Goal: Task Accomplishment & Management: Use online tool/utility

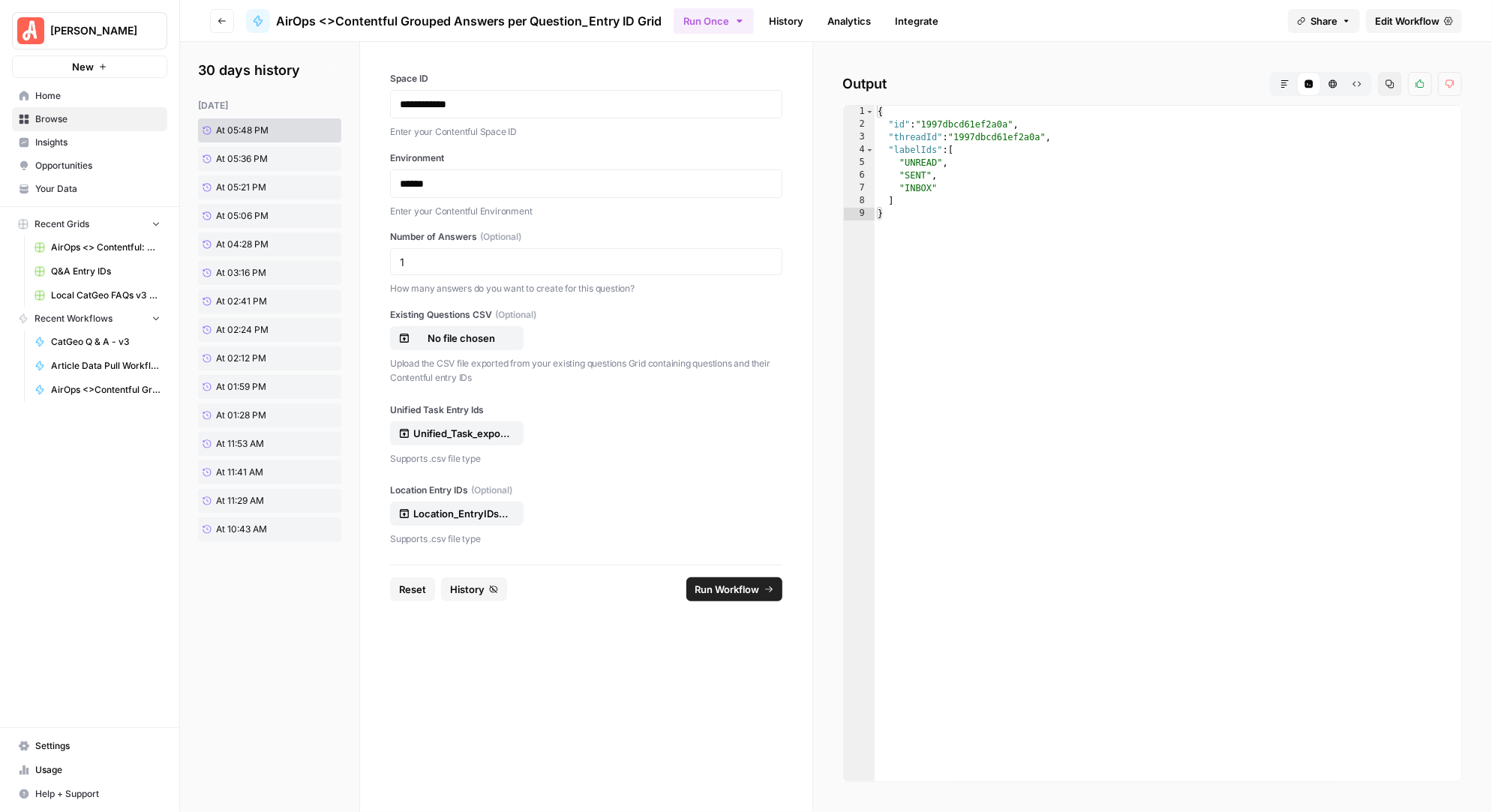
click at [734, 583] on span "Run Workflow" at bounding box center [728, 589] width 65 height 15
click at [1422, 17] on span "Edit Workflow" at bounding box center [1407, 21] width 65 height 15
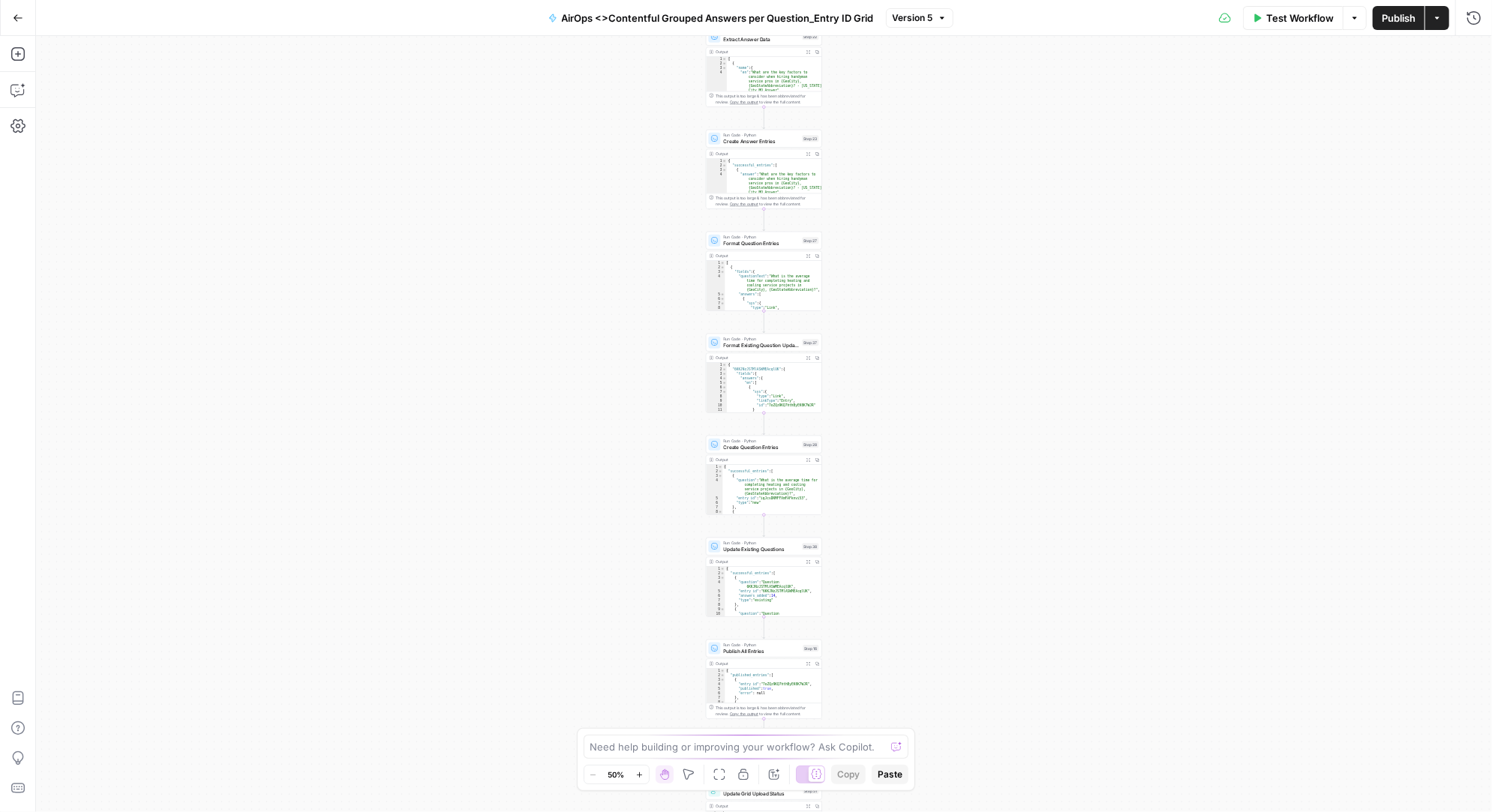
click at [834, 153] on div "Workflow Set Inputs Inputs Workflow Workflow Step 49 Output Expand Output Copy …" at bounding box center [764, 424] width 1456 height 776
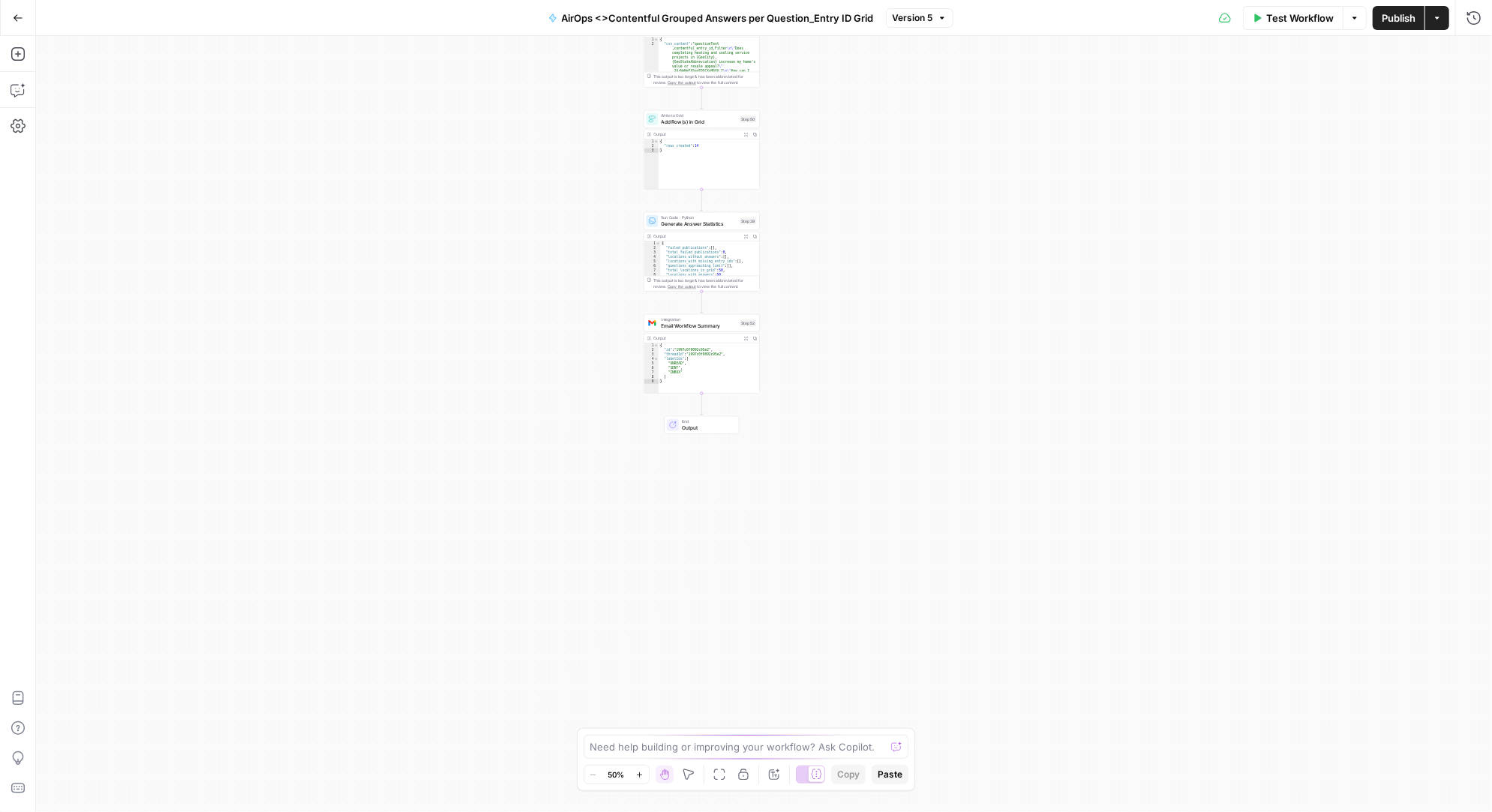
drag, startPoint x: 870, startPoint y: 583, endPoint x: 846, endPoint y: 167, distance: 416.7
click at [846, 167] on div "Workflow Set Inputs Inputs Workflow Workflow Step 49 Output Expand Output Copy …" at bounding box center [764, 424] width 1456 height 776
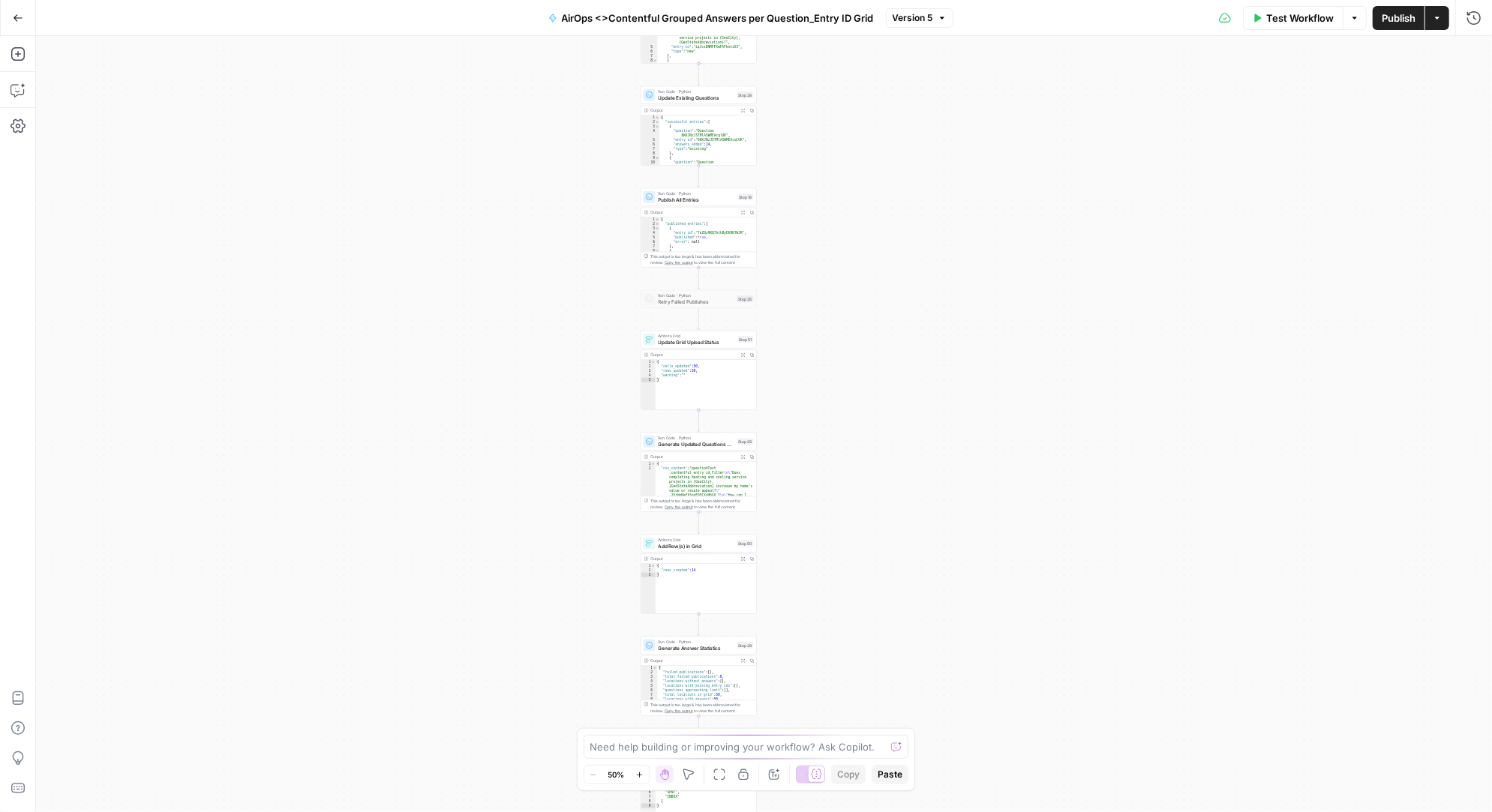
drag, startPoint x: 834, startPoint y: 185, endPoint x: 830, endPoint y: 611, distance: 426.0
click at [830, 611] on div "Workflow Set Inputs Inputs Workflow Workflow Step 49 Output Expand Output Copy …" at bounding box center [764, 424] width 1456 height 776
click at [704, 304] on span "Retry Failed Publishes" at bounding box center [696, 303] width 75 height 7
click at [683, 288] on div at bounding box center [685, 287] width 10 height 5
click at [836, 596] on div "Workflow Set Inputs Inputs Workflow Workflow Step 49 Output Expand Output Copy …" at bounding box center [764, 424] width 1456 height 776
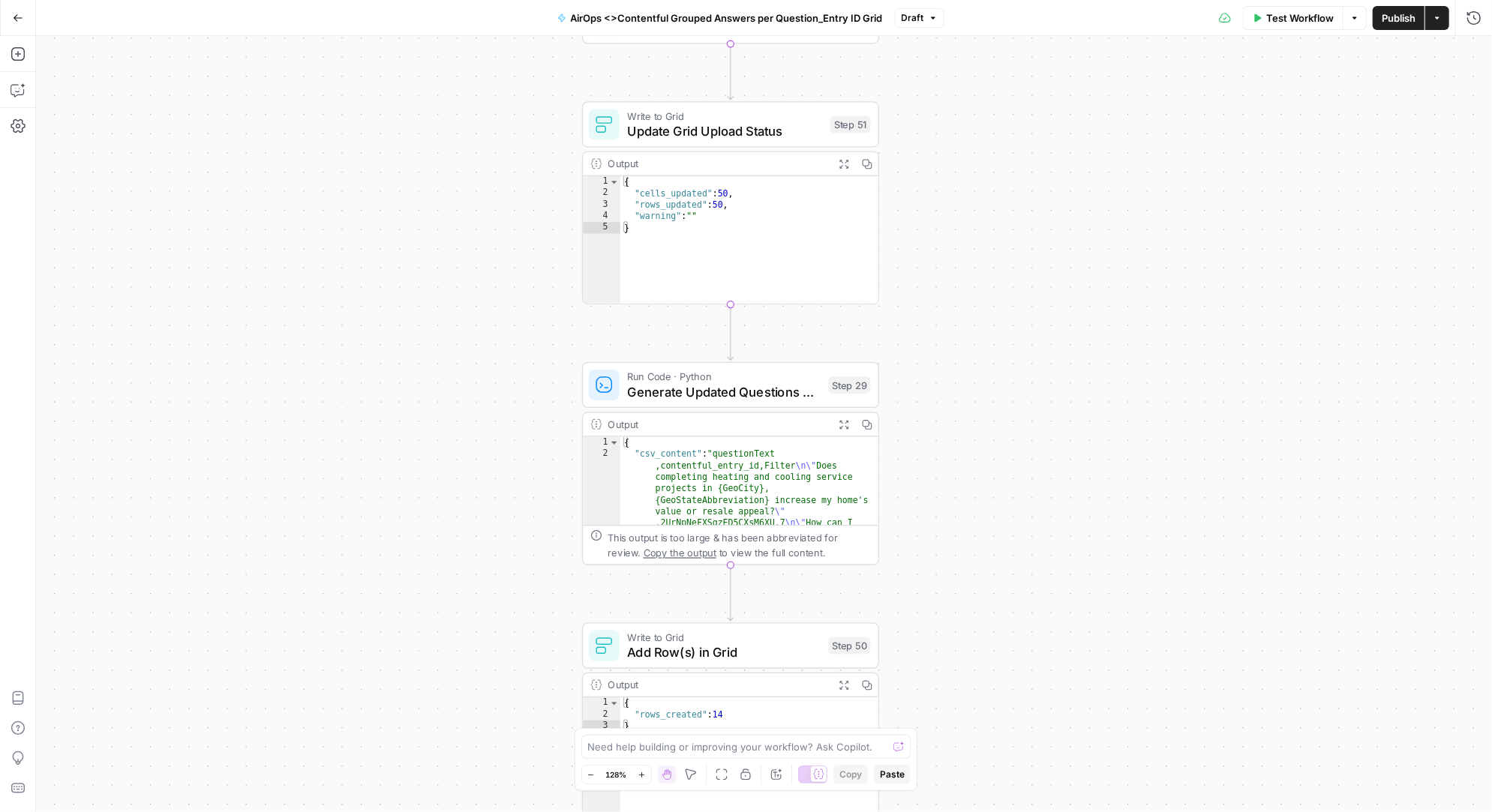
drag, startPoint x: 789, startPoint y: 467, endPoint x: 1035, endPoint y: 647, distance: 304.8
click at [1035, 647] on div "Workflow Set Inputs Inputs Workflow Workflow Step 49 Output Expand Output Copy …" at bounding box center [764, 424] width 1456 height 776
click at [13, 93] on icon "button" at bounding box center [18, 90] width 15 height 15
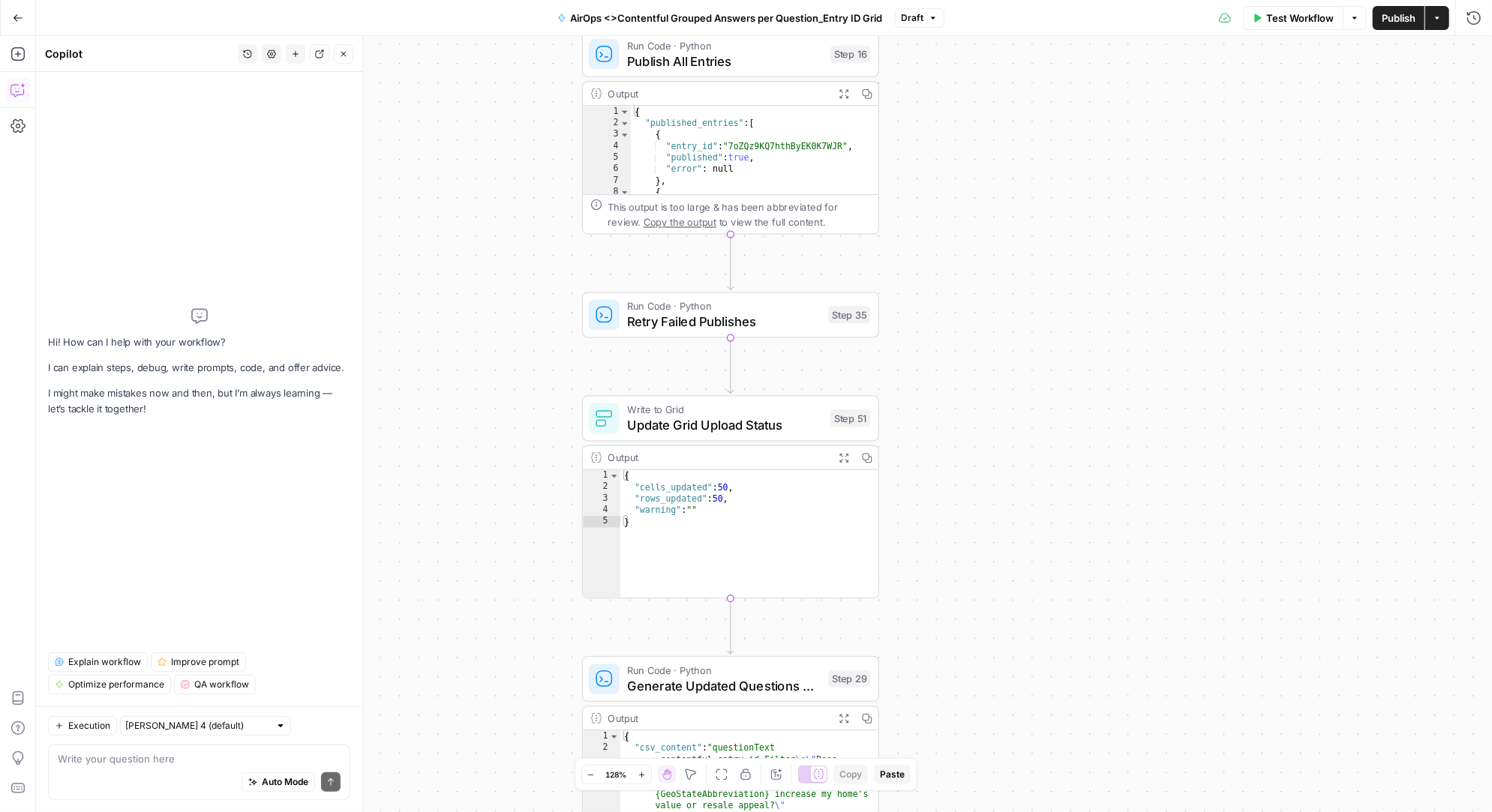
drag, startPoint x: 503, startPoint y: 323, endPoint x: 503, endPoint y: 616, distance: 293.0
click at [503, 616] on div "Workflow Set Inputs Inputs Workflow Workflow Step 49 Output Expand Output Copy …" at bounding box center [764, 424] width 1456 height 776
click at [121, 761] on textarea at bounding box center [199, 759] width 283 height 15
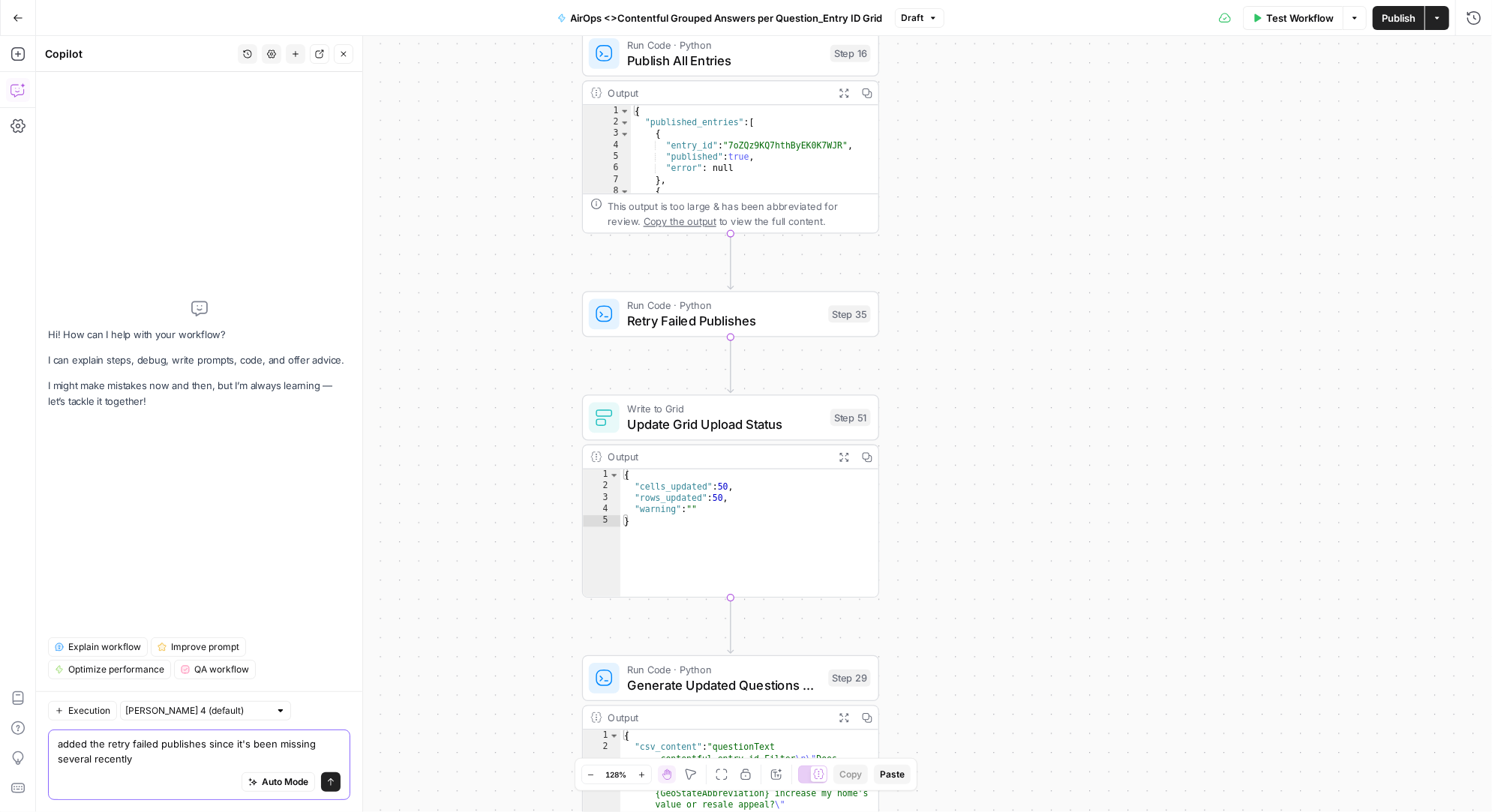
click at [202, 743] on textarea "added the retry failed publishes since it's been missing several recently" at bounding box center [199, 751] width 283 height 30
click at [182, 765] on textarea "added the retry failed publishes, step 35, since it's been missing several rece…" at bounding box center [199, 751] width 283 height 30
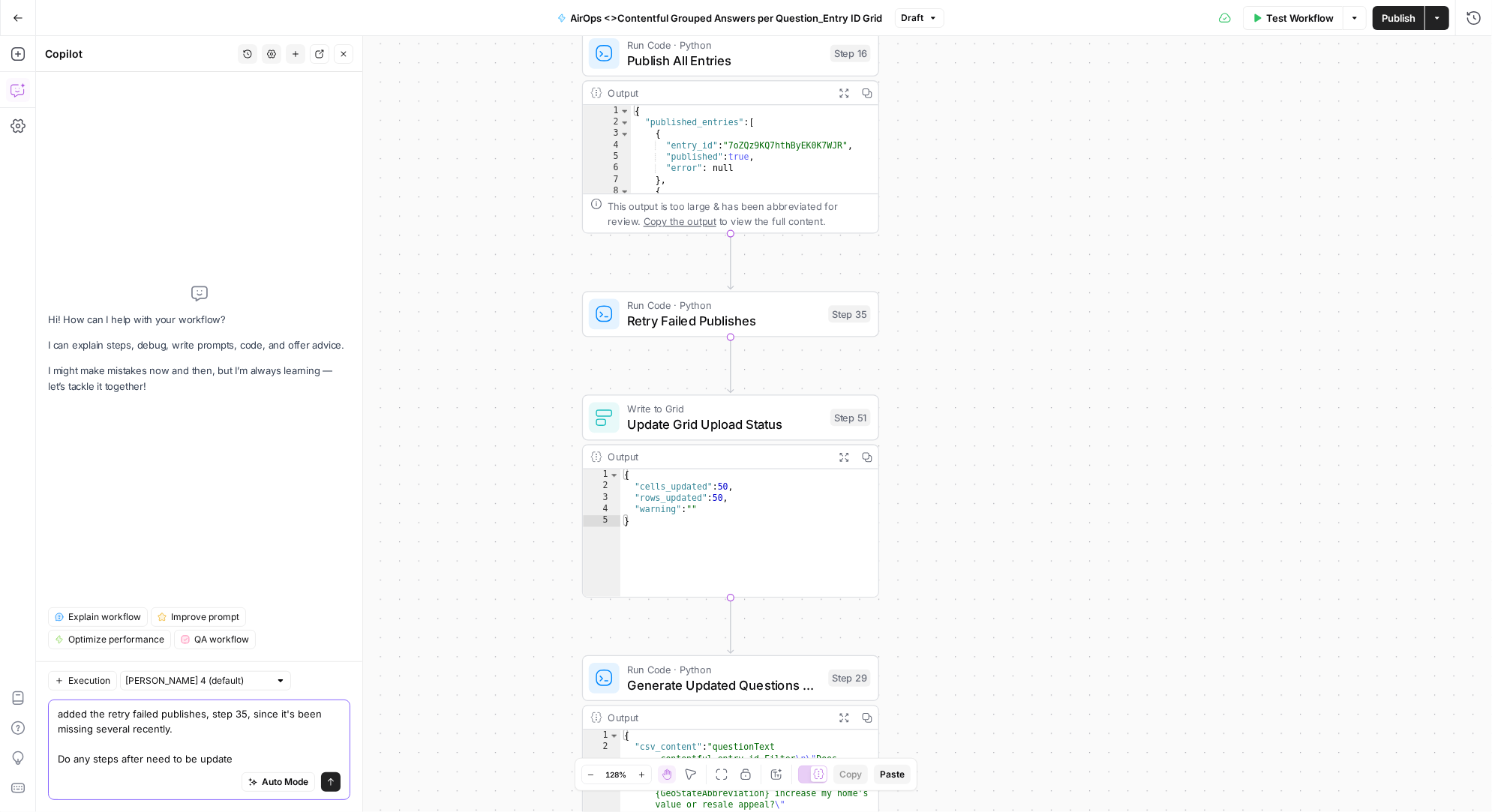
type textarea "added the retry failed publishes, step 35, since it's been missing several rece…"
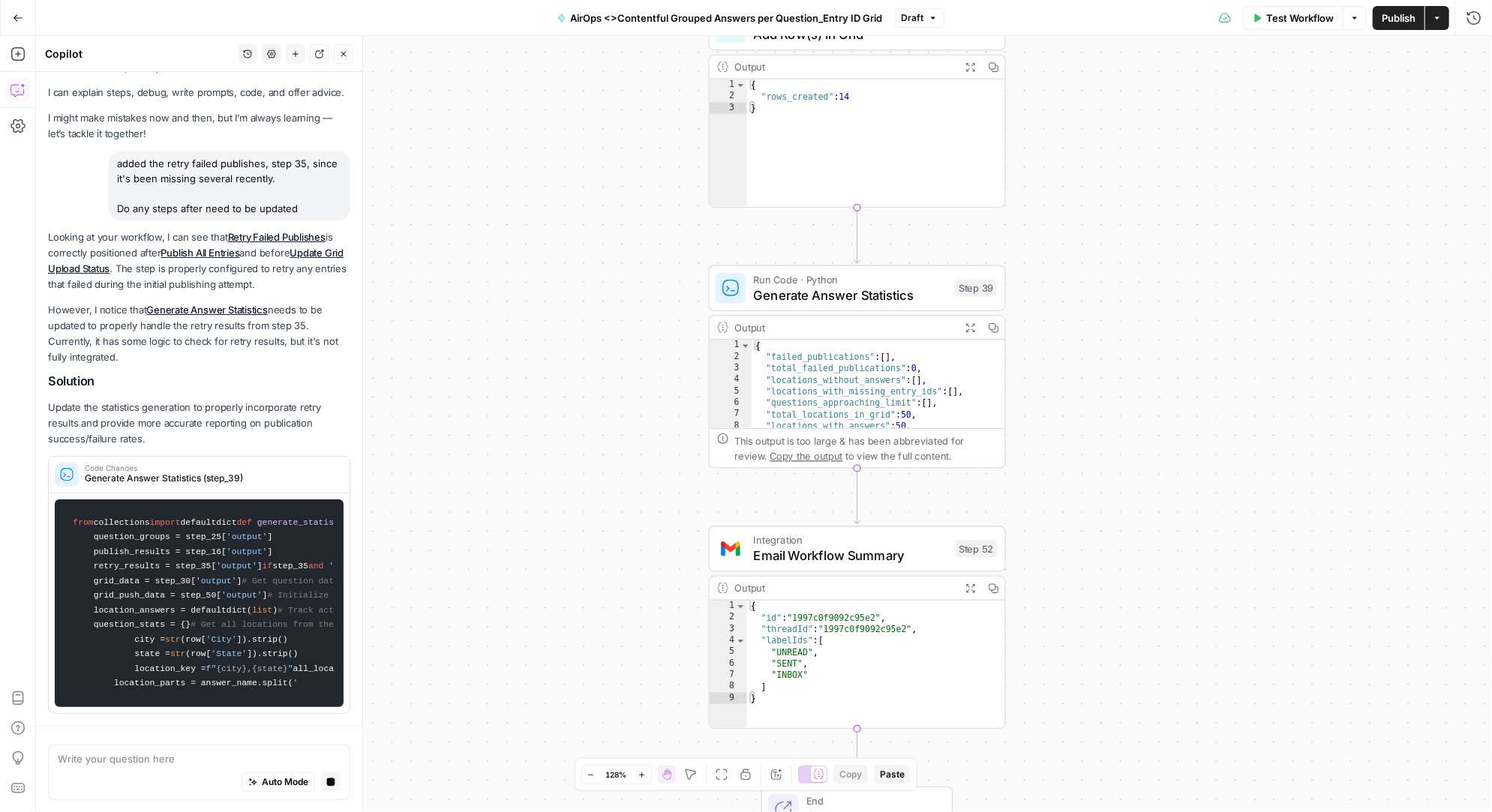
drag, startPoint x: 631, startPoint y: 453, endPoint x: 490, endPoint y: 227, distance: 266.4
click at [490, 227] on div "Workflow Set Inputs Inputs Workflow Workflow Step 49 Output Expand Output Copy …" at bounding box center [764, 424] width 1456 height 776
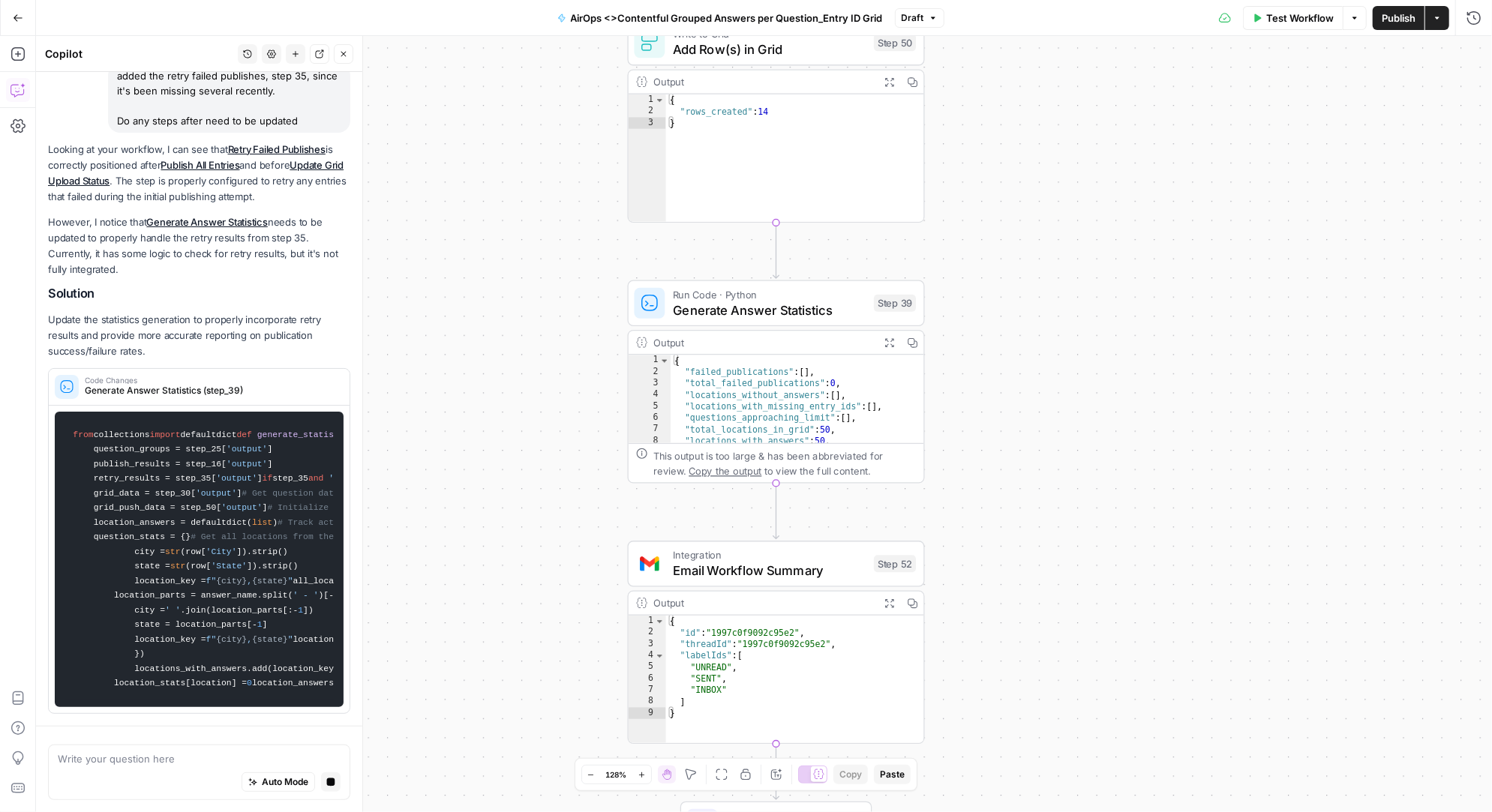
drag, startPoint x: 541, startPoint y: 423, endPoint x: 513, endPoint y: 528, distance: 108.7
click at [513, 528] on div "Workflow Set Inputs Inputs Workflow Workflow Step 49 Output Expand Output Copy …" at bounding box center [764, 424] width 1456 height 776
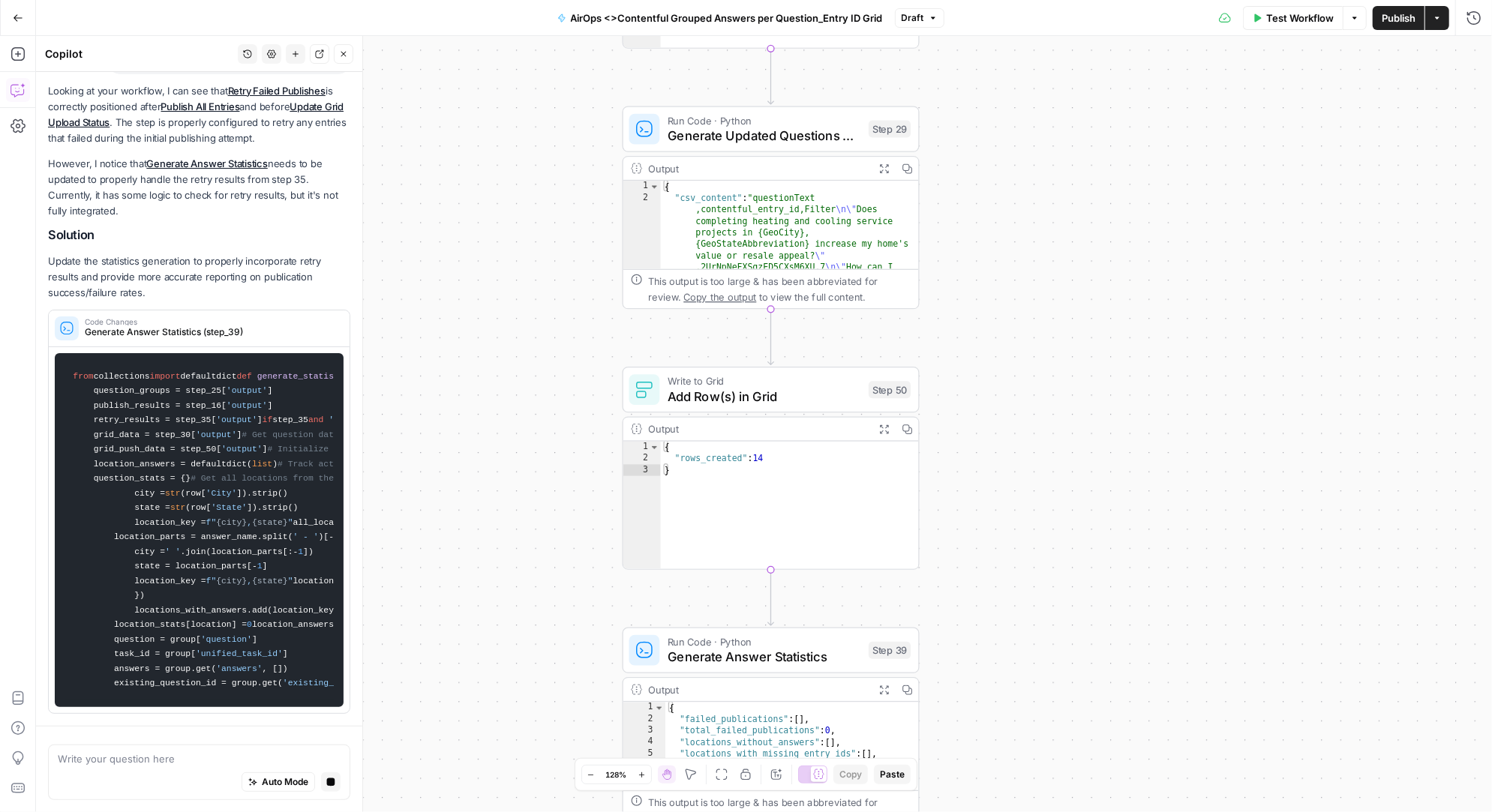
drag, startPoint x: 545, startPoint y: 226, endPoint x: 540, endPoint y: 574, distance: 348.0
click at [540, 574] on div "Workflow Set Inputs Inputs Workflow Workflow Step 49 Output Expand Output Copy …" at bounding box center [764, 424] width 1456 height 776
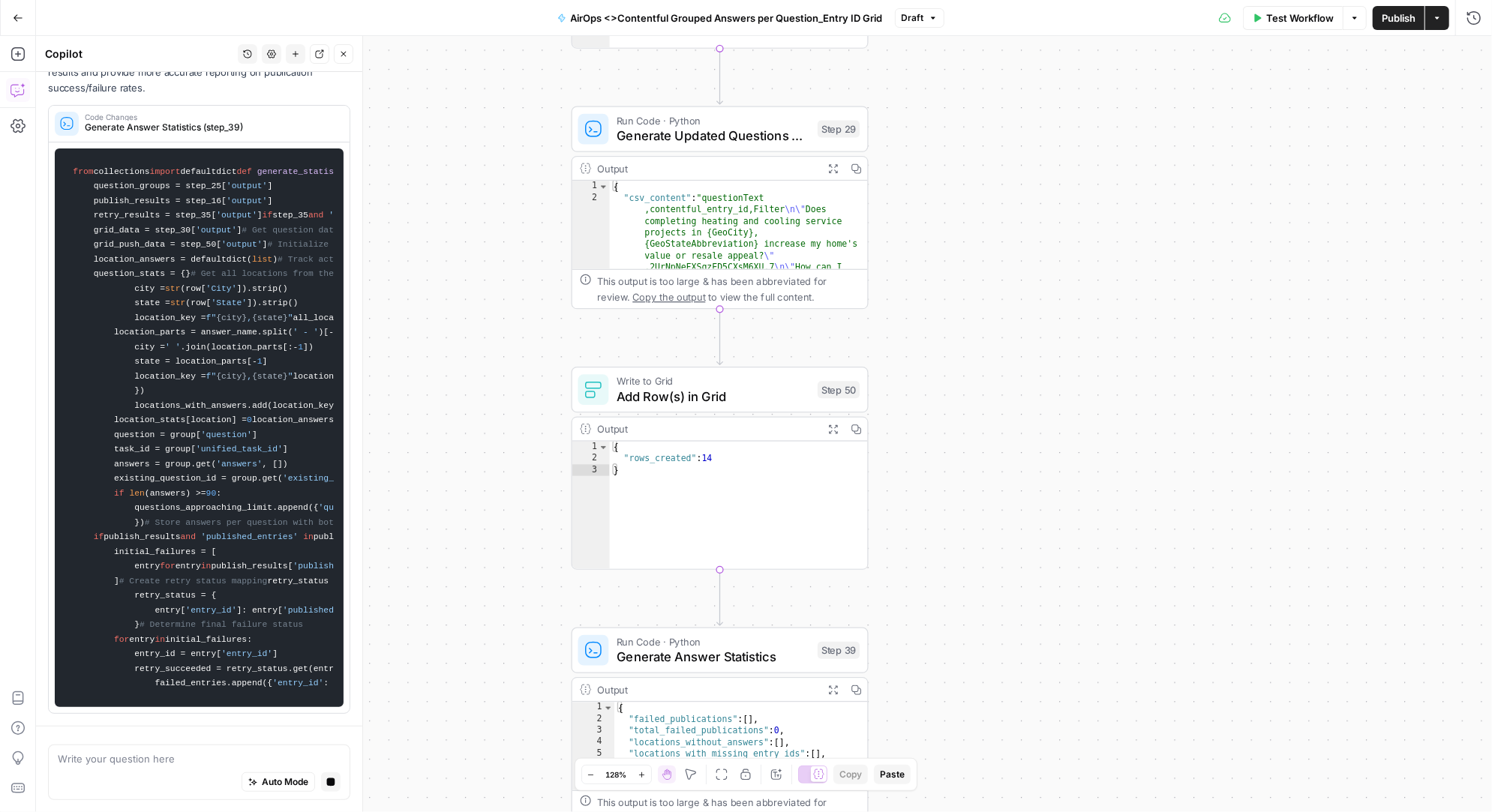
scroll to position [1661, 0]
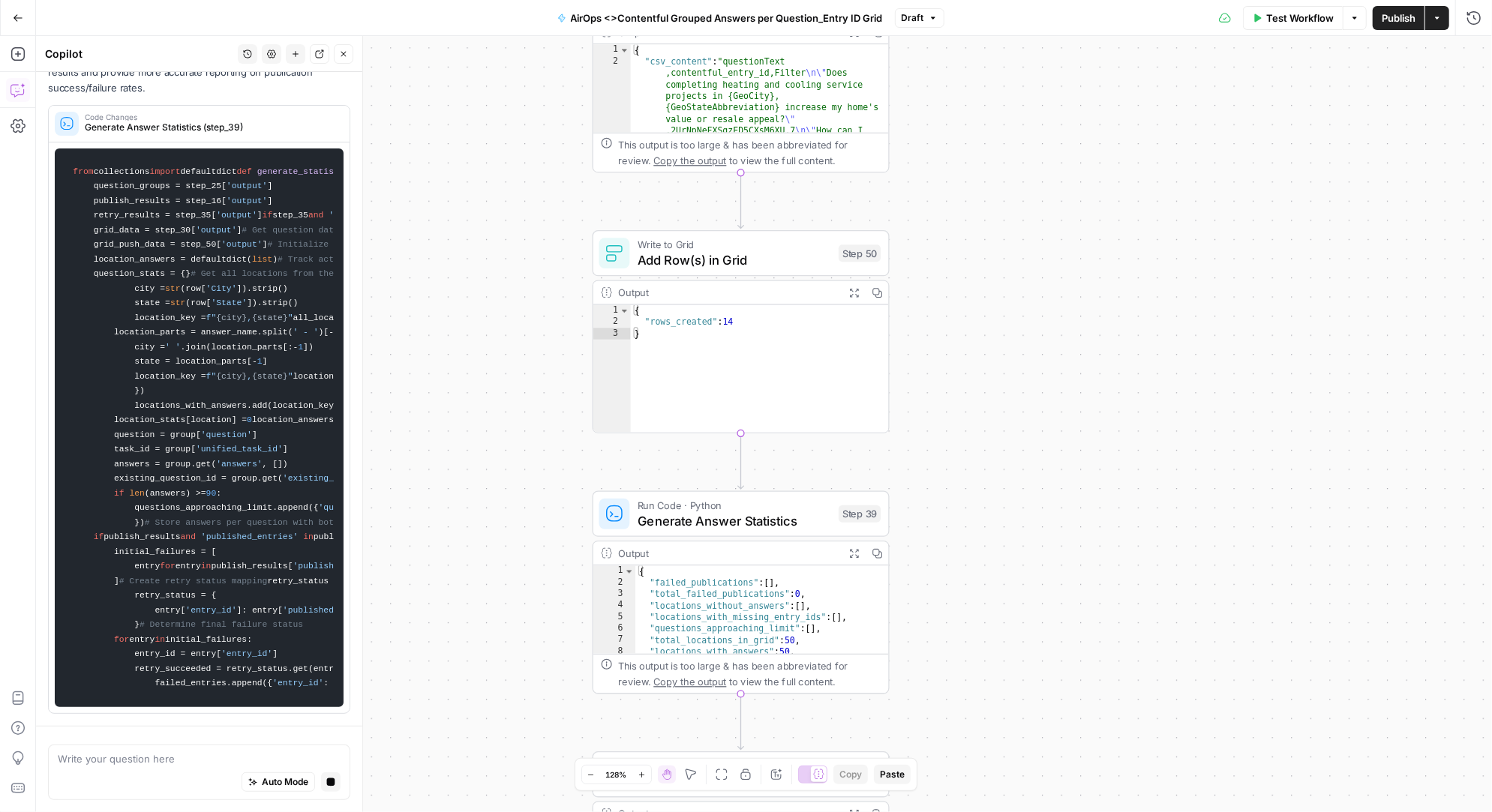
drag, startPoint x: 548, startPoint y: 281, endPoint x: 519, endPoint y: 145, distance: 139.1
click at [518, 145] on div "Workflow Set Inputs Inputs Workflow Workflow Step 49 Output Expand Output Copy …" at bounding box center [764, 424] width 1456 height 776
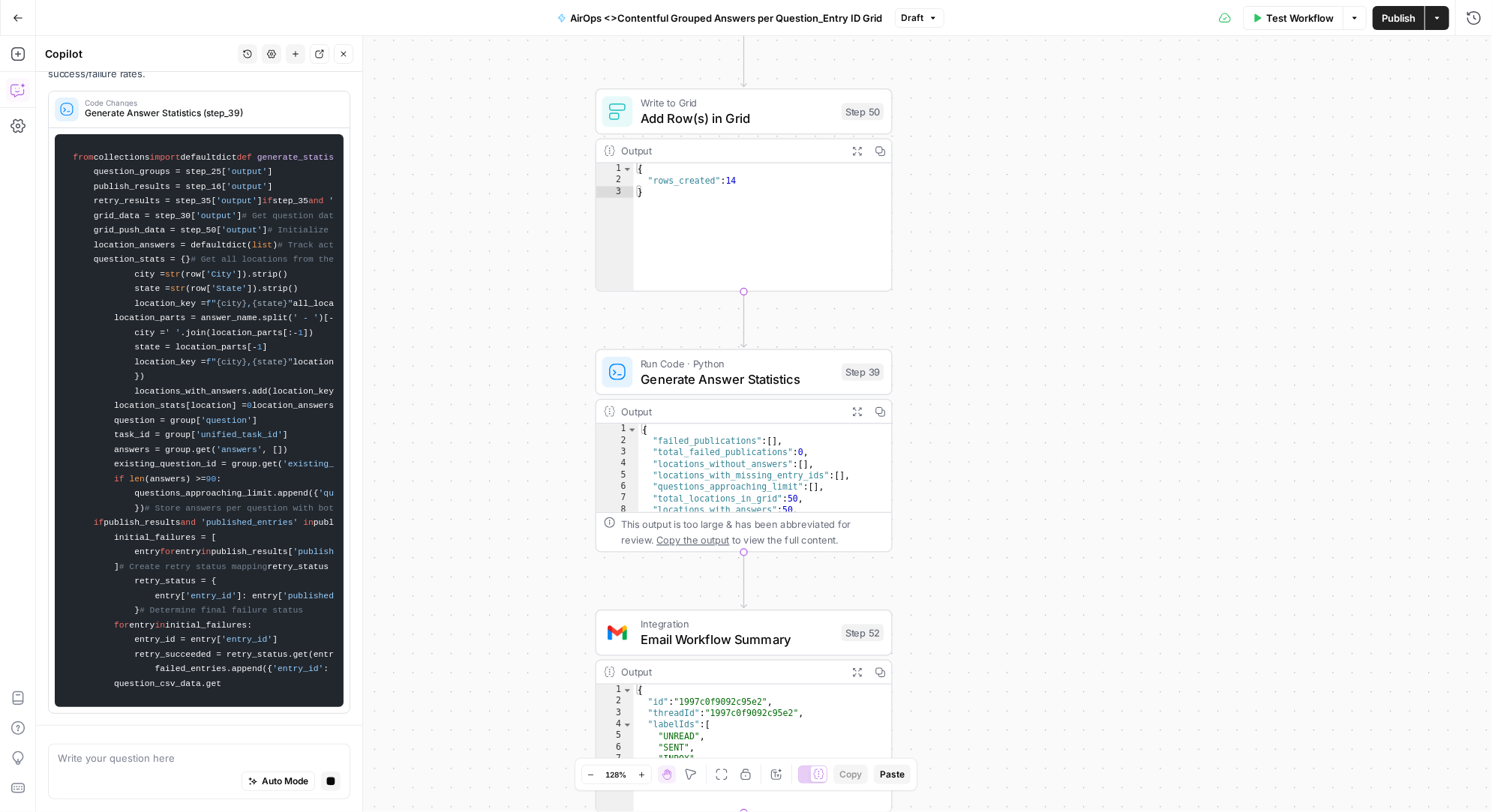
drag, startPoint x: 502, startPoint y: 393, endPoint x: 504, endPoint y: 251, distance: 142.0
click at [504, 251] on div "Workflow Set Inputs Inputs Workflow Workflow Step 49 Output Expand Output Copy …" at bounding box center [764, 424] width 1456 height 776
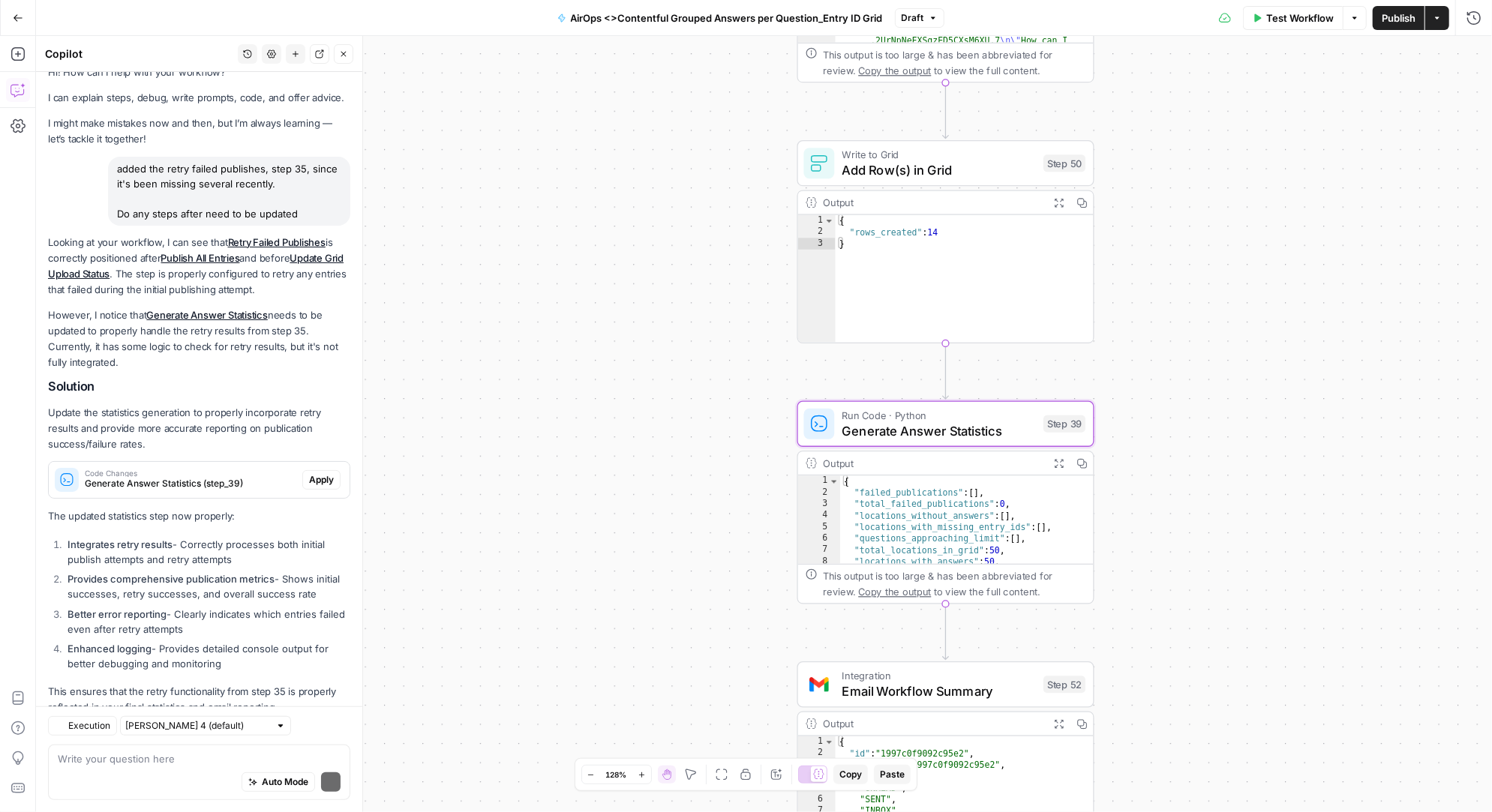
scroll to position [63, 0]
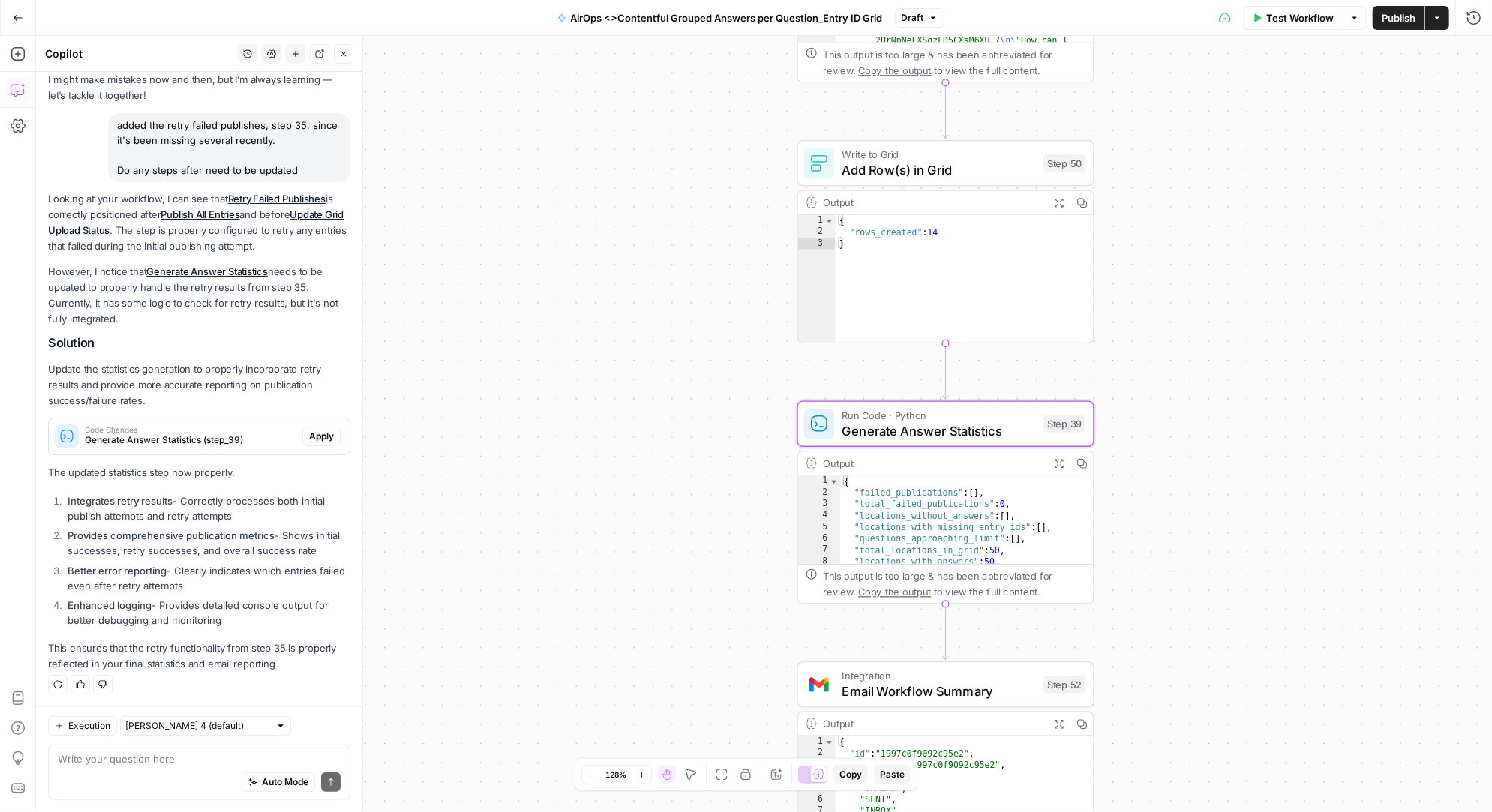
click at [321, 434] on span "Apply" at bounding box center [322, 436] width 25 height 13
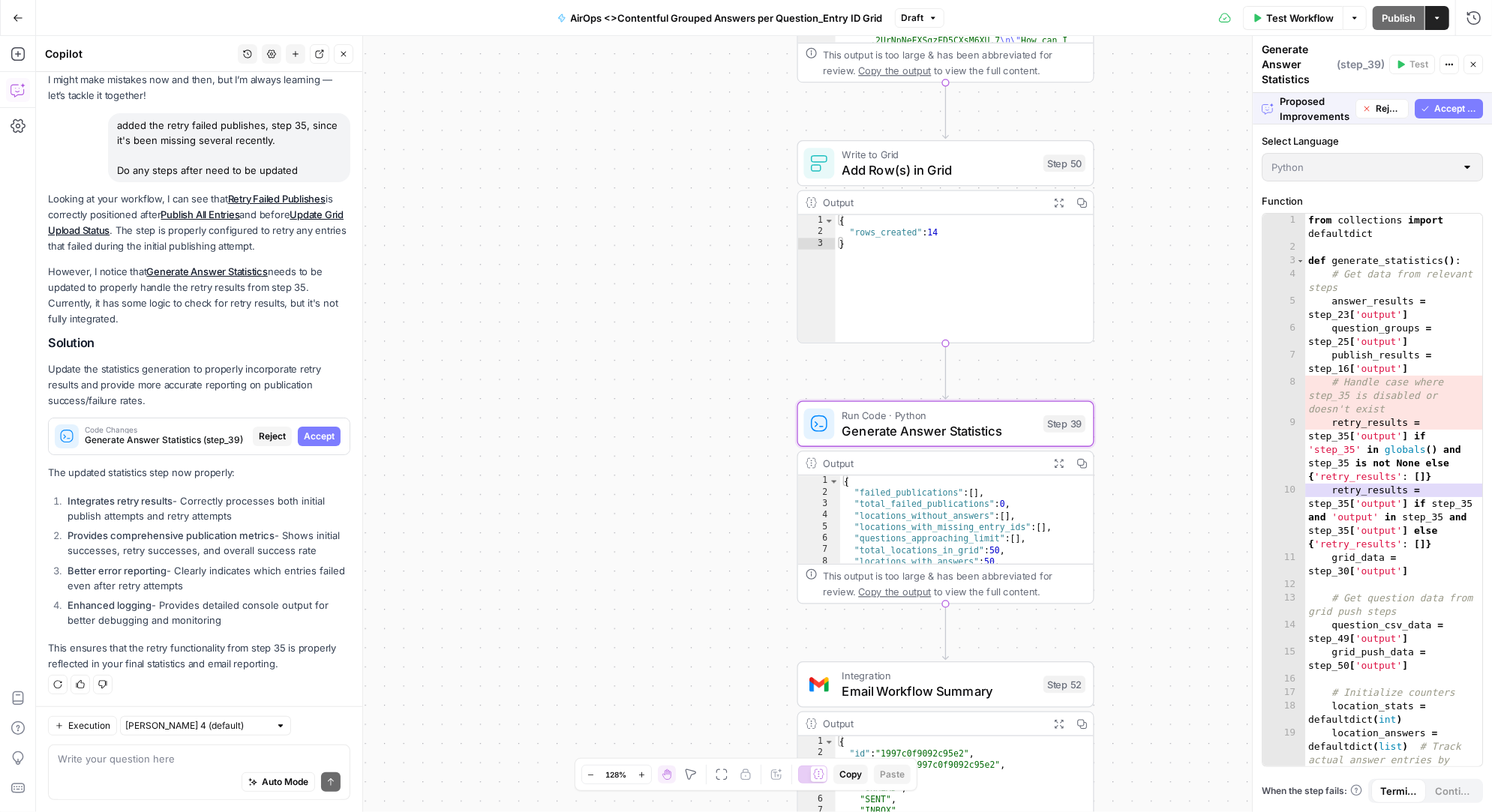
click at [321, 434] on span "Accept" at bounding box center [319, 436] width 31 height 13
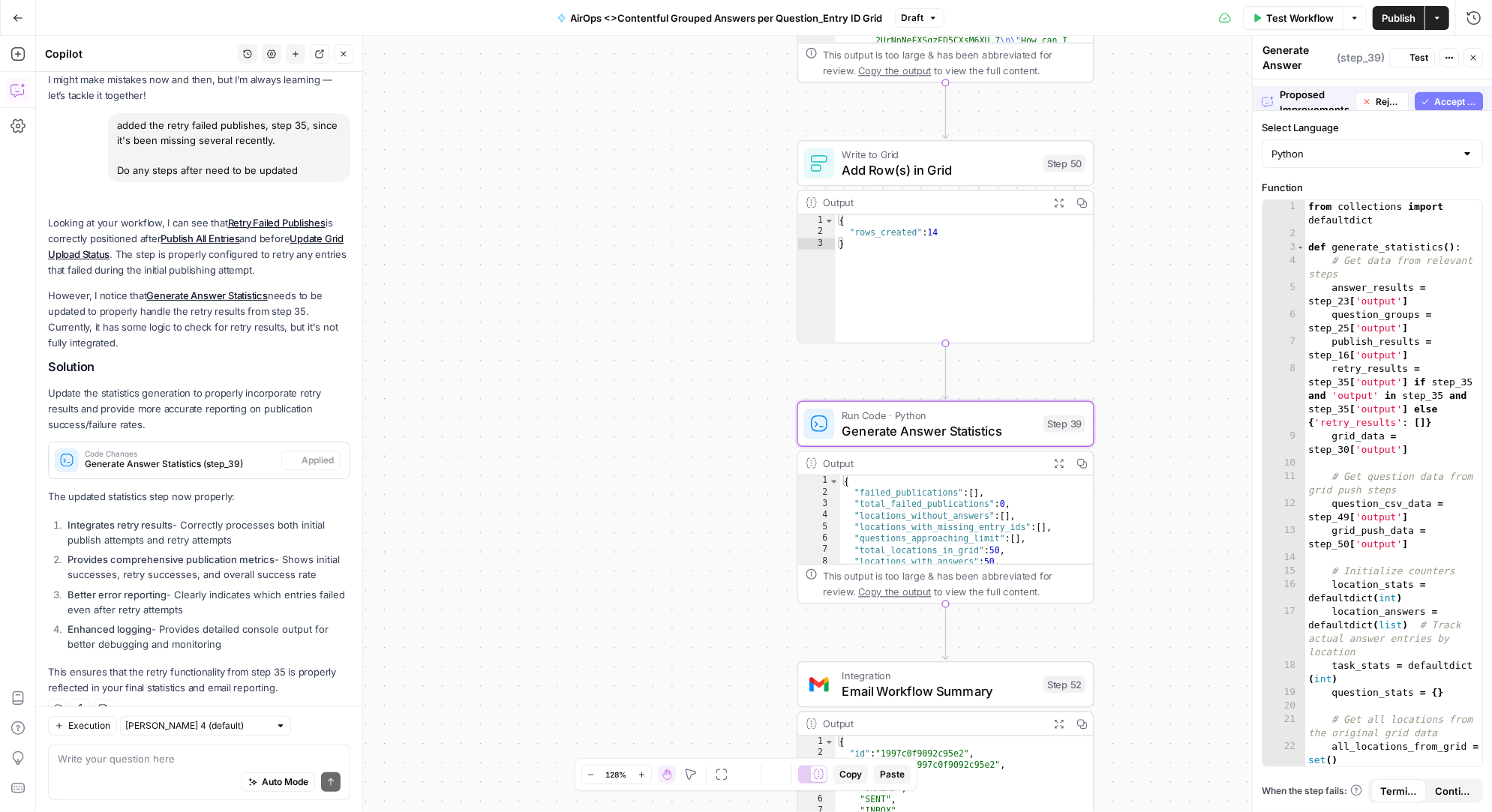
scroll to position [87, 0]
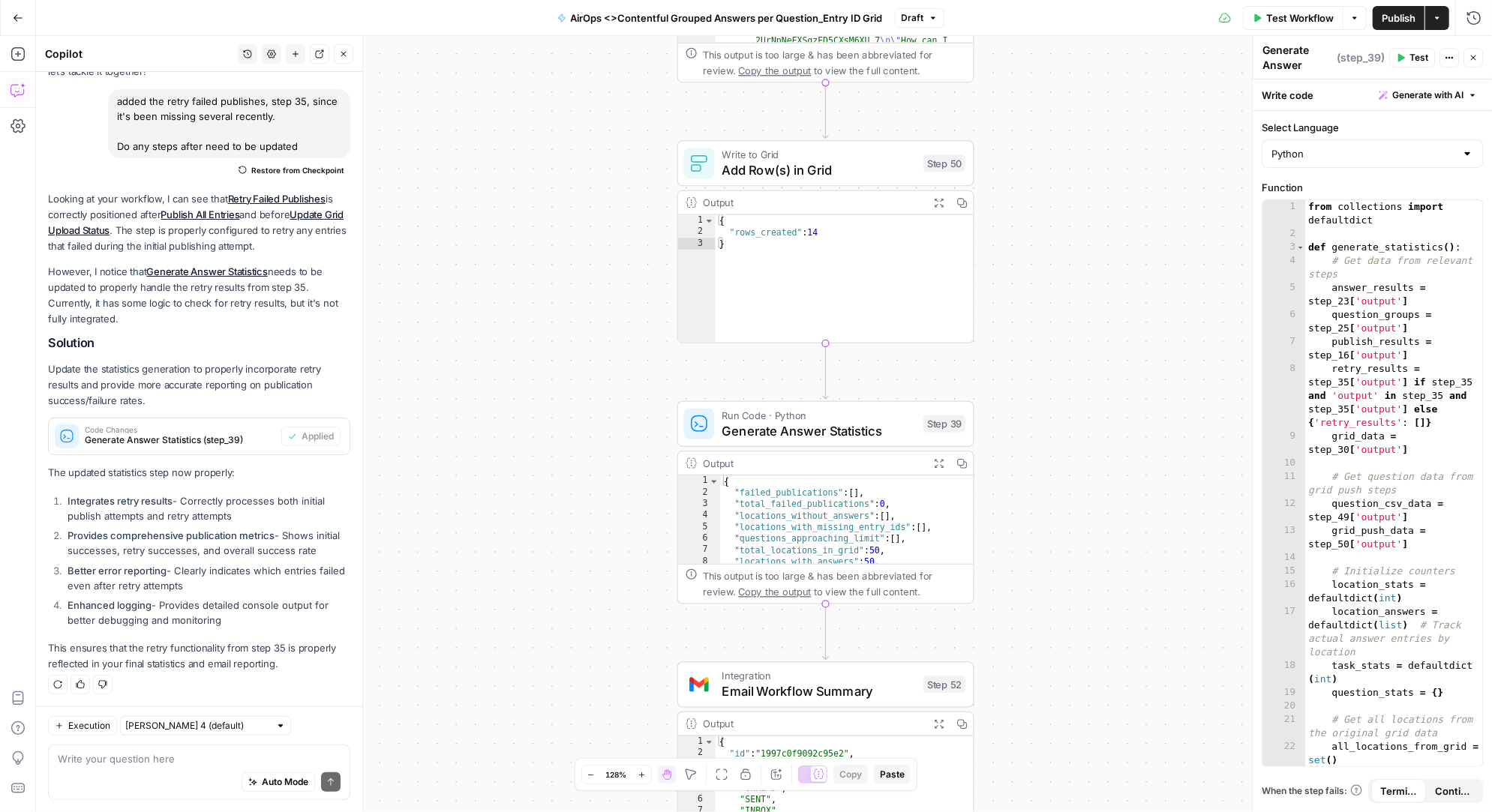
click at [934, 16] on icon "button" at bounding box center [933, 18] width 9 height 9
click at [1402, 13] on span "Publish" at bounding box center [1399, 18] width 34 height 15
click at [16, 16] on icon "button" at bounding box center [18, 18] width 11 height 11
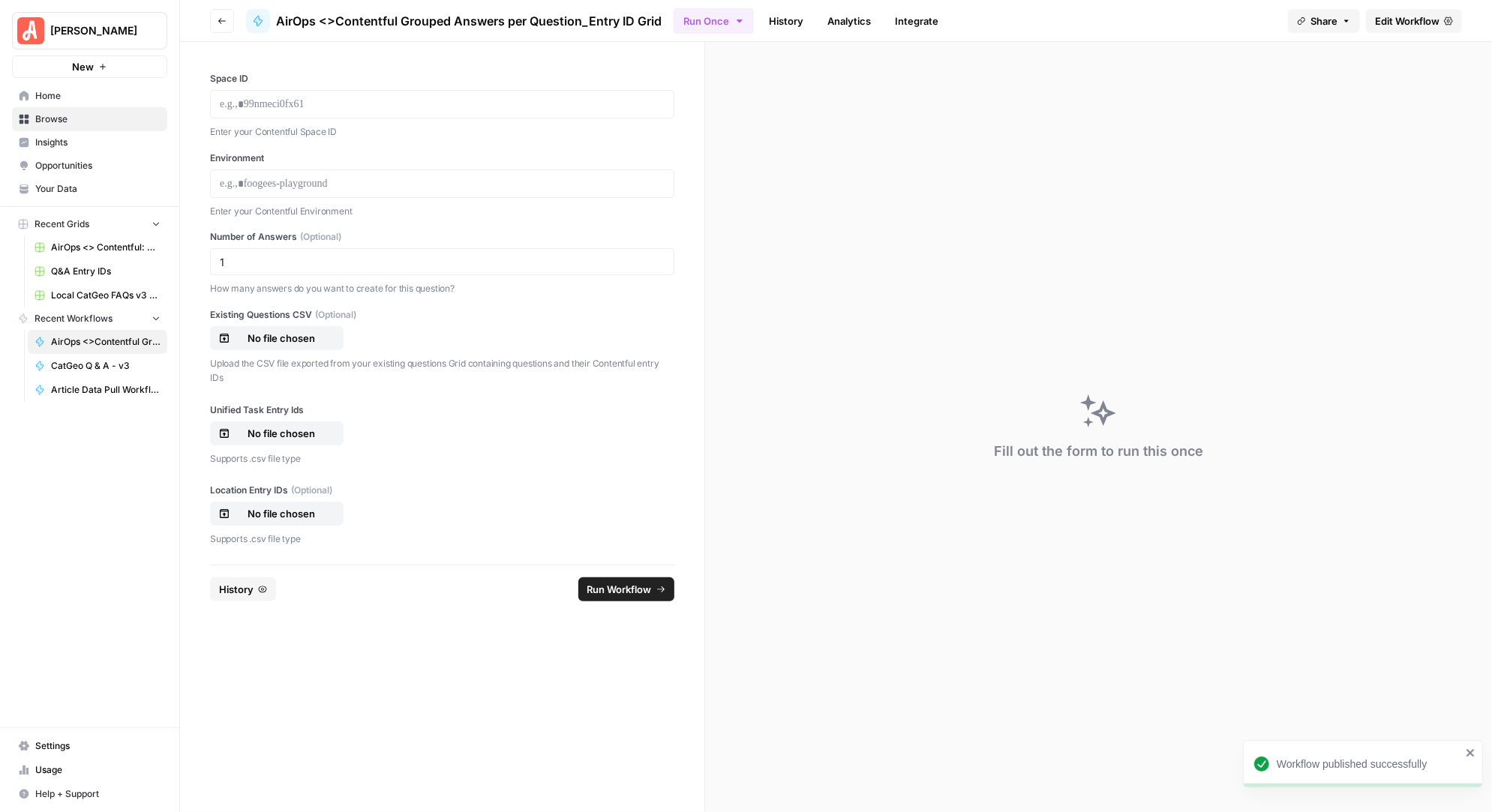
click at [1416, 20] on span "Edit Workflow" at bounding box center [1407, 21] width 65 height 15
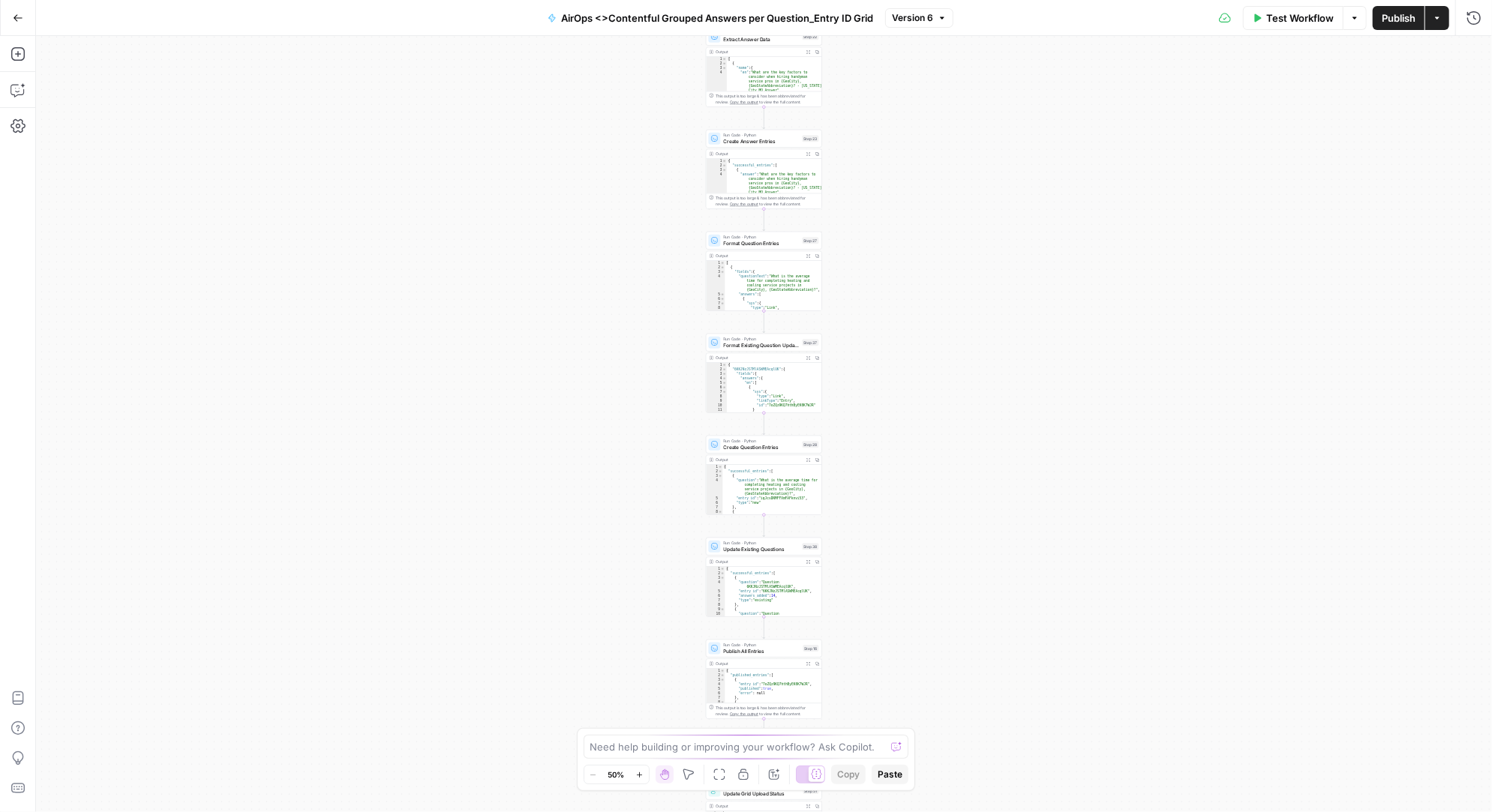
click at [1297, 16] on span "Test Workflow" at bounding box center [1299, 18] width 67 height 15
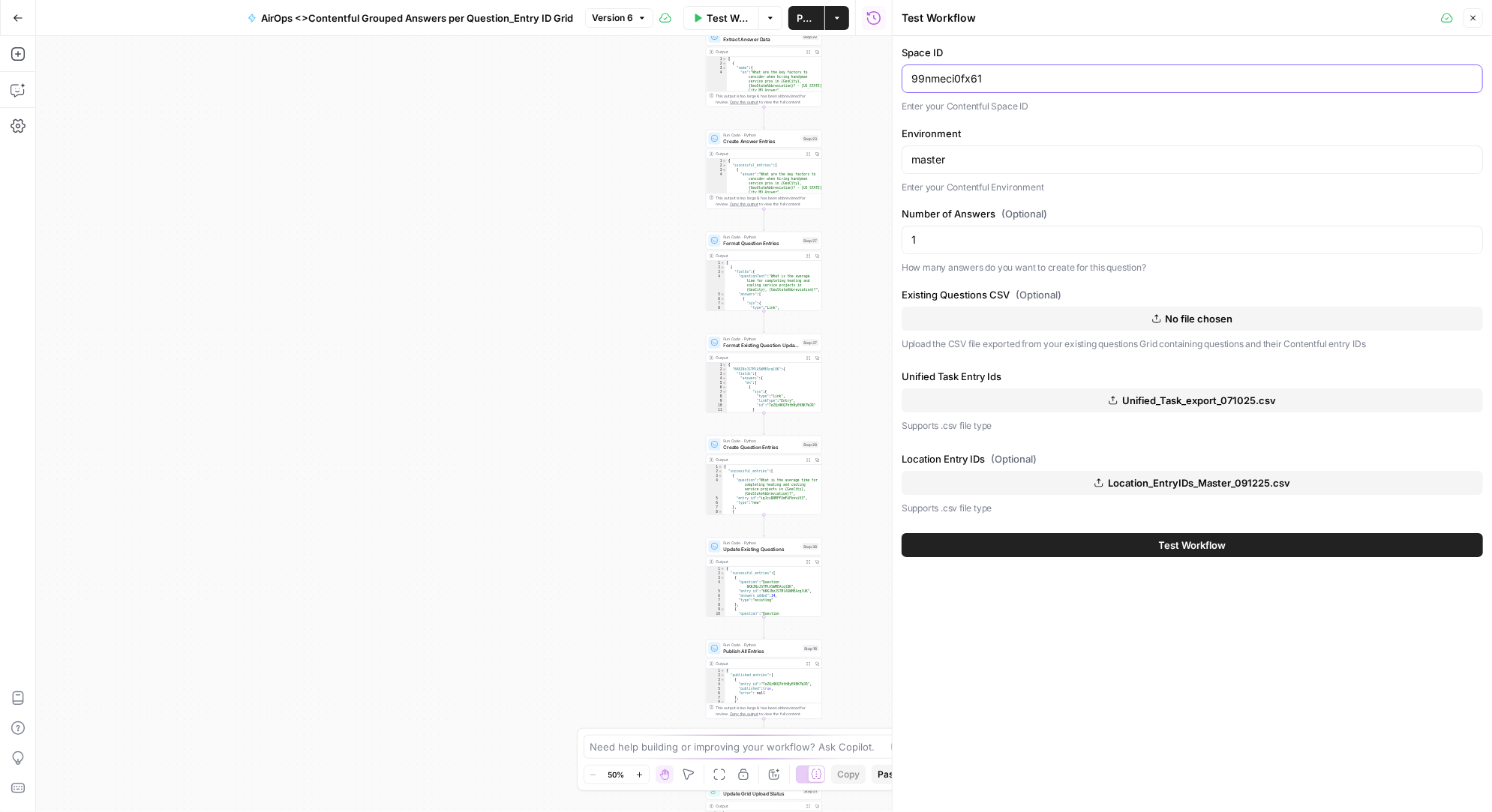
drag, startPoint x: 1020, startPoint y: 82, endPoint x: 902, endPoint y: 82, distance: 118.0
click at [902, 82] on div "99nmeci0fx61" at bounding box center [1192, 79] width 581 height 29
click at [24, 15] on button "Go Back" at bounding box center [18, 18] width 27 height 27
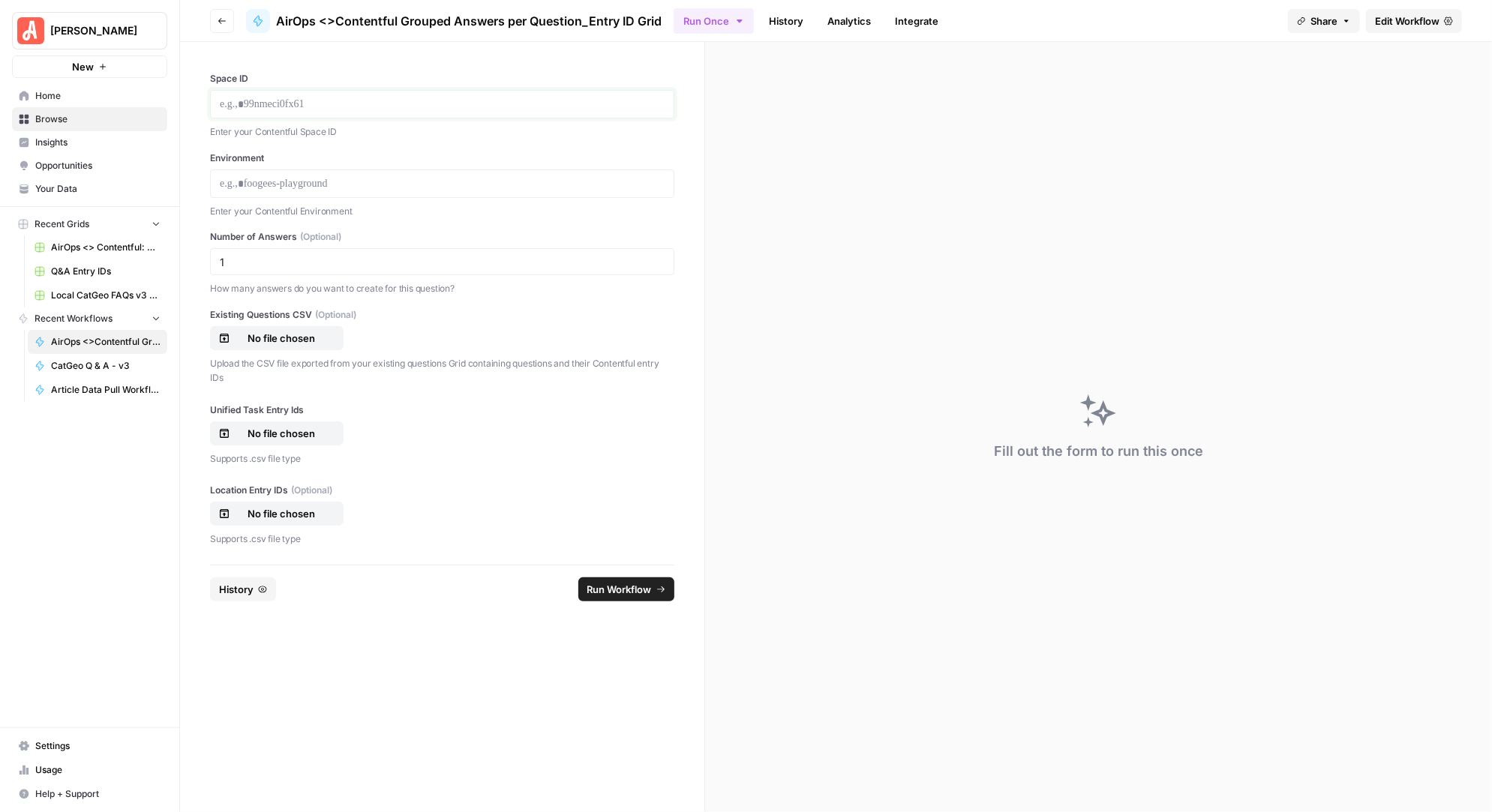
click at [311, 105] on p at bounding box center [442, 104] width 445 height 15
click at [278, 185] on p at bounding box center [442, 183] width 445 height 15
click at [281, 429] on p "No file chosen" at bounding box center [281, 433] width 96 height 15
click at [296, 507] on p "No file chosen" at bounding box center [281, 514] width 96 height 15
click at [630, 588] on span "Run Workflow" at bounding box center [620, 589] width 65 height 15
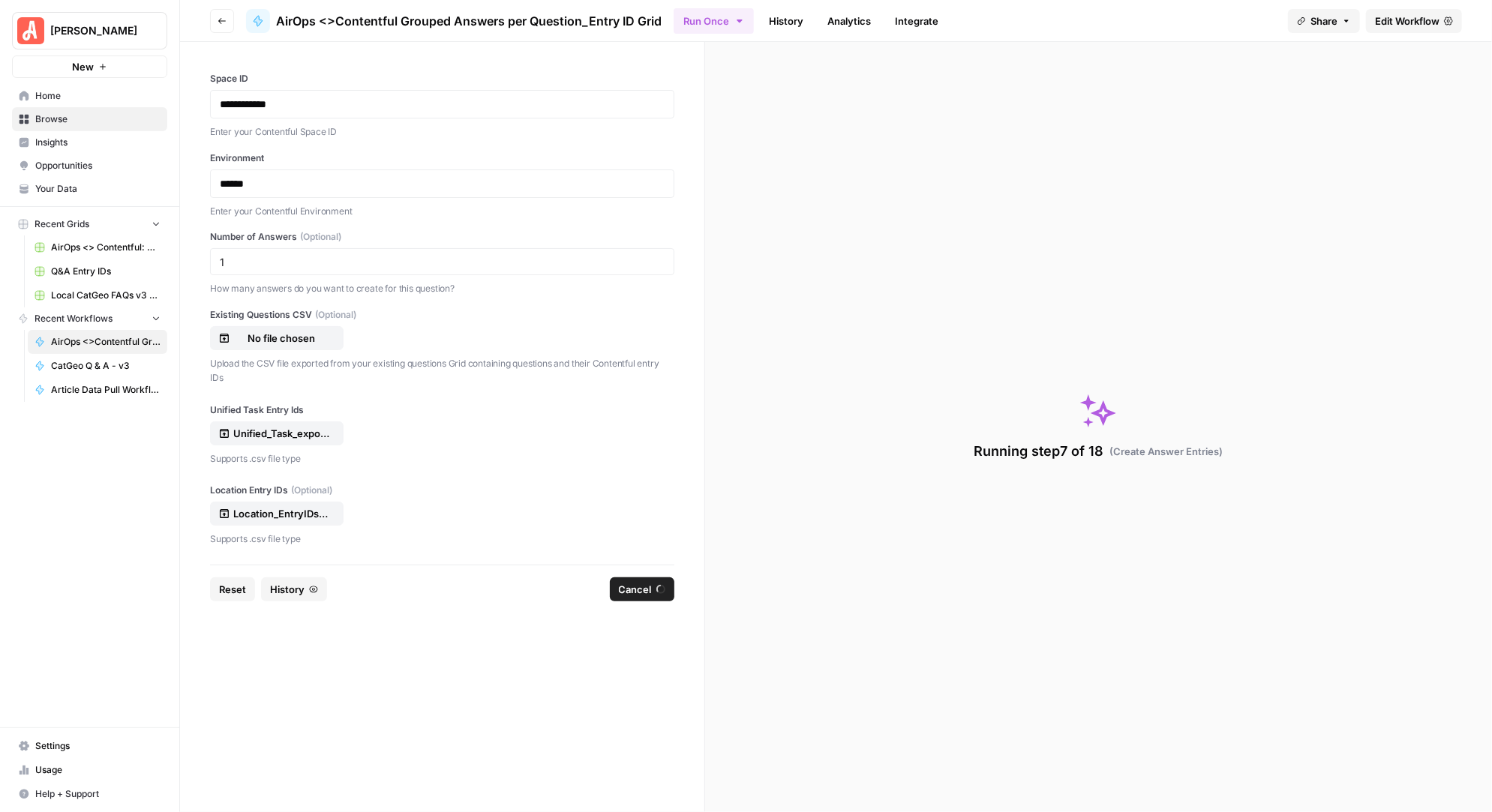
click at [294, 588] on span "History" at bounding box center [287, 589] width 34 height 15
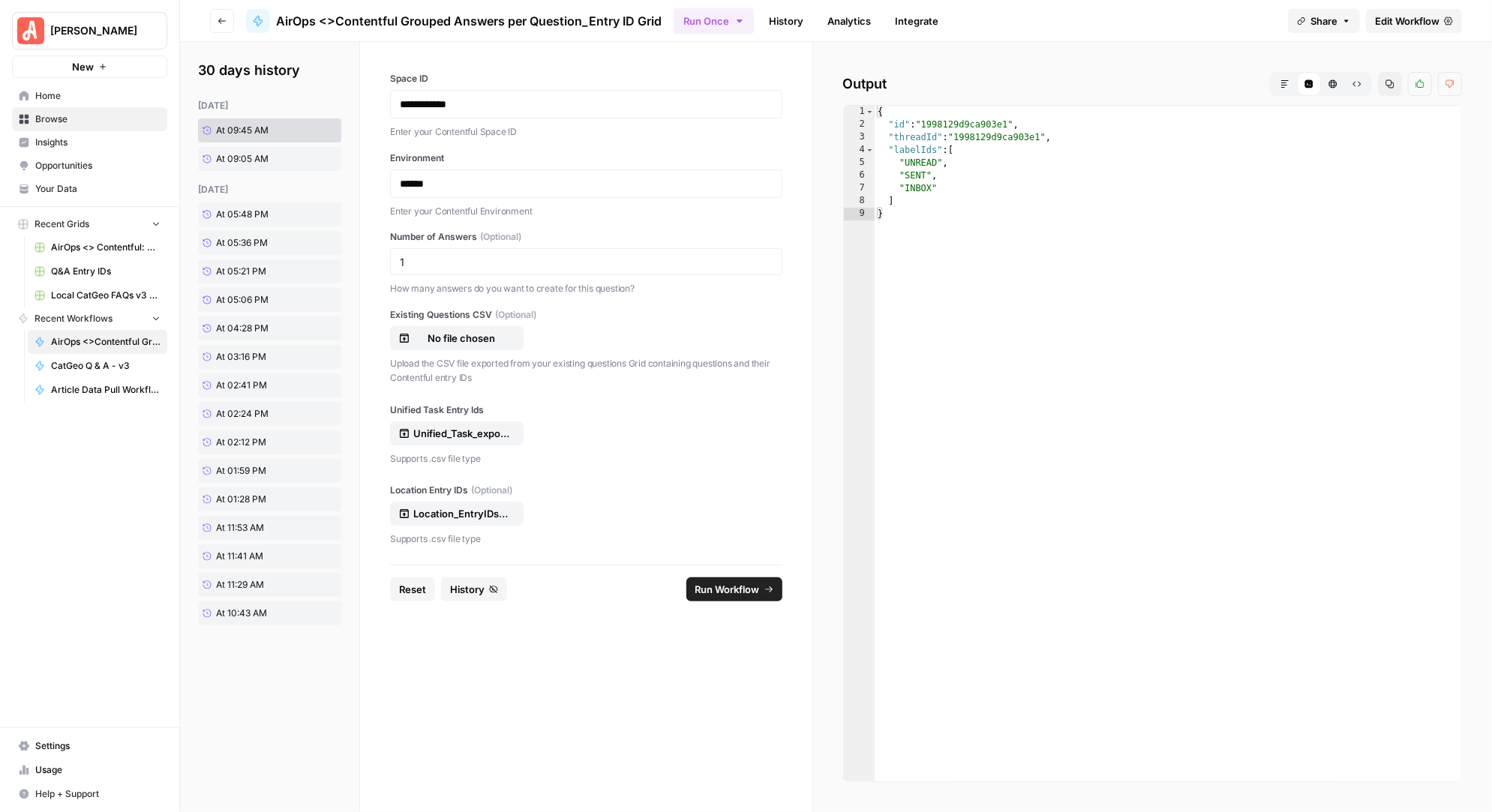
click at [715, 584] on span "Run Workflow" at bounding box center [728, 589] width 65 height 15
click at [720, 587] on span "Run Workflow" at bounding box center [728, 589] width 65 height 15
click at [741, 590] on span "Run Workflow" at bounding box center [728, 589] width 65 height 15
click at [737, 584] on span "Run Workflow" at bounding box center [728, 589] width 65 height 15
click at [732, 588] on span "Run Workflow" at bounding box center [728, 589] width 65 height 15
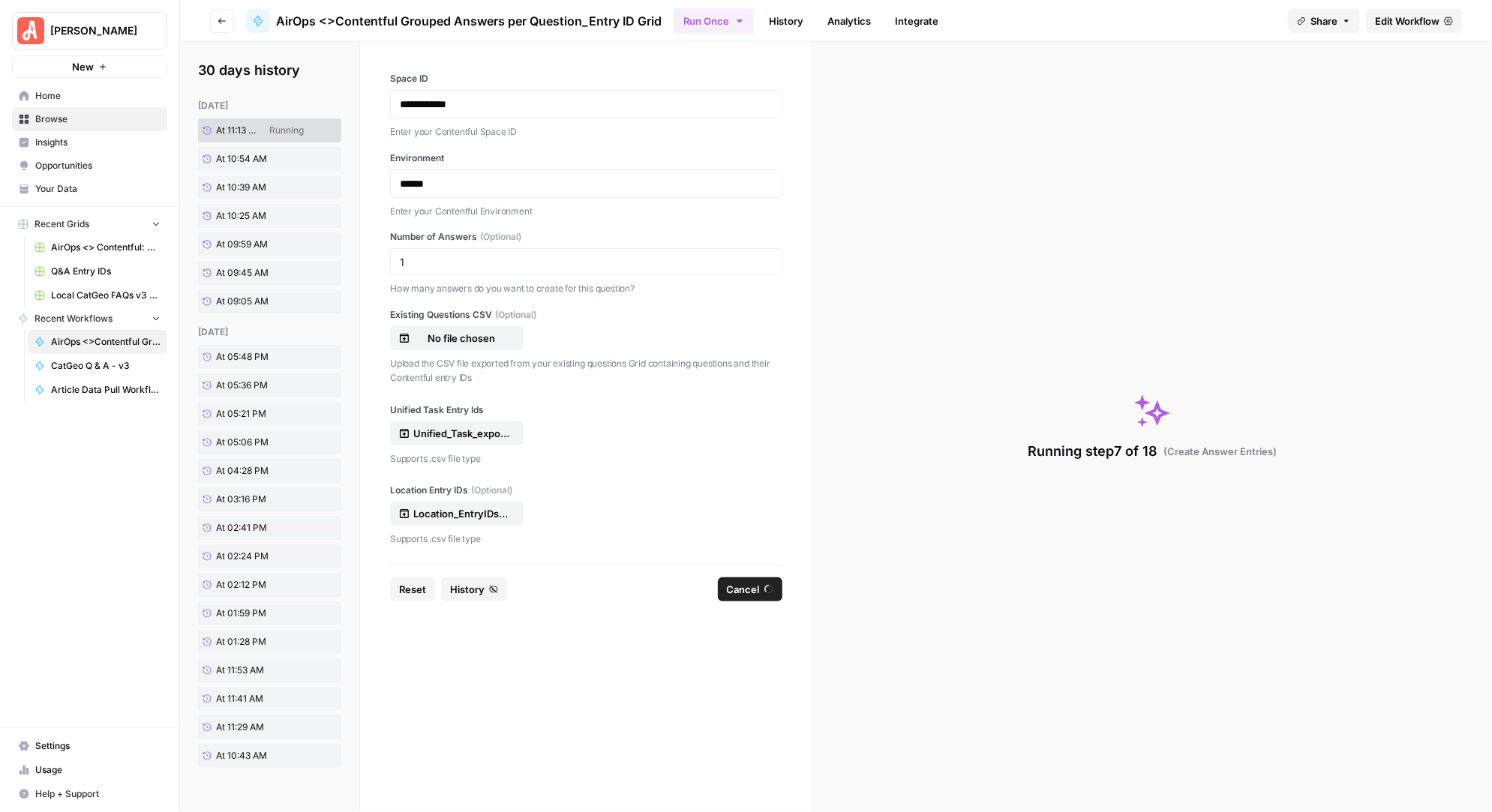
click at [945, 250] on div "Running step 7 of 18 ( Create Answer Entries )" at bounding box center [1152, 428] width 679 height 771
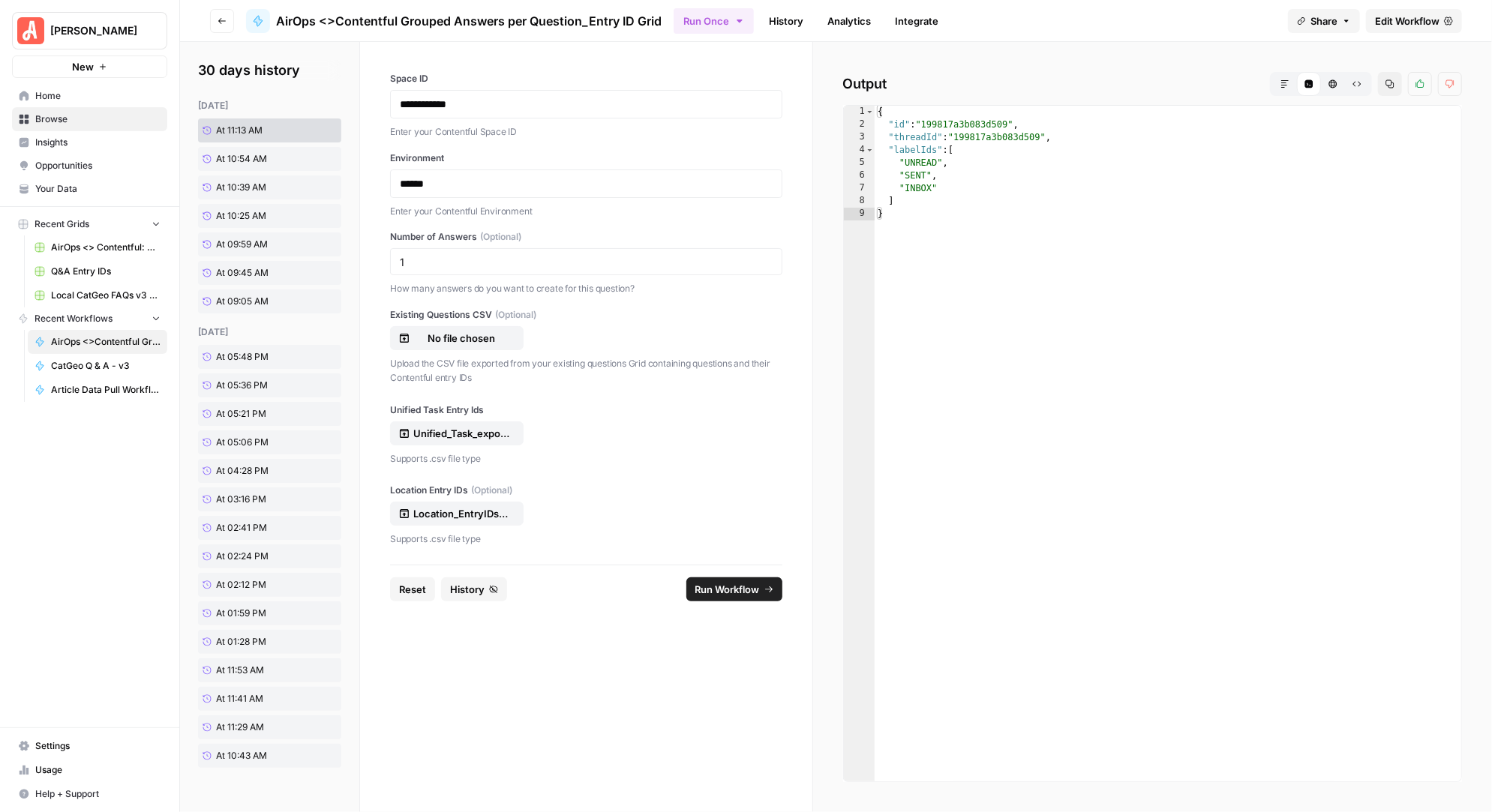
click at [729, 587] on span "Run Workflow" at bounding box center [728, 589] width 65 height 15
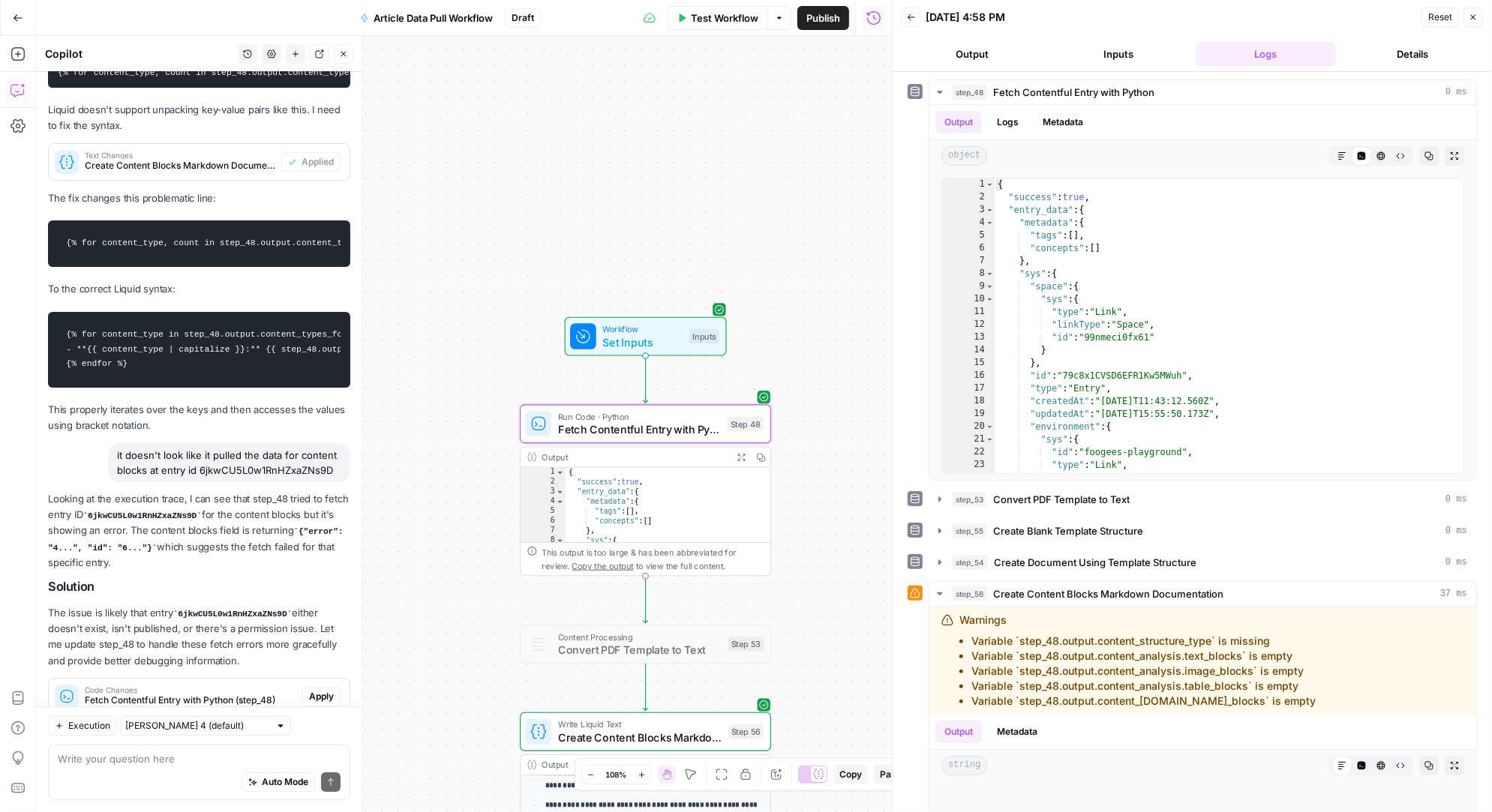
click at [324, 690] on span "Apply" at bounding box center [322, 696] width 25 height 13
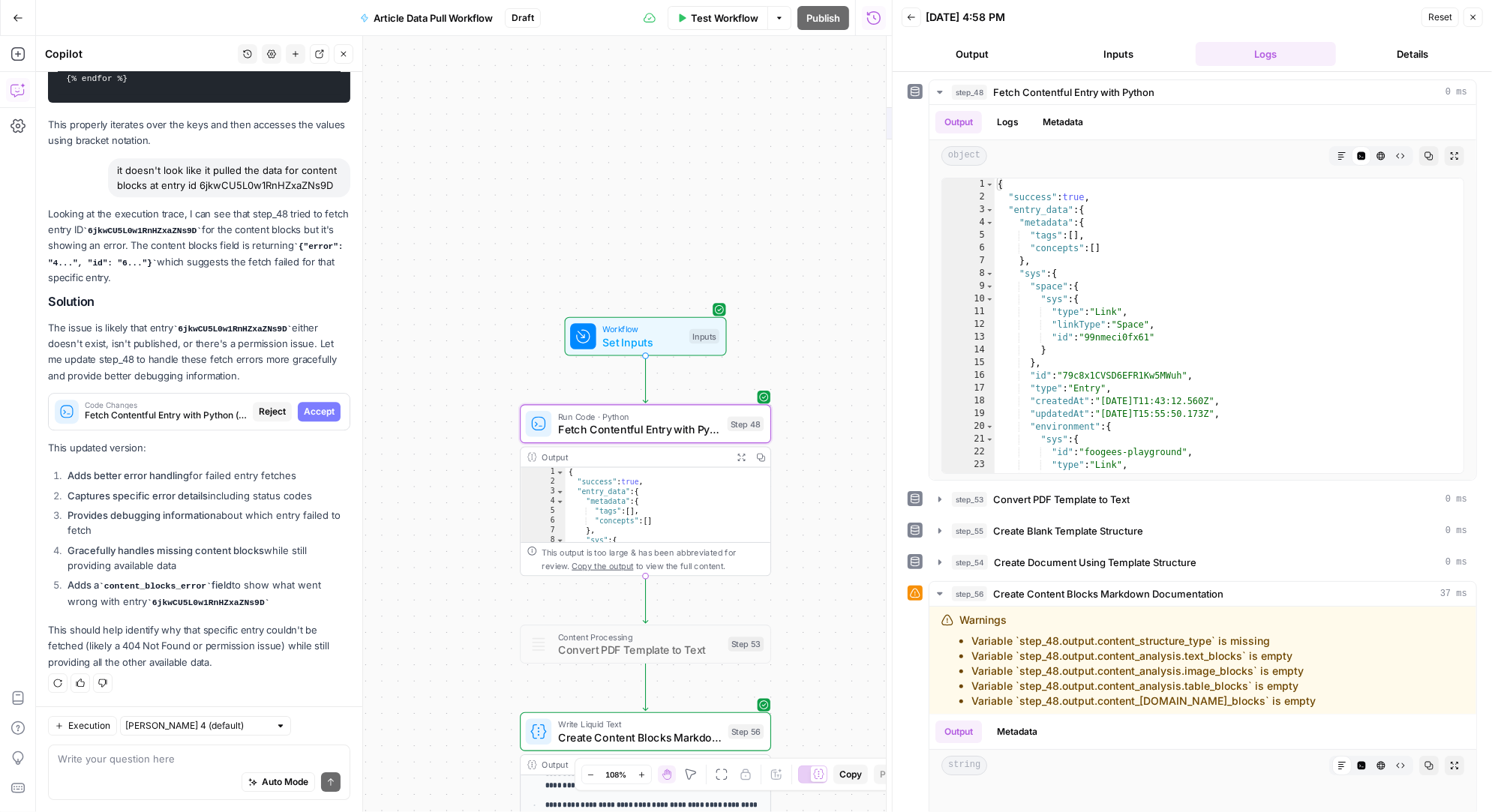
scroll to position [20989, 0]
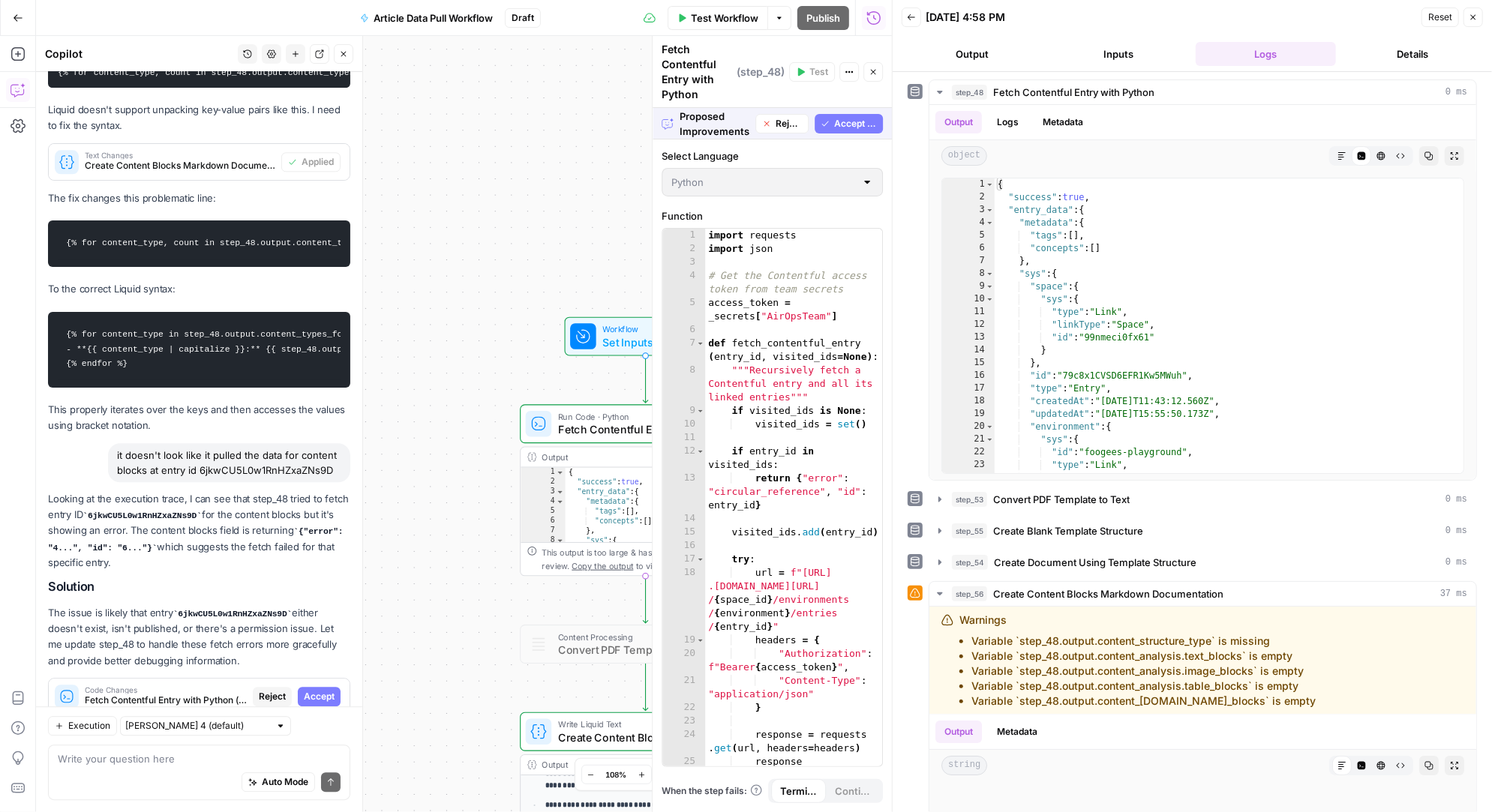
click at [855, 117] on span "Accept All" at bounding box center [855, 123] width 43 height 13
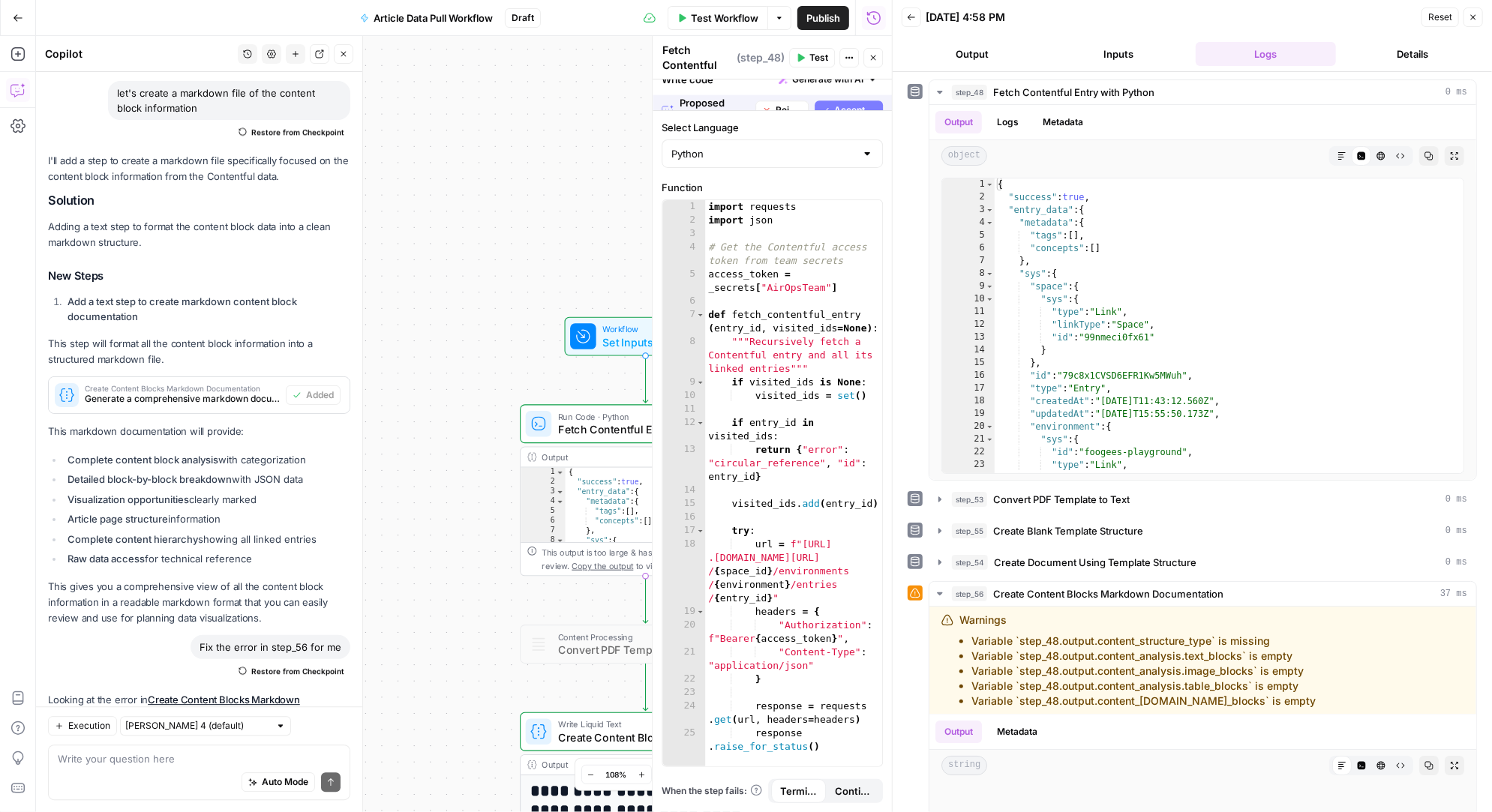
scroll to position [0, 0]
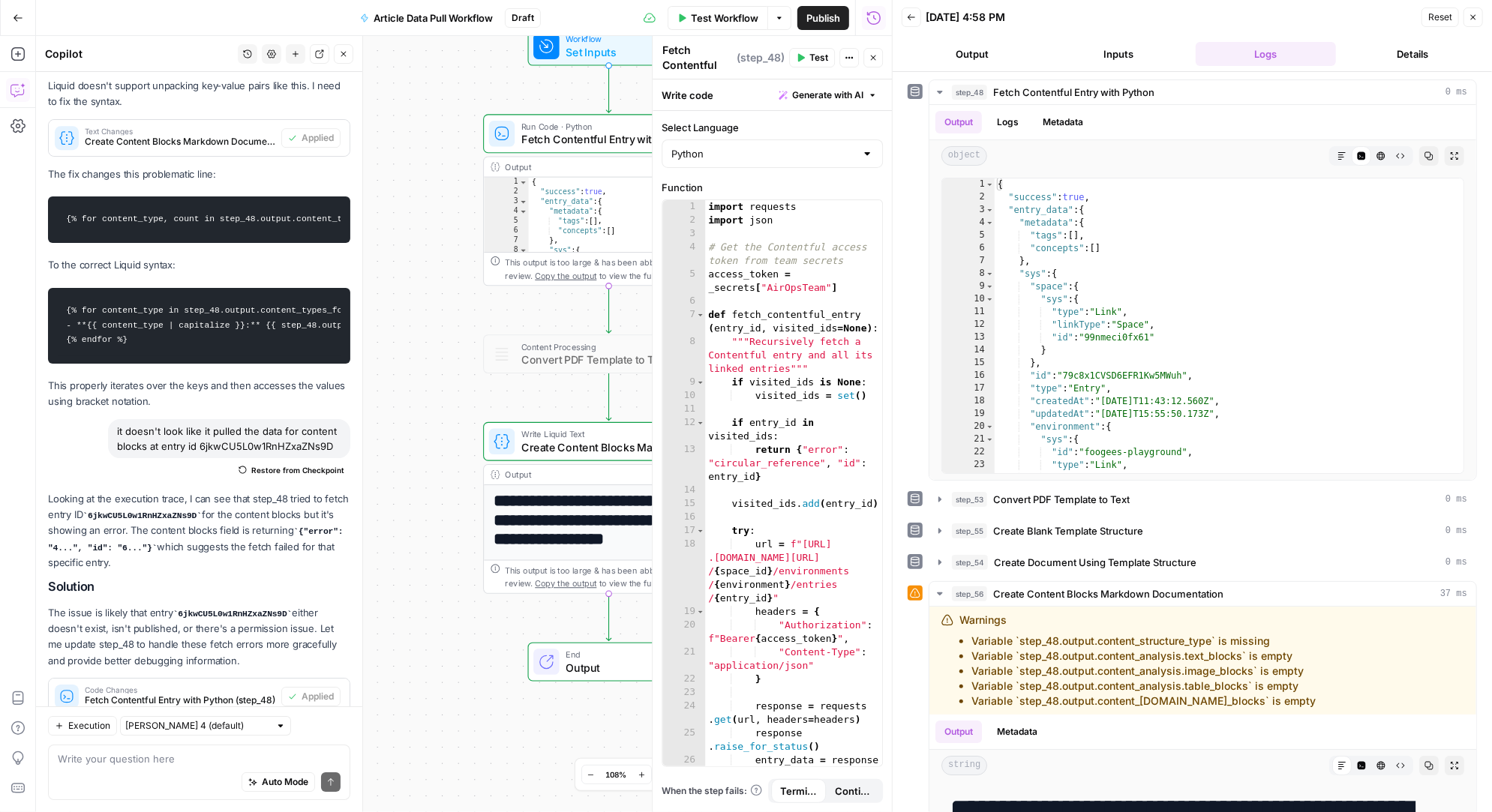
drag, startPoint x: 463, startPoint y: 611, endPoint x: 414, endPoint y: 315, distance: 300.0
click at [414, 316] on div "Workflow Set Inputs Inputs Run Code · Python Fetch Contentful Entry with Python…" at bounding box center [463, 424] width 856 height 776
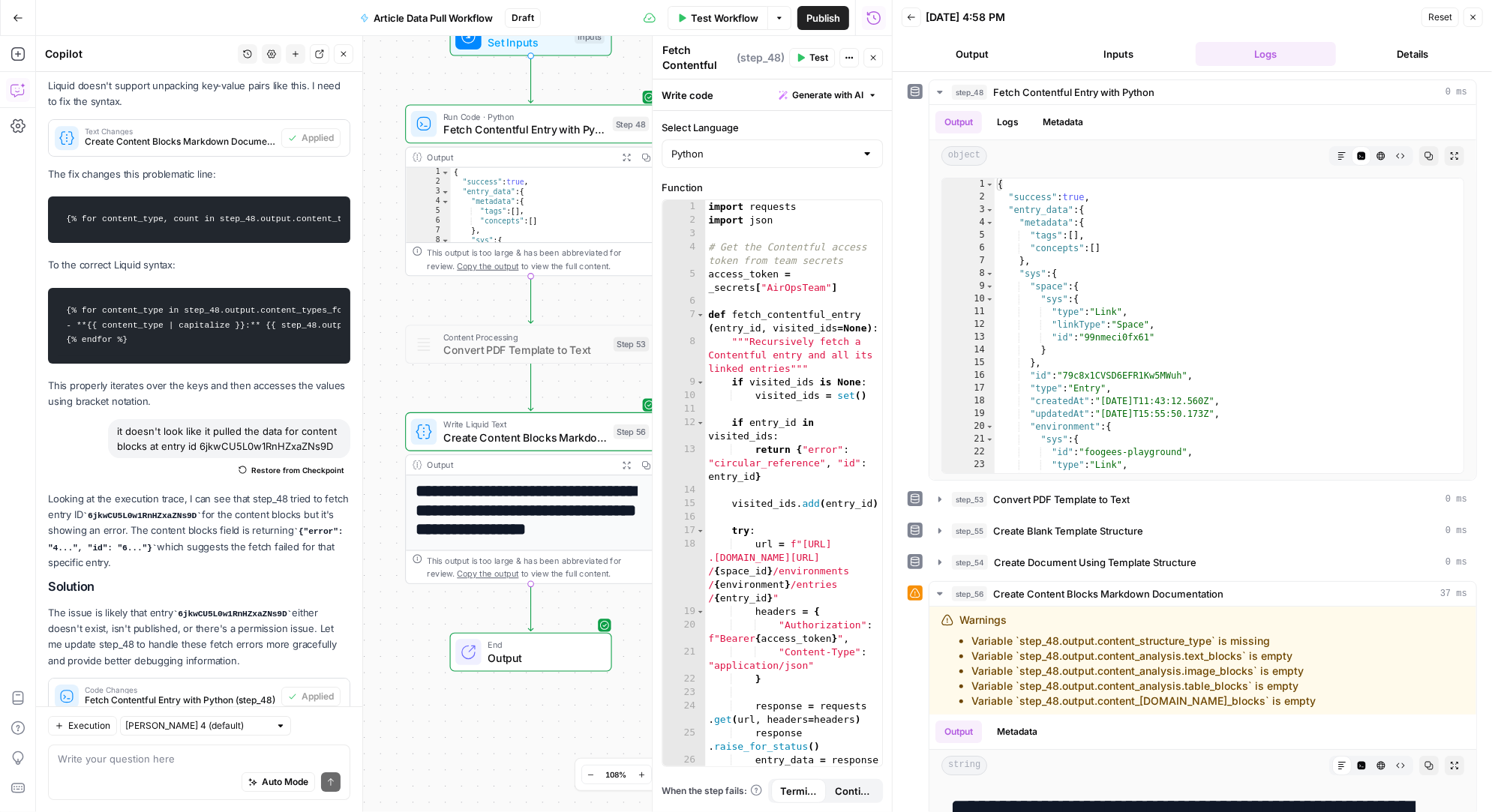
drag, startPoint x: 454, startPoint y: 393, endPoint x: 389, endPoint y: 388, distance: 65.2
click at [389, 388] on div "Workflow Set Inputs Inputs Run Code · Python Fetch Contentful Entry with Python…" at bounding box center [463, 424] width 856 height 776
click at [569, 431] on span "Create Content Blocks Markdown Documentation" at bounding box center [525, 437] width 163 height 16
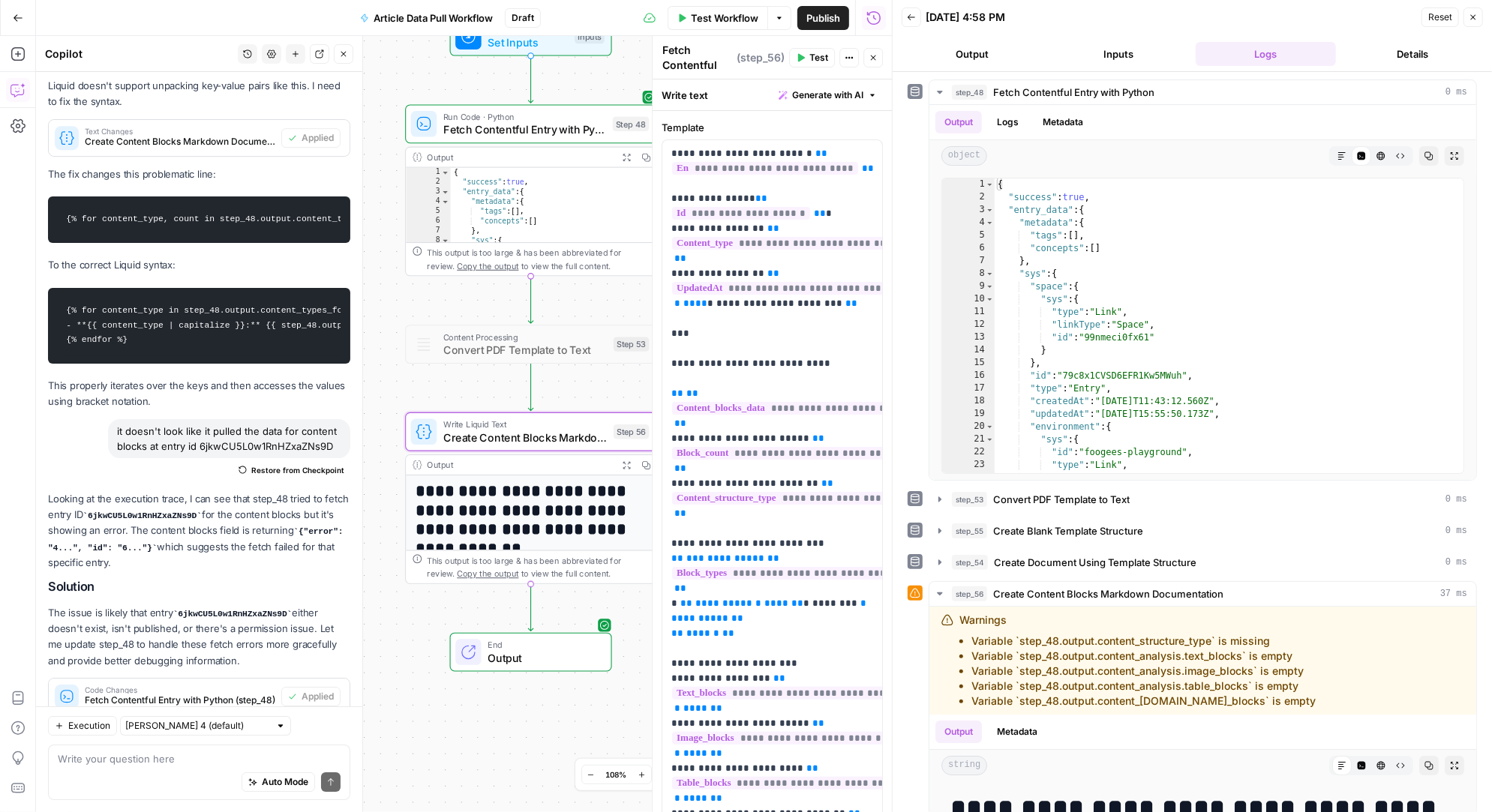
type textarea "Create Content Blocks Markdown Documentation"
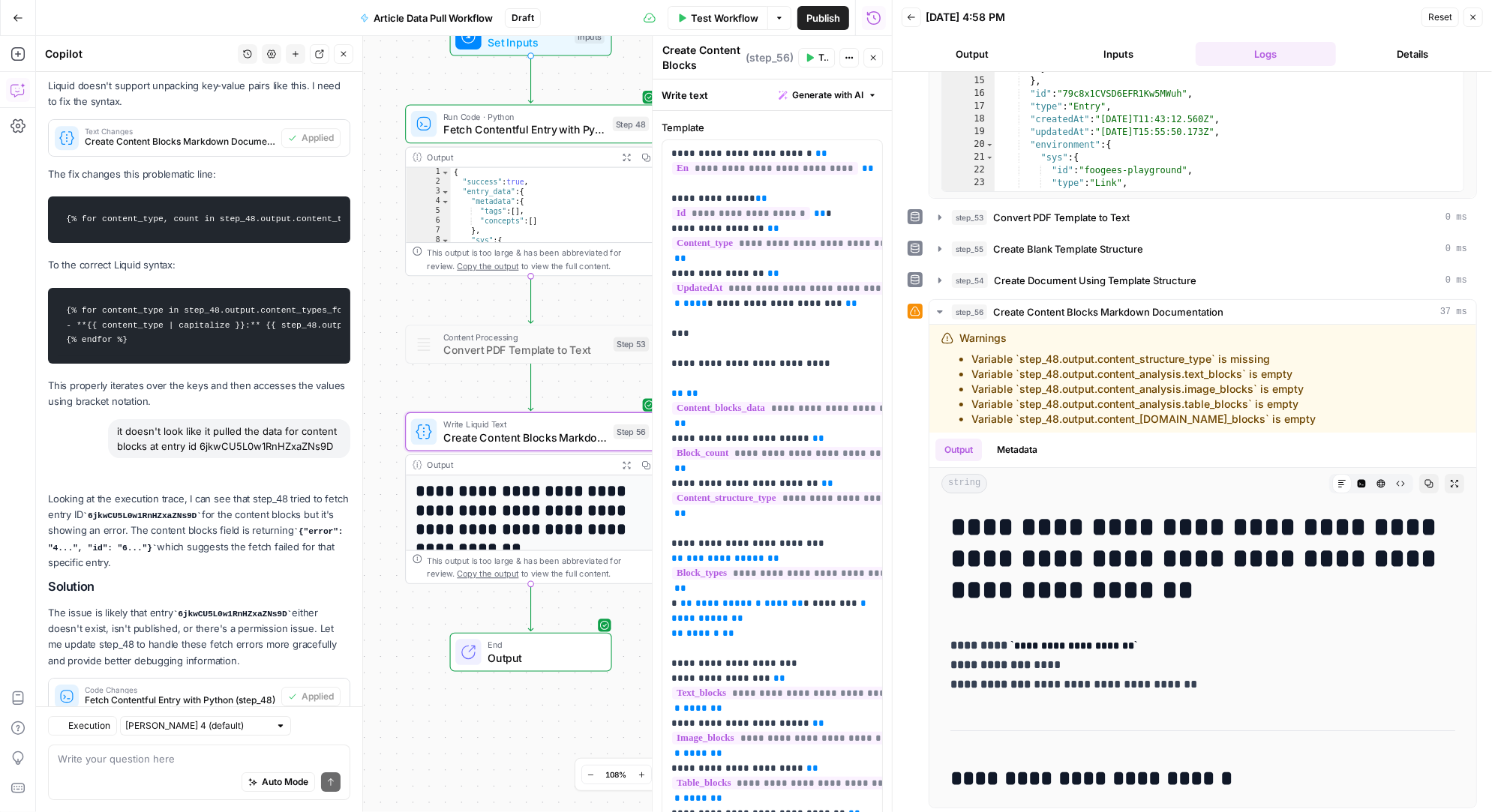
scroll to position [21709, 0]
click at [516, 122] on span "Fetch Contentful Entry with Python" at bounding box center [524, 129] width 163 height 16
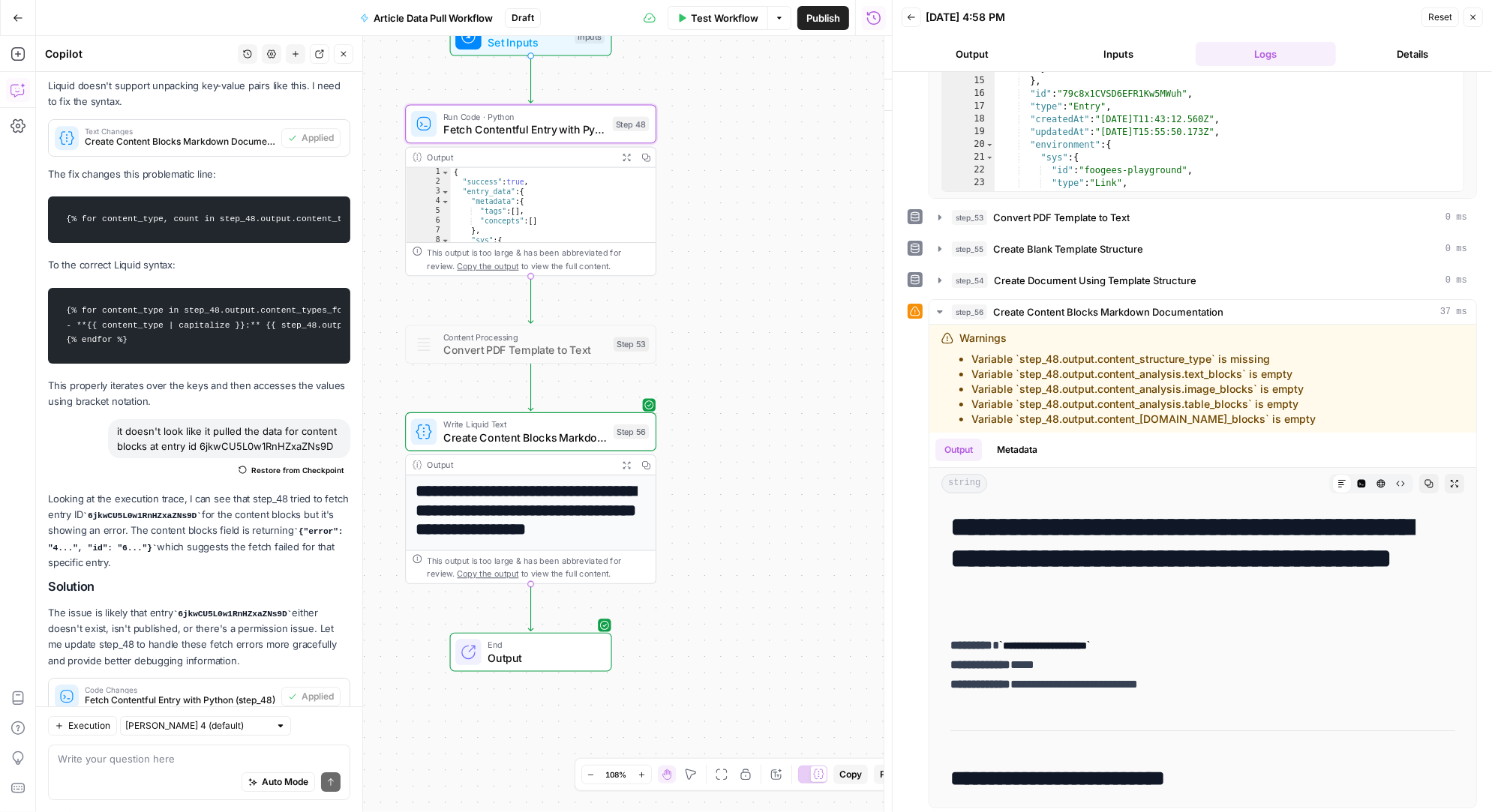
type textarea "Fetch Contentful Entry with Python"
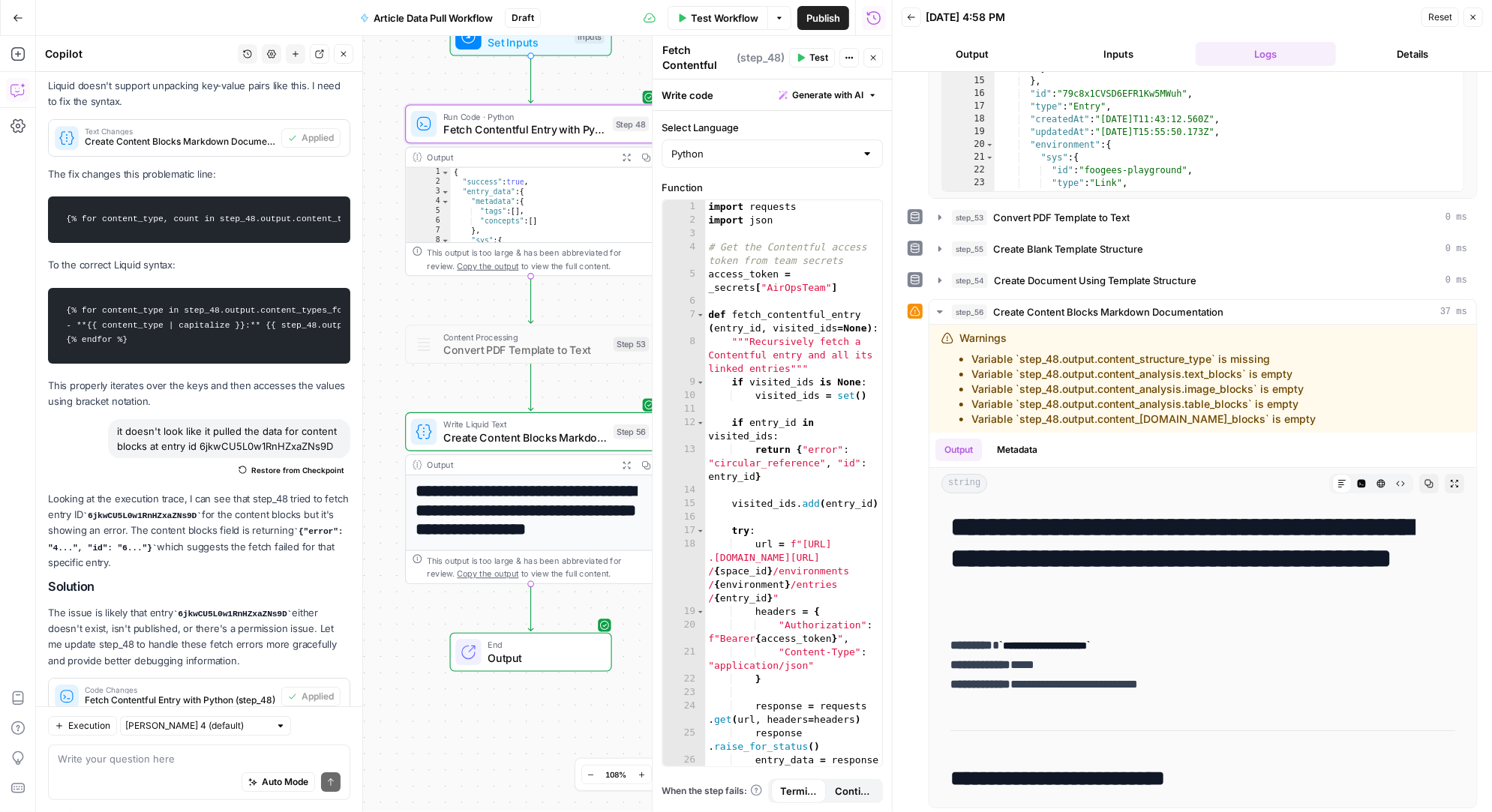
click at [820, 57] on span "Test" at bounding box center [818, 57] width 19 height 13
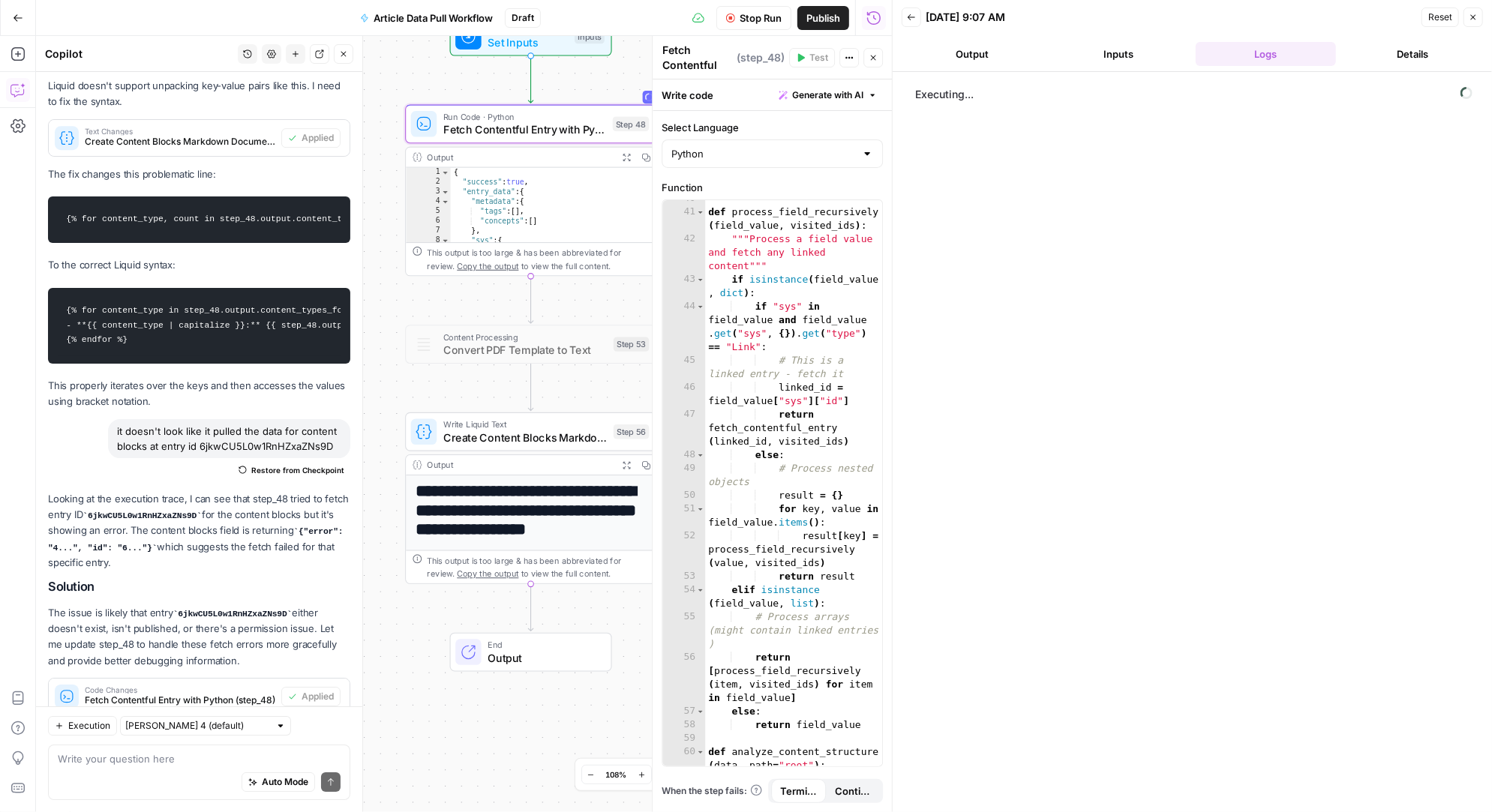
click at [662, 16] on div "Stop Run Publish Run History" at bounding box center [716, 17] width 351 height 35
click at [762, 15] on span "Stop Run" at bounding box center [760, 18] width 42 height 15
click at [1470, 744] on icon "close" at bounding box center [1471, 748] width 11 height 12
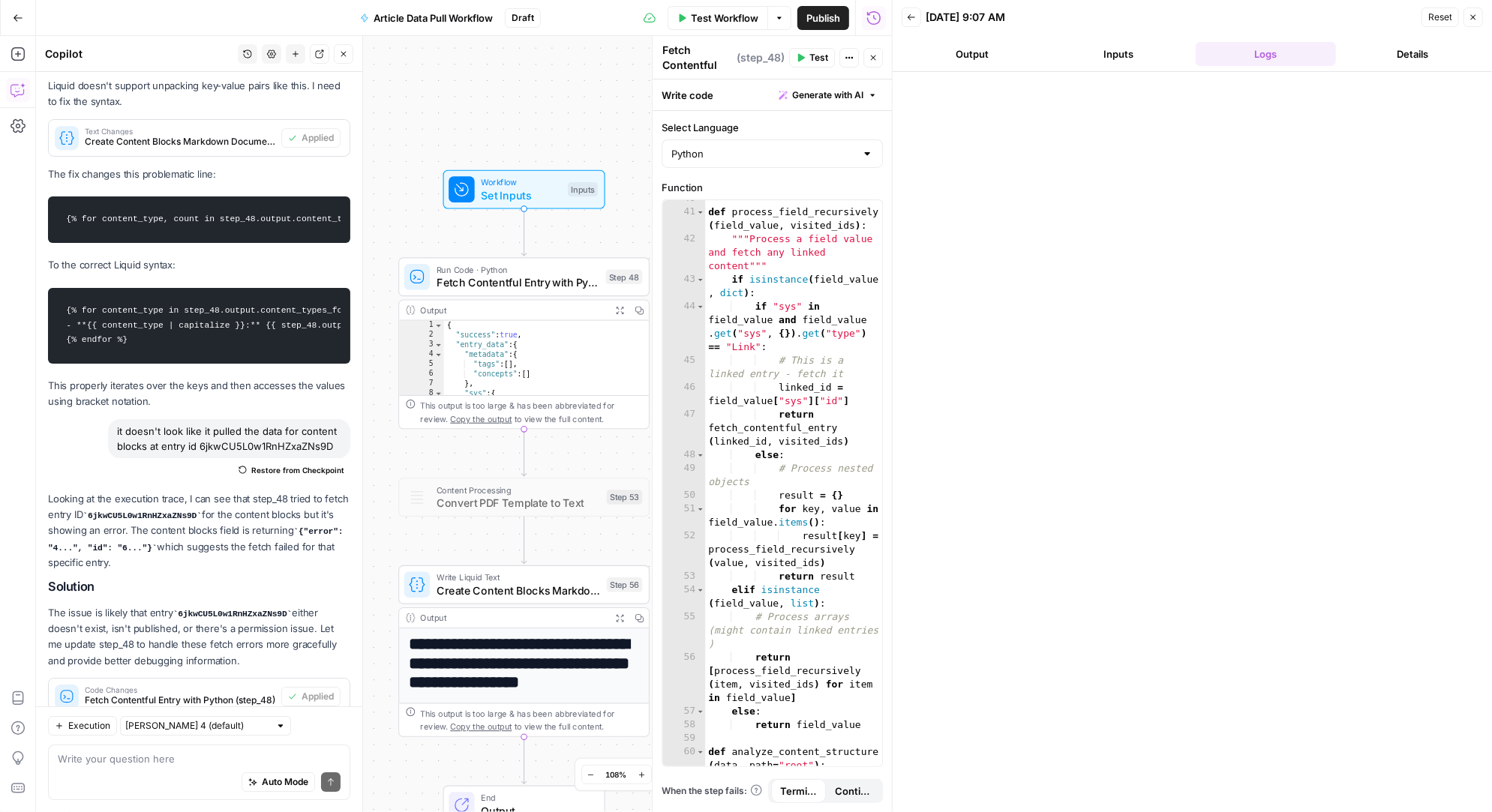
drag, startPoint x: 412, startPoint y: 320, endPoint x: 407, endPoint y: 173, distance: 147.1
click at [408, 172] on div "Workflow Set Inputs Inputs" at bounding box center [524, 190] width 252 height 39
click at [481, 276] on span "Fetch Contentful Entry with Python" at bounding box center [515, 283] width 163 height 16
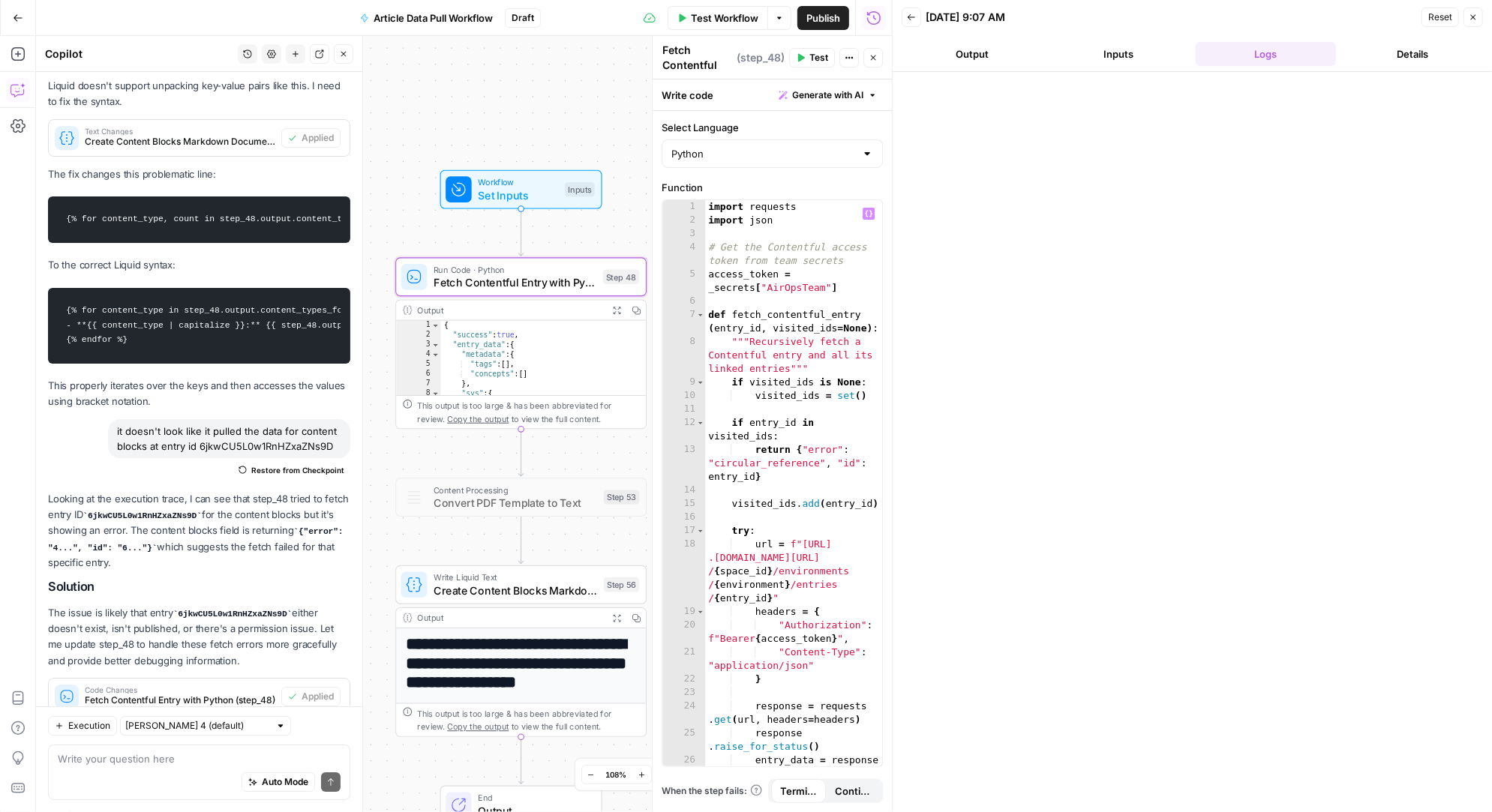
scroll to position [0, 0]
click at [120, 758] on textarea at bounding box center [199, 759] width 283 height 15
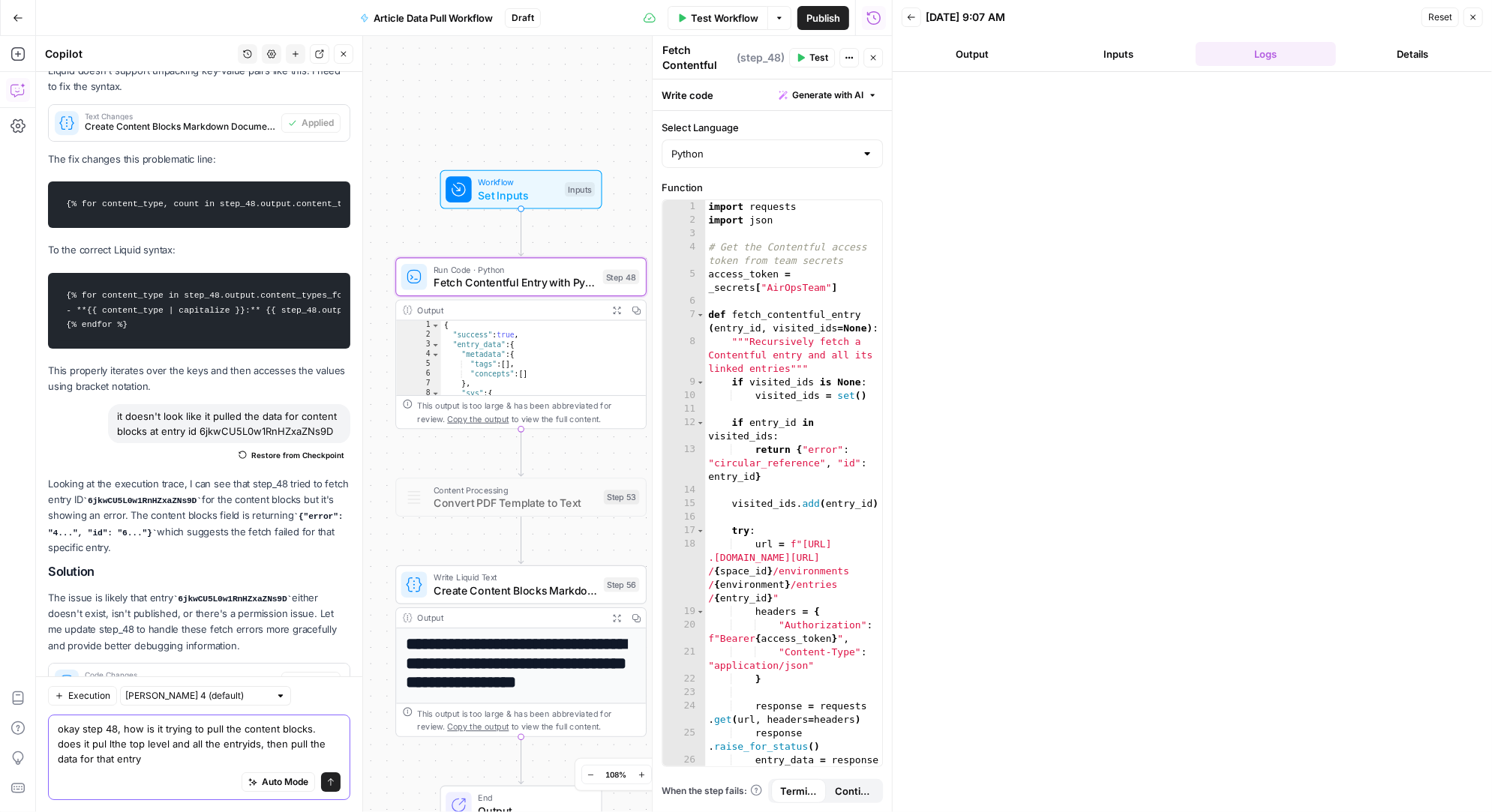
scroll to position [21739, 0]
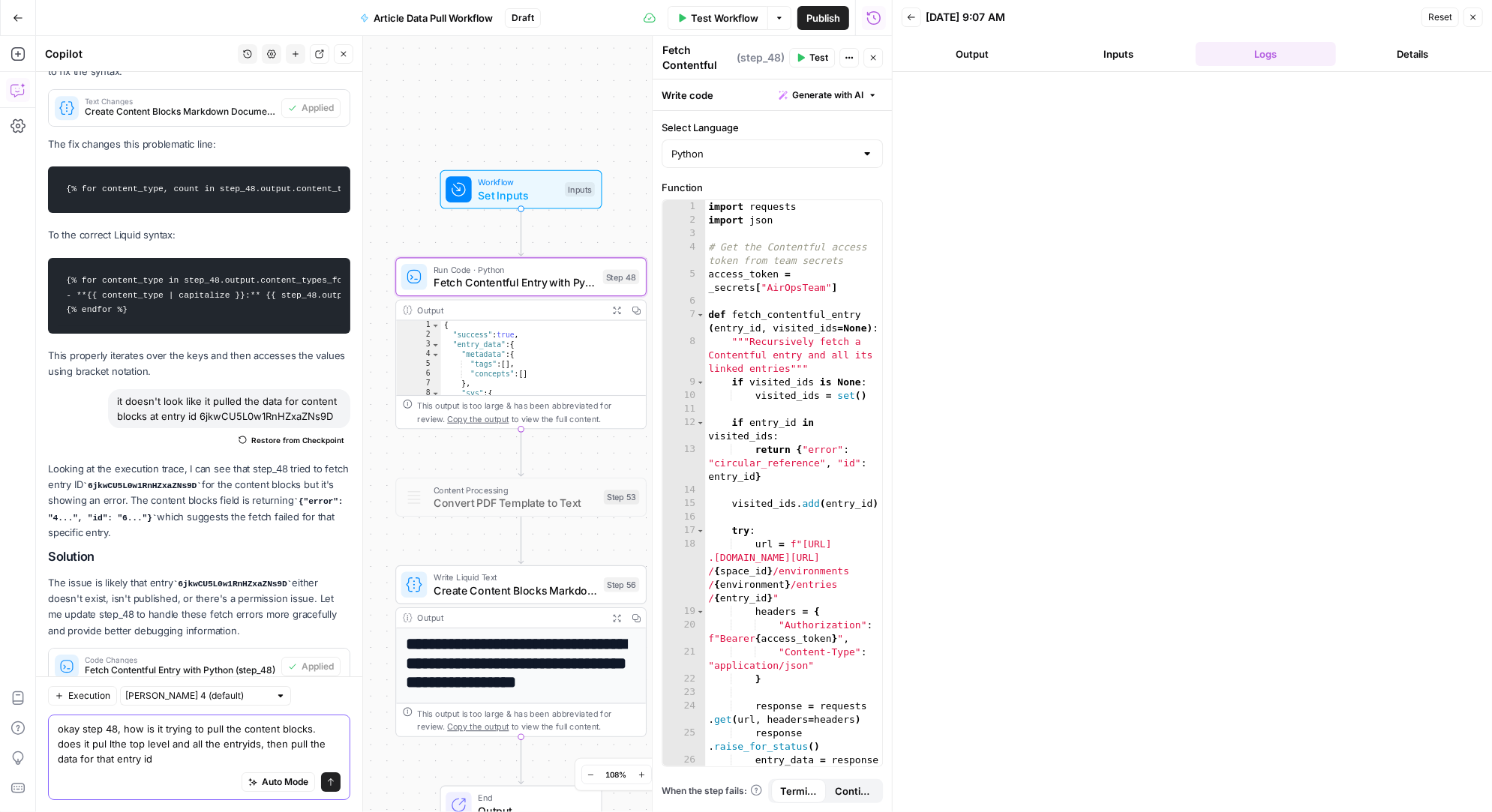
type textarea "okay step 48, how is it trying to pull the content blocks. does it pul lthe top…"
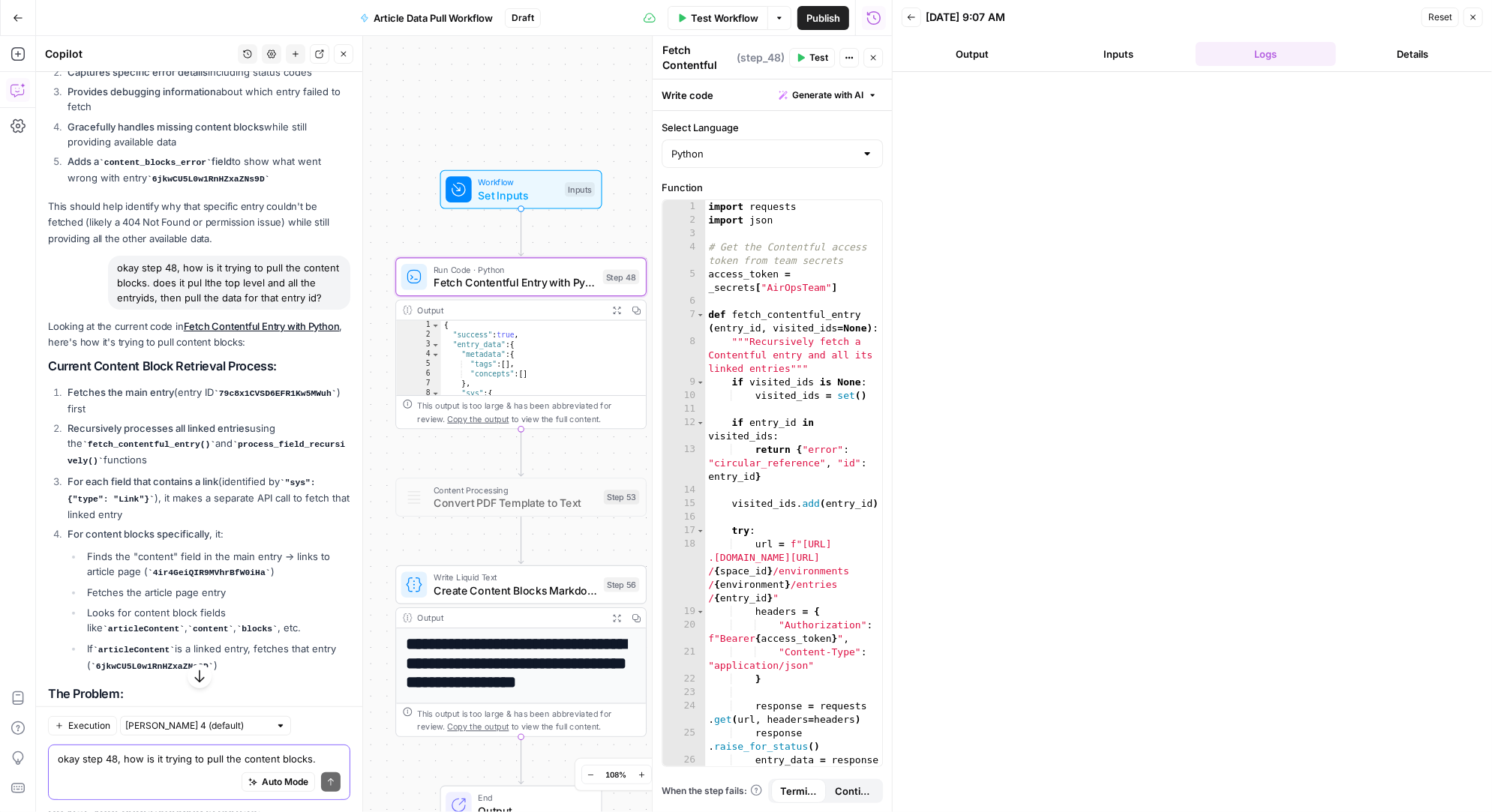
scroll to position [22447, 0]
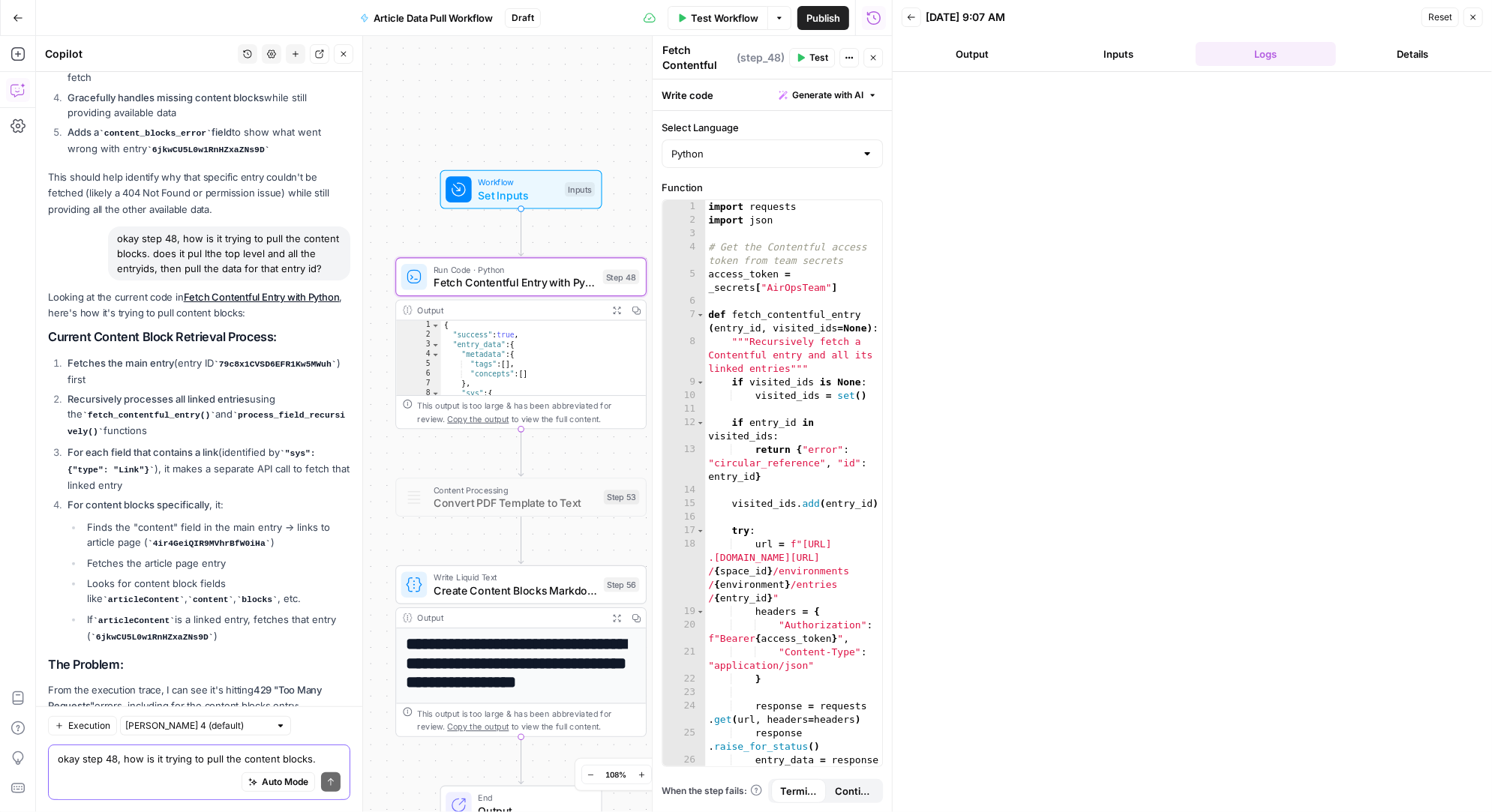
click at [140, 759] on textarea "okay step 48, how is it trying to pull the content blocks. does it pul lthe top…" at bounding box center [199, 759] width 283 height 15
type textarea "so to many calls do we need to split the steps then"
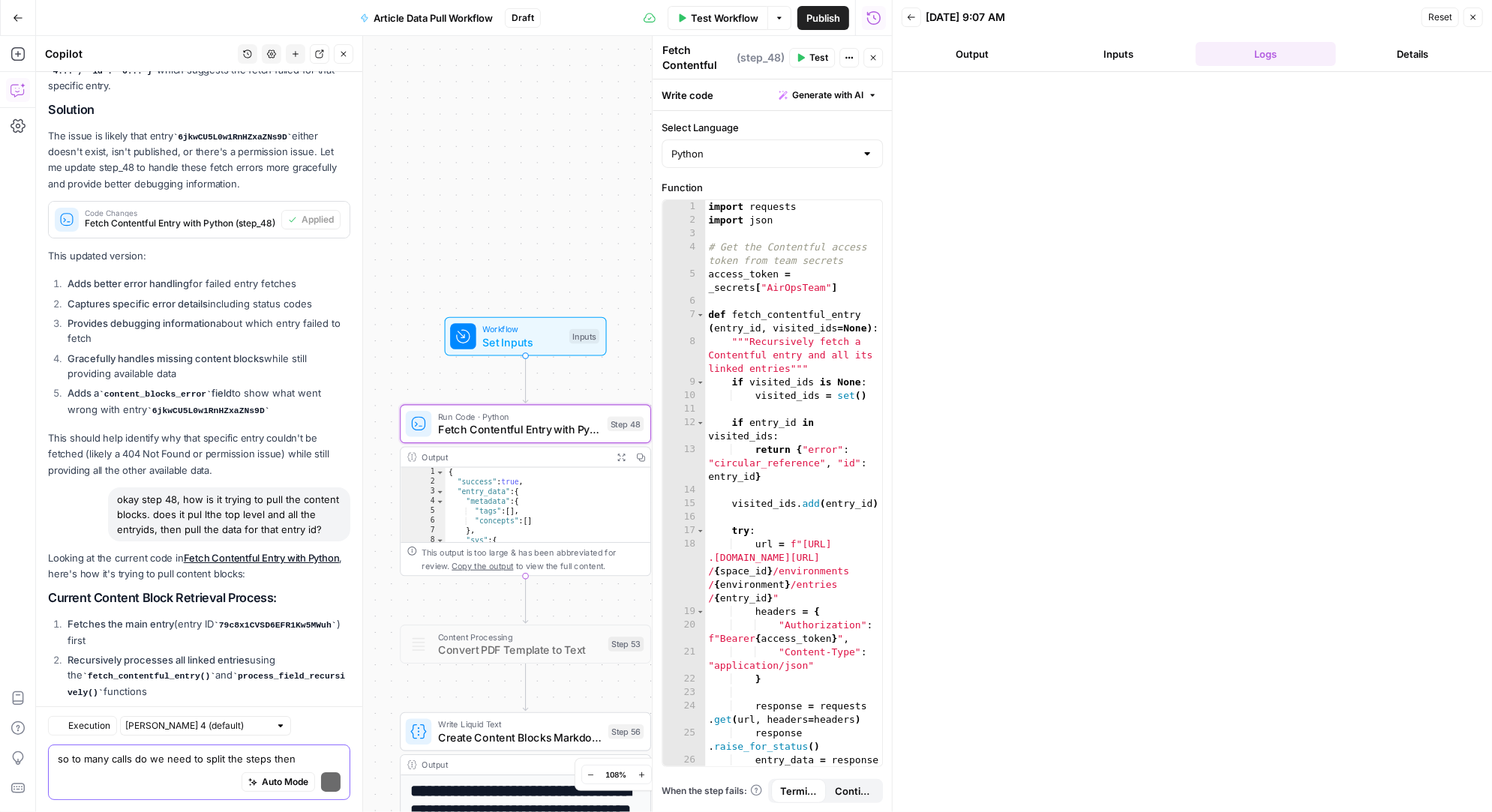
scroll to position [23022, 0]
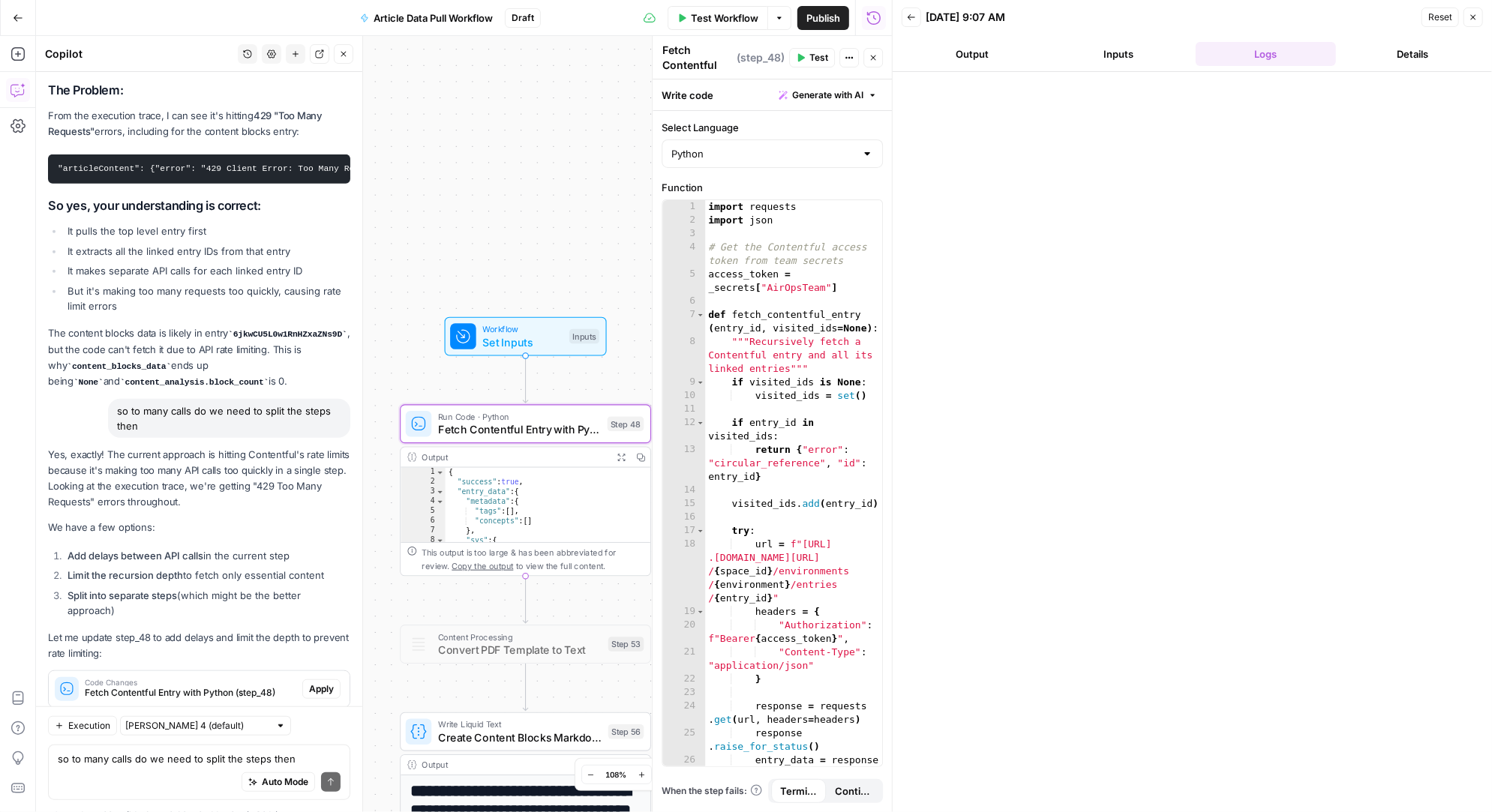
click at [327, 683] on span "Apply" at bounding box center [322, 689] width 25 height 13
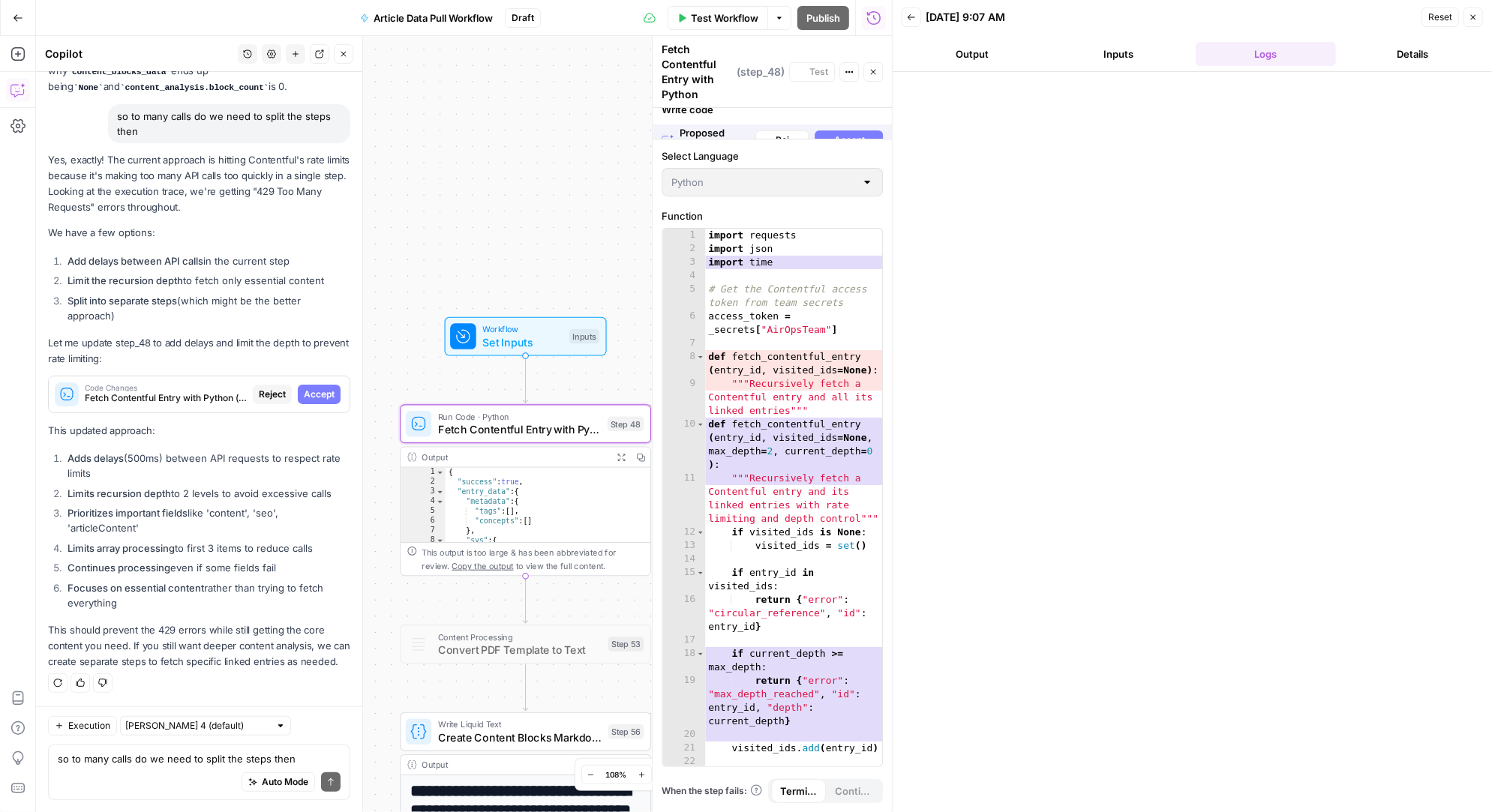
scroll to position [22301, 0]
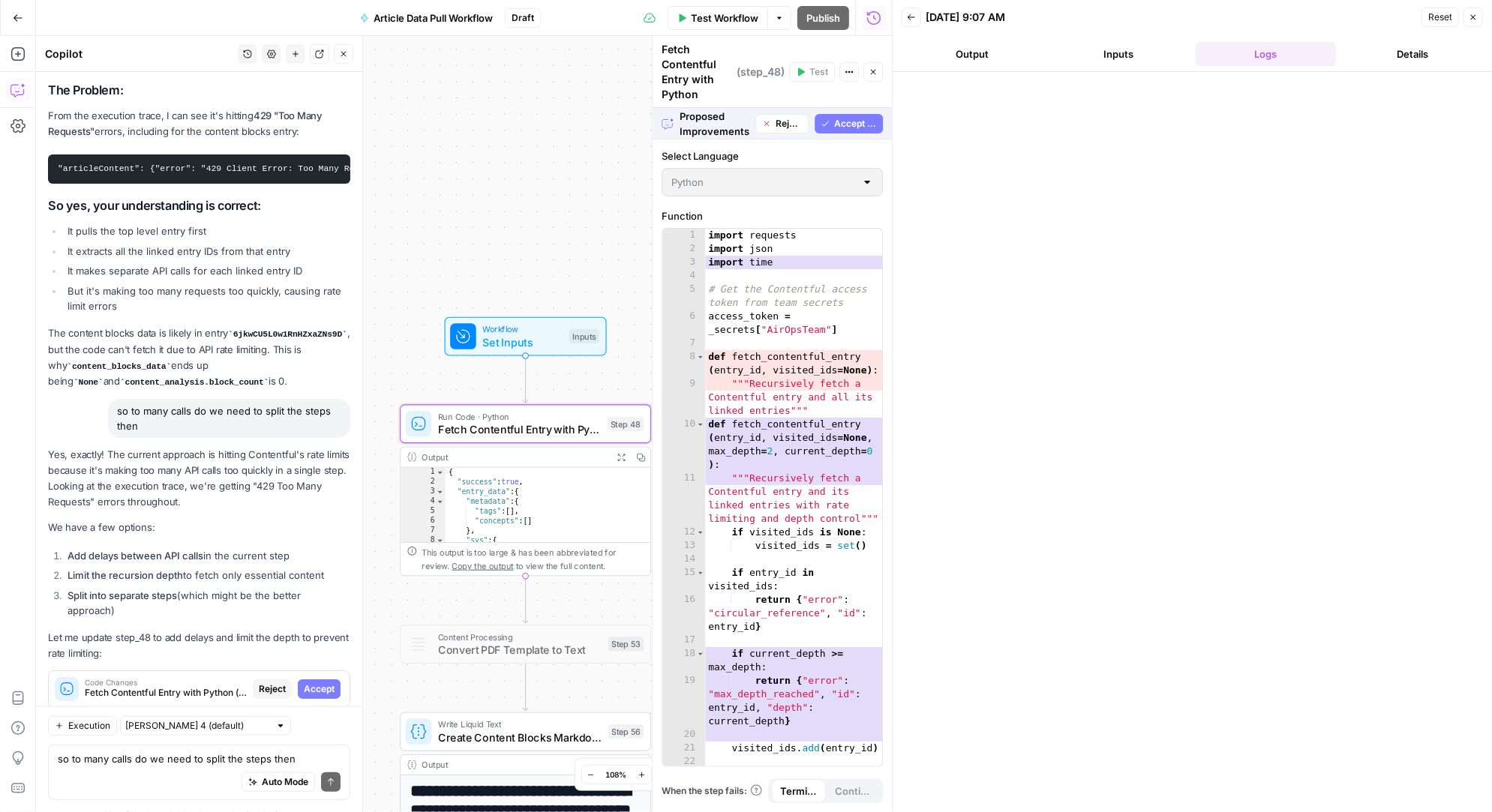
click at [327, 683] on span "Accept" at bounding box center [319, 689] width 31 height 13
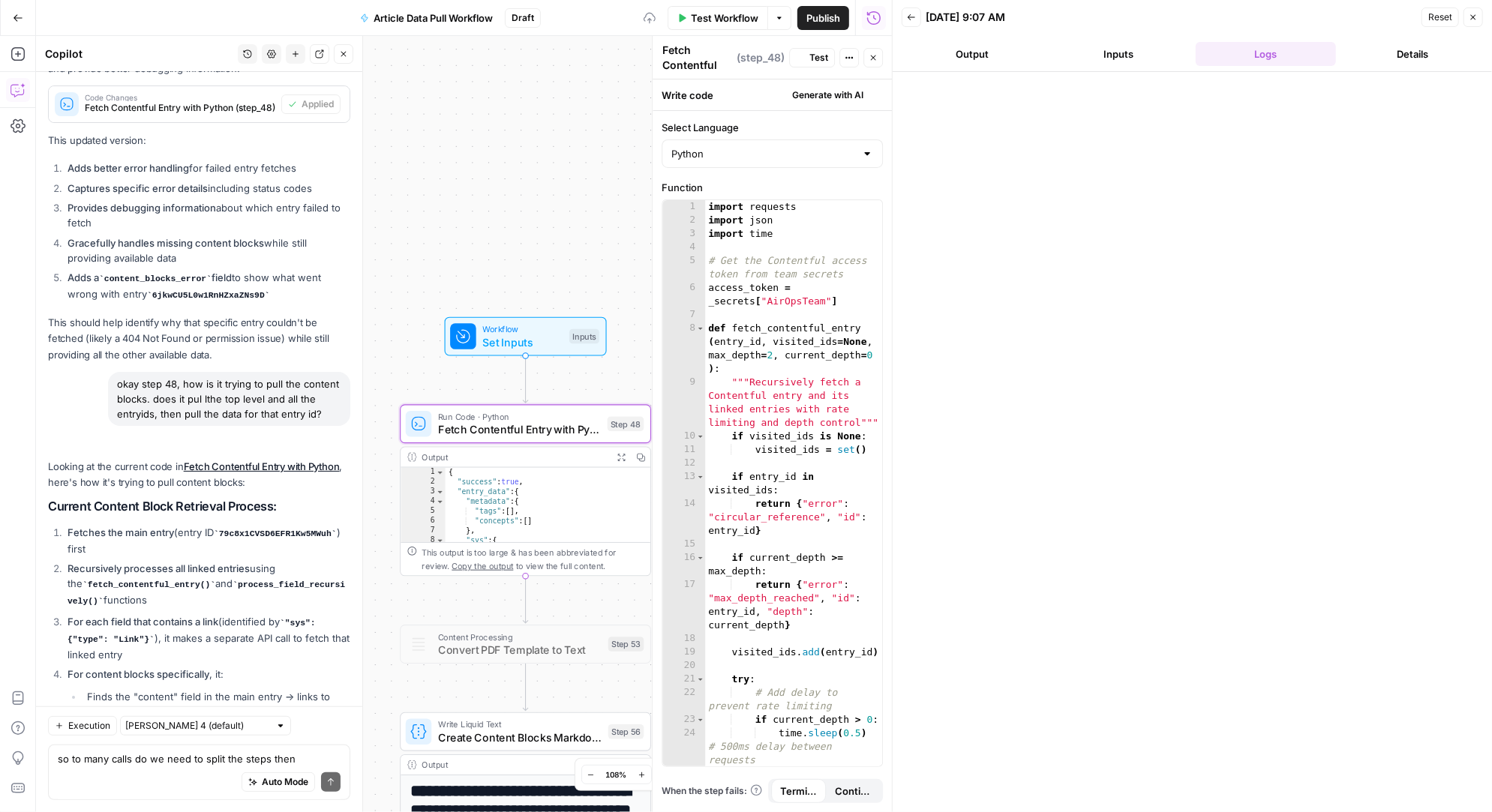
scroll to position [23069, 0]
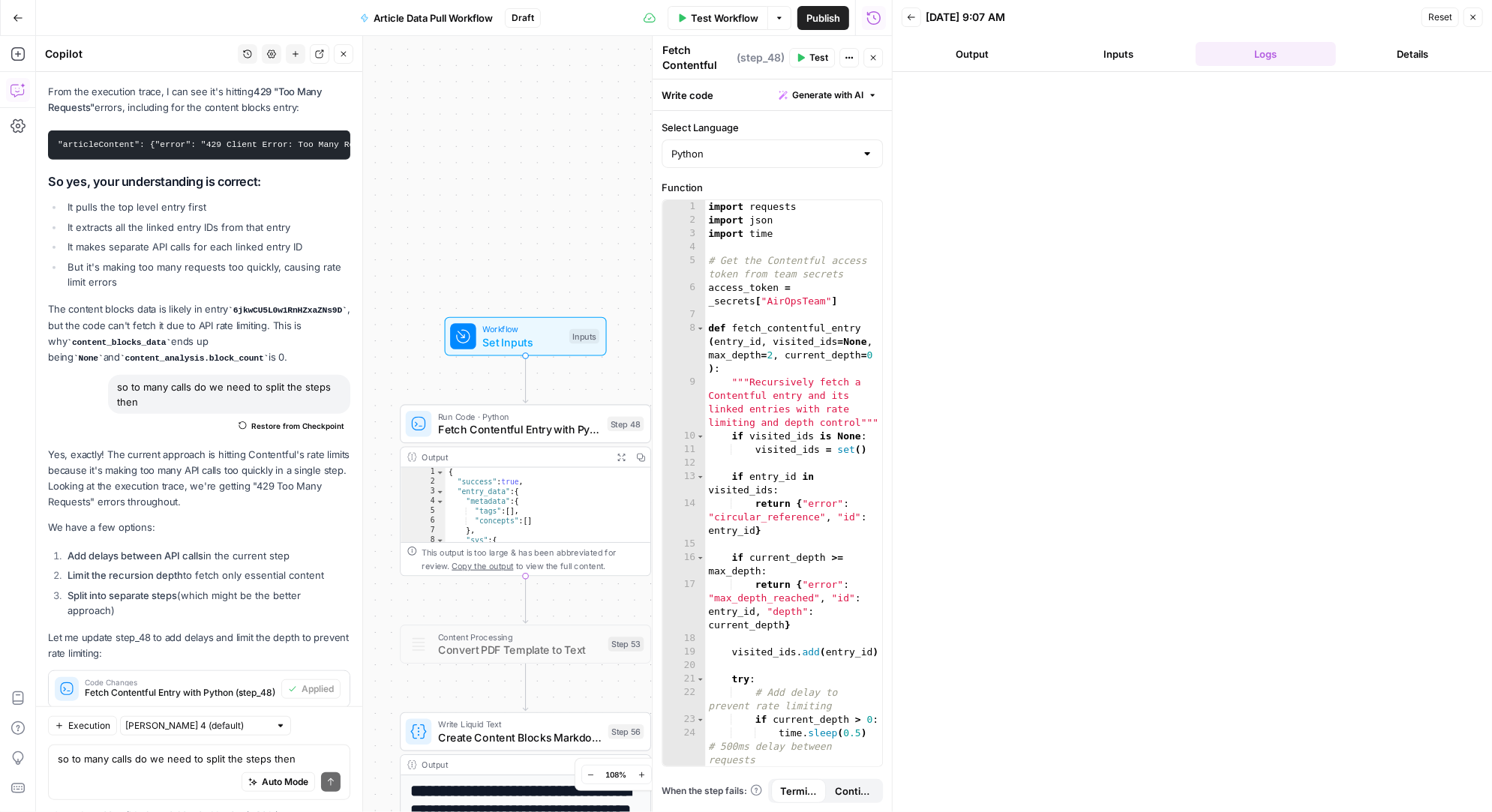
click at [813, 53] on span "Test" at bounding box center [818, 57] width 19 height 13
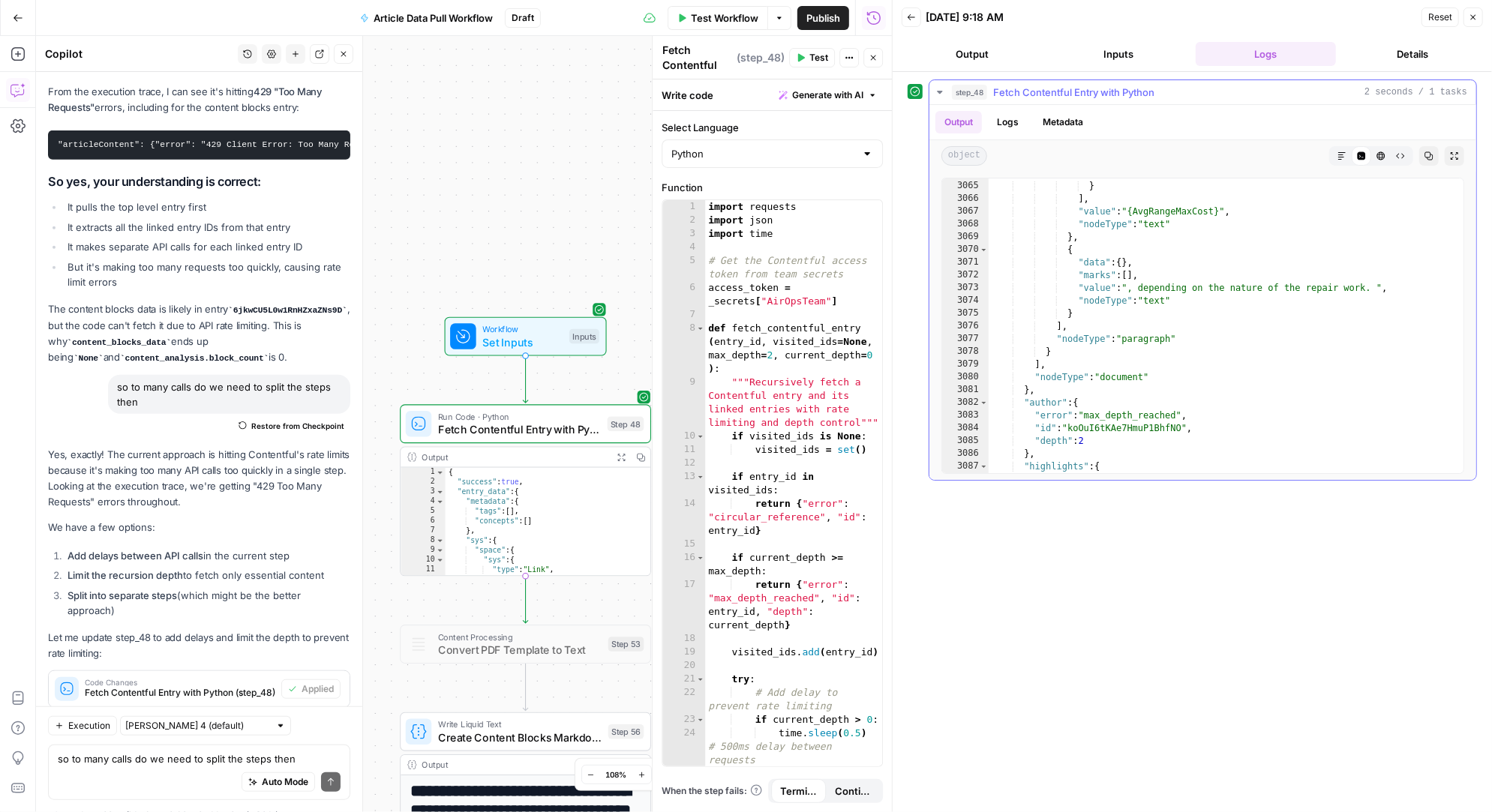
scroll to position [23389, 0]
click at [143, 762] on textarea "so to many calls do we need to split the steps then" at bounding box center [199, 759] width 283 height 15
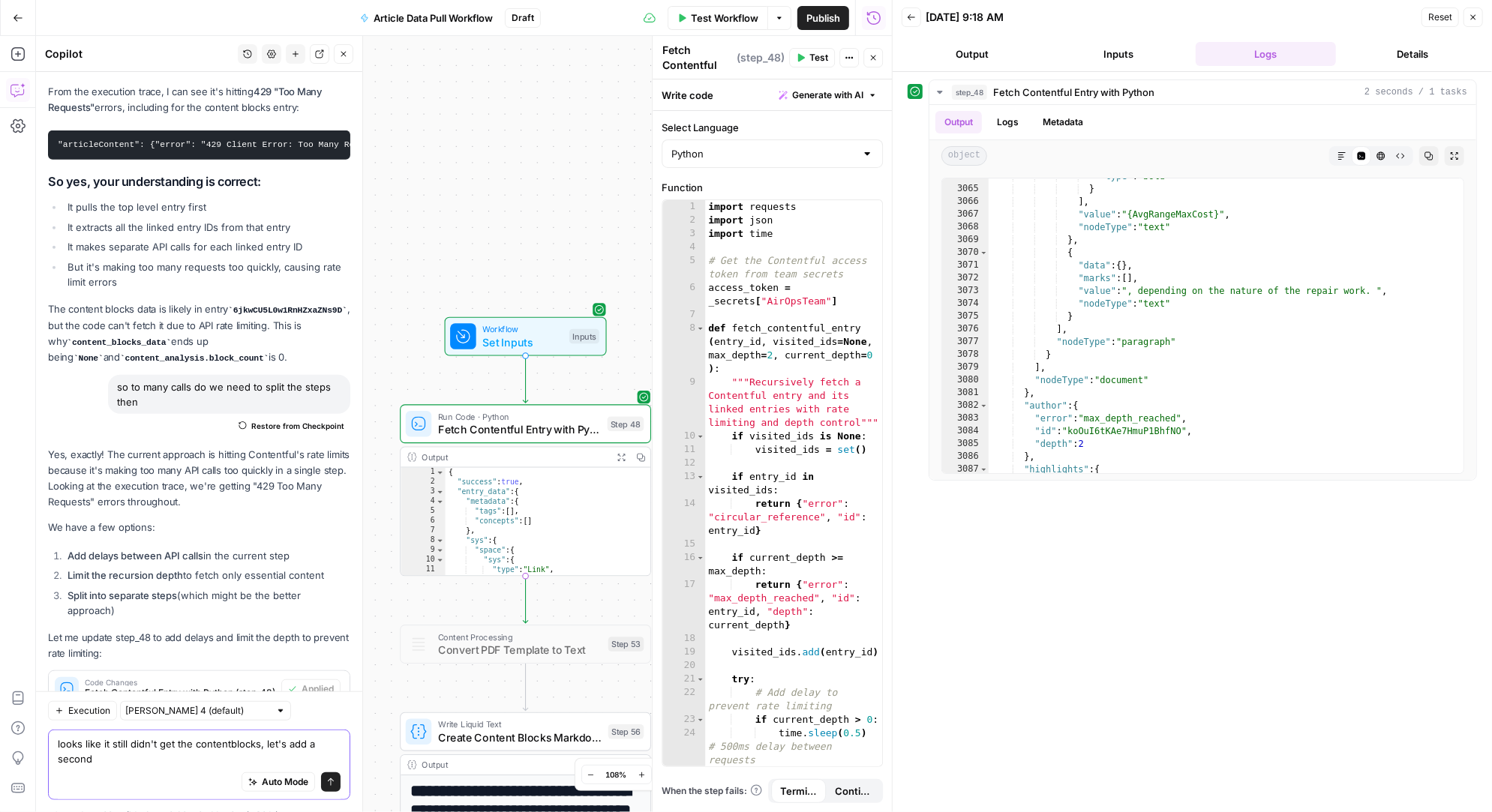
scroll to position [23085, 0]
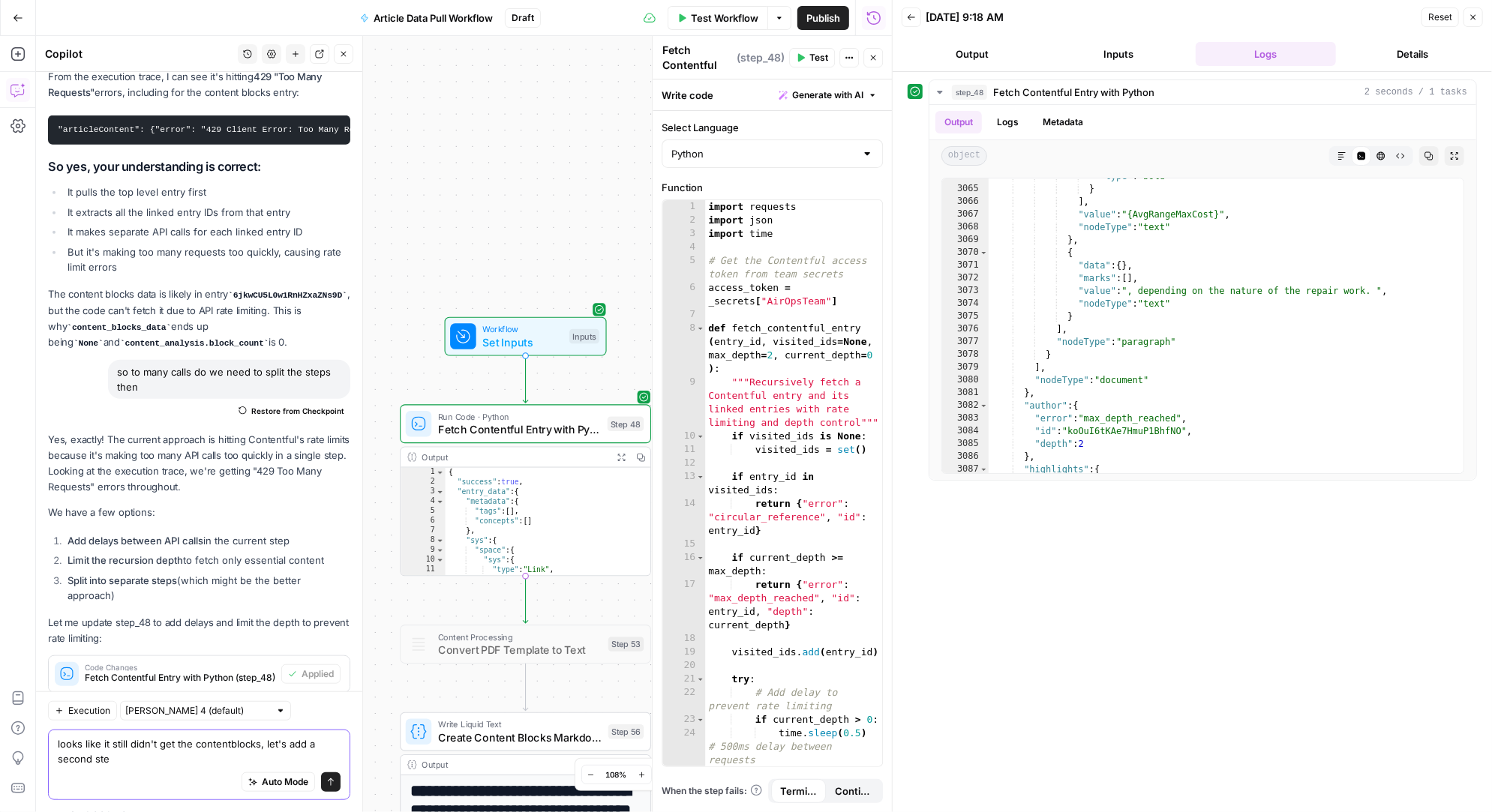
type textarea "looks like it still didn't get the contentblocks, let's add a second step"
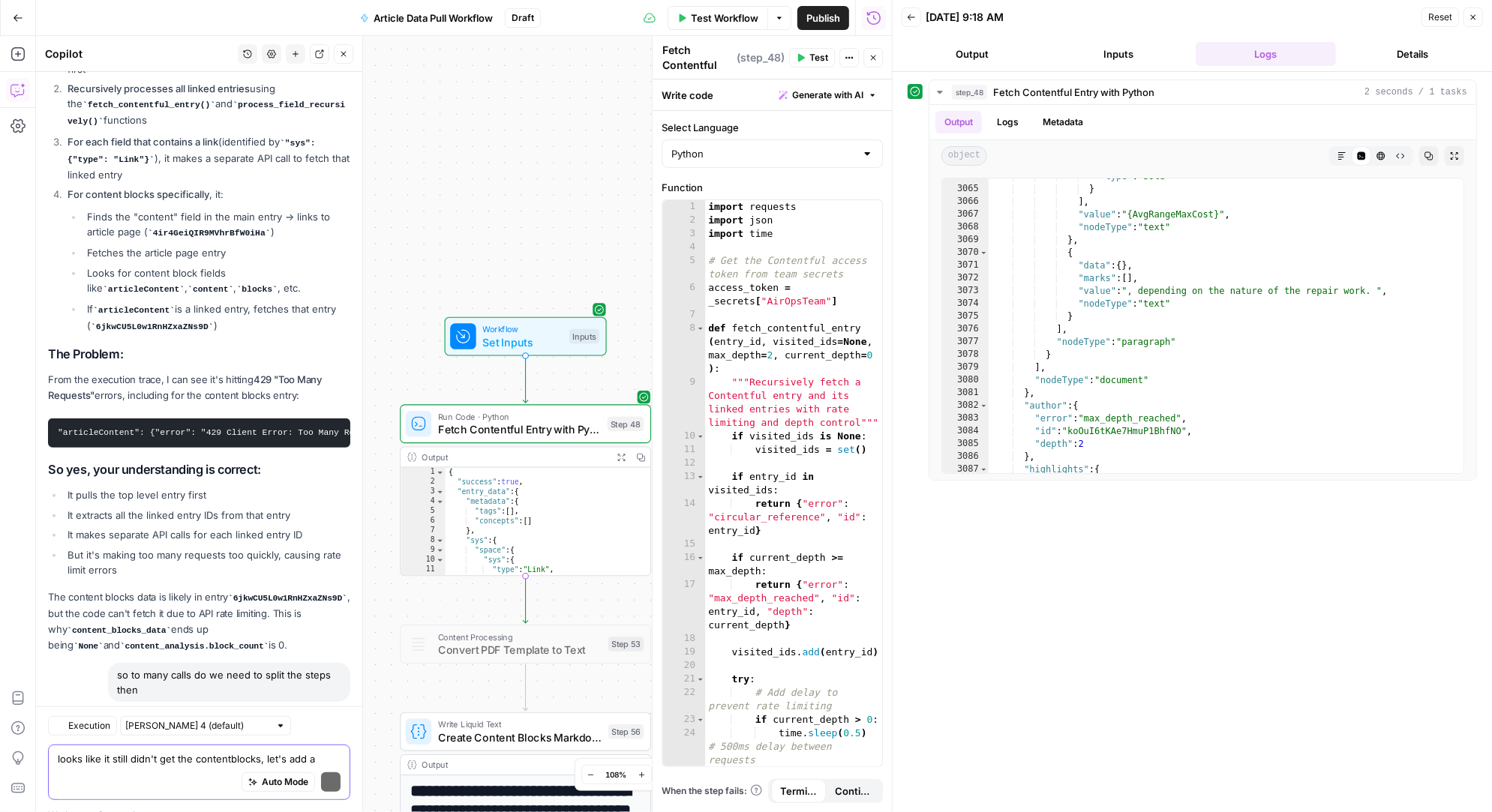
scroll to position [23670, 0]
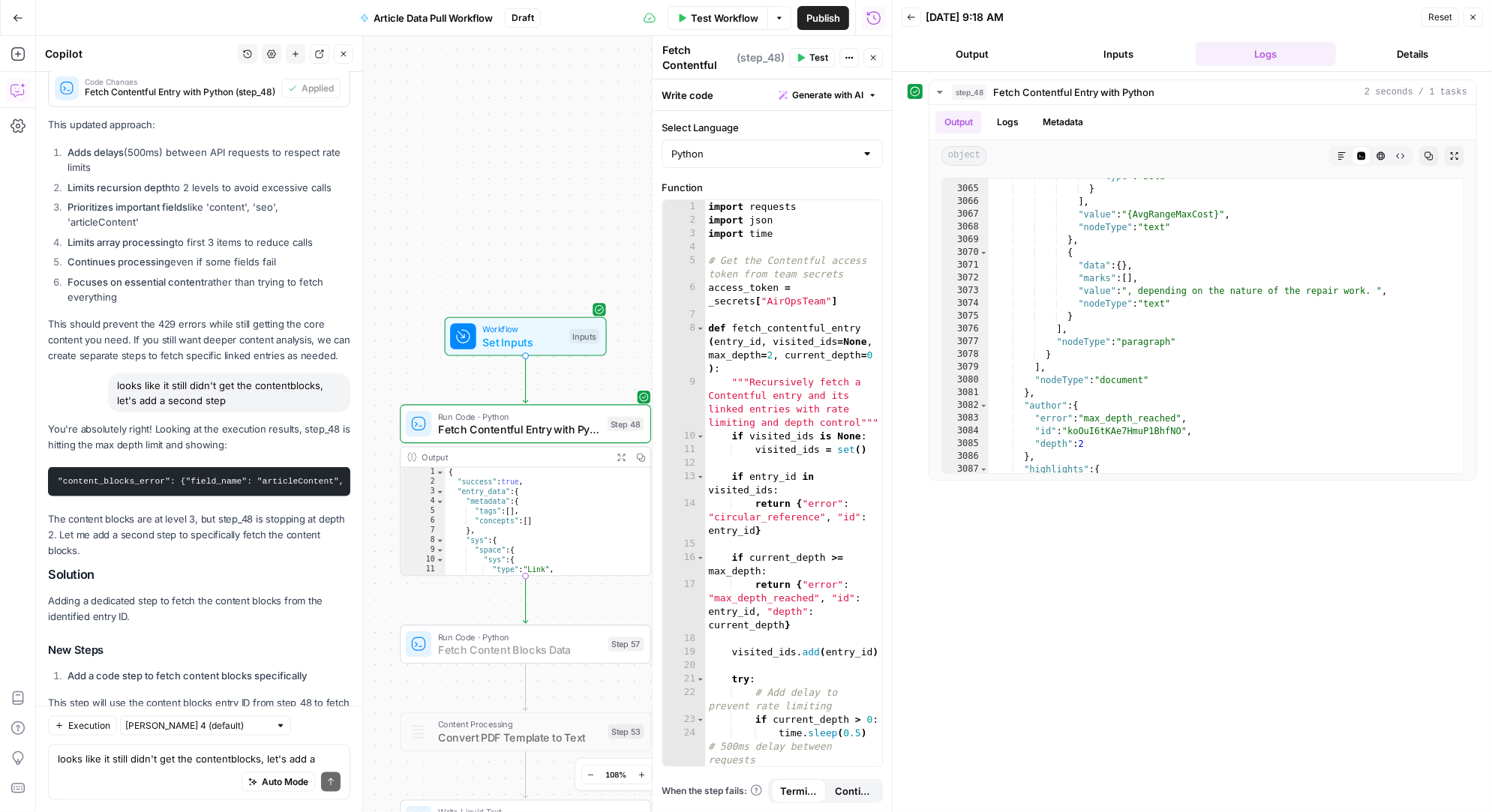
click at [307, 747] on span "Add Step" at bounding box center [313, 754] width 39 height 13
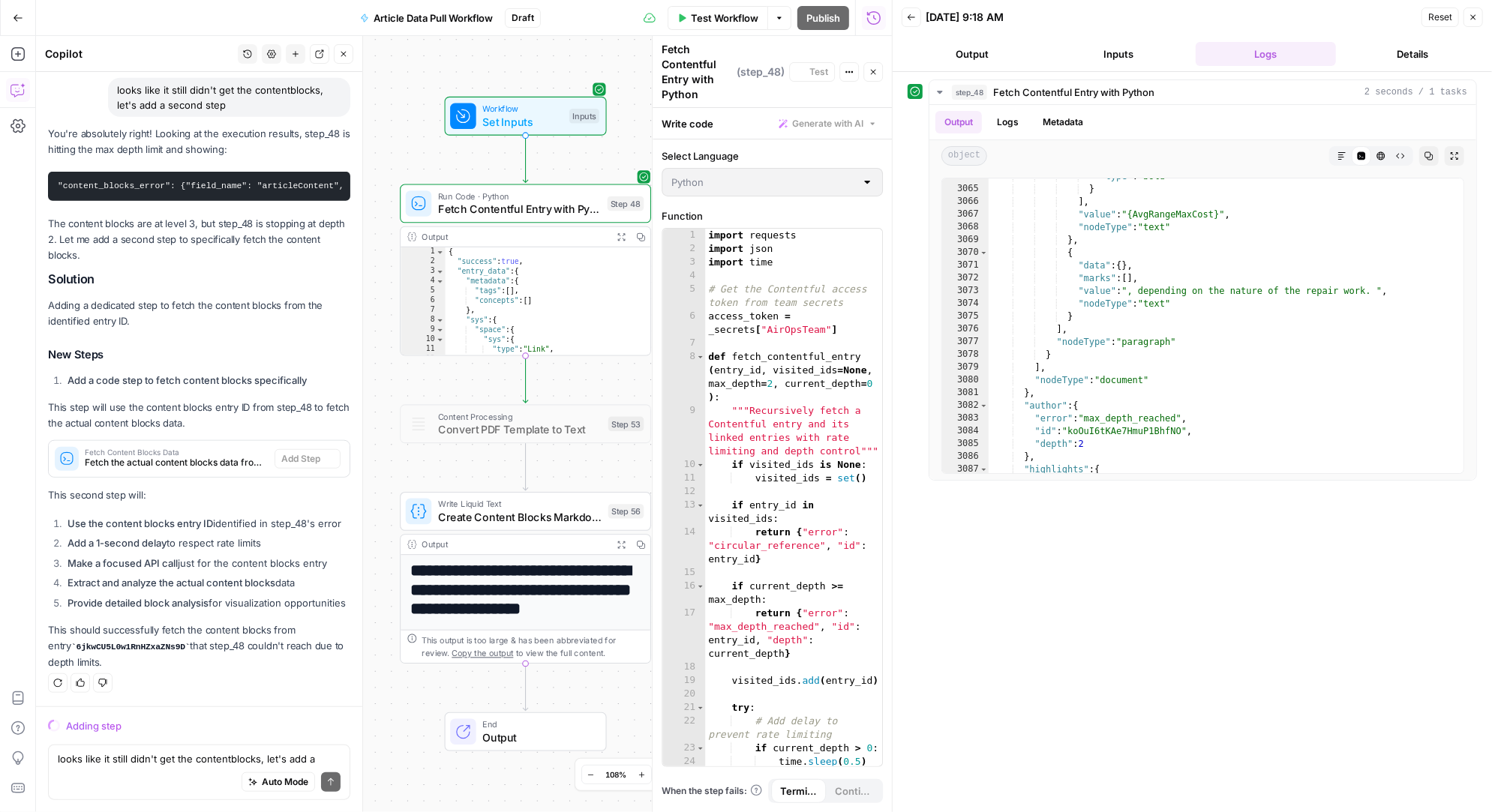
scroll to position [22903, 0]
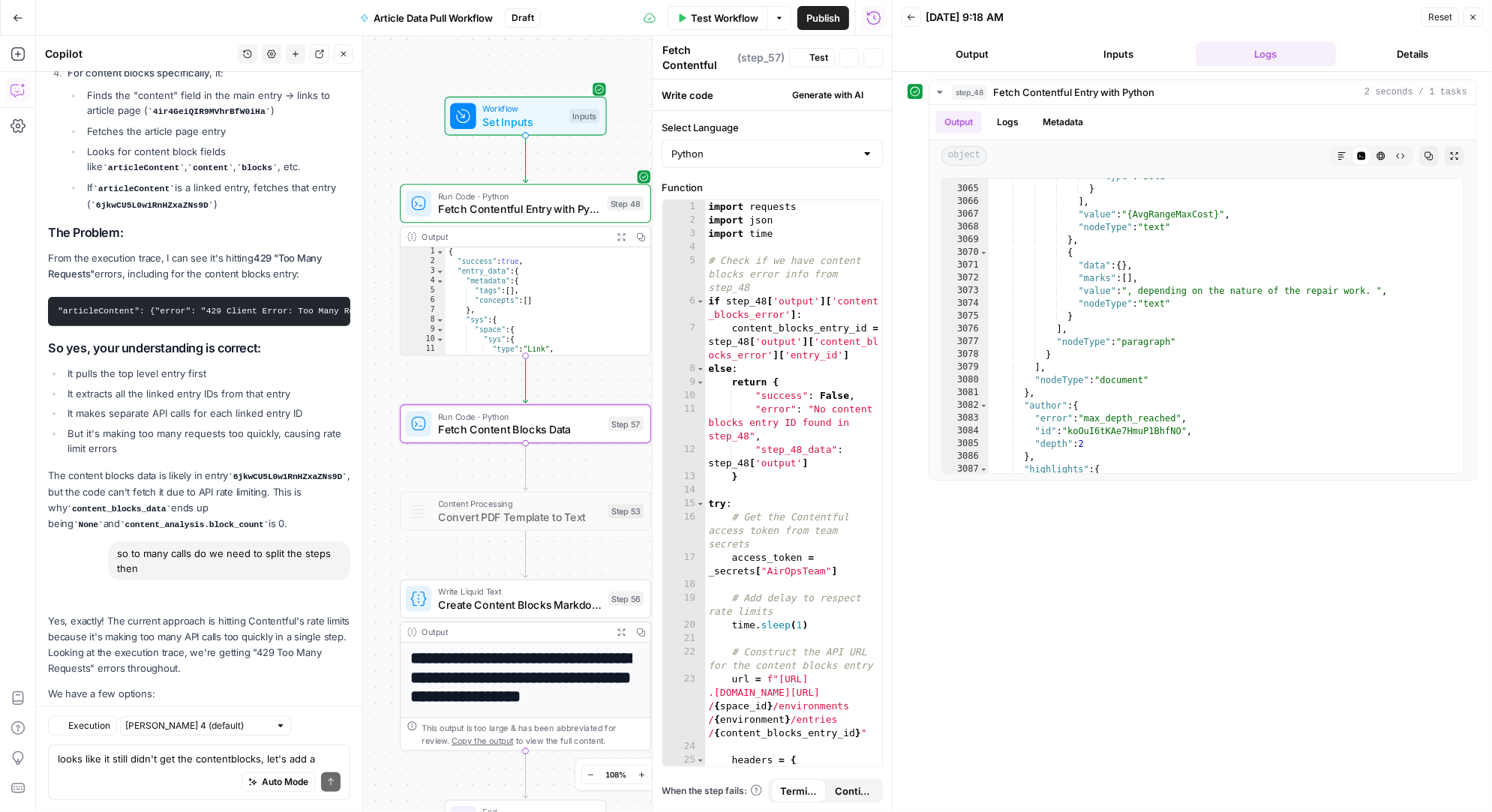
type textarea "Fetch Content Blocks Data"
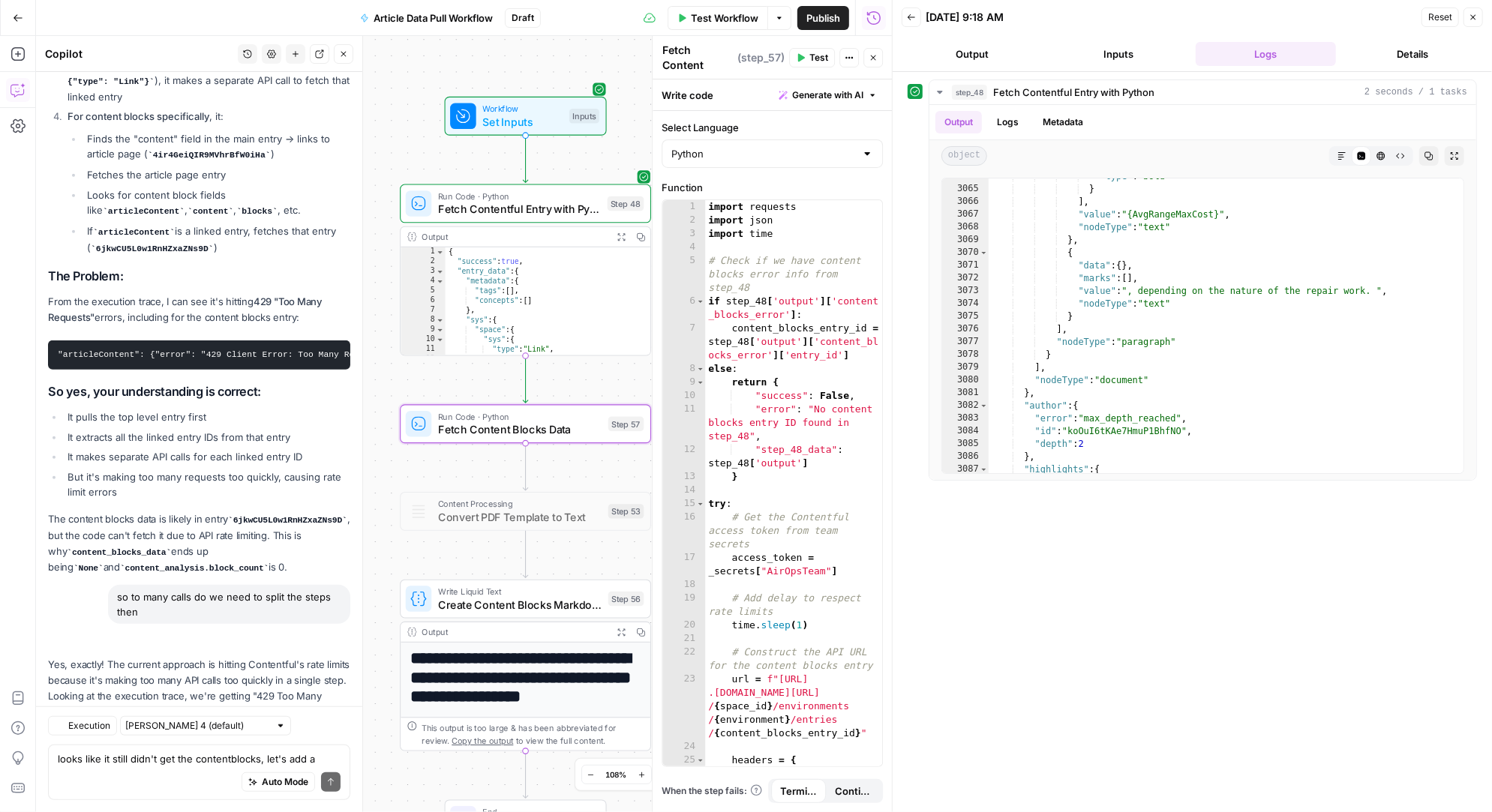
scroll to position [23694, 0]
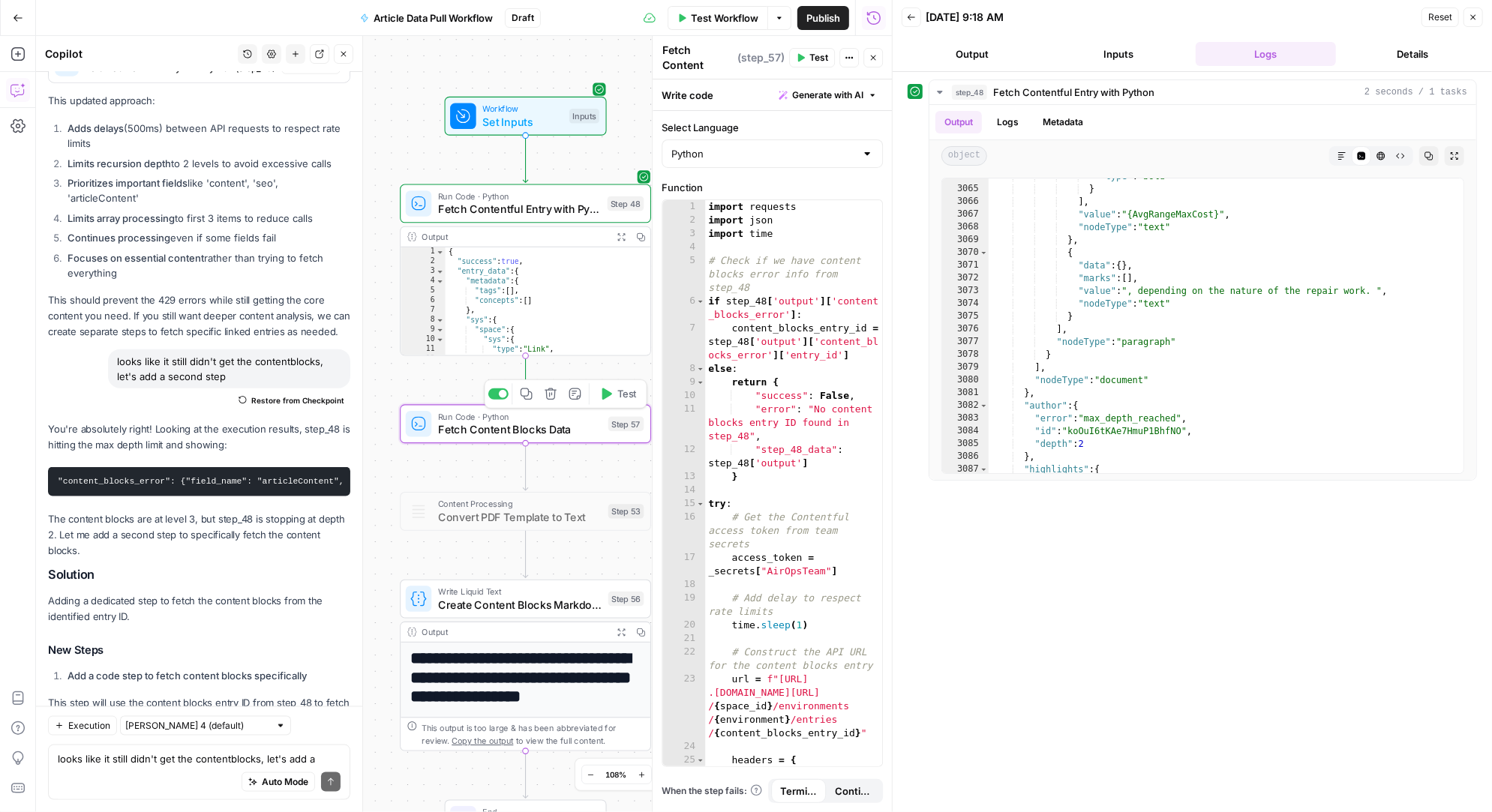
click at [605, 389] on icon "button" at bounding box center [606, 394] width 10 height 12
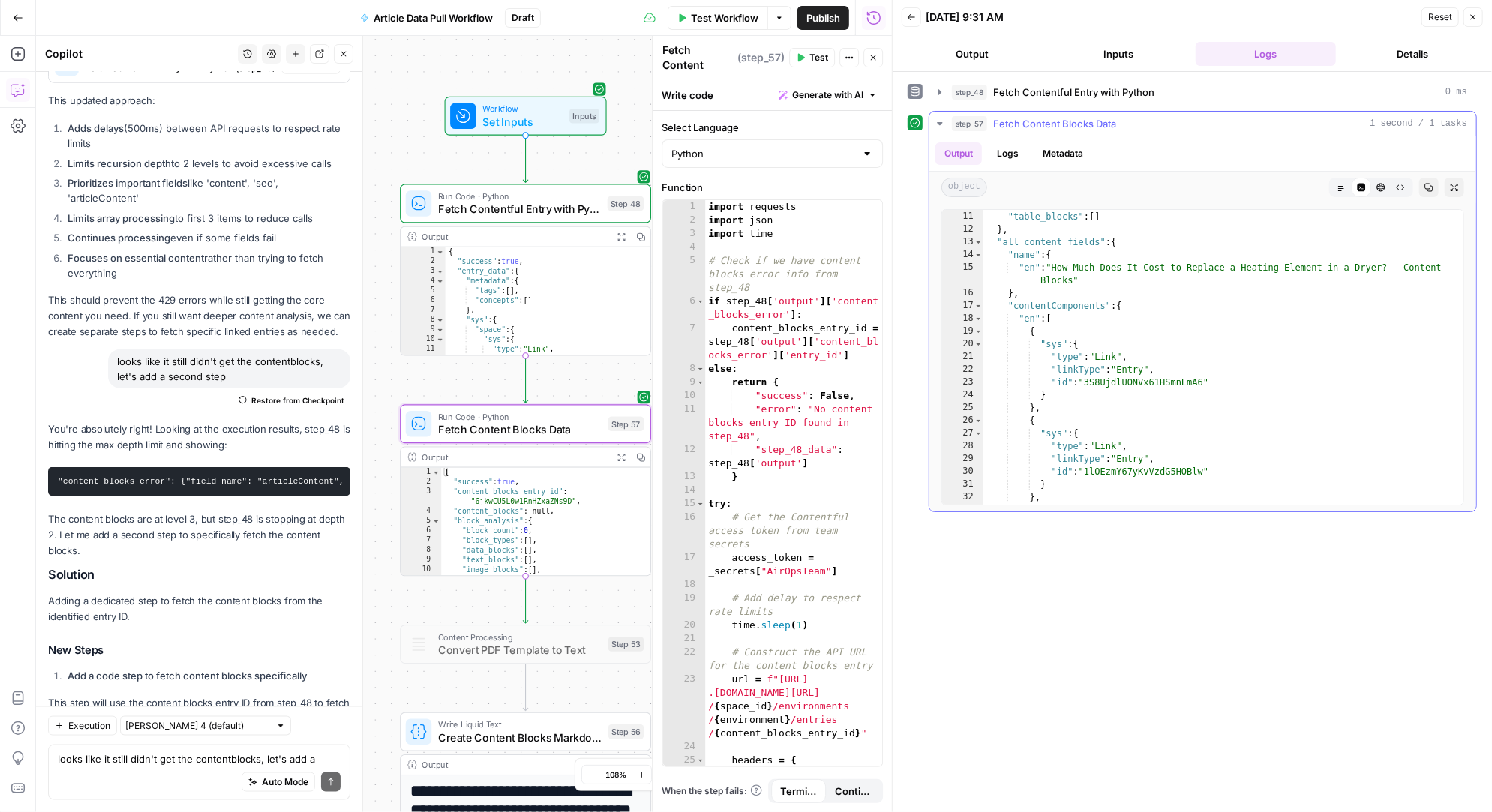
scroll to position [114, 0]
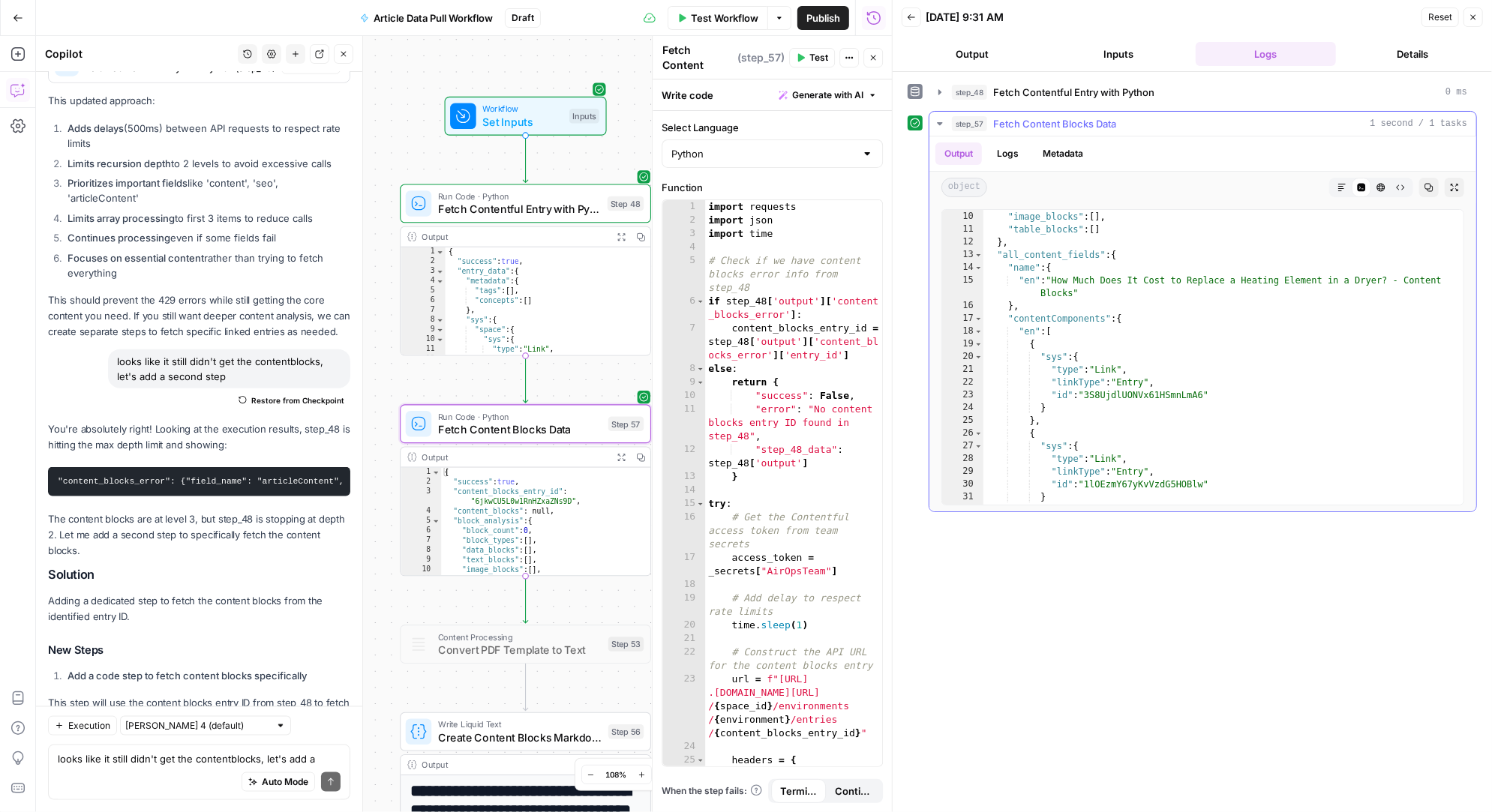
type textarea "**********"
drag, startPoint x: 1005, startPoint y: 316, endPoint x: 1143, endPoint y: 316, distance: 138.0
click at [1143, 316] on div ""text_blocks" : [ ] , "image_blocks" : [ ] , "table_blocks" : [ ] } , "all_cont…" at bounding box center [1224, 357] width 481 height 321
click at [91, 766] on div "Auto Mode Send" at bounding box center [199, 782] width 283 height 33
paste textarea ""contentComponents": {"
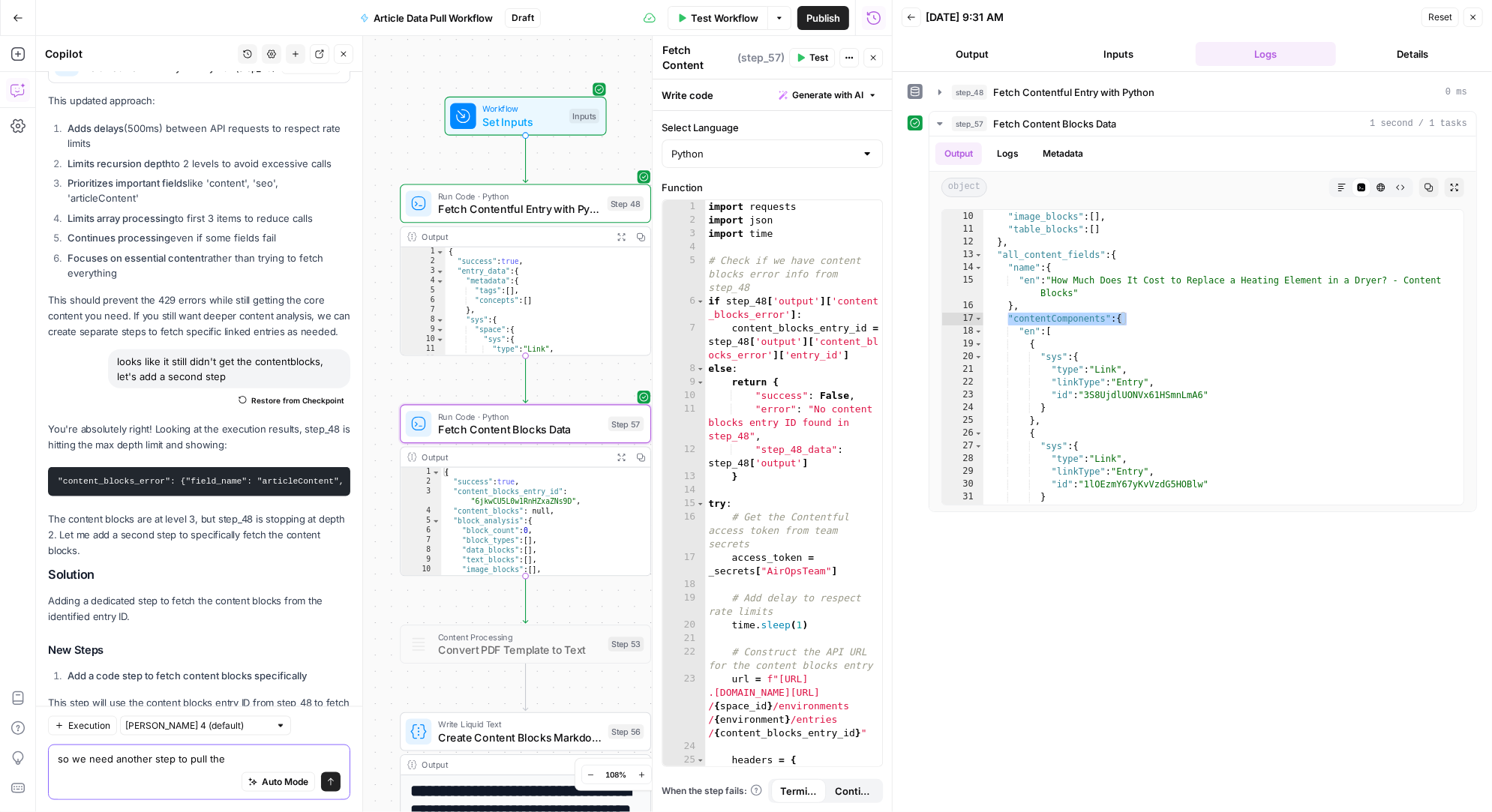
type textarea "so we need another step to pull the "contentComponents": {"
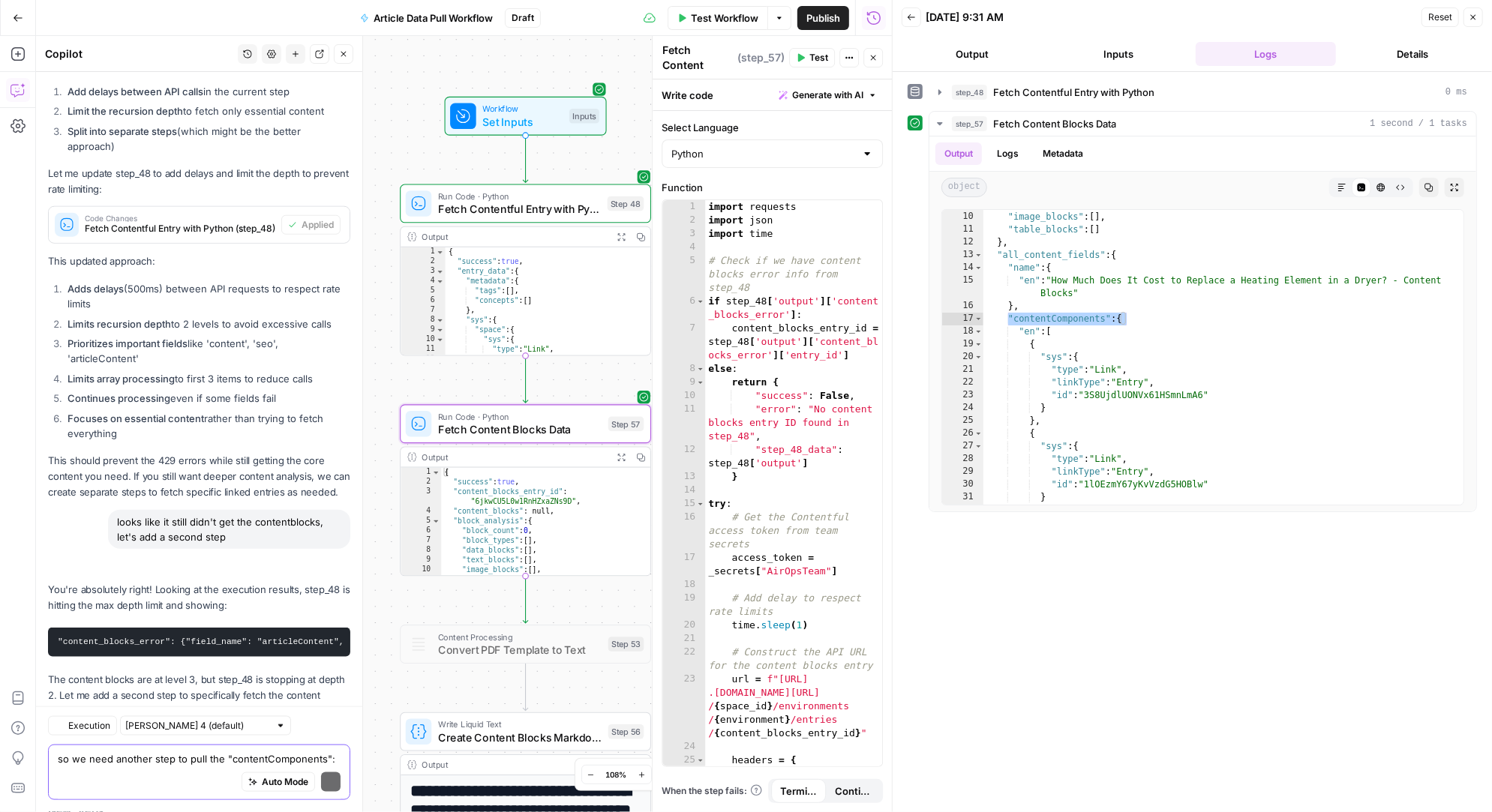
scroll to position [24452, 0]
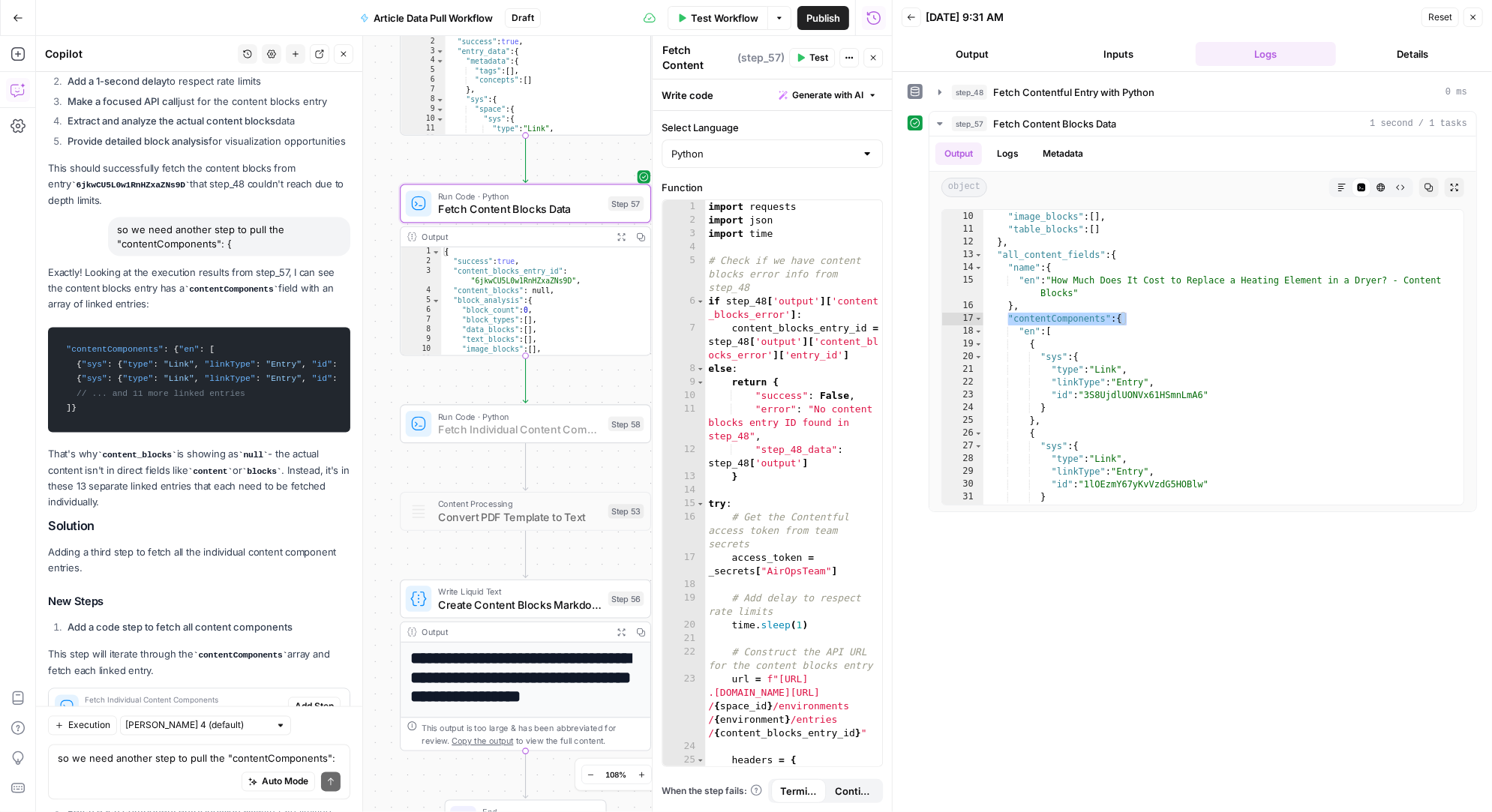
click at [321, 701] on span "Add Step" at bounding box center [313, 707] width 39 height 13
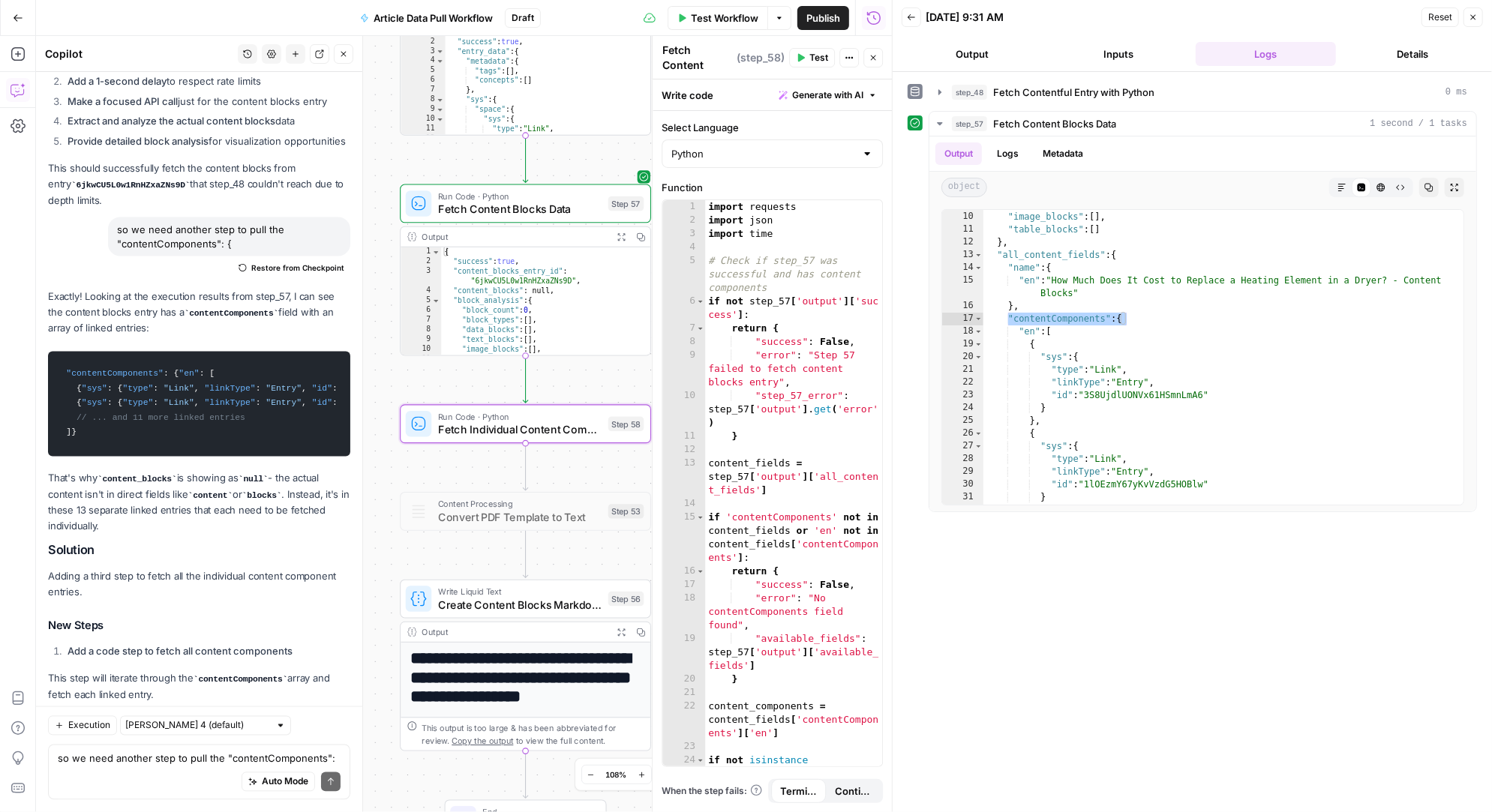
type textarea "Fetch Individual Content Components"
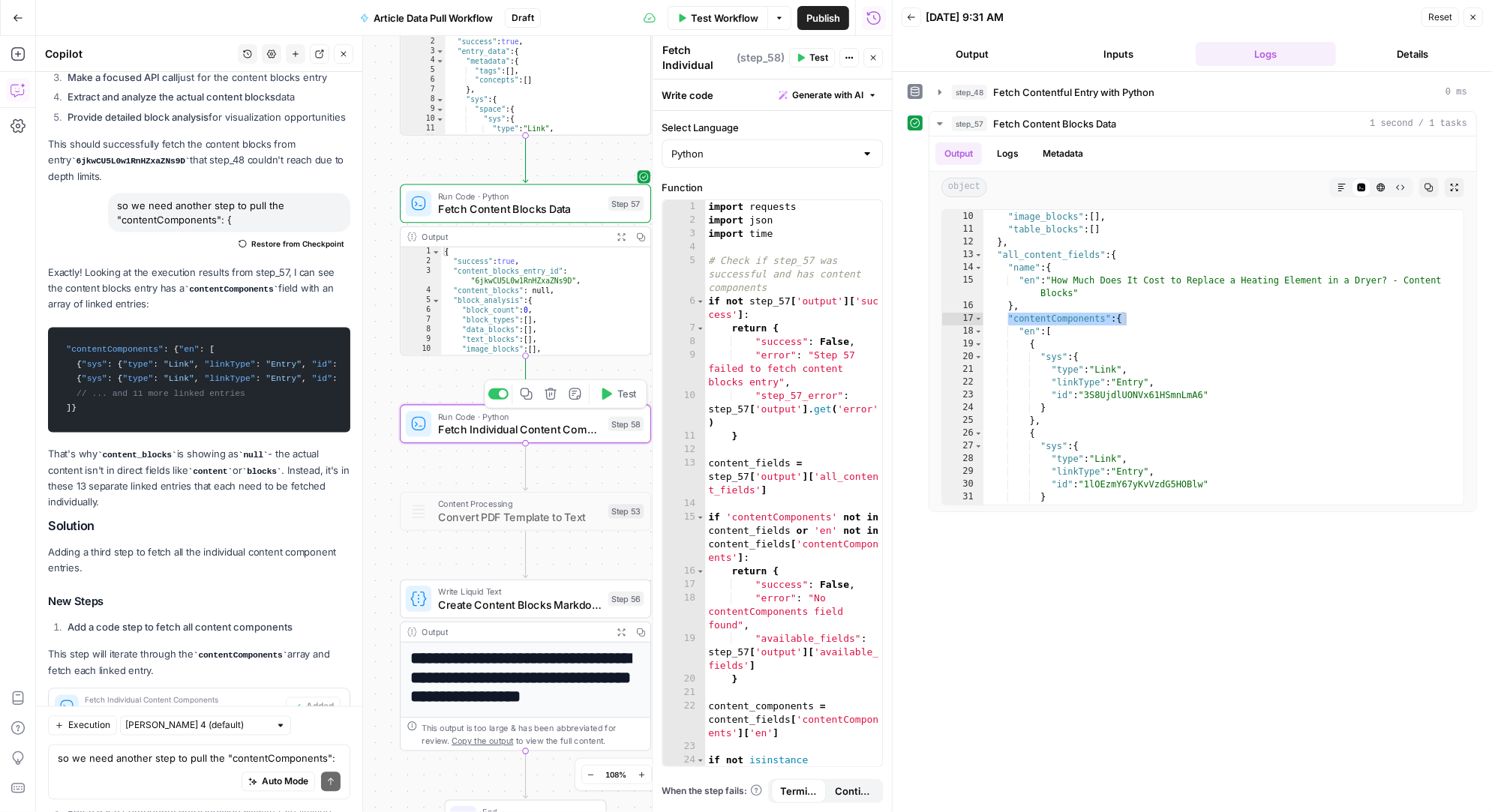
click at [606, 394] on icon "button" at bounding box center [606, 394] width 10 height 12
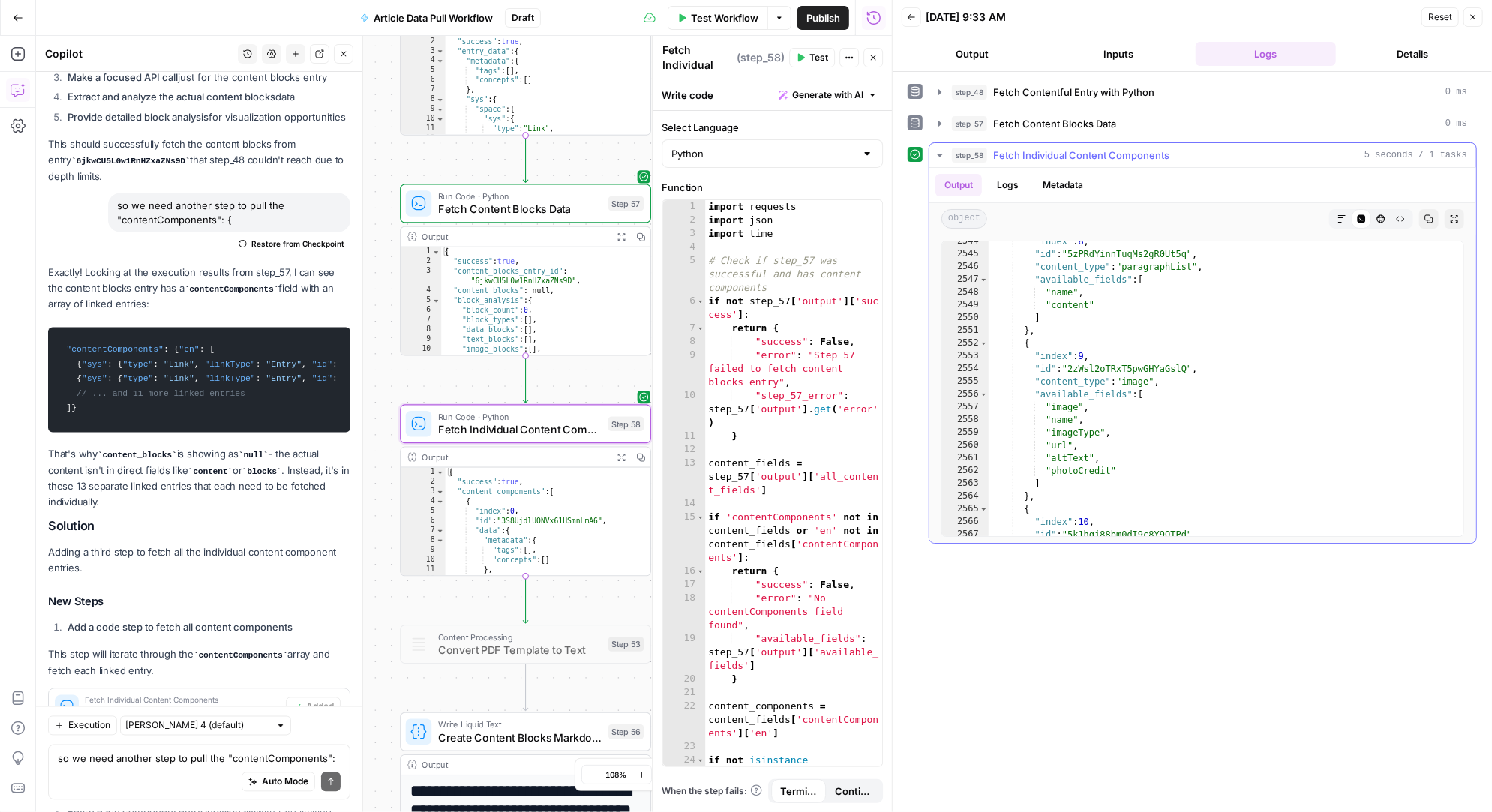
scroll to position [24145, 0]
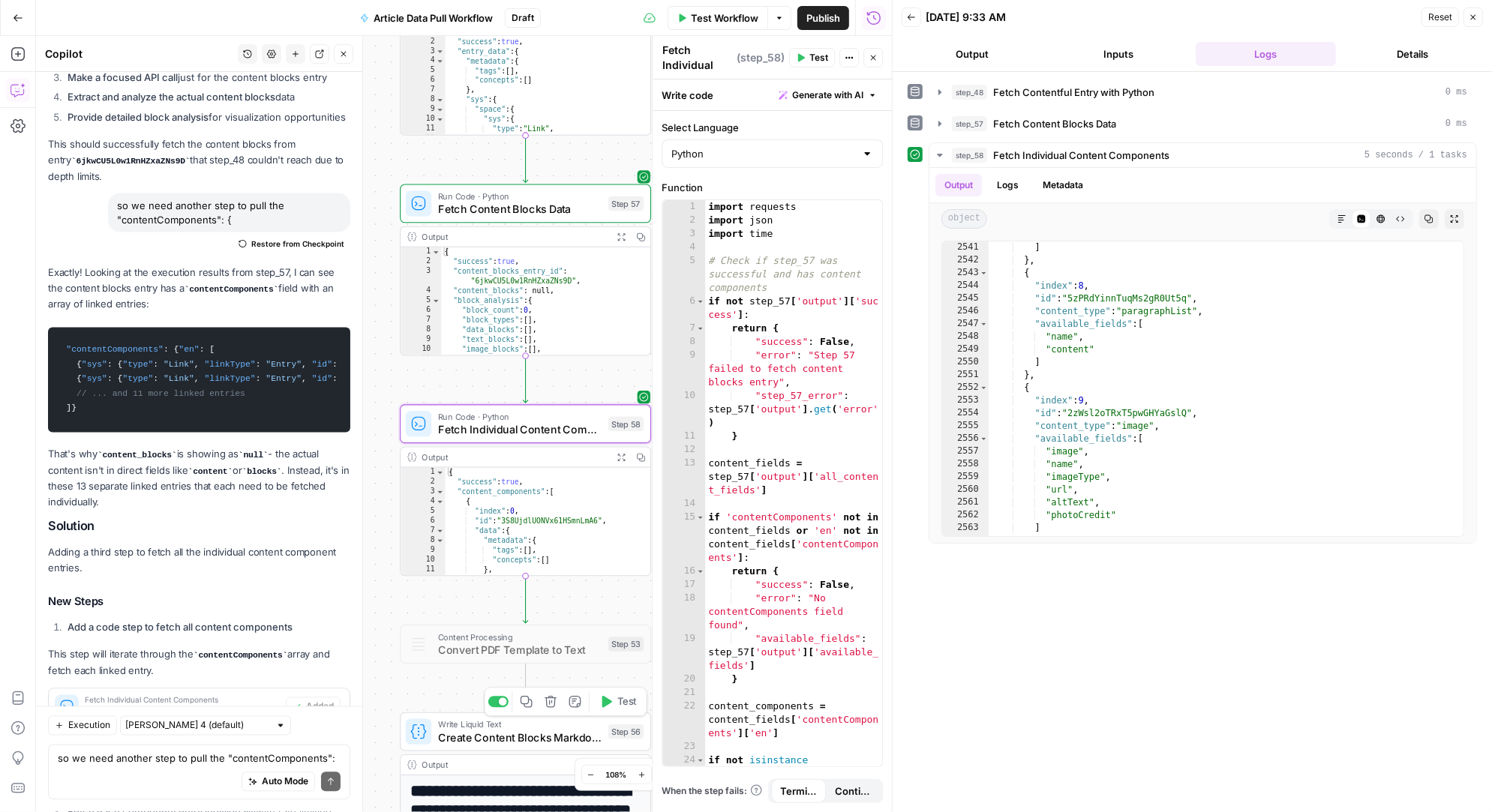
click at [606, 699] on icon "button" at bounding box center [606, 702] width 10 height 12
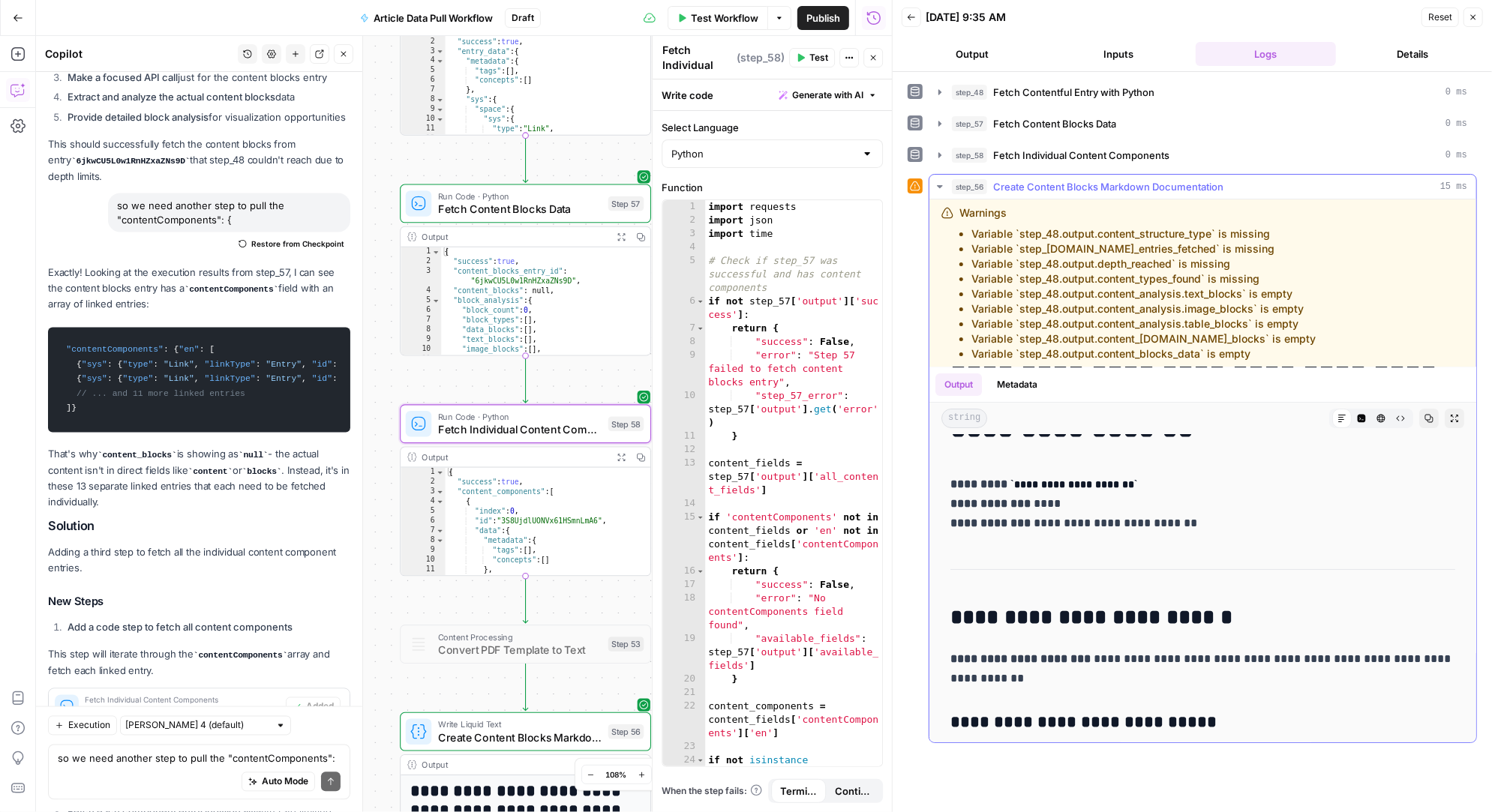
scroll to position [0, 0]
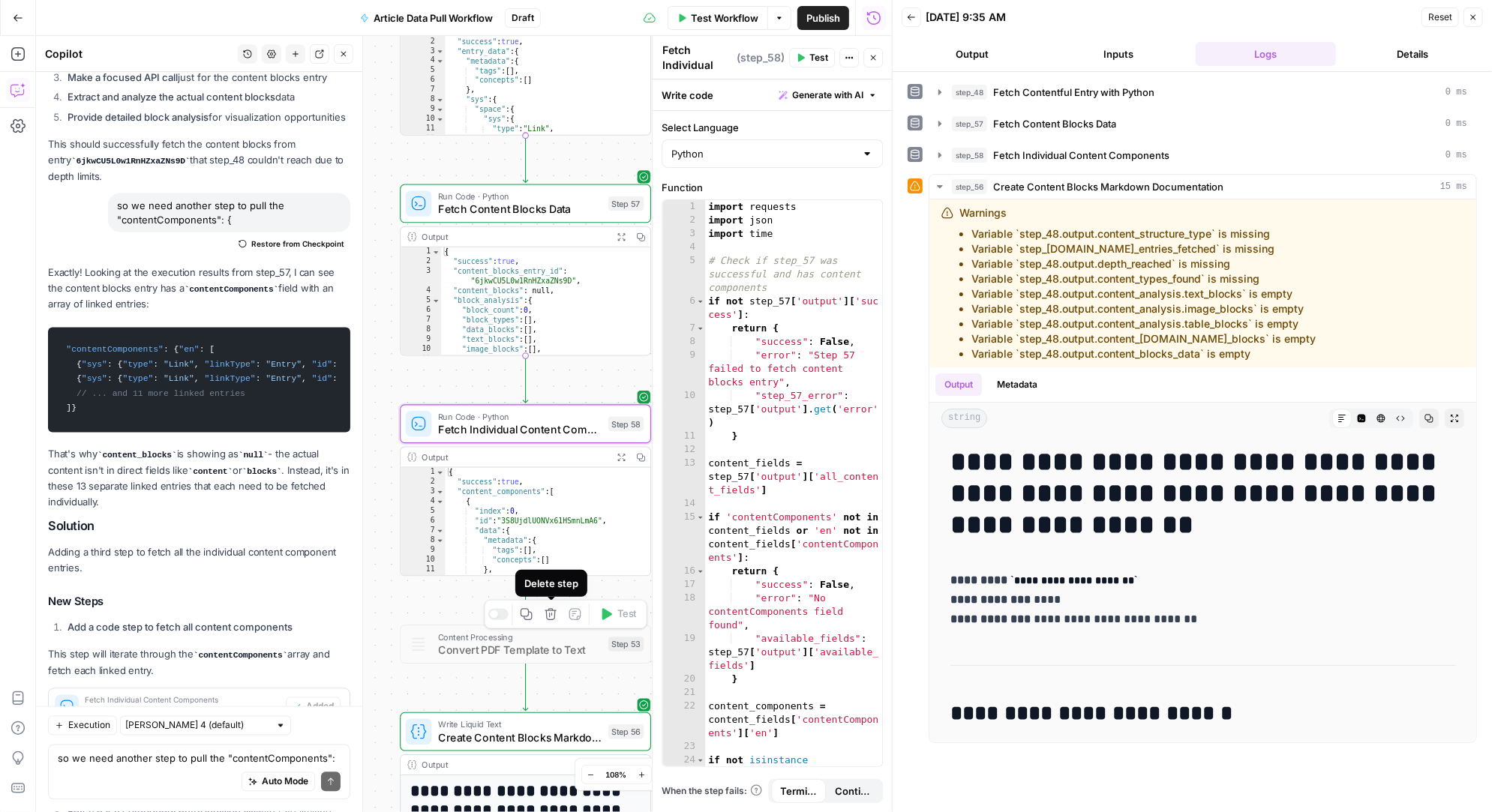
drag, startPoint x: 560, startPoint y: 596, endPoint x: 414, endPoint y: 592, distance: 146.1
click at [414, 592] on body "Angi New Home Browse Insights Opportunities Your Data Recent Grids AirOps <> Co…" at bounding box center [746, 406] width 1492 height 812
click at [412, 600] on div "Workflow Set Inputs Inputs Run Code · Python Fetch Contentful Entry with Python…" at bounding box center [463, 424] width 856 height 776
click at [170, 763] on textarea "so we need another step to pull the "contentComponents": {" at bounding box center [199, 759] width 283 height 15
type textarea "update step 56 to pull from the new steps"
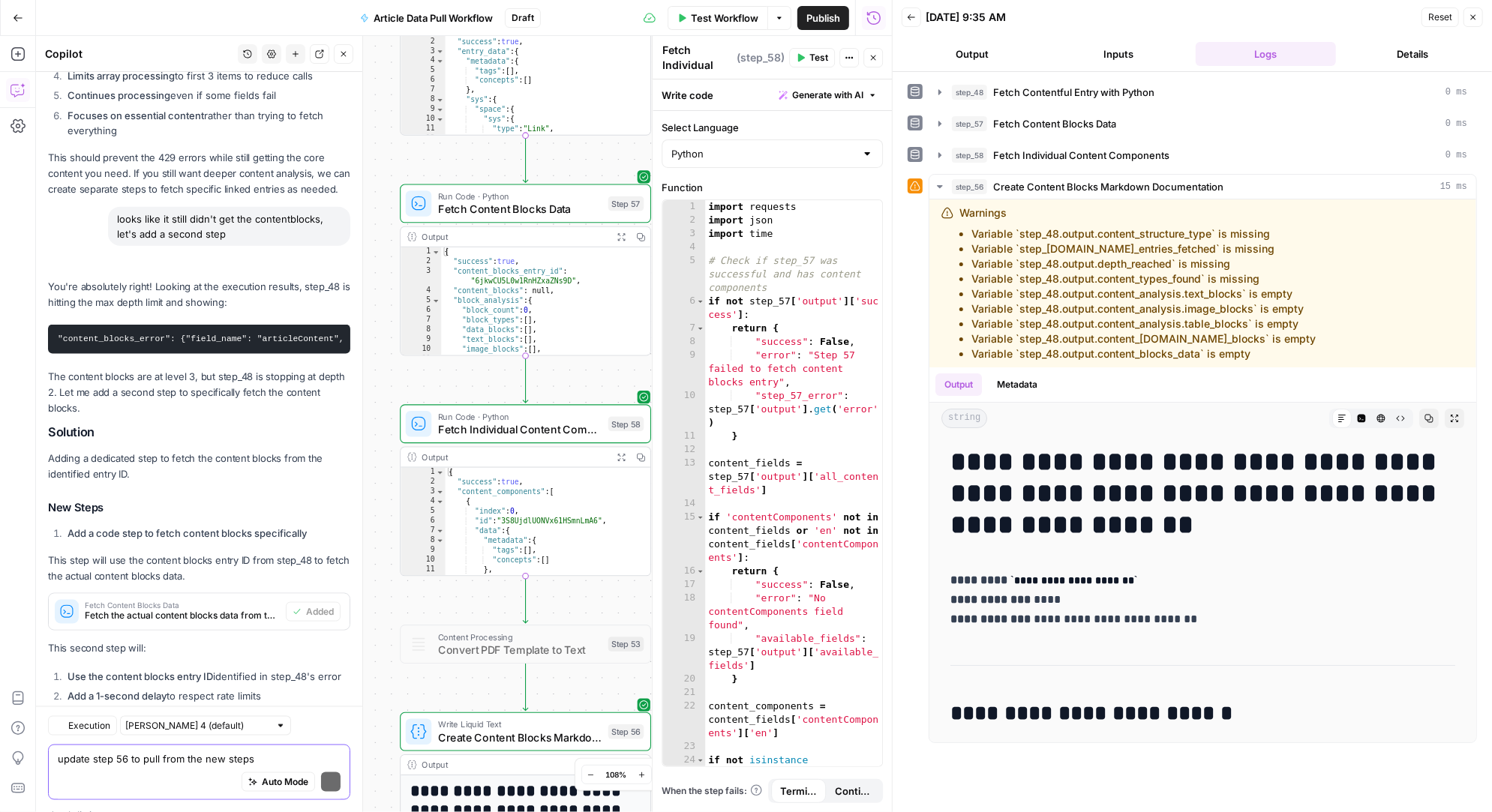
scroll to position [24779, 0]
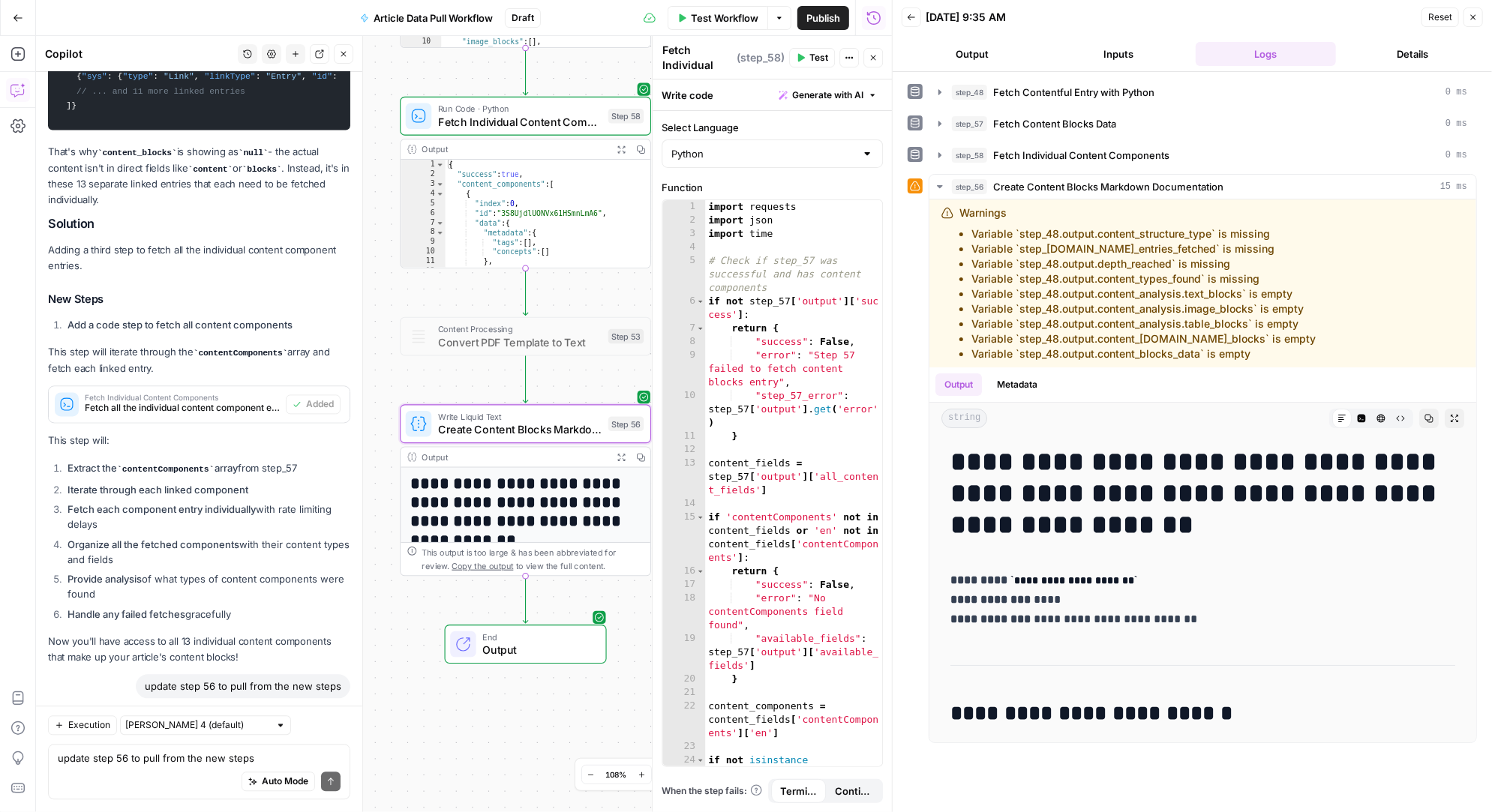
click at [326, 776] on span "Apply" at bounding box center [322, 782] width 25 height 13
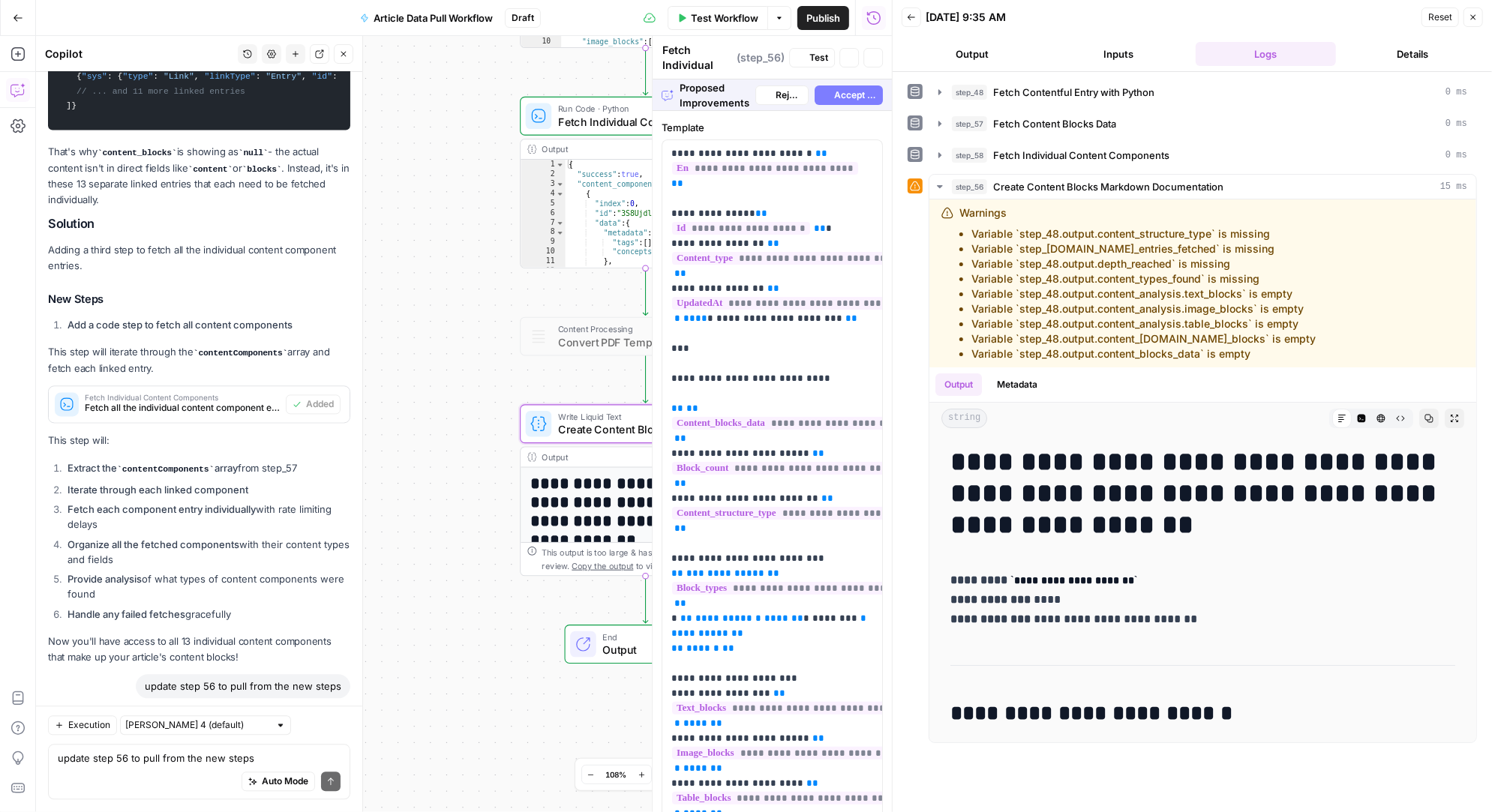
type textarea "Create Content Blocks Markdown Documentation"
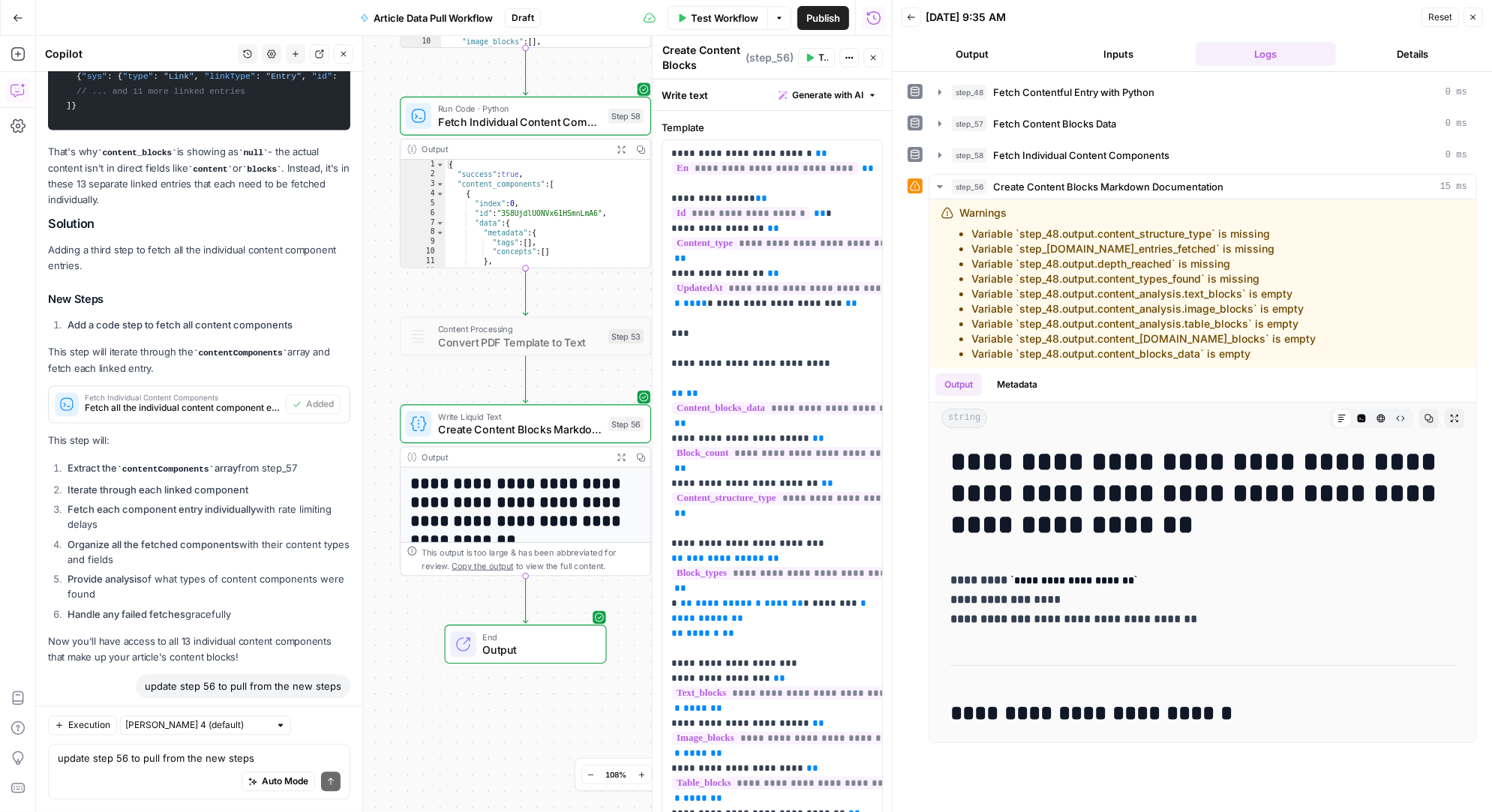
click at [812, 53] on button "Test" at bounding box center [816, 57] width 37 height 20
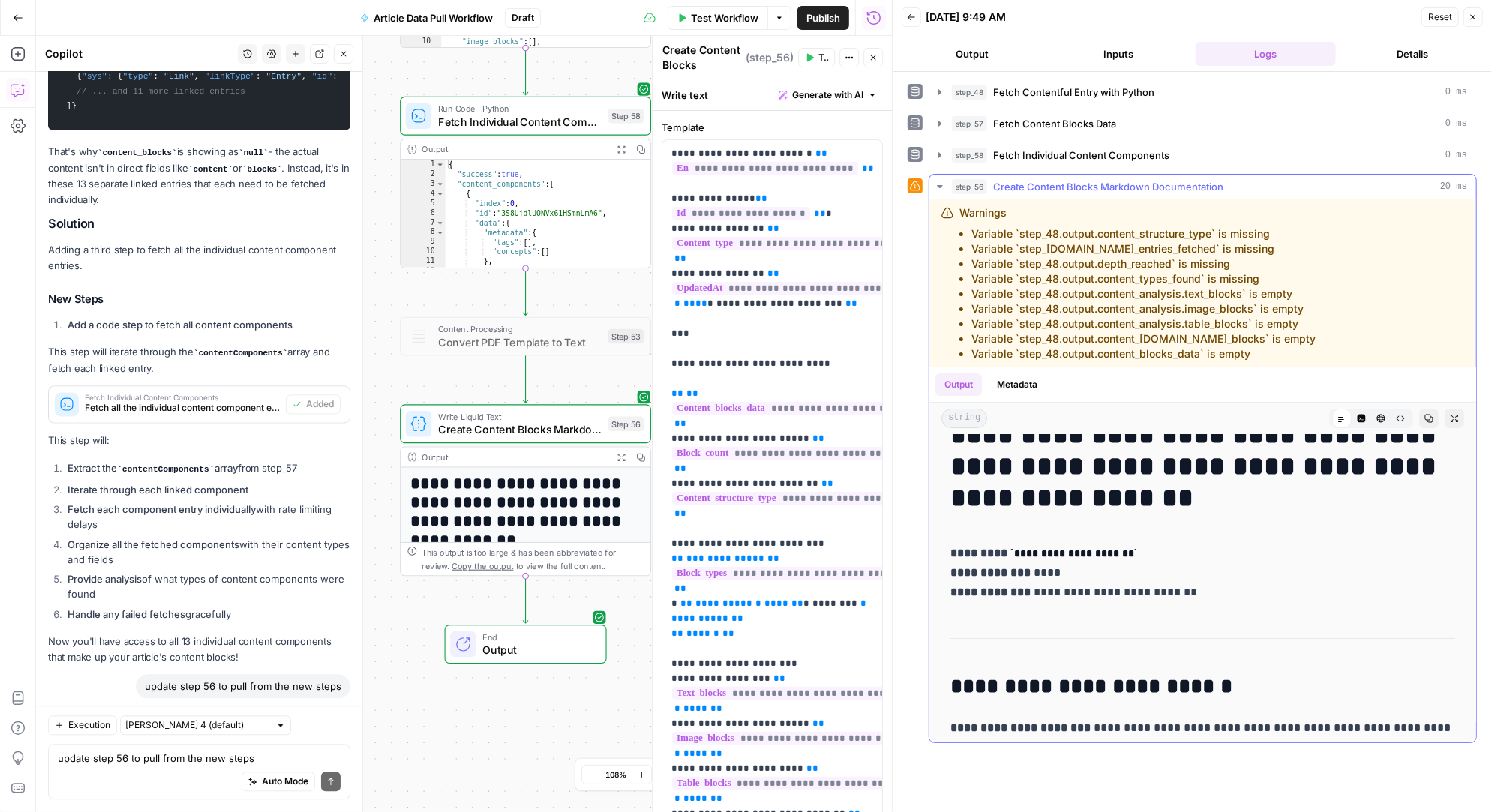
scroll to position [0, 0]
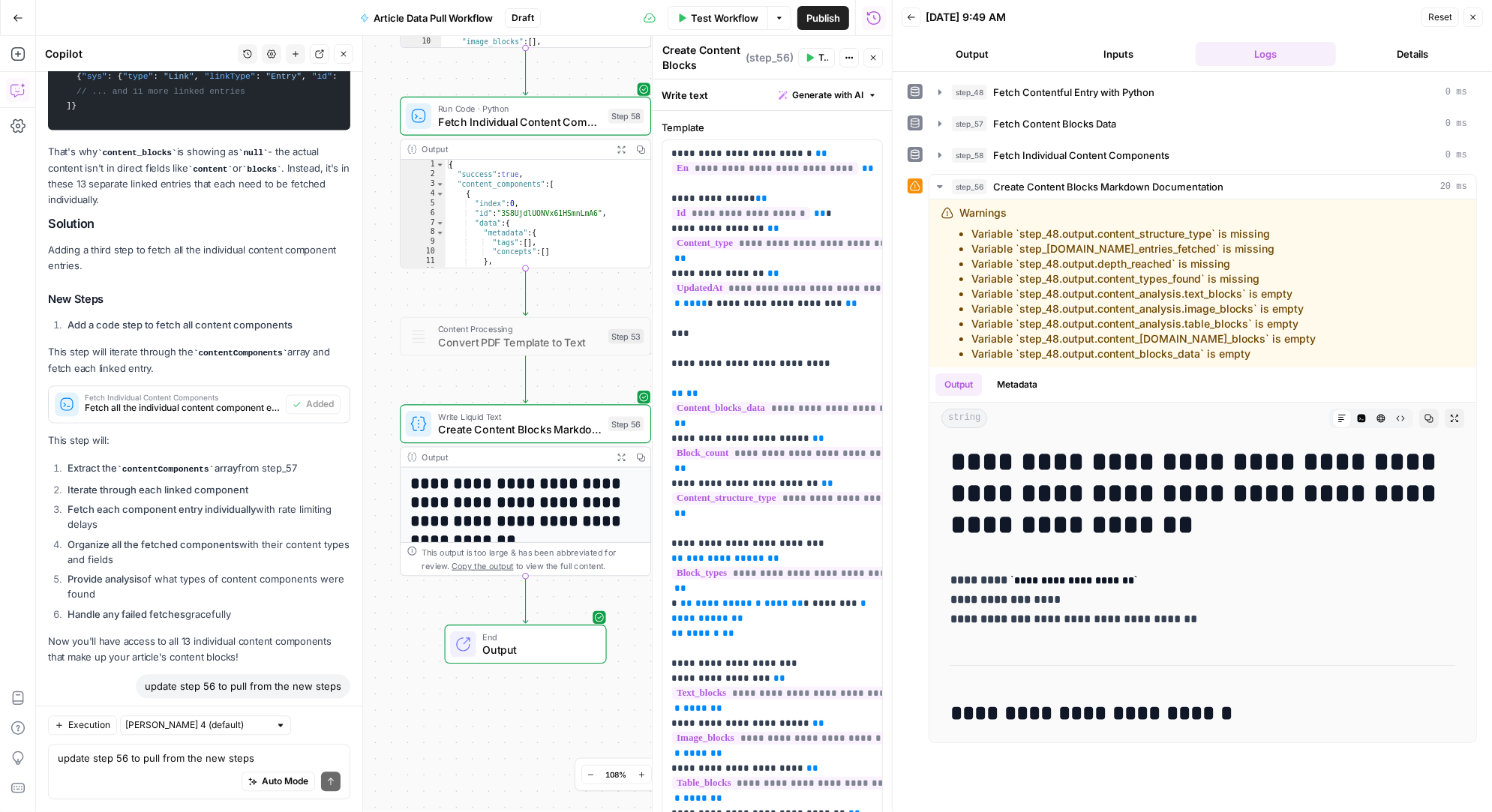
click at [151, 768] on div "Auto Mode Send" at bounding box center [199, 782] width 283 height 33
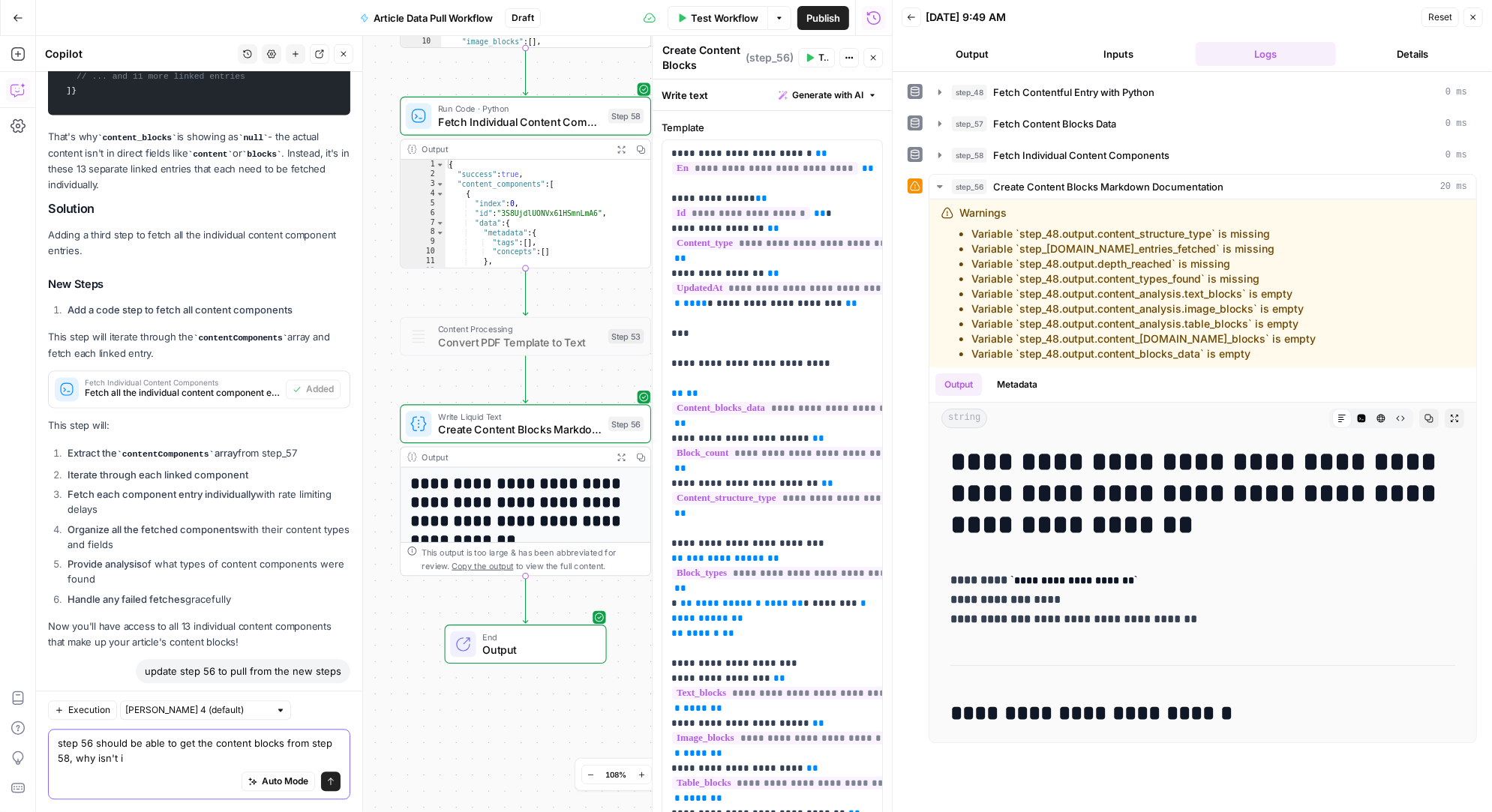
type textarea "step 56 should be able to get the content blocks from step 58, why isn't it"
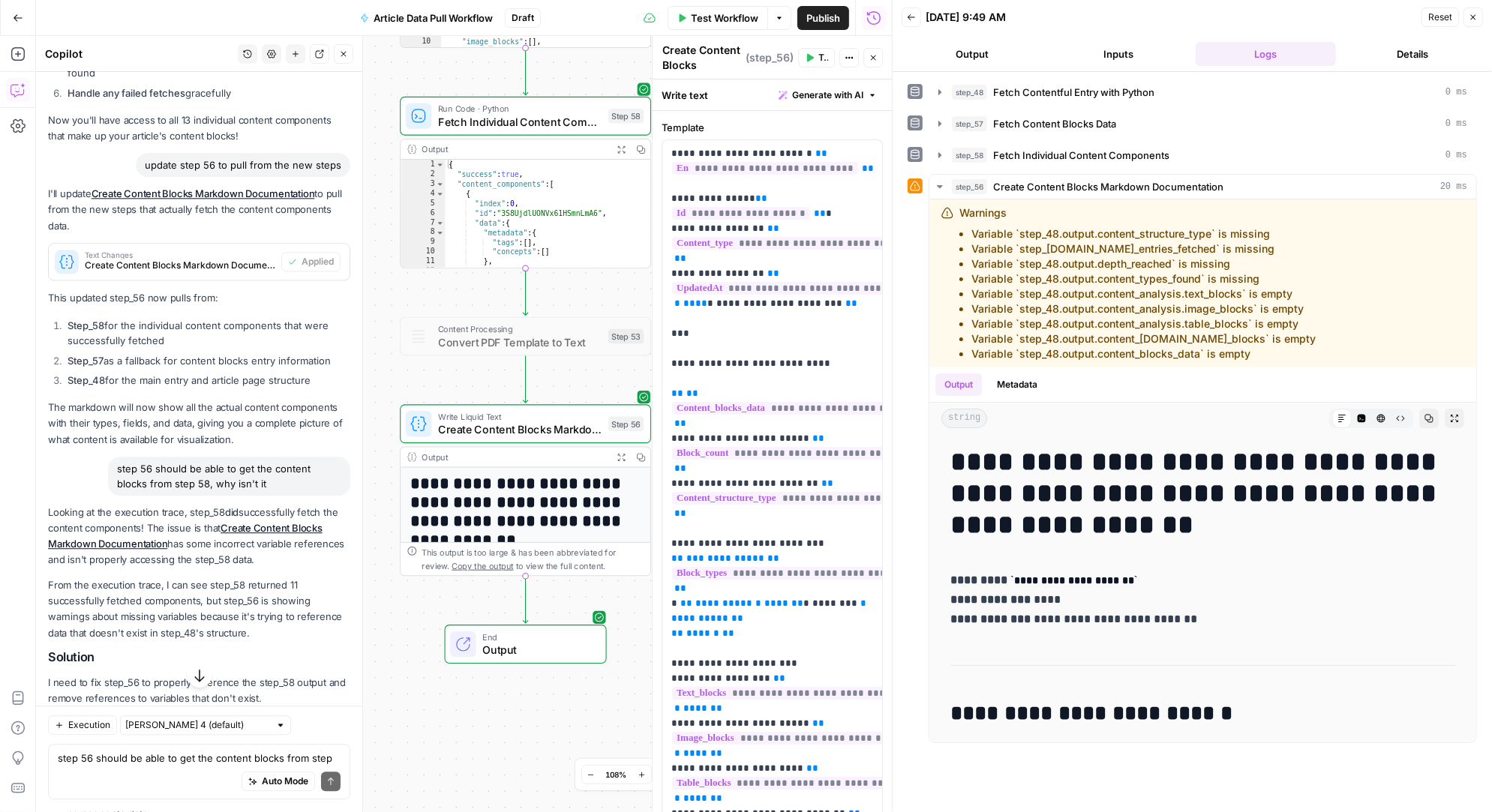
scroll to position [0, 0]
click at [324, 728] on span "Apply" at bounding box center [322, 735] width 25 height 13
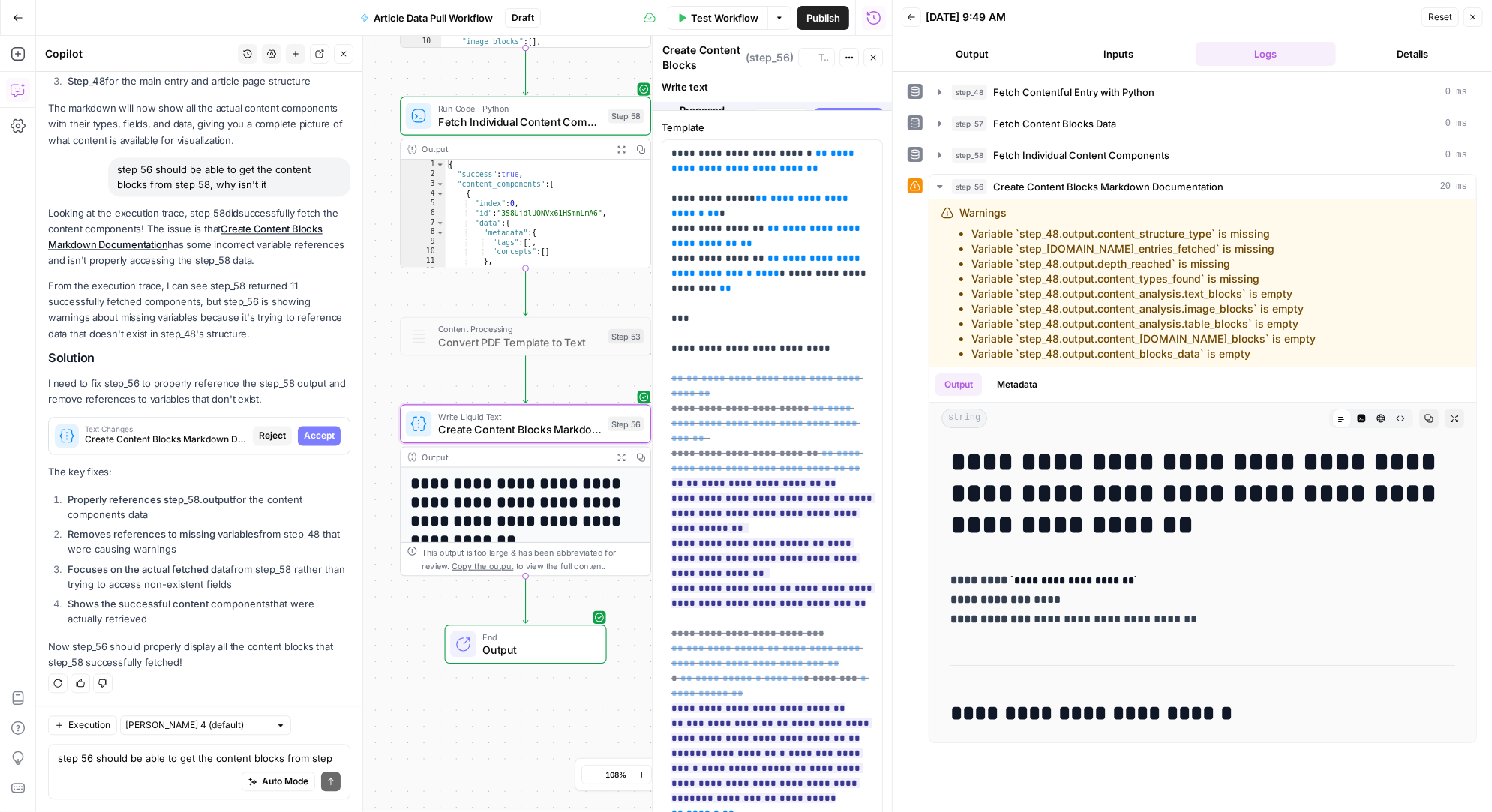
scroll to position [24484, 0]
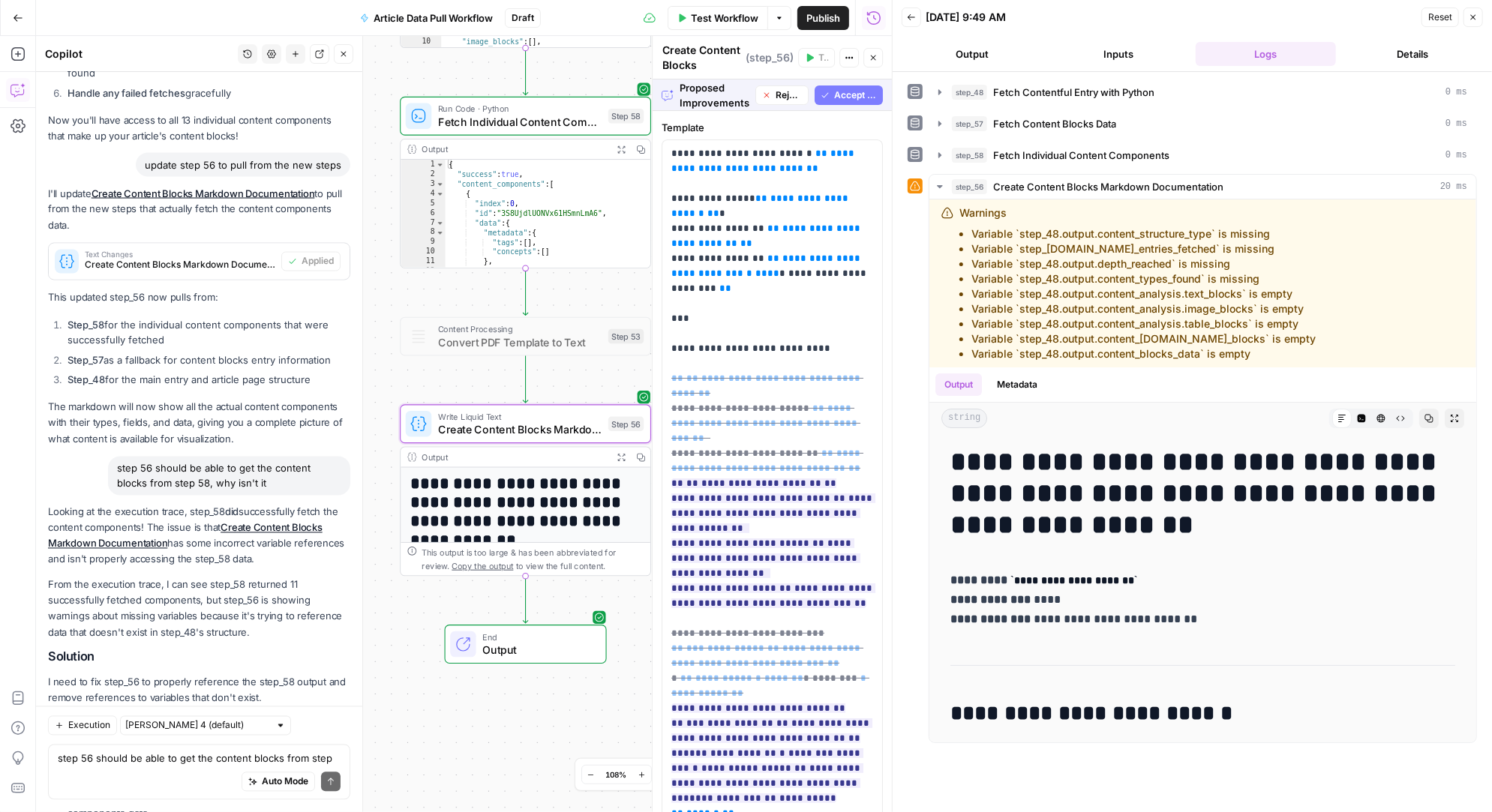
click at [324, 728] on span "Accept" at bounding box center [319, 735] width 31 height 13
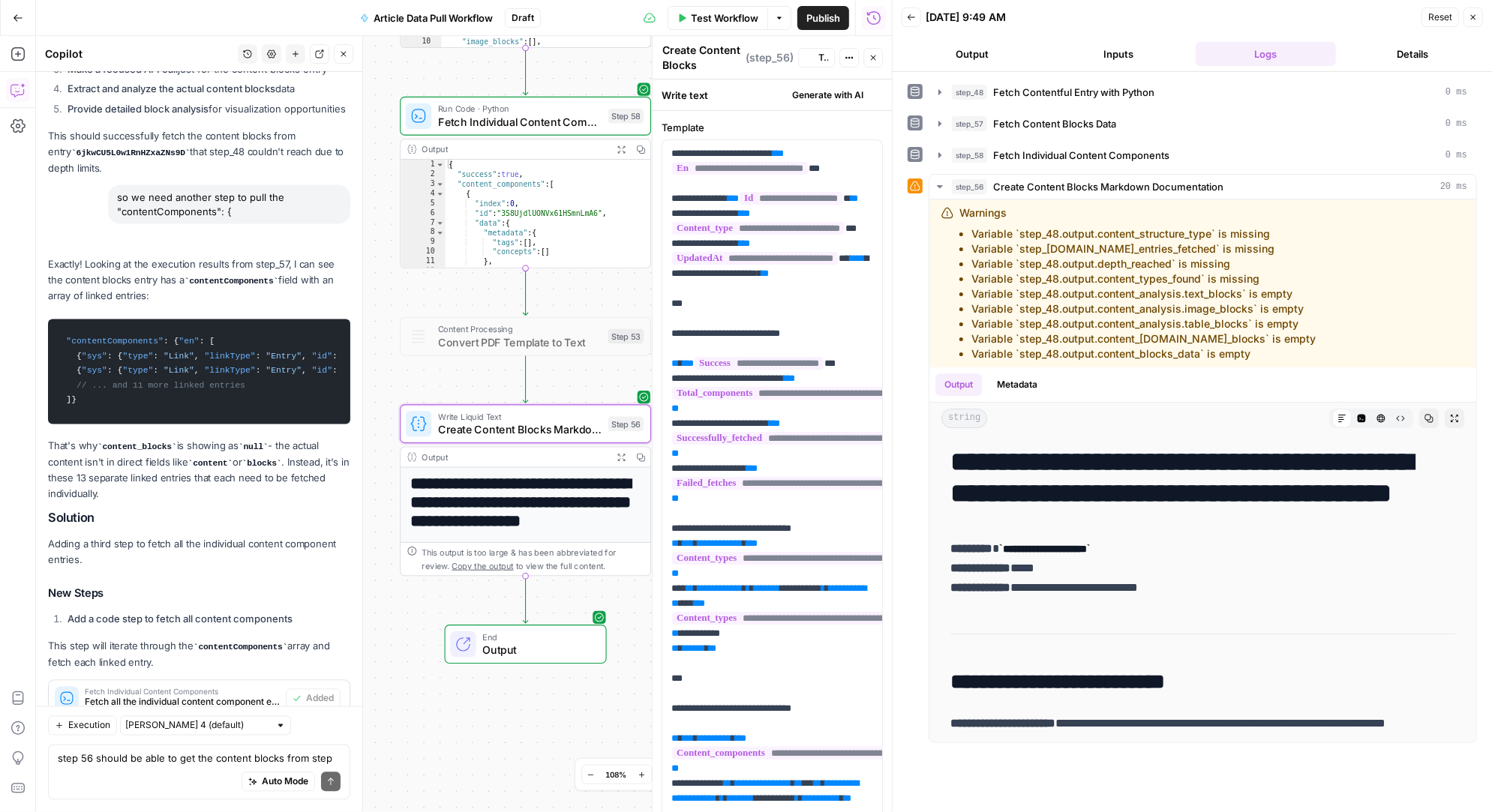
scroll to position [25348, 0]
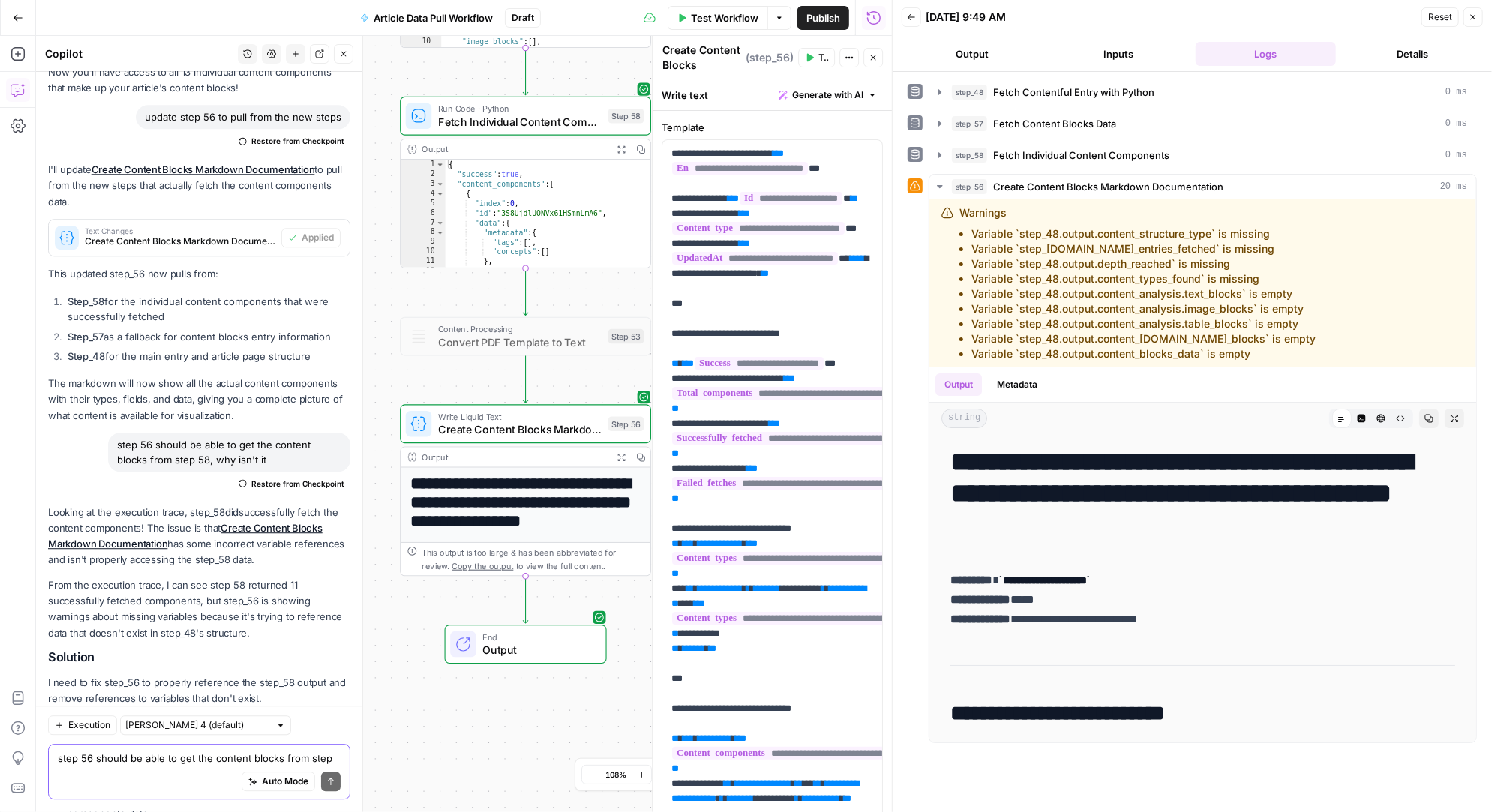
click at [156, 757] on textarea "step 56 should be able to get the content blocks from step 58, why isn't it" at bounding box center [199, 759] width 283 height 15
type textarea "does it also pull anything useful from step 57"
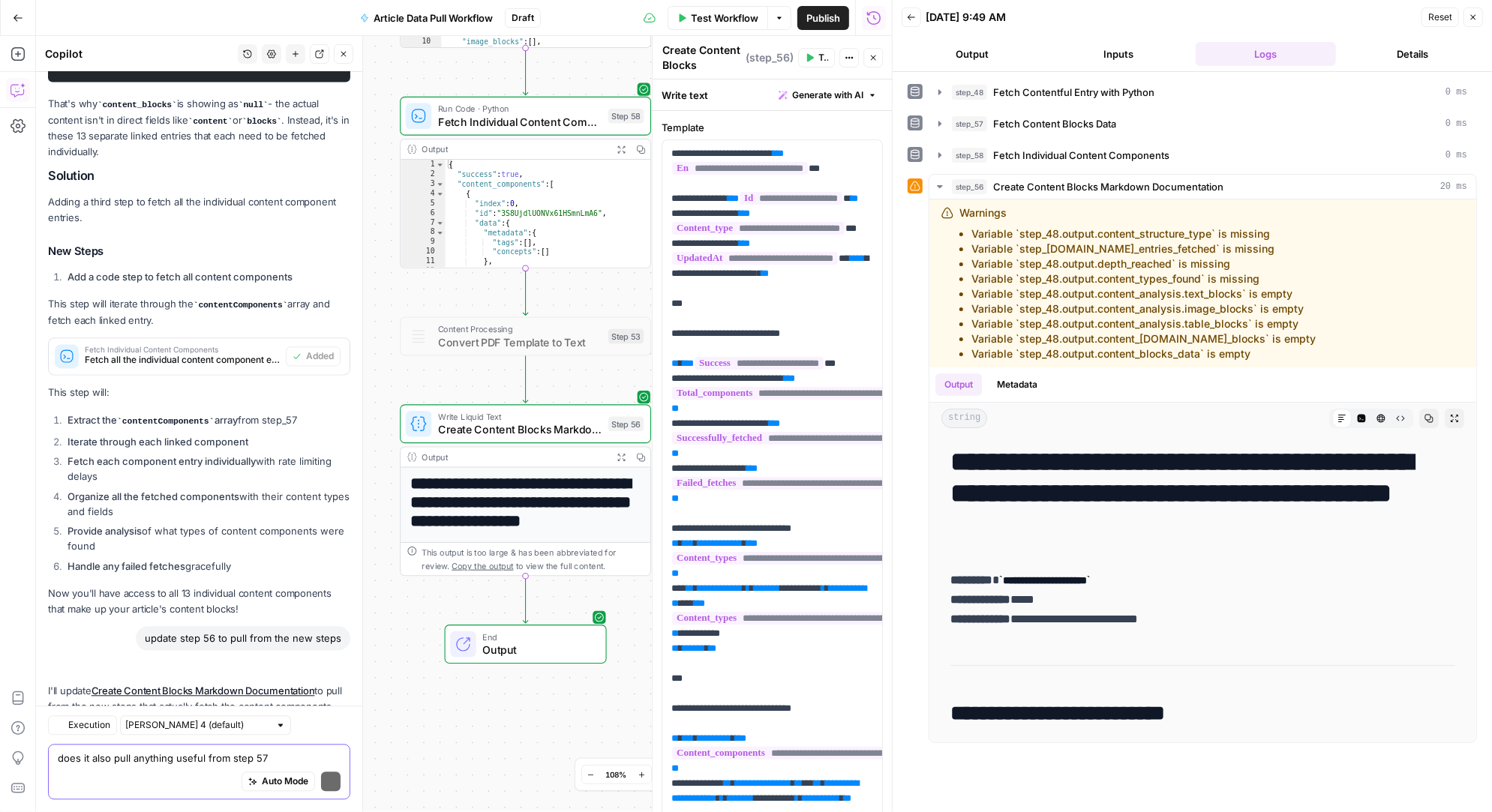
scroll to position [25817, 0]
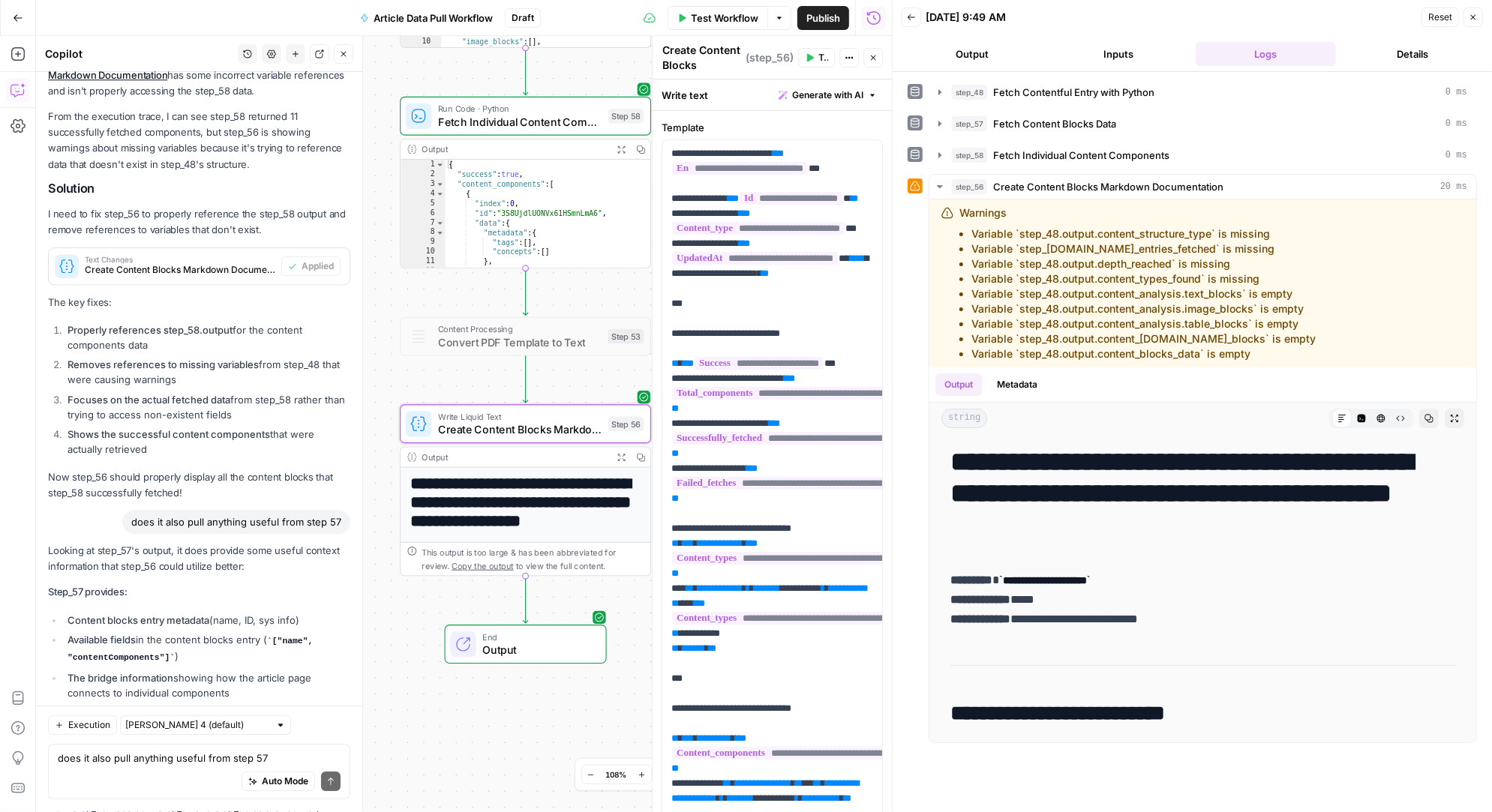
click at [320, 765] on span "Apply" at bounding box center [322, 772] width 25 height 13
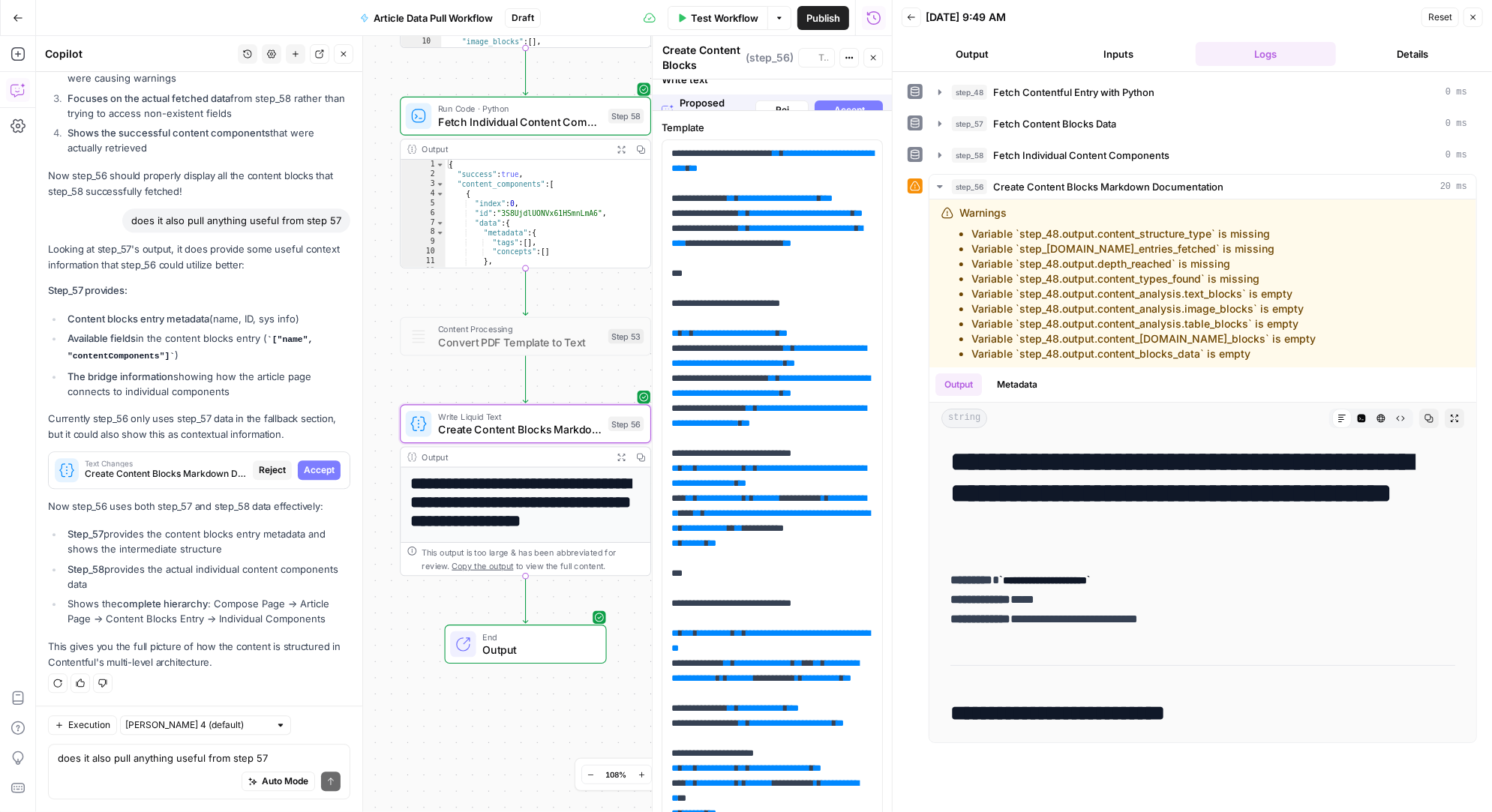
scroll to position [24953, 0]
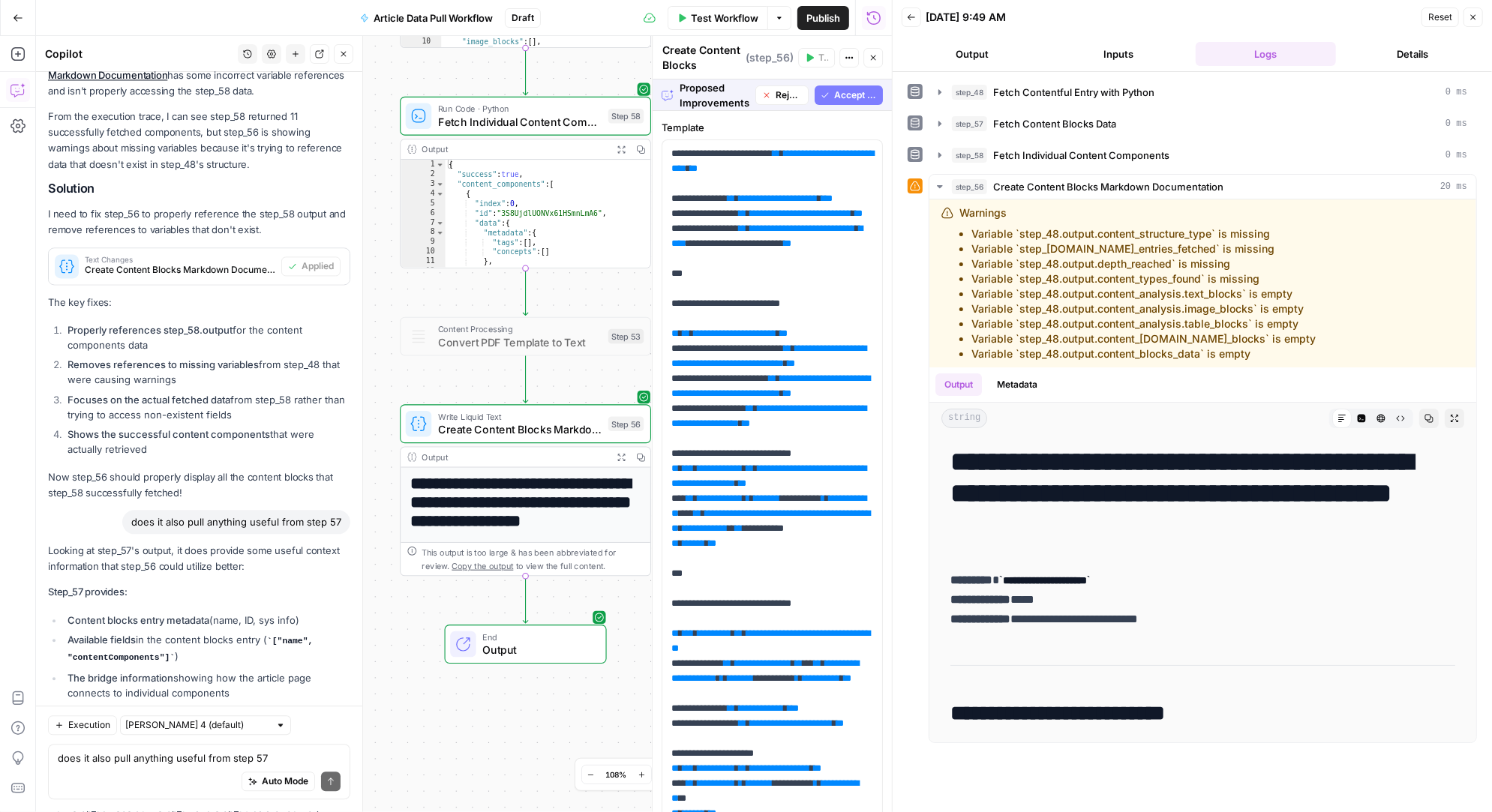
click at [837, 89] on span "Accept All" at bounding box center [855, 95] width 43 height 13
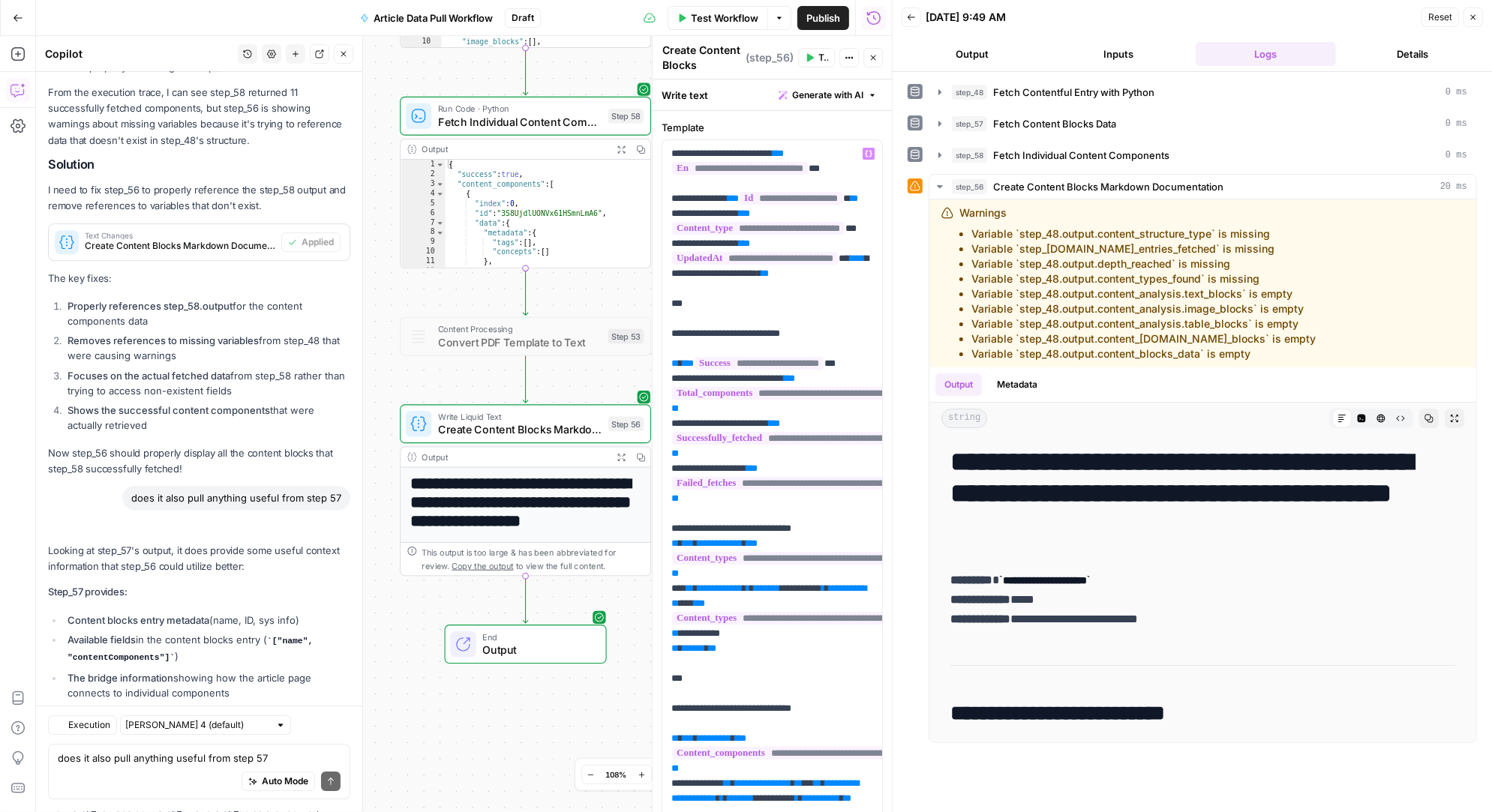
scroll to position [25841, 0]
click at [818, 55] on span "Test" at bounding box center [823, 57] width 10 height 13
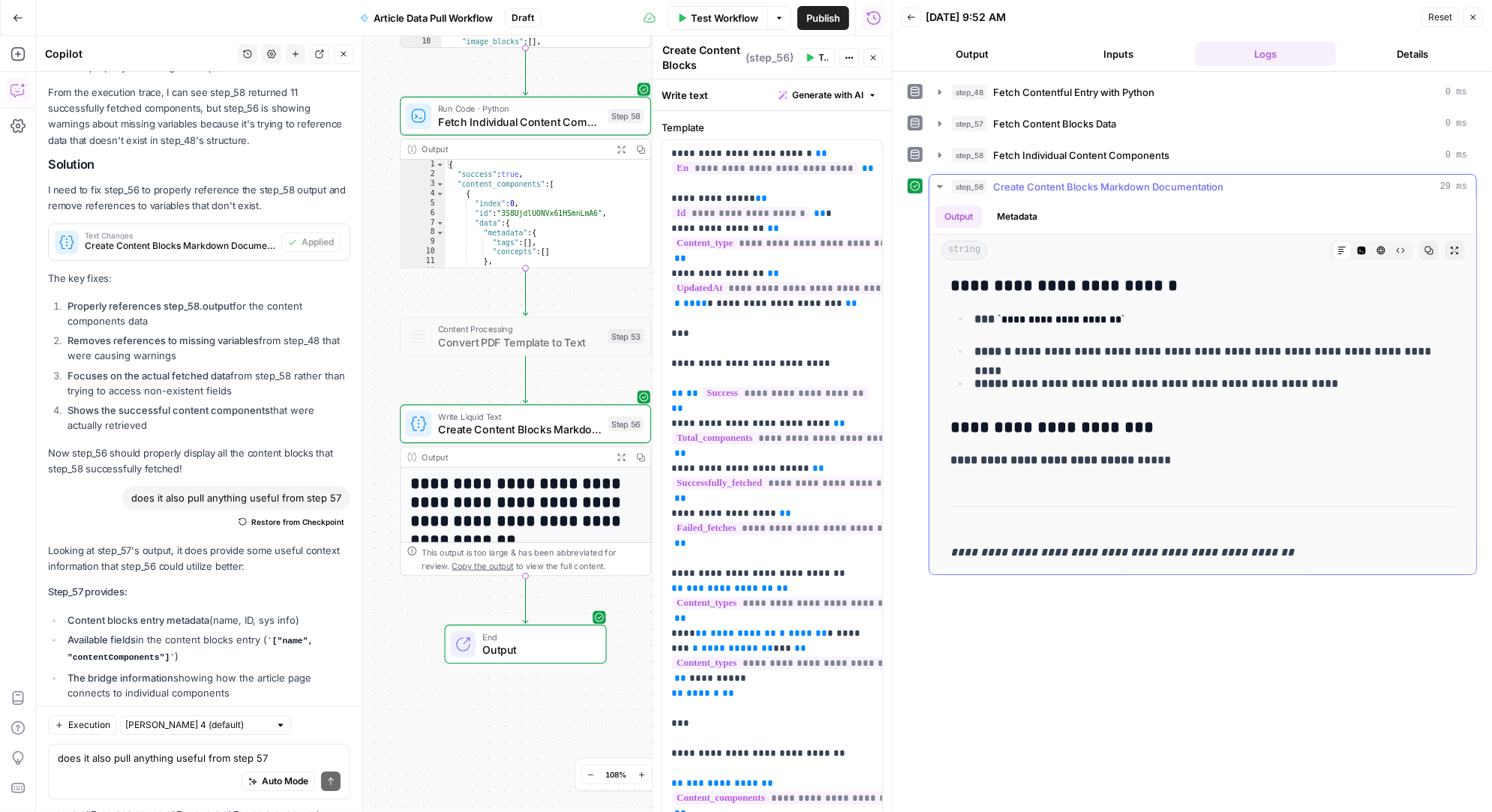
scroll to position [14206, 0]
click at [943, 185] on icon "button" at bounding box center [940, 186] width 12 height 12
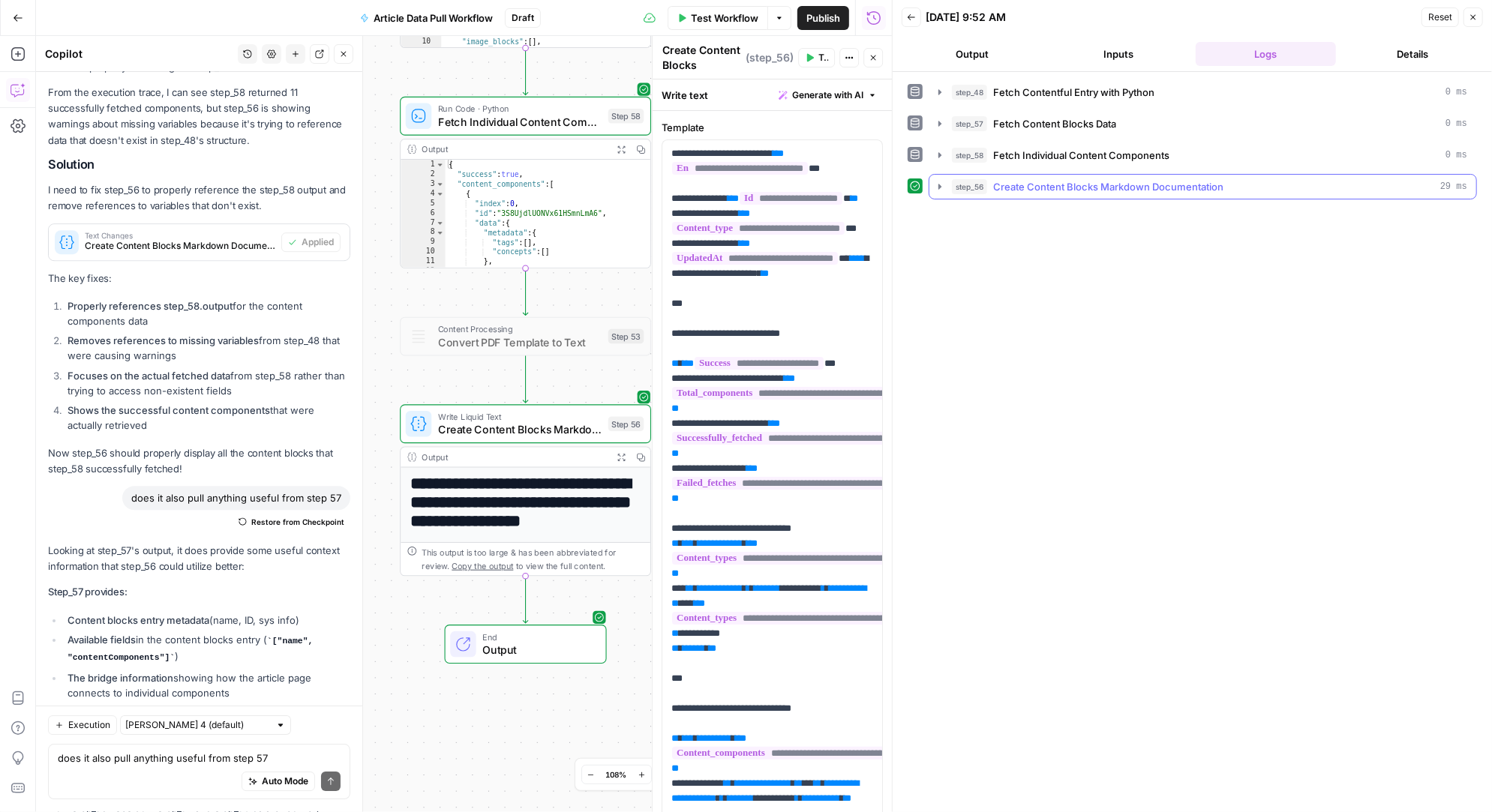
click at [941, 185] on icon "button" at bounding box center [940, 186] width 12 height 12
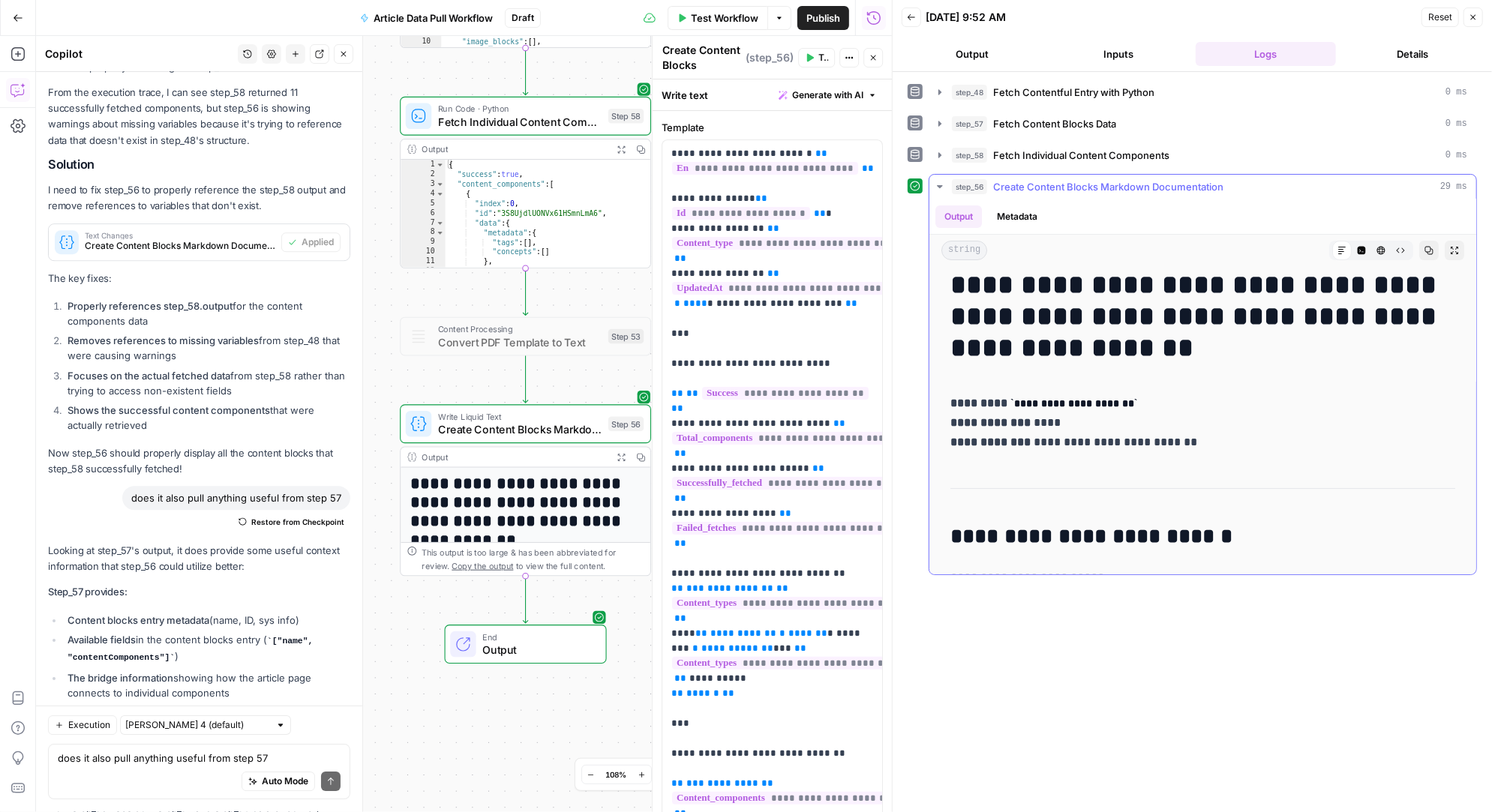
scroll to position [0, 0]
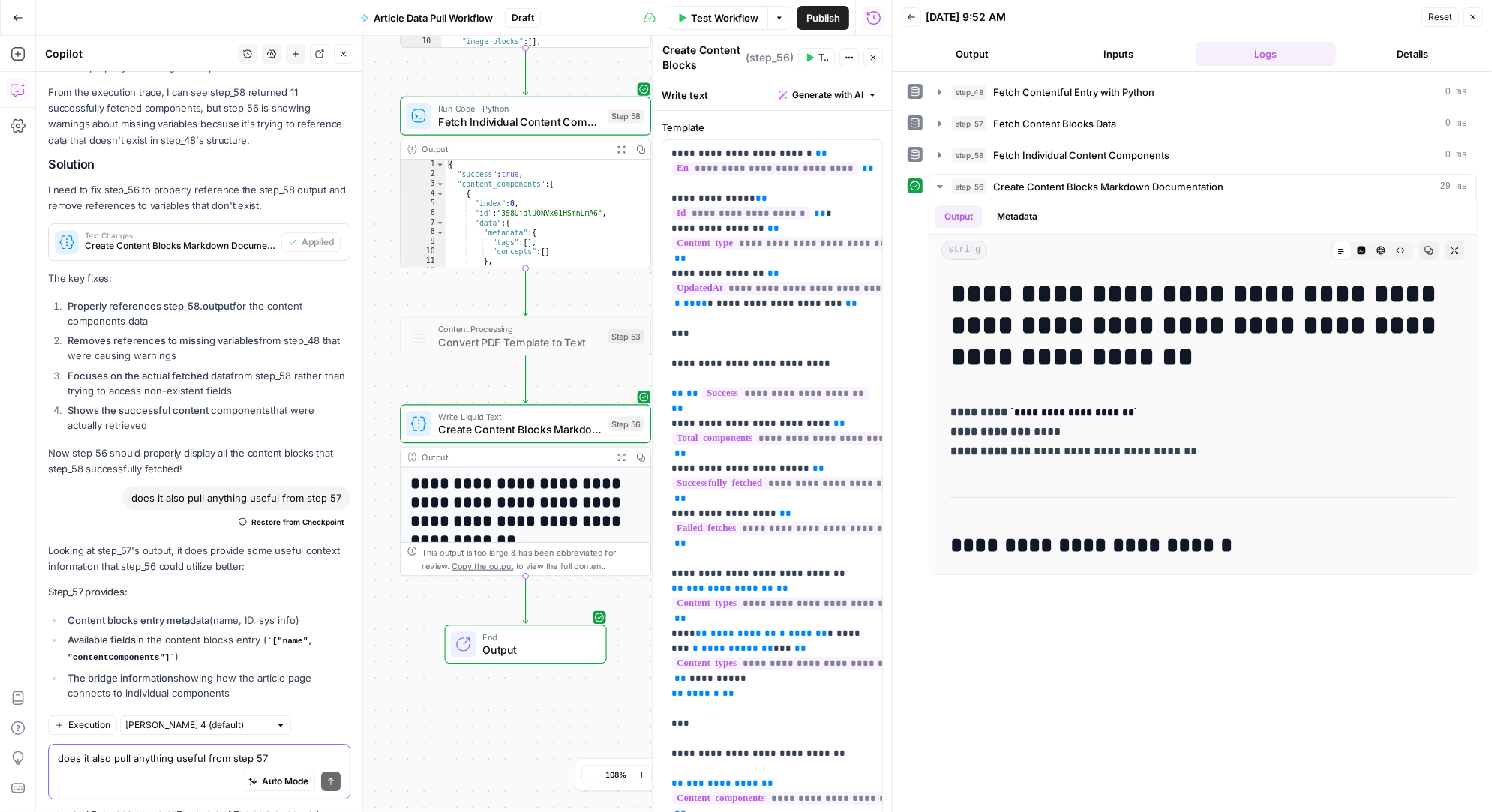
click at [142, 760] on textarea "does it also pull anything useful from step 57" at bounding box center [199, 759] width 283 height 15
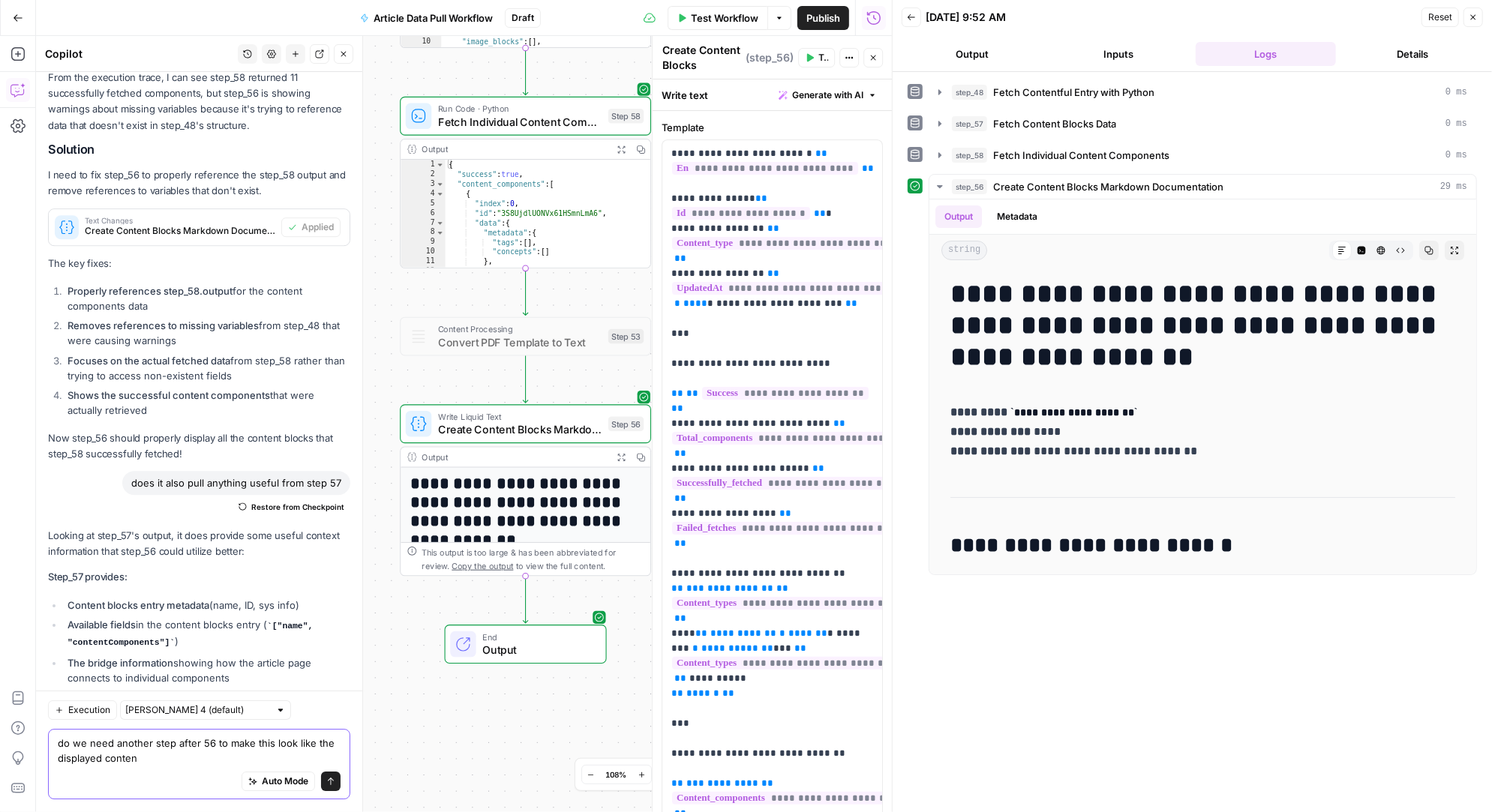
type textarea "do we need another step after 56 to make this look like the displayed content"
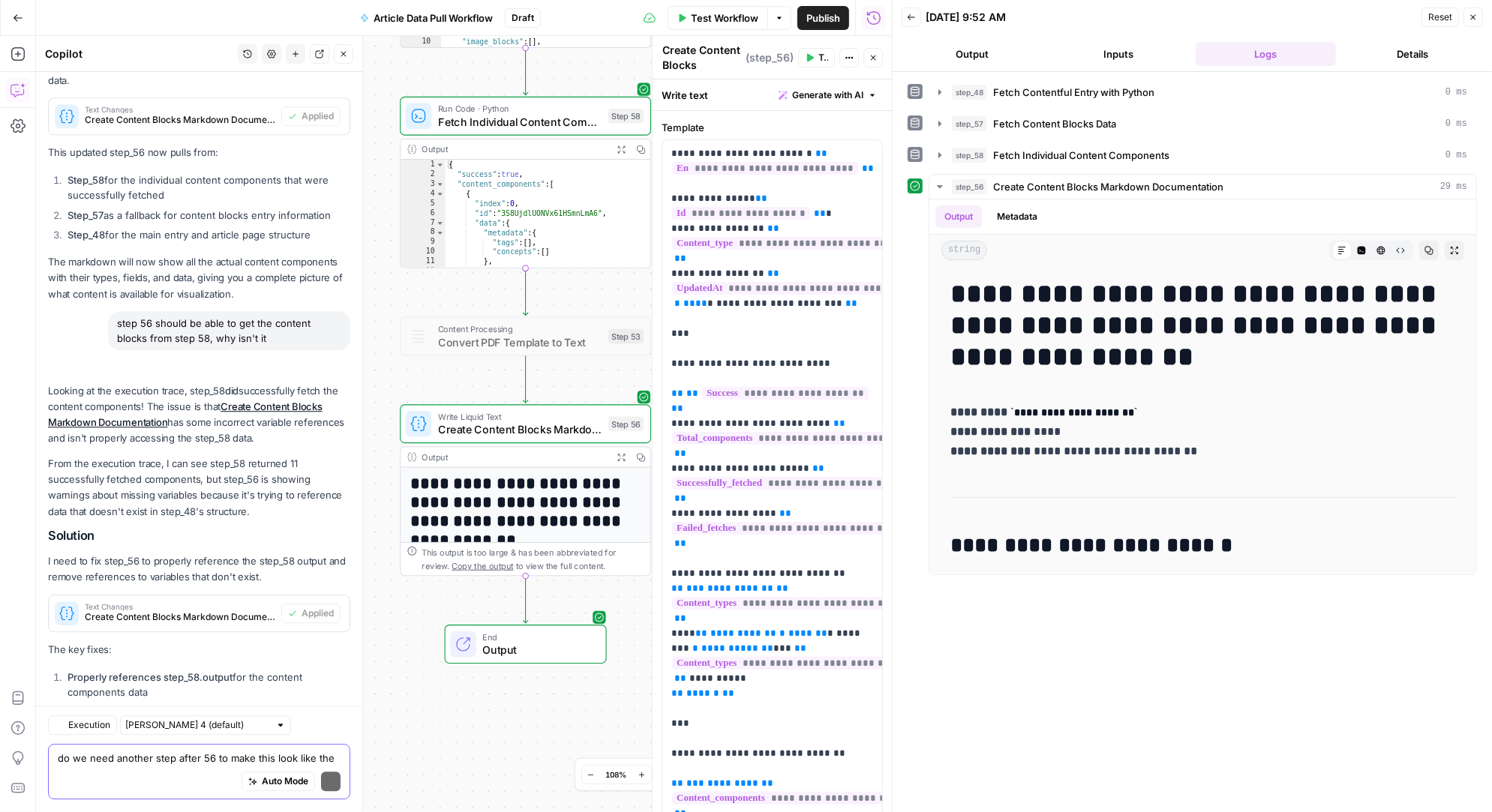
scroll to position [26489, 0]
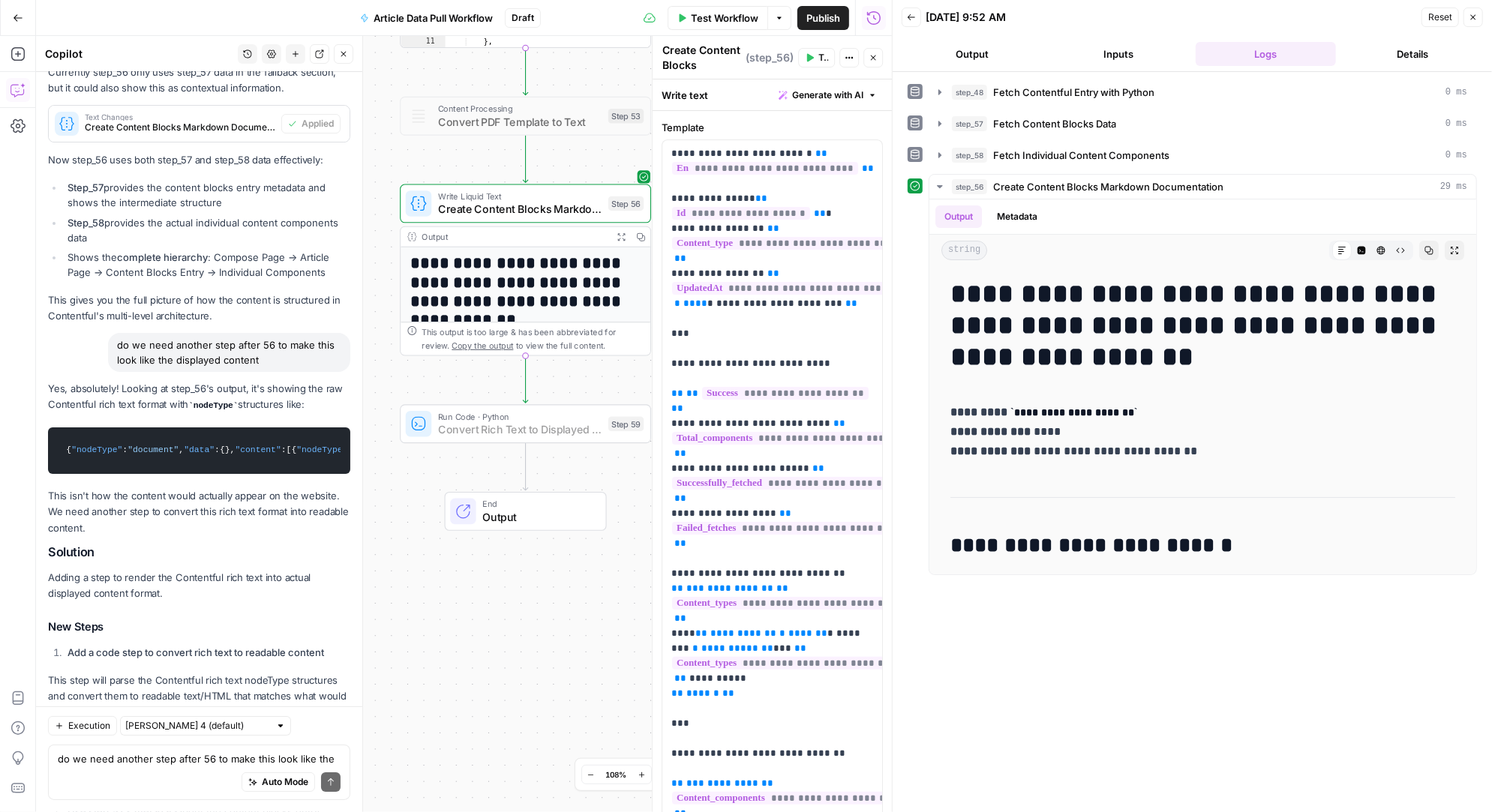
click at [322, 741] on span "Add Step" at bounding box center [313, 747] width 39 height 13
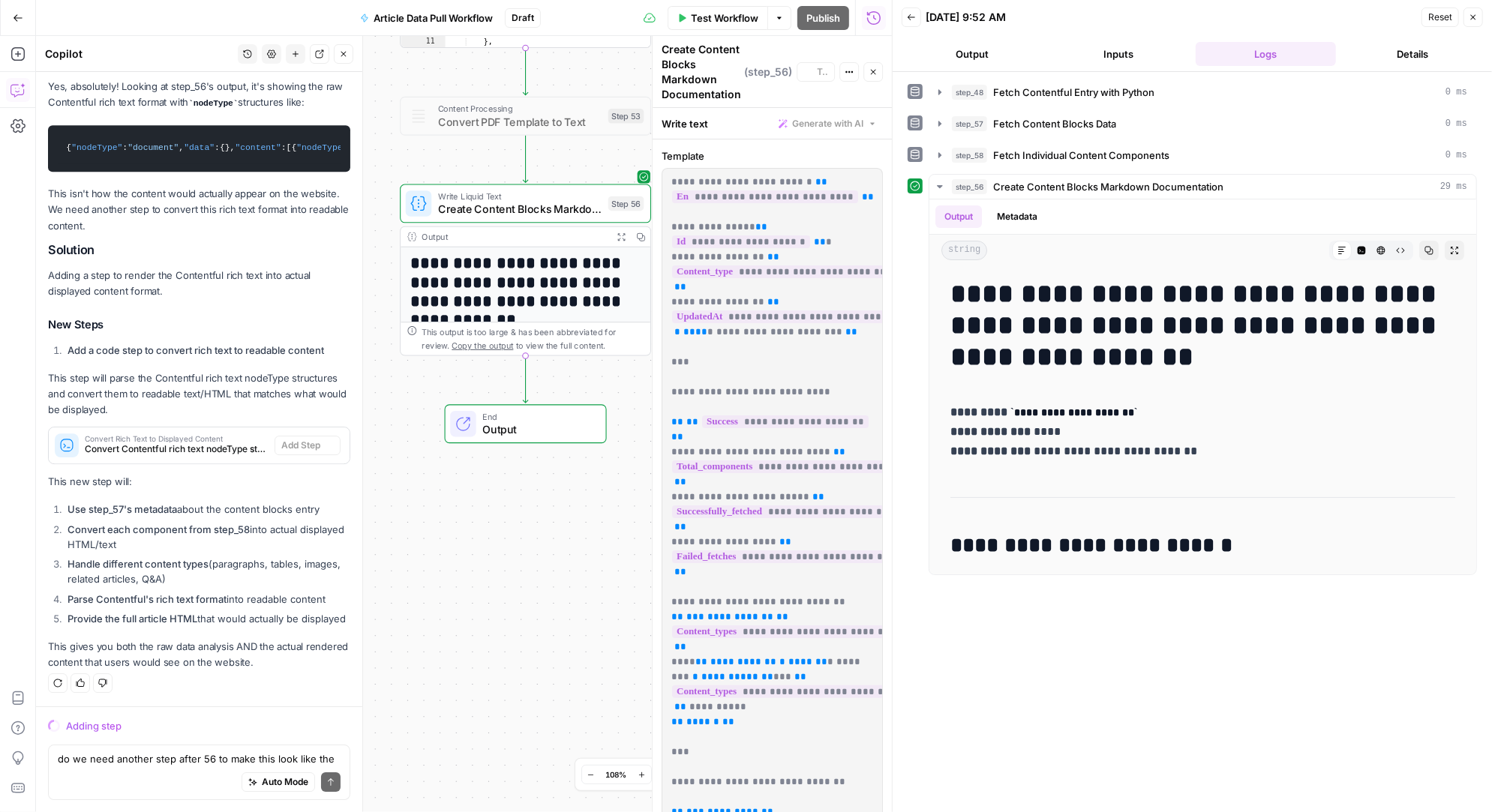
scroll to position [25601, 0]
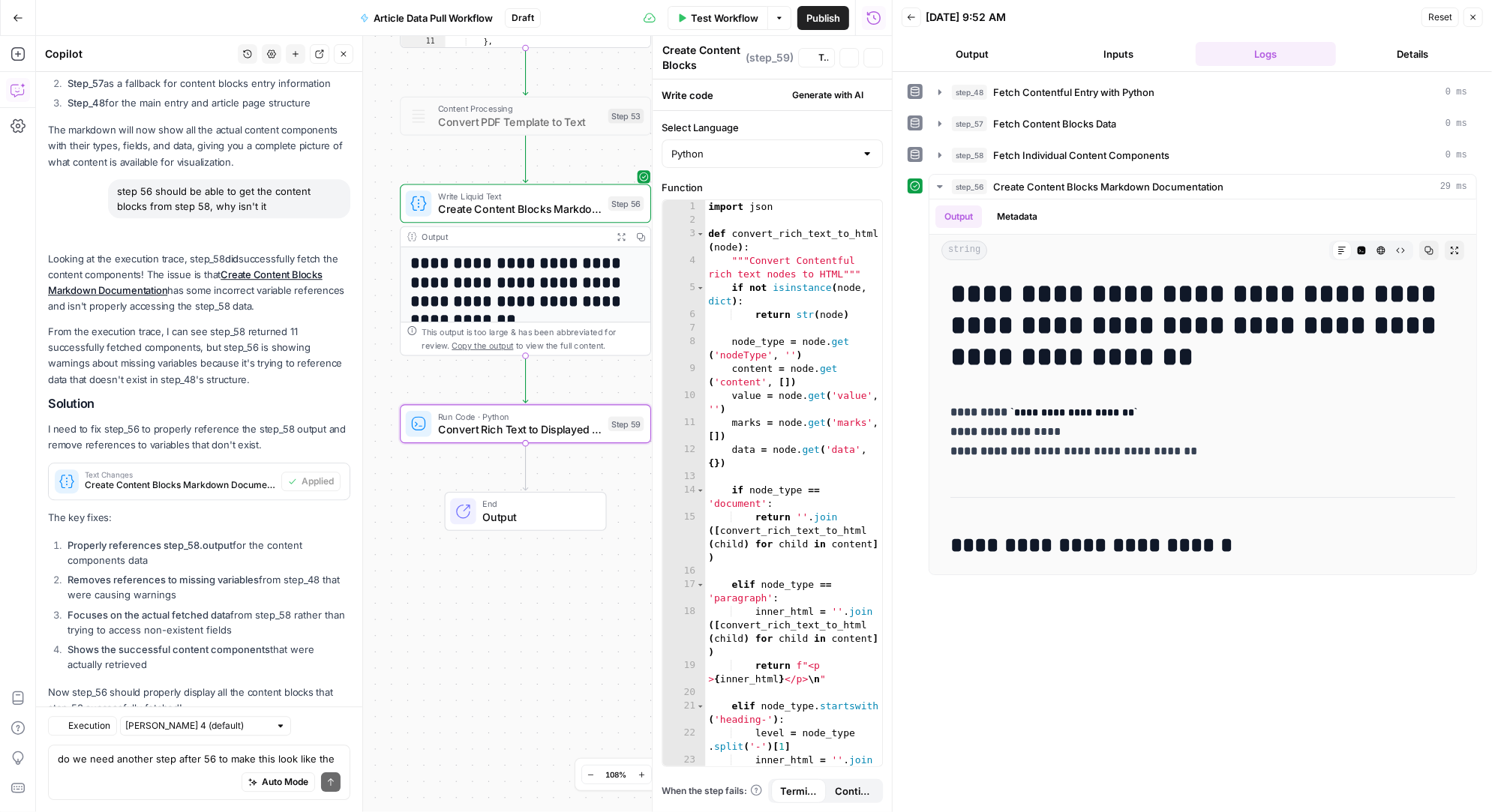
type textarea "Convert Rich Text to Displayed Content"
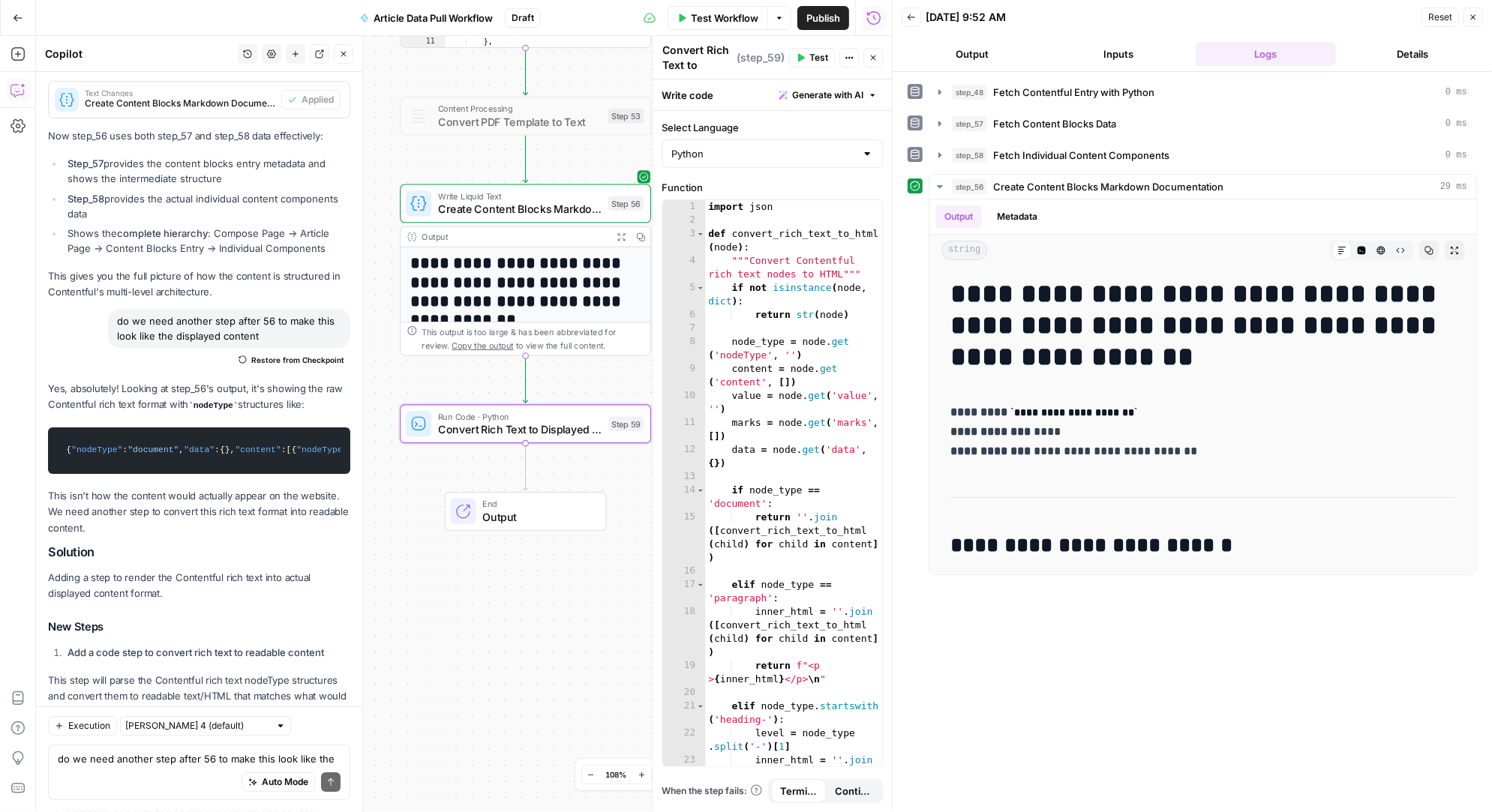
click at [813, 57] on span "Test" at bounding box center [818, 57] width 19 height 13
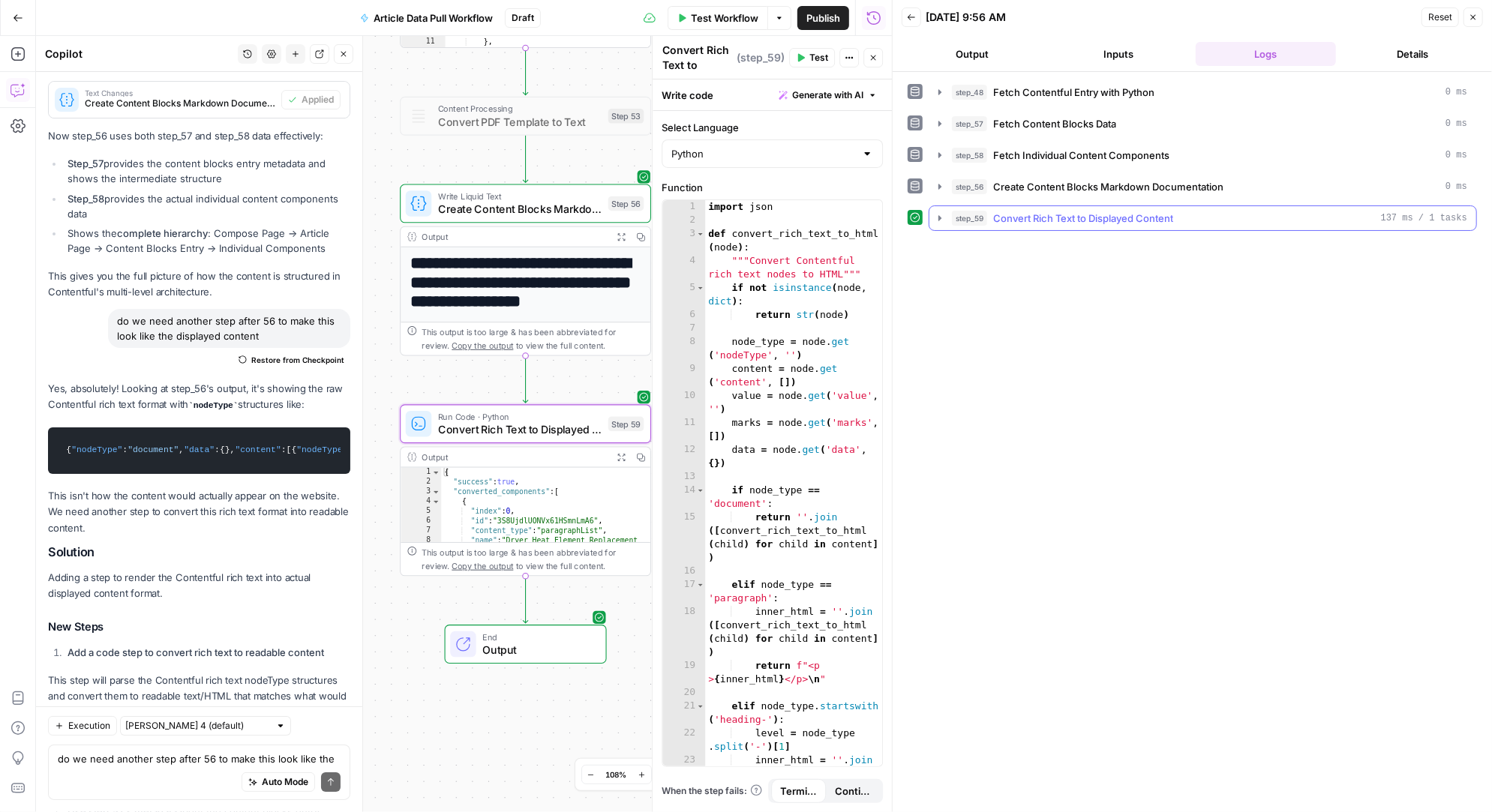
click at [938, 214] on icon "button" at bounding box center [940, 217] width 12 height 12
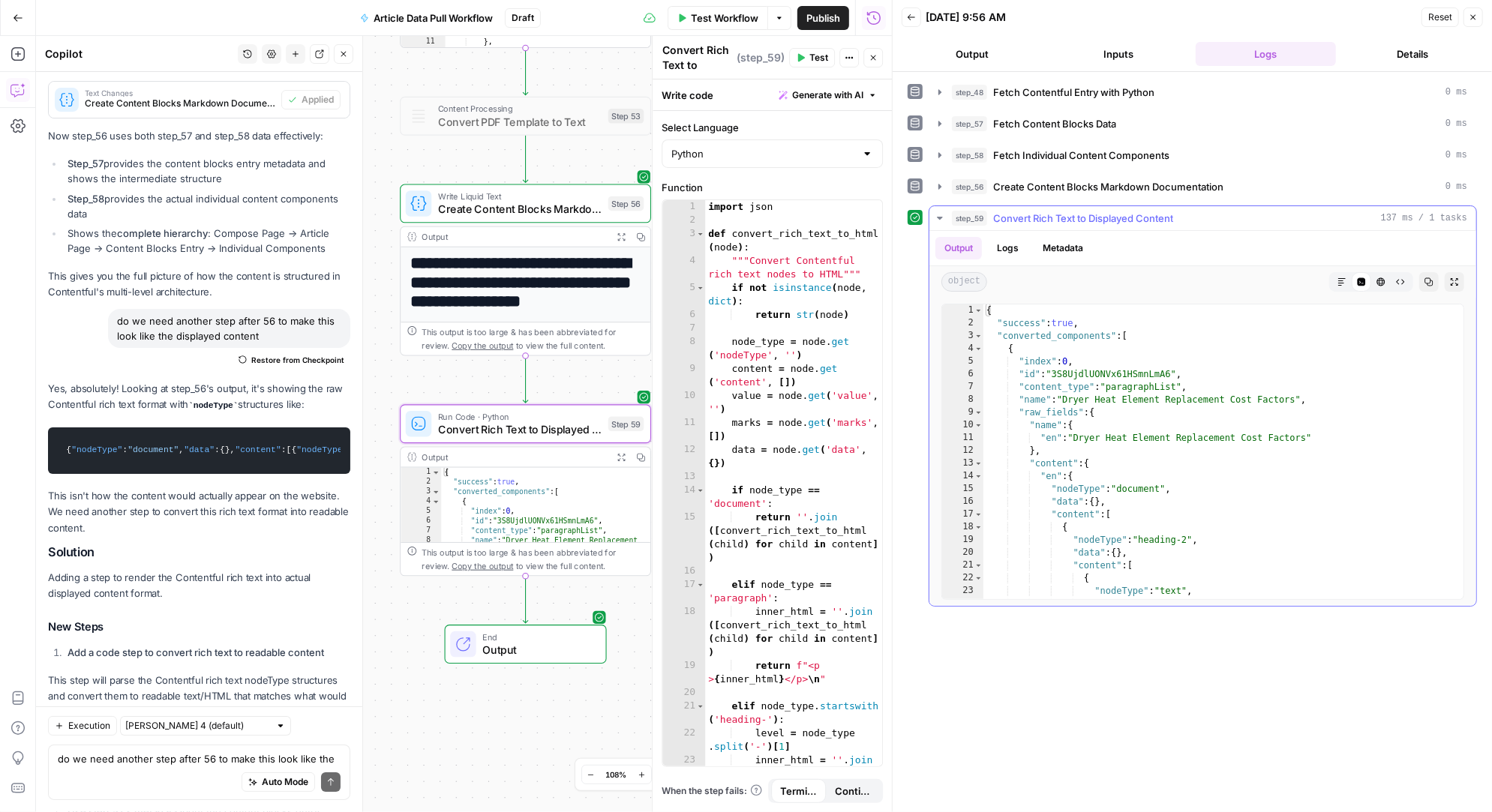
scroll to position [0, 0]
click at [1011, 243] on button "Logs" at bounding box center [1008, 248] width 40 height 22
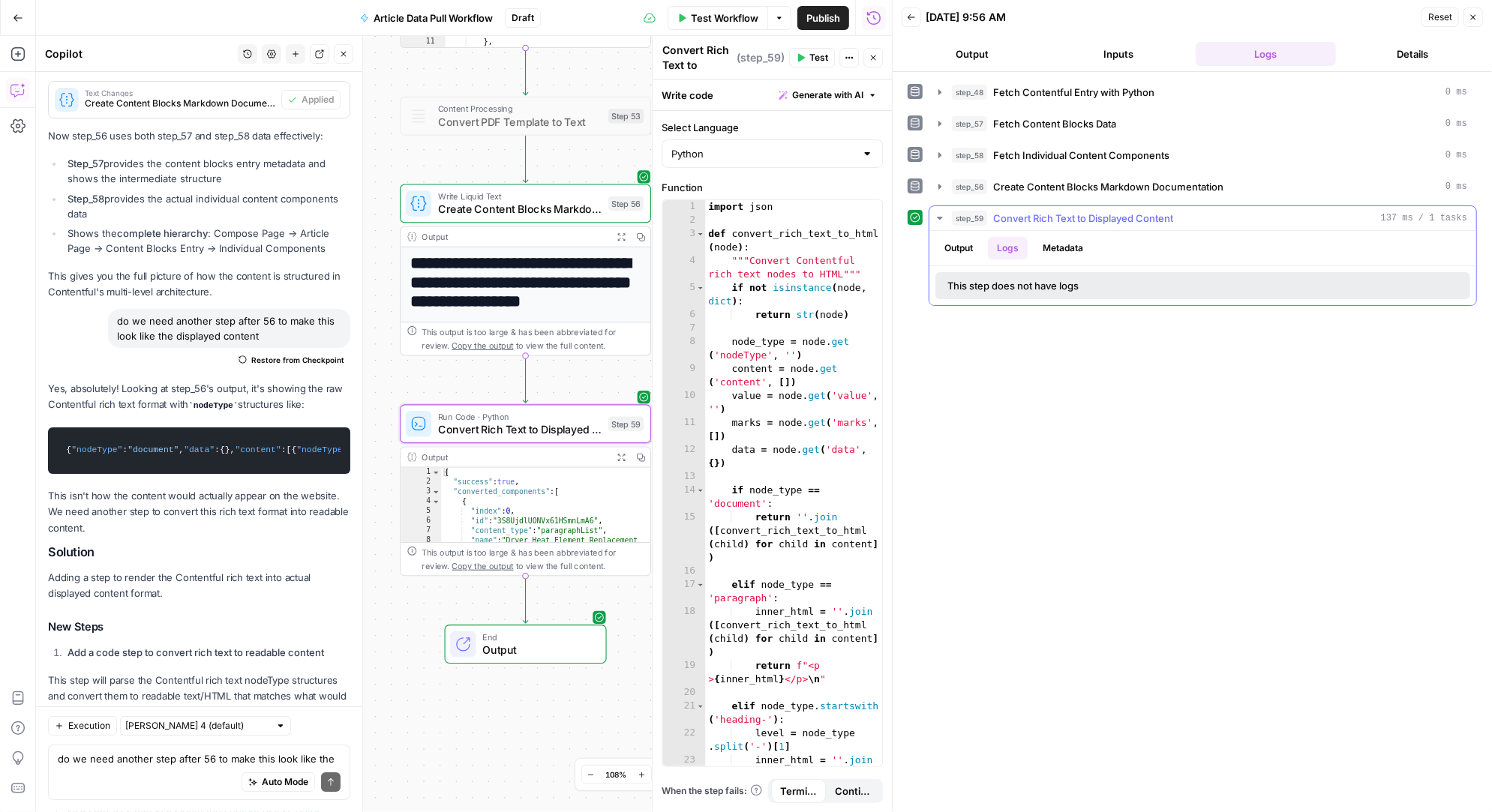
click at [961, 243] on button "Output" at bounding box center [958, 248] width 47 height 22
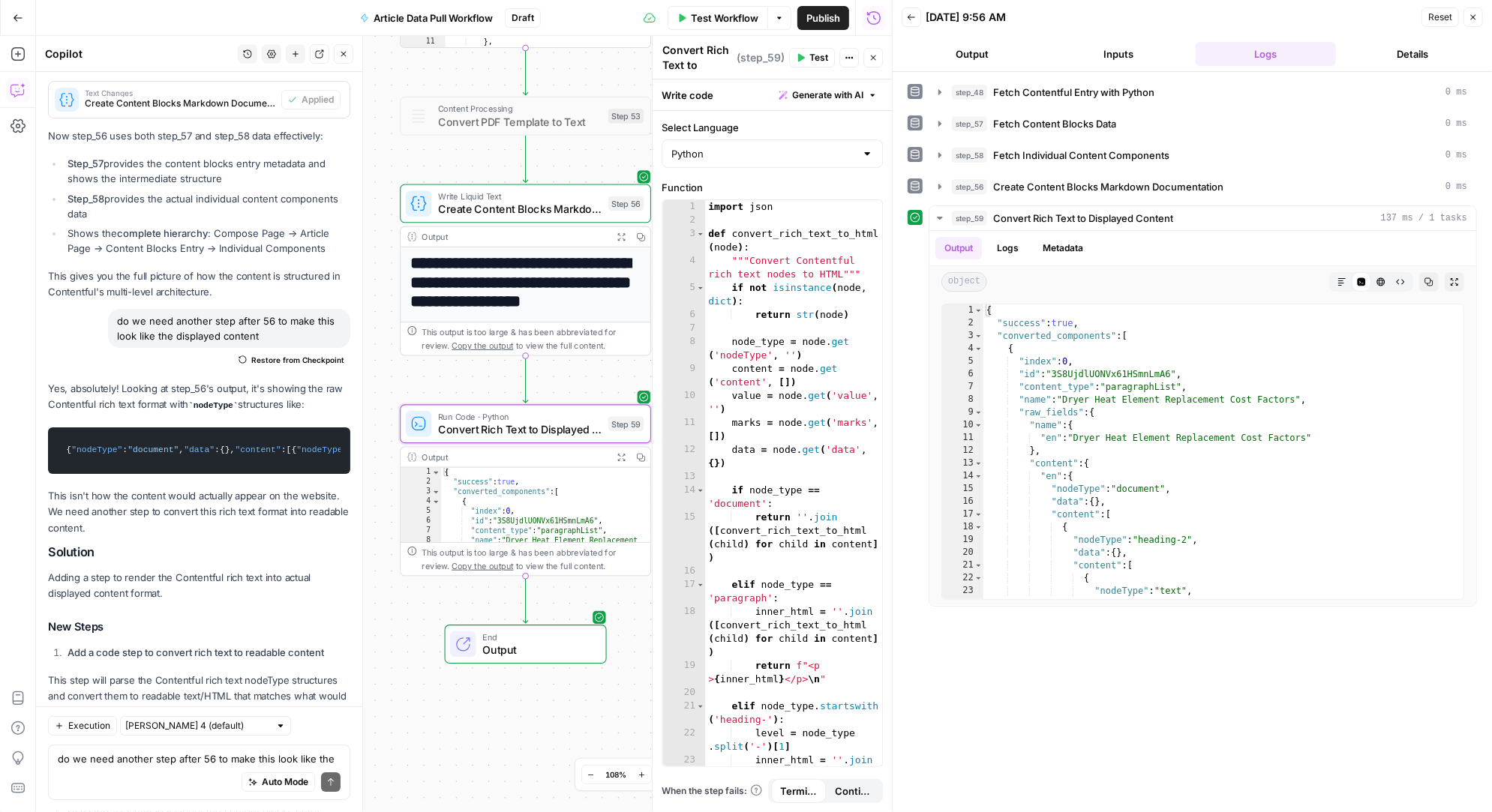
click at [114, 769] on div "Auto Mode Send" at bounding box center [199, 782] width 283 height 33
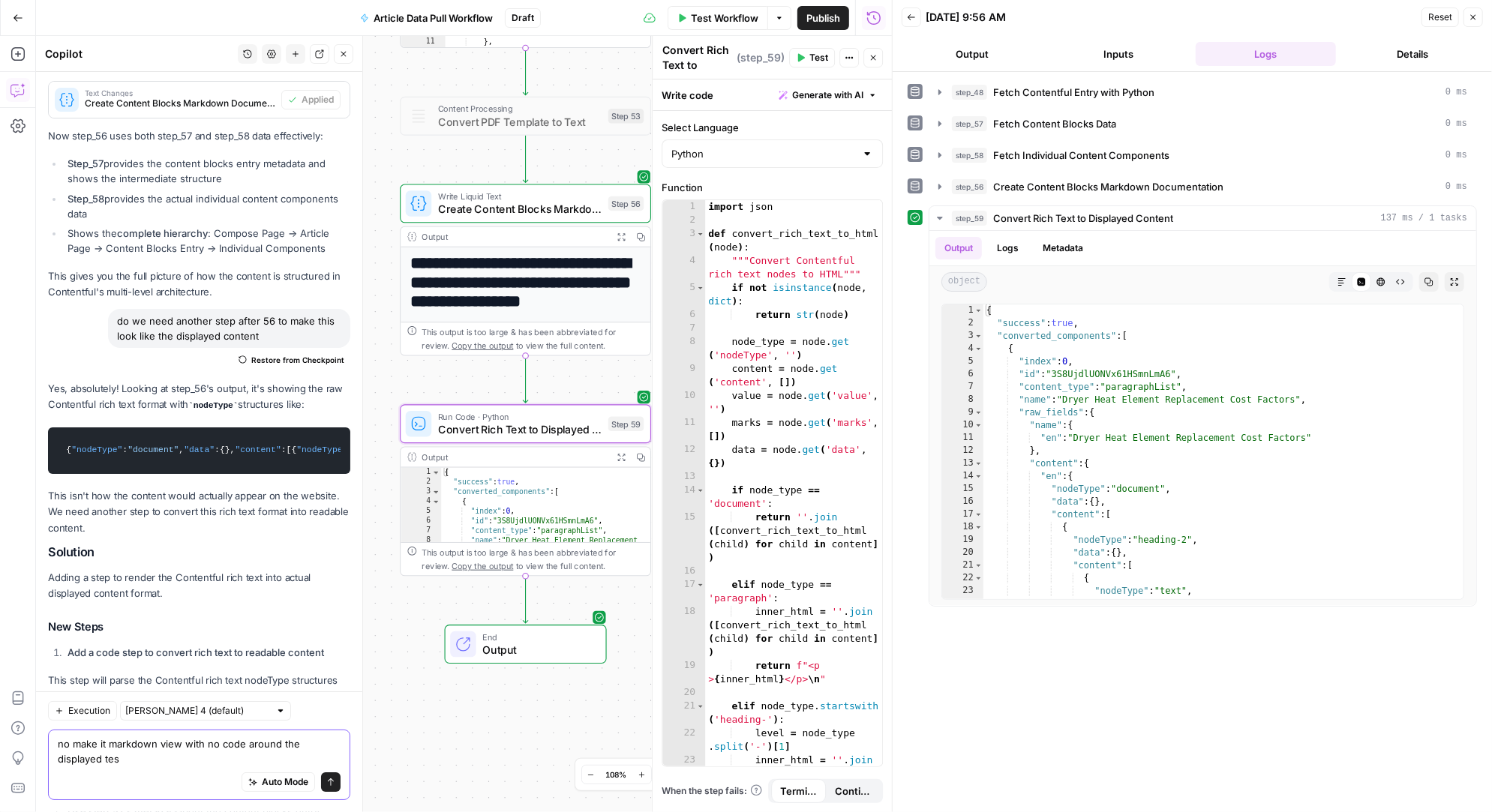
scroll to position [26527, 0]
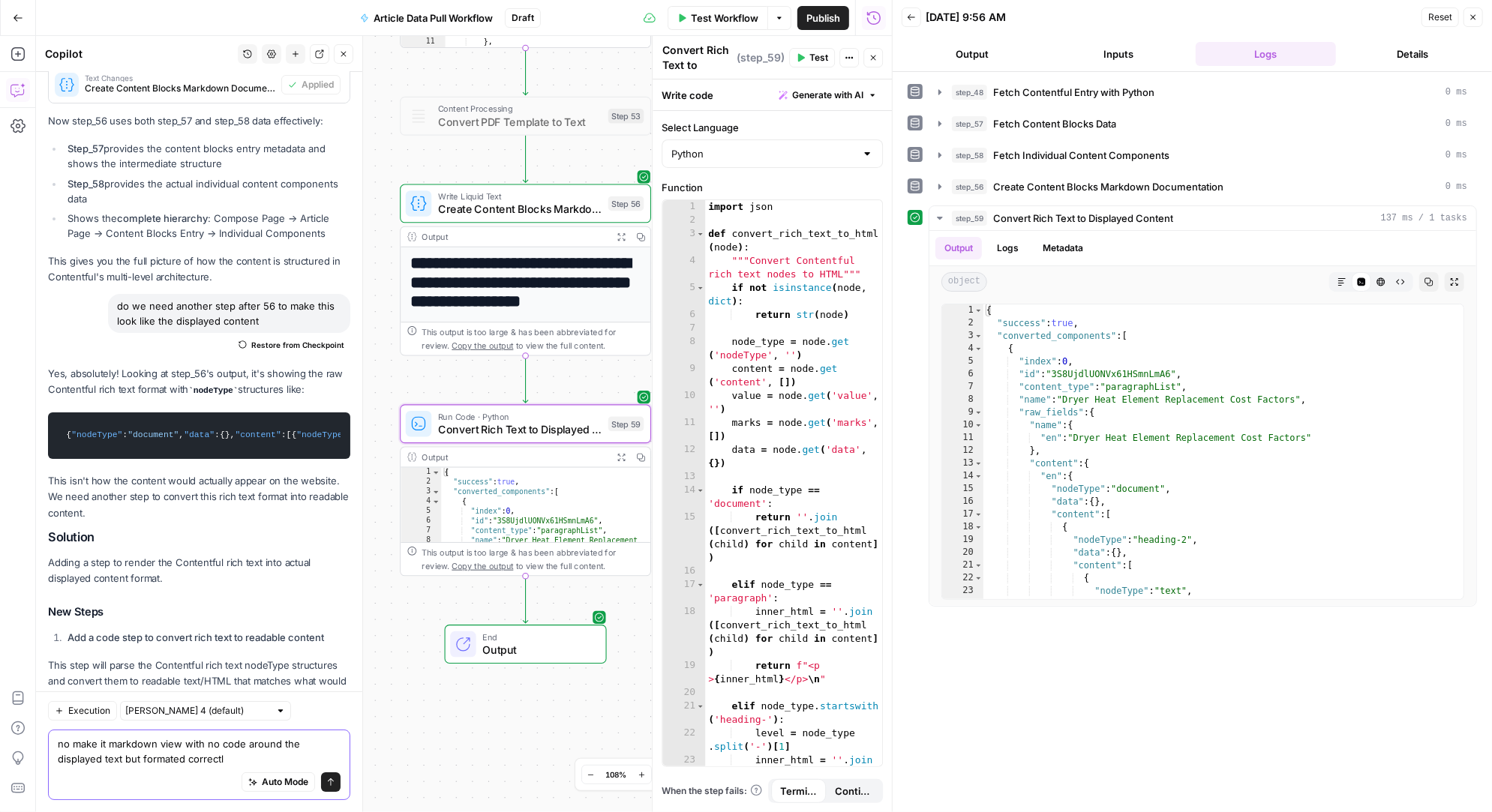
type textarea "no make it markdown view with no code around the displayed text but formated co…"
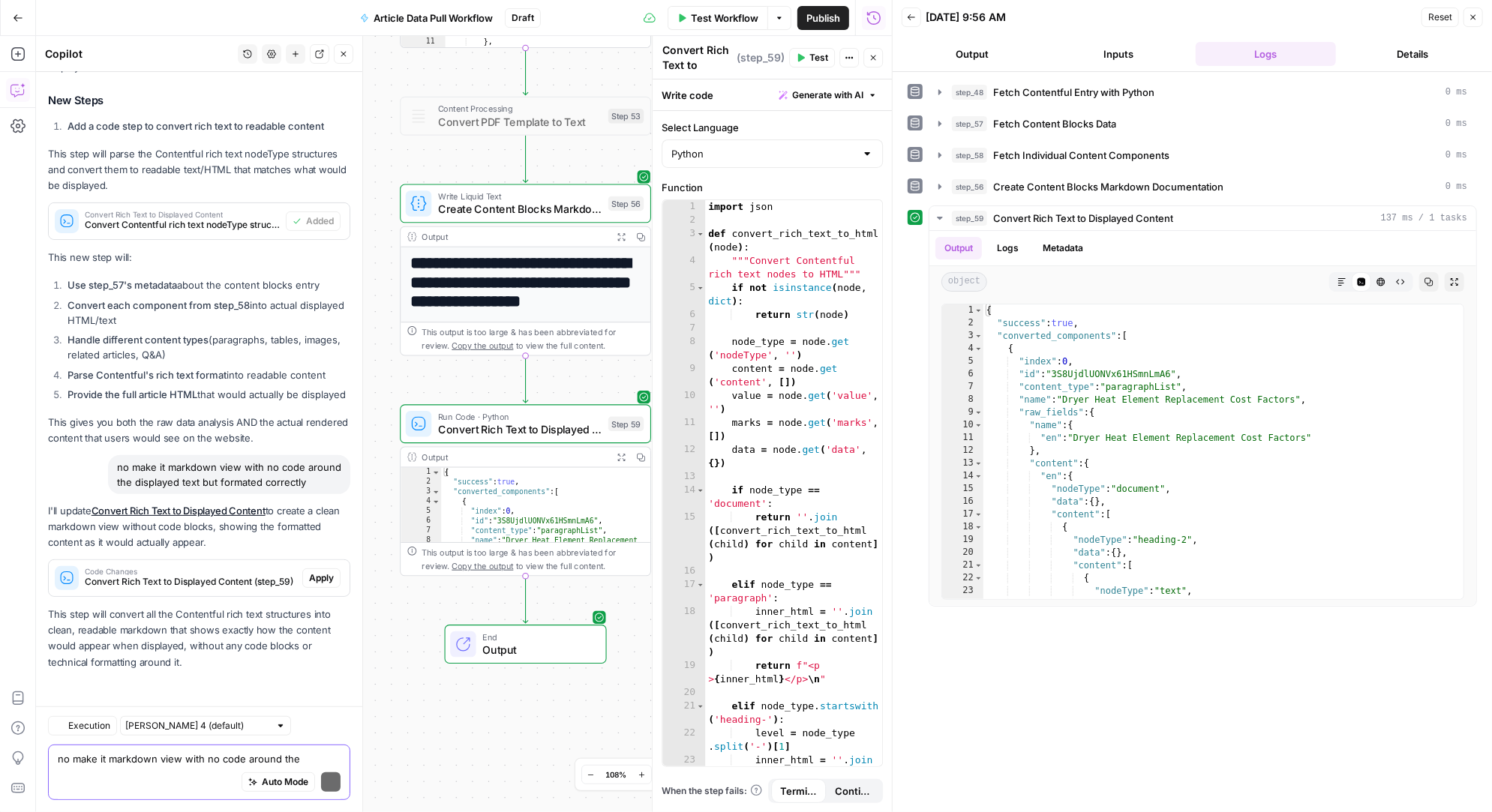
scroll to position [26737, 0]
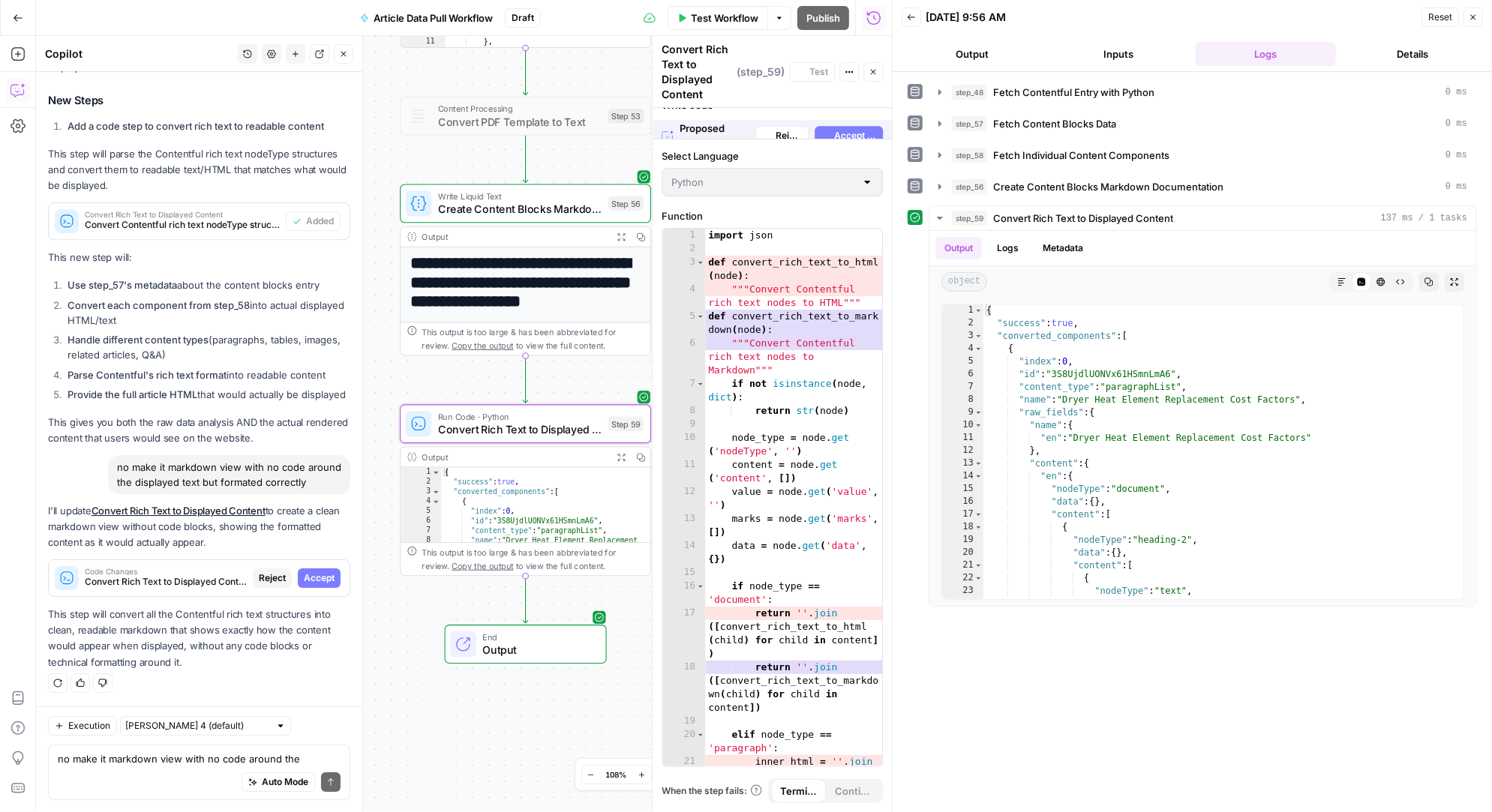
scroll to position [25825, 0]
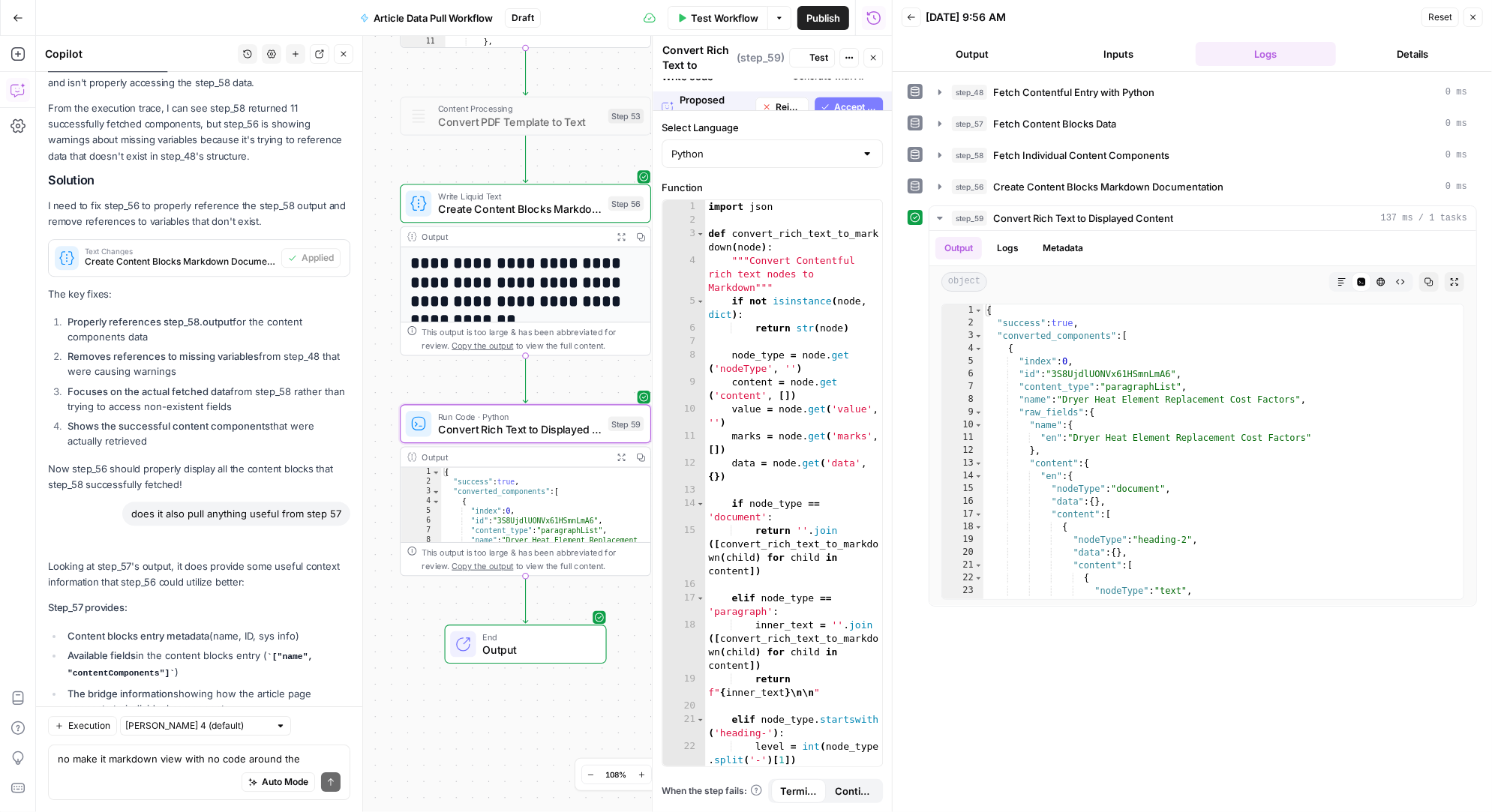
scroll to position [26761, 0]
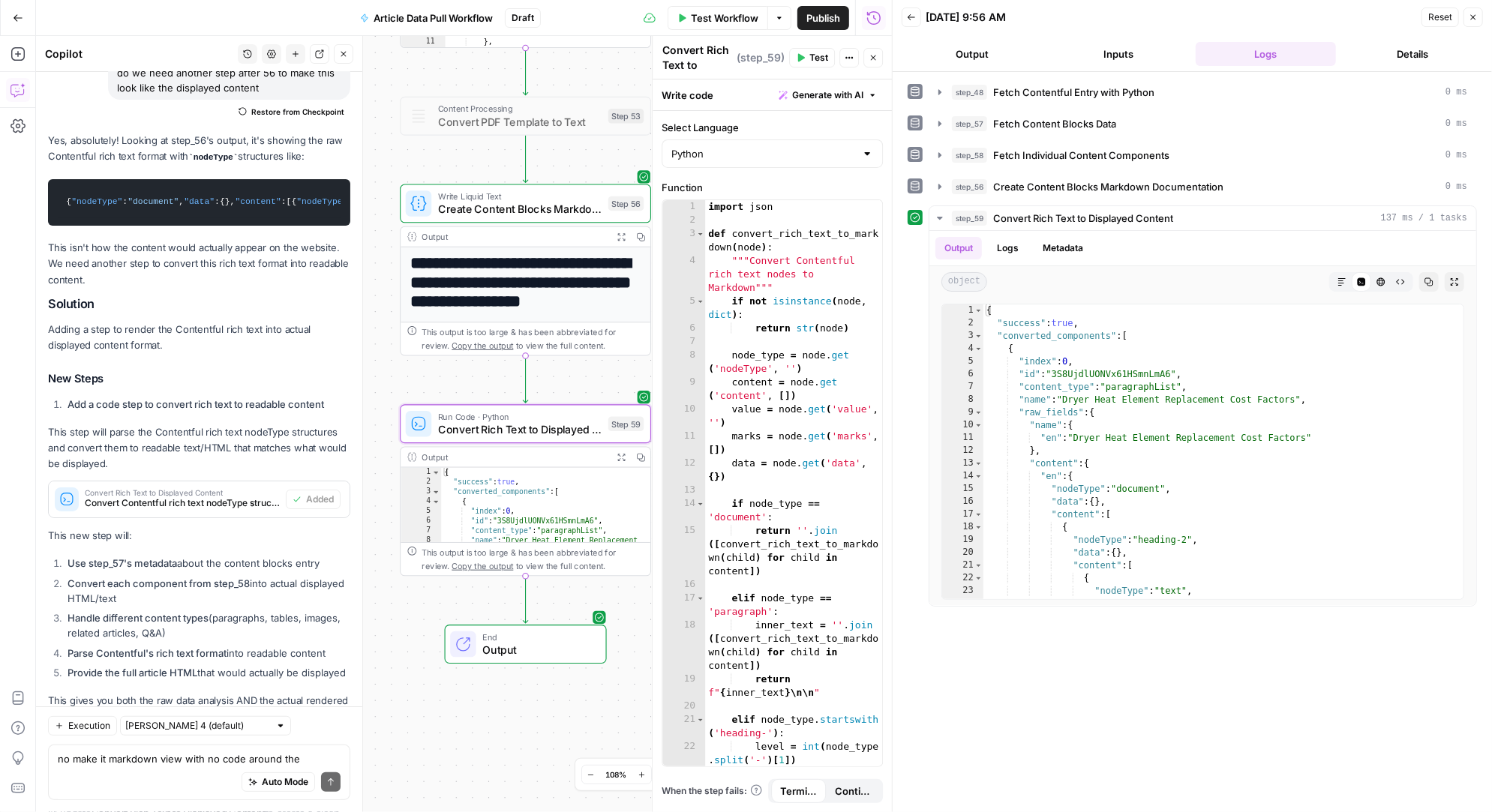
click at [816, 57] on span "Test" at bounding box center [818, 57] width 19 height 13
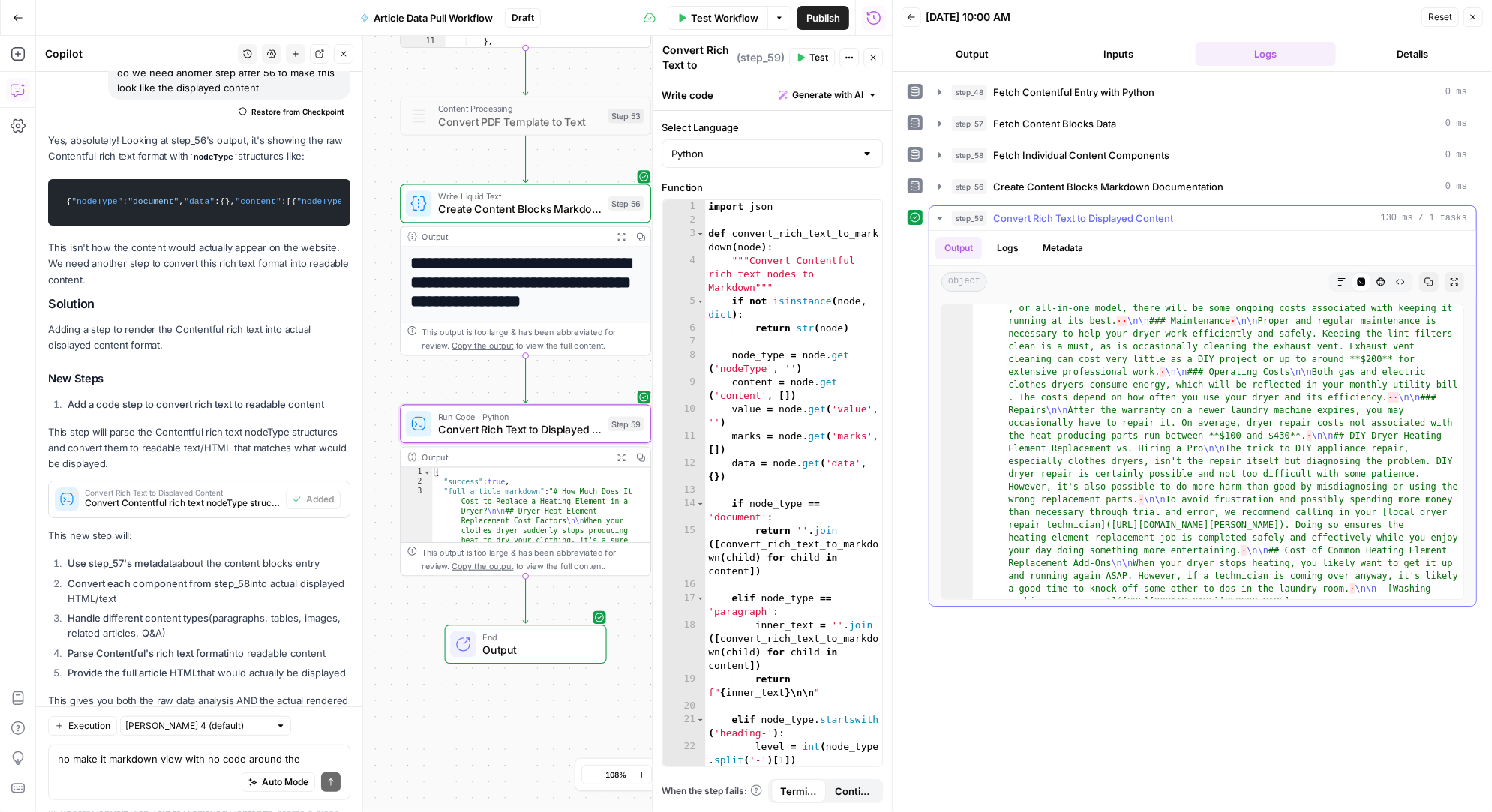
scroll to position [51, 0]
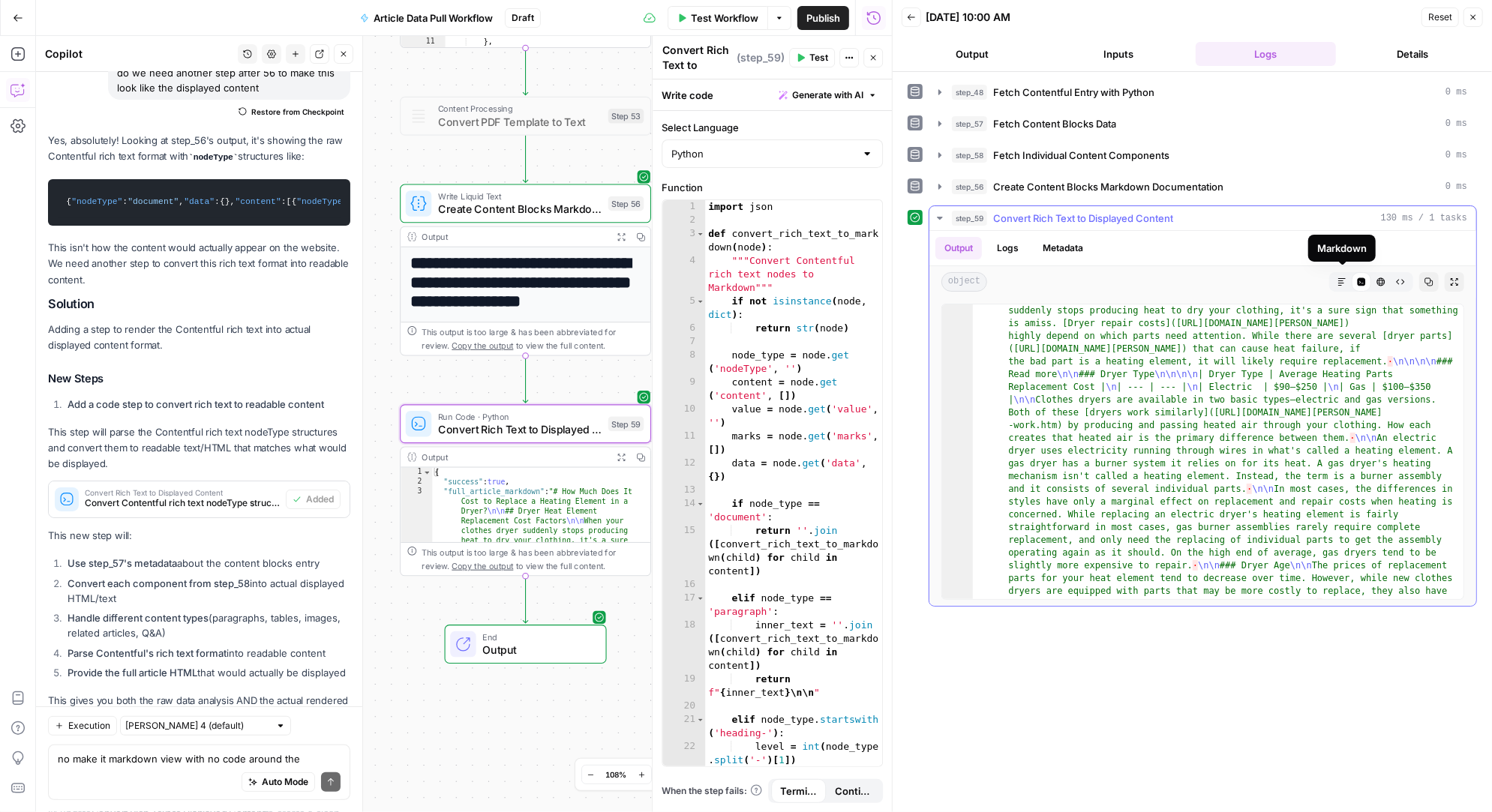
click at [1343, 278] on icon "button" at bounding box center [1342, 282] width 7 height 7
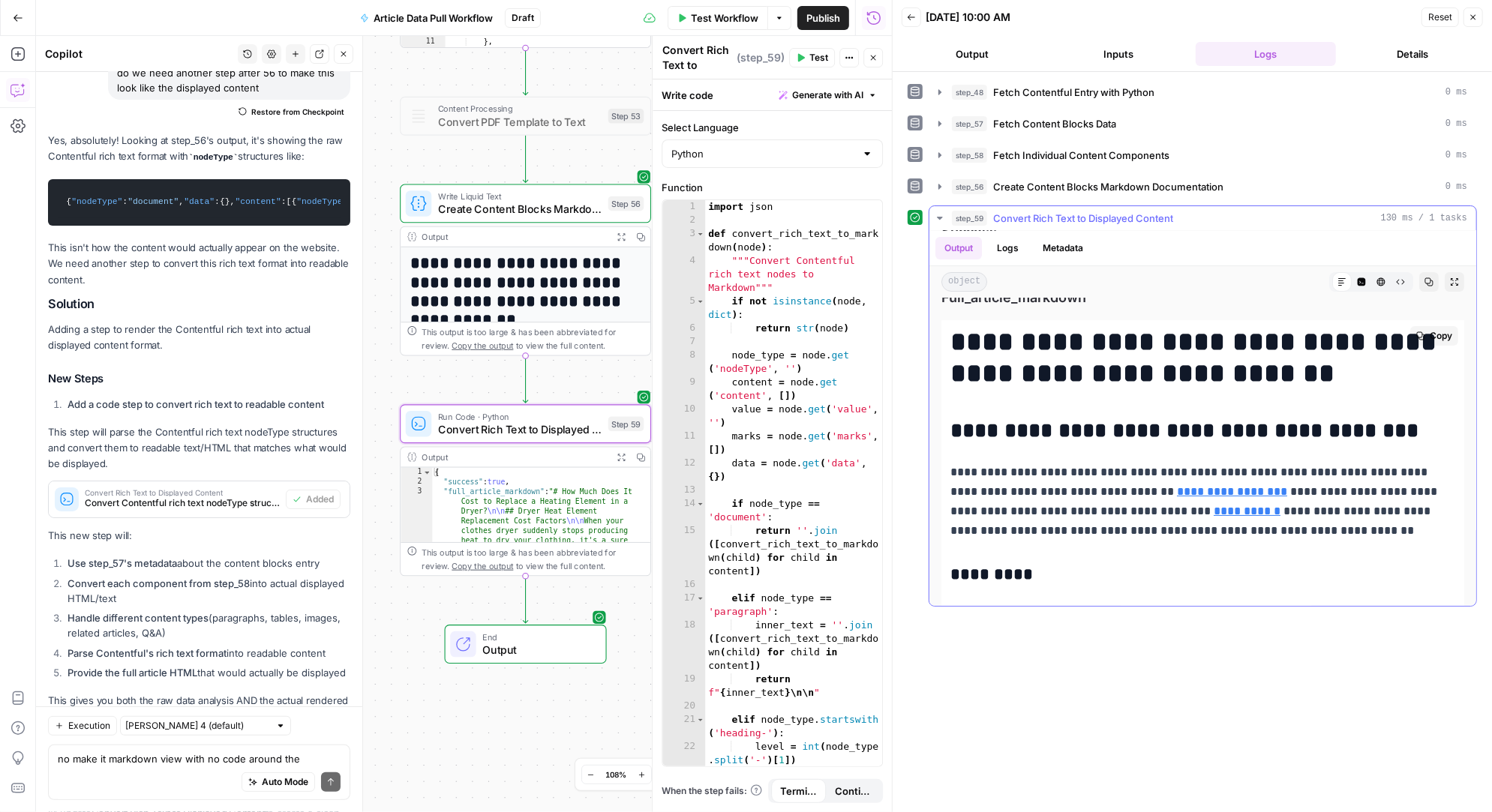
scroll to position [0, 0]
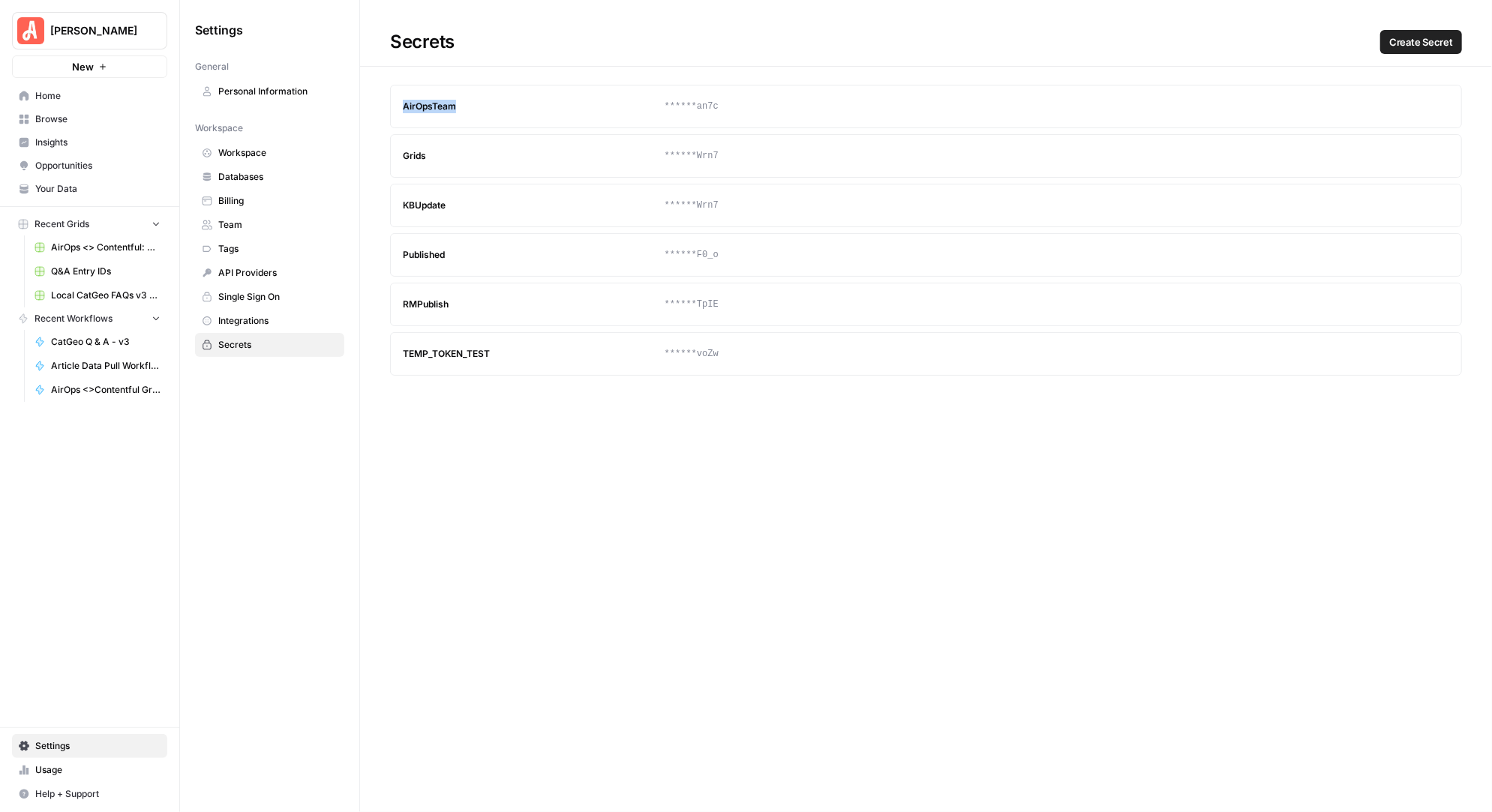
click at [57, 117] on span "Browse" at bounding box center [97, 119] width 125 height 13
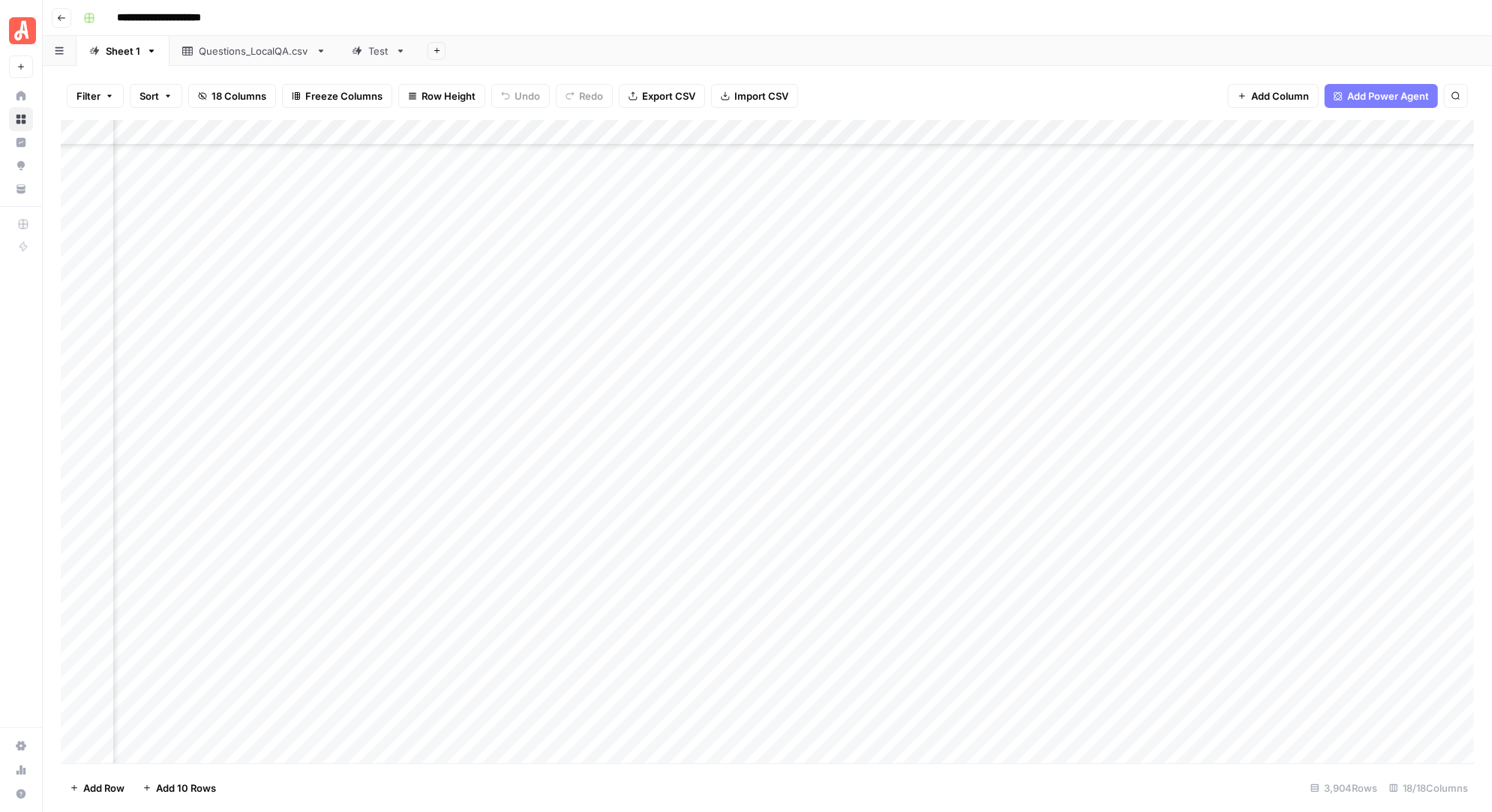
scroll to position [59060, 1398]
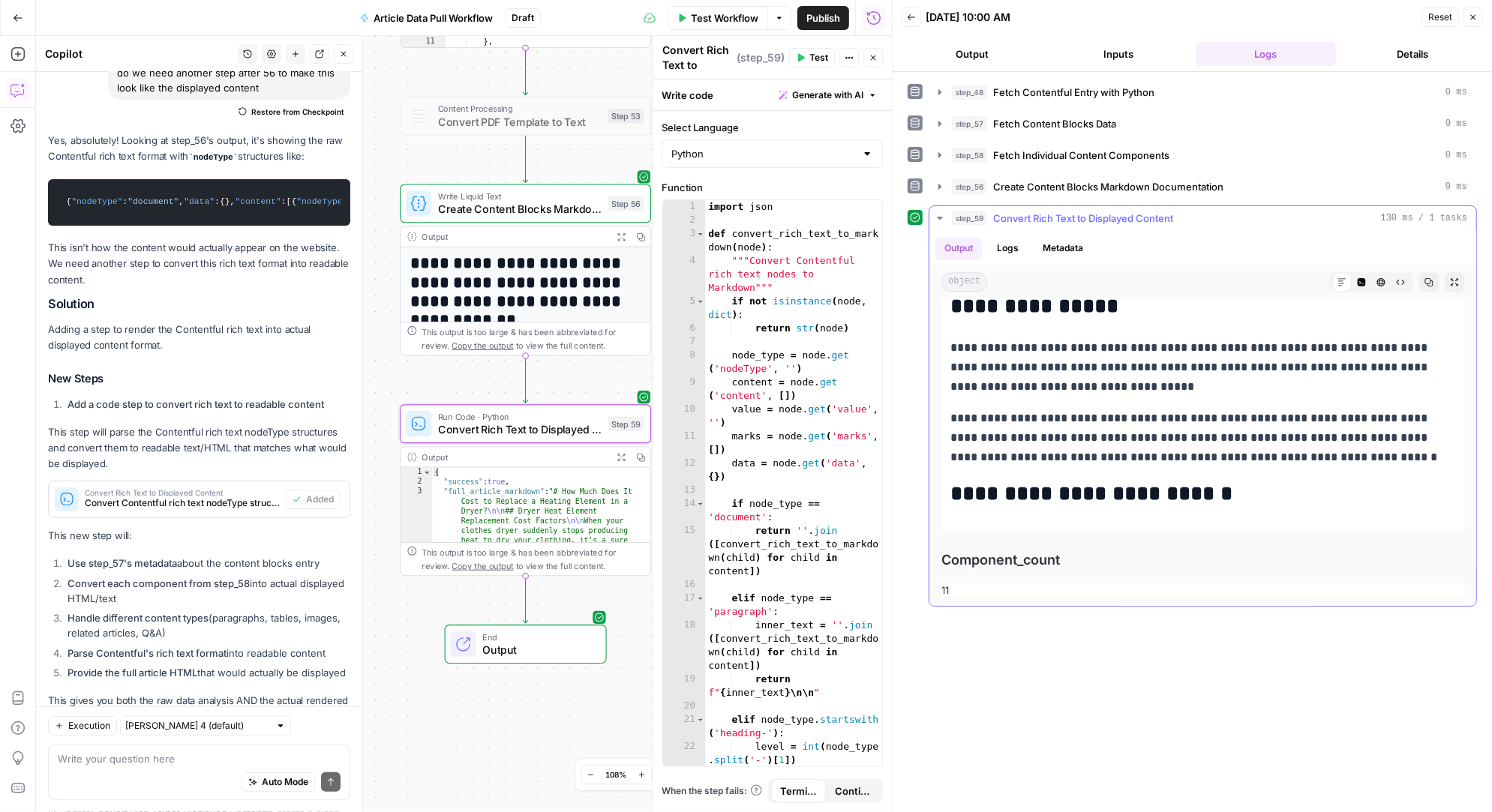
scroll to position [2709, 0]
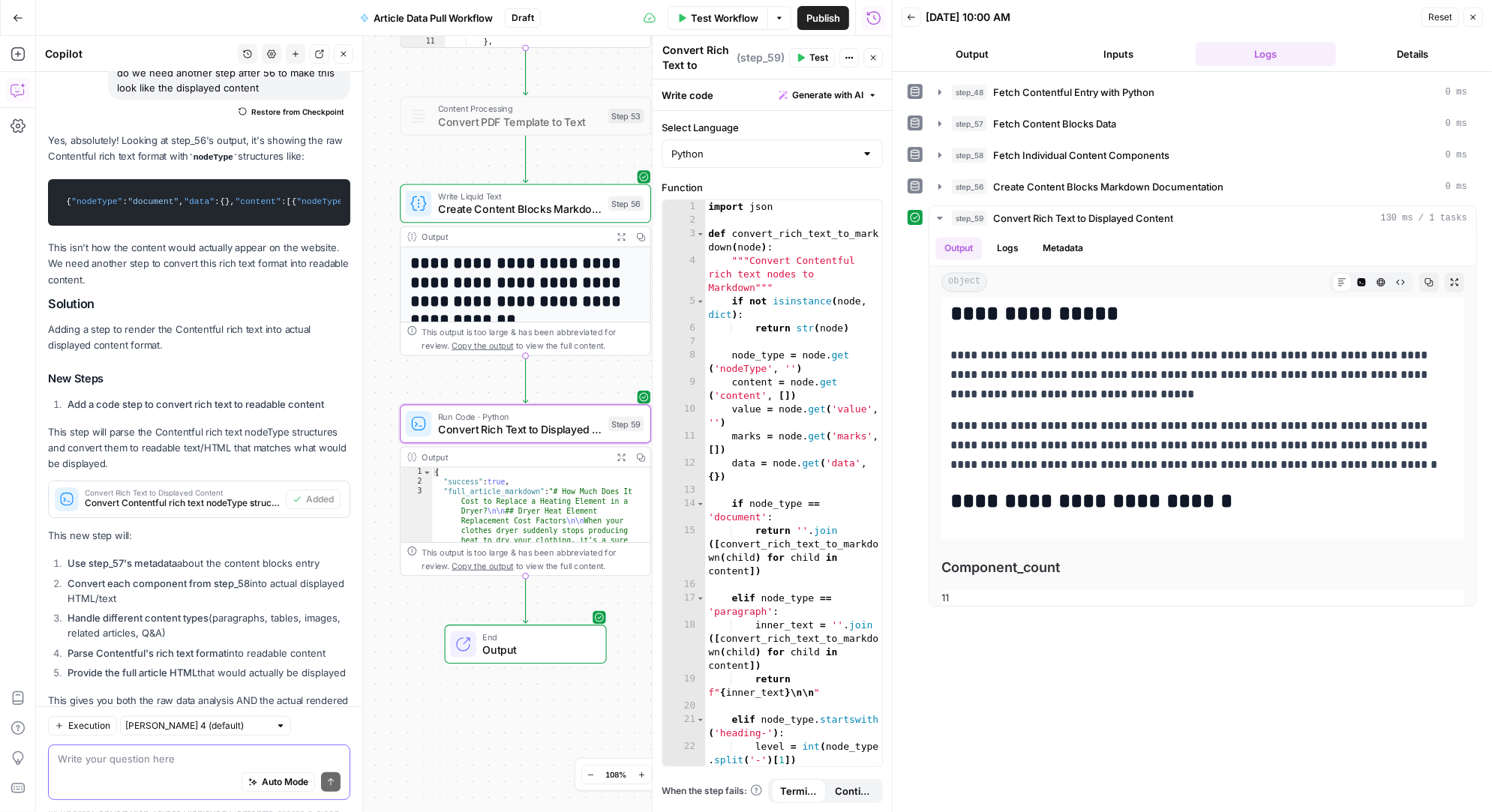
click at [93, 754] on textarea at bounding box center [199, 759] width 283 height 15
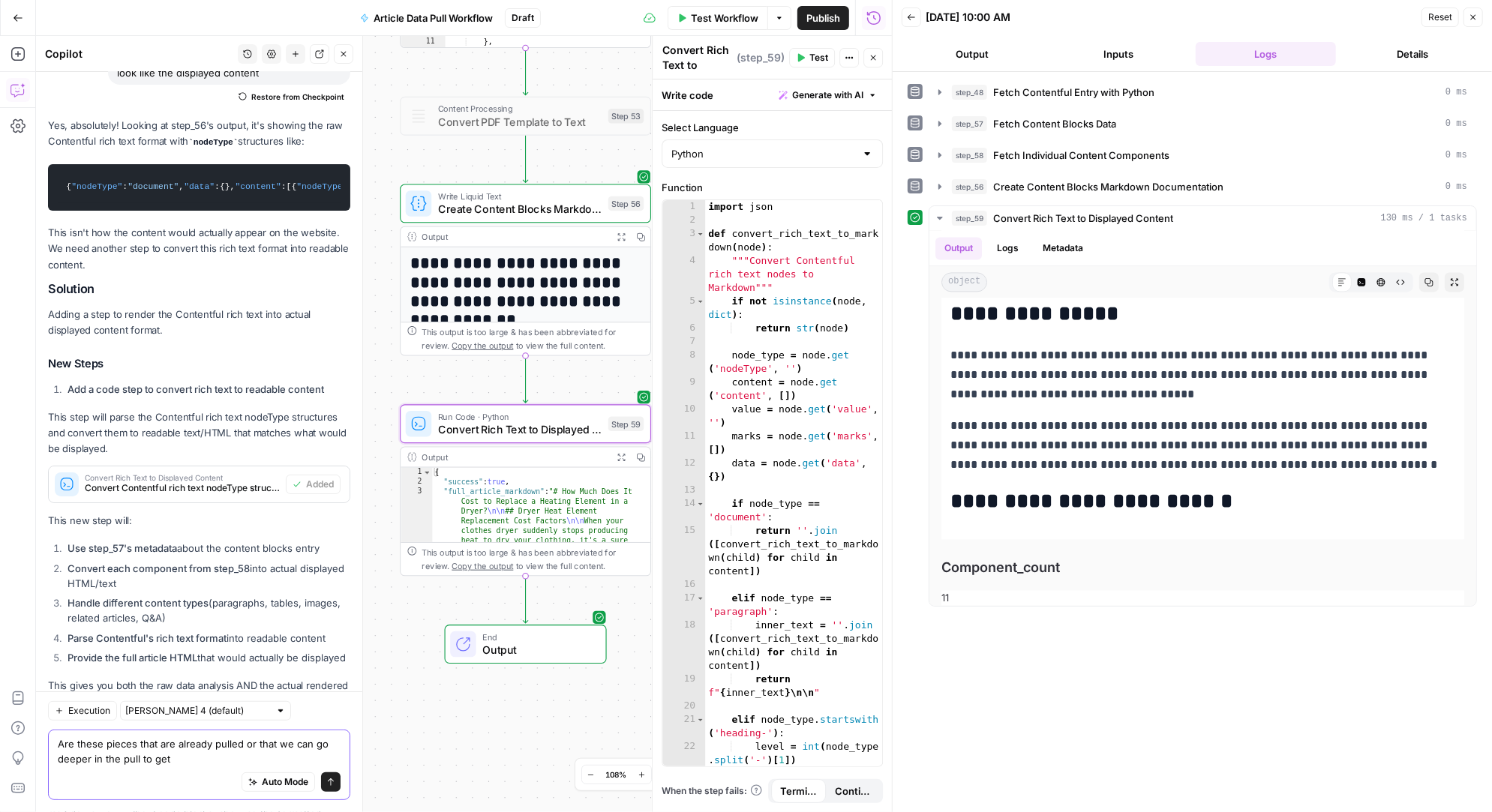
scroll to position [26792, 0]
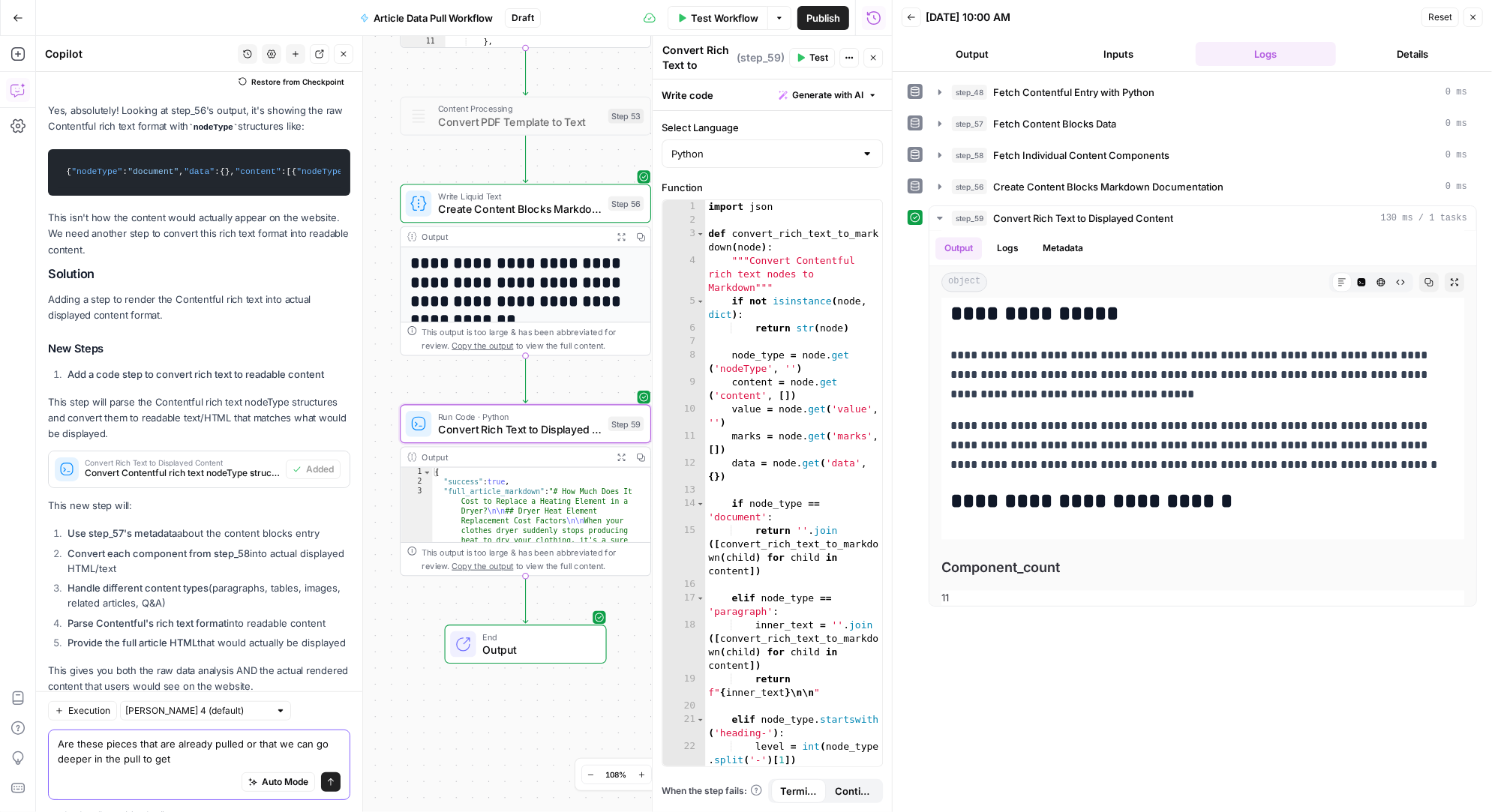
paste textarea "1. Cost Information 2. Title (2025 Data) 3. Hero Image/credit 4. Meta Descripti…"
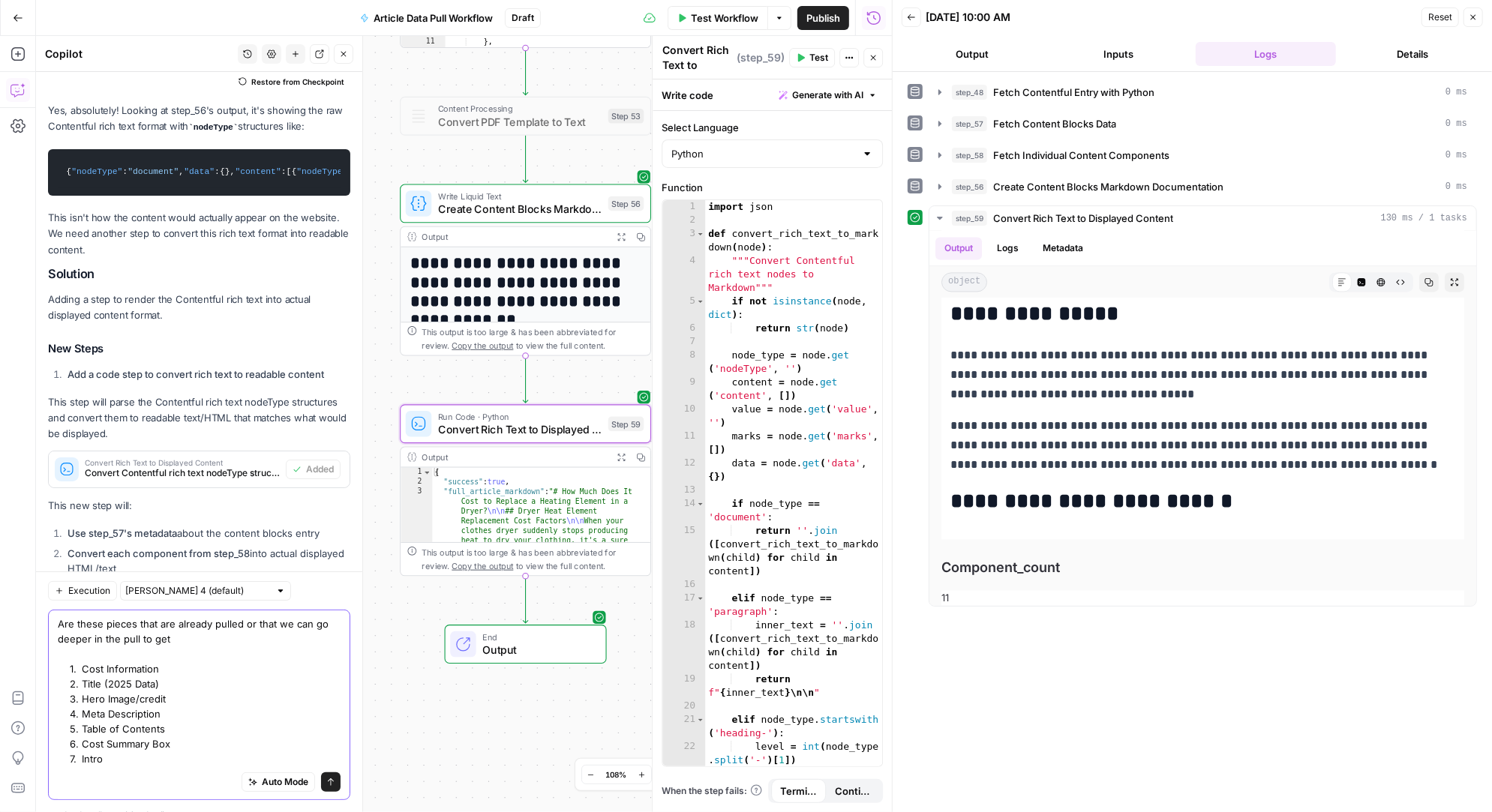
scroll to position [26896, 0]
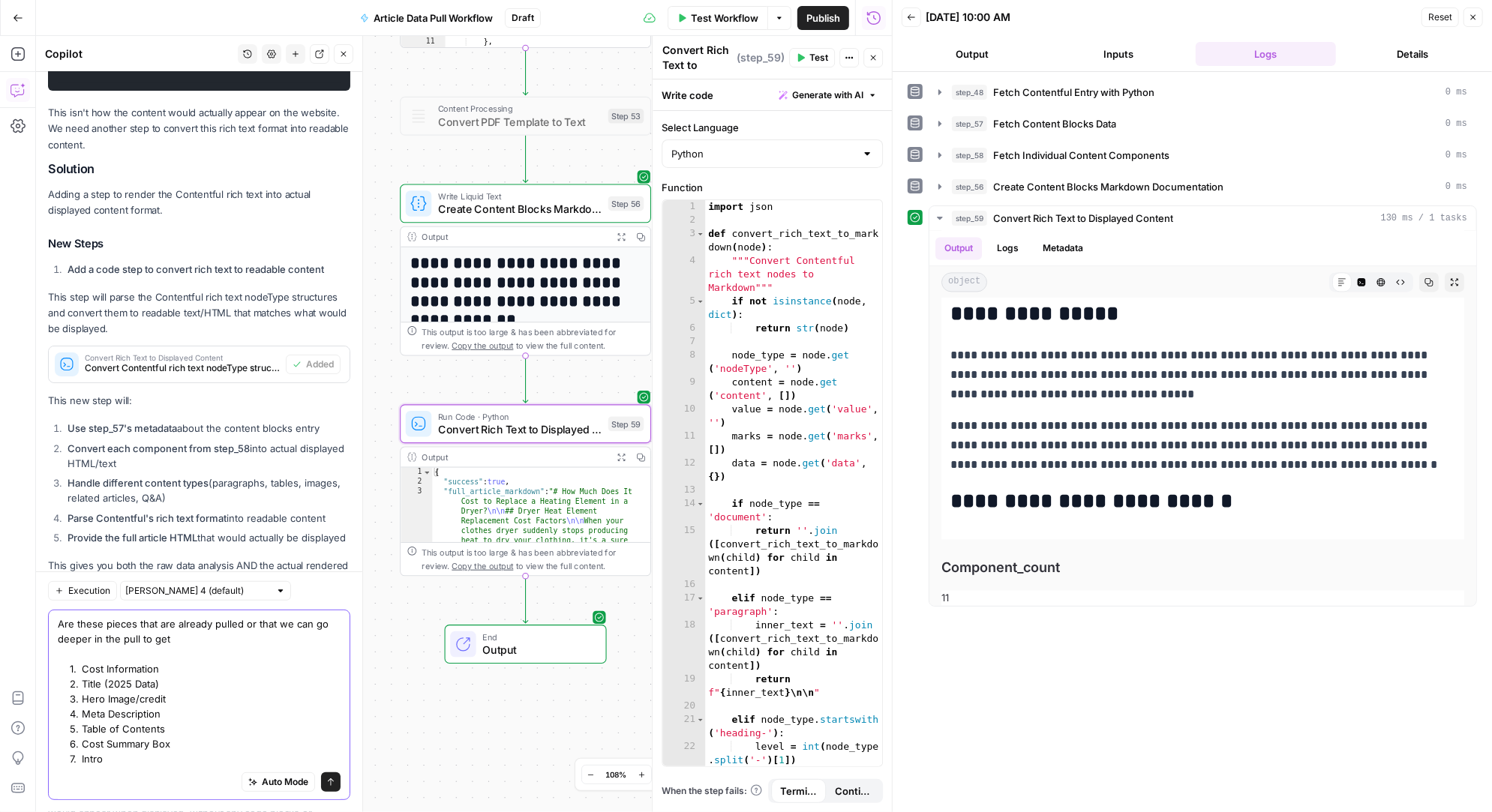
click at [96, 684] on textarea "Are these pieces that are already pulled or that we can go deeper in the pull t…" at bounding box center [199, 691] width 283 height 150
click at [243, 684] on textarea "Are these pieces that are already pulled or that we can go deeper in the pull t…" at bounding box center [199, 691] width 283 height 150
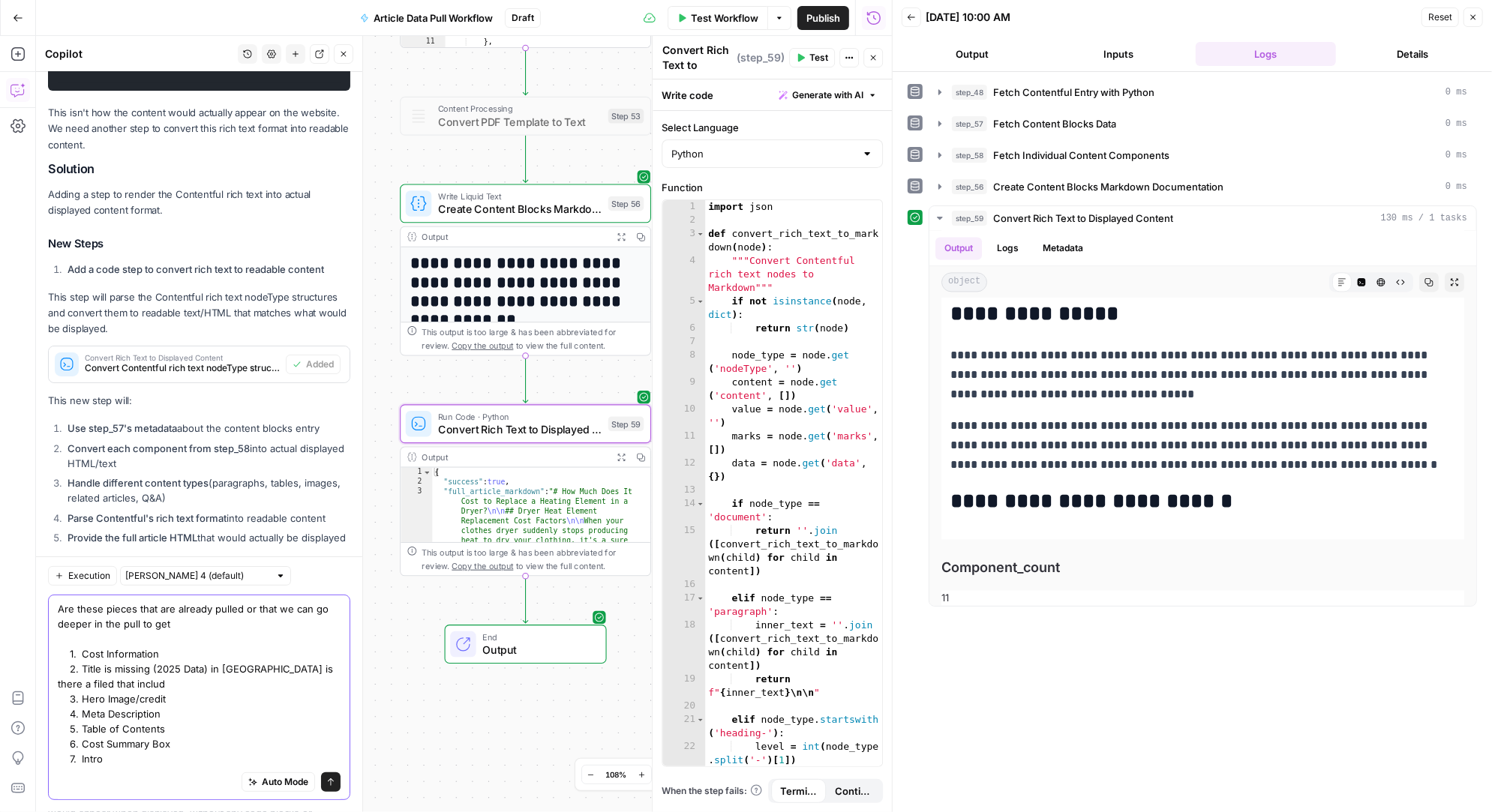
scroll to position [26911, 0]
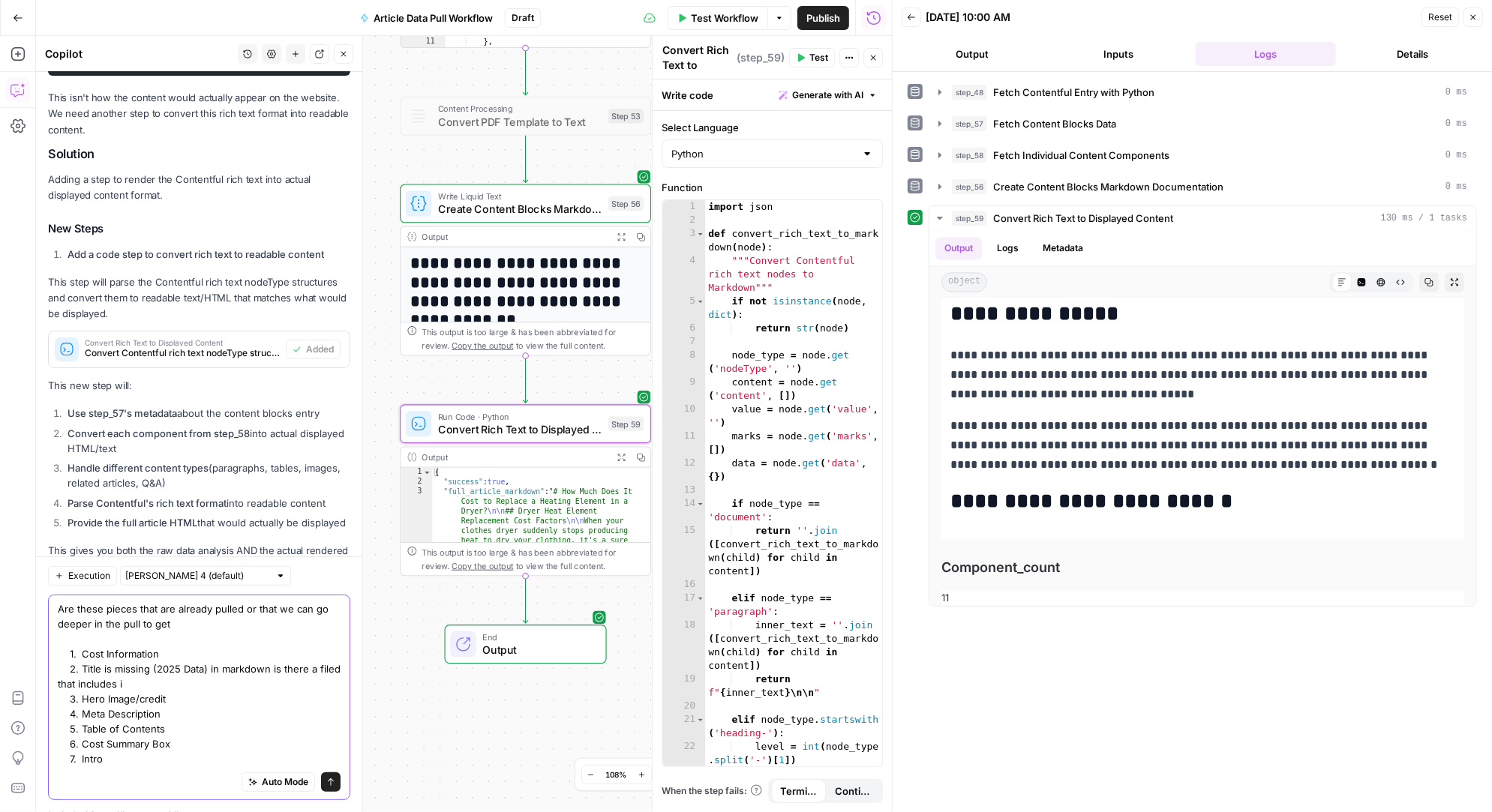
type textarea "Are these pieces that are already pulled or that we can go deeper in the pull t…"
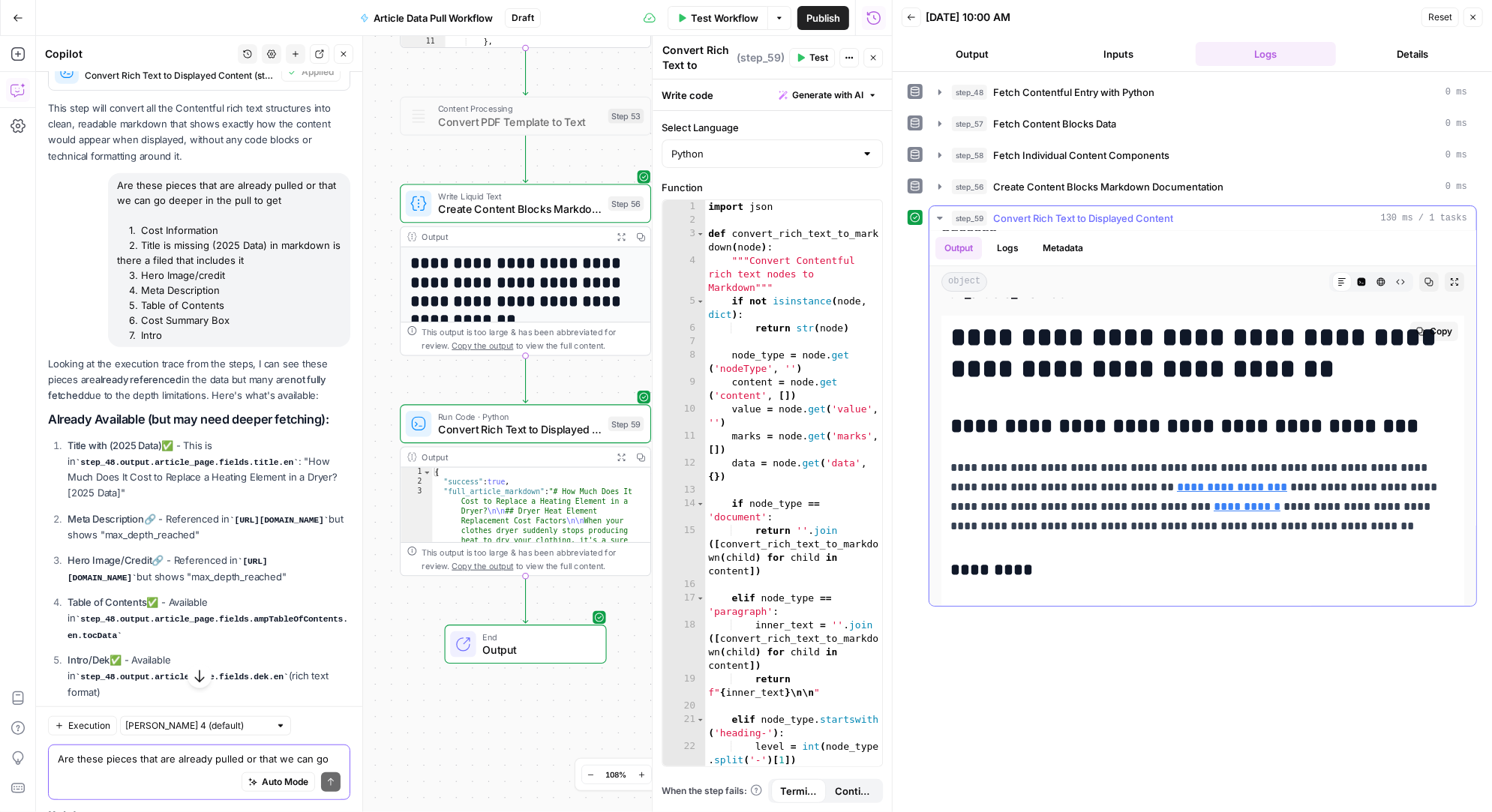
scroll to position [0, 0]
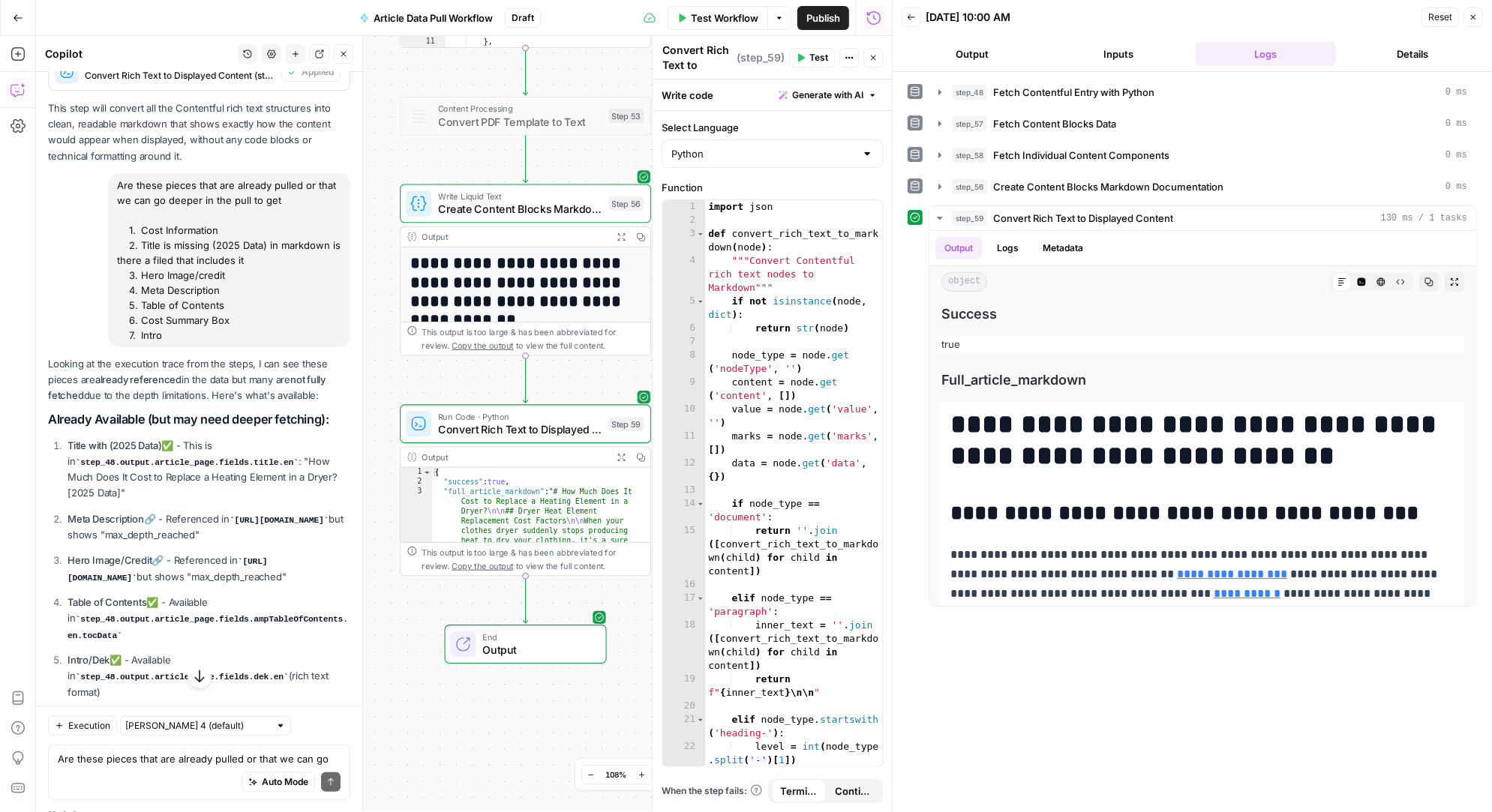
click at [146, 769] on div "Auto Mode Send" at bounding box center [199, 782] width 283 height 33
type textarea "Let's update the pull for meta description and hero image to go deeper"
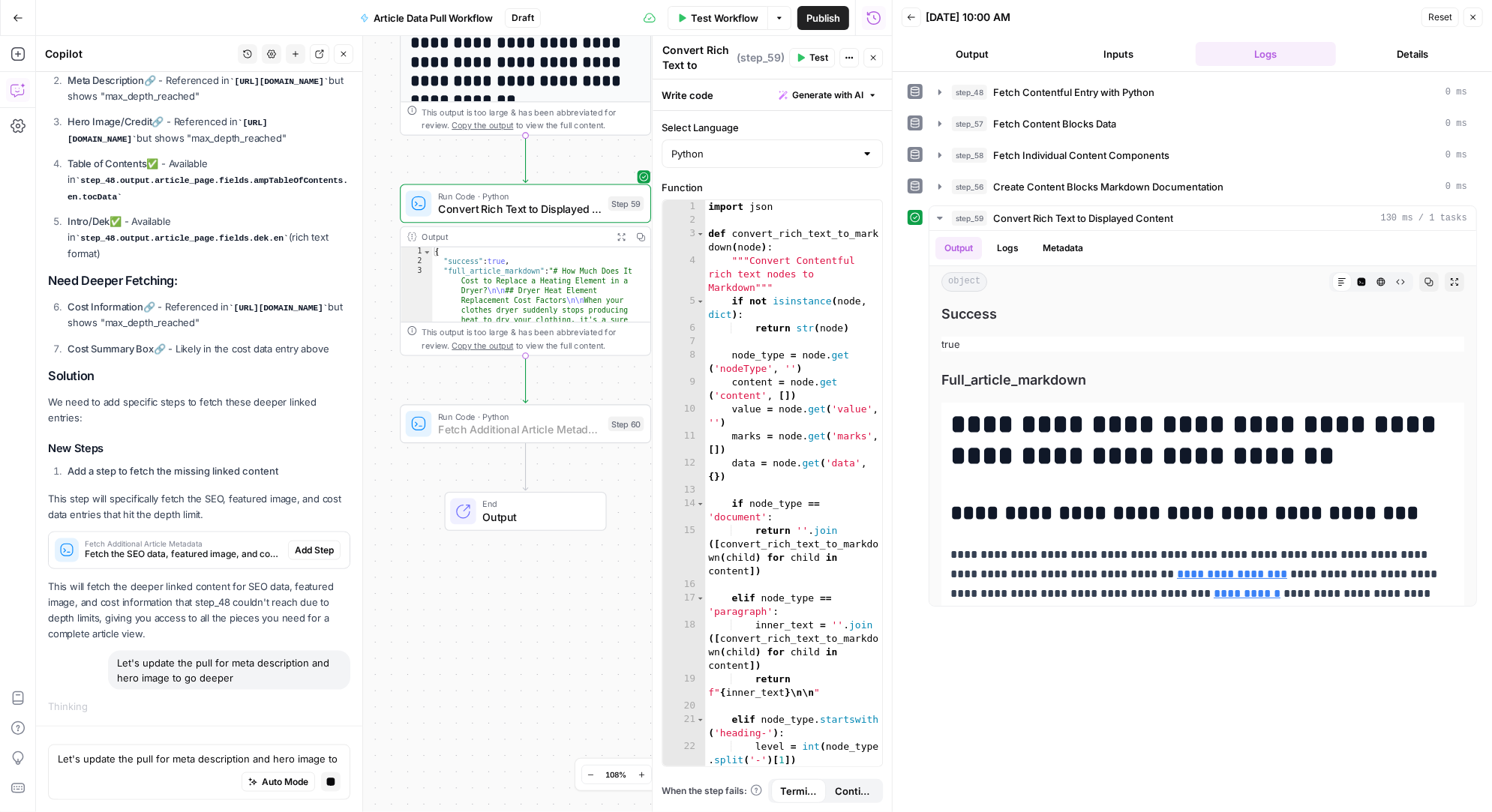
click at [320, 548] on span "Add Step" at bounding box center [313, 550] width 39 height 13
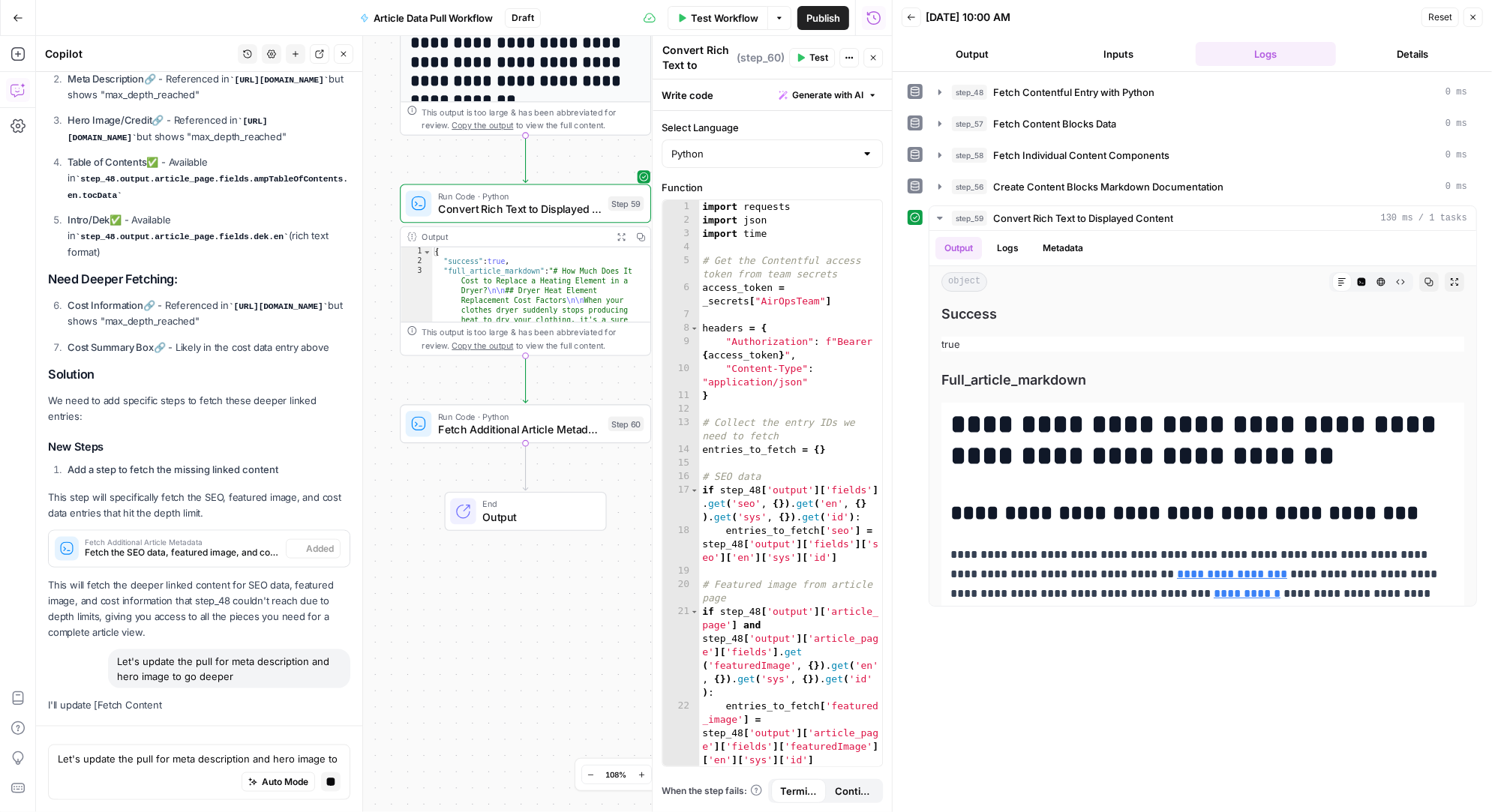
type textarea "Fetch Additional Article Metadata"
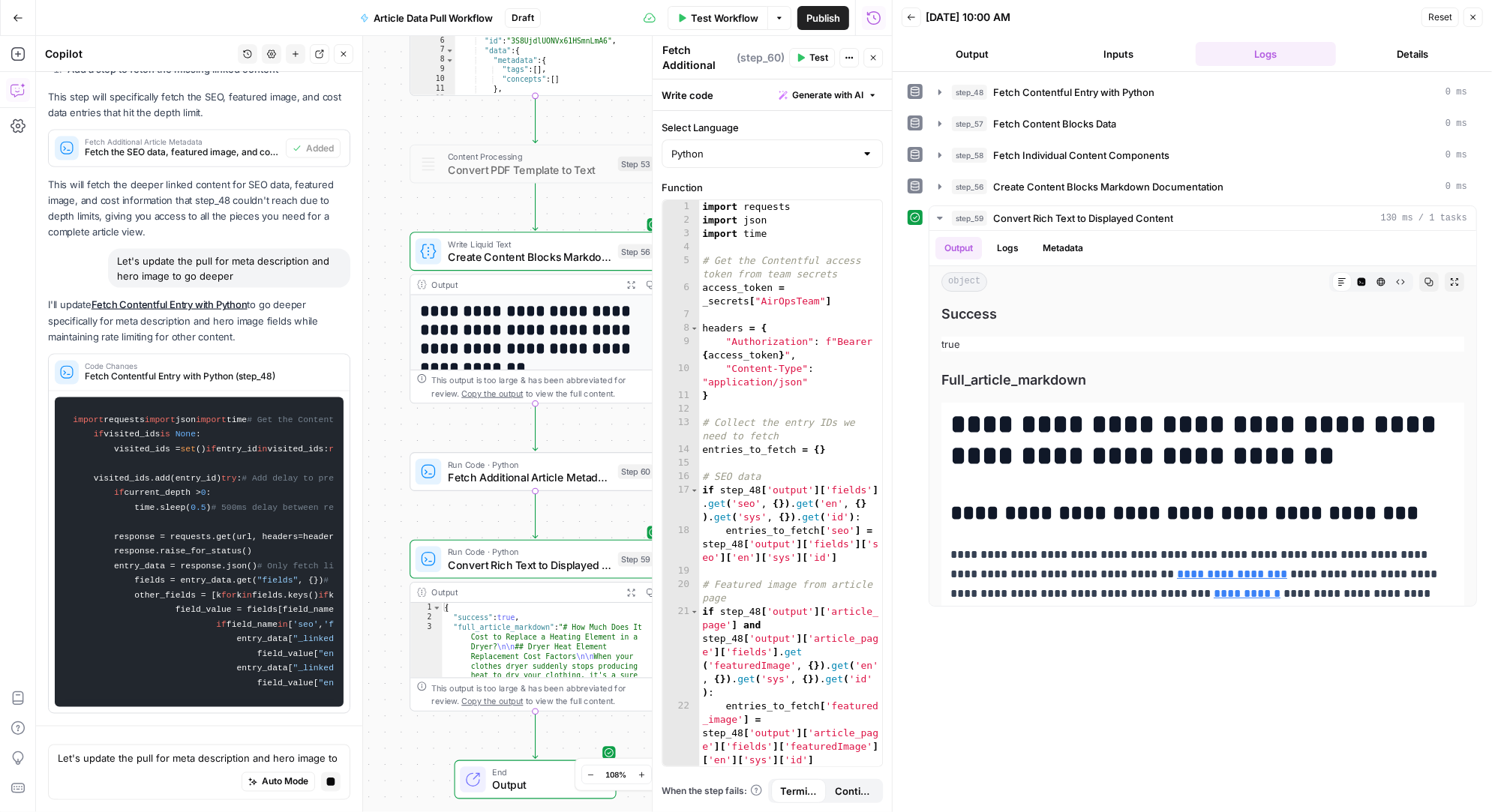
drag, startPoint x: 391, startPoint y: 370, endPoint x: 393, endPoint y: 443, distance: 73.0
click at [393, 443] on div "Workflow Set Inputs Inputs Run Code · Python Fetch Contentful Entry with Python…" at bounding box center [463, 424] width 856 height 776
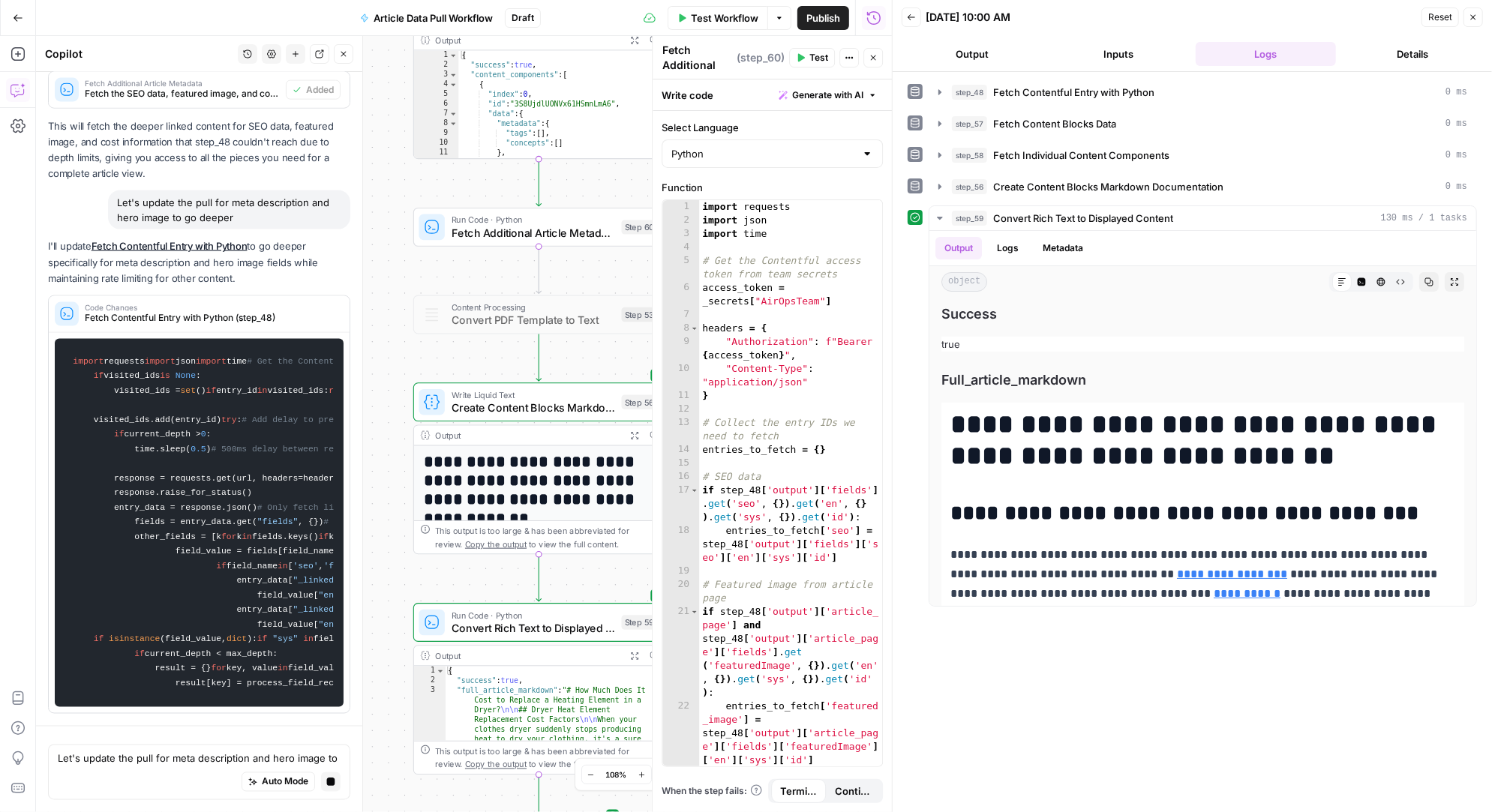
scroll to position [30330, 0]
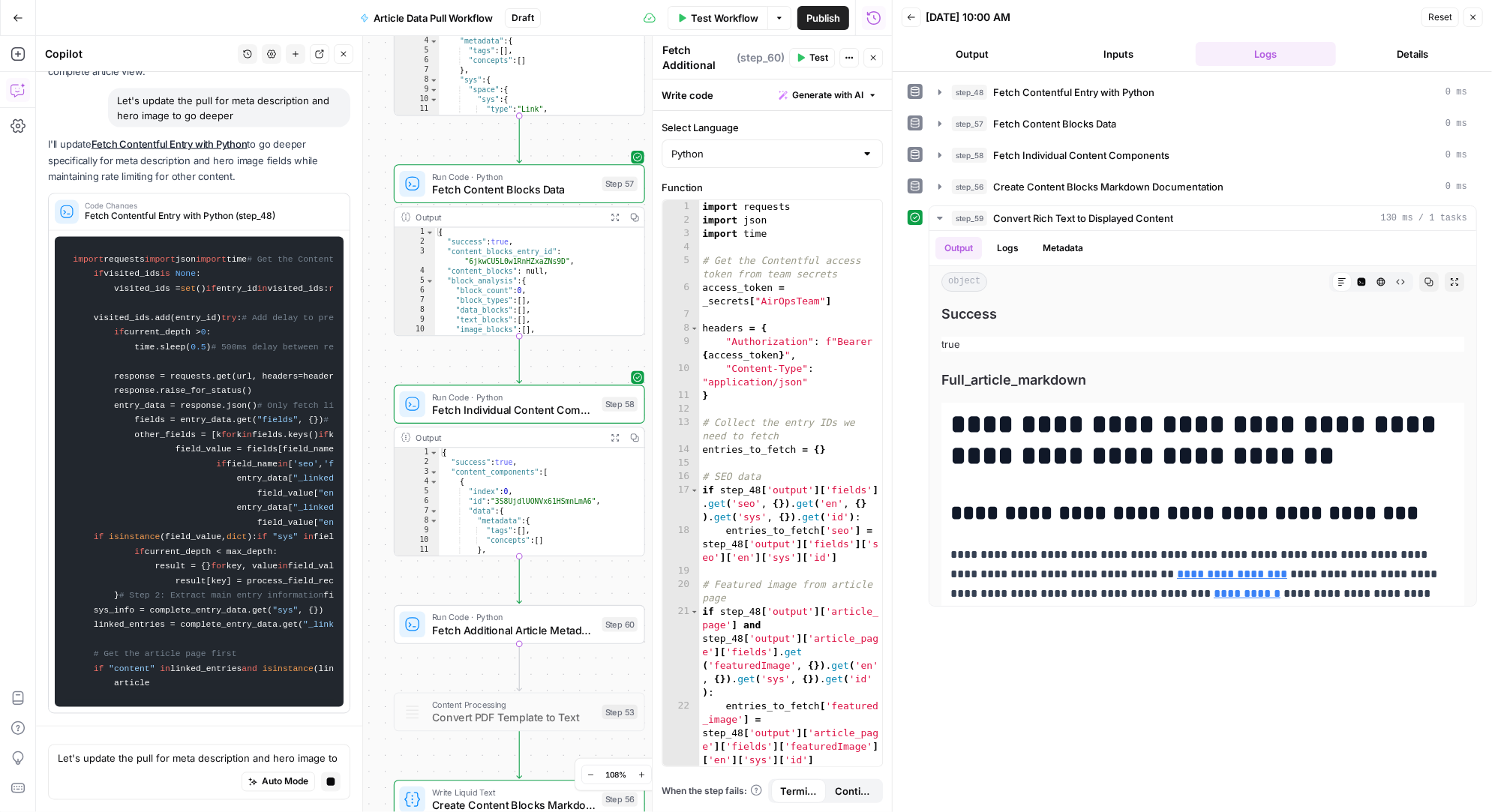
drag, startPoint x: 384, startPoint y: 199, endPoint x: 365, endPoint y: 544, distance: 345.5
click at [365, 544] on body "Angi New Home Browse Insights Opportunities Your Data Recent Grids AirOps <> Co…" at bounding box center [746, 406] width 1492 height 812
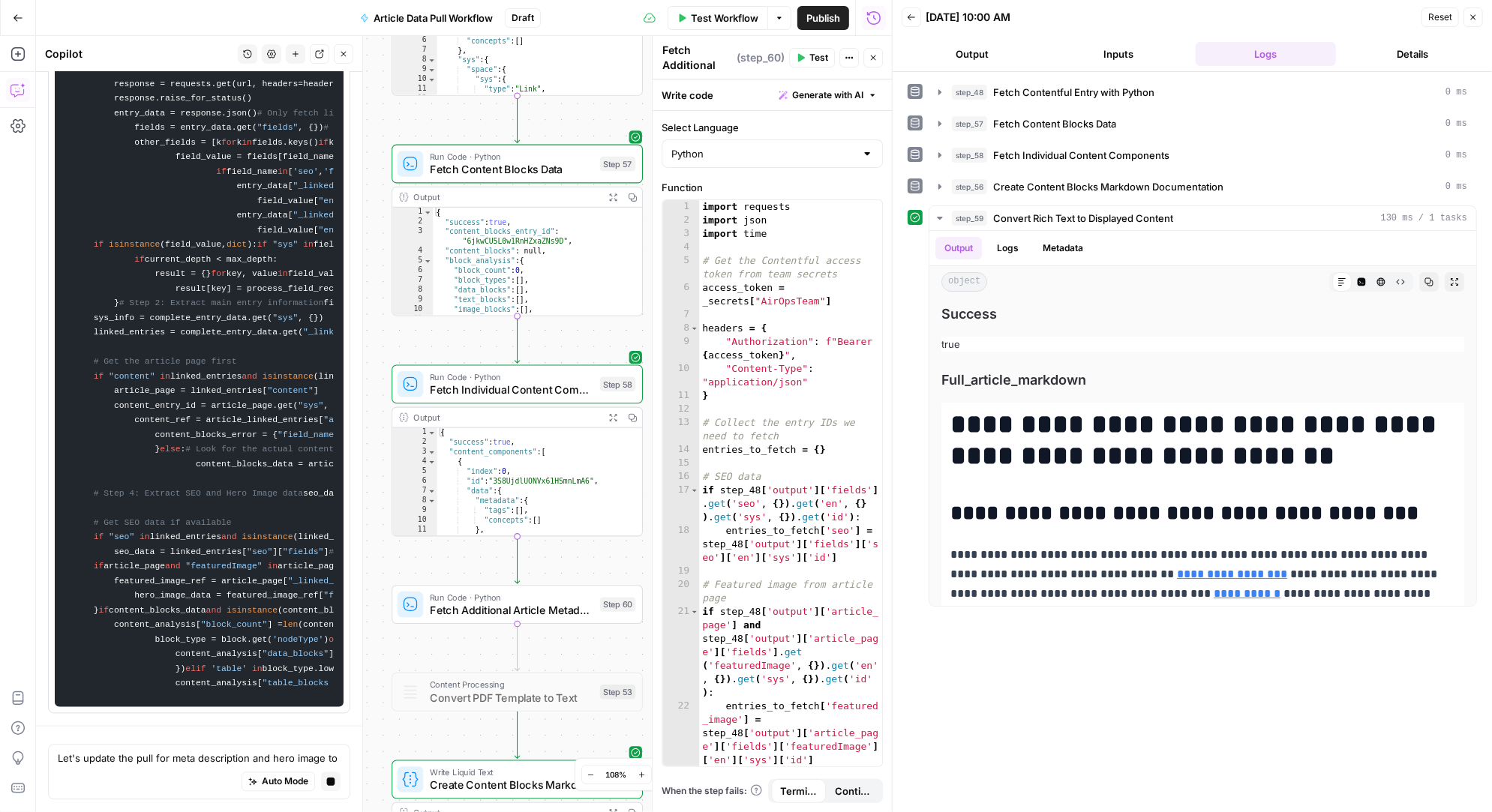
scroll to position [31499, 0]
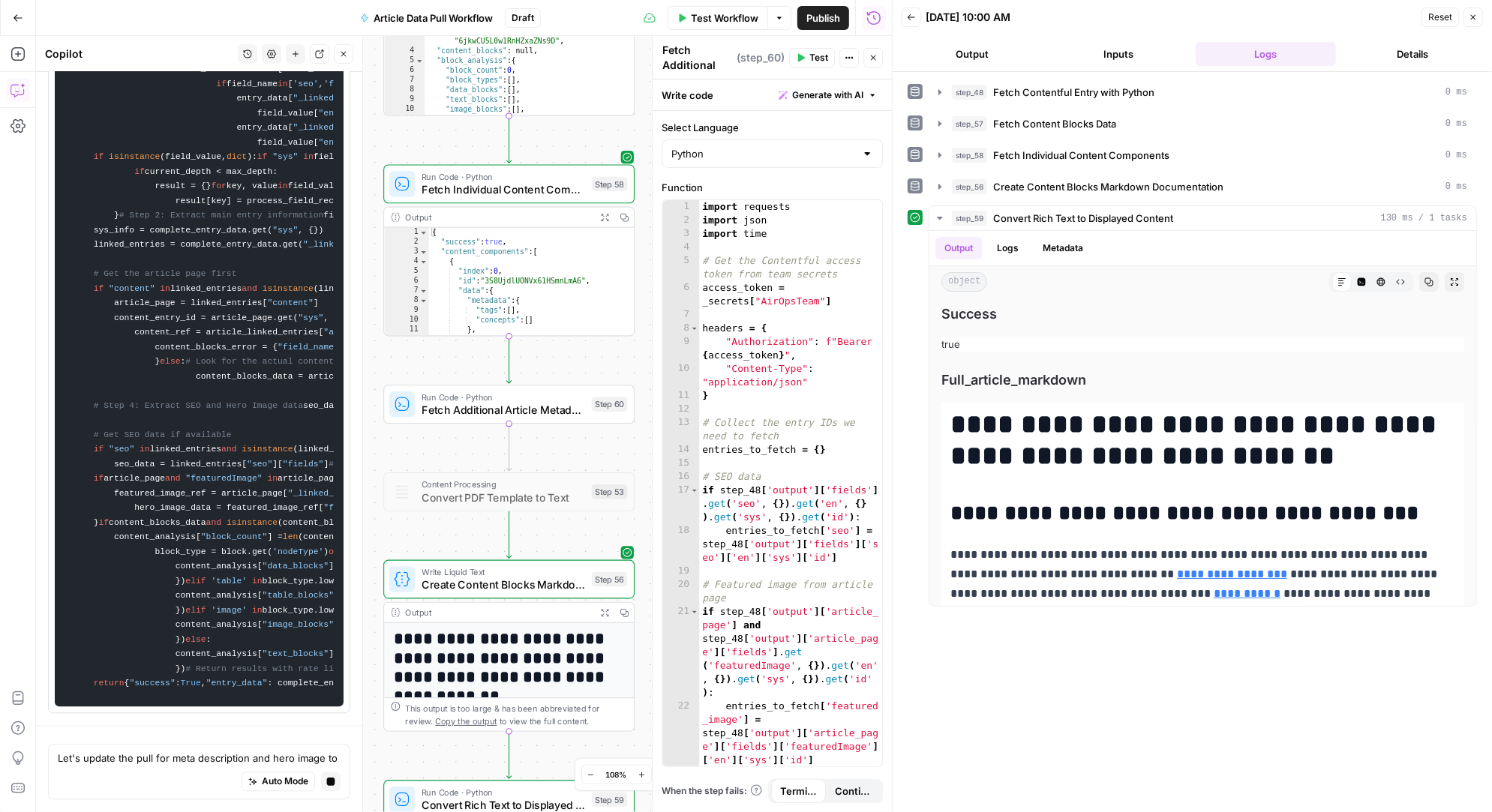
drag, startPoint x: 573, startPoint y: 572, endPoint x: 565, endPoint y: 372, distance: 200.2
click at [565, 372] on div "Workflow Set Inputs Inputs Run Code · Python Fetch Contentful Entry with Python…" at bounding box center [463, 424] width 856 height 776
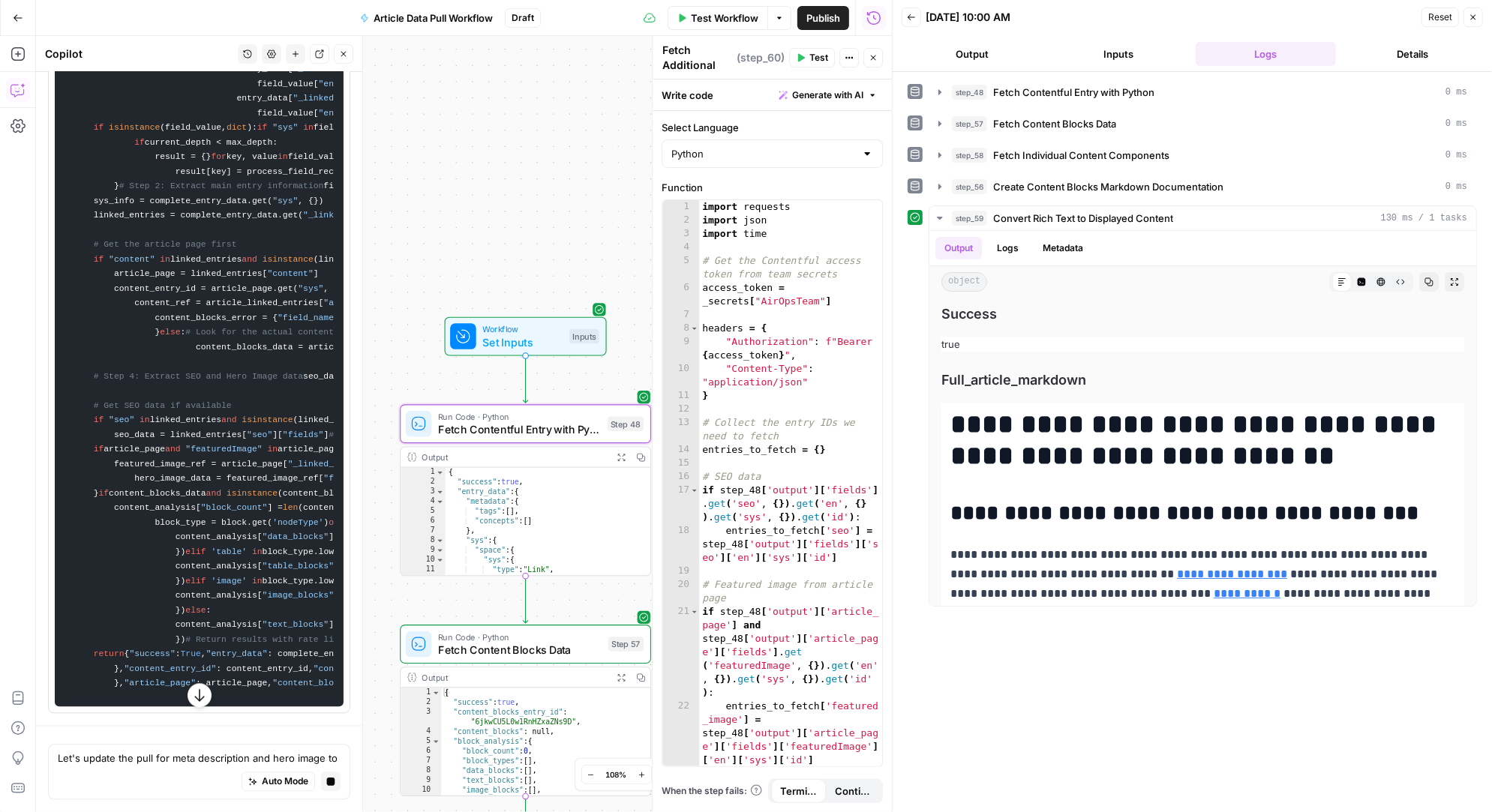
scroll to position [30063, 0]
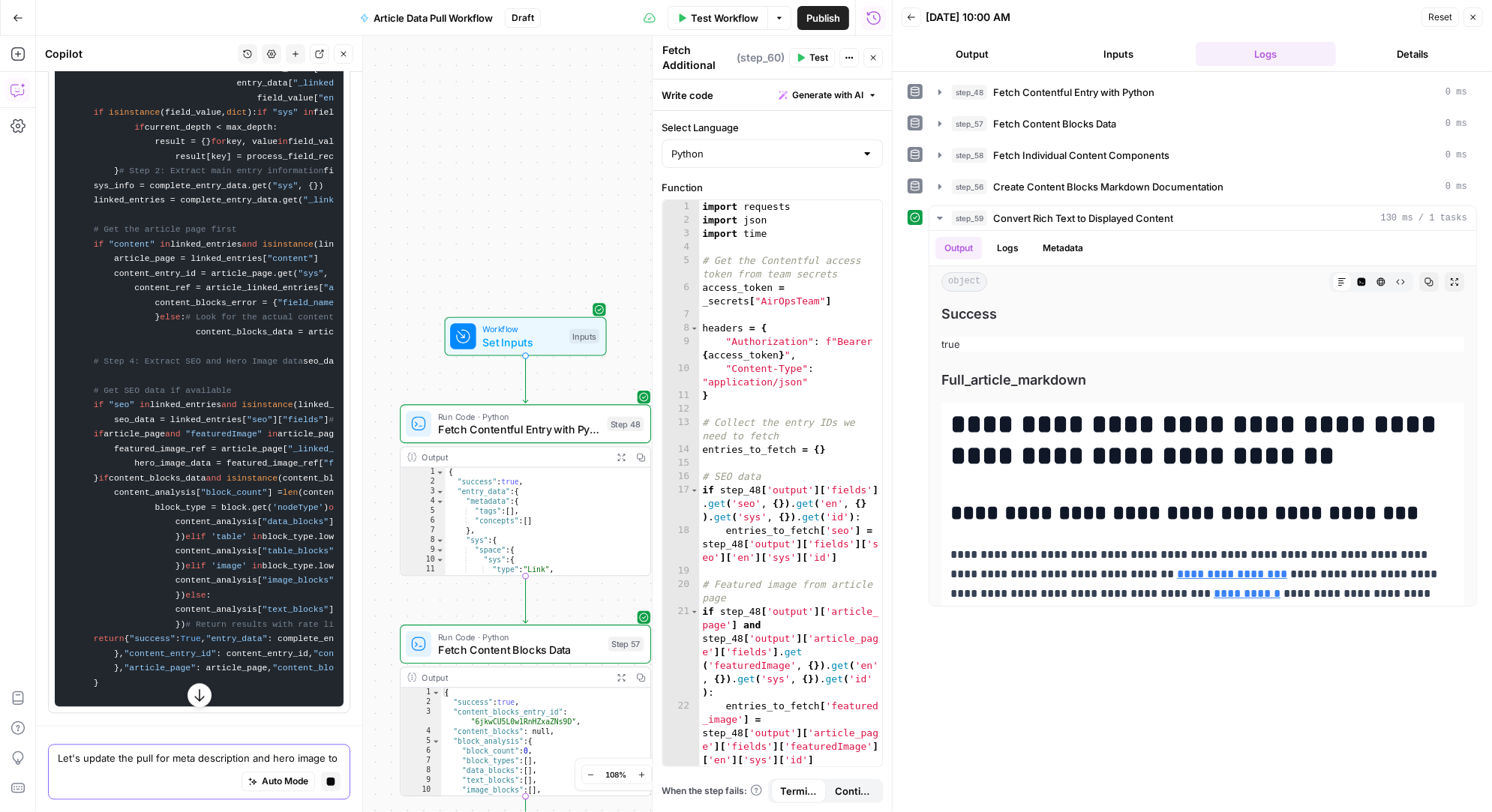
click at [331, 783] on icon "button" at bounding box center [331, 781] width 8 height 8
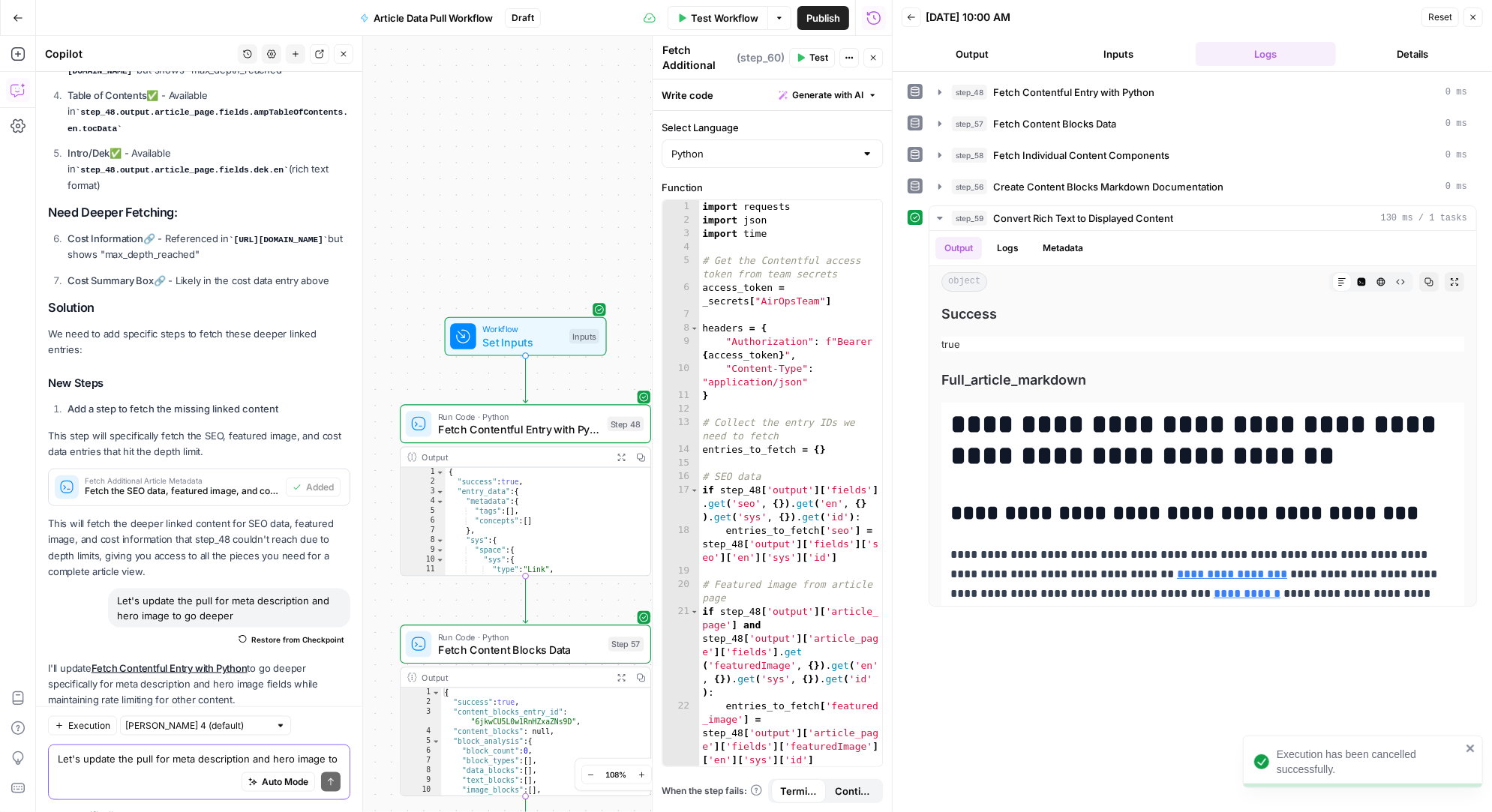
scroll to position [28117, 0]
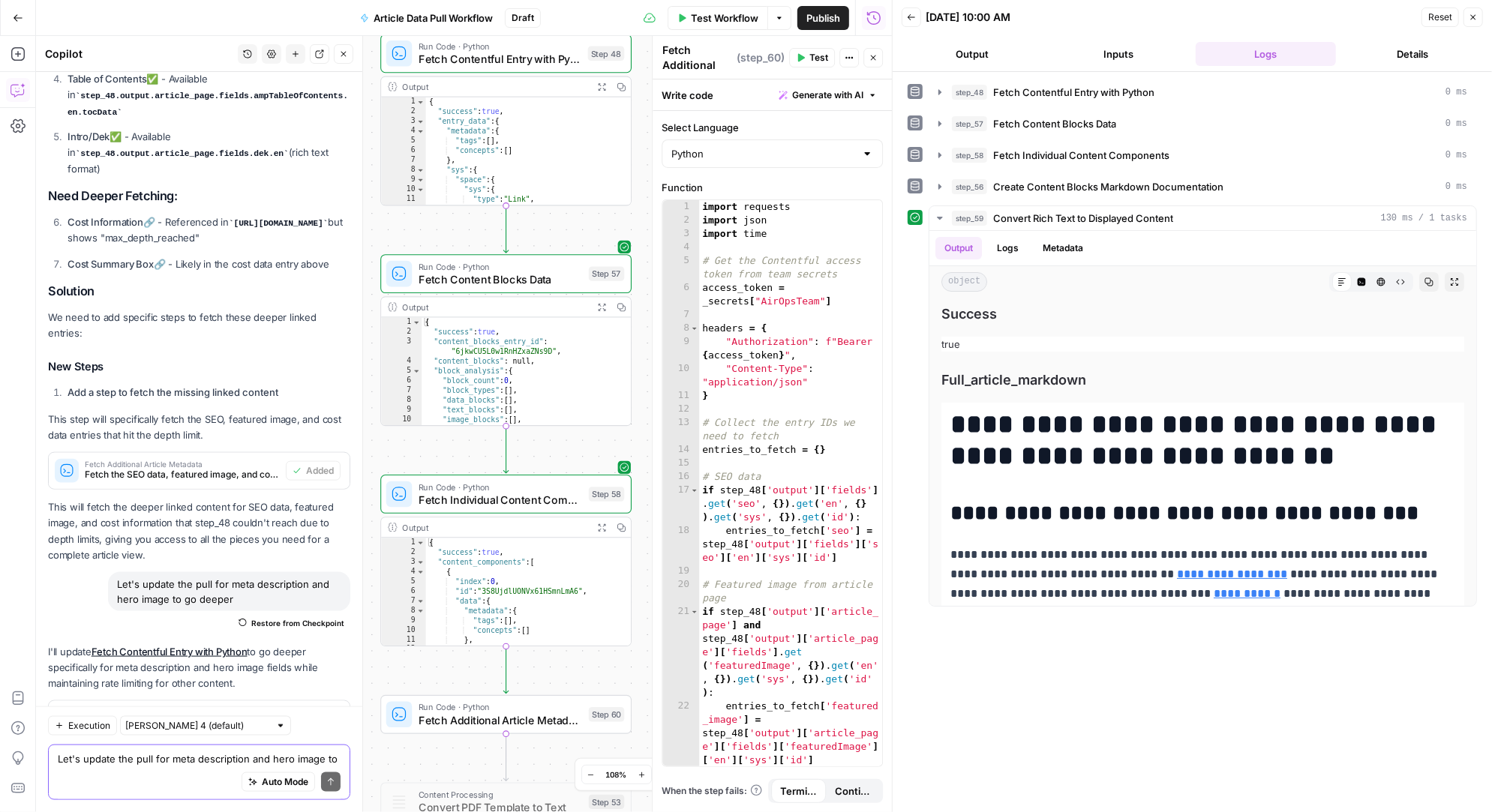
drag, startPoint x: 381, startPoint y: 609, endPoint x: 364, endPoint y: 216, distance: 393.4
click at [364, 216] on body "Angi New Home Browse Insights Opportunities Your Data Recent Grids AirOps <> Co…" at bounding box center [746, 406] width 1492 height 812
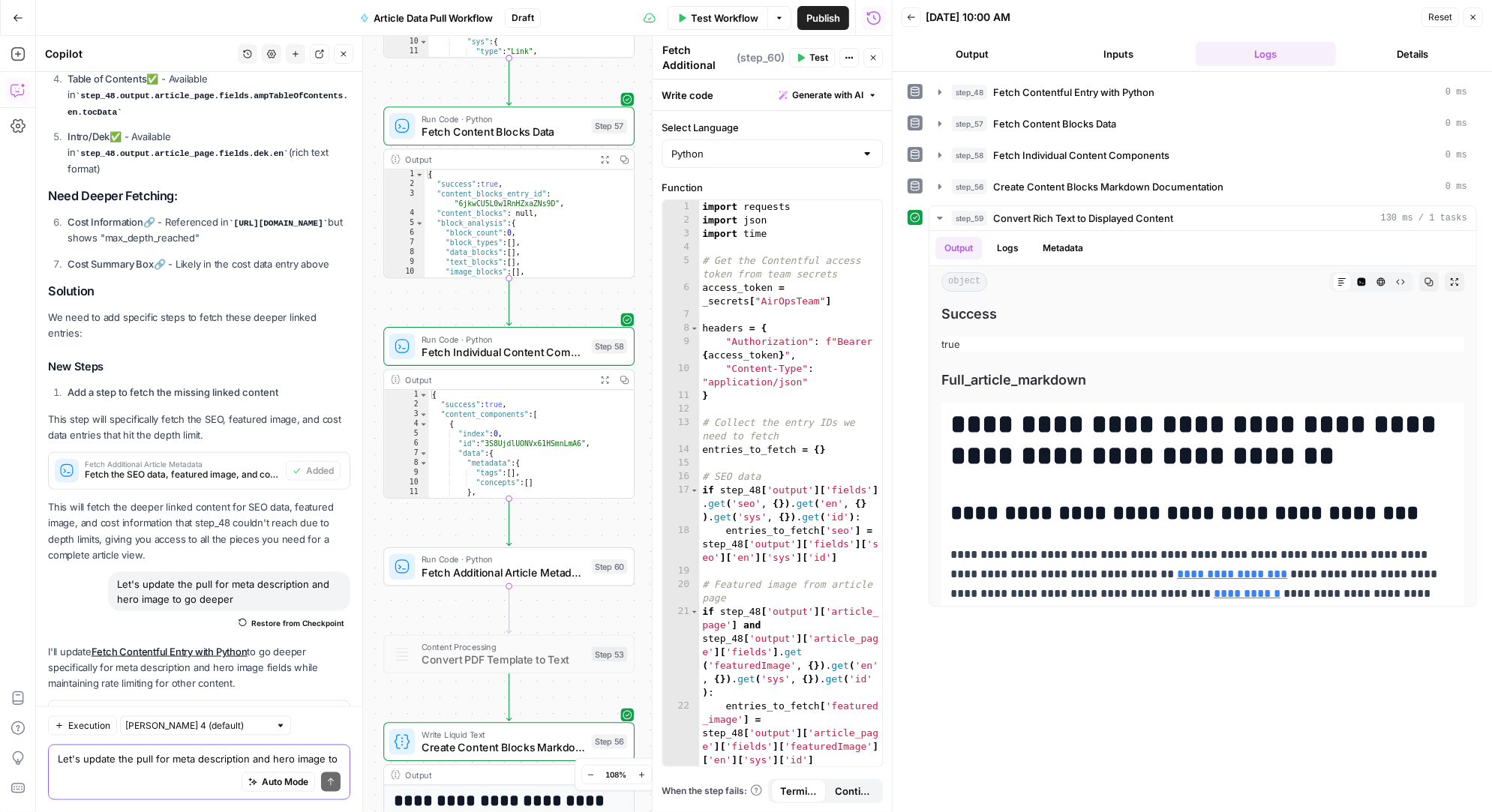
drag, startPoint x: 643, startPoint y: 343, endPoint x: 643, endPoint y: 192, distance: 151.0
click at [644, 193] on div "Workflow Set Inputs Inputs Run Code · Python Fetch Contentful Entry with Python…" at bounding box center [463, 424] width 856 height 776
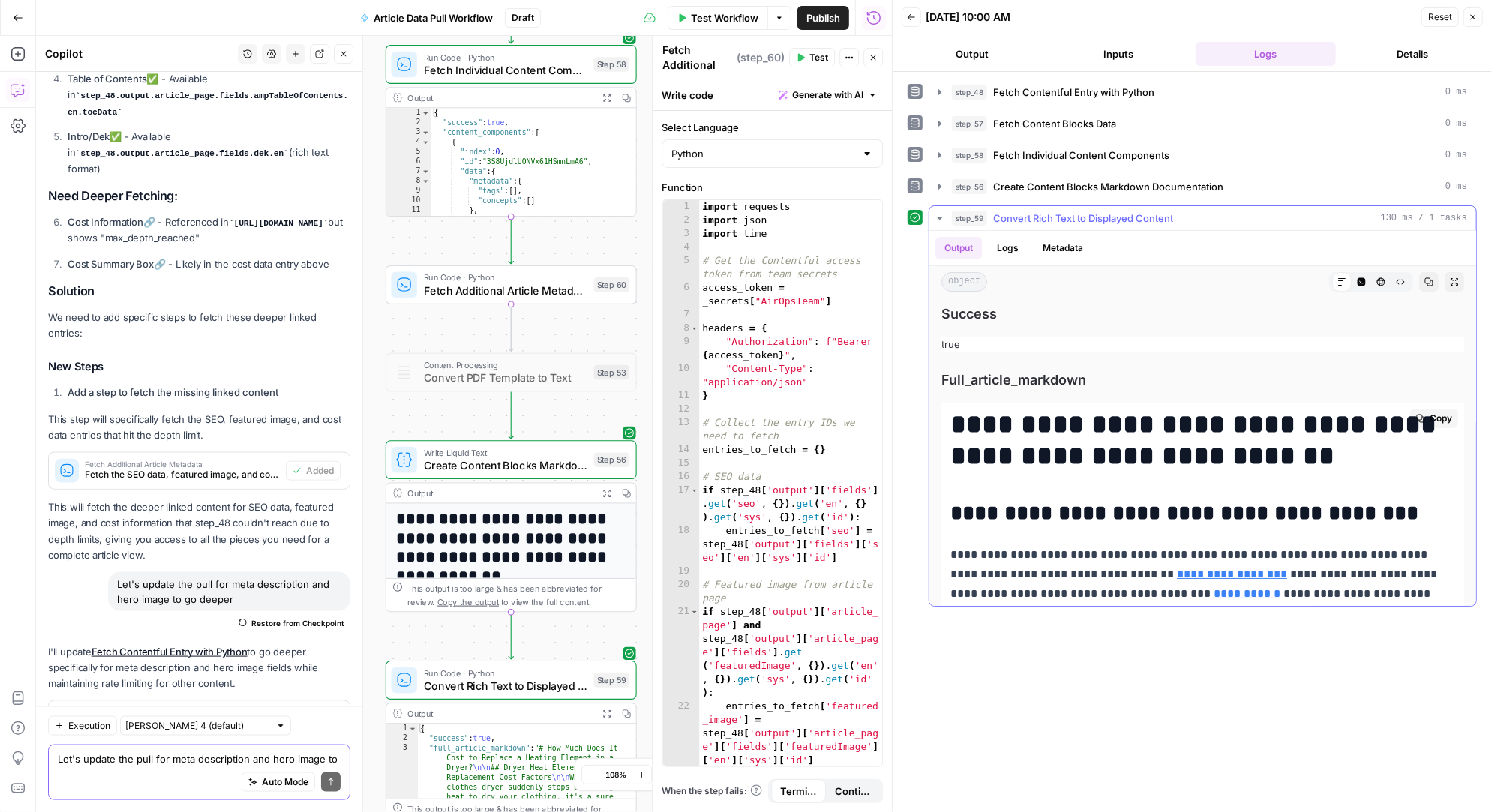
scroll to position [0, 0]
click at [937, 216] on icon "button" at bounding box center [940, 217] width 12 height 12
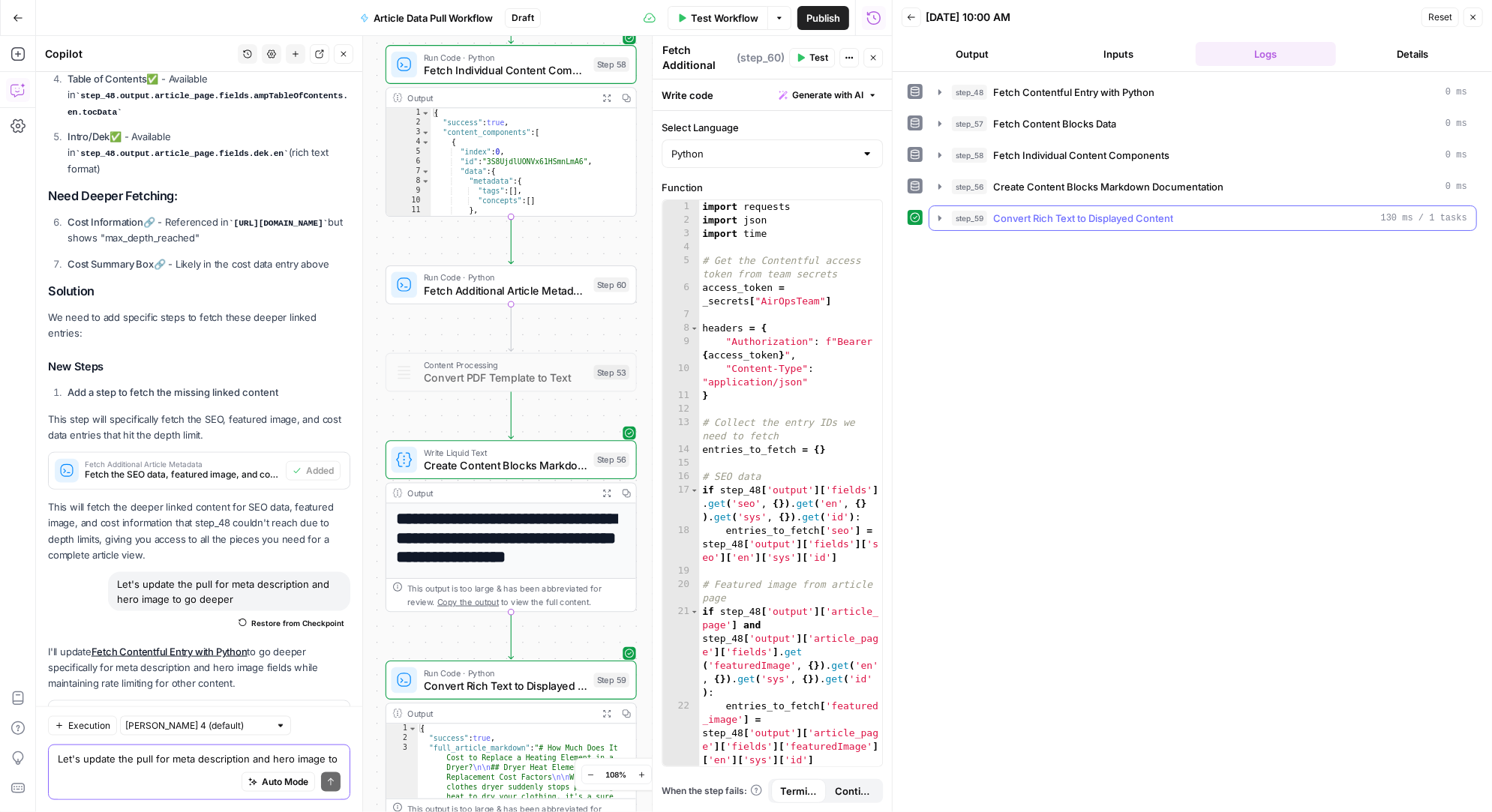
click at [937, 216] on icon "button" at bounding box center [940, 217] width 13 height 13
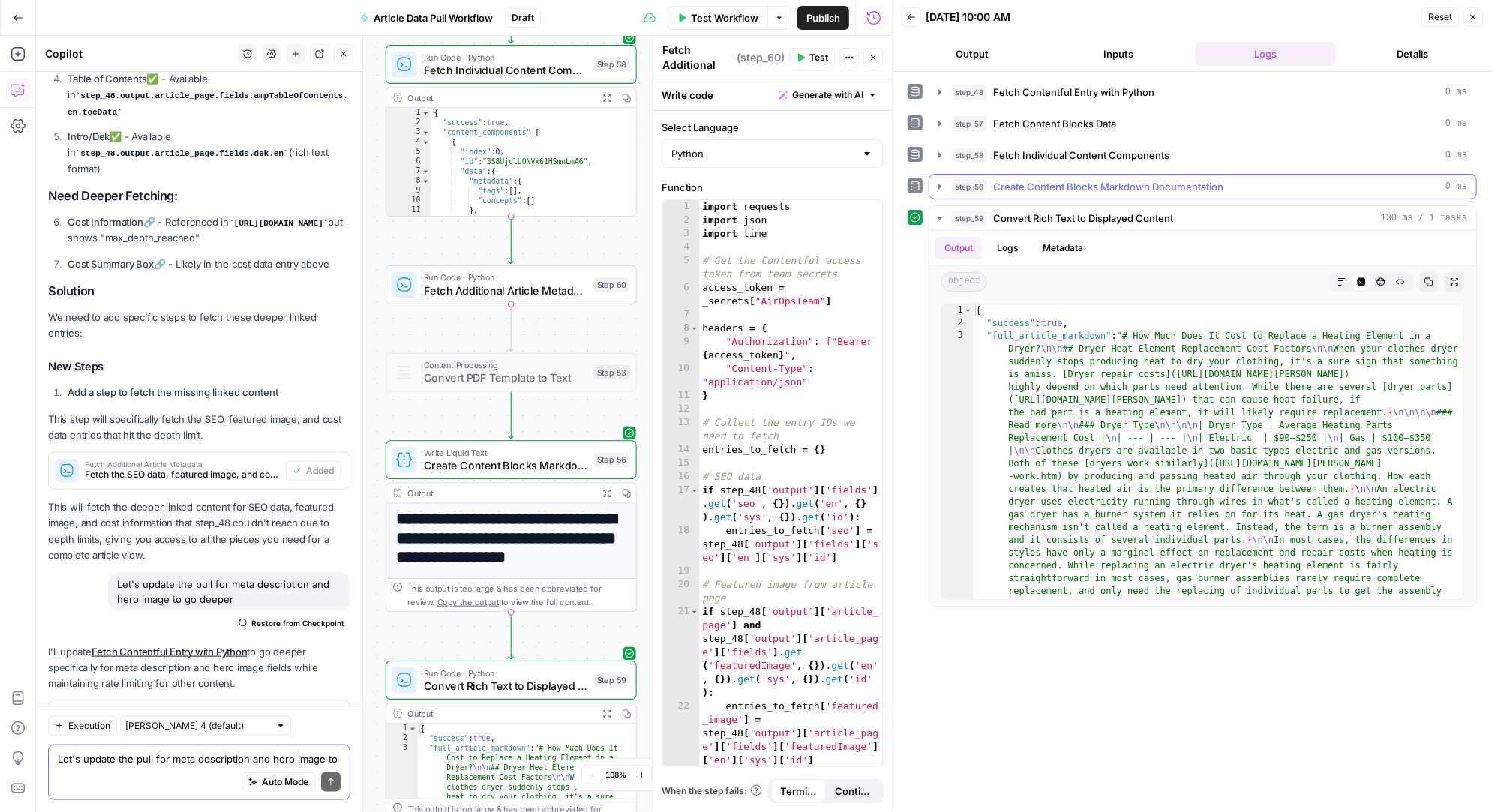
click at [940, 184] on icon "button" at bounding box center [940, 187] width 3 height 5
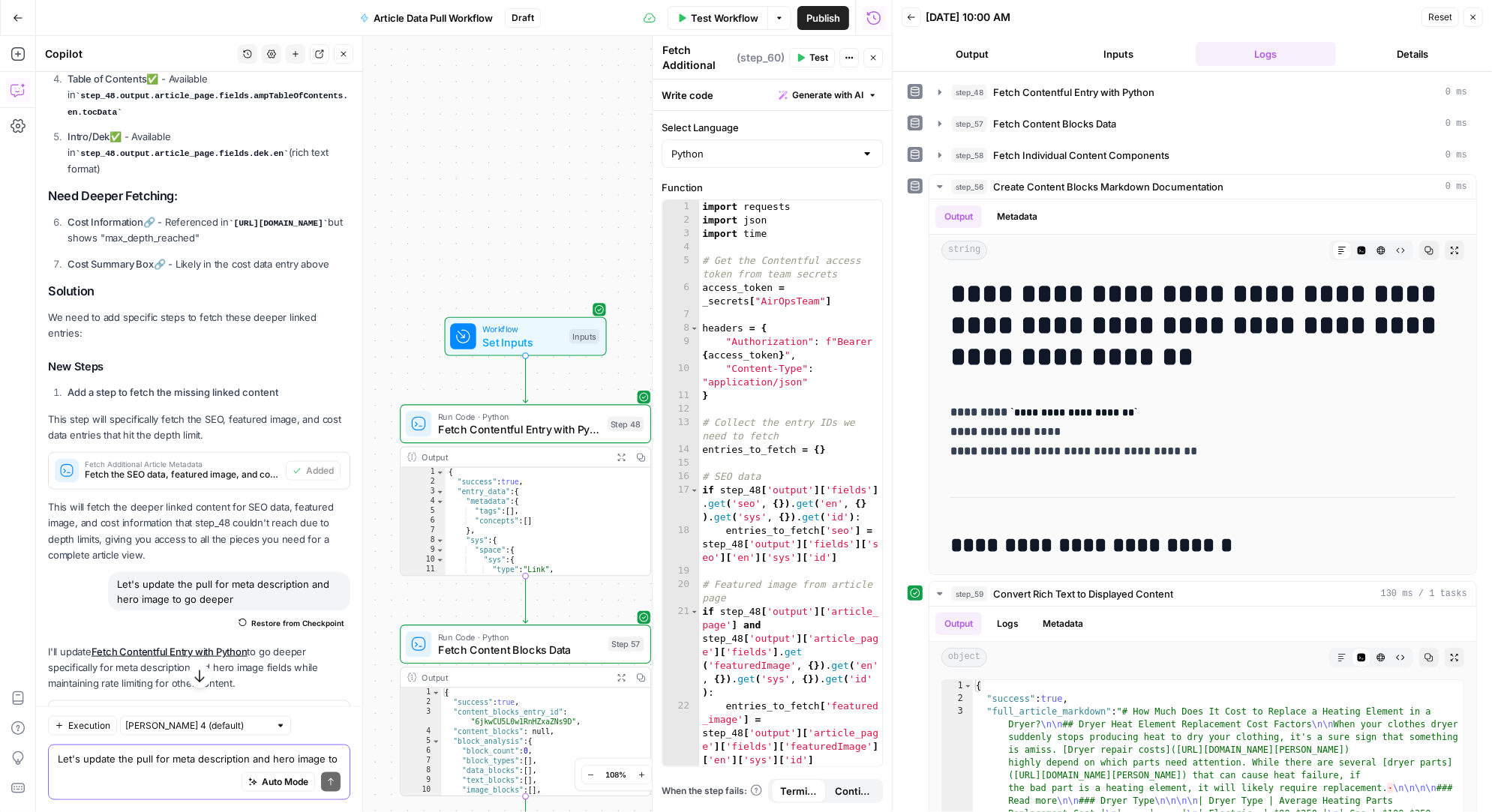
scroll to position [0, 0]
click at [128, 763] on textarea "Let's update the pull for meta description and hero image to go deeper" at bounding box center [199, 759] width 283 height 15
click at [111, 756] on textarea "for step 56 add the cost data above the Headline/Title" at bounding box center [199, 759] width 283 height 15
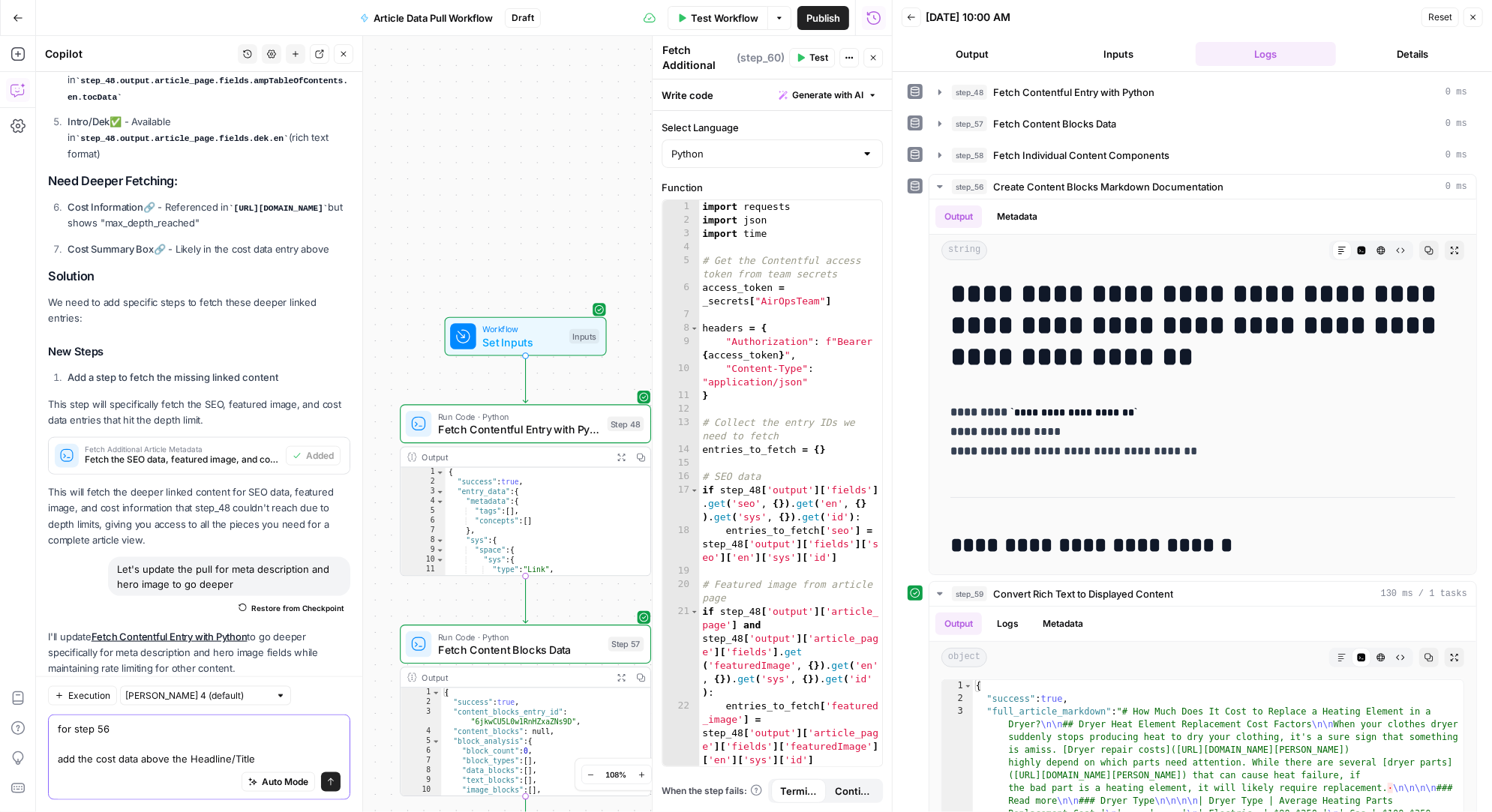
scroll to position [28147, 0]
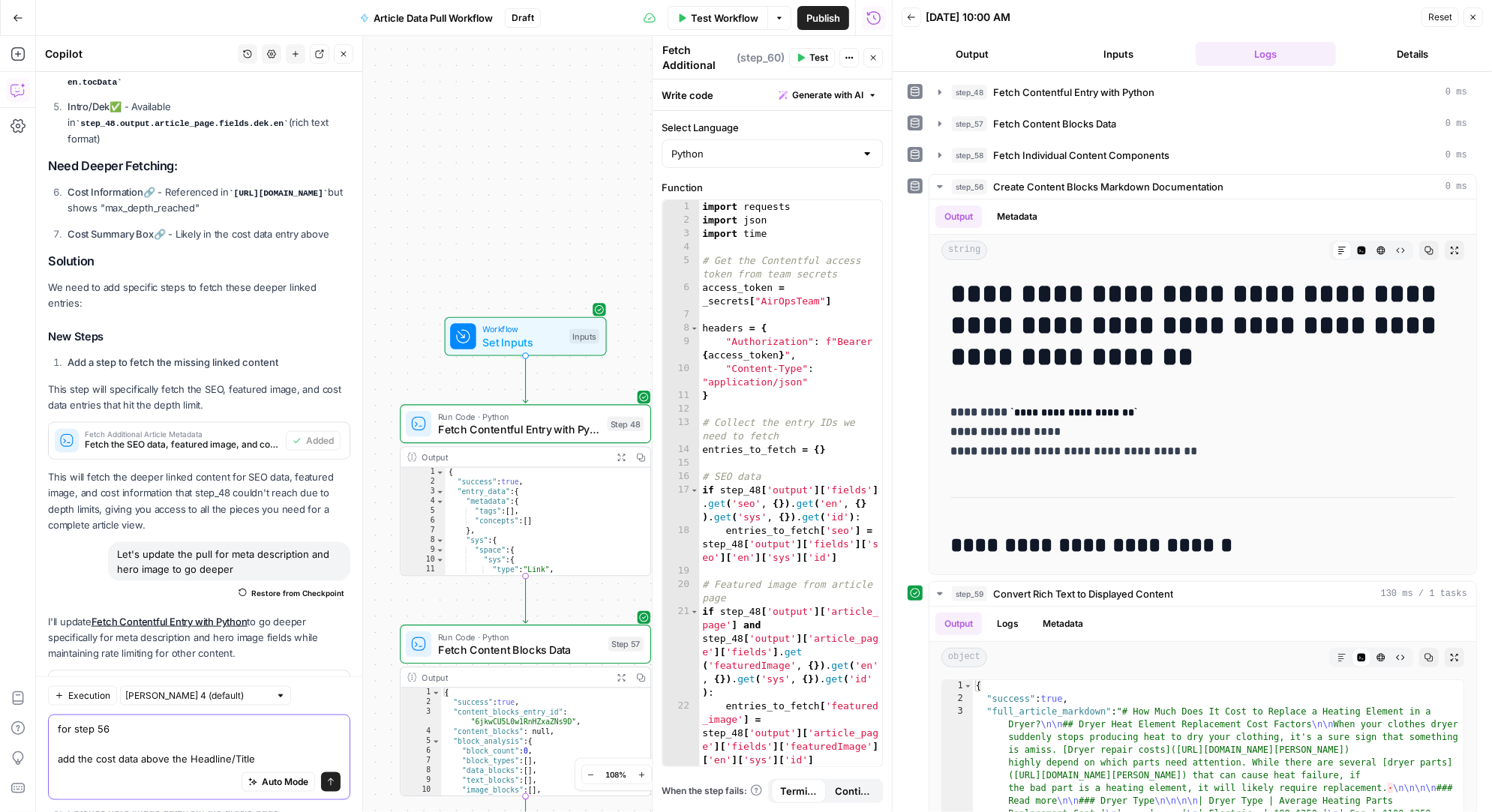
click at [261, 753] on textarea "for step 56 add the cost data above the Headline/Title" at bounding box center [199, 744] width 283 height 45
click at [264, 757] on textarea "for step 56 add the cost data above the Headline/Title" at bounding box center [199, 744] width 283 height 45
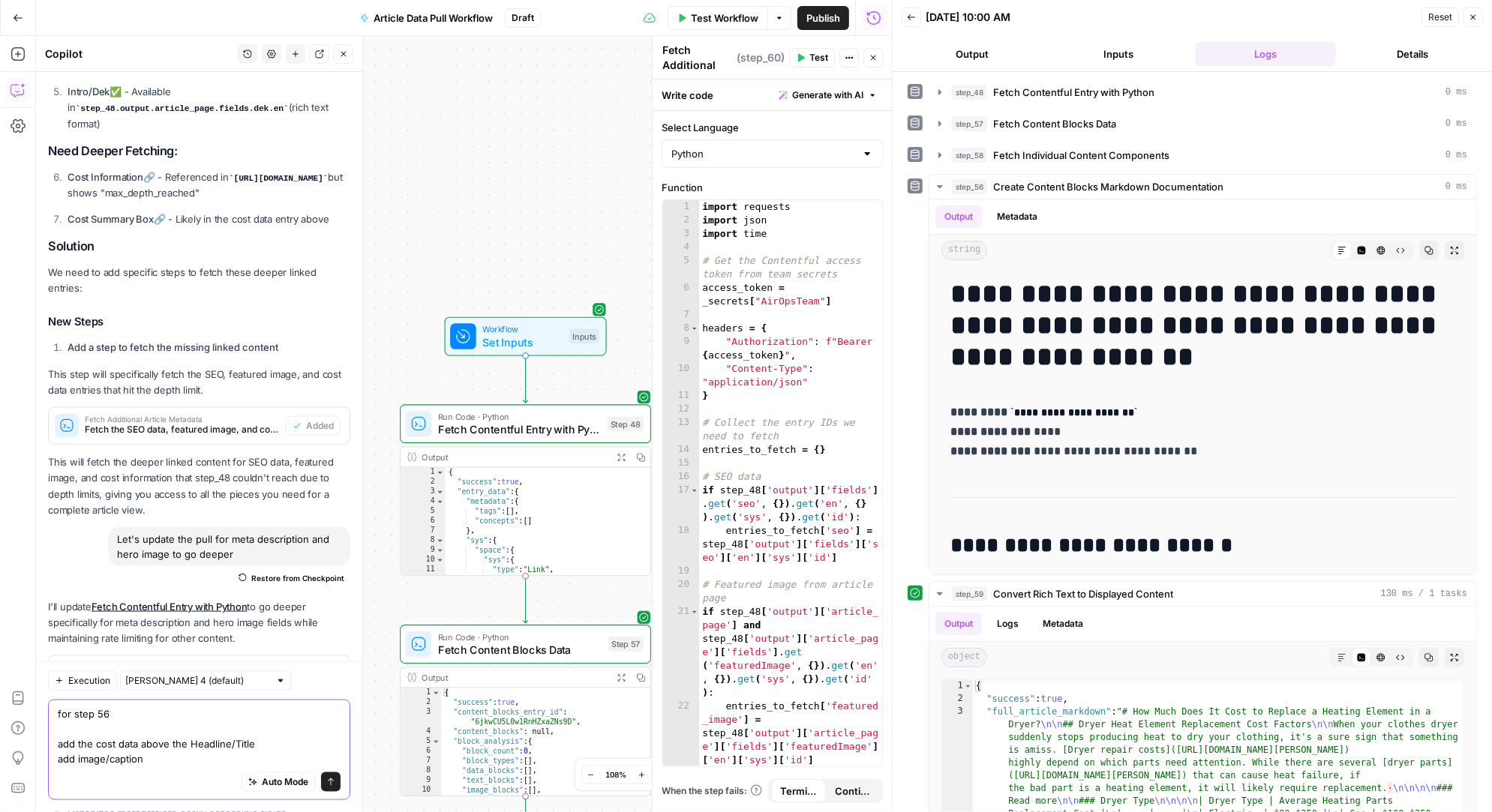
click at [77, 761] on textarea "for step 56 add the cost data above the Headline/Title add image/caption" at bounding box center [199, 737] width 283 height 60
click at [193, 763] on textarea "for step 56 add the cost data above the Headline/Title add hero image/caption" at bounding box center [199, 737] width 283 height 60
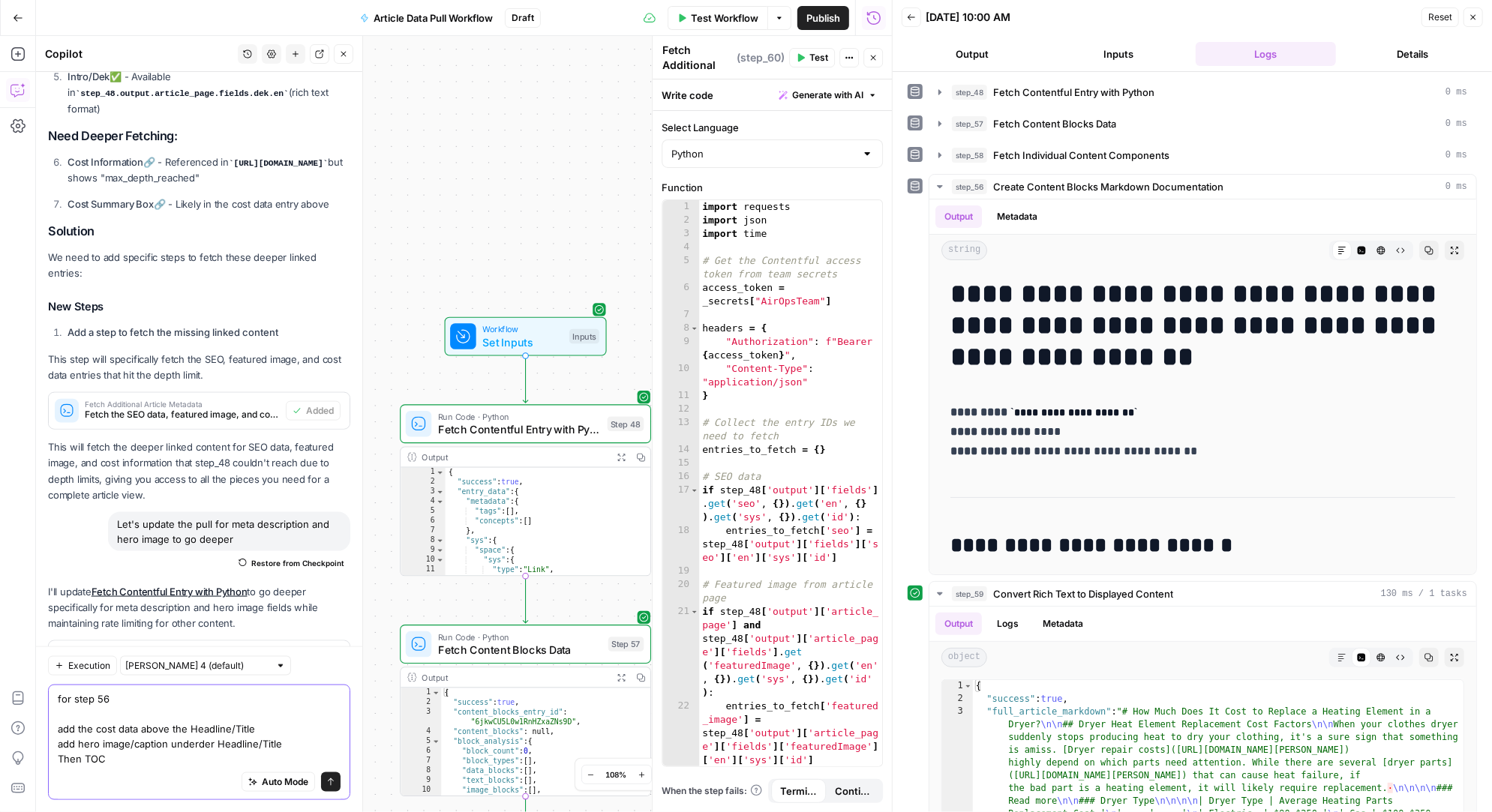
click at [84, 758] on textarea "for step 56 add the cost data above the Headline/Title add hero image/caption u…" at bounding box center [199, 728] width 283 height 75
click at [142, 755] on textarea "for step 56 add the cost data above the Headline/Title add hero image/caption u…" at bounding box center [199, 728] width 283 height 75
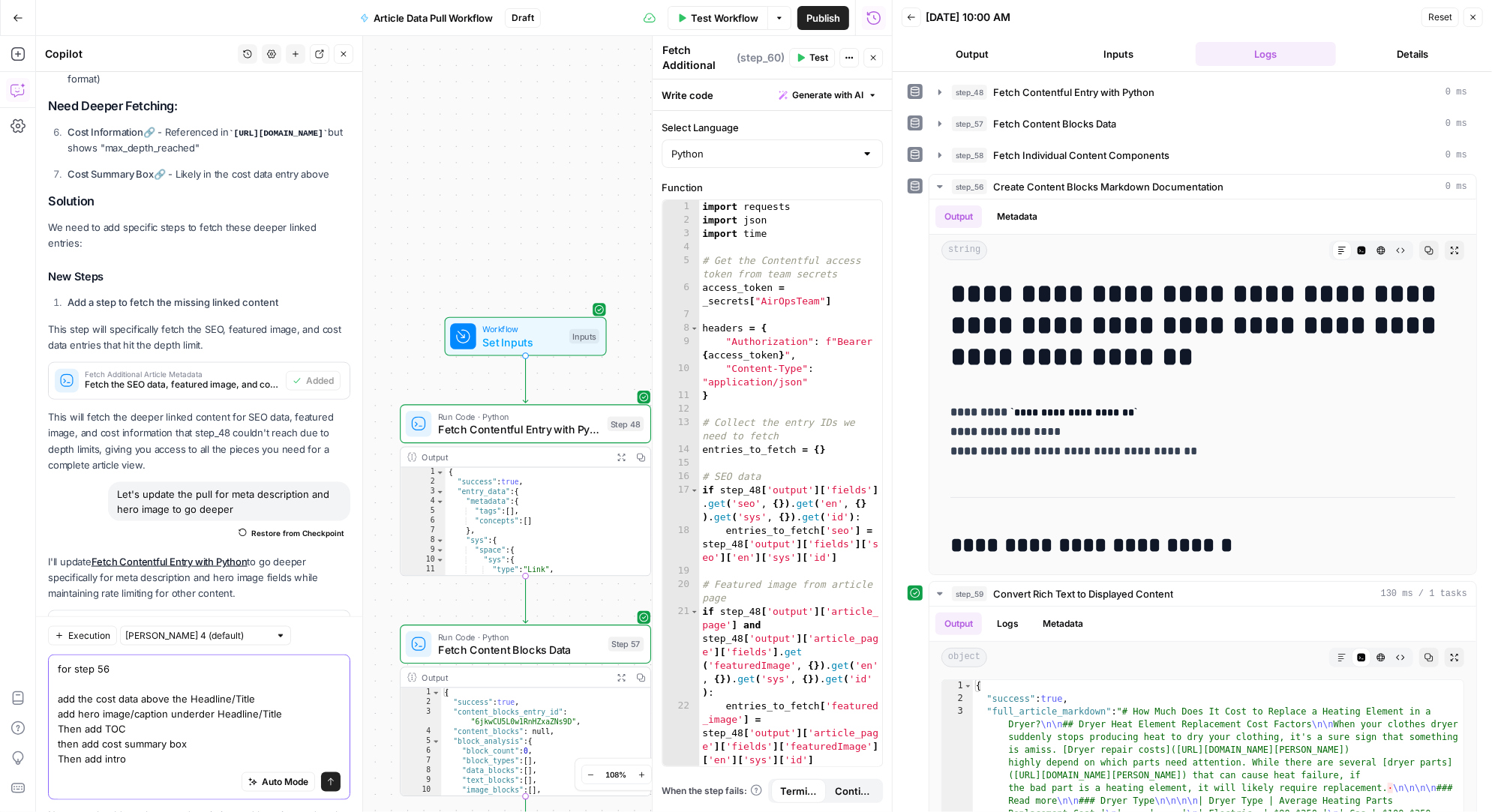
scroll to position [28222, 0]
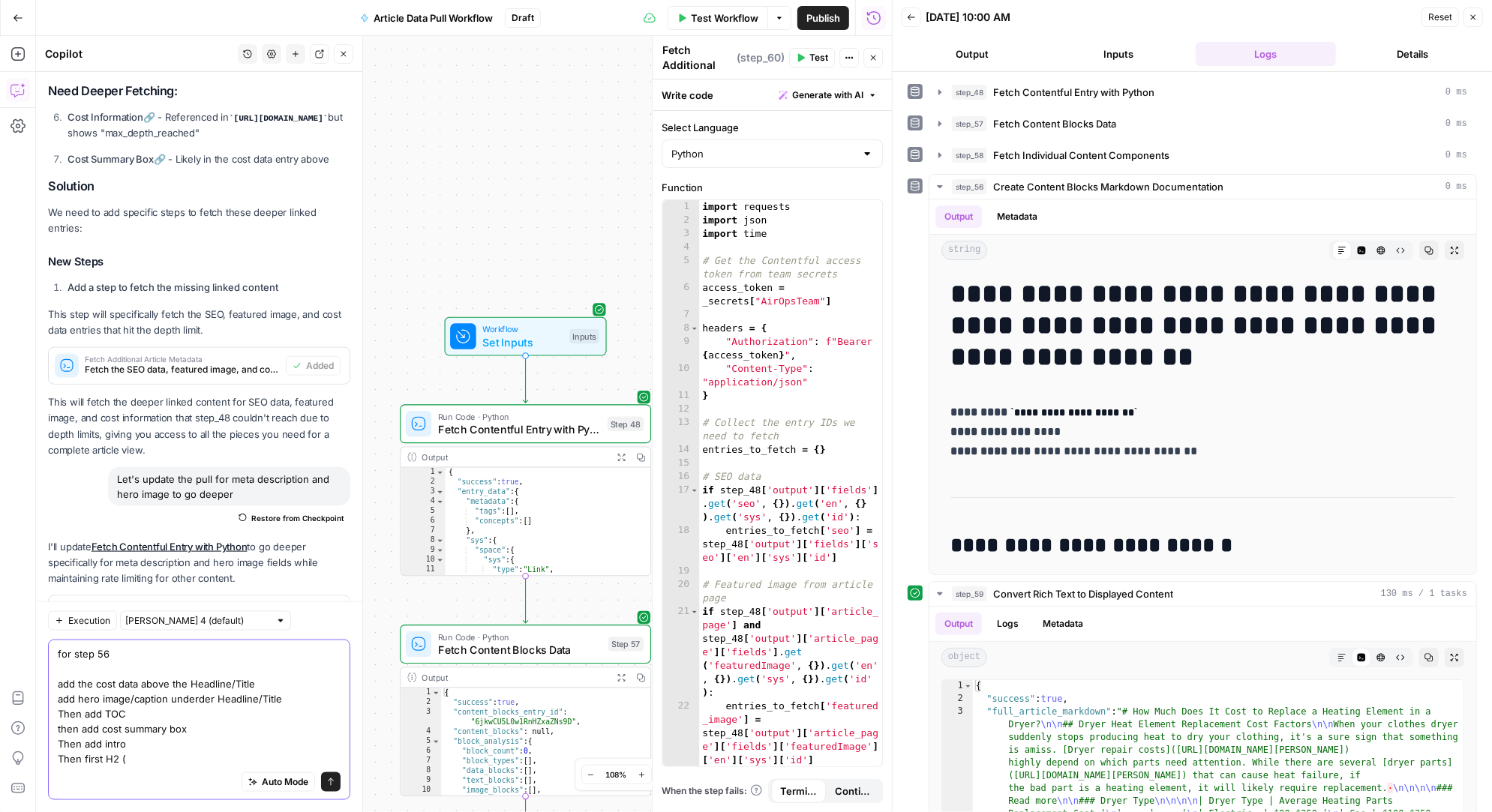
paste textarea "Dryer Heat Element Replacement Cost Factors"
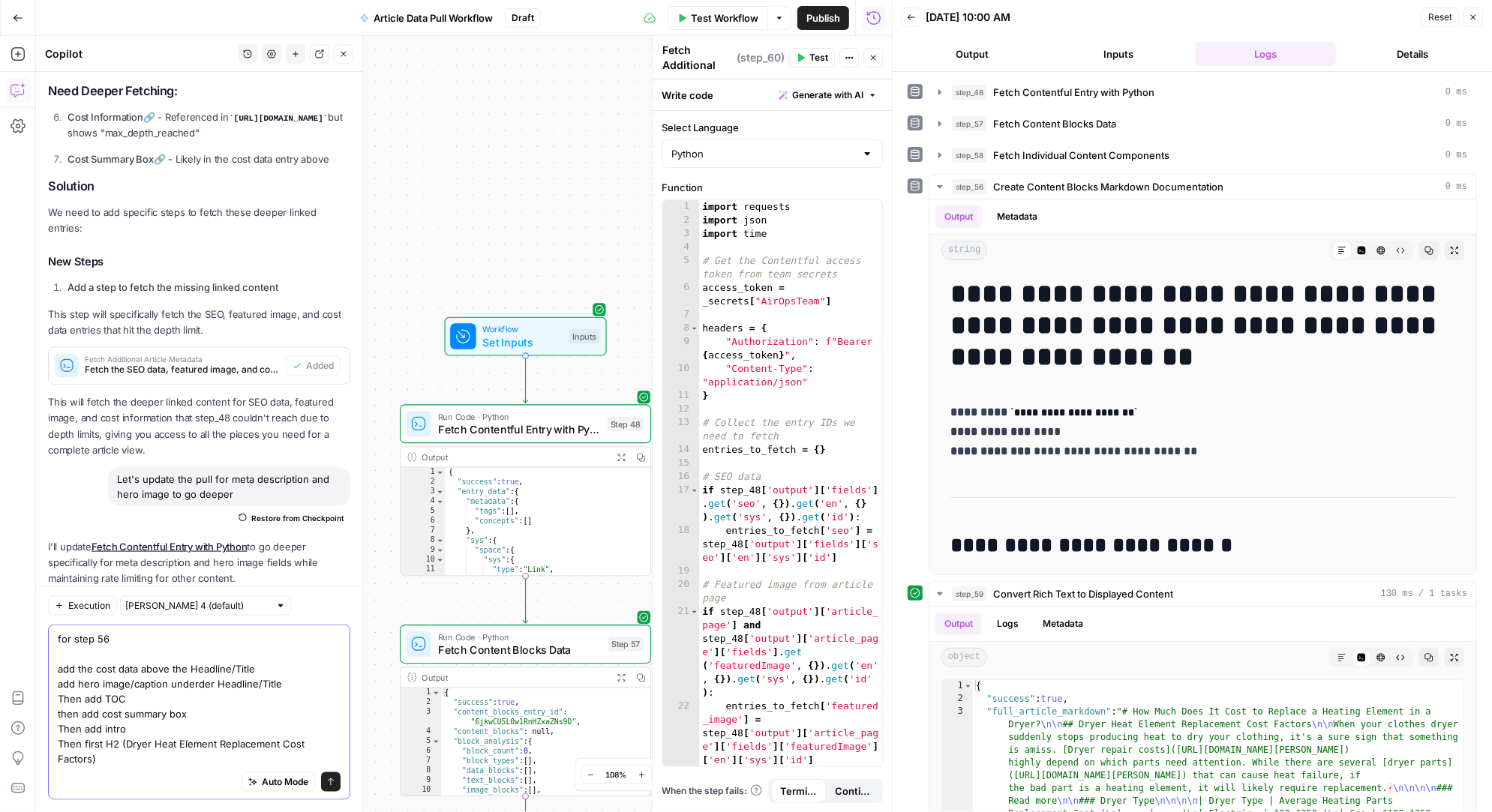
scroll to position [28237, 0]
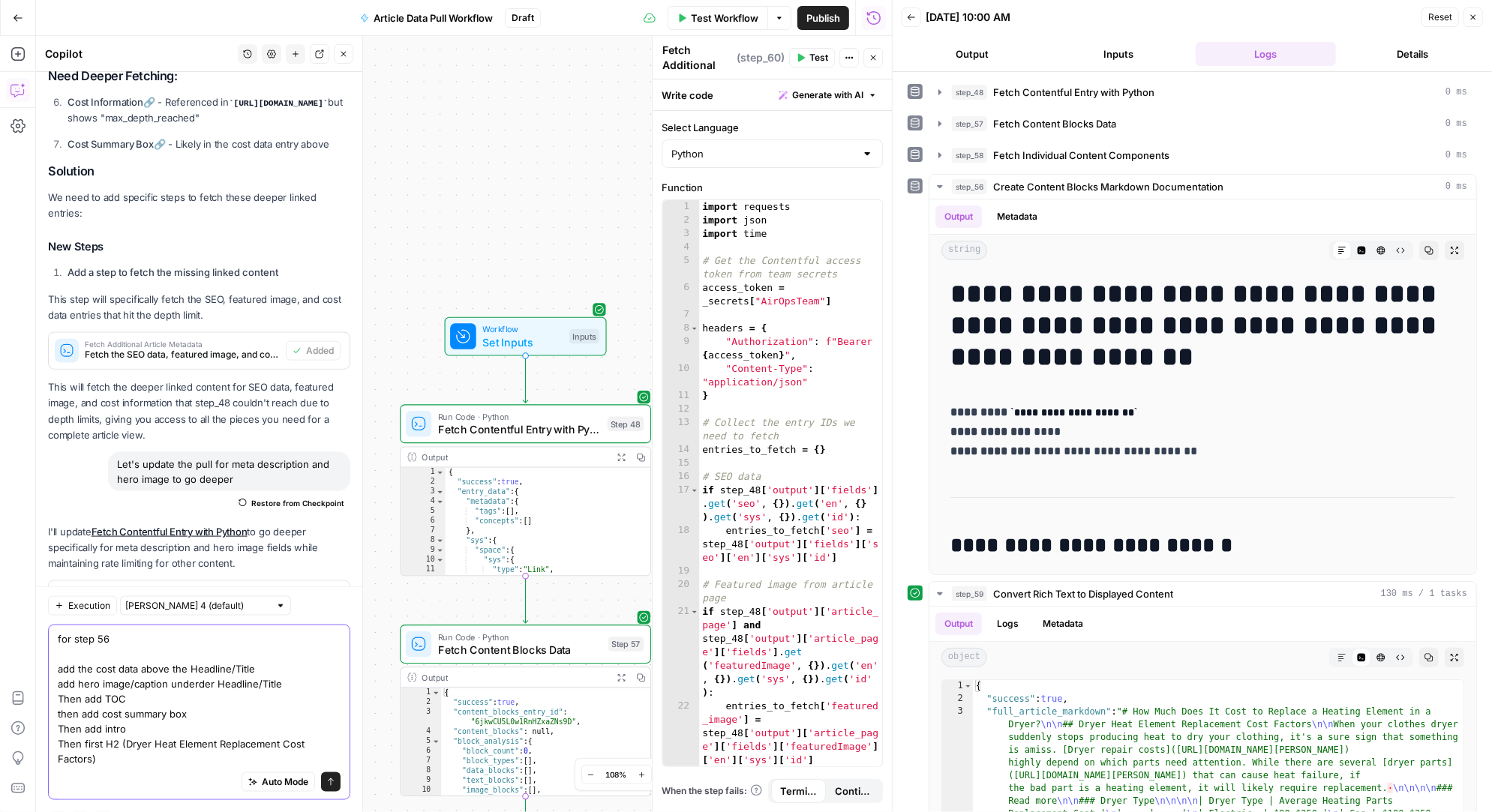
click at [116, 745] on textarea "for step 56 add the cost data above the Headline/Title add hero image/caption u…" at bounding box center [199, 699] width 283 height 135
click at [143, 766] on div "Auto Mode Send" at bounding box center [199, 782] width 283 height 33
click at [131, 756] on textarea "for step 56 add the cost data above the Headline/Title add hero image/caption u…" at bounding box center [199, 699] width 283 height 135
type textarea "for step 56 add the cost data above the Headline/Title add hero image/caption u…"
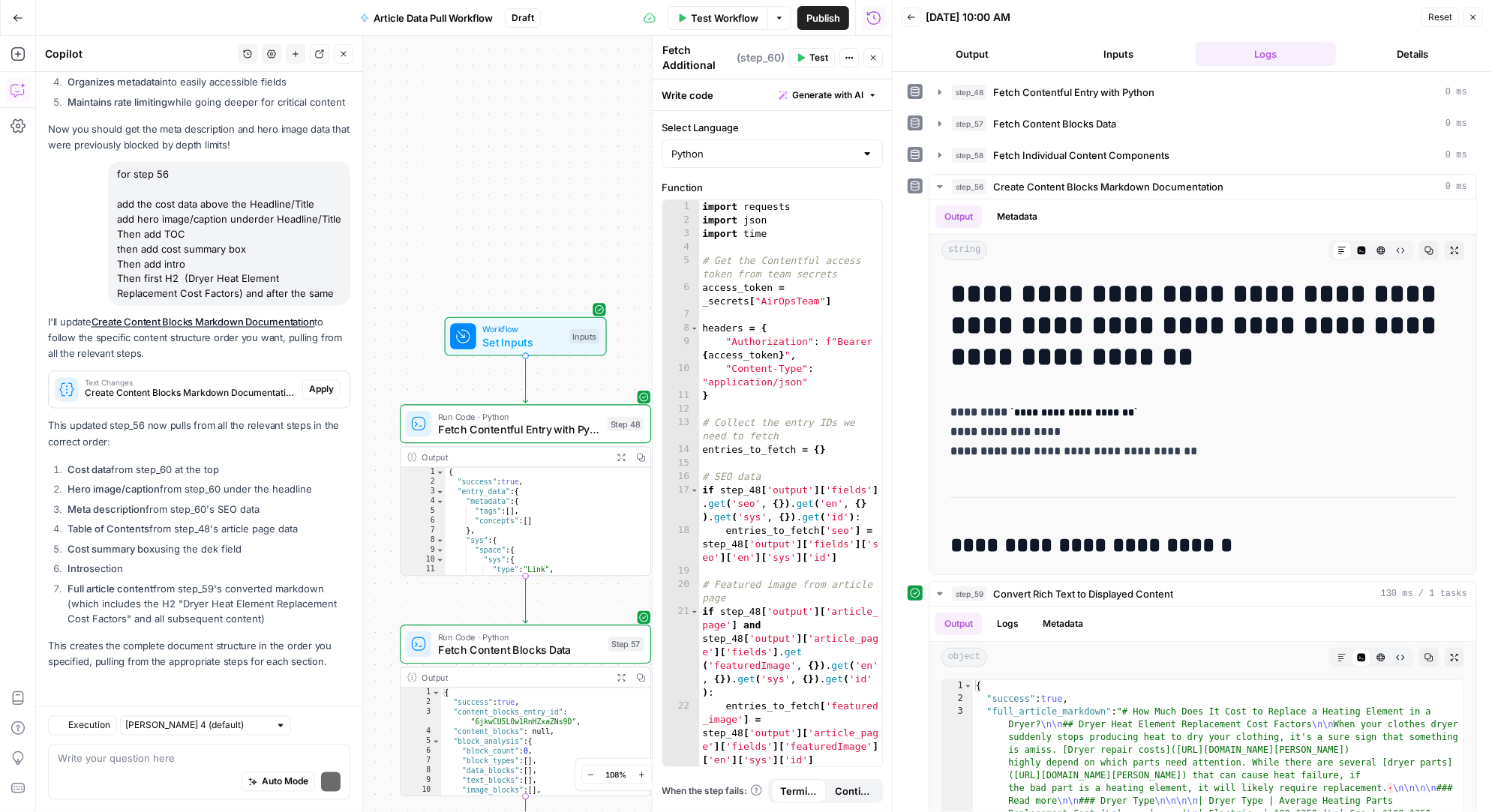
scroll to position [28635, 0]
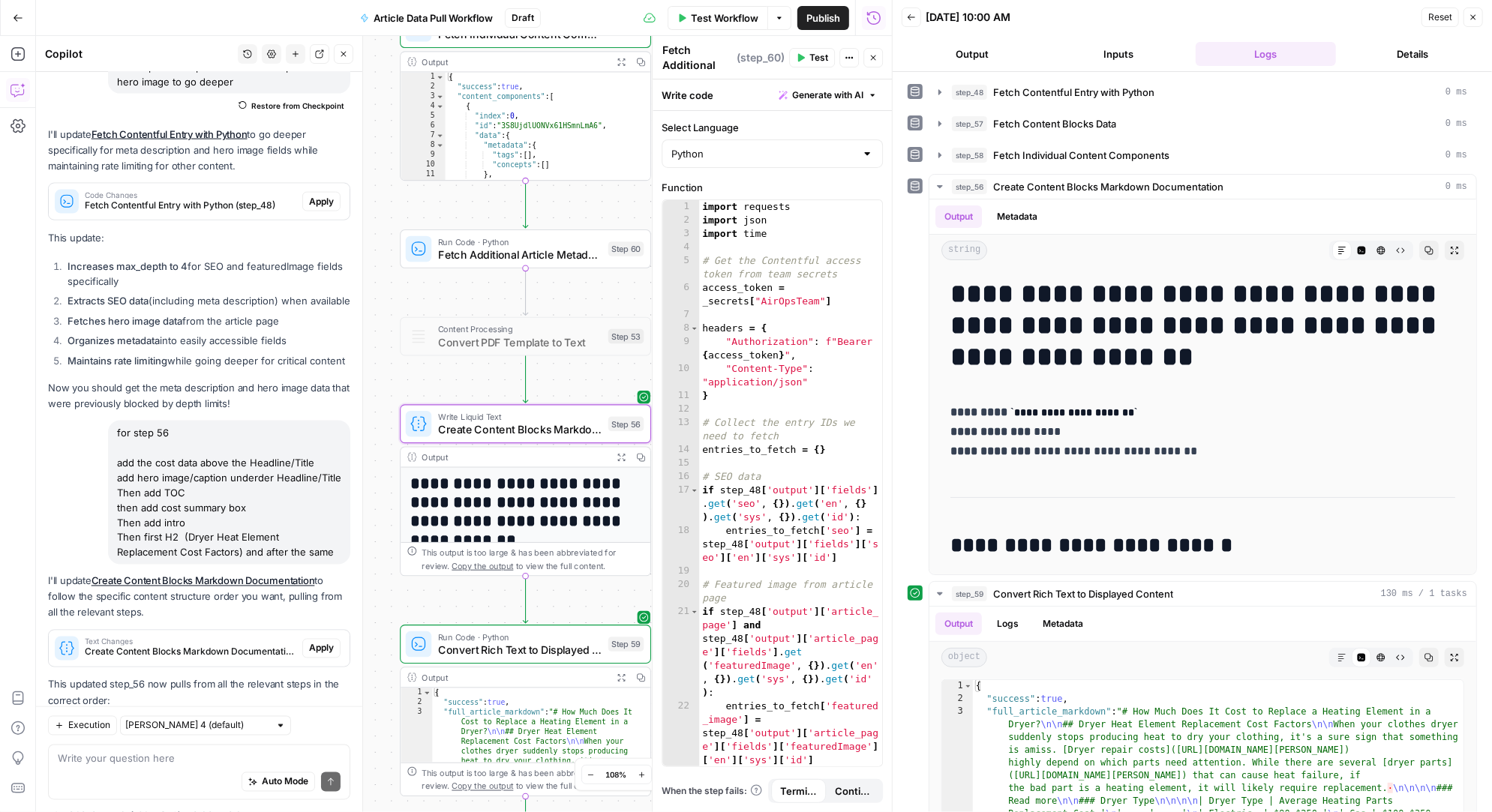
click at [322, 642] on span "Apply" at bounding box center [322, 649] width 25 height 13
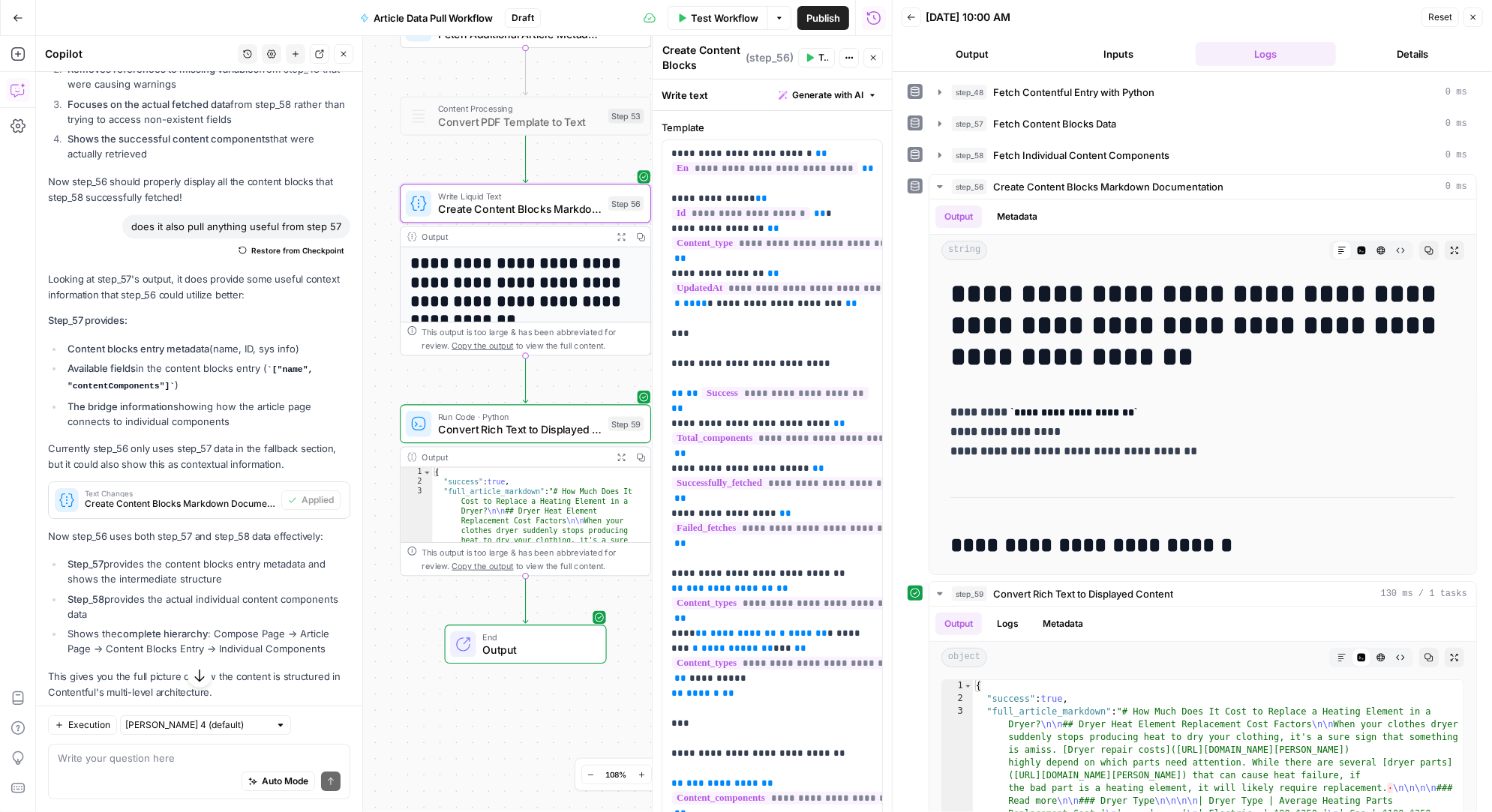
scroll to position [26074, 0]
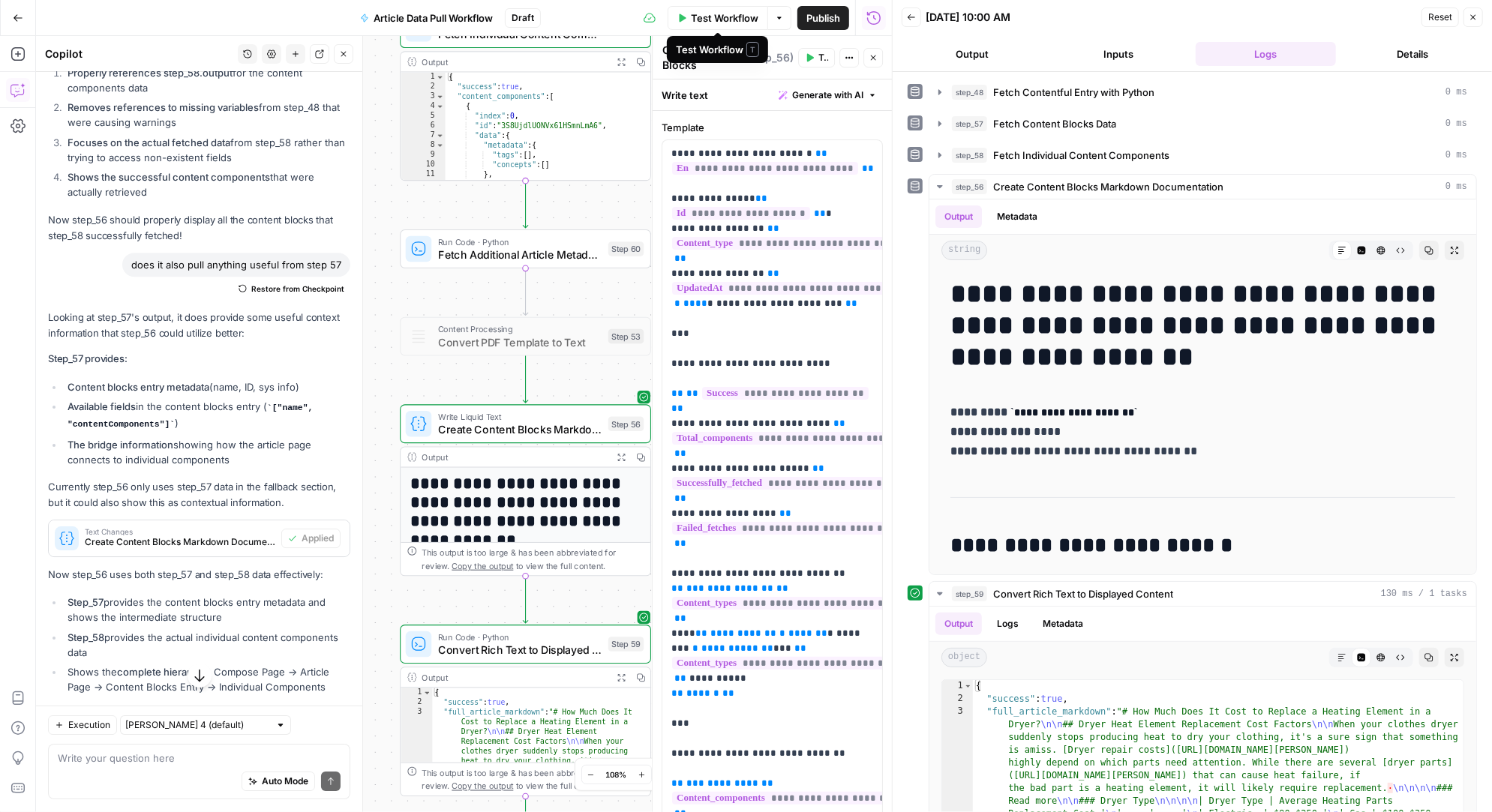
click at [729, 14] on span "Test Workflow" at bounding box center [724, 18] width 67 height 15
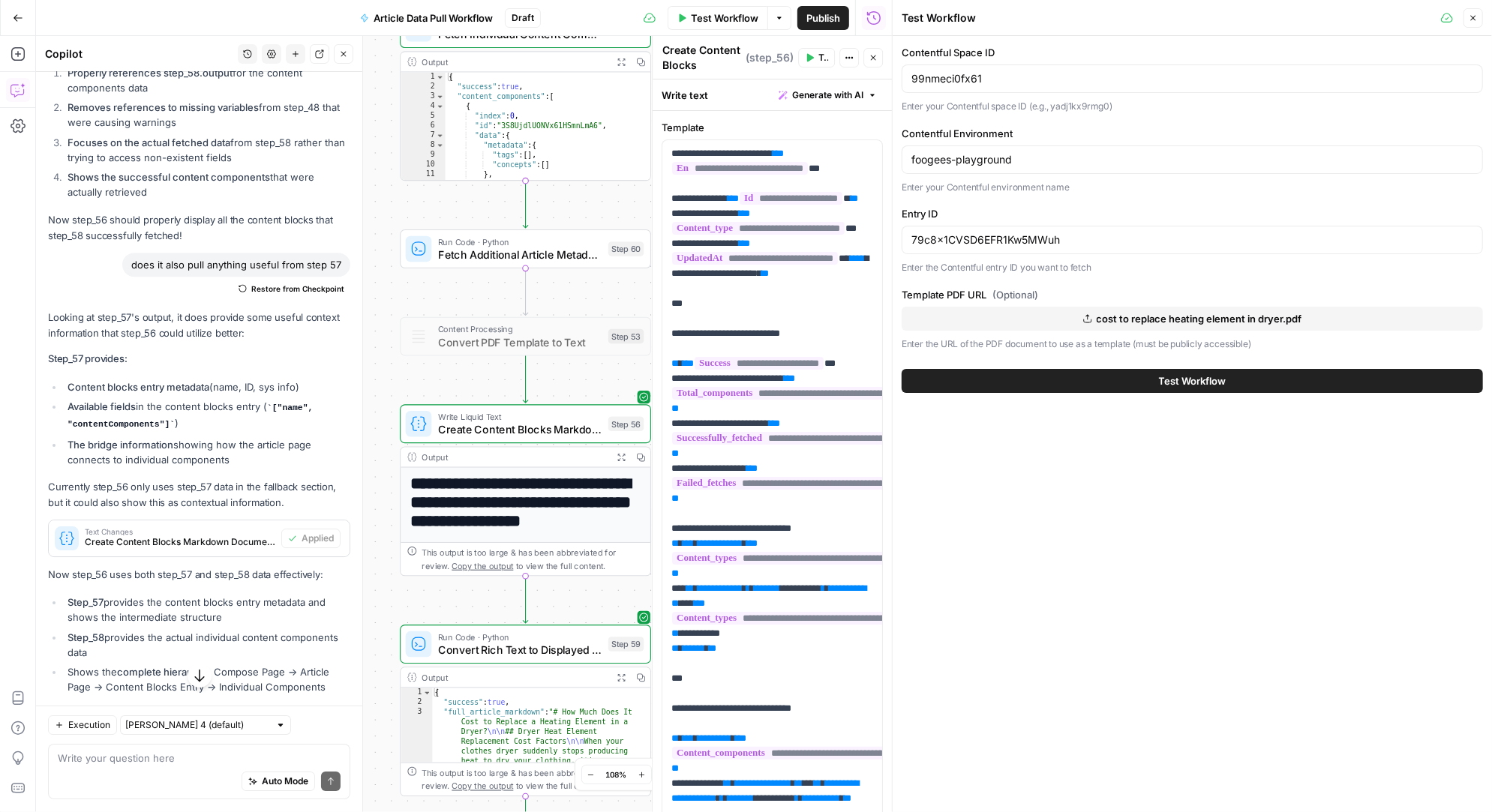
click at [1045, 379] on button "Test Workflow" at bounding box center [1192, 381] width 581 height 24
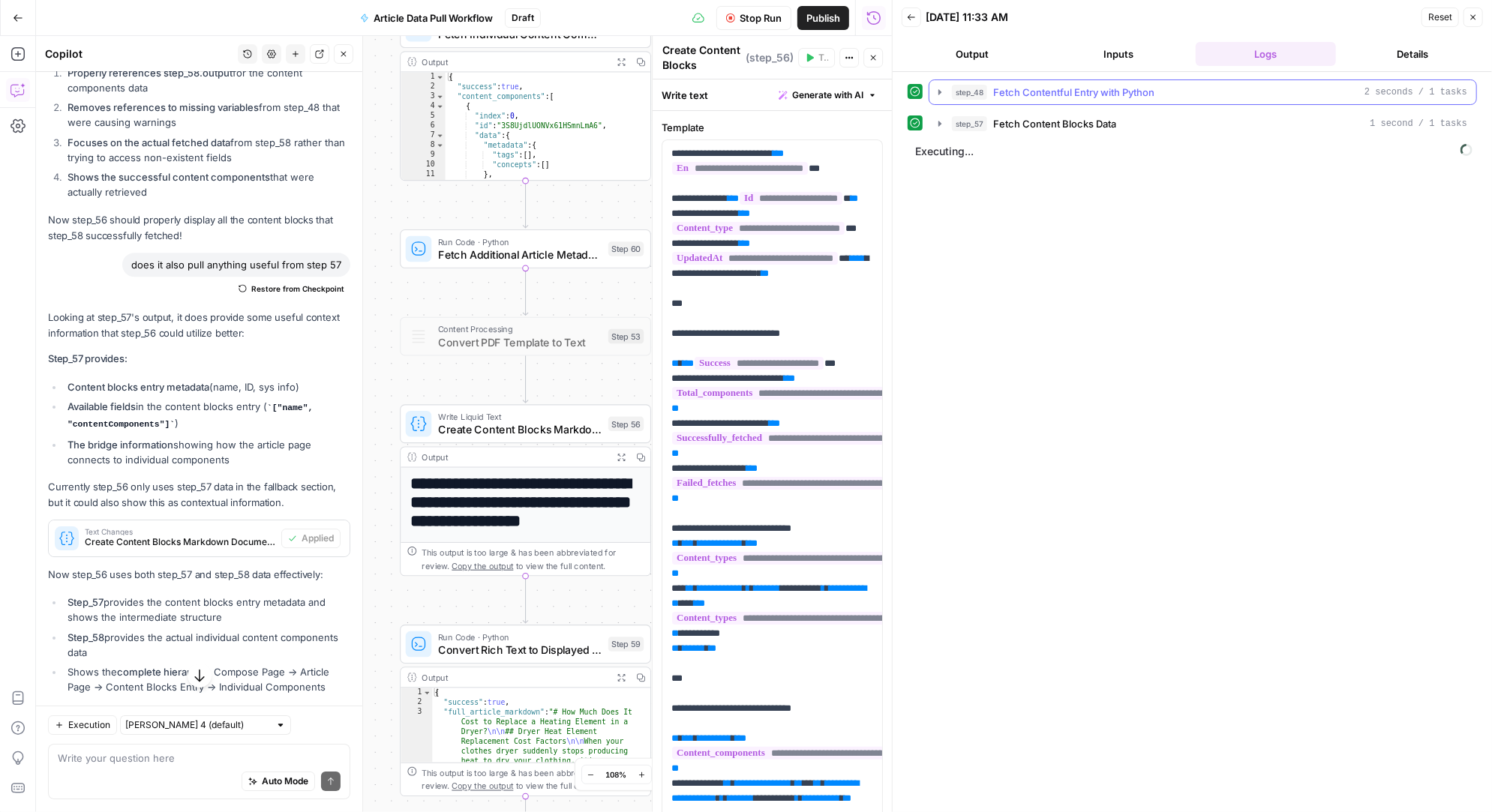
click at [939, 89] on icon "button" at bounding box center [940, 92] width 3 height 5
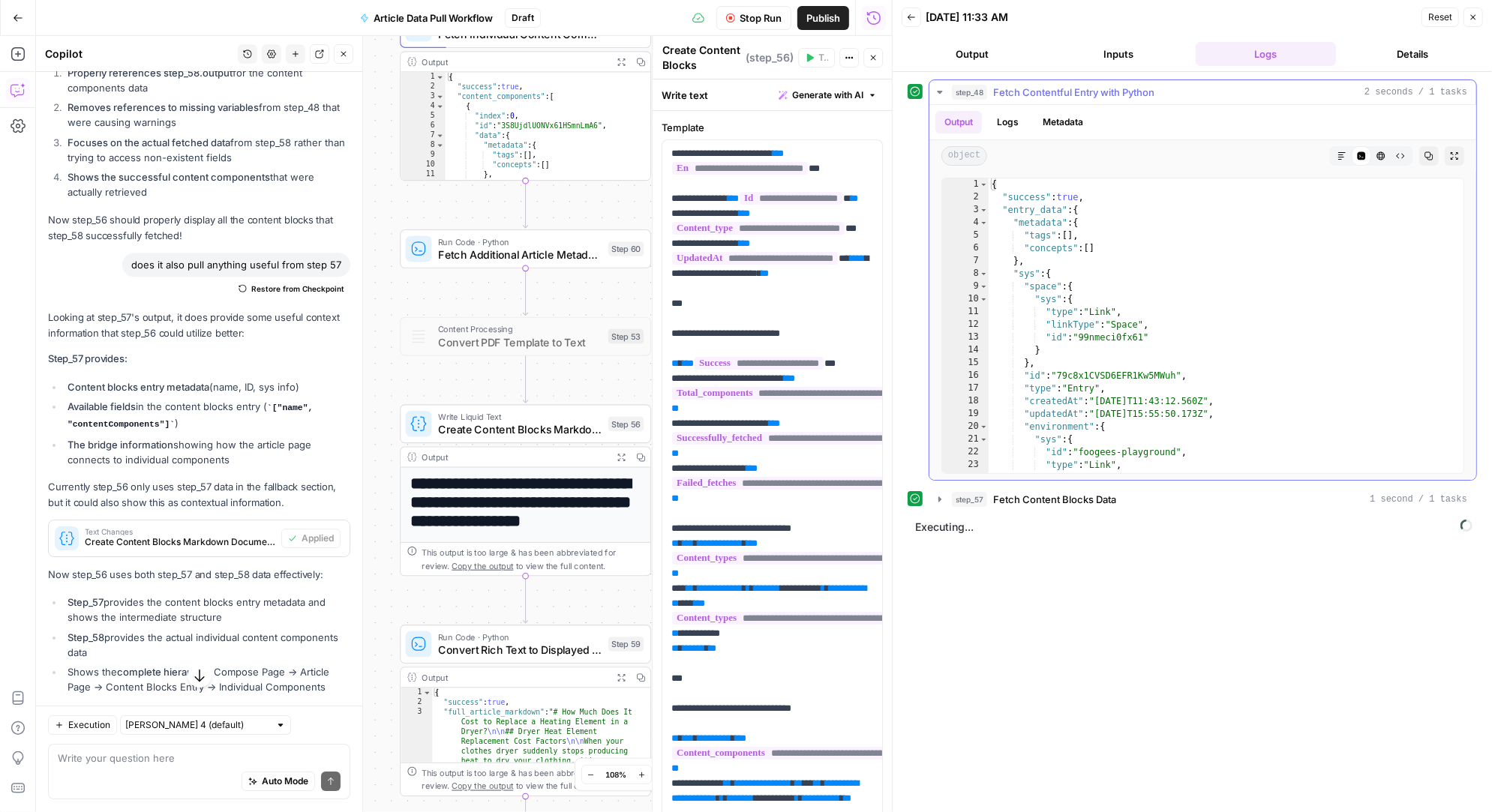
click at [939, 92] on icon "button" at bounding box center [940, 92] width 5 height 3
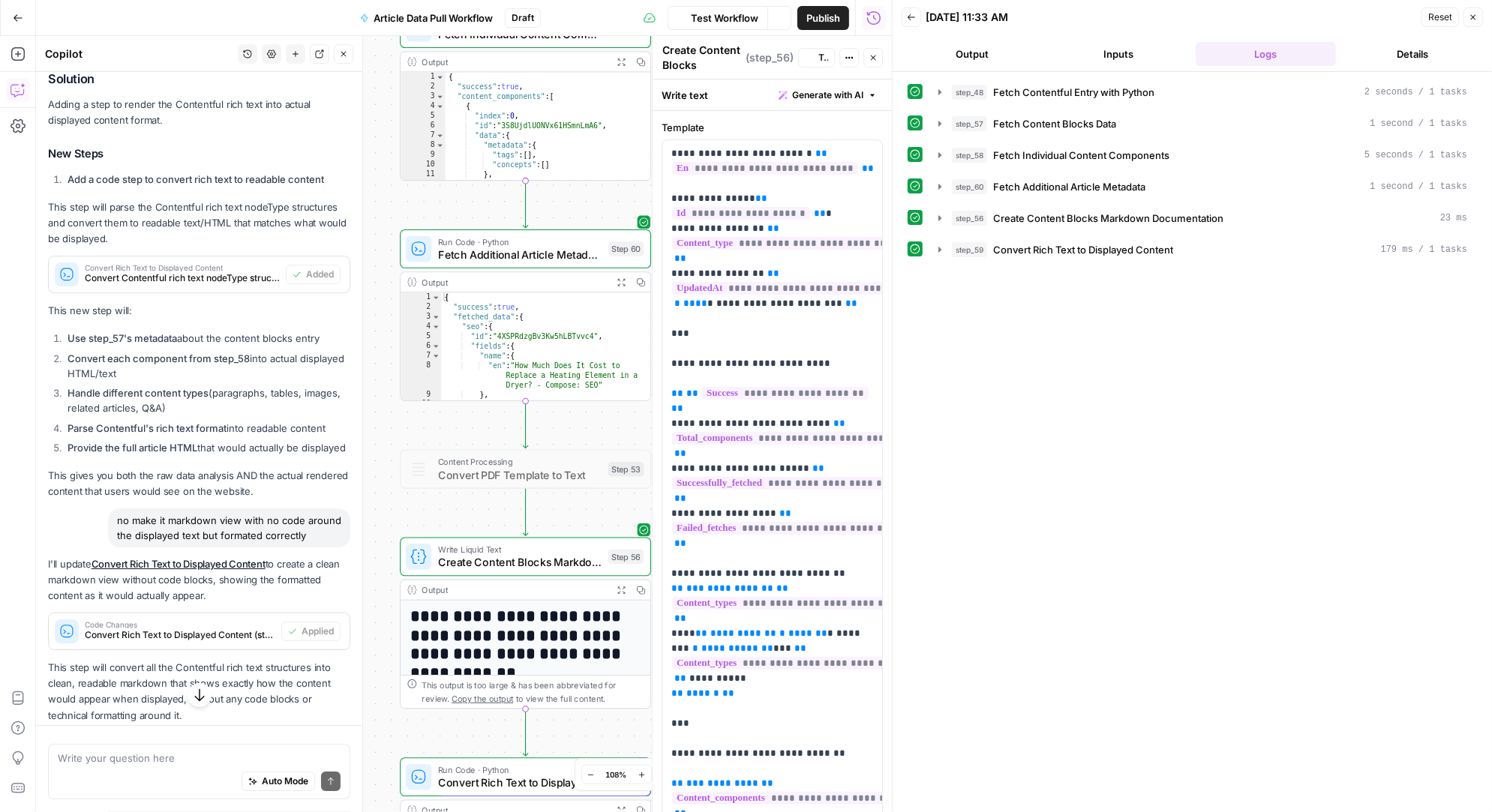
scroll to position [26074, 0]
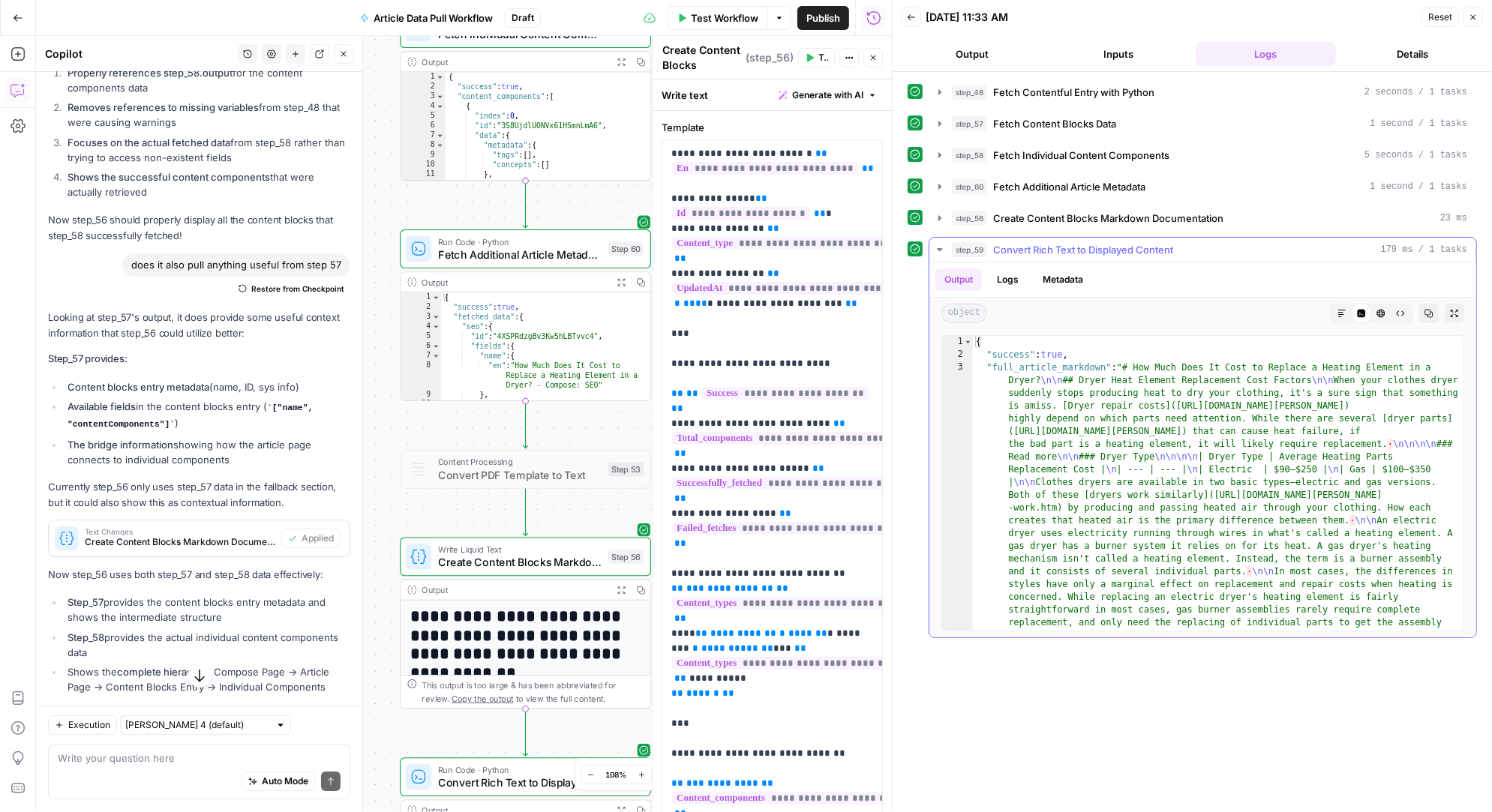
click at [1342, 309] on icon "button" at bounding box center [1342, 313] width 9 height 9
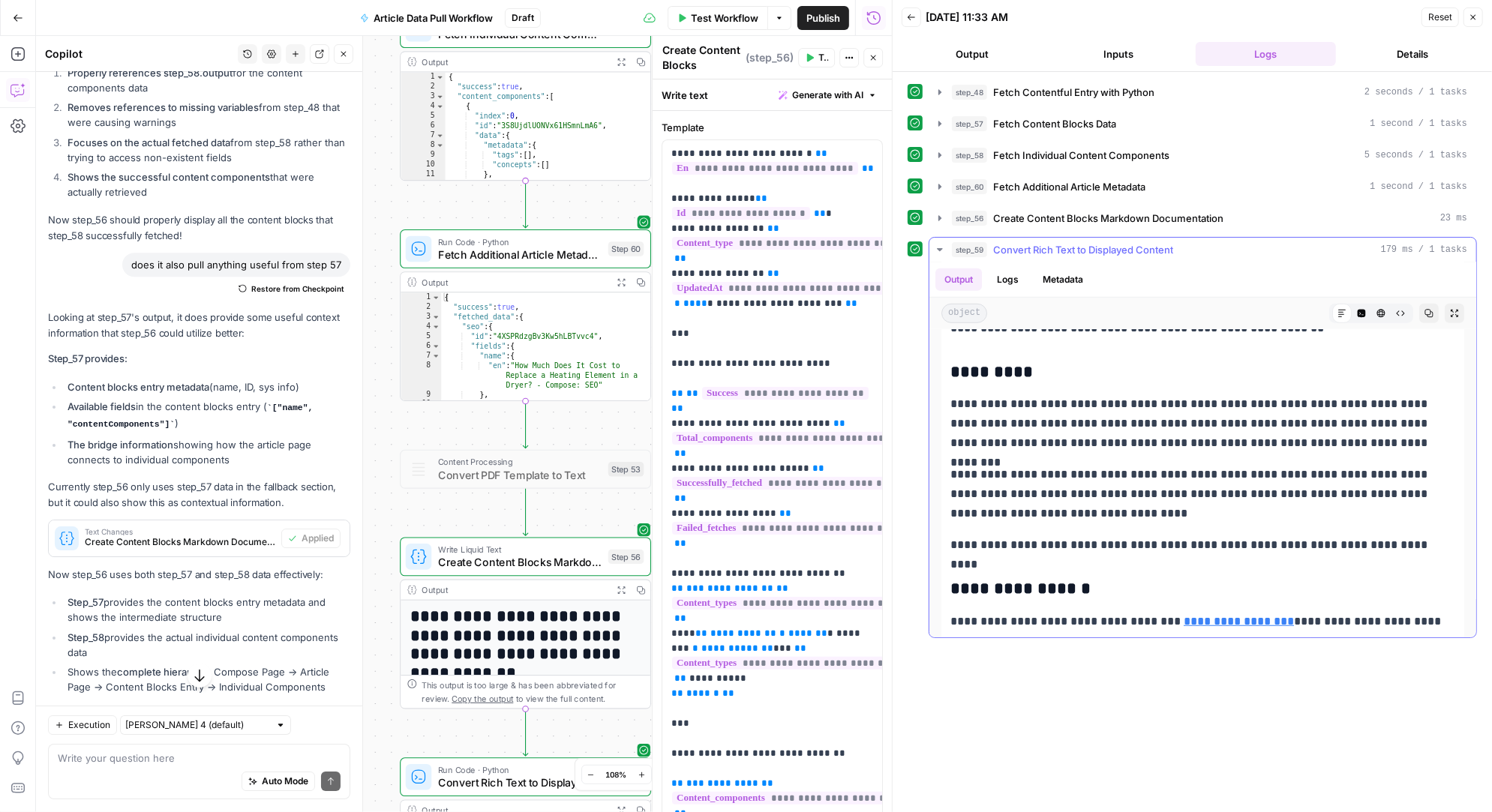
scroll to position [501, 0]
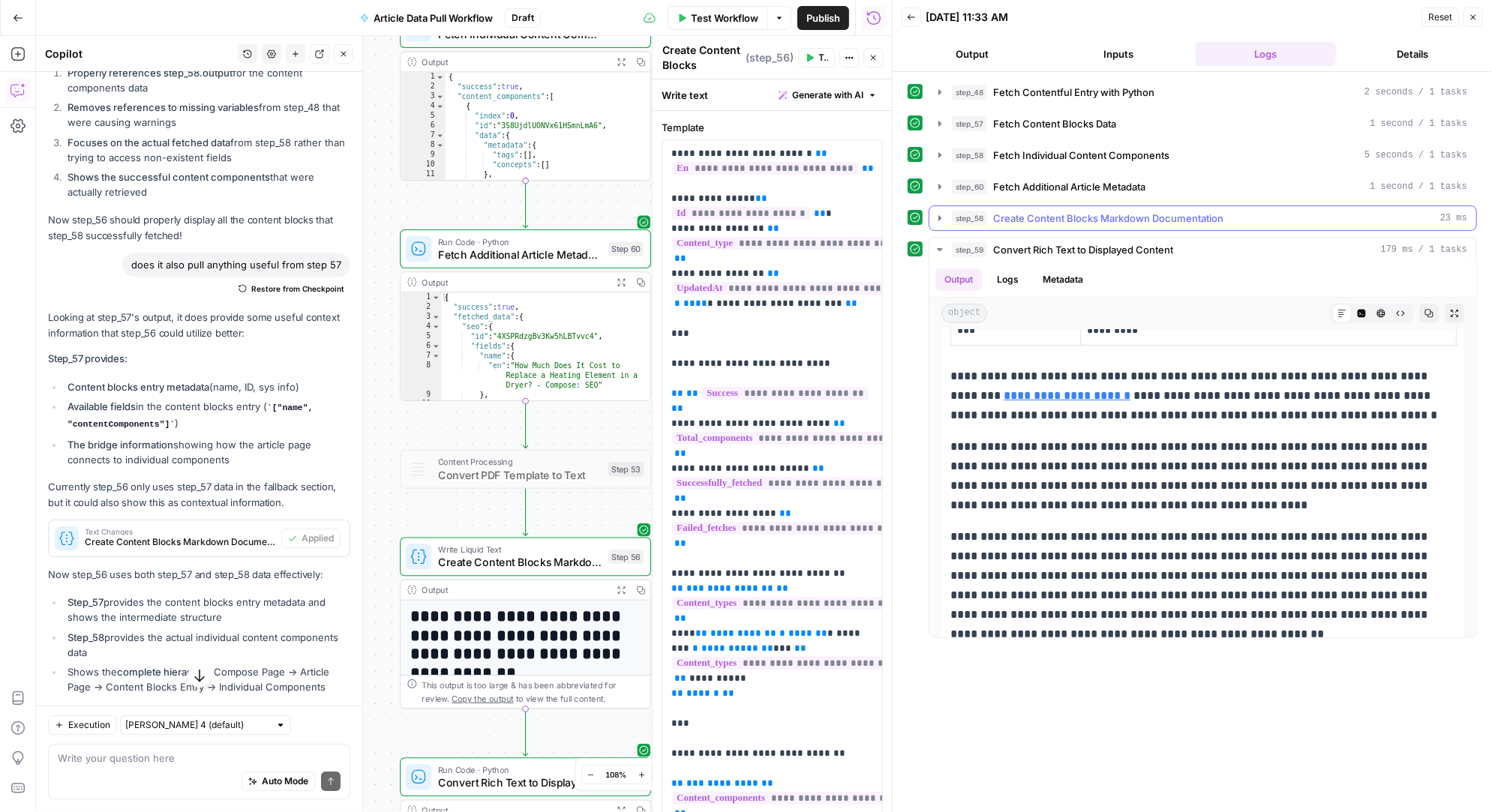
click at [934, 212] on icon "button" at bounding box center [940, 217] width 12 height 12
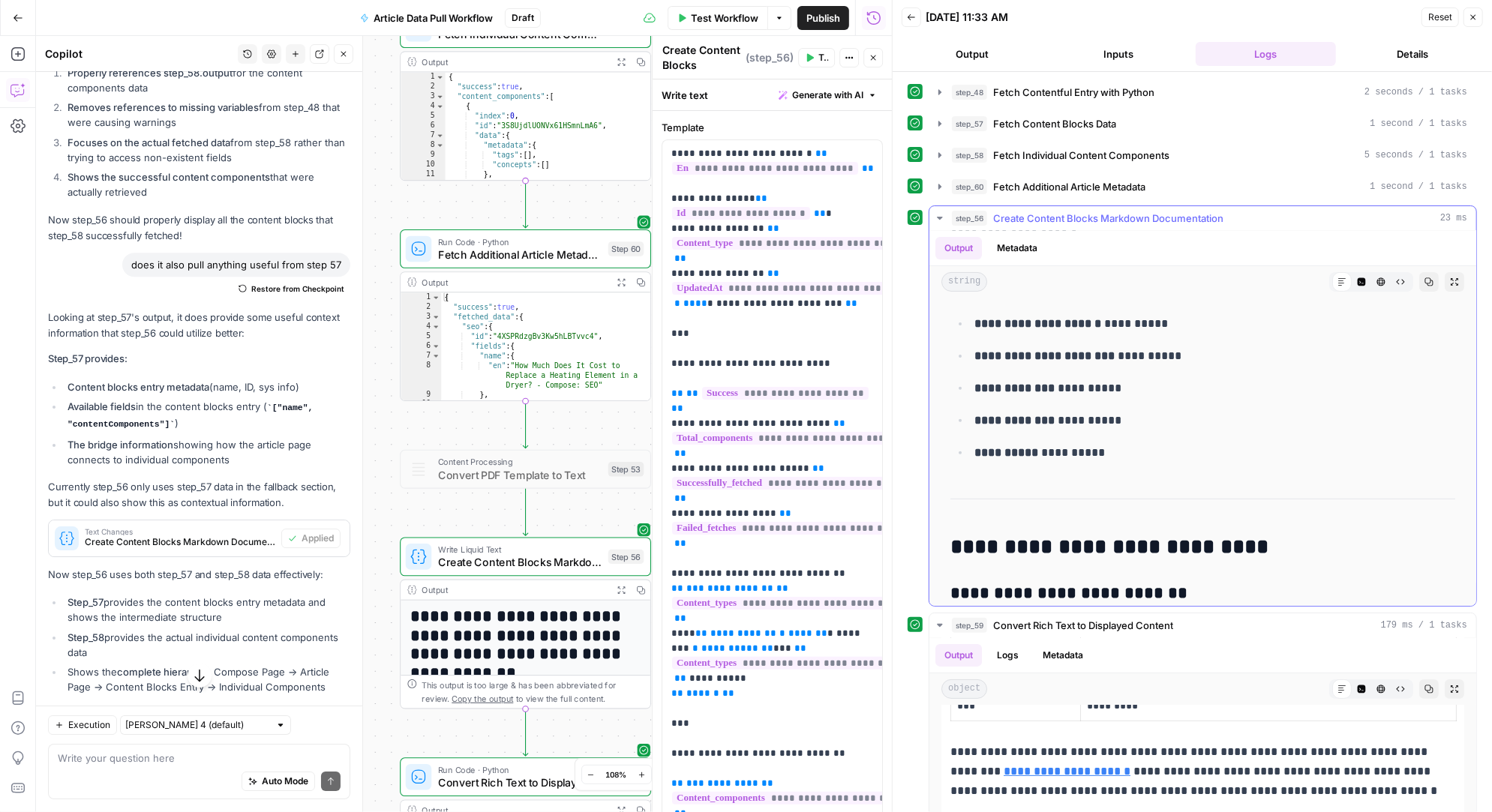
scroll to position [0, 0]
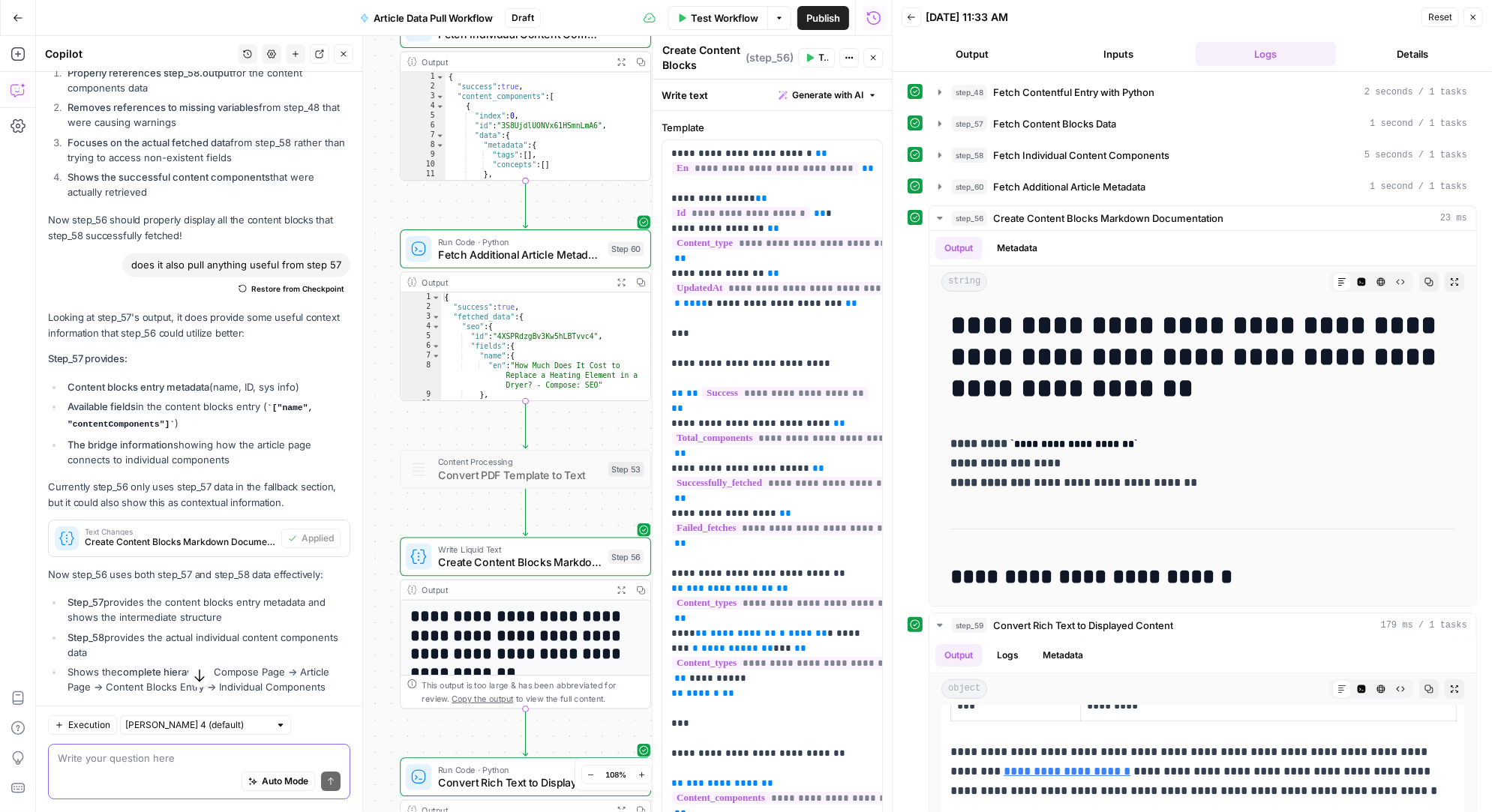
click at [147, 756] on textarea at bounding box center [199, 759] width 283 height 15
type textarea "make the same changes to step 59"
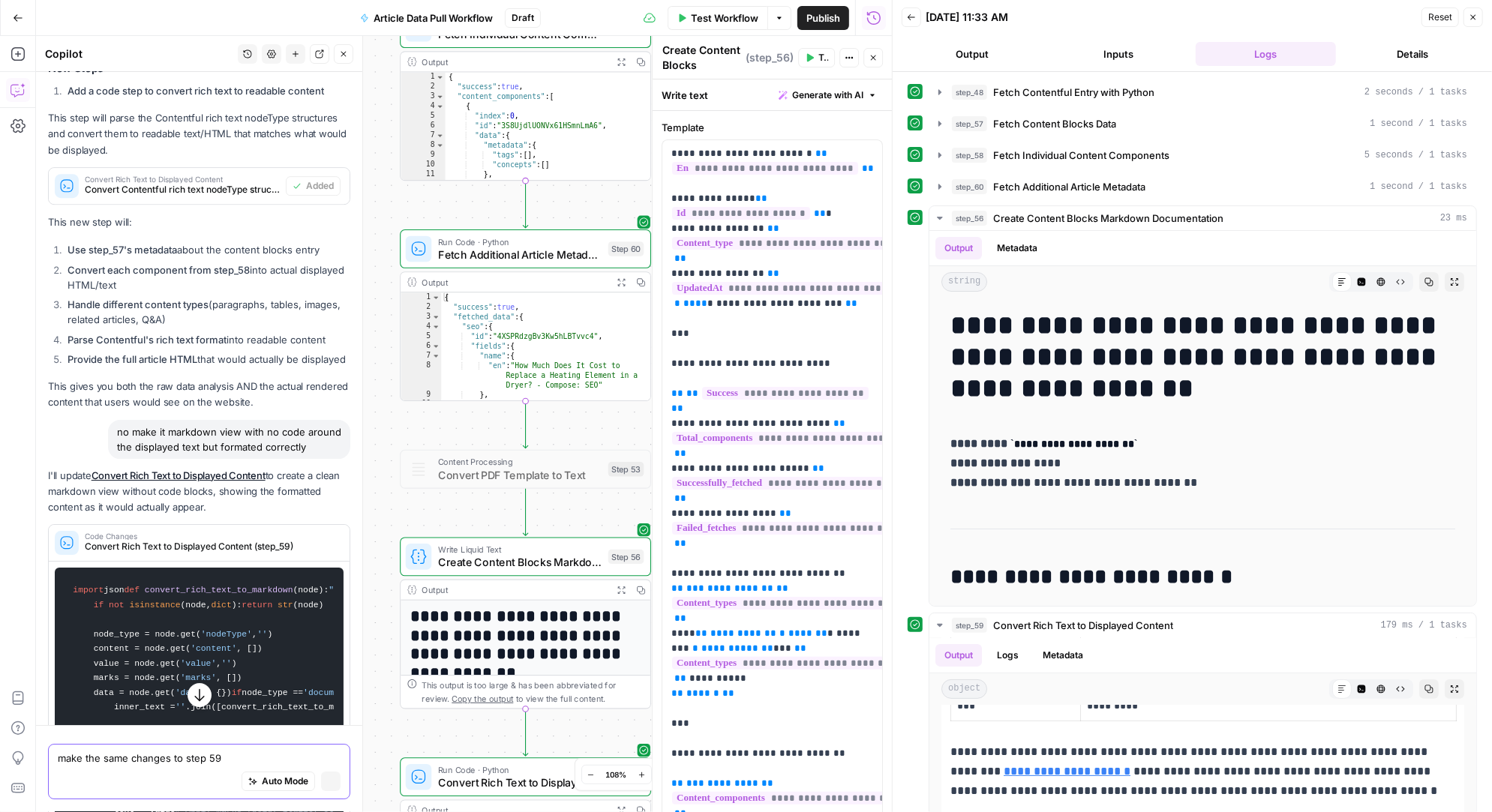
scroll to position [25104, 0]
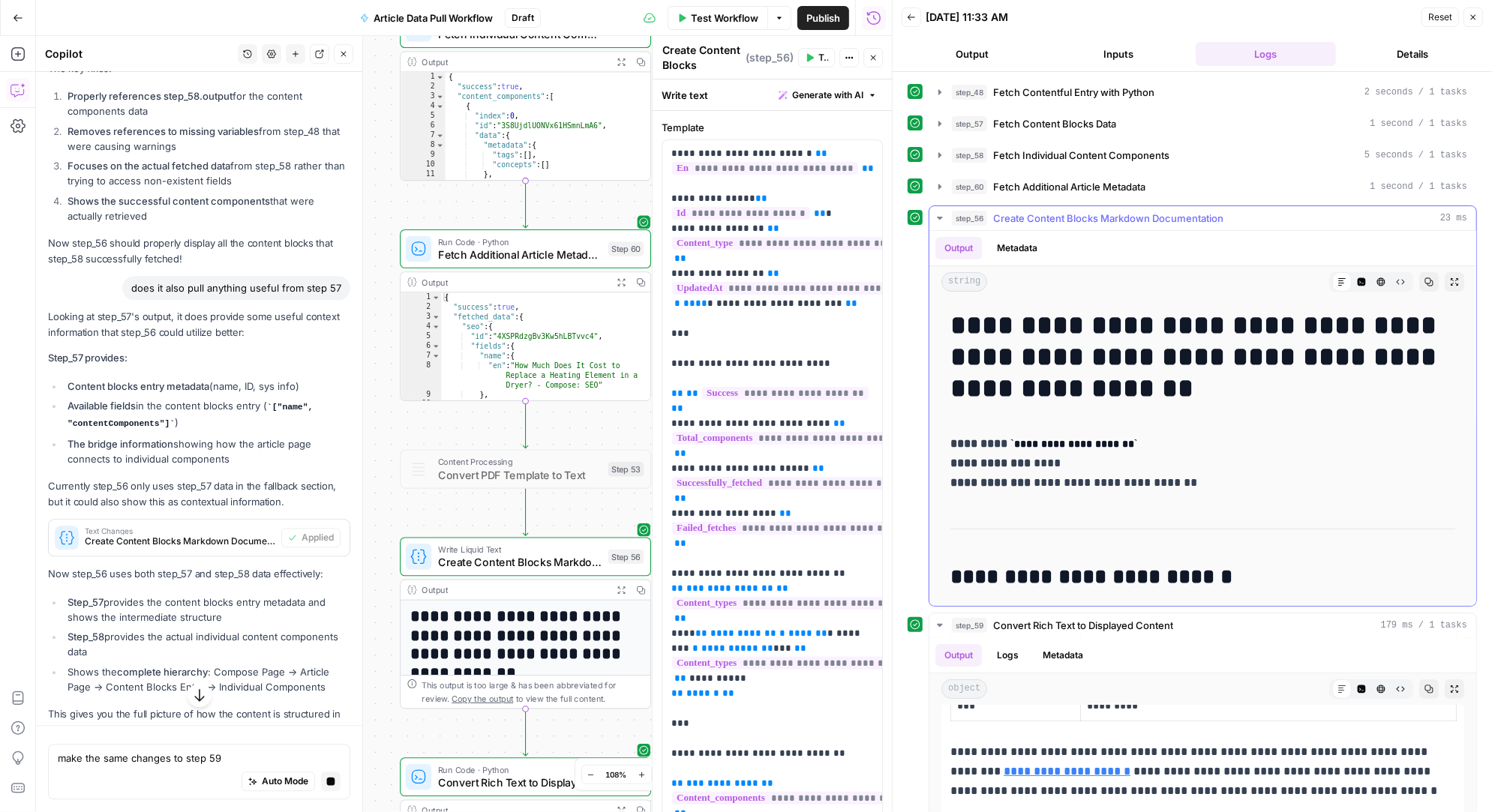
click at [944, 212] on icon "button" at bounding box center [940, 217] width 12 height 12
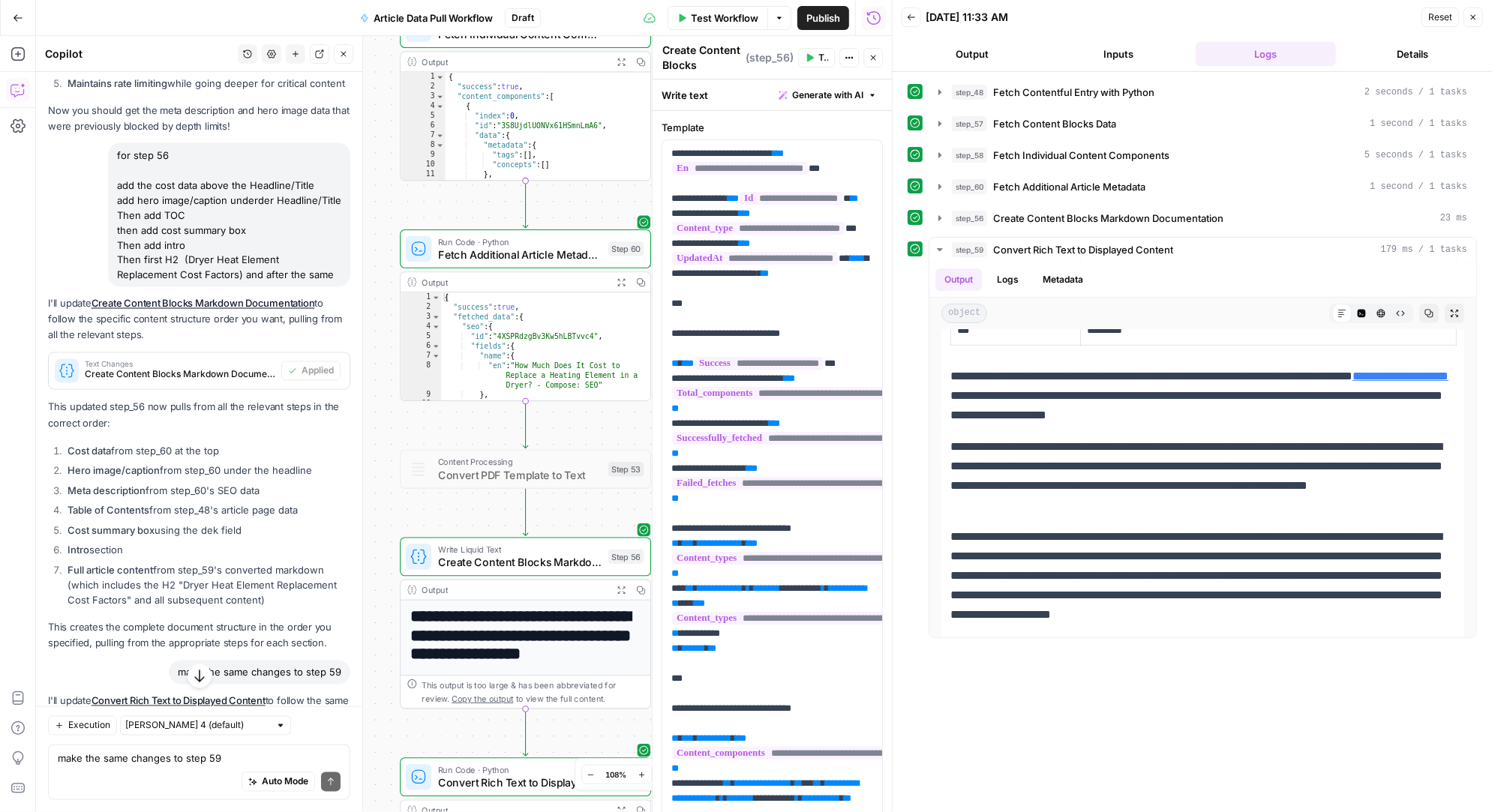
scroll to position [29036, 0]
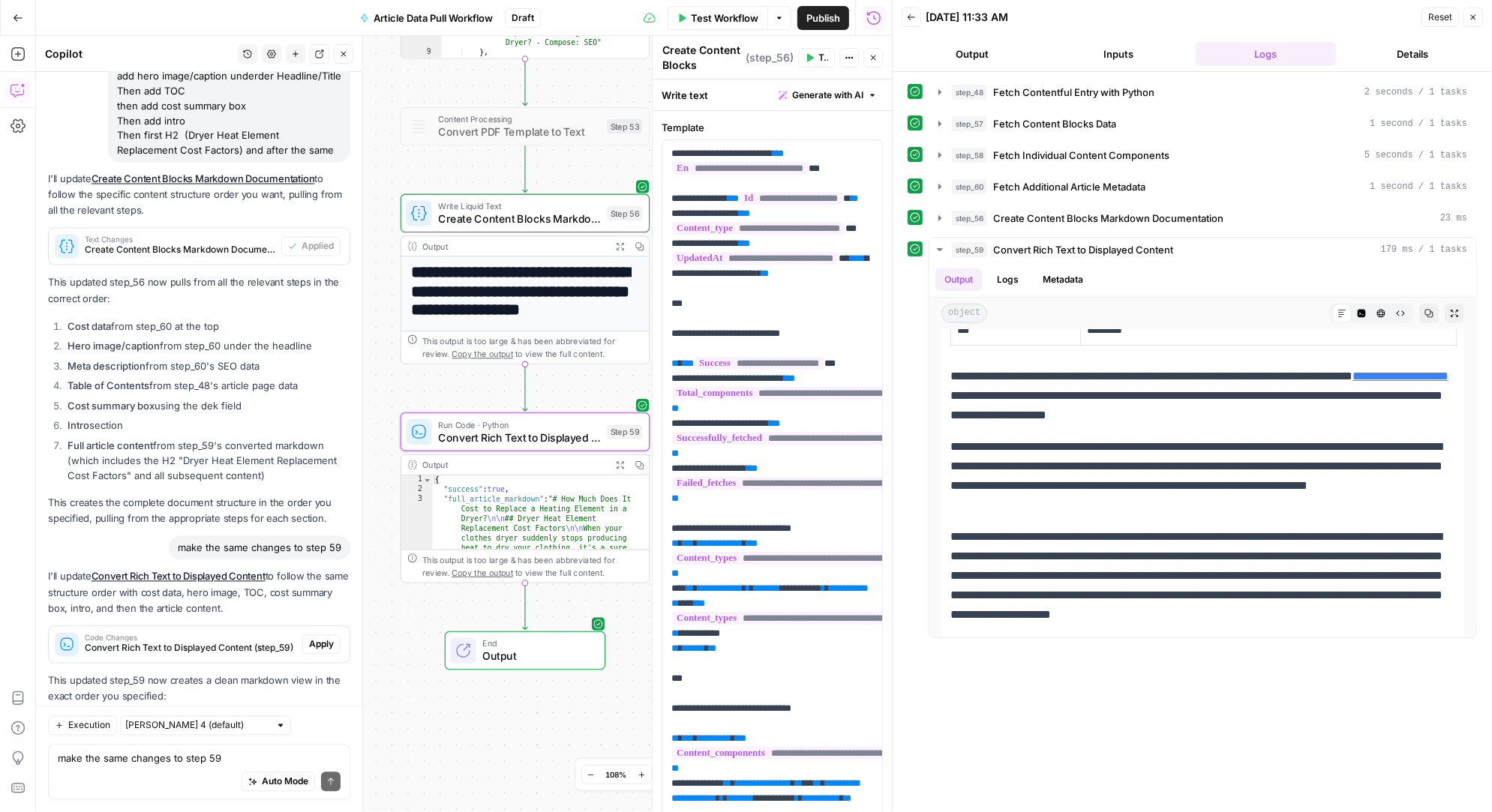
click at [321, 639] on span "Apply" at bounding box center [322, 645] width 25 height 13
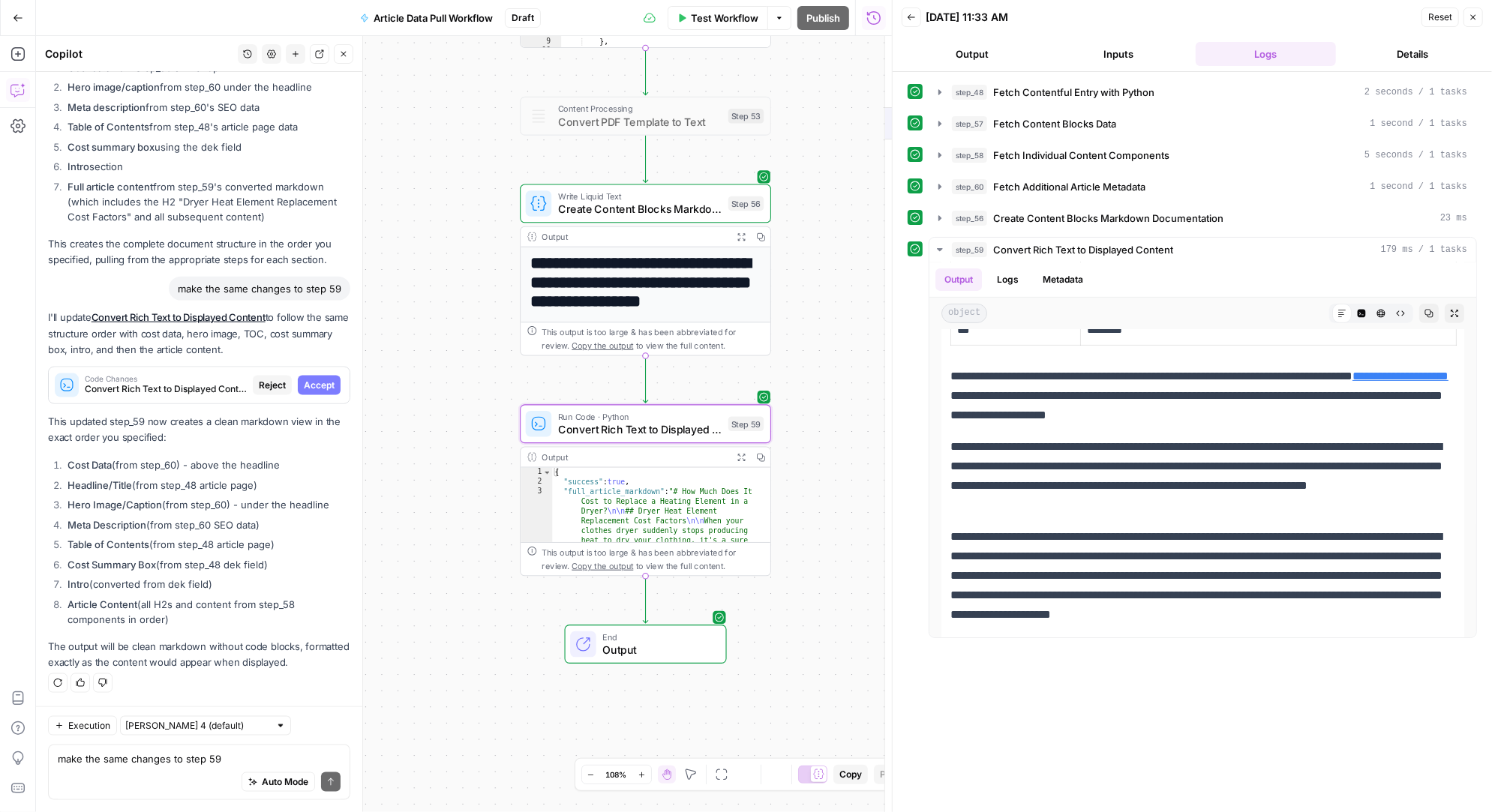
scroll to position [28053, 0]
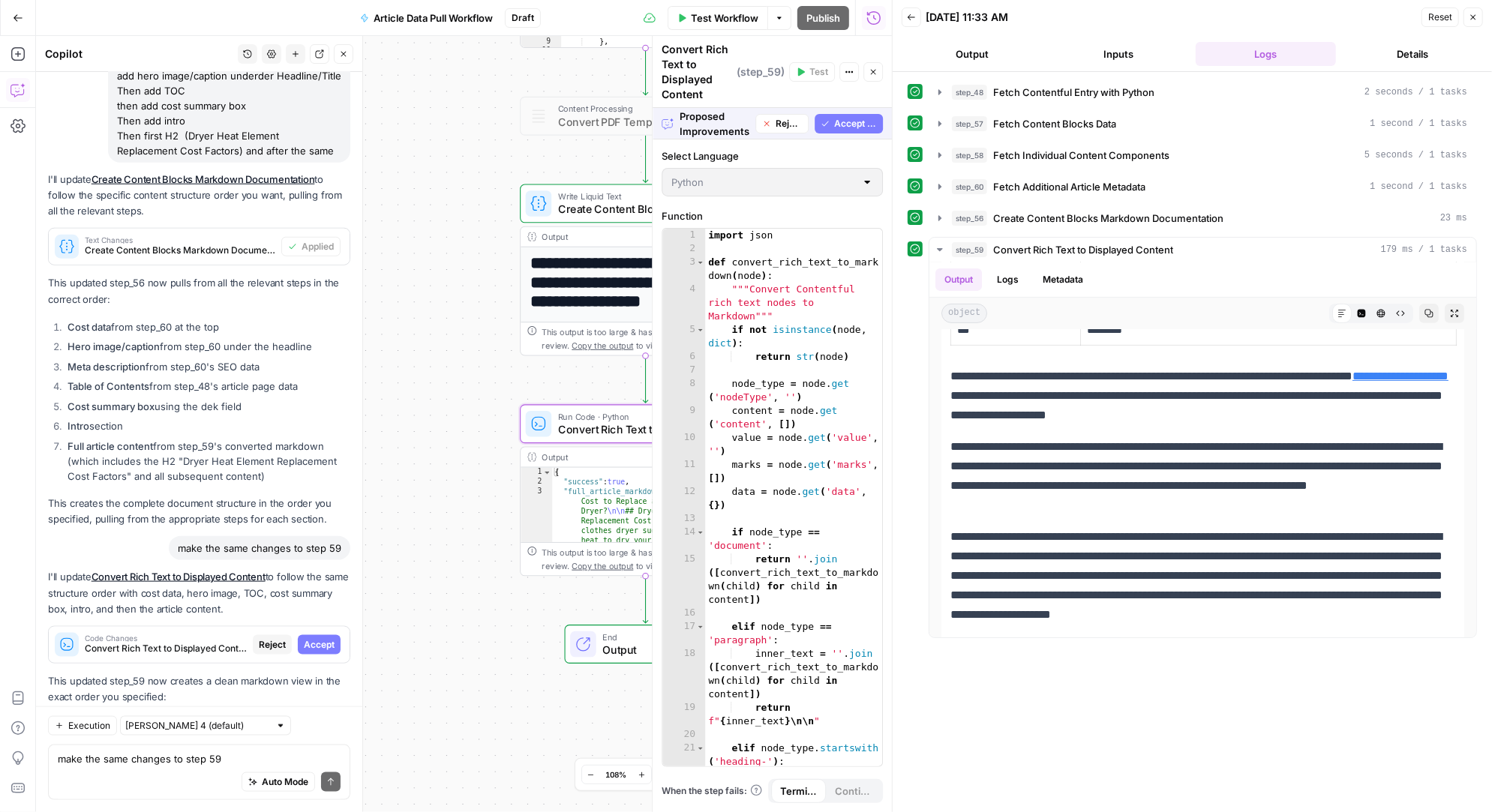
click at [322, 639] on span "Accept" at bounding box center [319, 645] width 31 height 13
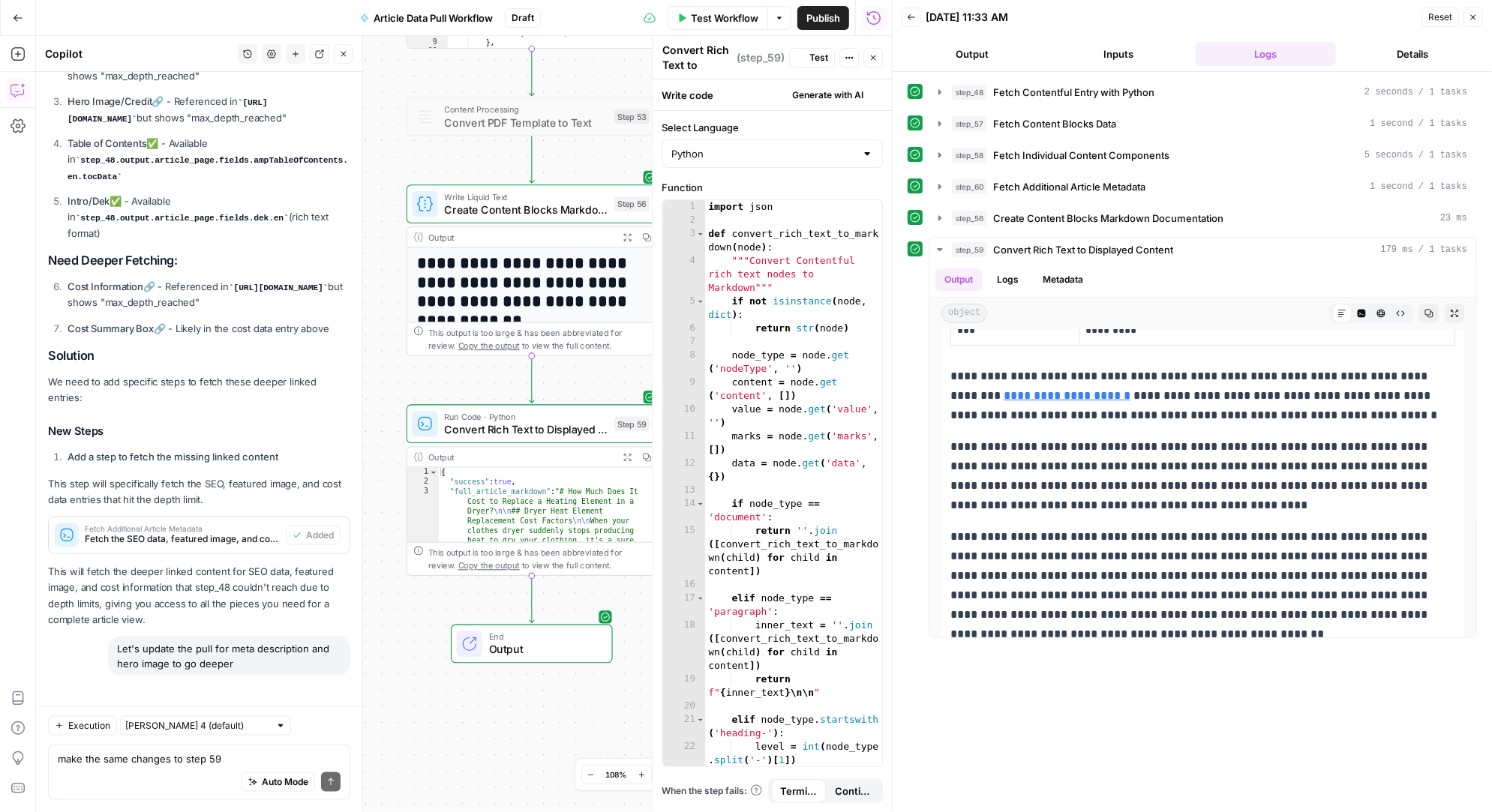
scroll to position [29085, 0]
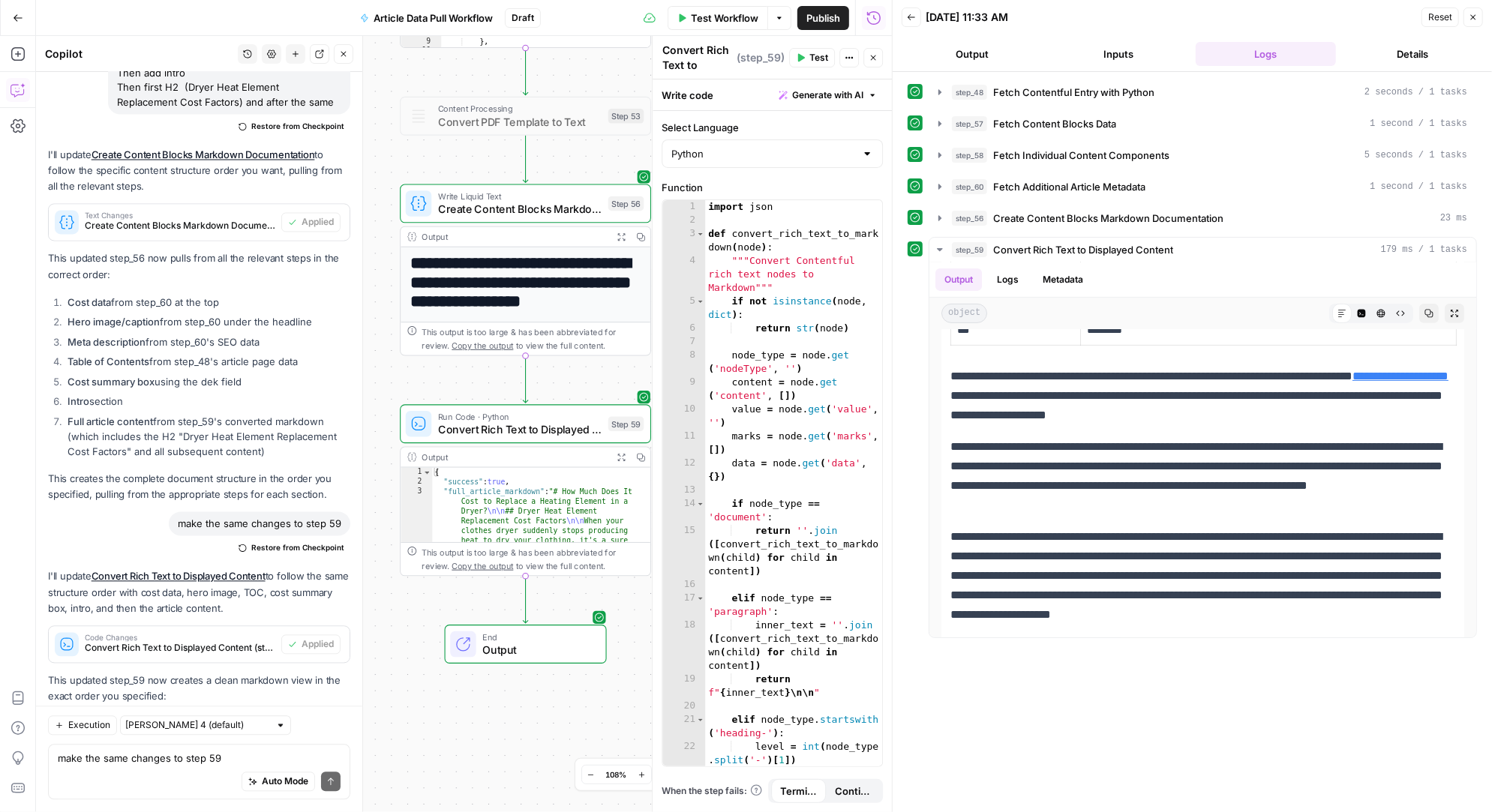
click at [817, 58] on span "Test" at bounding box center [818, 57] width 19 height 13
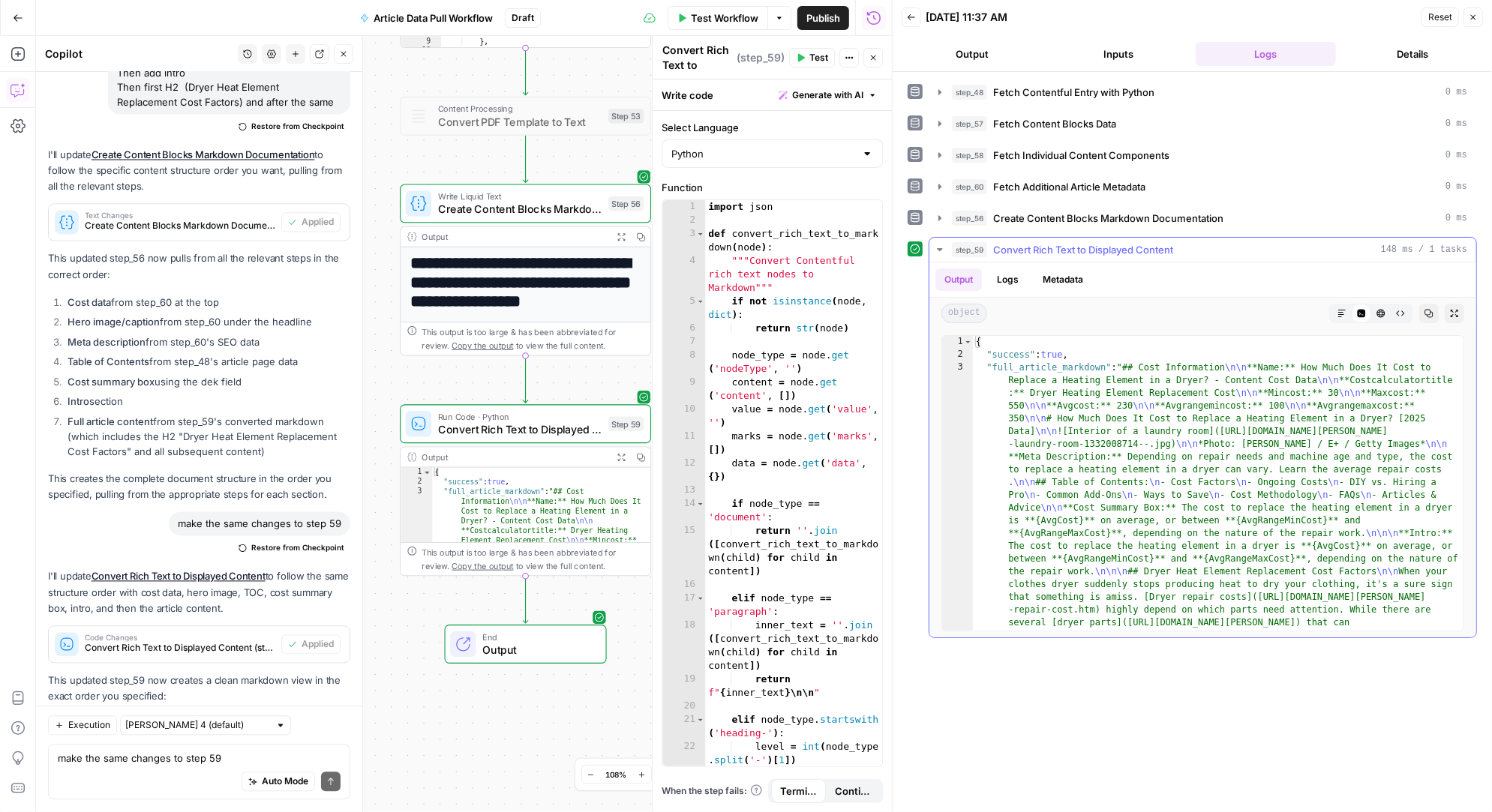
click at [1341, 312] on icon "button" at bounding box center [1342, 313] width 7 height 7
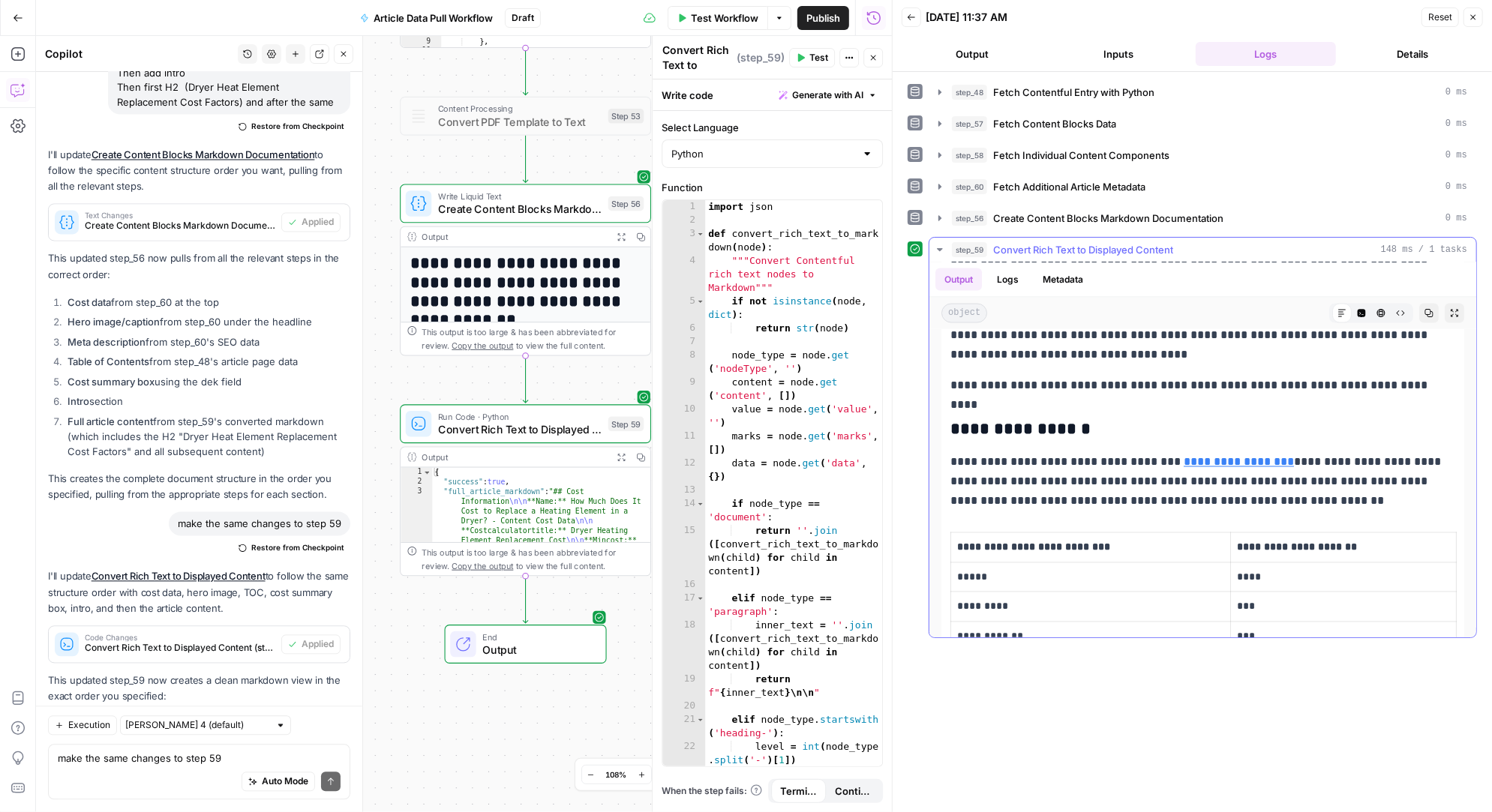
scroll to position [2121, 0]
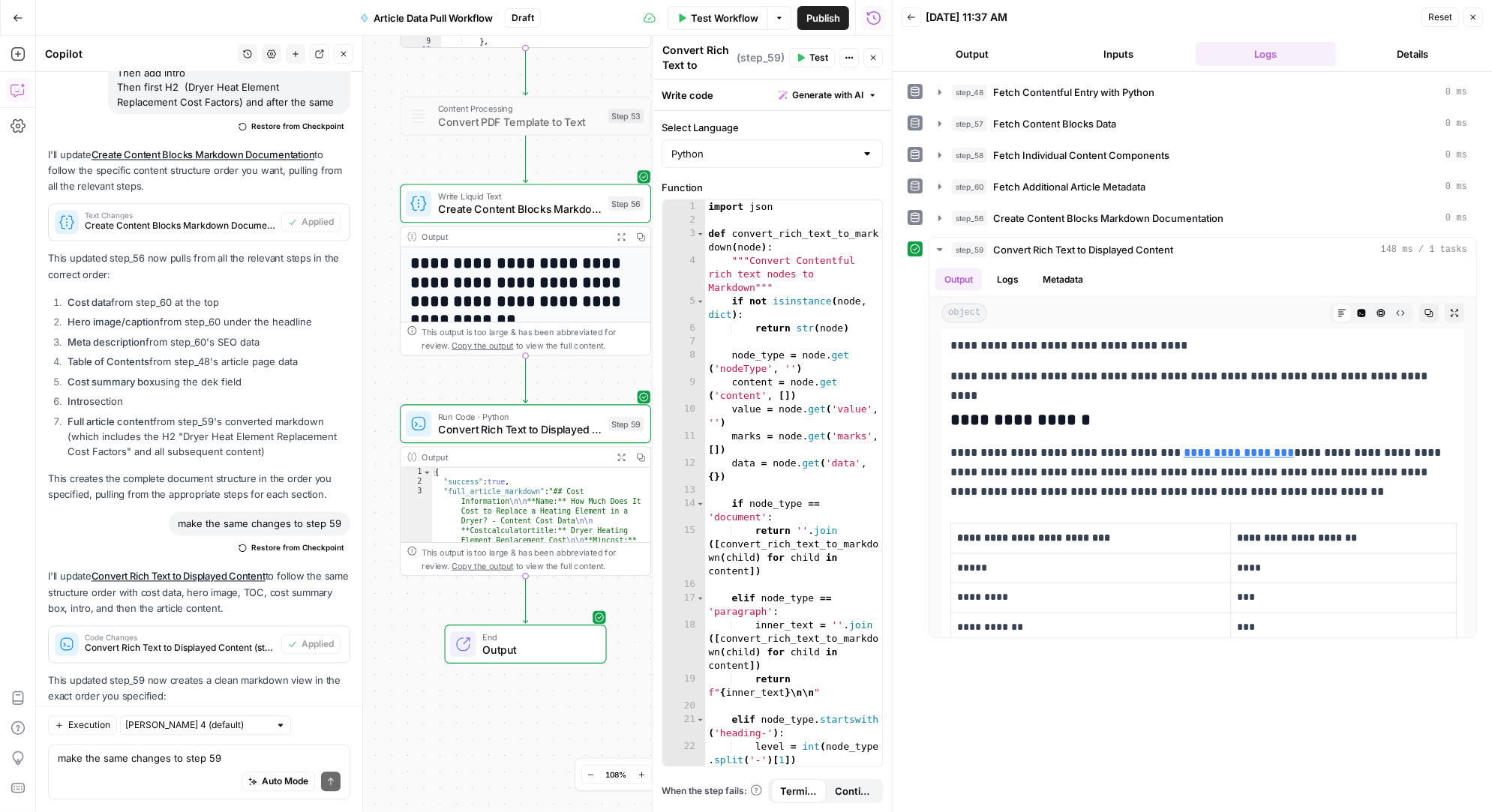
click at [103, 766] on div "Auto Mode Send" at bounding box center [199, 782] width 283 height 33
paste textarea "Missing Cost Methodology block 14. Missing FAQ"
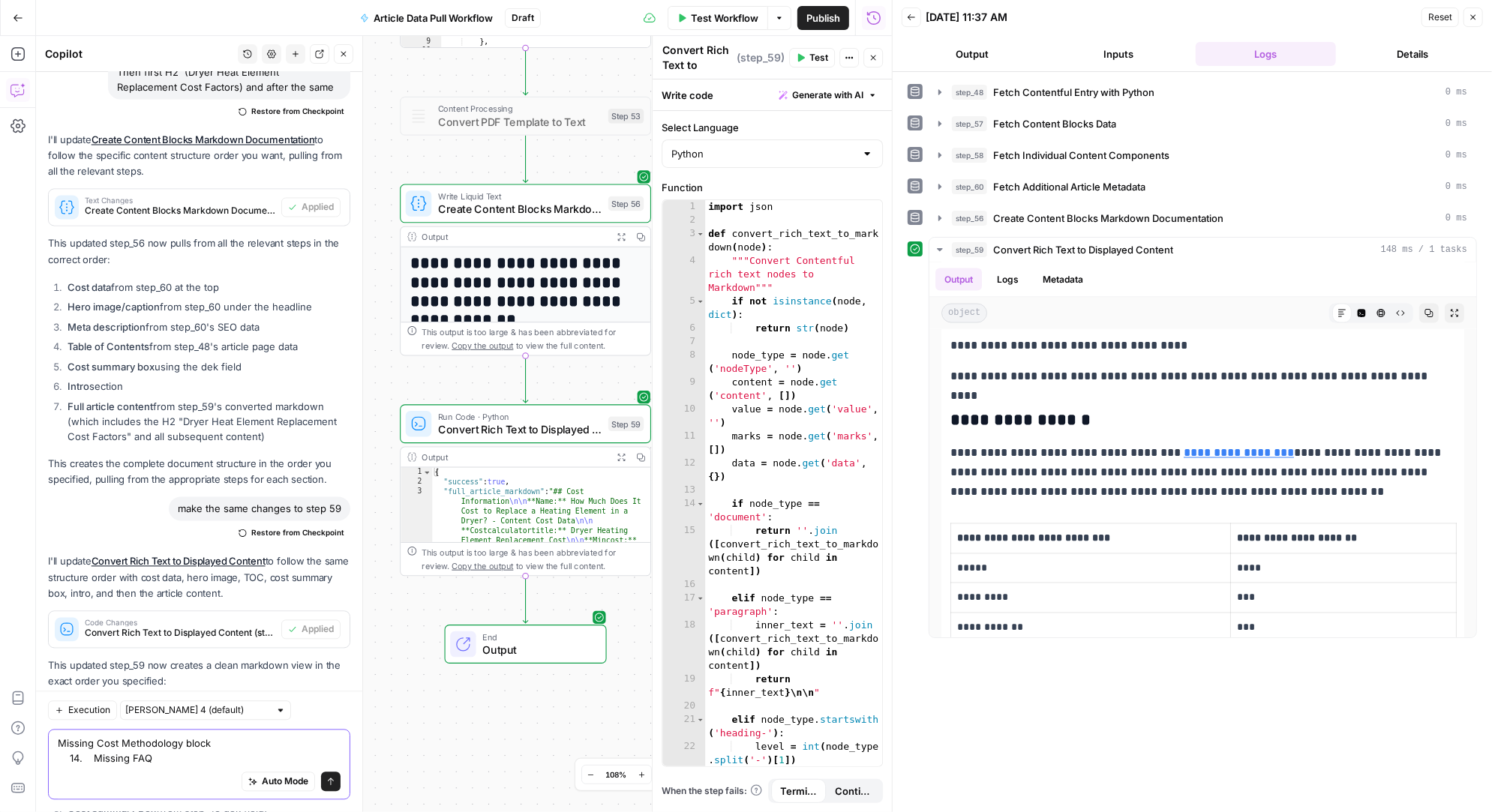
drag, startPoint x: 92, startPoint y: 758, endPoint x: 44, endPoint y: 758, distance: 48.0
click at [44, 758] on div "Execution Claude Sonnet 4 (default) Missing Cost Methodology block 14. Missing …" at bounding box center [199, 752] width 326 height 120
click at [134, 756] on textarea "Missing Cost Methodology block Missing FAQ" at bounding box center [199, 751] width 283 height 30
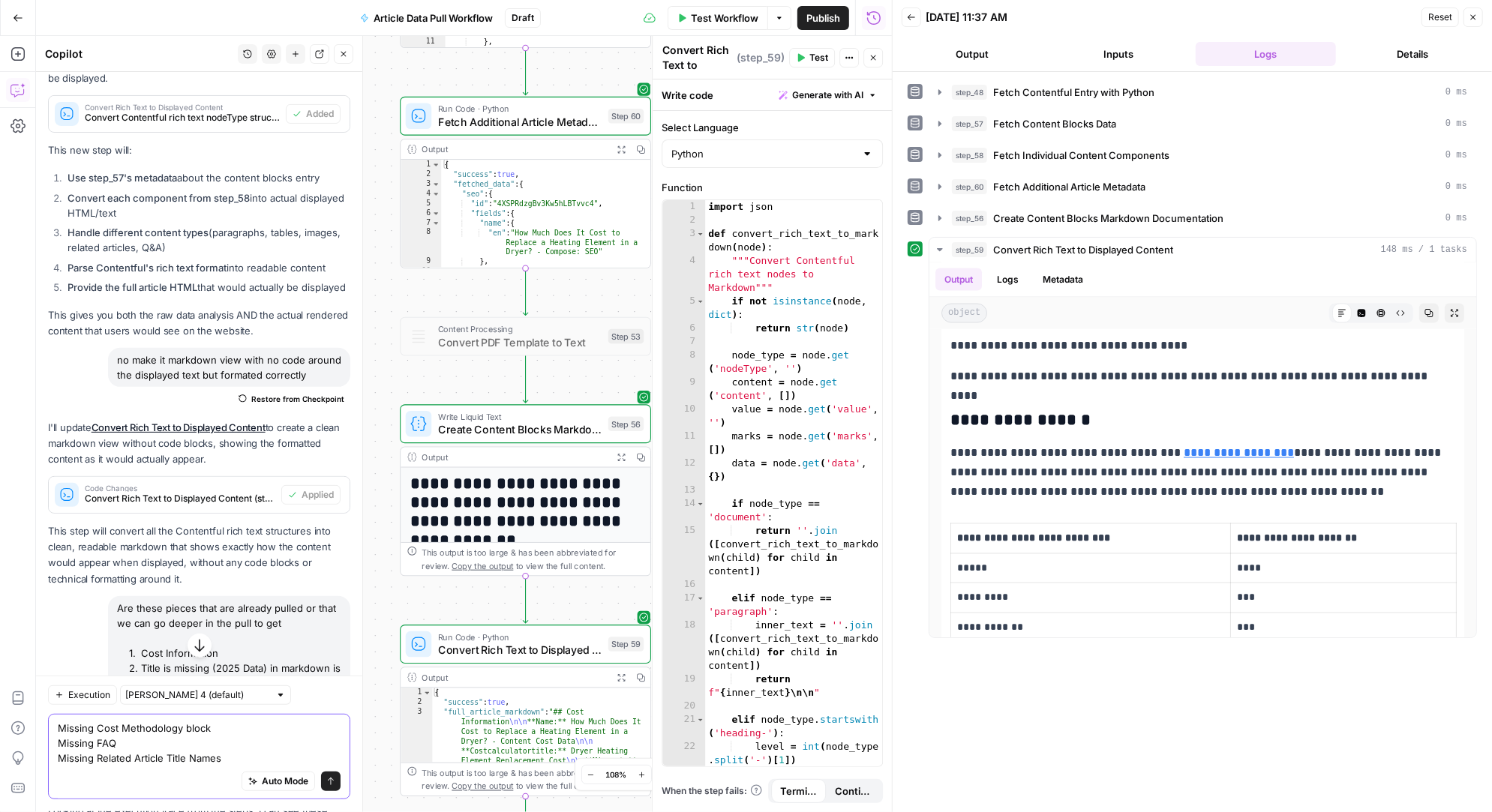
scroll to position [27064, 0]
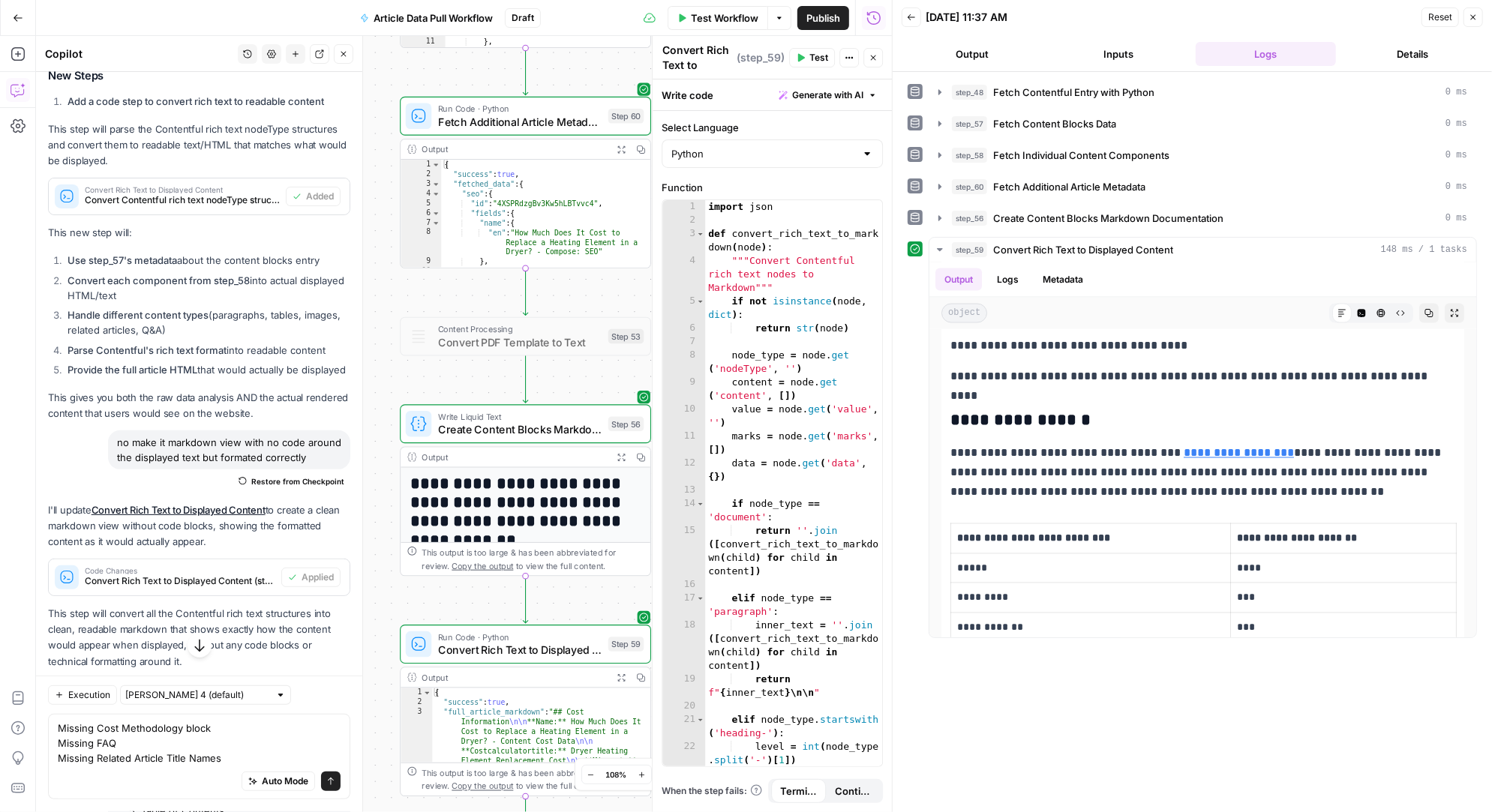
drag, startPoint x: 252, startPoint y: 405, endPoint x: 107, endPoint y: 385, distance: 146.4
click at [107, 679] on div "Are these pieces that are already pulled or that we can go deeper in the pull t…" at bounding box center [199, 778] width 302 height 198
copy div "Are these pieces that are already pulled or that we can go deeper in the pull t…"
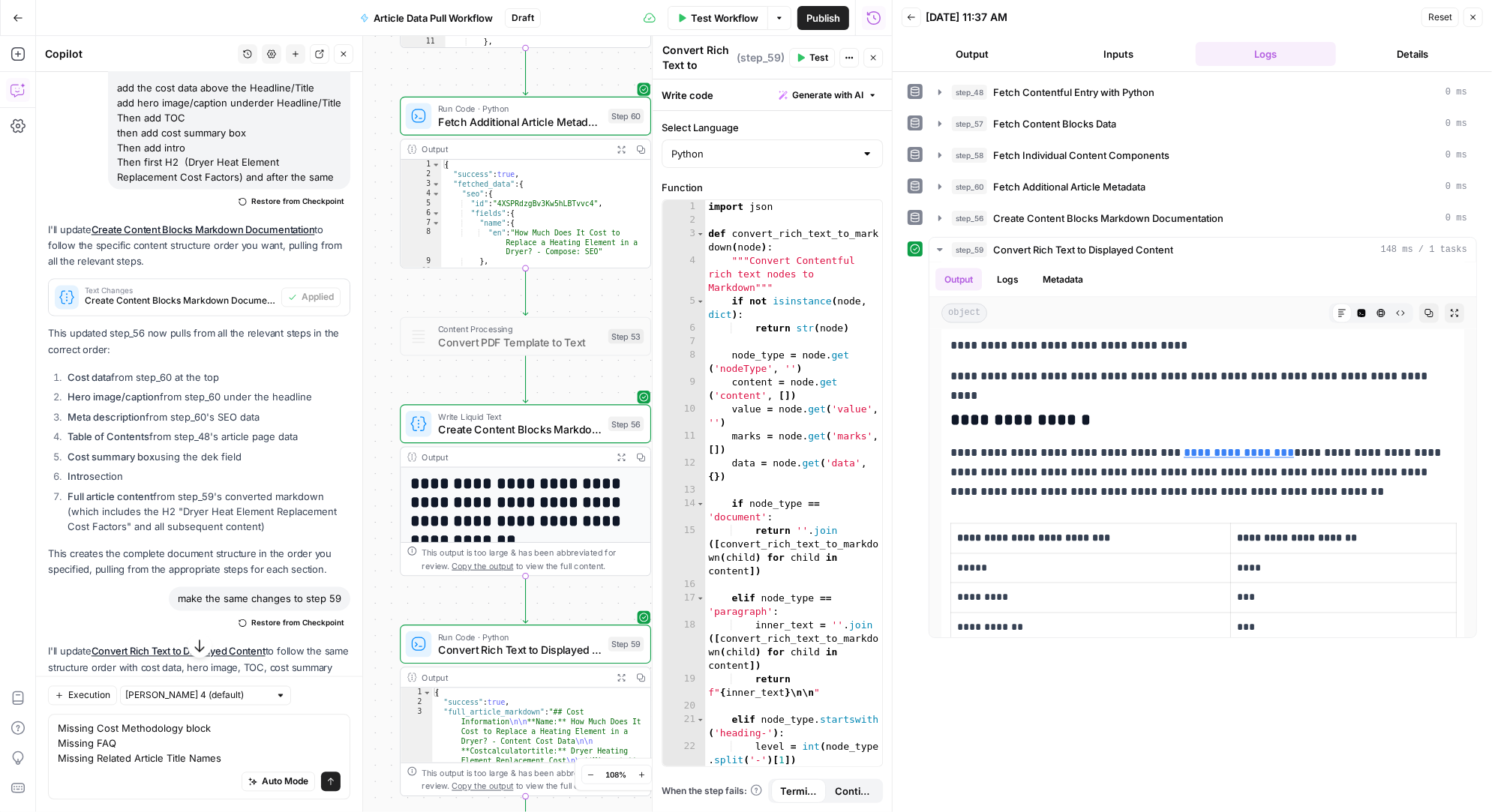
scroll to position [29114, 0]
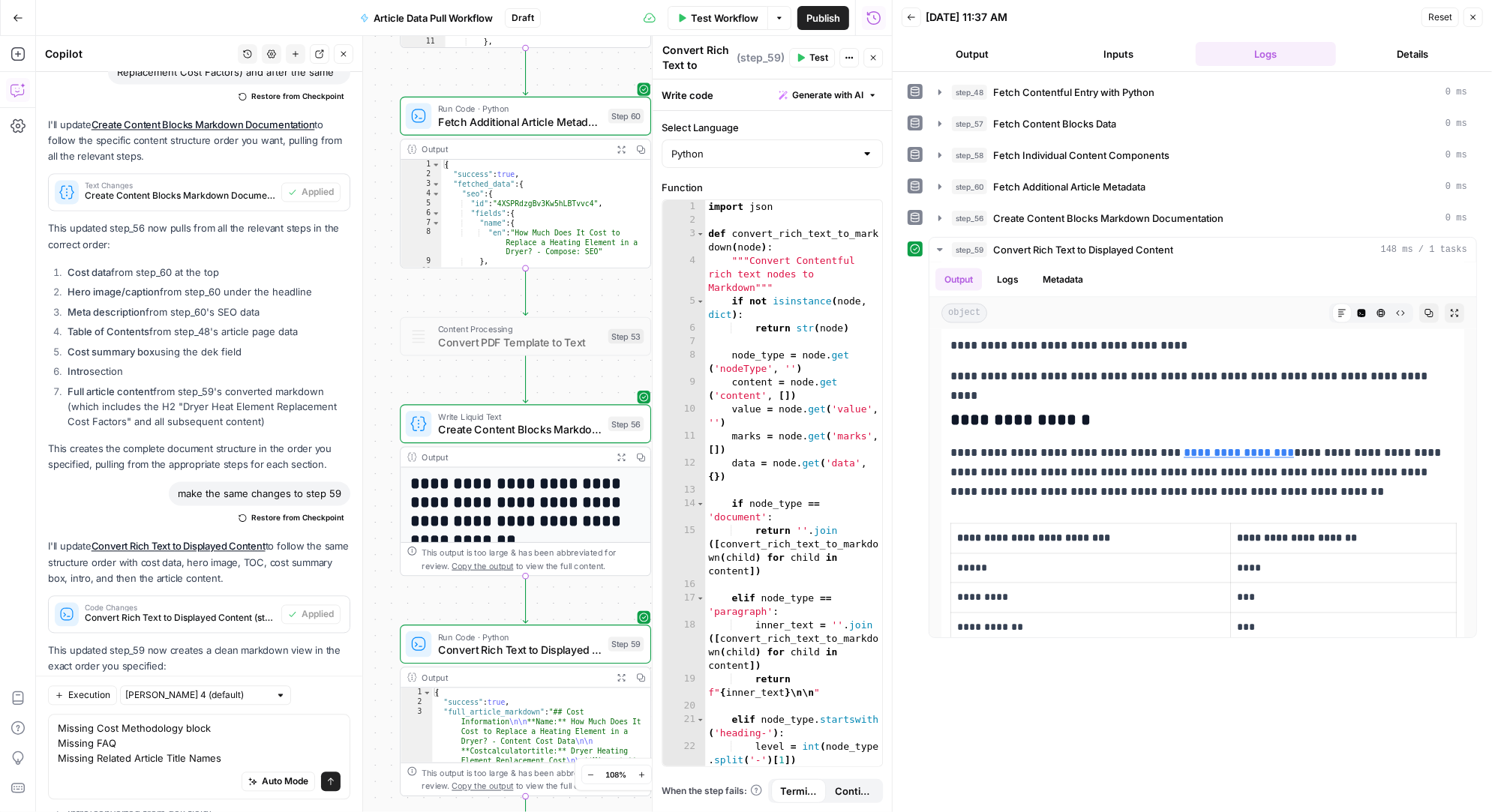
click at [56, 725] on div "Missing Cost Methodology block Missing FAQ Missing Related Article Title Names …" at bounding box center [199, 757] width 302 height 85
click at [57, 729] on textarea "Missing Cost Methodology block Missing FAQ Missing Related Article Title Names" at bounding box center [199, 744] width 283 height 45
paste textarea "Are these pieces that are already pulled or that we can go deeper in the pull t…"
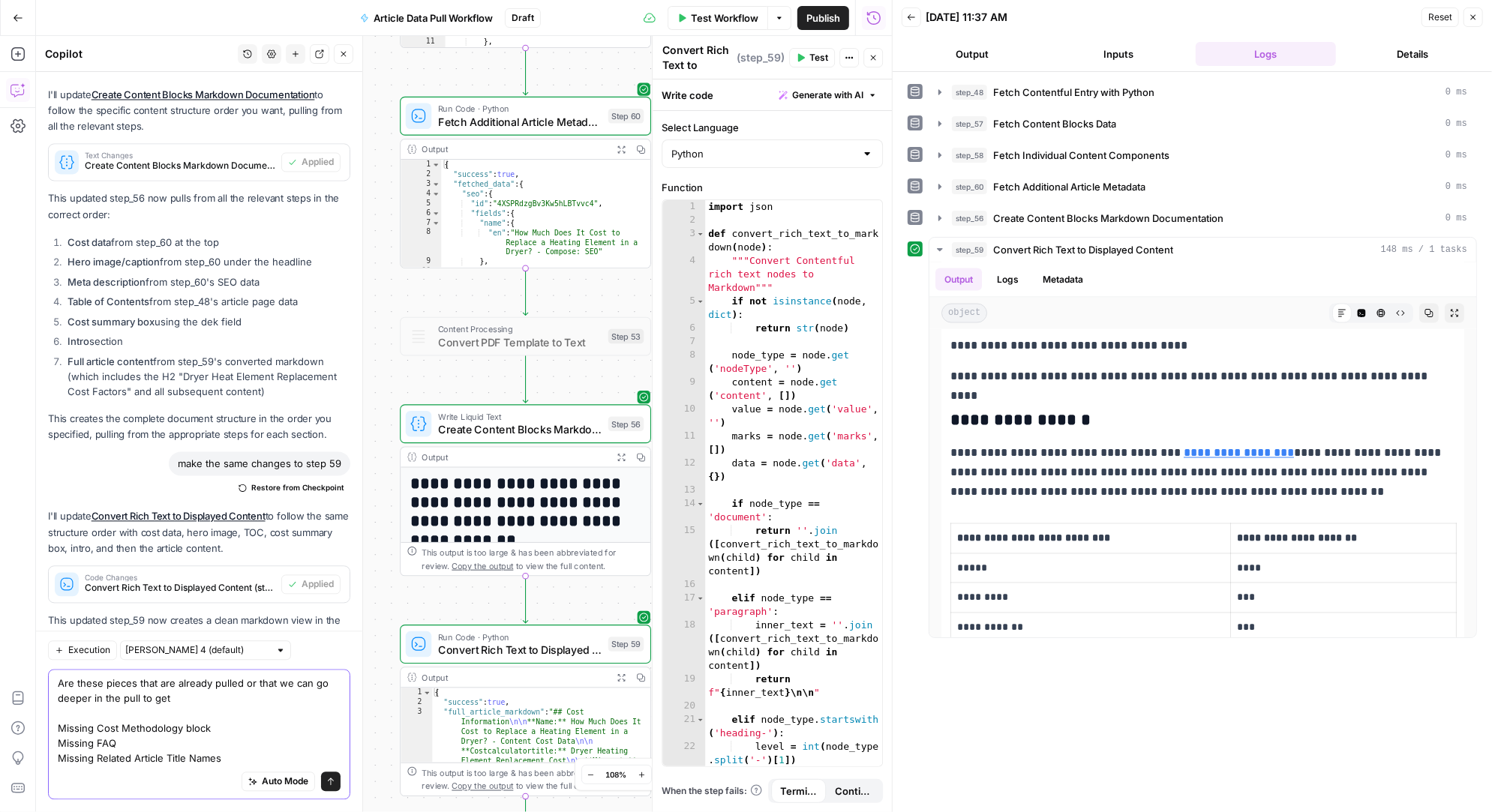
scroll to position [29159, 0]
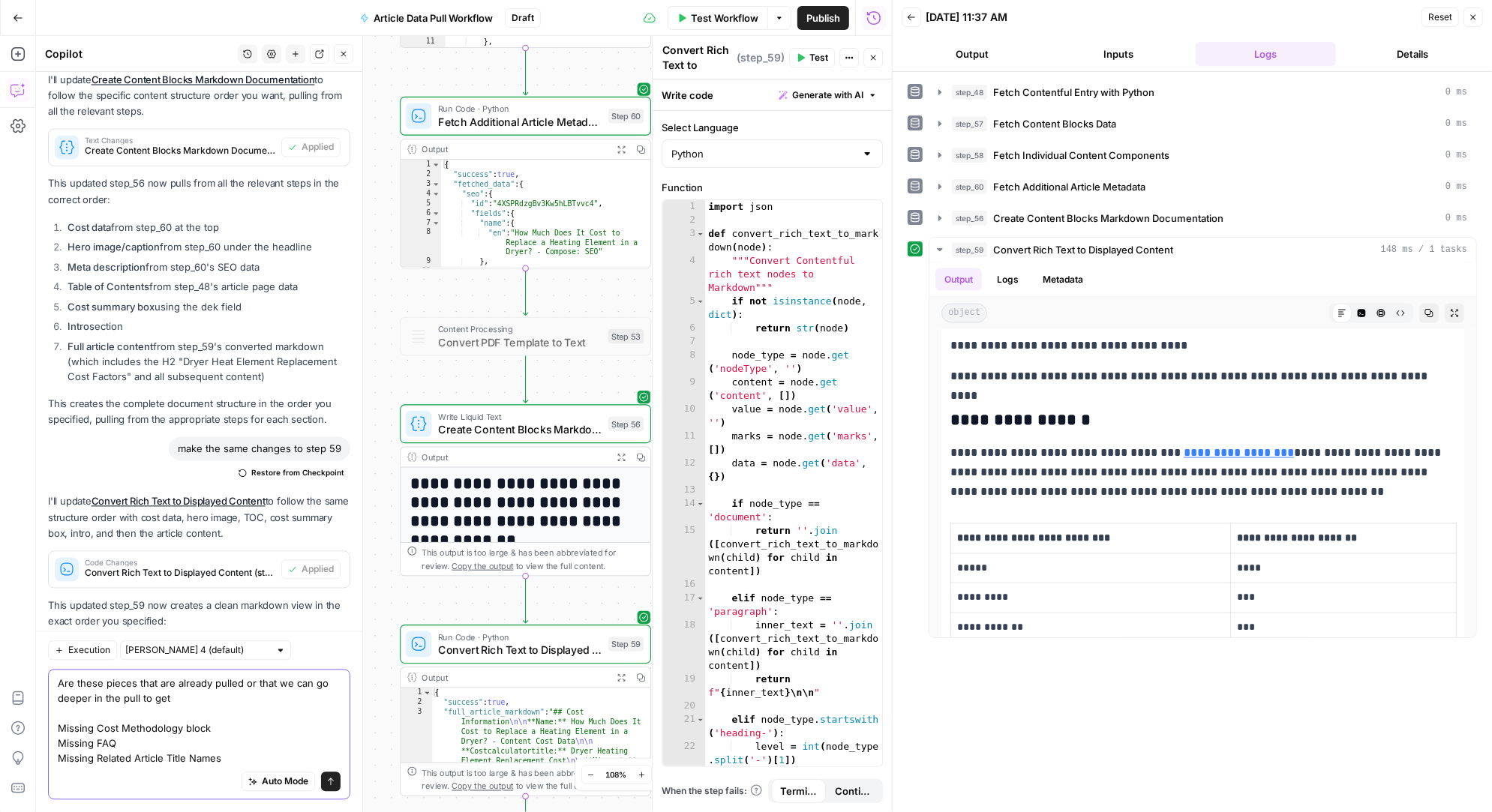
click at [122, 746] on textarea "Are these pieces that are already pulled or that we can go deeper in the pull t…" at bounding box center [199, 721] width 283 height 90
type textarea "Are these pieces that are already pulled or that we can go deeper in the pull t…"
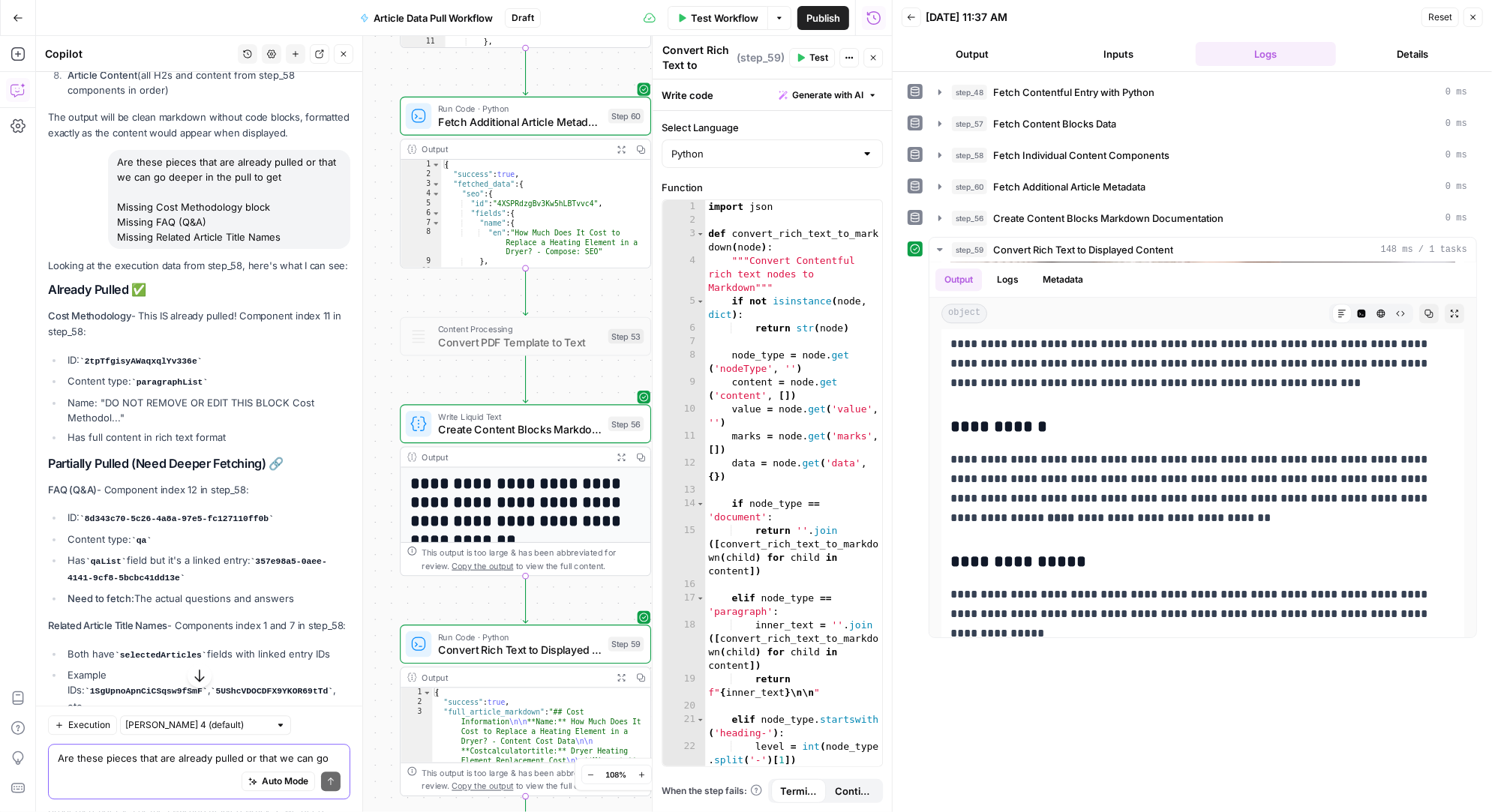
scroll to position [29900, 0]
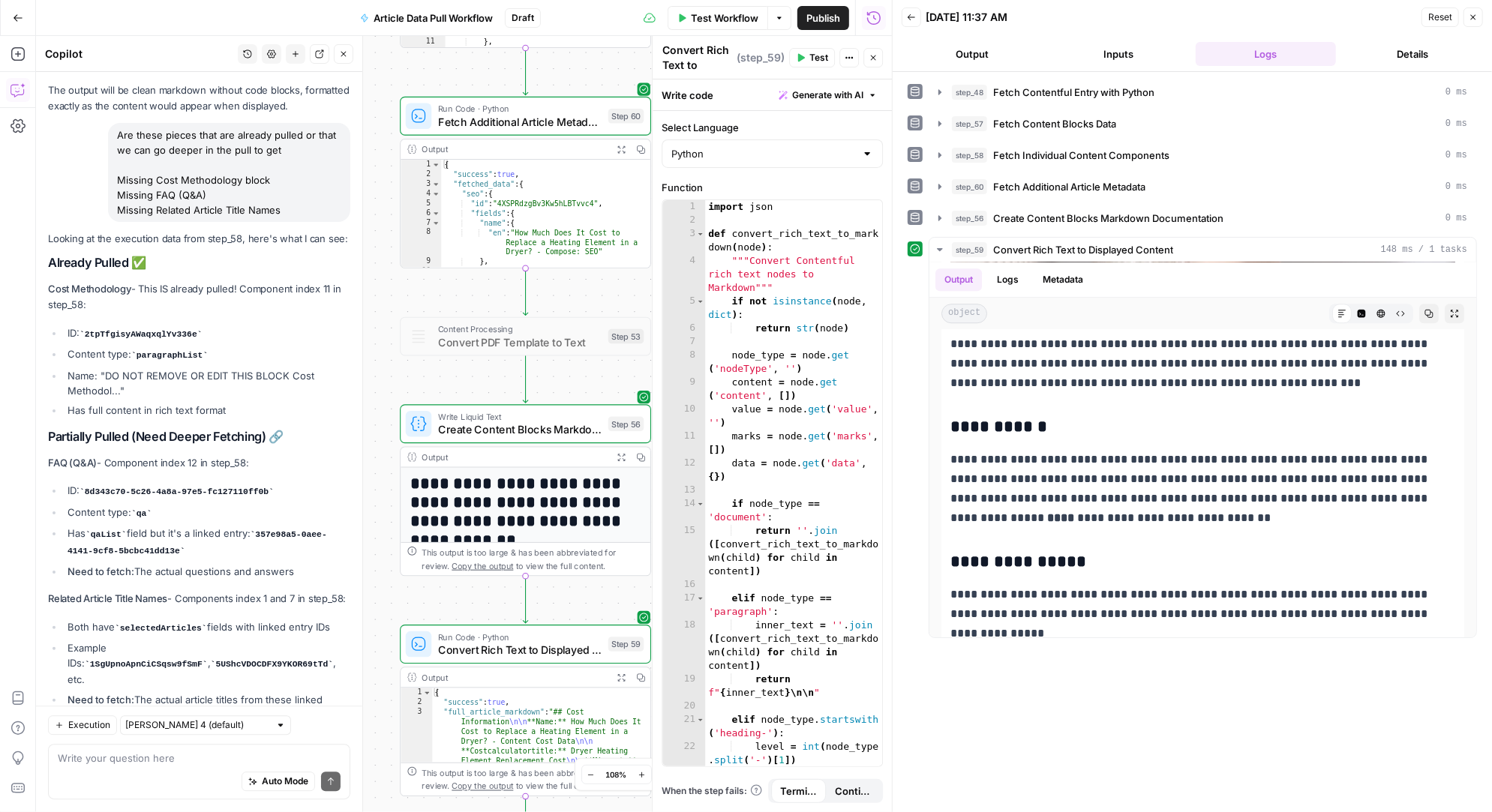
click at [88, 767] on div "Auto Mode Send" at bounding box center [199, 782] width 283 height 33
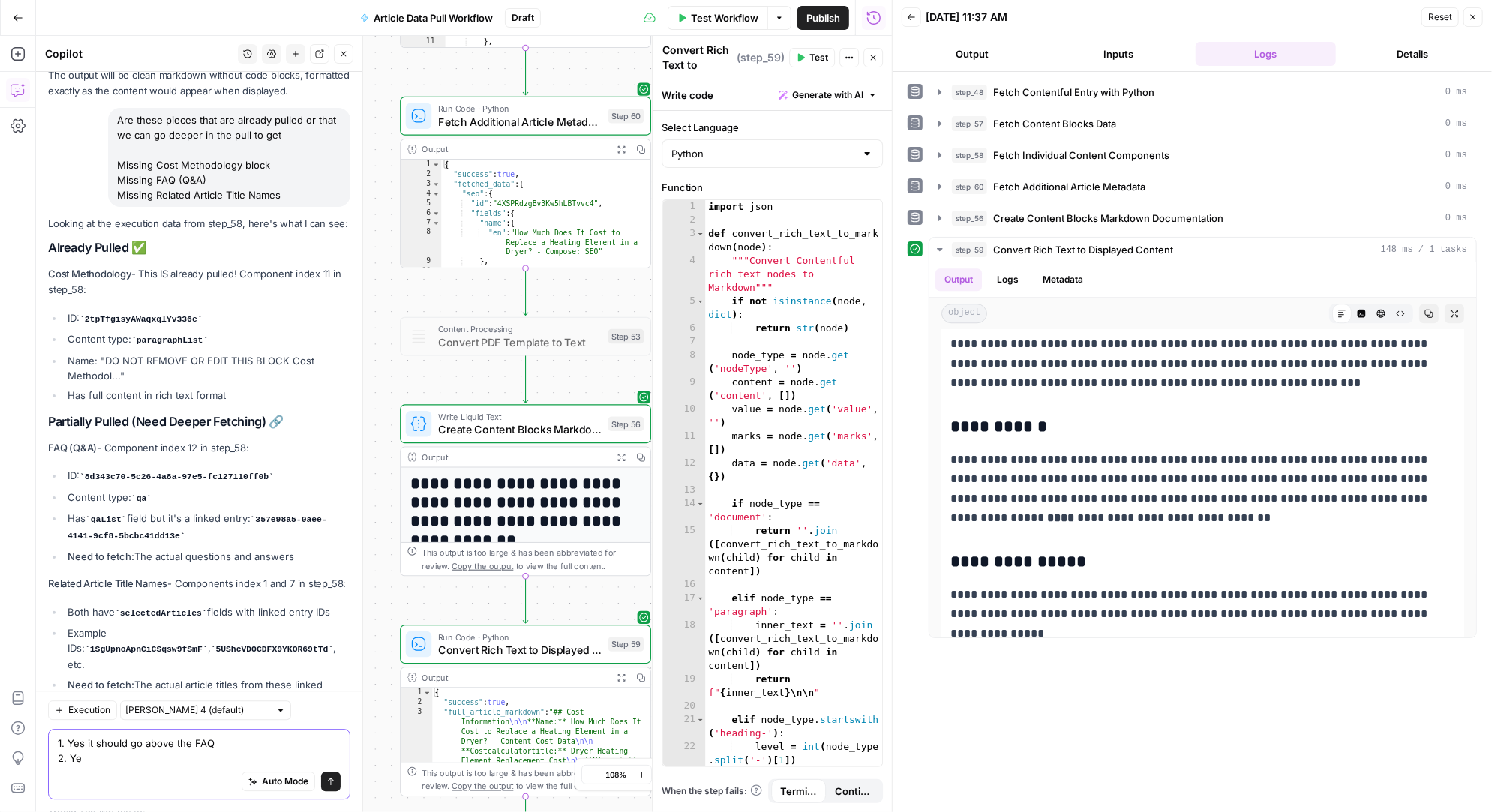
type textarea "1. Yes it should go above the FAQ 2. Yes"
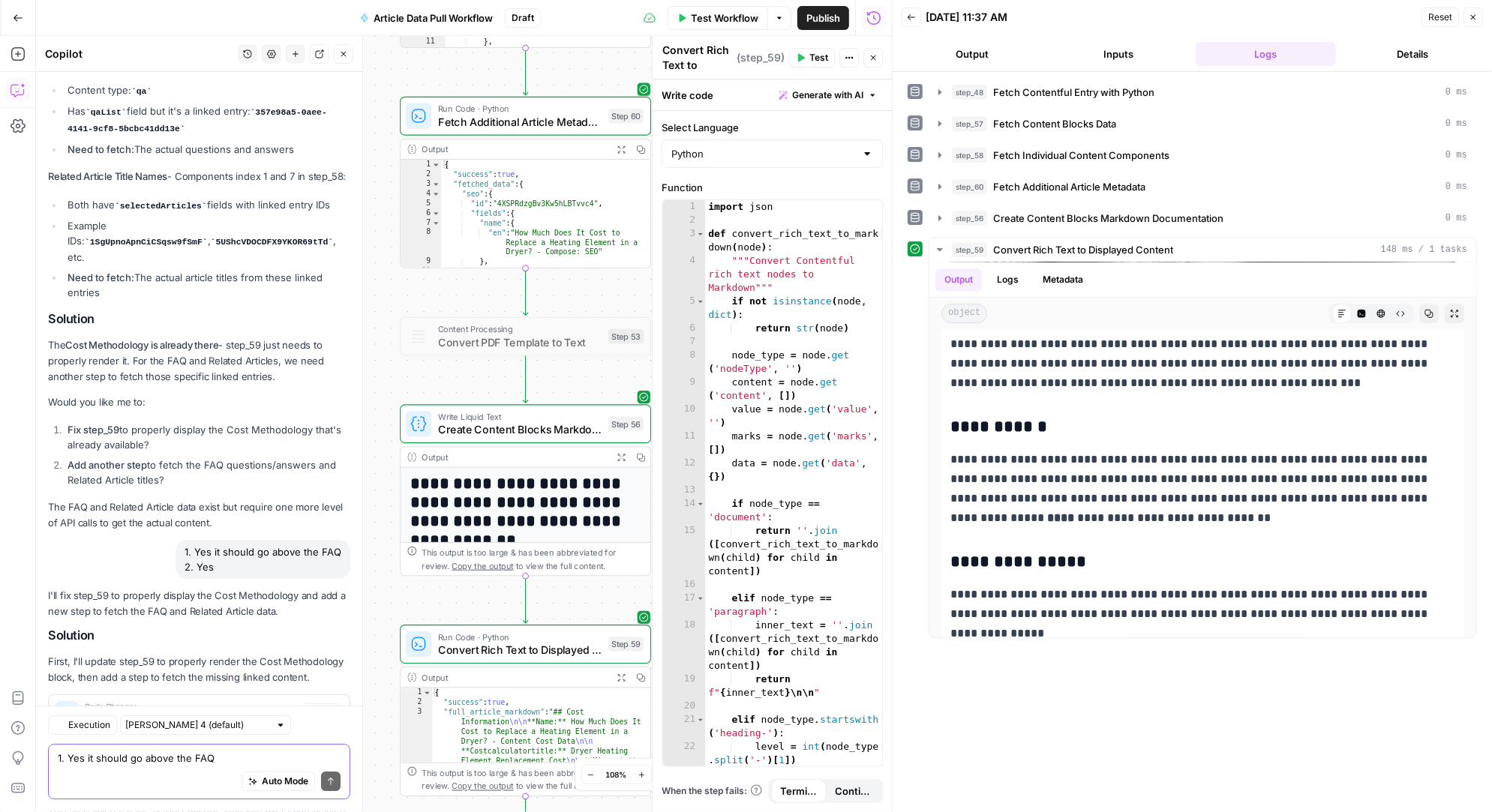
scroll to position [30322, 0]
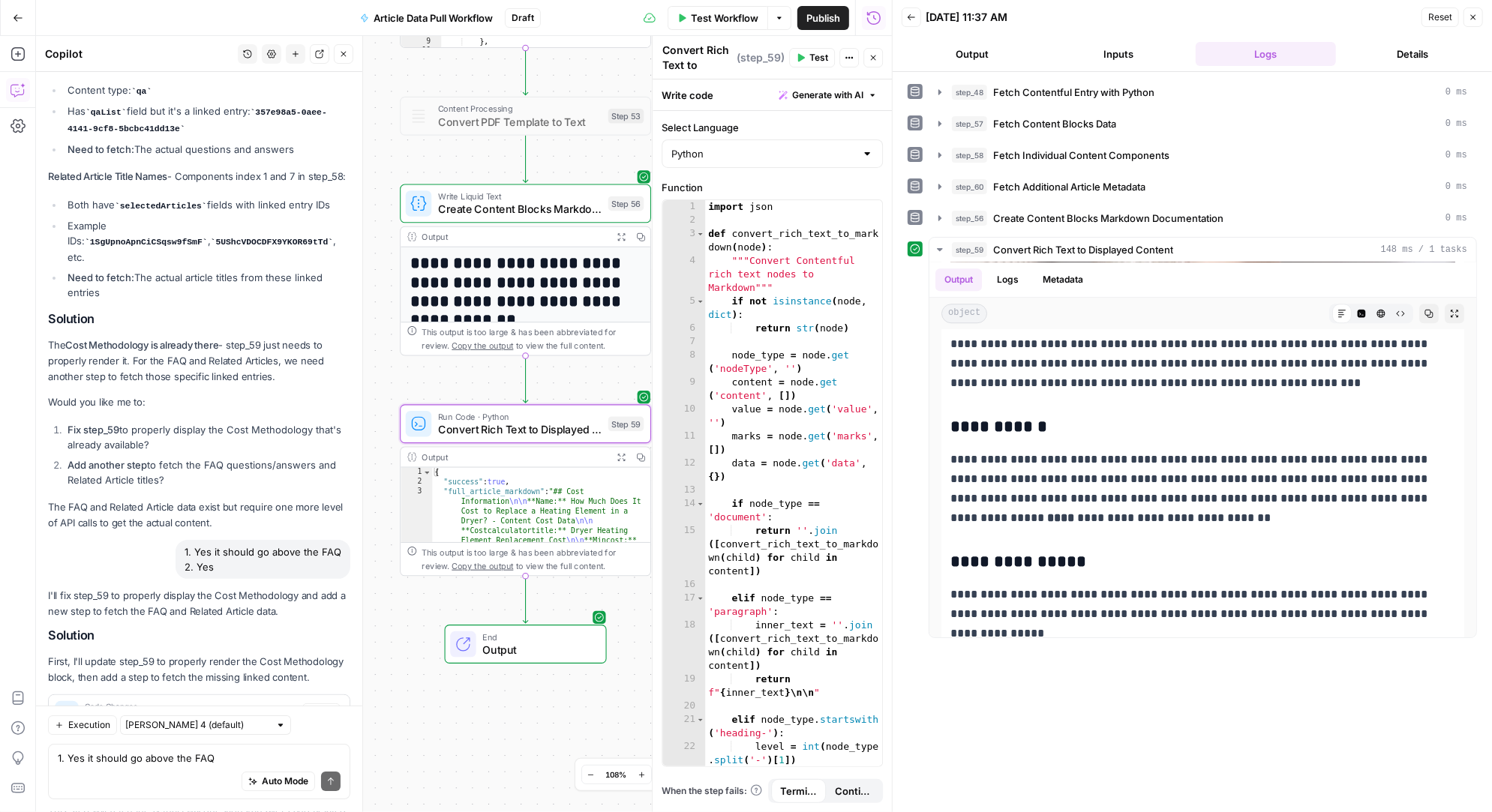
click at [324, 707] on span "Apply" at bounding box center [322, 713] width 25 height 13
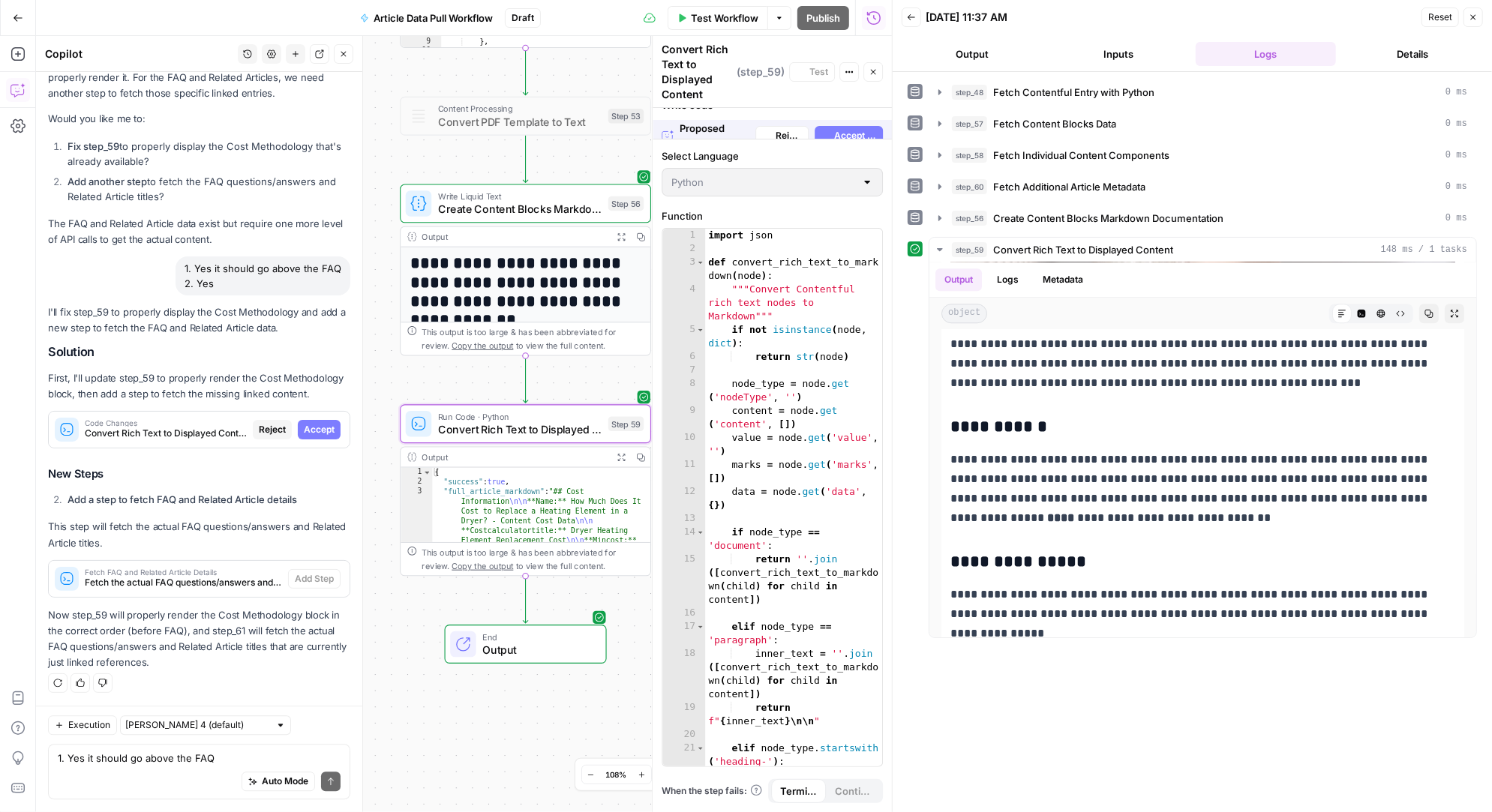
scroll to position [29290, 0]
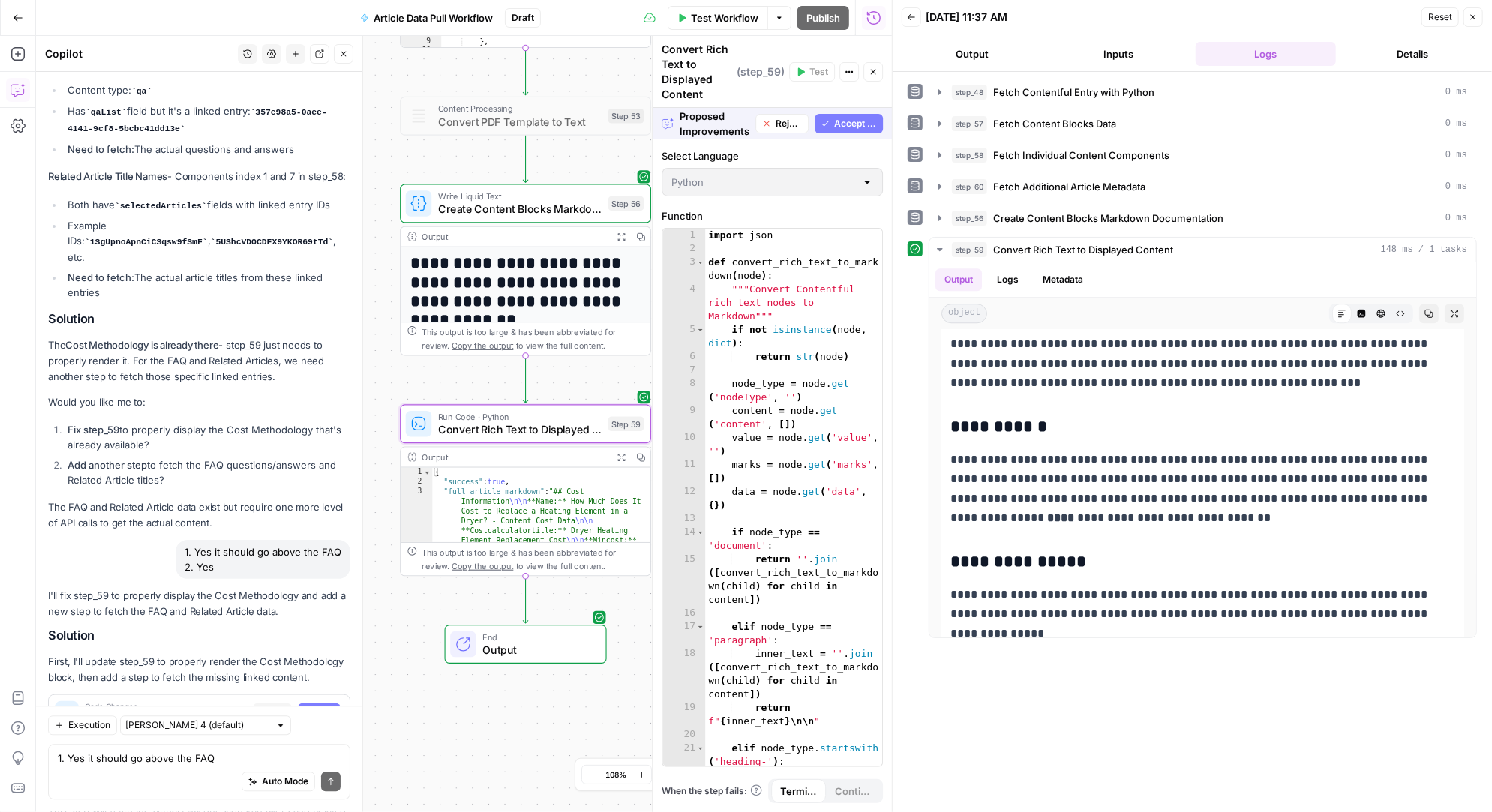
click at [325, 707] on span "Accept" at bounding box center [319, 713] width 31 height 13
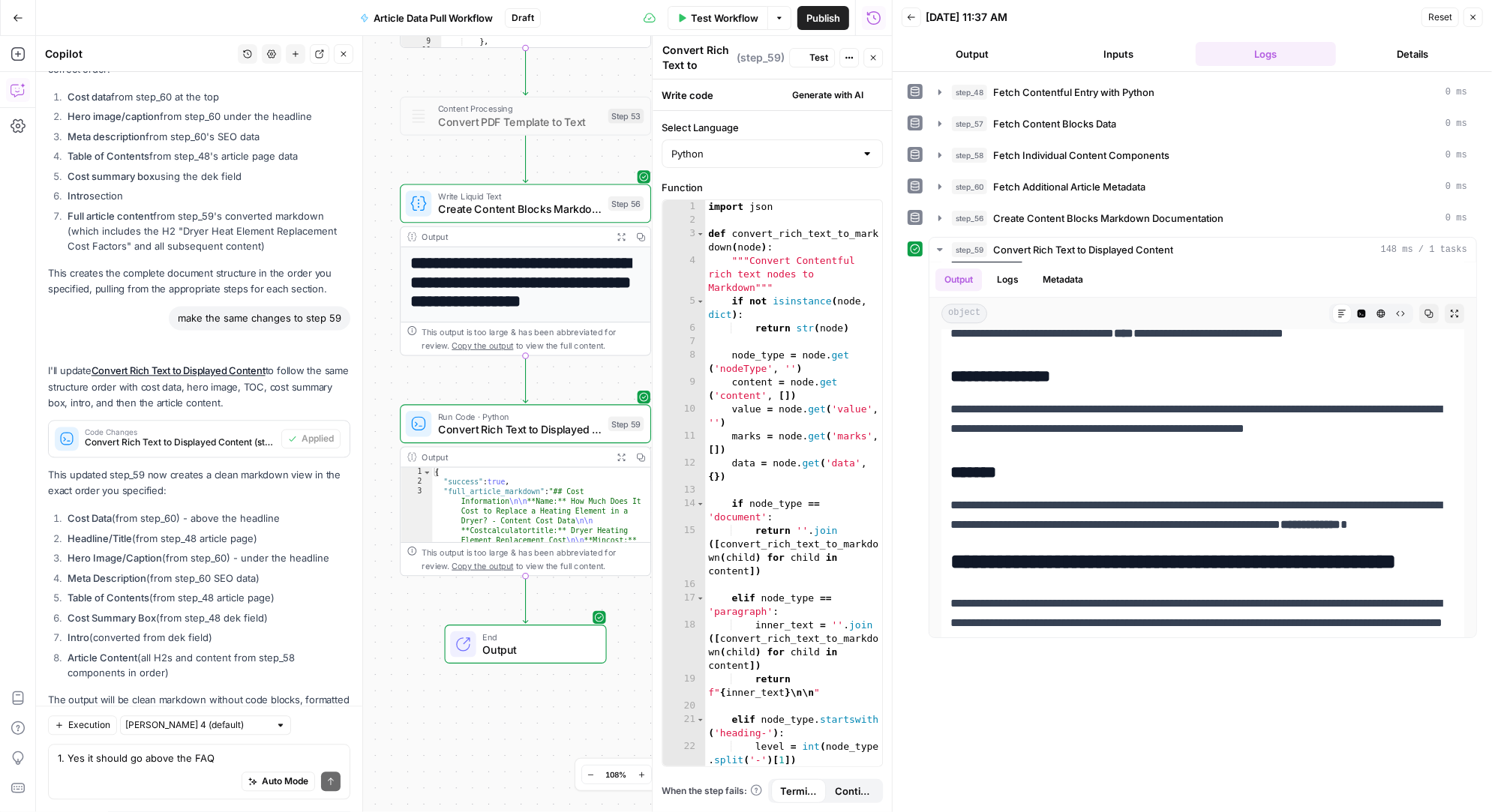
scroll to position [30371, 0]
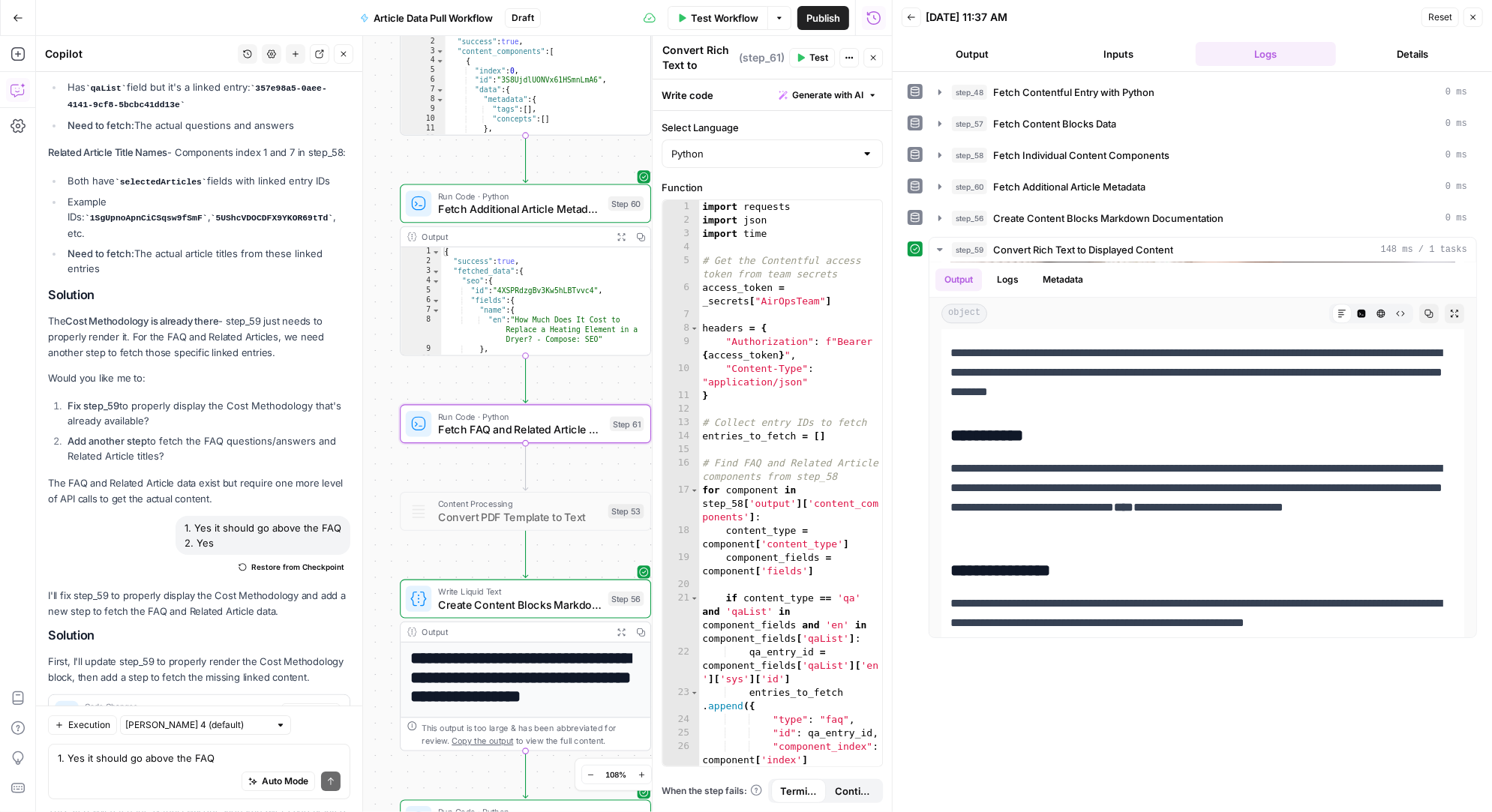
type textarea "Fetch FAQ and Related Article Details"
click at [166, 769] on div "Auto Mode Send" at bounding box center [199, 782] width 283 height 33
type textarea "will step 59 reflect the new faq and related artricle data"
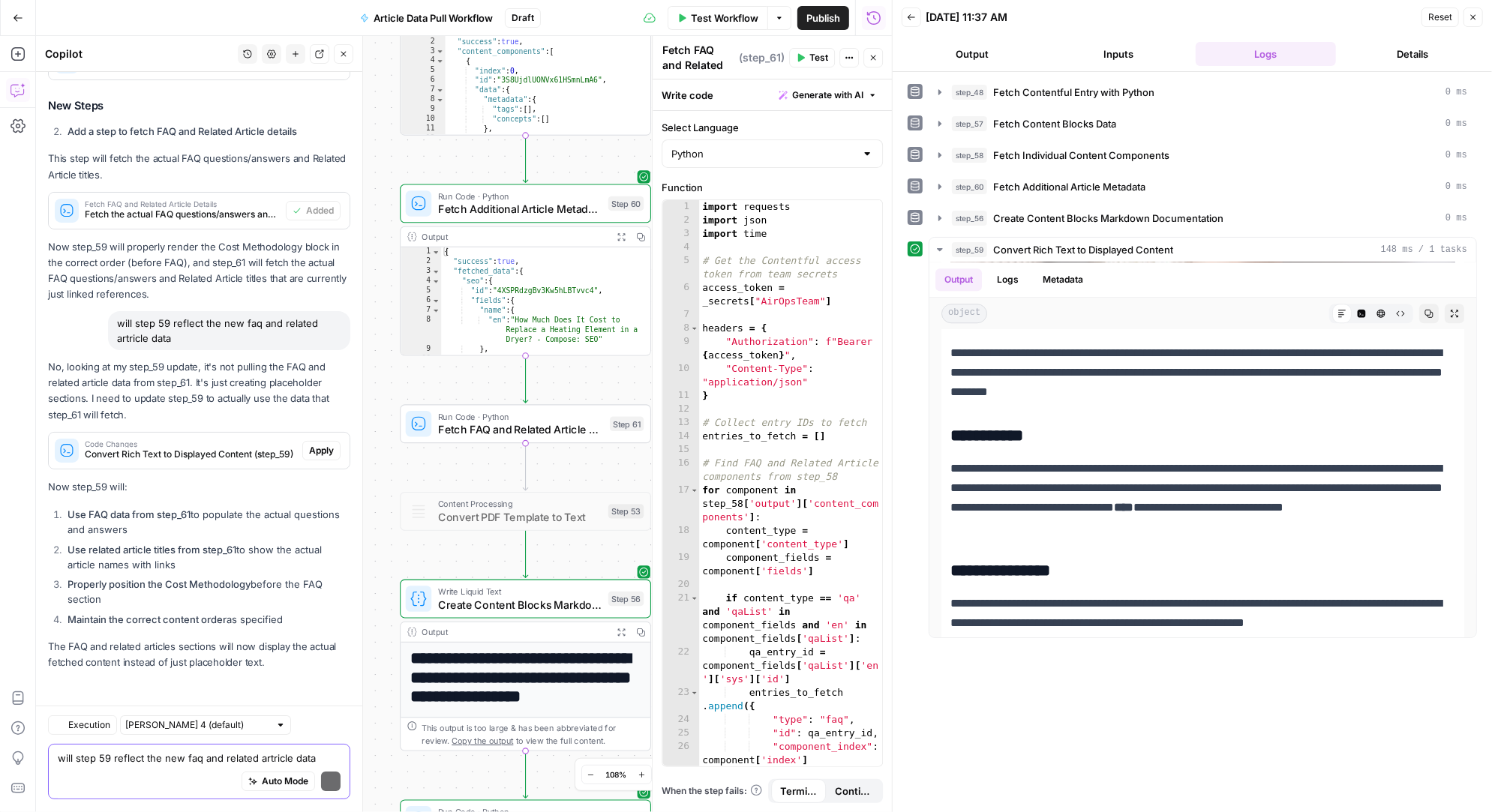
scroll to position [30739, 0]
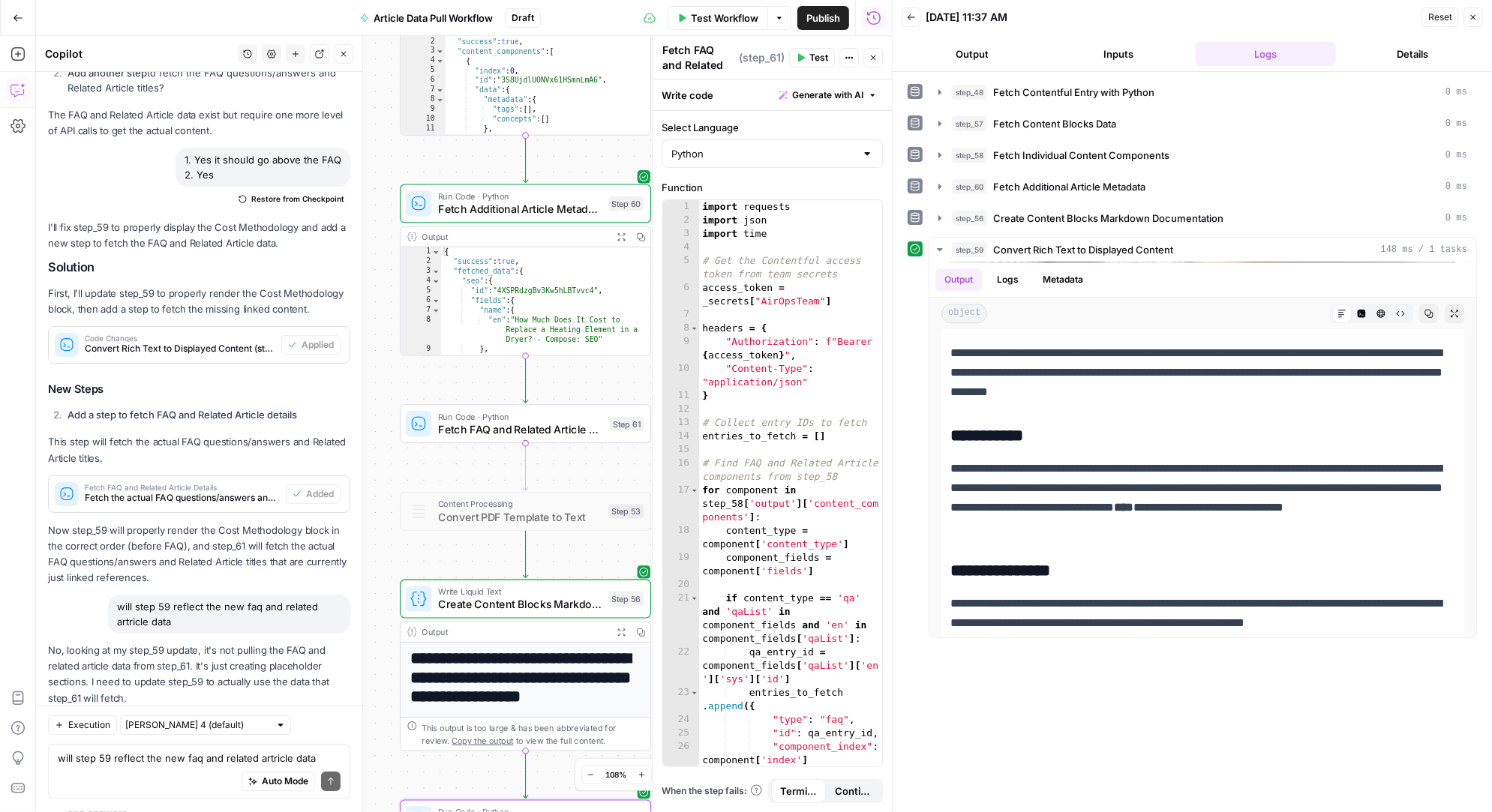
click at [322, 728] on span "Apply" at bounding box center [322, 734] width 25 height 13
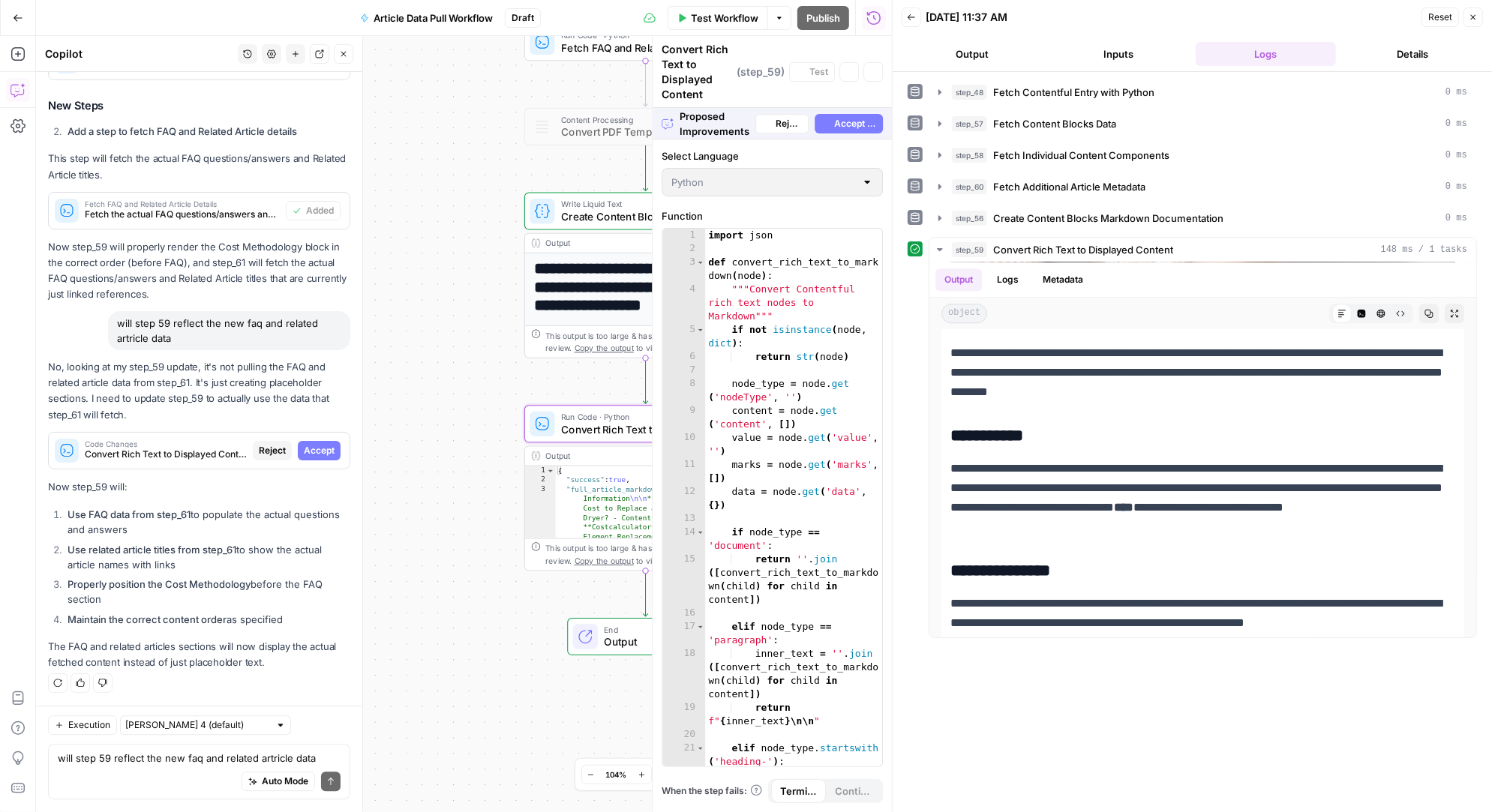
scroll to position [29659, 0]
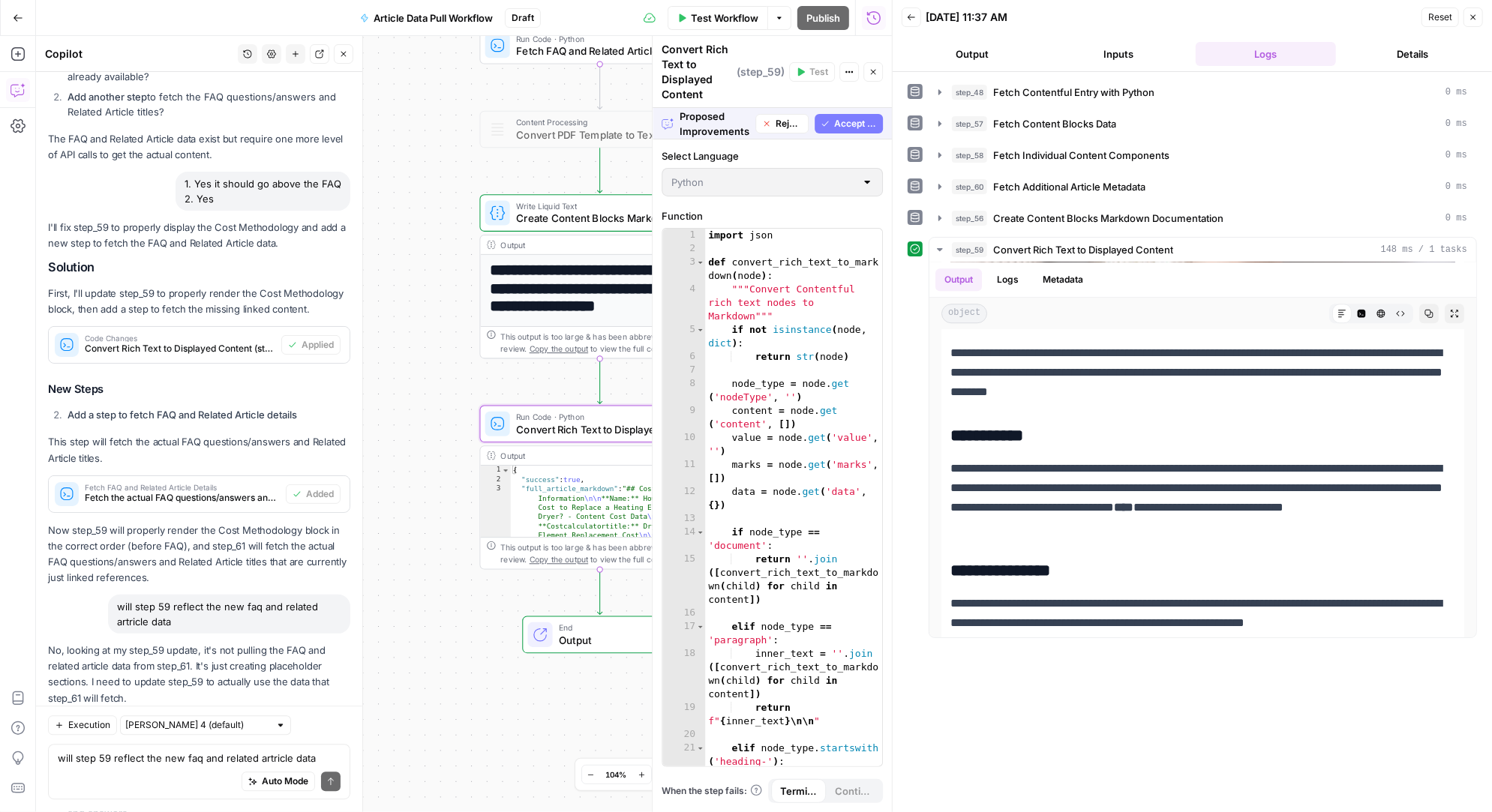
click at [318, 728] on span "Accept" at bounding box center [319, 734] width 31 height 13
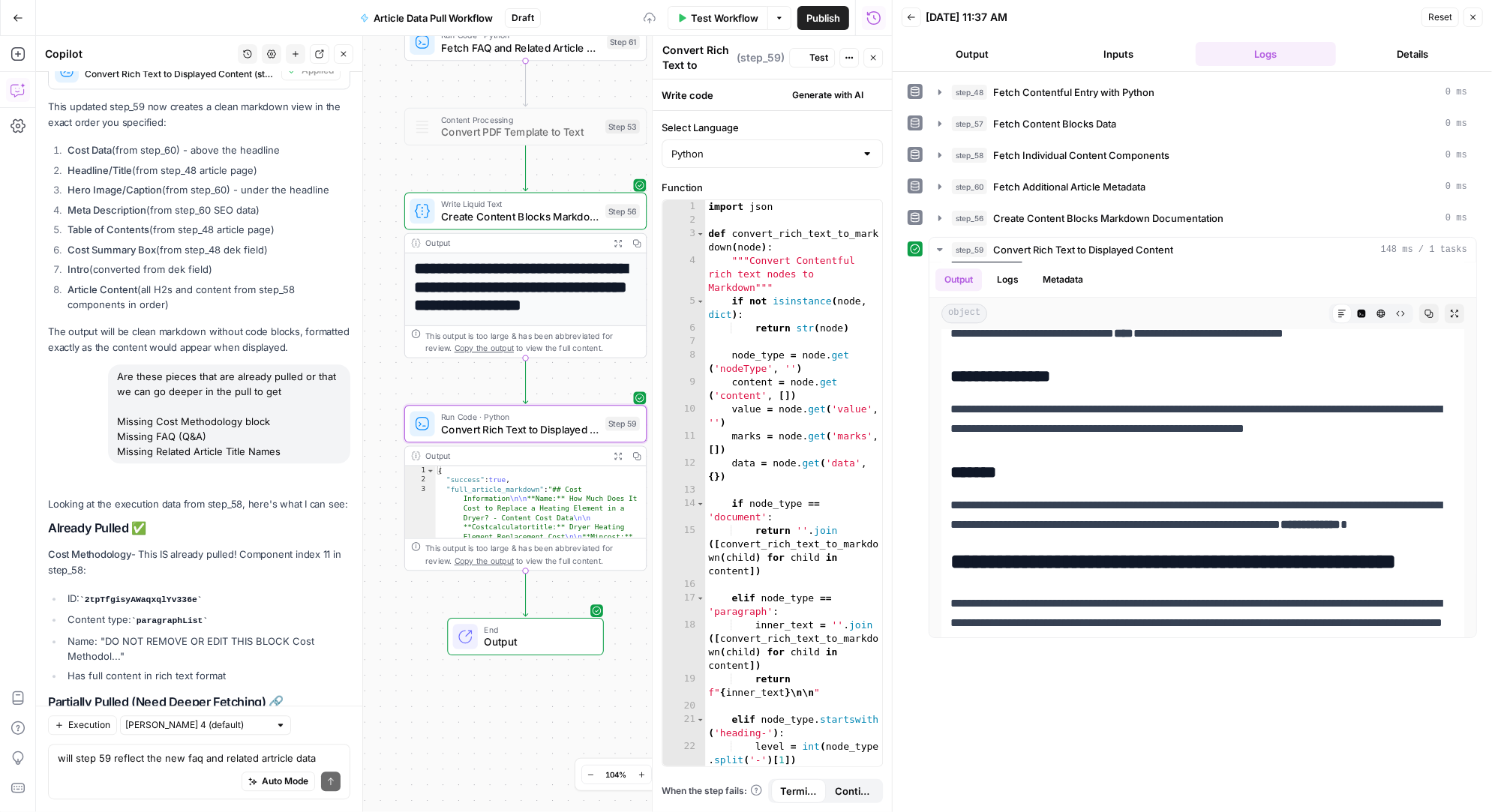
scroll to position [30763, 0]
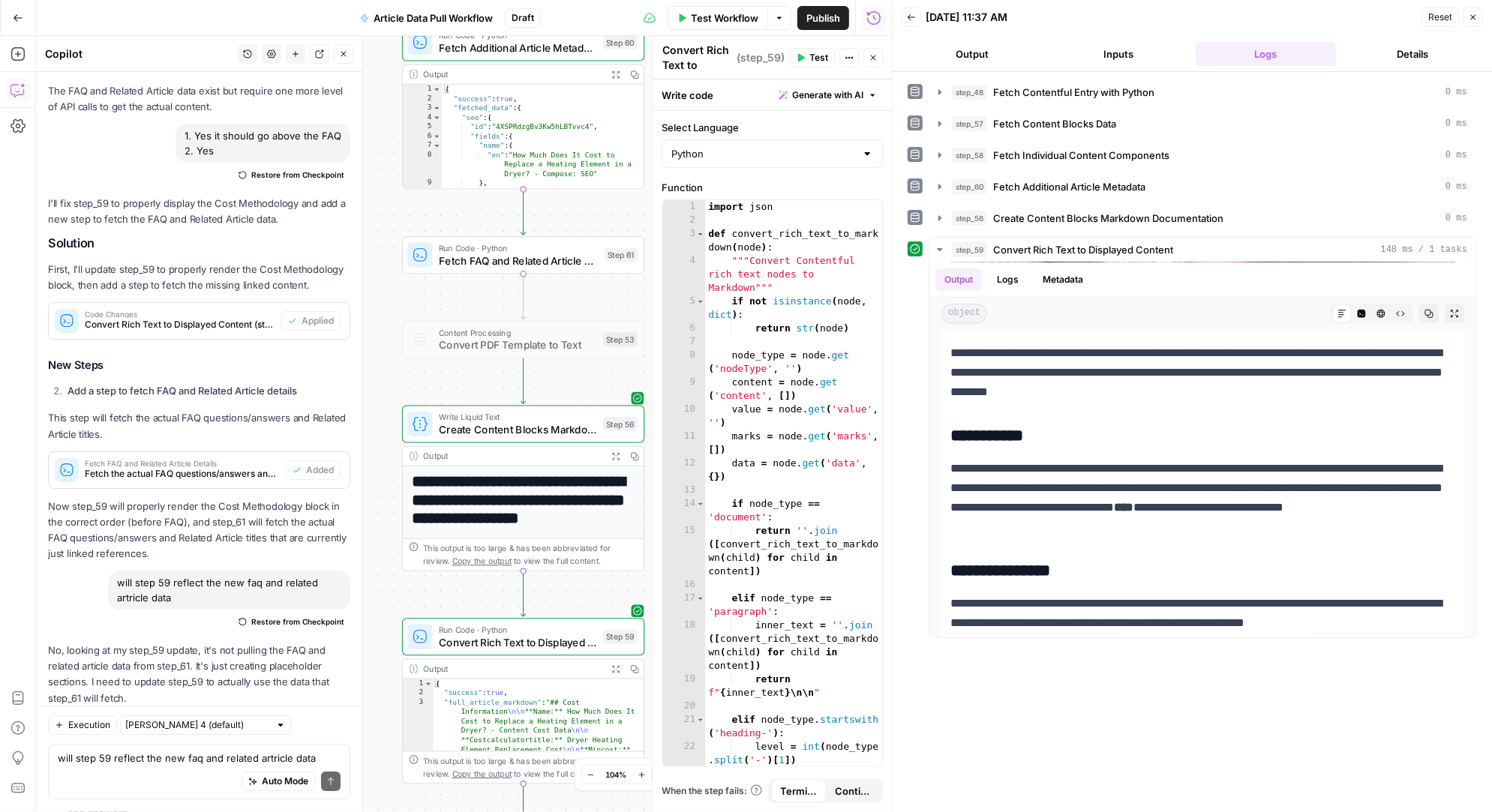
drag, startPoint x: 392, startPoint y: 102, endPoint x: 389, endPoint y: 315, distance: 213.0
click at [389, 315] on div "Workflow Set Inputs Inputs Run Code · Python Fetch Contentful Entry with Python…" at bounding box center [463, 424] width 856 height 776
click at [602, 225] on icon "button" at bounding box center [602, 225] width 10 height 12
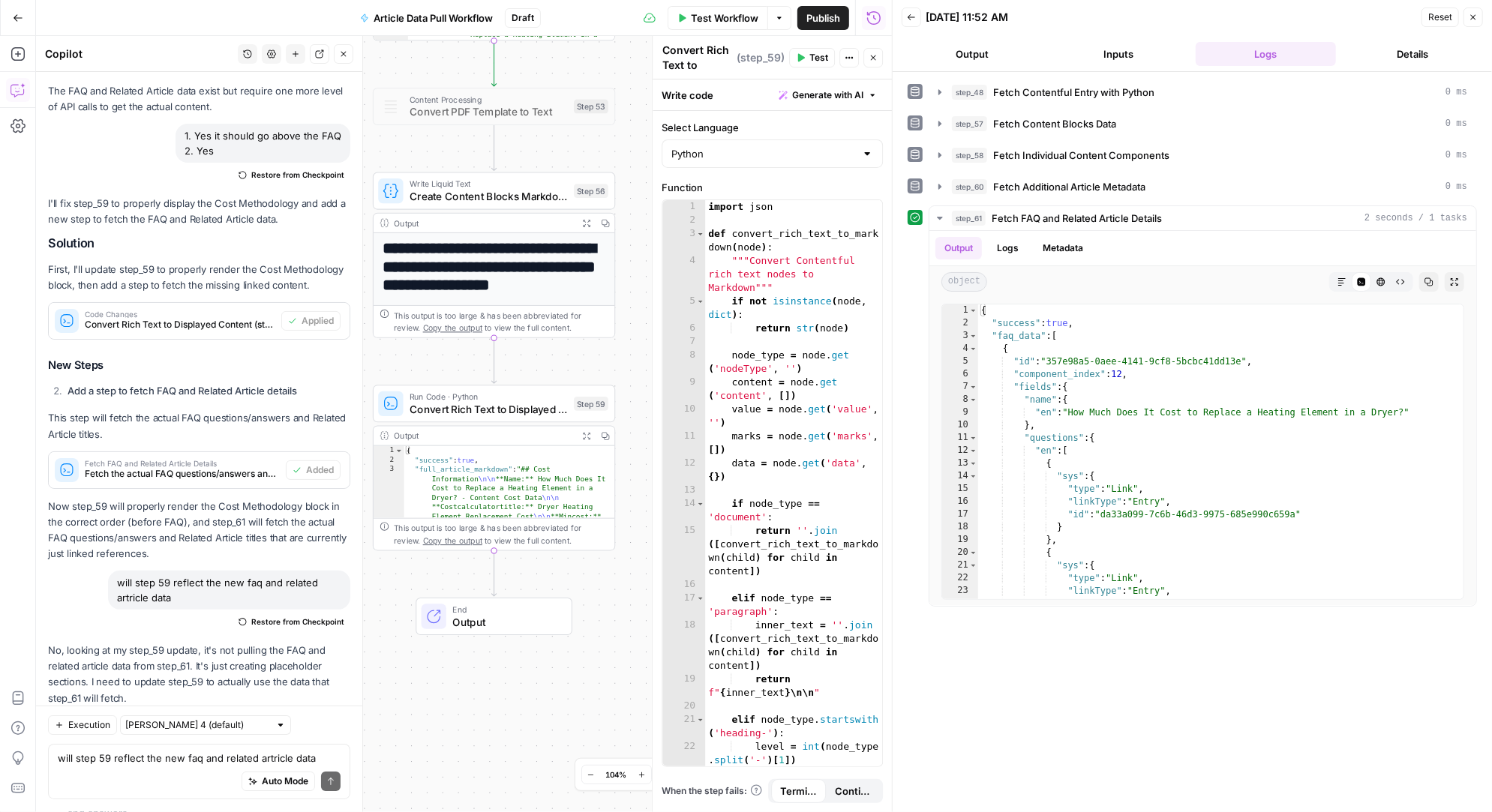
drag, startPoint x: 596, startPoint y: 519, endPoint x: 566, endPoint y: 157, distance: 363.2
click at [566, 157] on div "Workflow Set Inputs Inputs Run Code · Python Fetch Contentful Entry with Python…" at bounding box center [463, 424] width 856 height 776
click at [573, 162] on icon "button" at bounding box center [572, 163] width 10 height 12
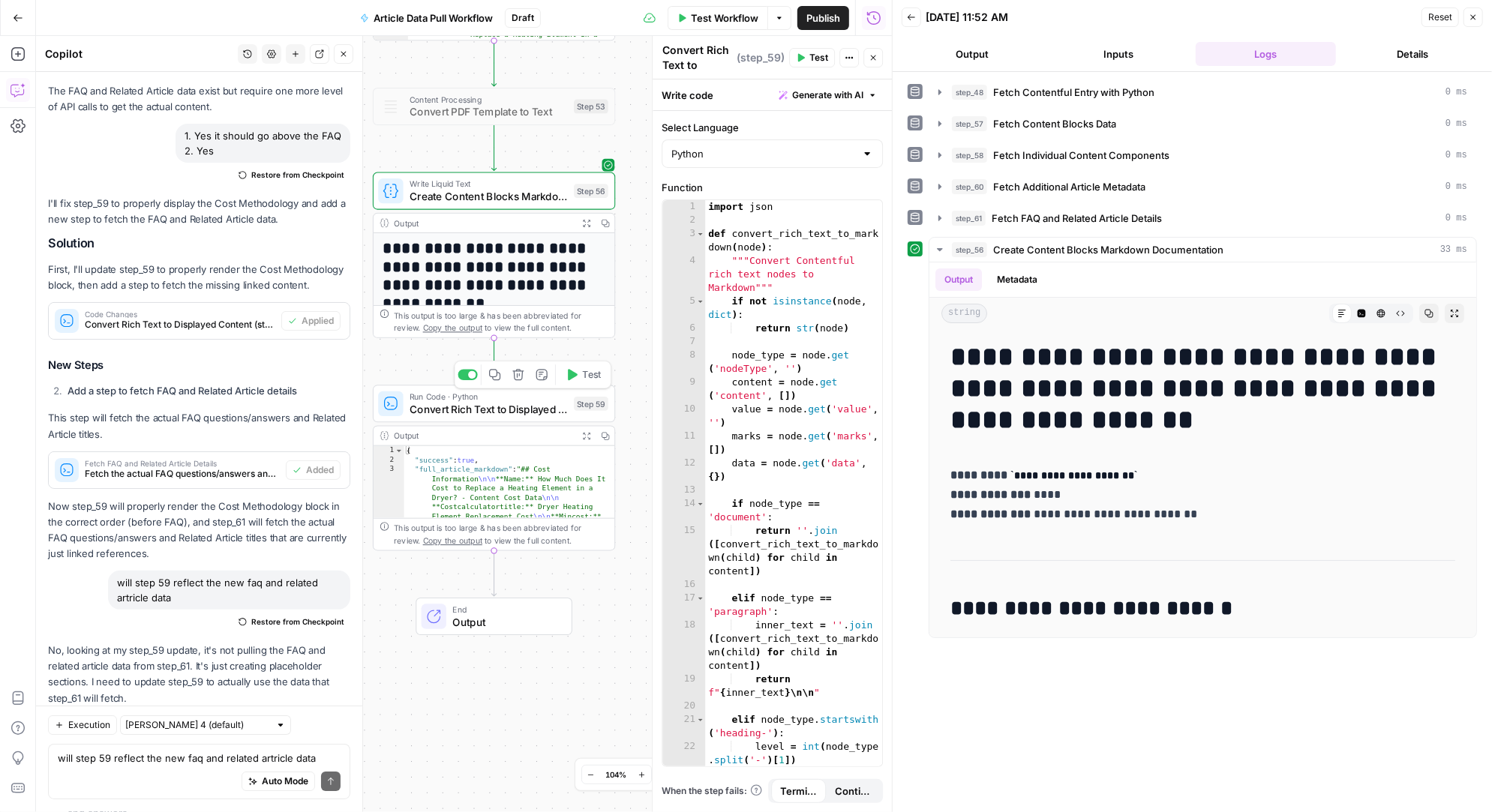
click at [573, 369] on icon "button" at bounding box center [572, 375] width 13 height 13
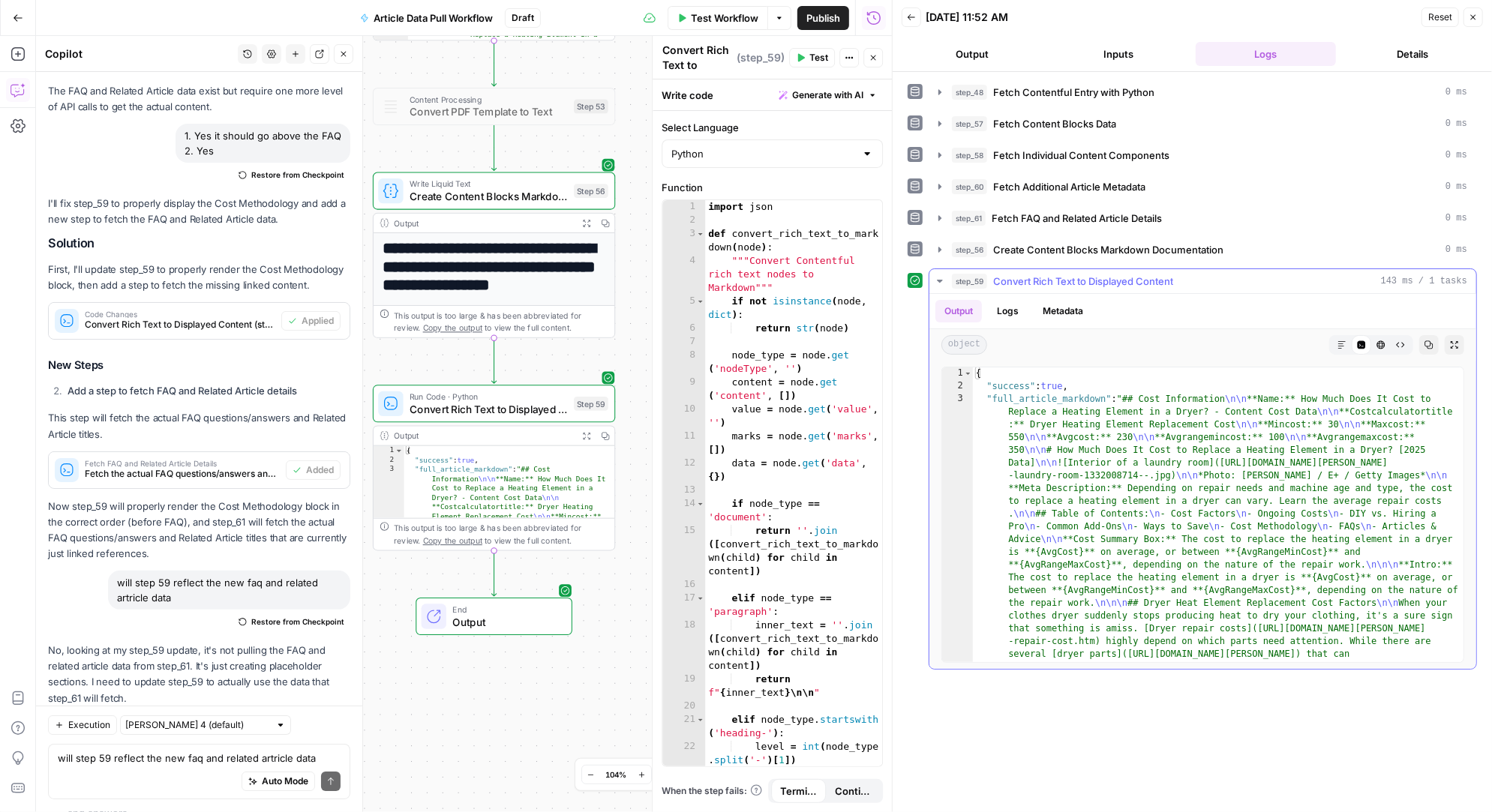
click at [1346, 341] on button "Markdown" at bounding box center [1342, 345] width 20 height 20
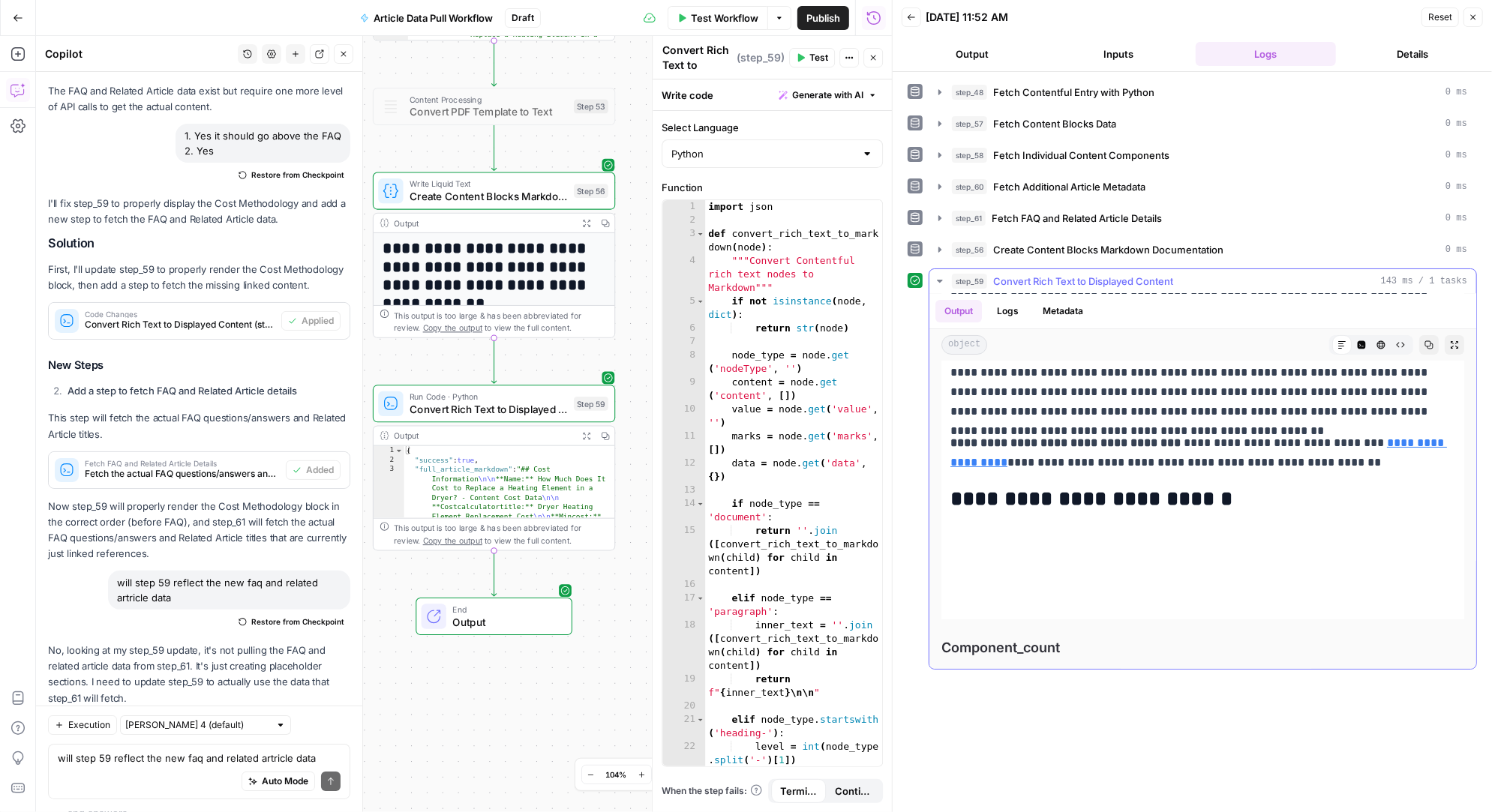
scroll to position [4709, 0]
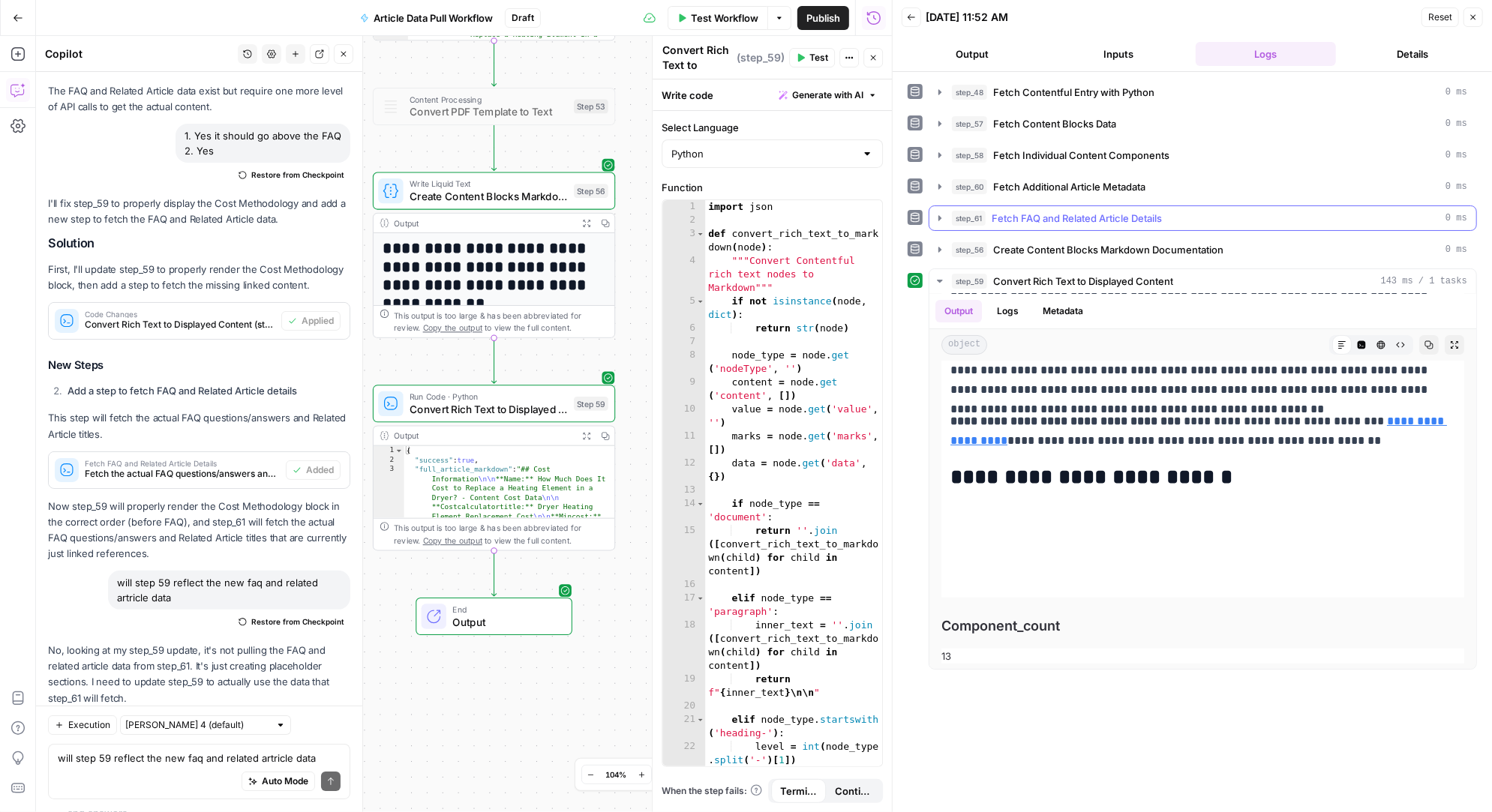
click at [939, 216] on icon "button" at bounding box center [940, 218] width 3 height 5
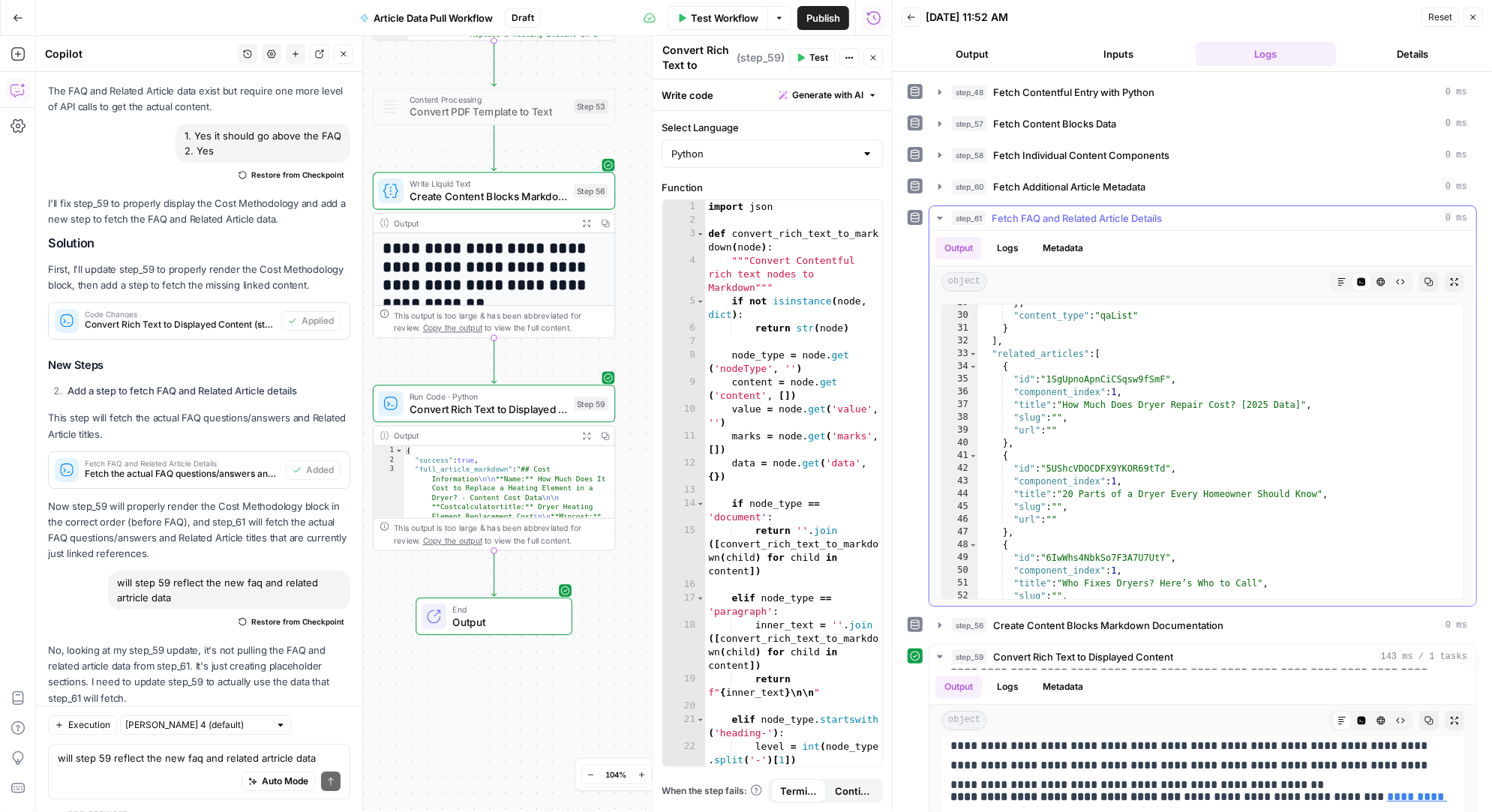
scroll to position [366, 0]
click at [111, 762] on textarea "will step 59 reflect the new faq and related artricle data" at bounding box center [199, 759] width 283 height 15
type textarea "looks like. theq&a needs to go deeper"
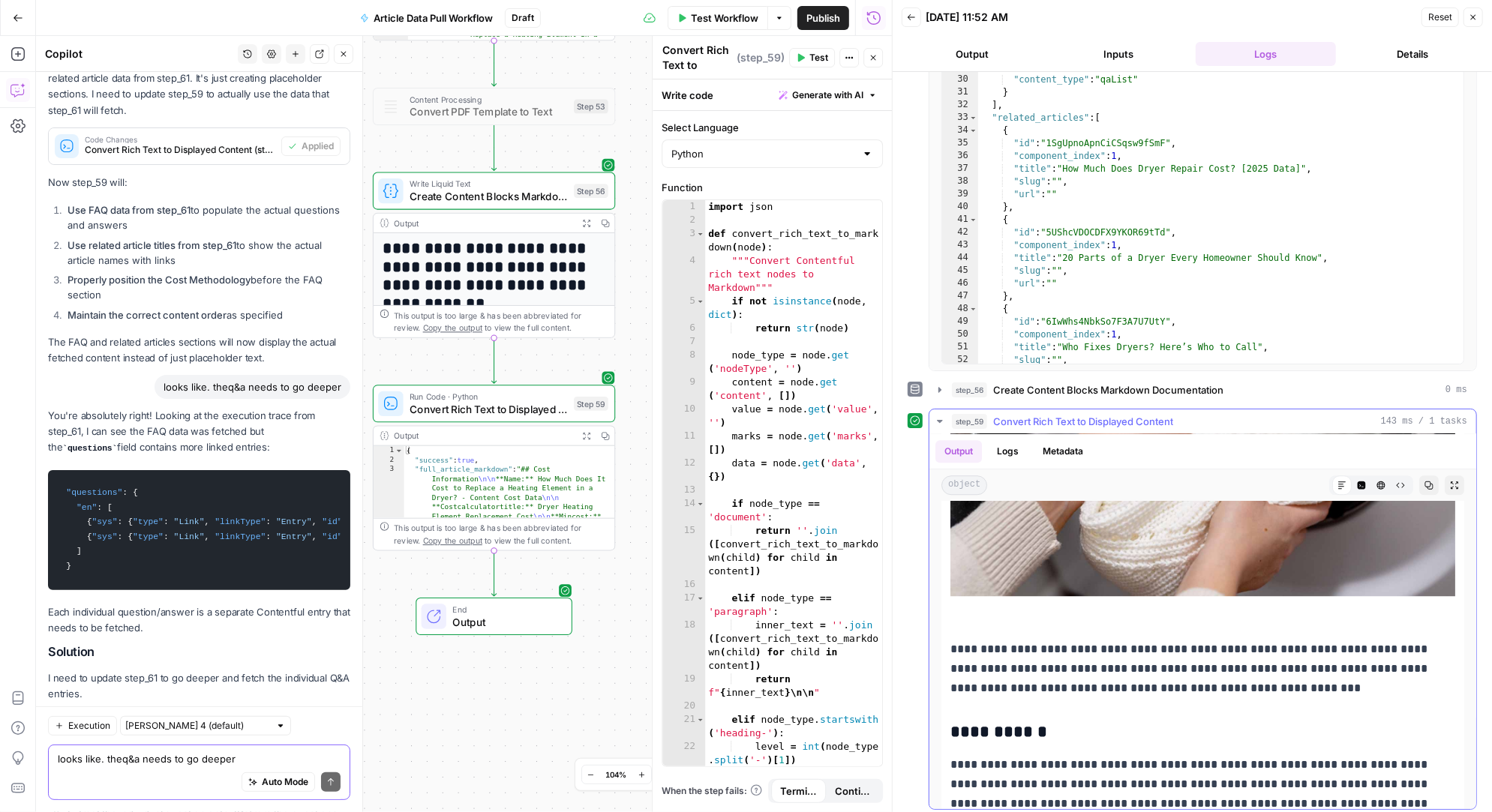
scroll to position [3347, 0]
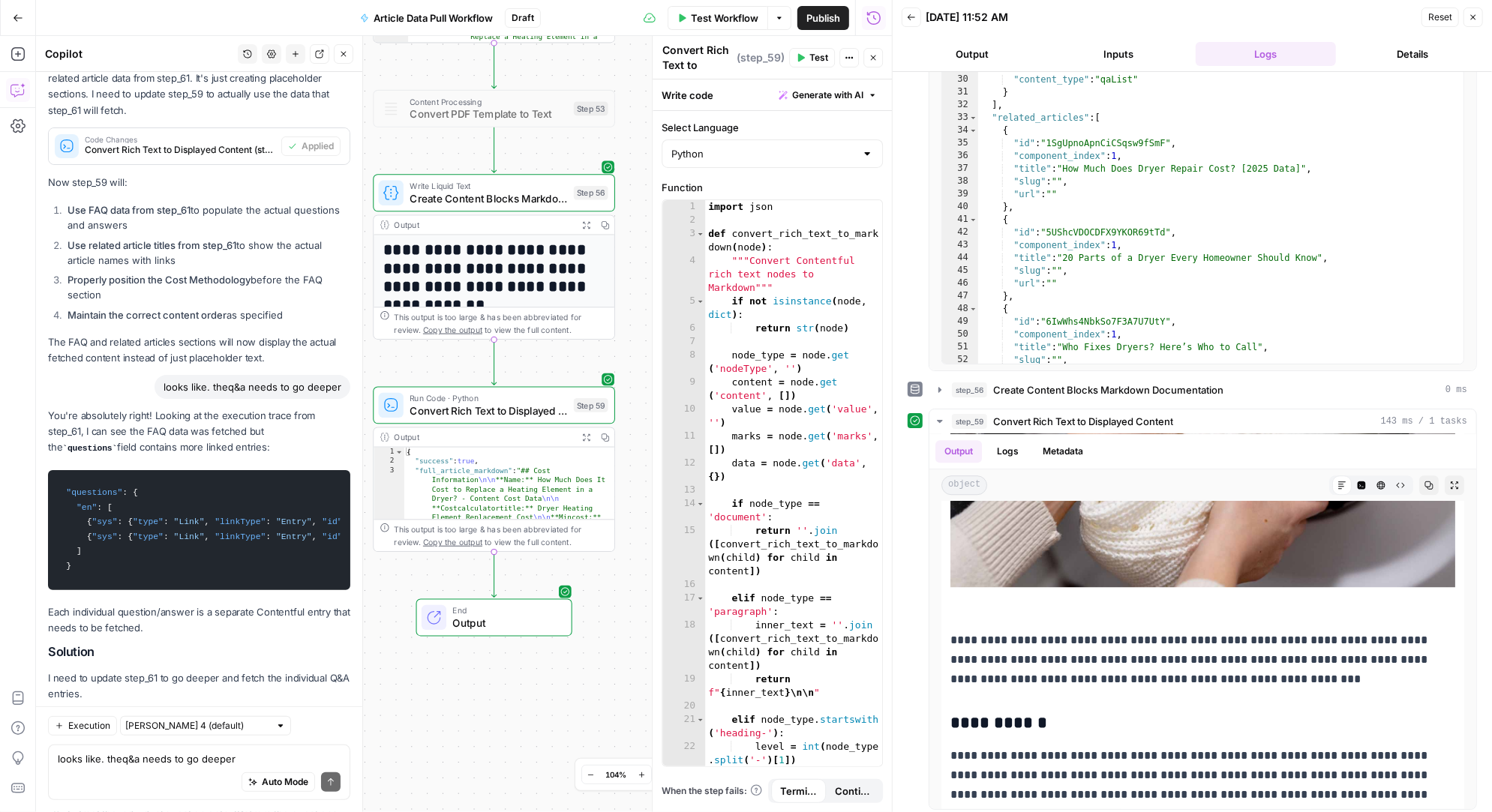
click at [323, 723] on span "Apply" at bounding box center [322, 729] width 25 height 13
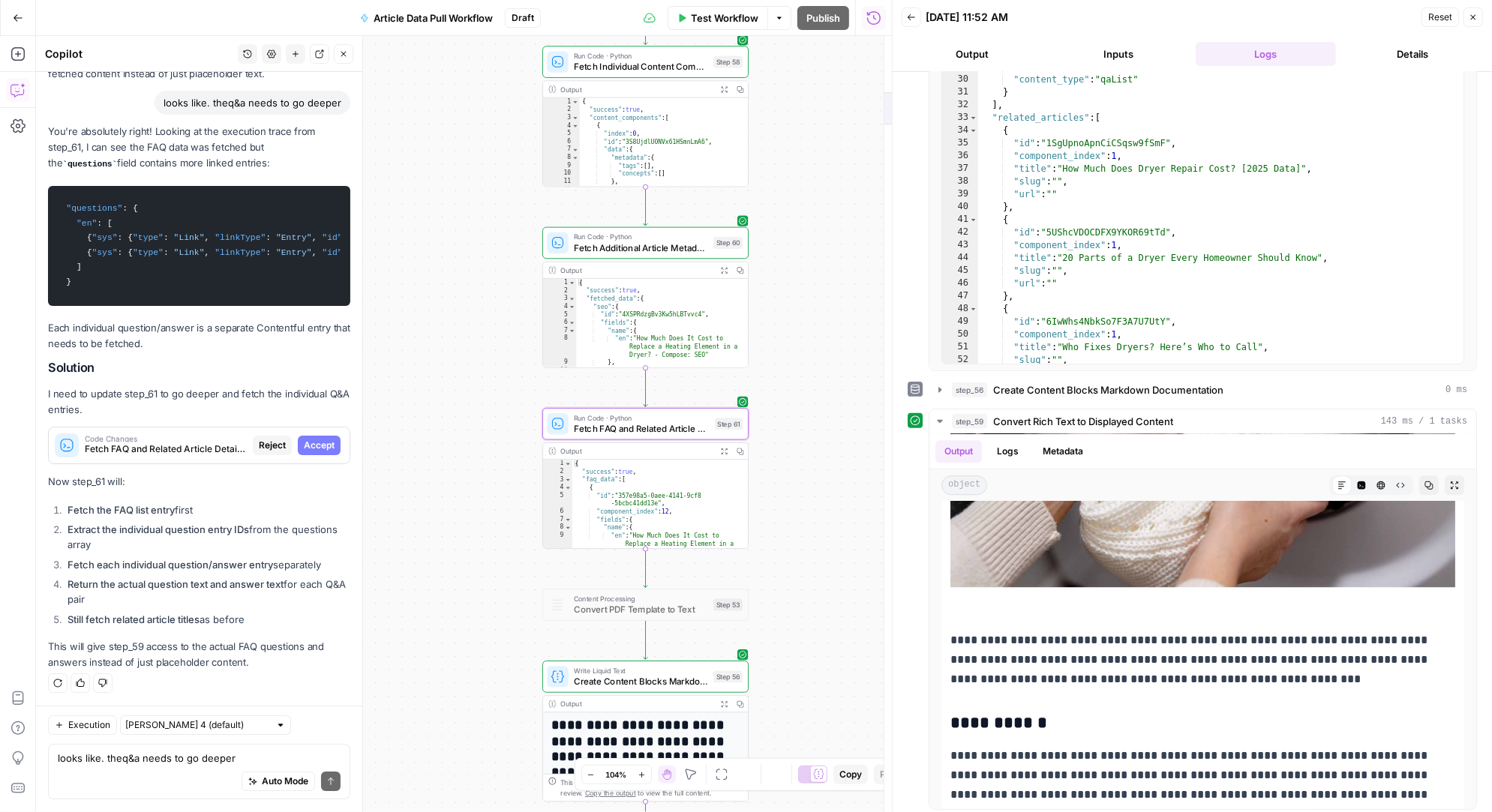
scroll to position [30247, 0]
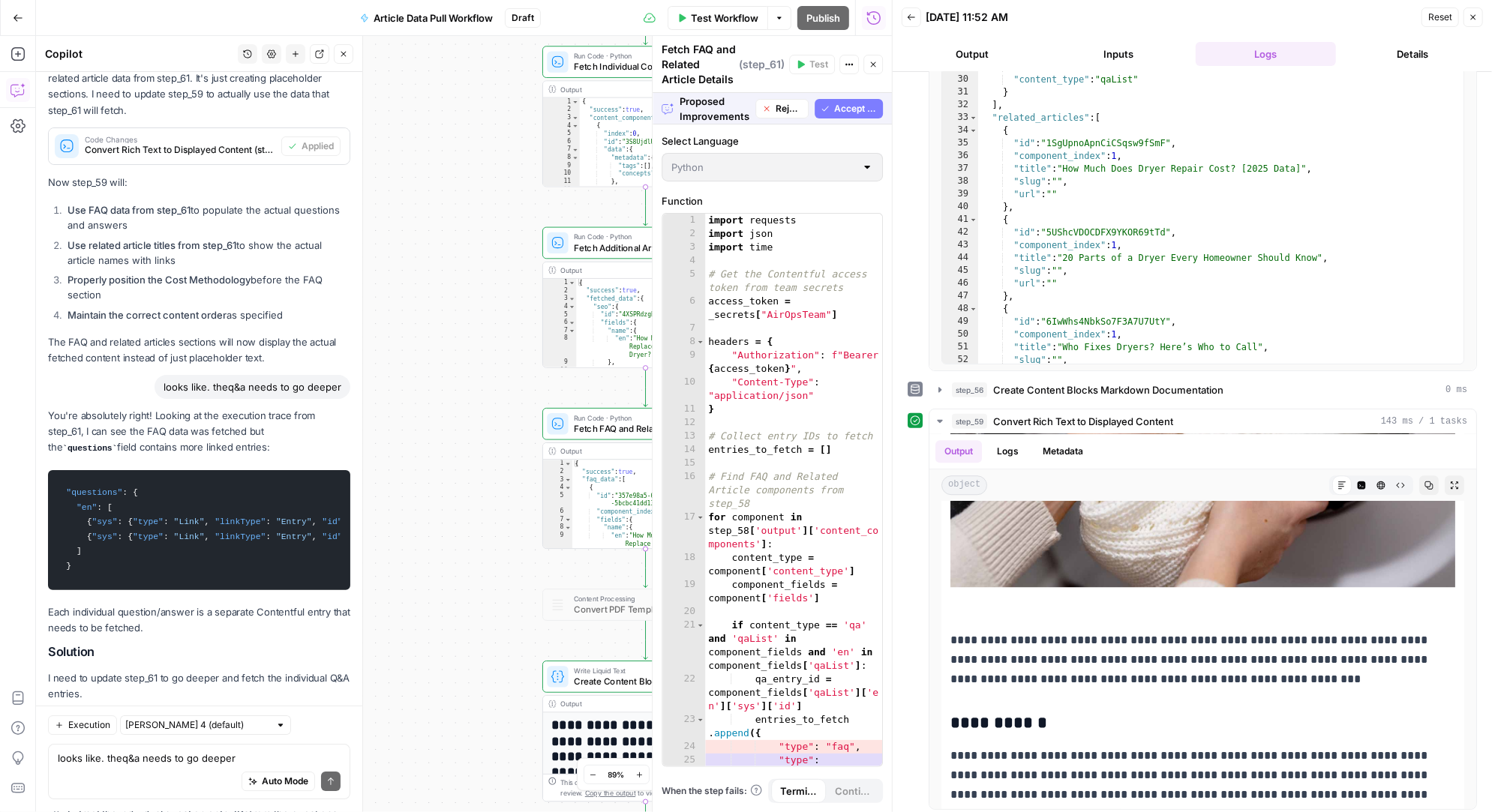
click at [857, 107] on span "Accept All" at bounding box center [855, 109] width 43 height 13
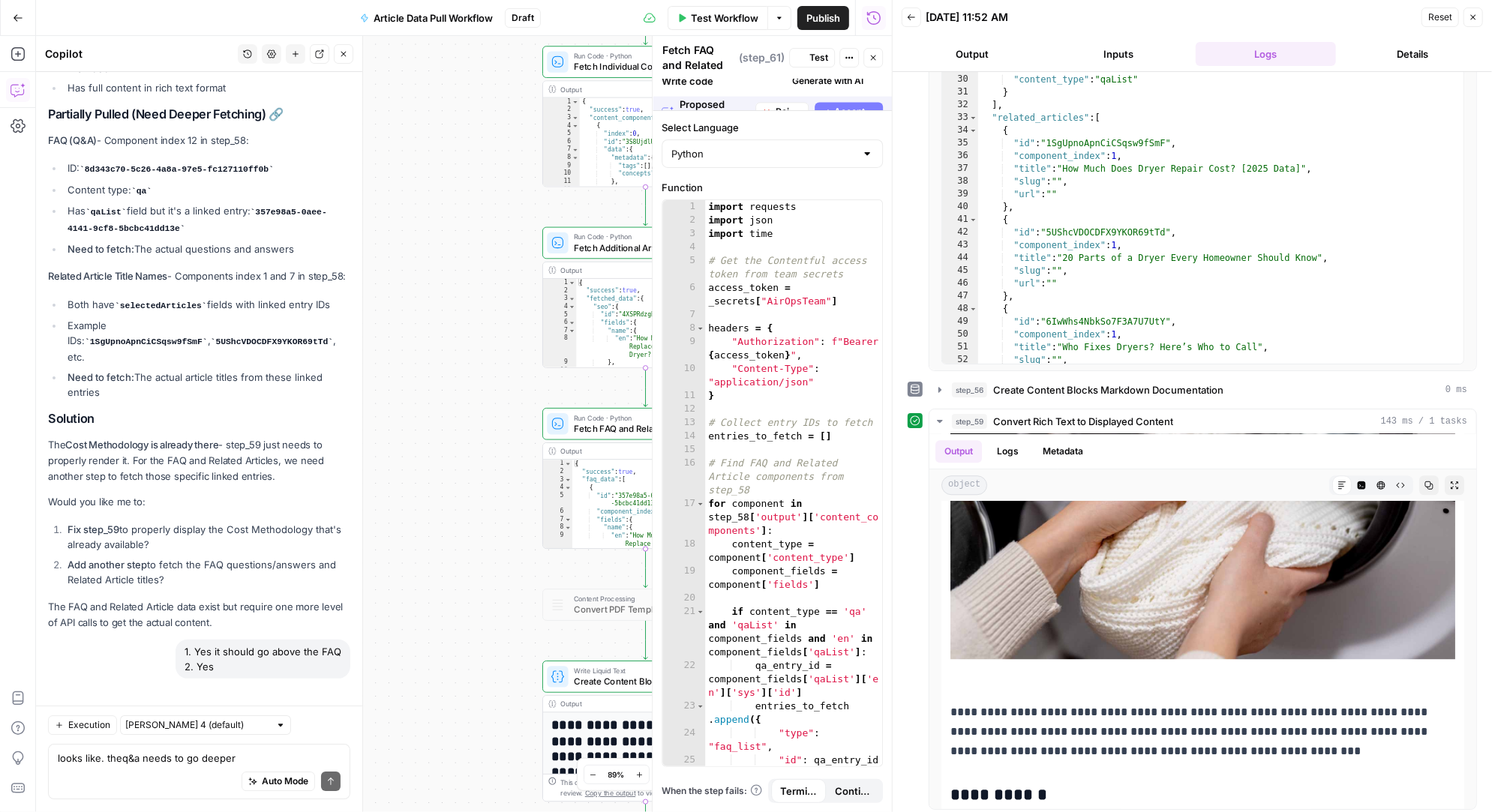
scroll to position [104, 0]
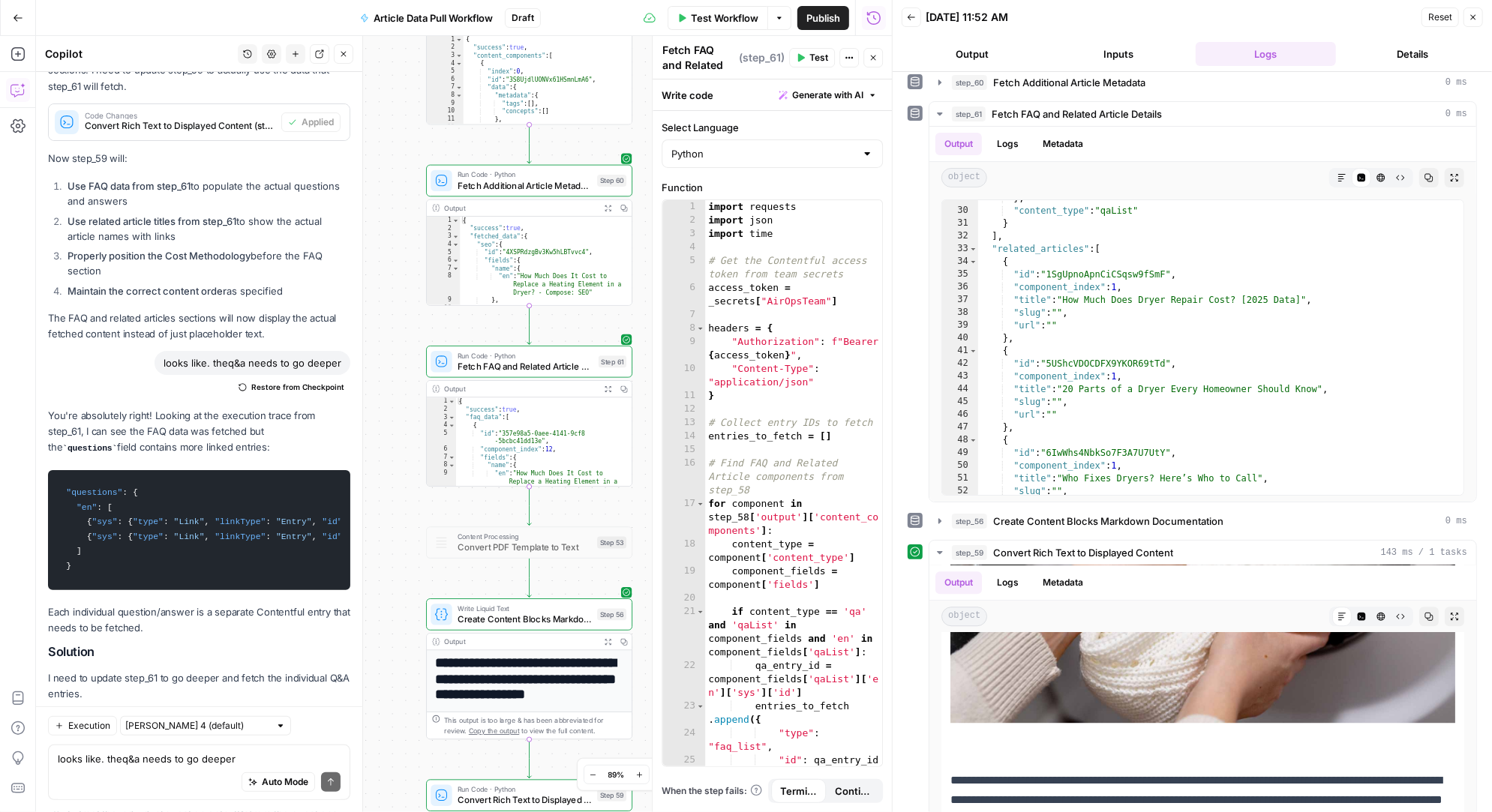
drag, startPoint x: 465, startPoint y: 389, endPoint x: 349, endPoint y: 327, distance: 131.5
click at [349, 327] on body "Angi New Home Browse Insights Opportunities Your Data Recent Grids AirOps <> Co…" at bounding box center [746, 406] width 1492 height 812
click at [95, 779] on div "Auto Mode Send" at bounding box center [199, 782] width 283 height 33
type textarea "is the credit or caption available for the 2nd image"
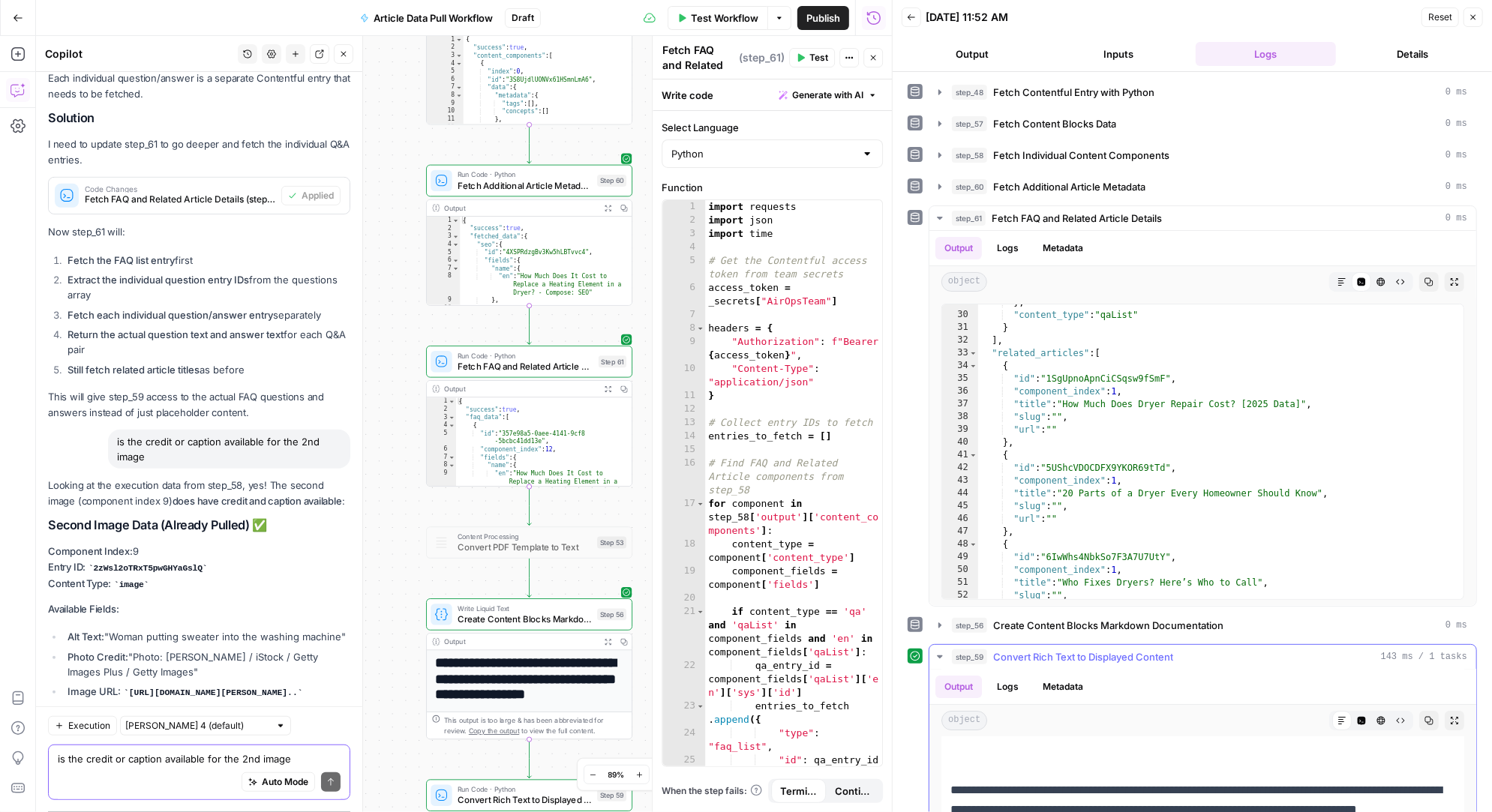
scroll to position [4349, 0]
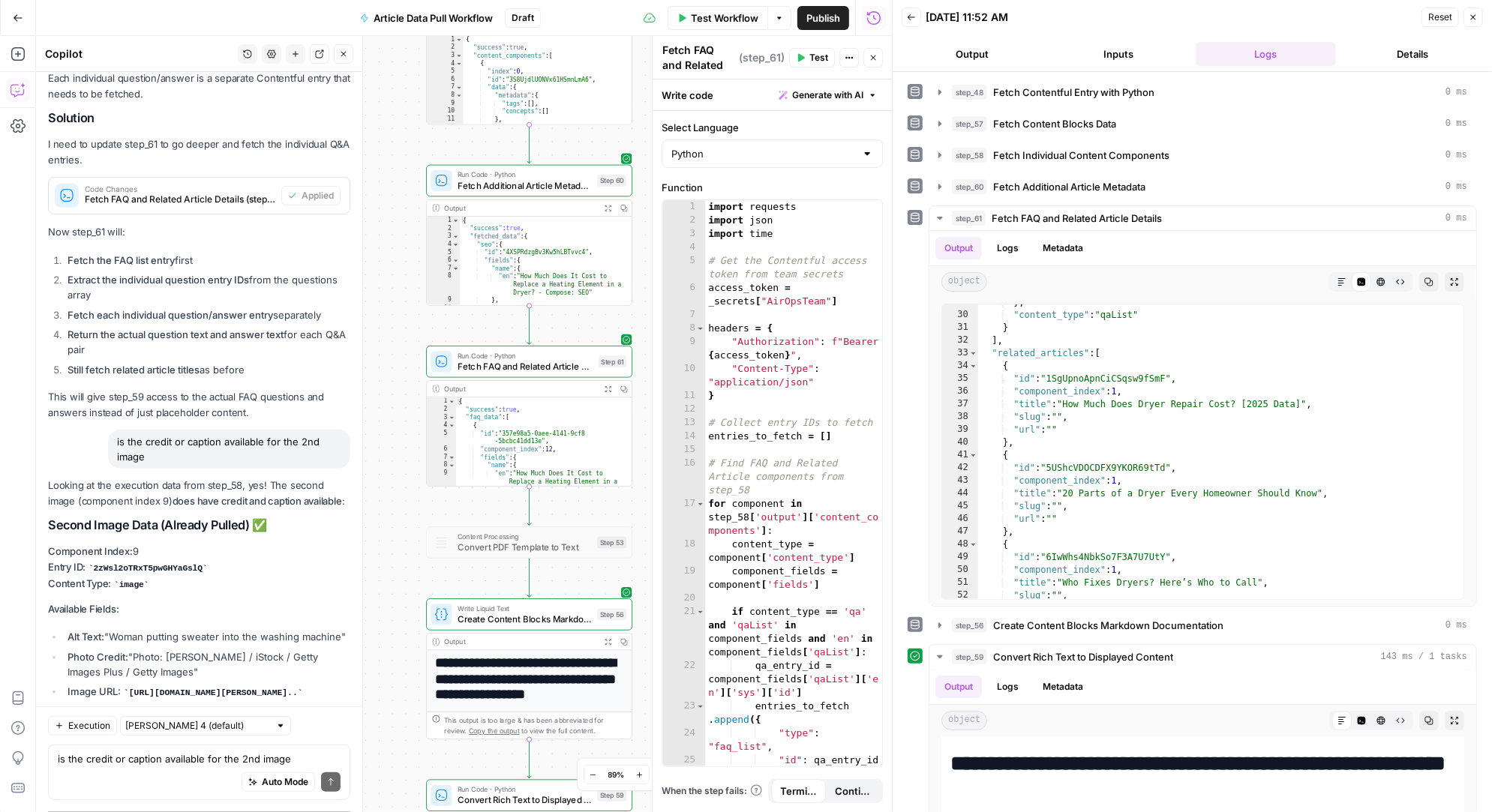
click at [817, 57] on span "Test" at bounding box center [818, 57] width 19 height 13
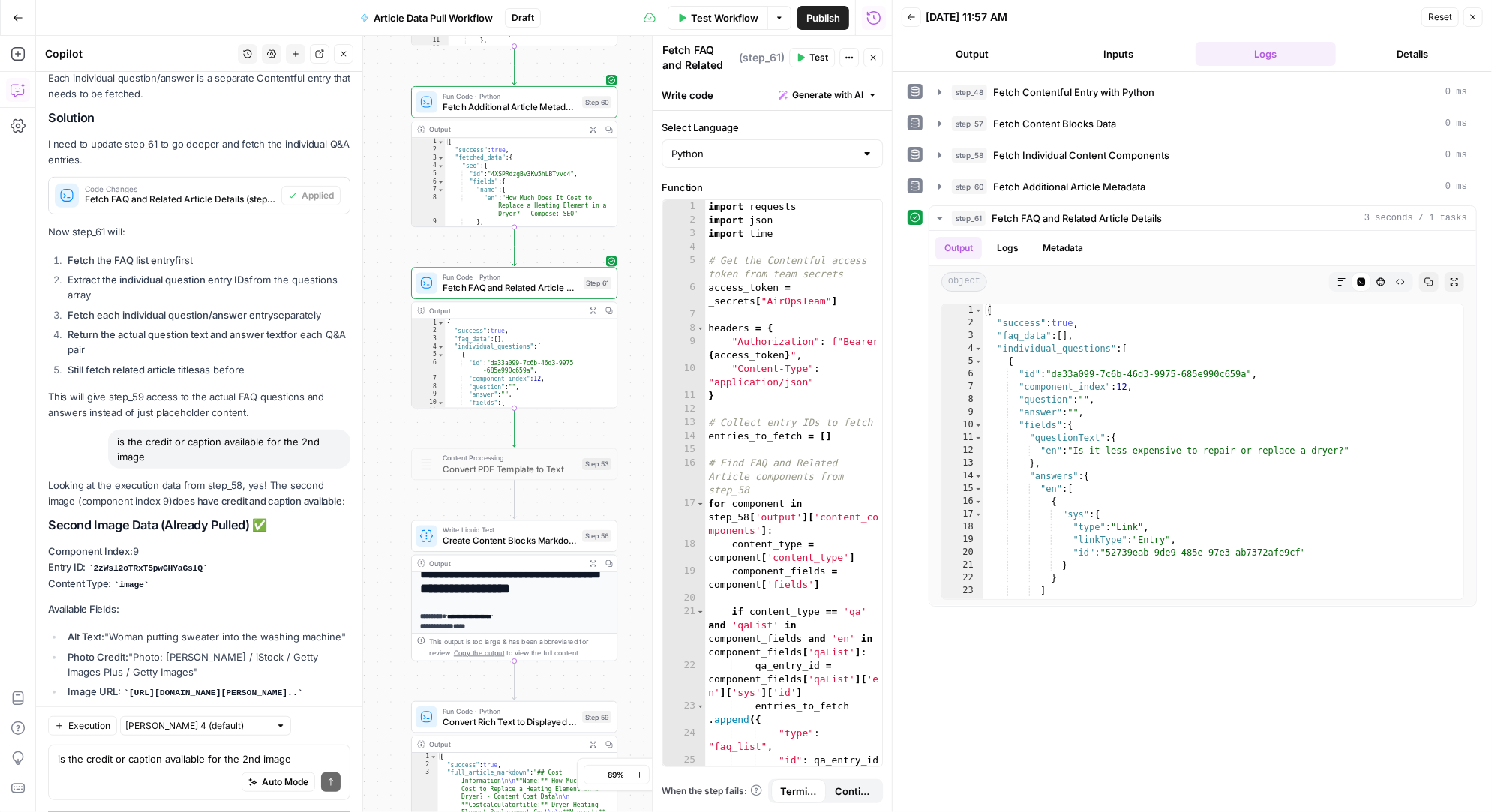
scroll to position [29, 0]
click at [578, 508] on icon "button" at bounding box center [581, 511] width 8 height 10
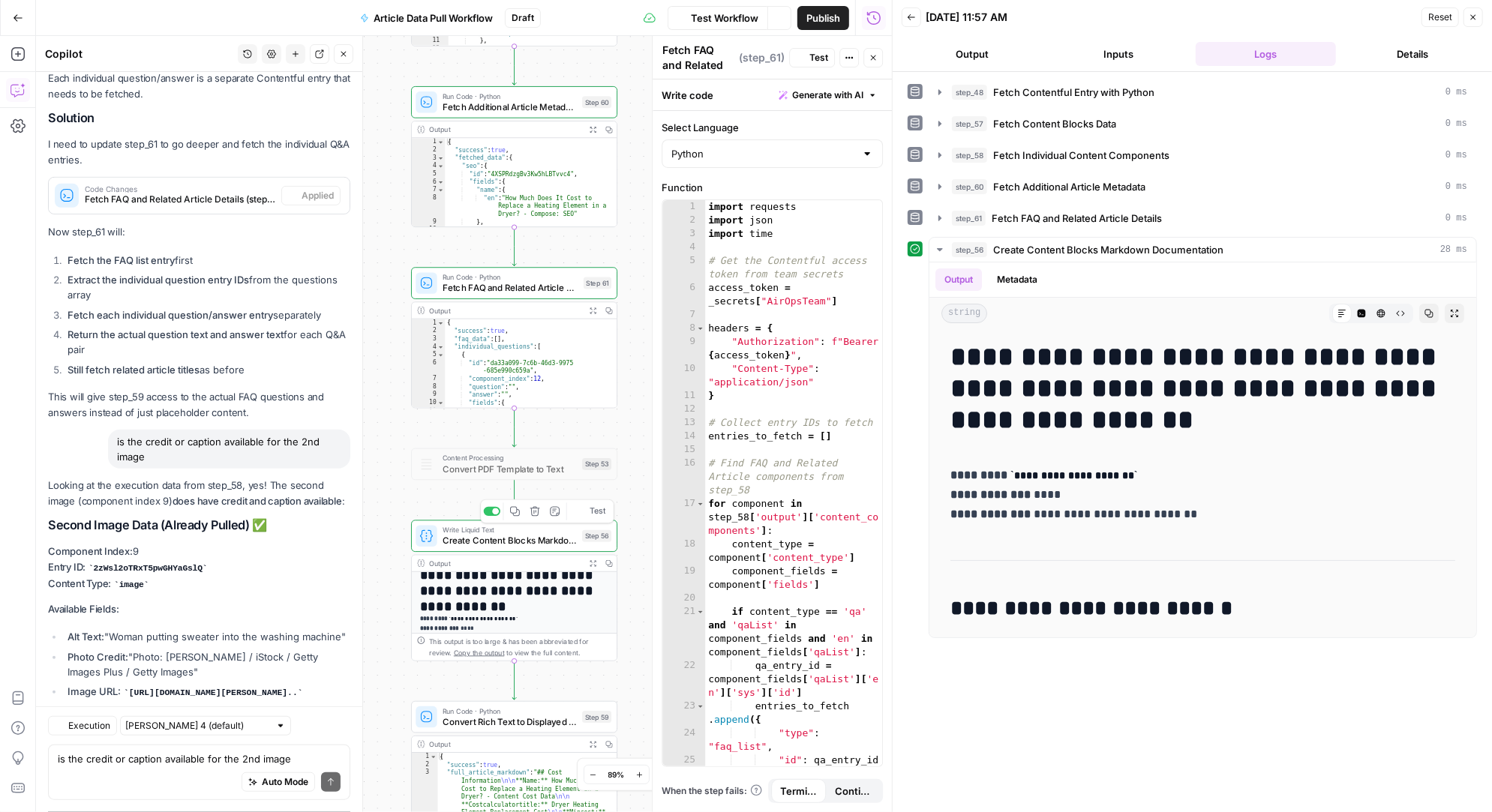
scroll to position [31909, 0]
click at [579, 688] on icon "button" at bounding box center [581, 693] width 8 height 10
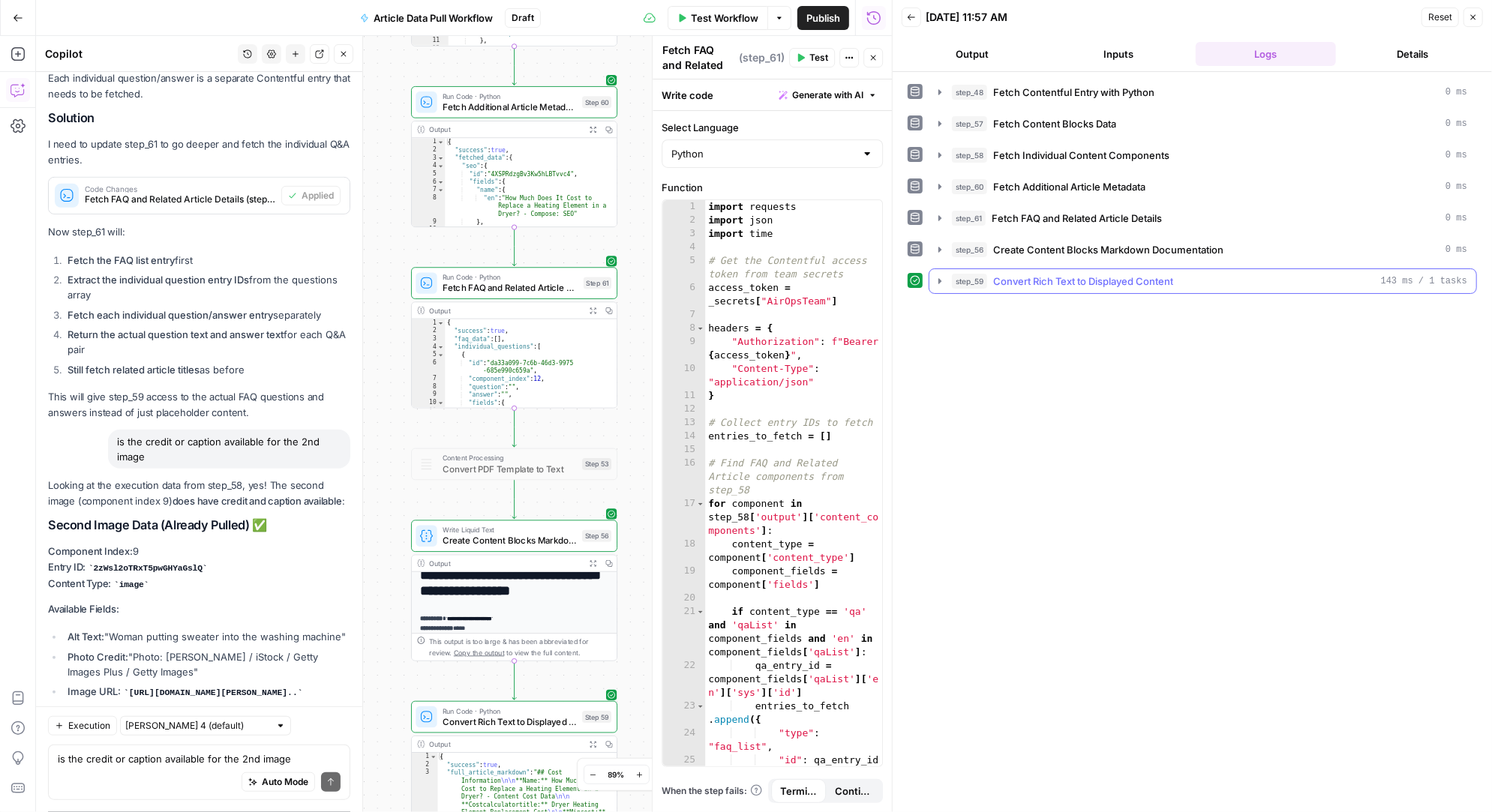
click at [939, 279] on icon "button" at bounding box center [940, 281] width 3 height 5
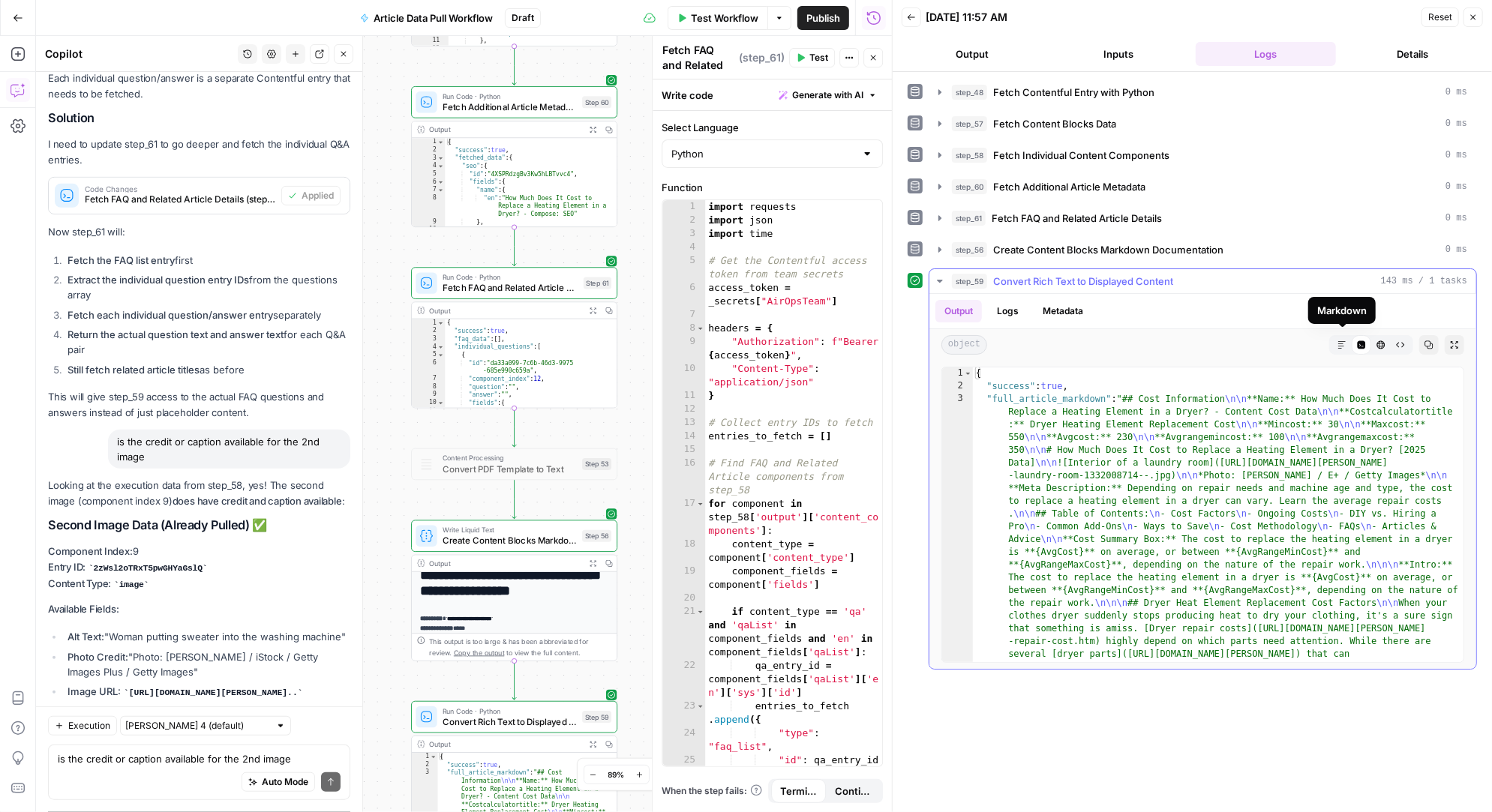
click at [1342, 340] on icon "button" at bounding box center [1342, 345] width 9 height 9
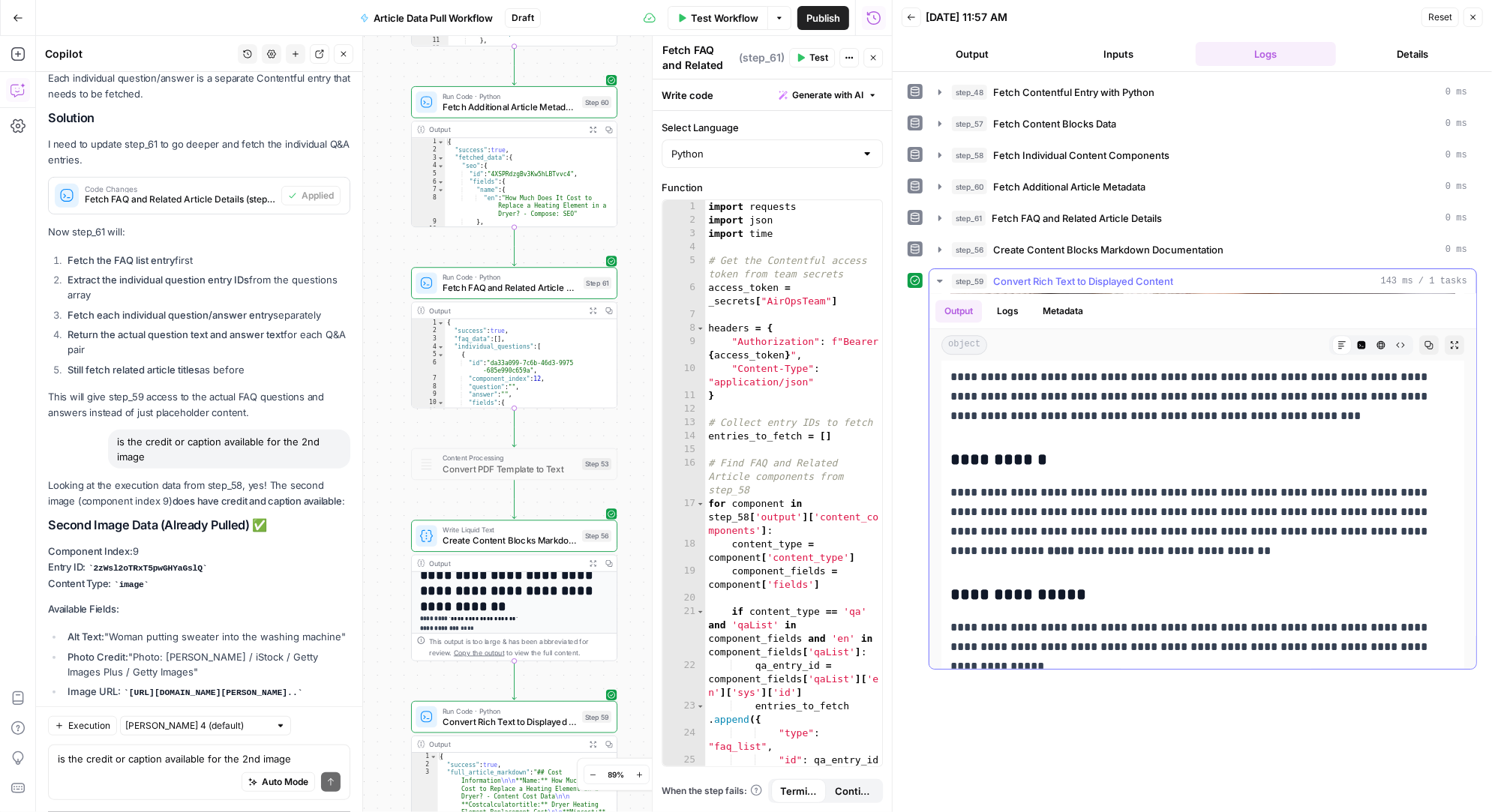
scroll to position [3529, 0]
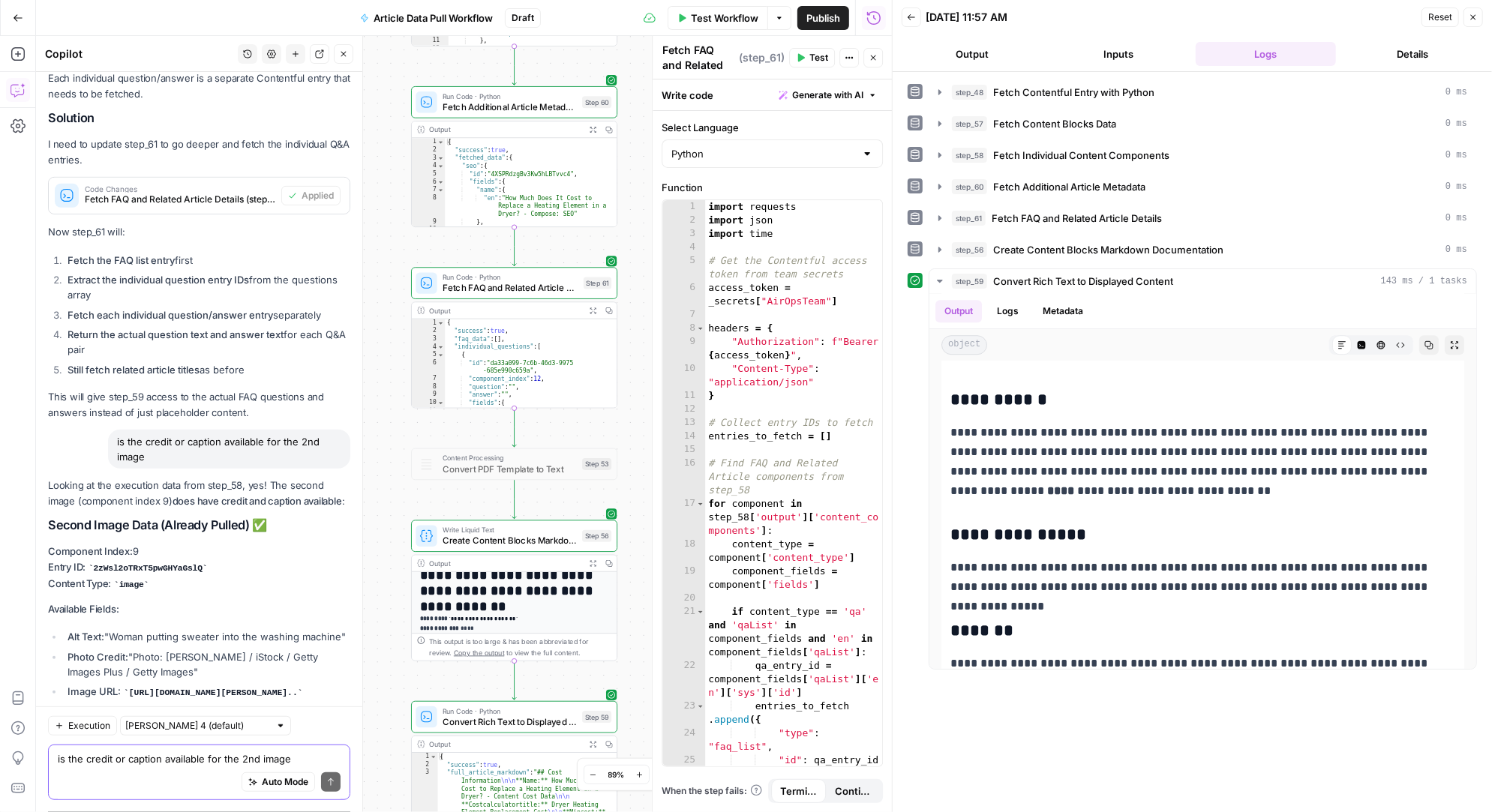
click at [138, 759] on textarea "is the credit or caption available for the 2nd image" at bounding box center [199, 759] width 283 height 15
type textarea "The faq section doesn'ts display in step 59"
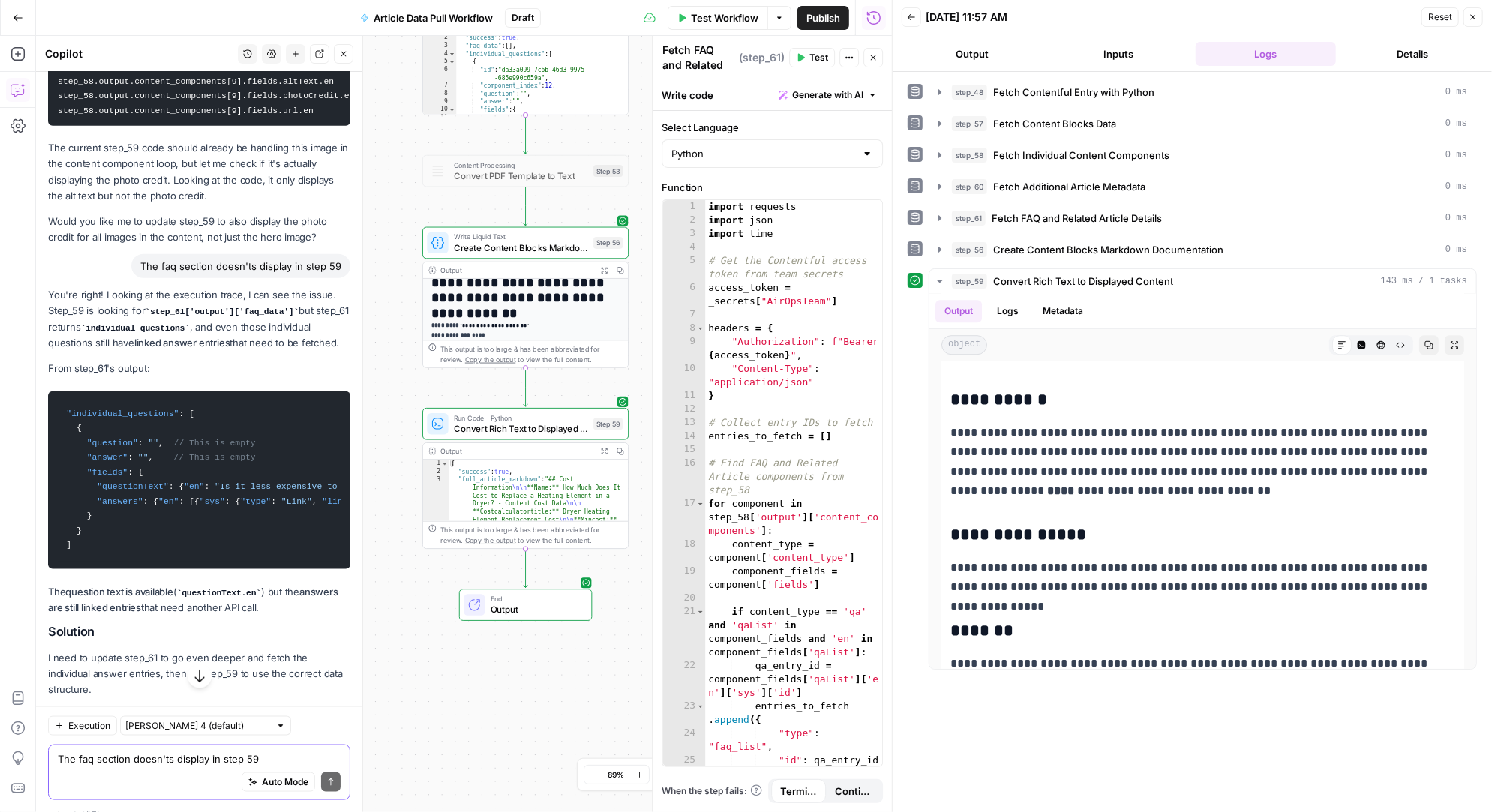
scroll to position [32623, 0]
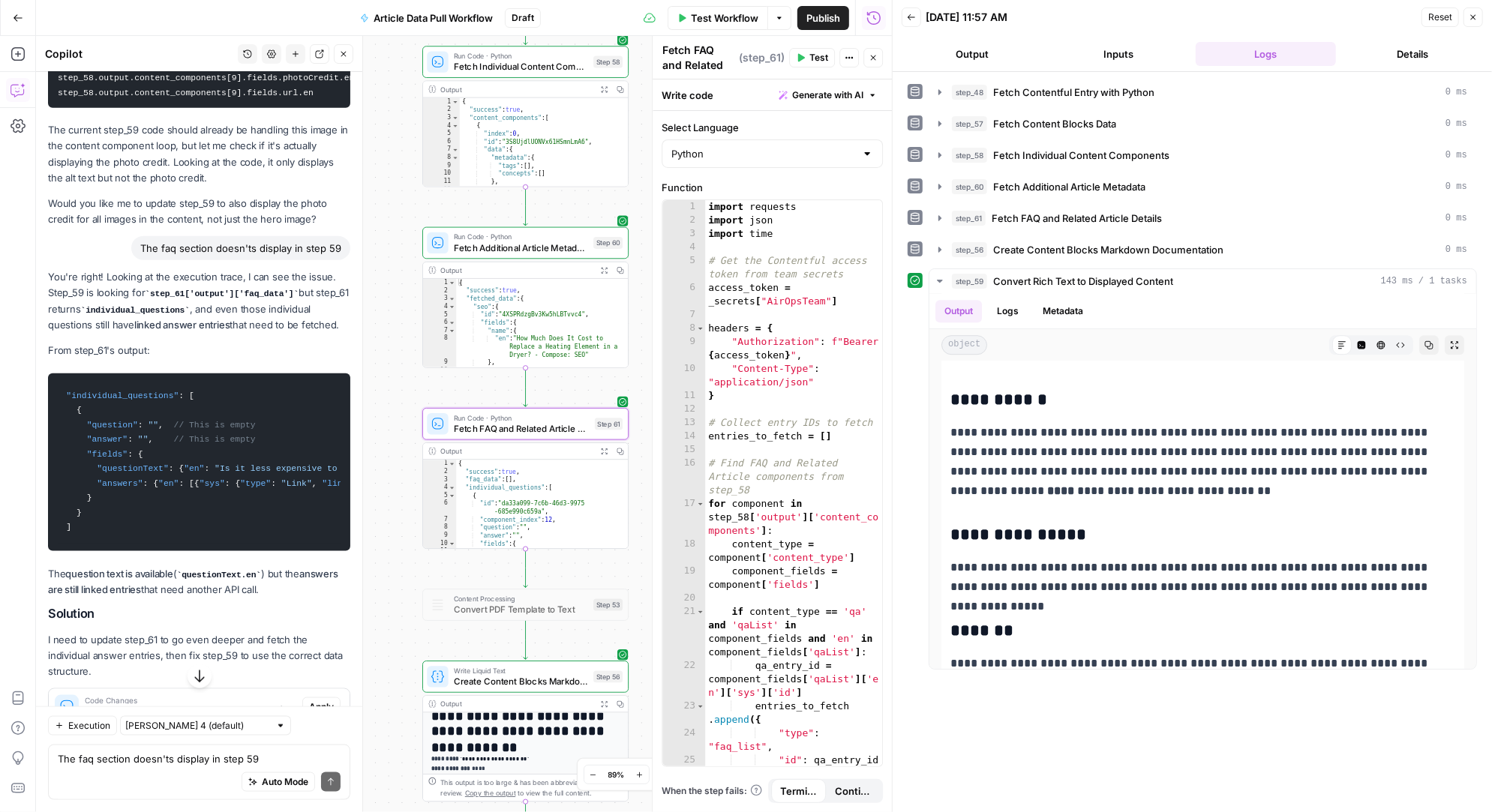
click at [329, 701] on span "Apply" at bounding box center [322, 707] width 25 height 13
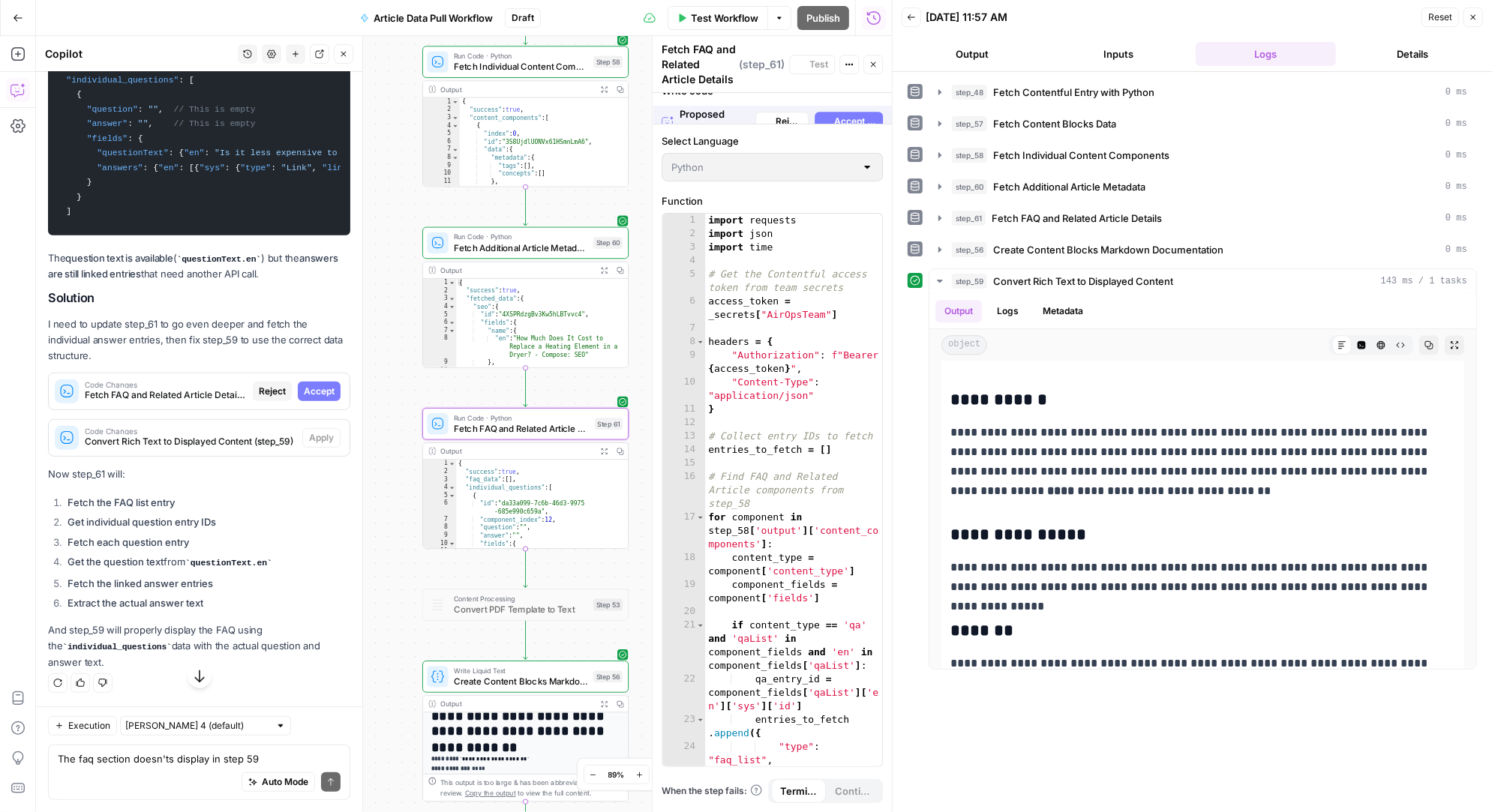
scroll to position [31495, 0]
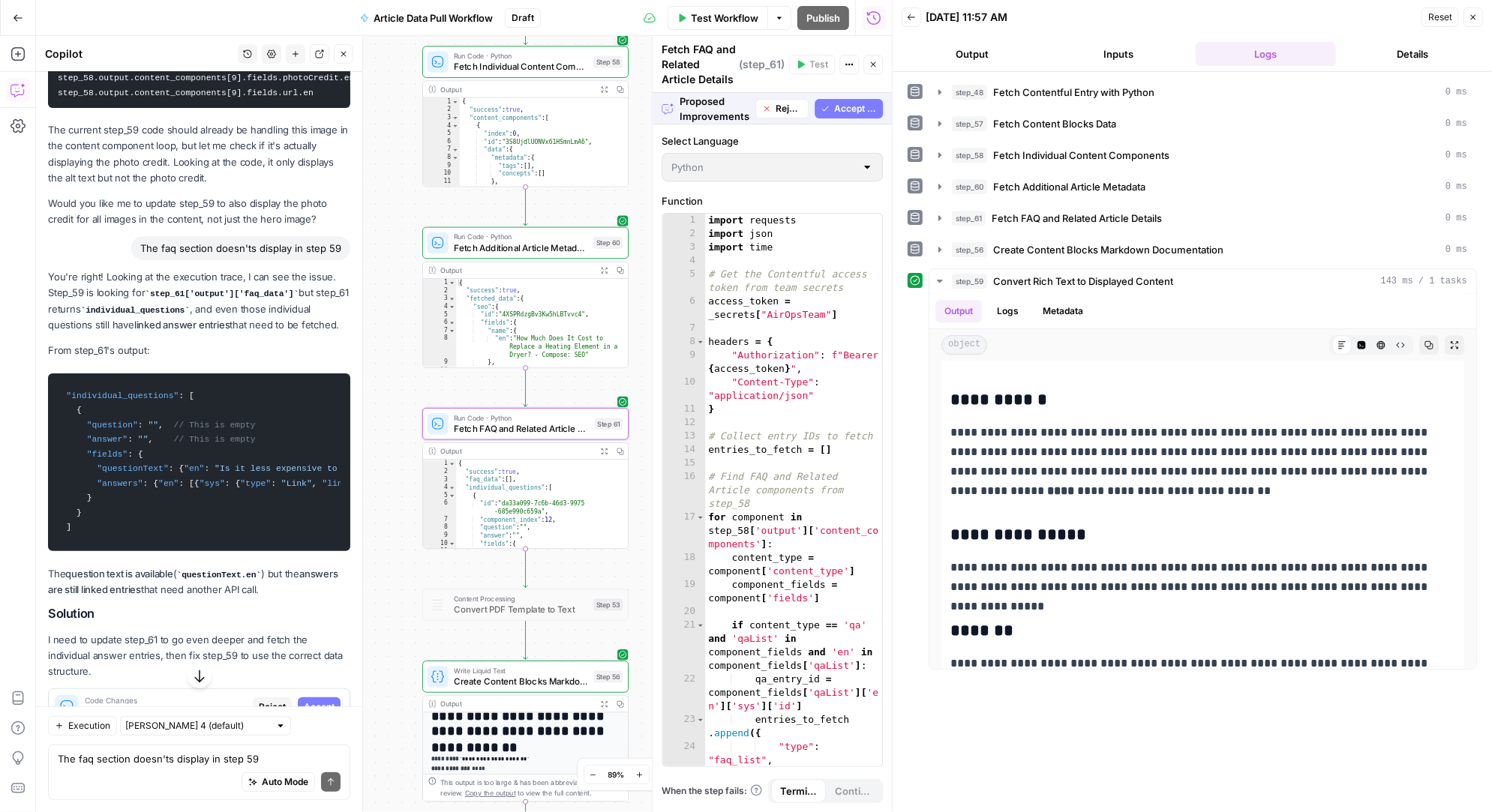
click at [329, 701] on span "Accept" at bounding box center [319, 707] width 31 height 13
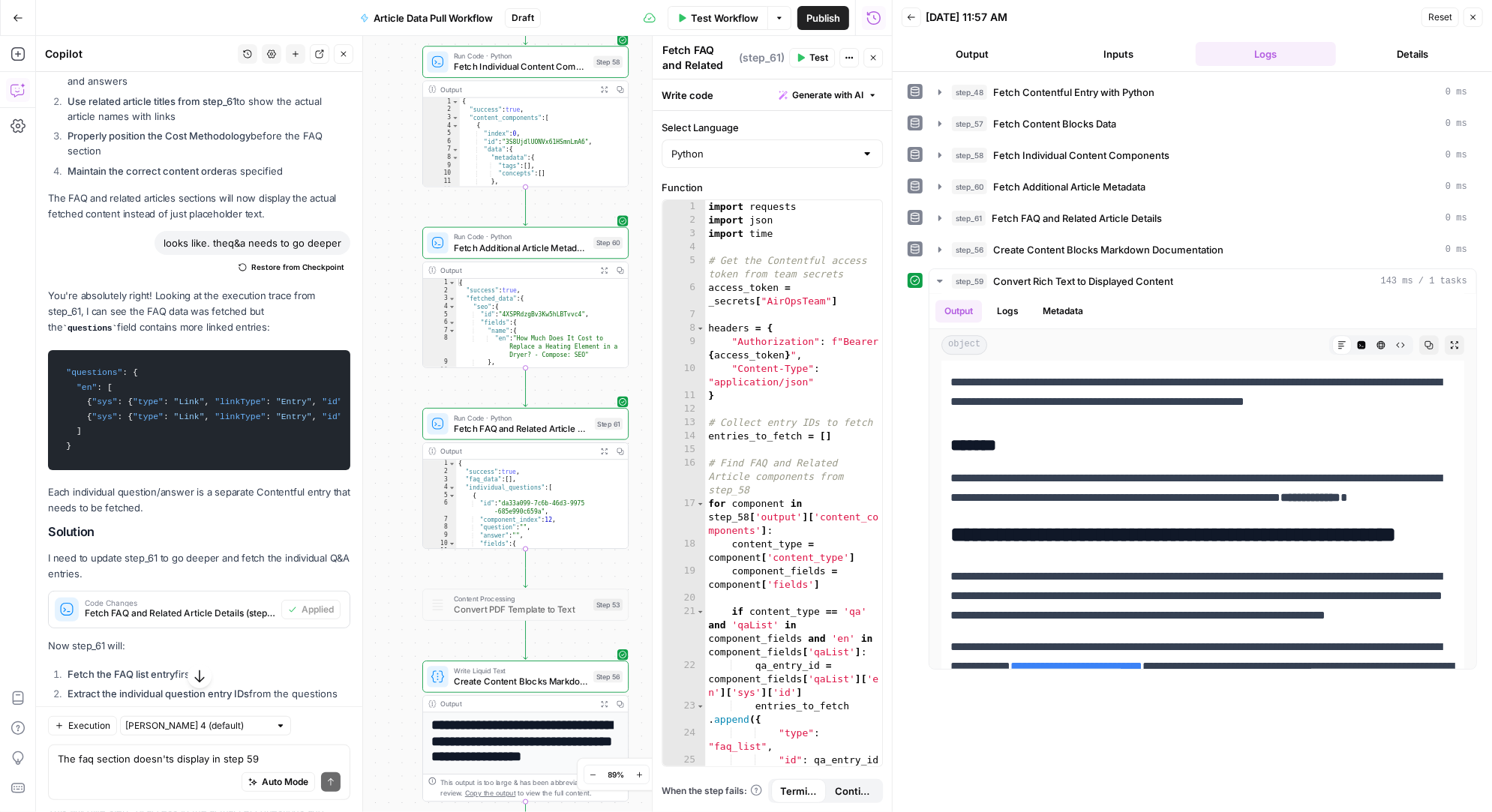
scroll to position [32671, 0]
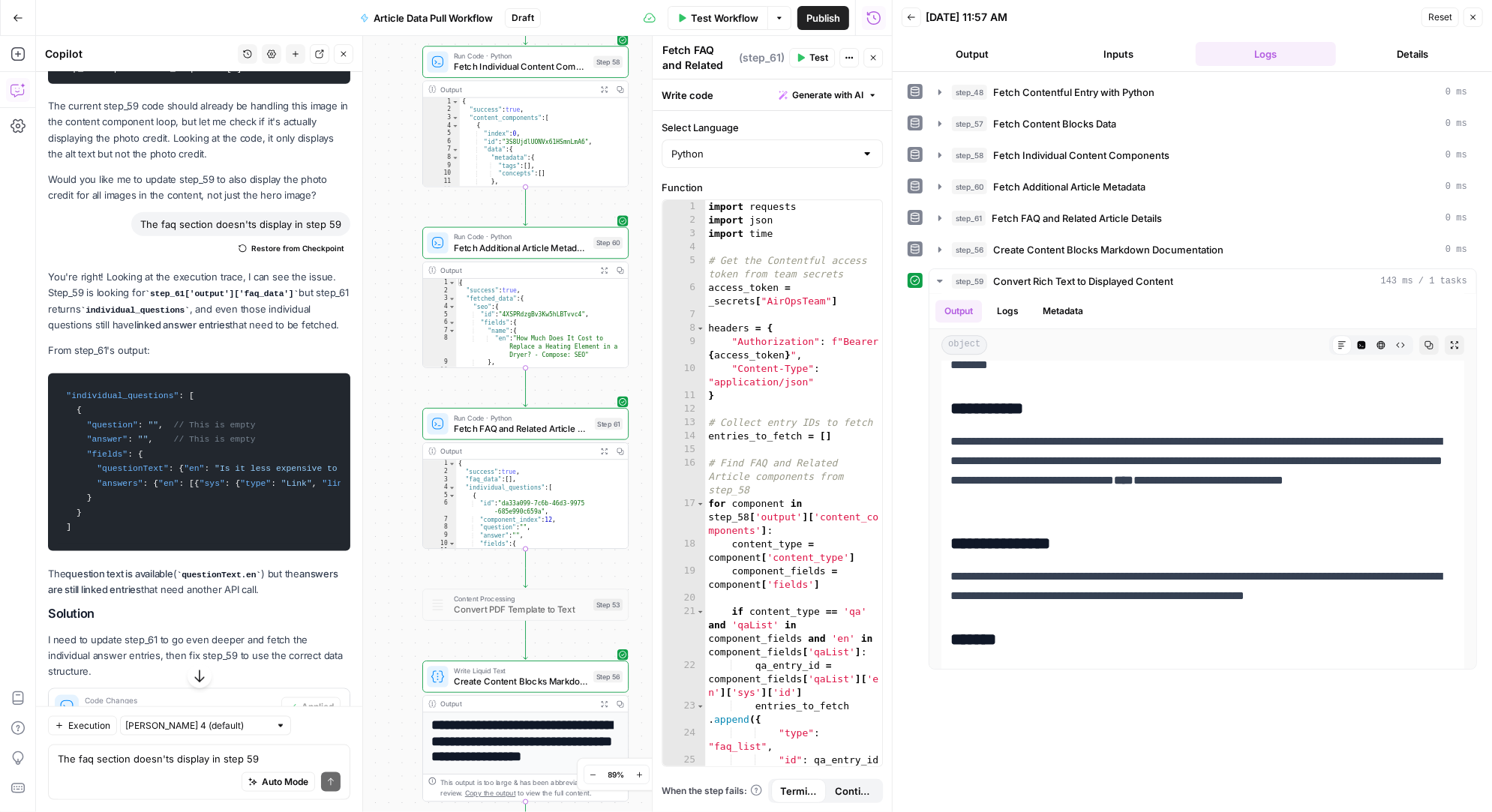
click at [325, 747] on span "Apply" at bounding box center [322, 754] width 25 height 13
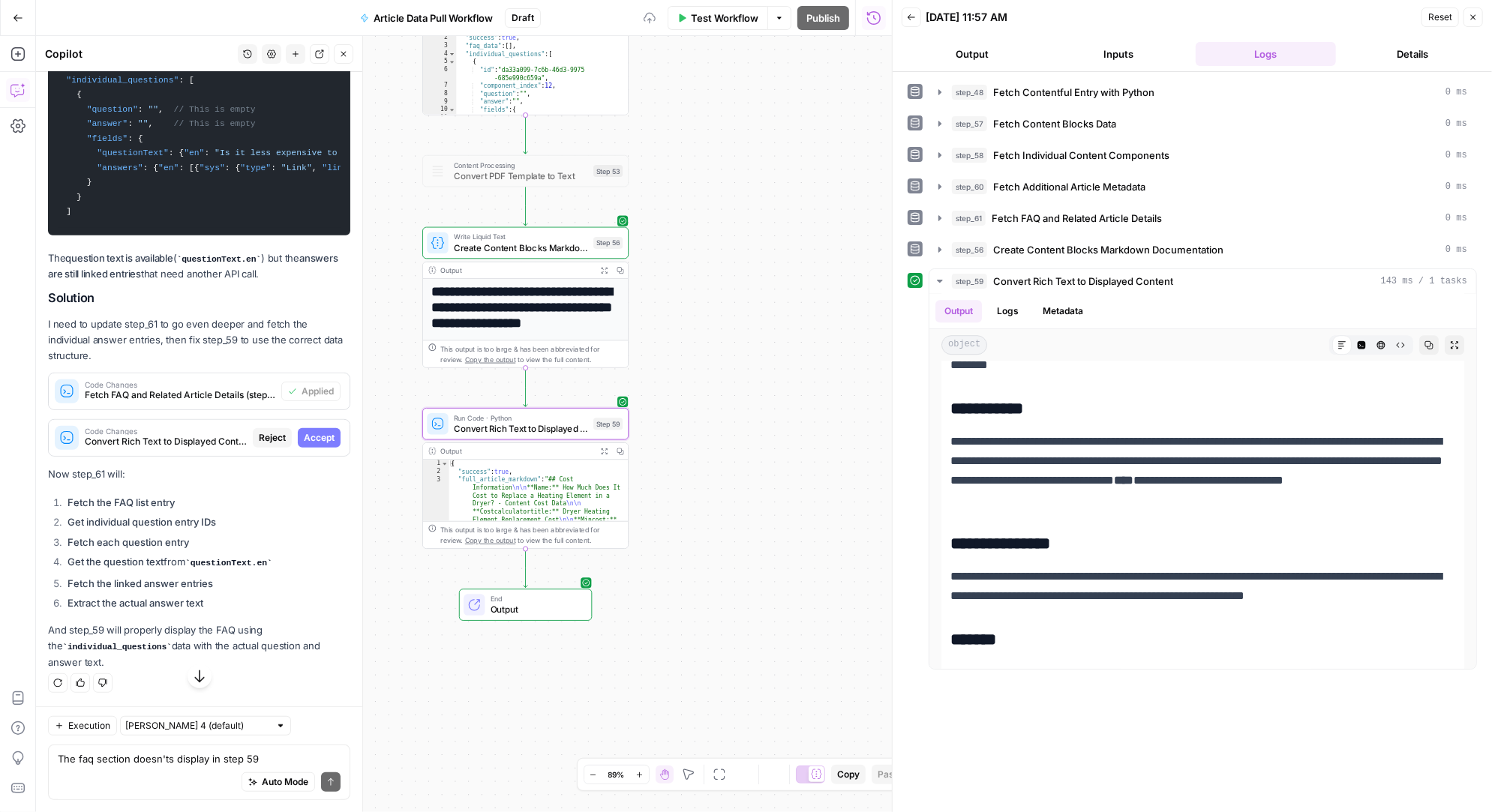
click at [329, 445] on span "Accept" at bounding box center [319, 437] width 31 height 13
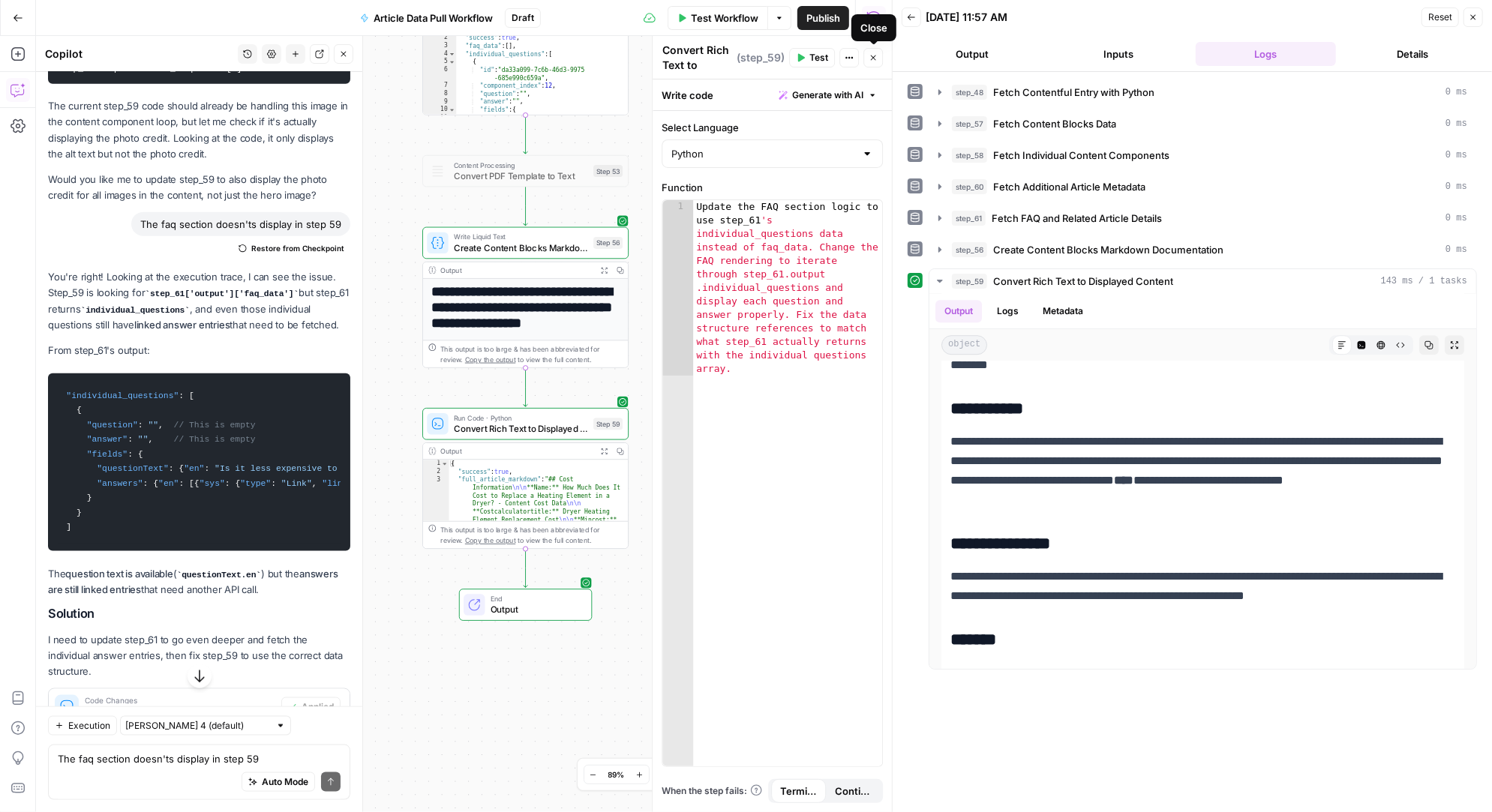
click at [875, 60] on icon "button" at bounding box center [873, 57] width 9 height 9
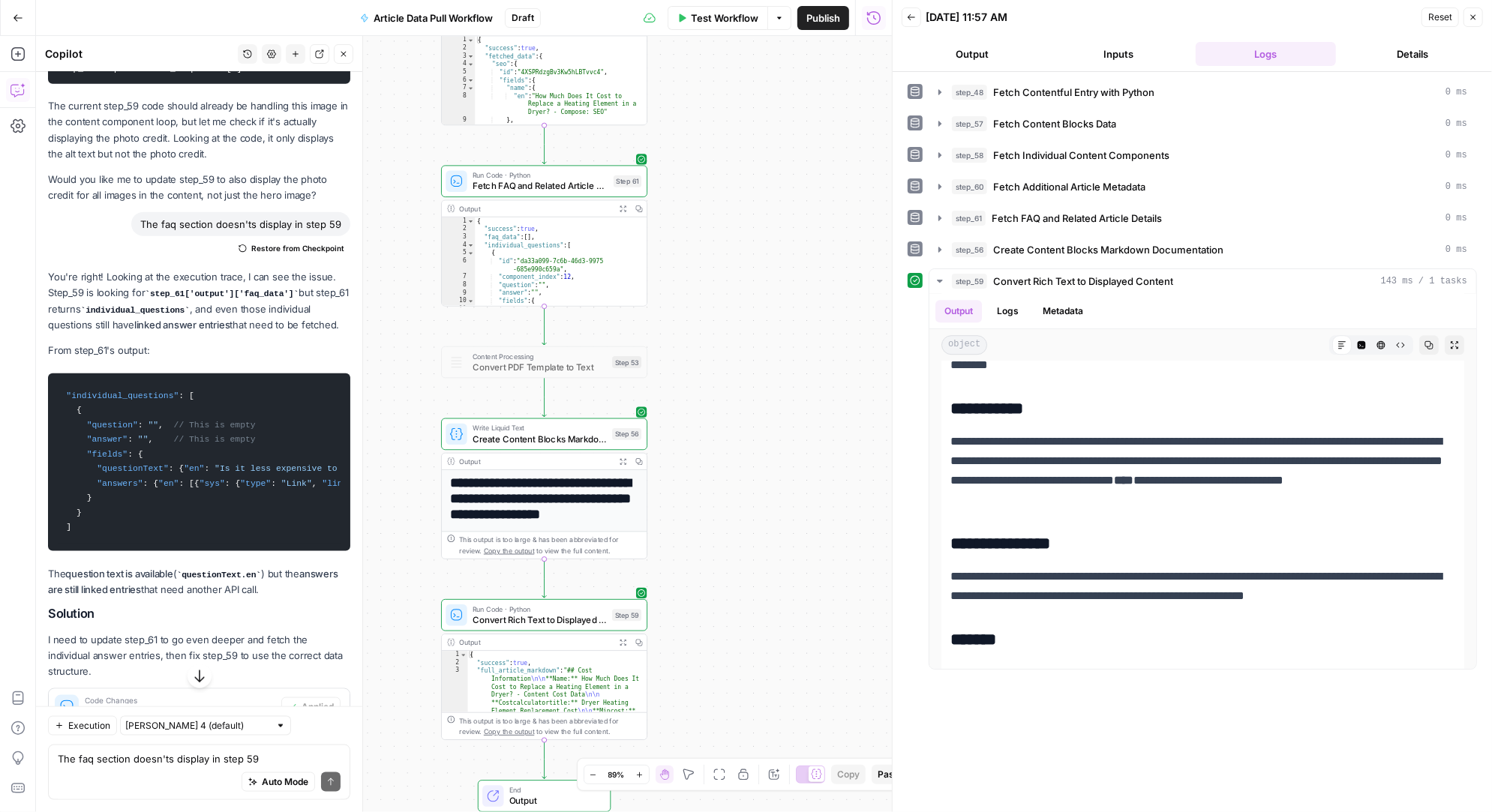
drag, startPoint x: 698, startPoint y: 216, endPoint x: 716, endPoint y: 407, distance: 191.8
click at [716, 407] on div "Workflow Set Inputs Inputs Run Code · Python Fetch Contentful Entry with Python…" at bounding box center [463, 424] width 856 height 776
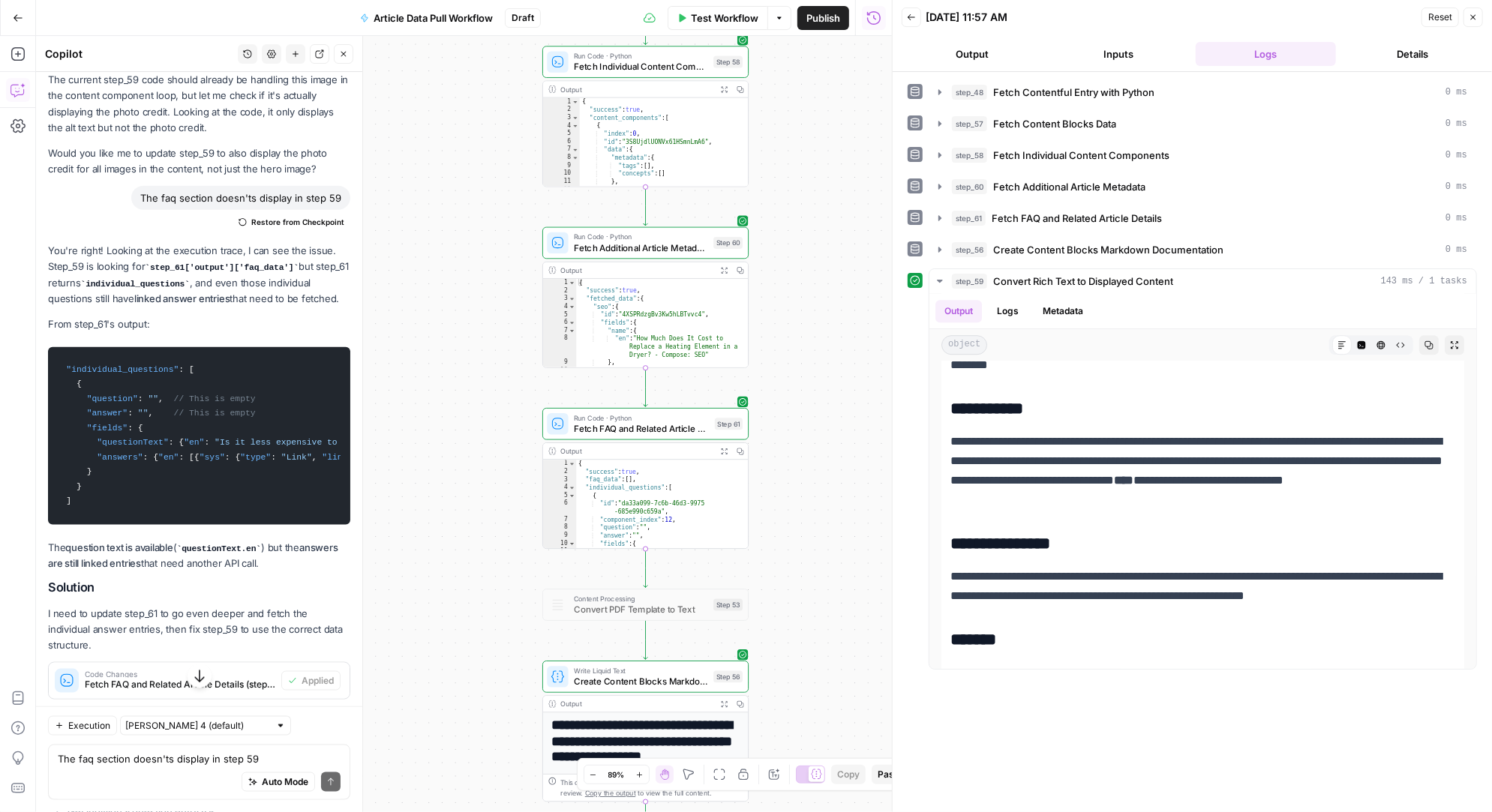
scroll to position [0, 0]
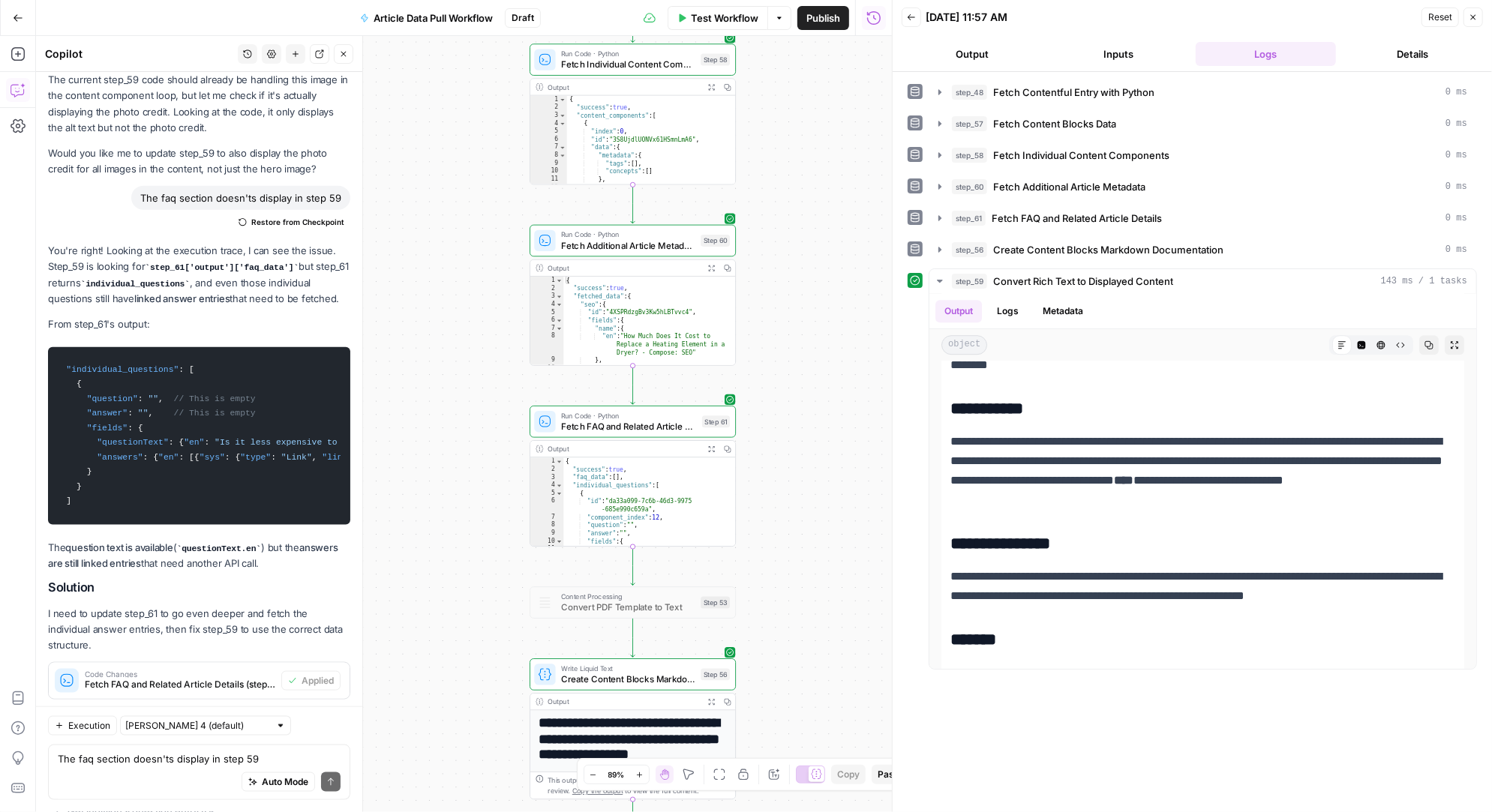
drag, startPoint x: 811, startPoint y: 232, endPoint x: 799, endPoint y: 233, distance: 12.0
click at [799, 230] on div "Workflow Set Inputs Inputs Run Code · Python Fetch Contentful Entry with Python…" at bounding box center [463, 424] width 856 height 776
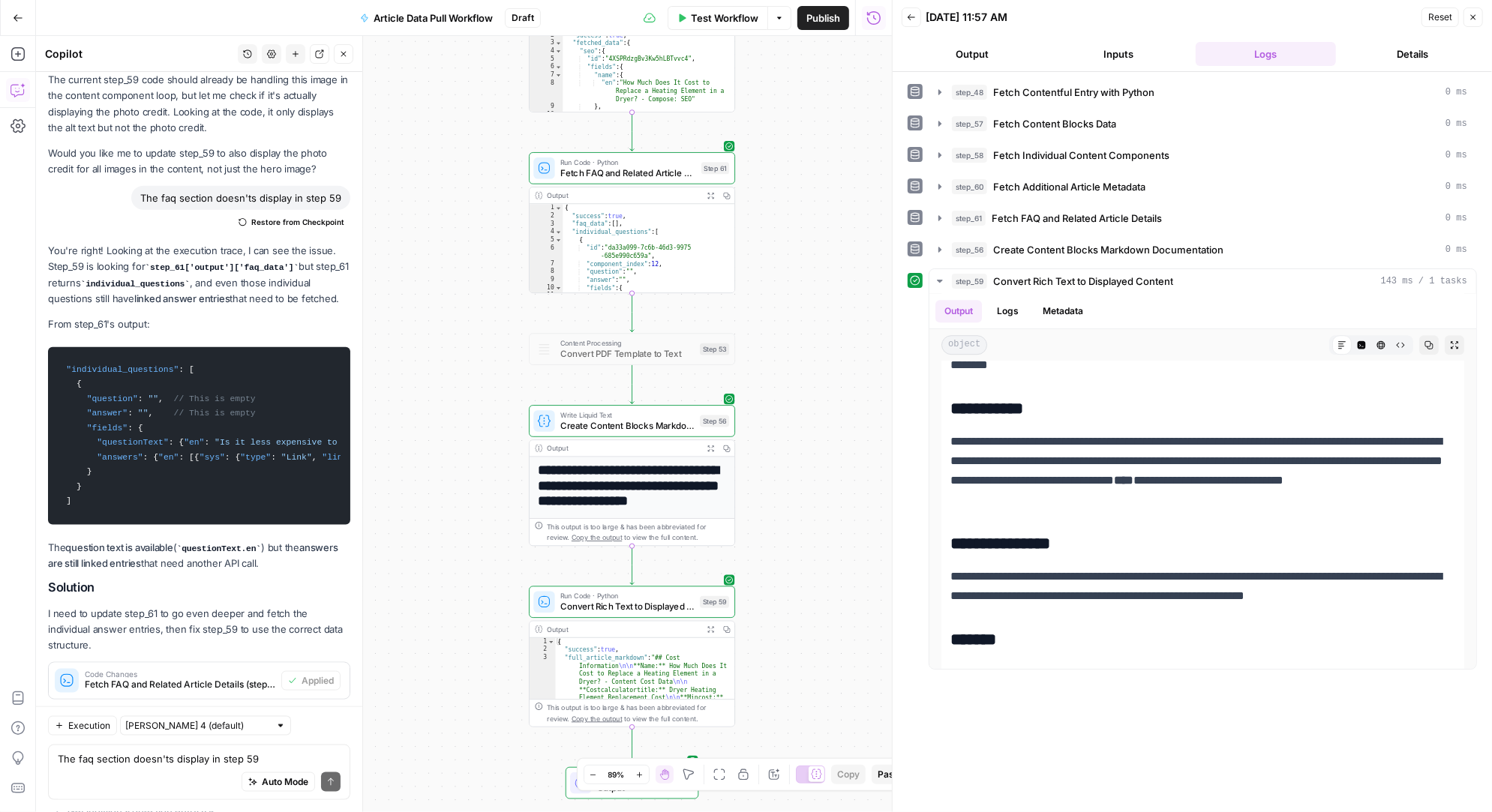
drag, startPoint x: 793, startPoint y: 409, endPoint x: 793, endPoint y: 154, distance: 255.0
click at [793, 154] on div "Workflow Set Inputs Inputs Run Code · Python Fetch Contentful Entry with Python…" at bounding box center [463, 424] width 856 height 776
click at [700, 144] on icon "button" at bounding box center [699, 143] width 8 height 10
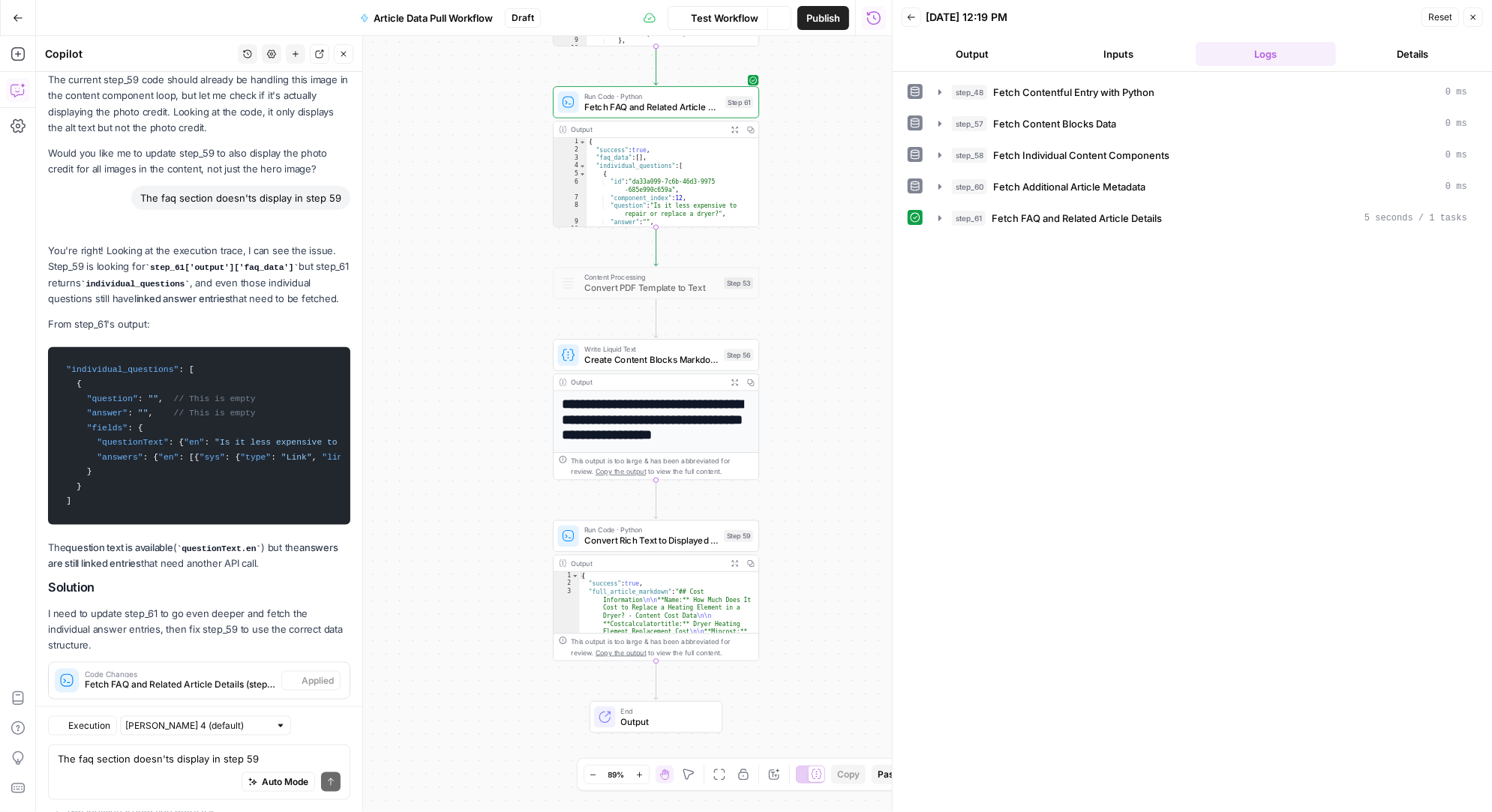
scroll to position [32697, 0]
click at [728, 331] on button "Test" at bounding box center [732, 330] width 41 height 17
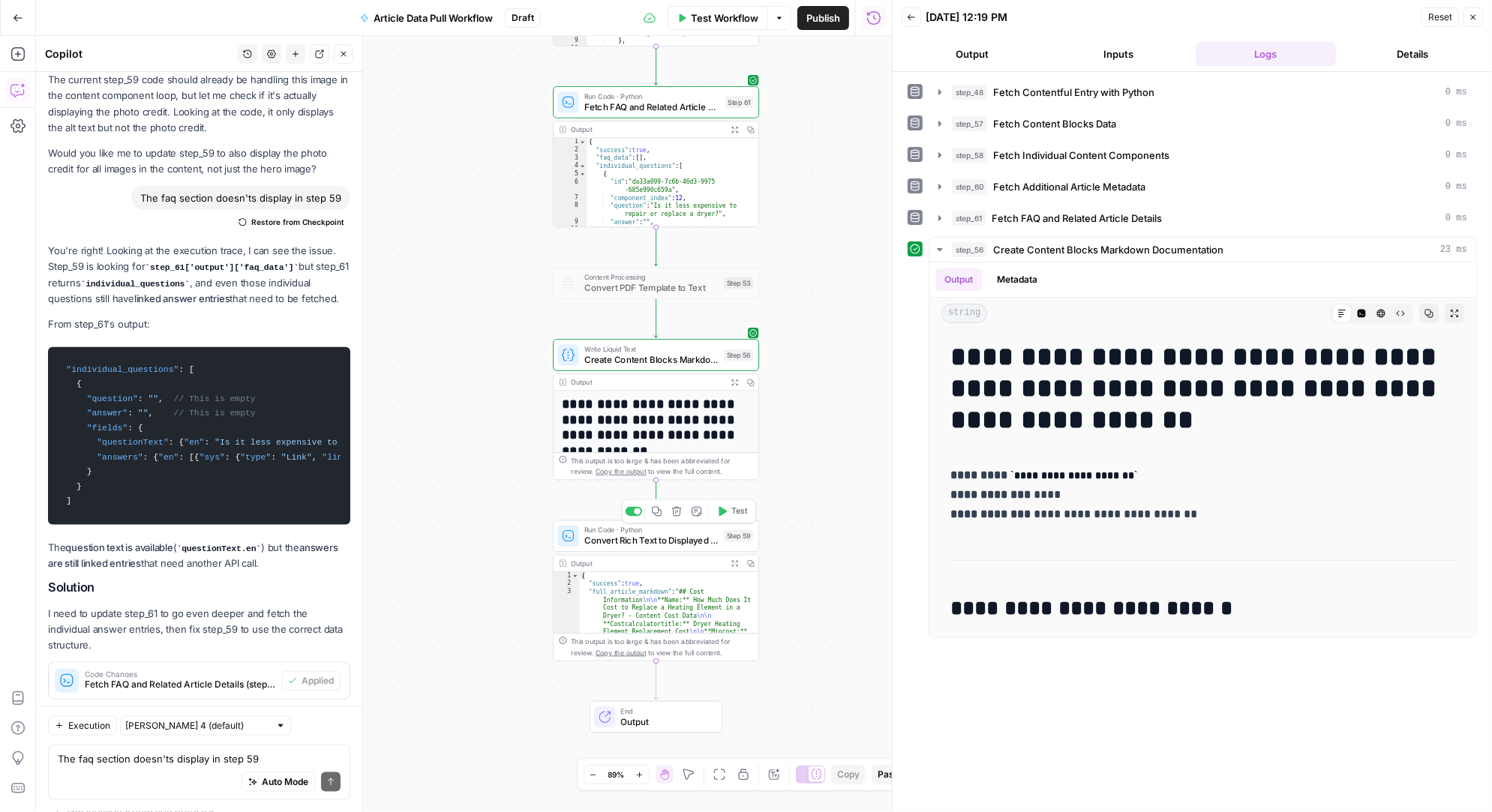
click at [725, 509] on icon "button" at bounding box center [723, 511] width 8 height 10
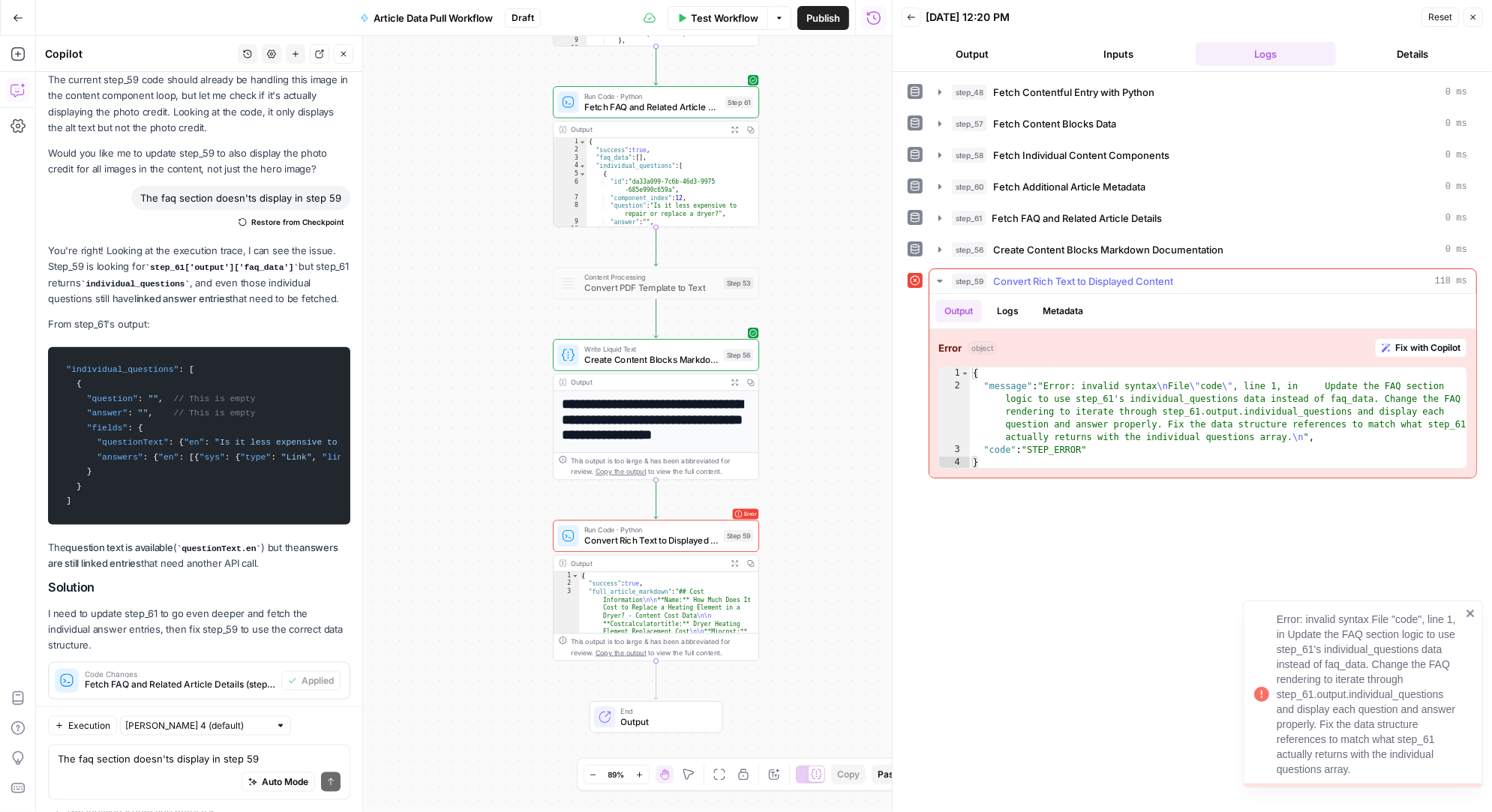
click at [1425, 341] on span "Fix with Copilot" at bounding box center [1427, 348] width 66 height 13
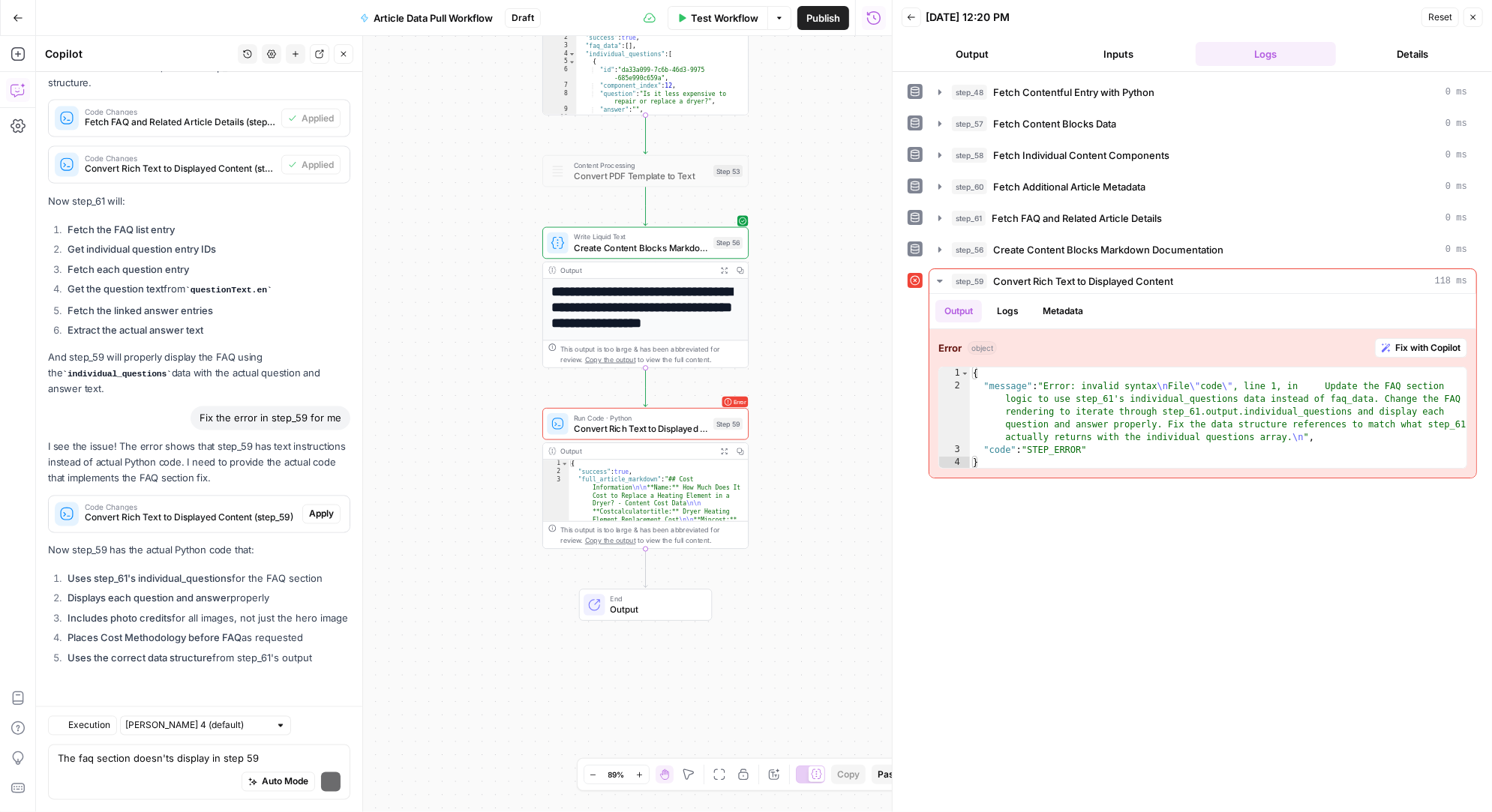
scroll to position [32970, 0]
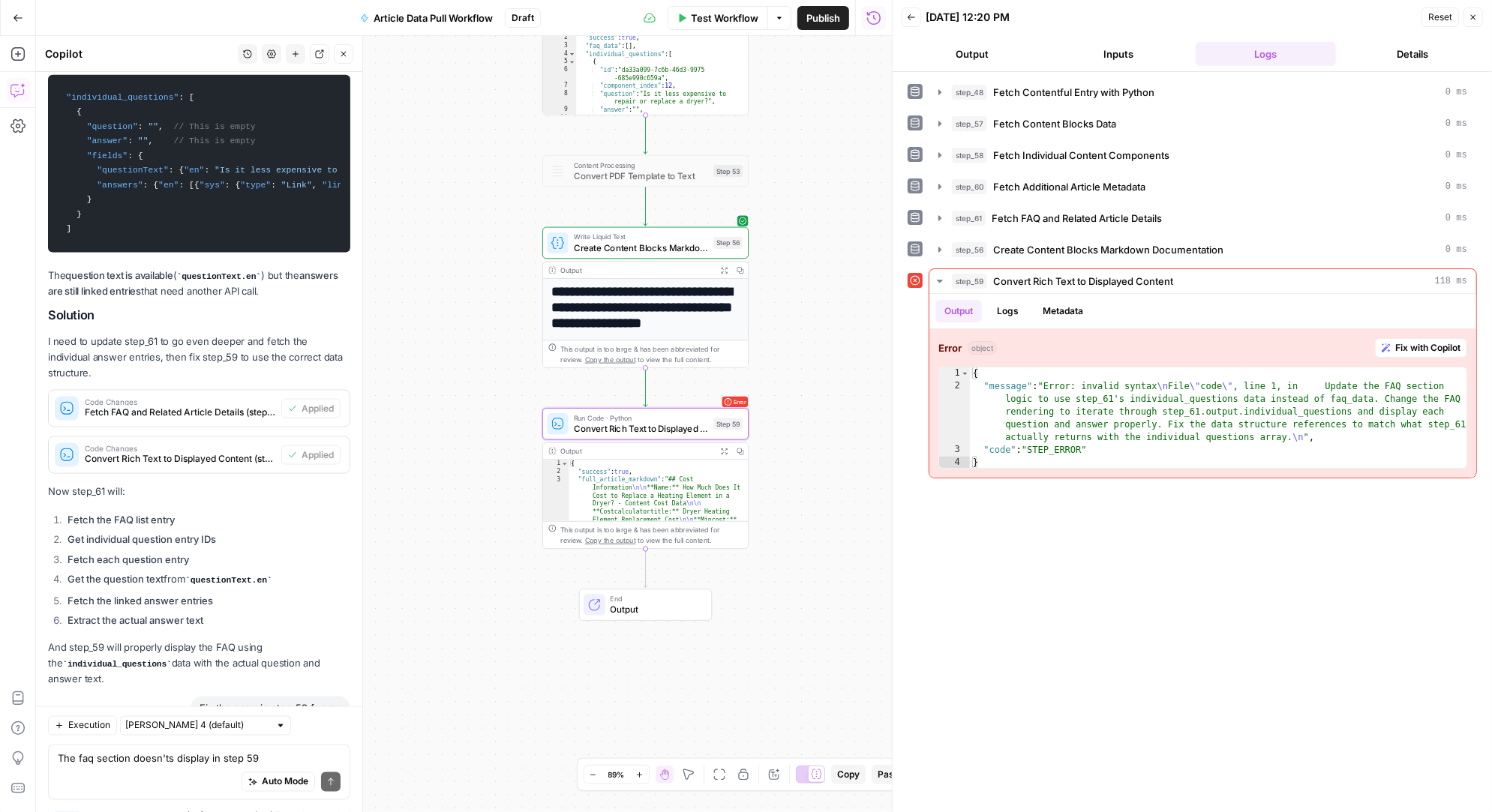
click at [325, 798] on span "Apply" at bounding box center [322, 804] width 25 height 13
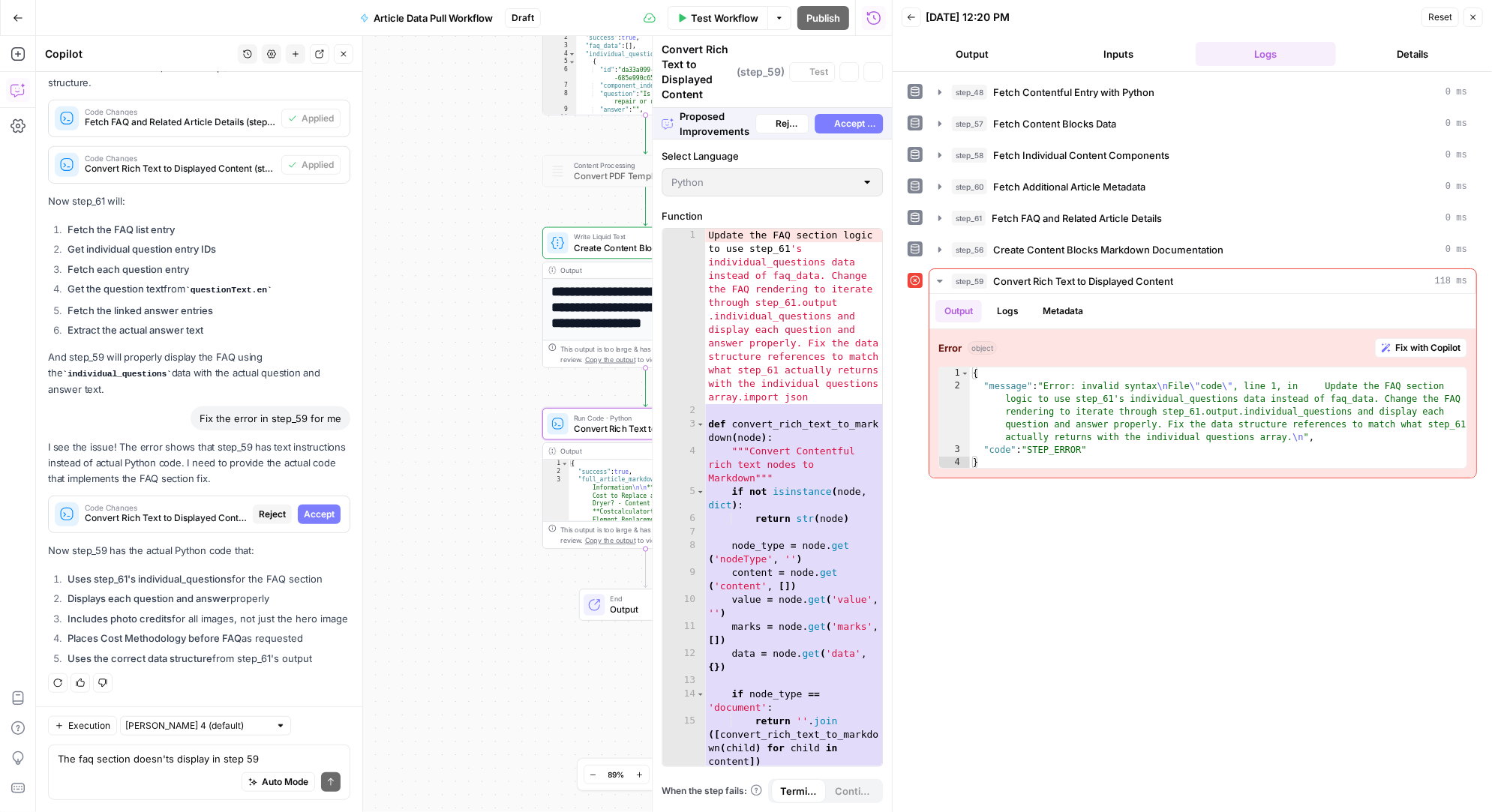
scroll to position [31794, 0]
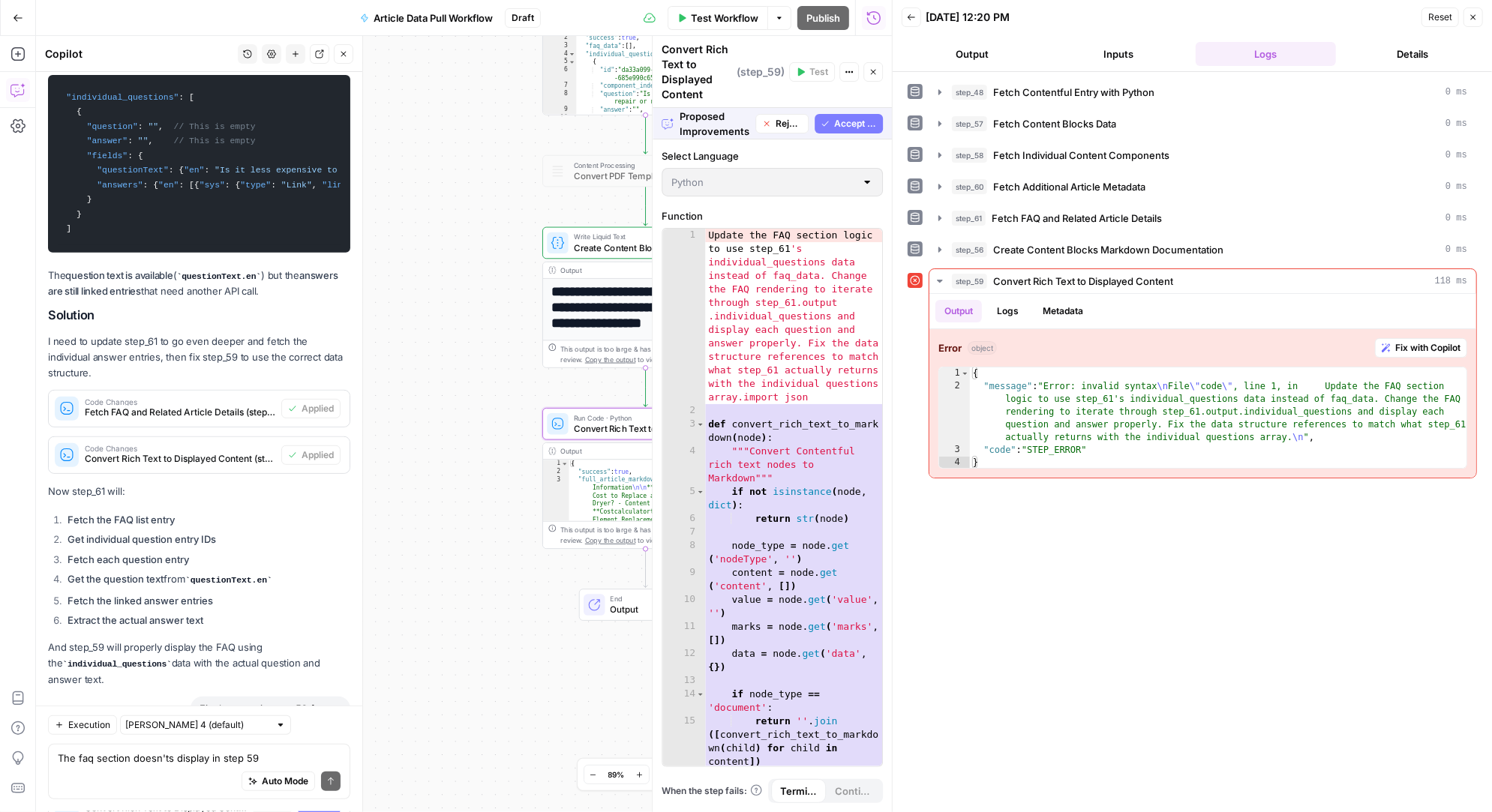
click at [322, 798] on span "Accept" at bounding box center [319, 804] width 31 height 13
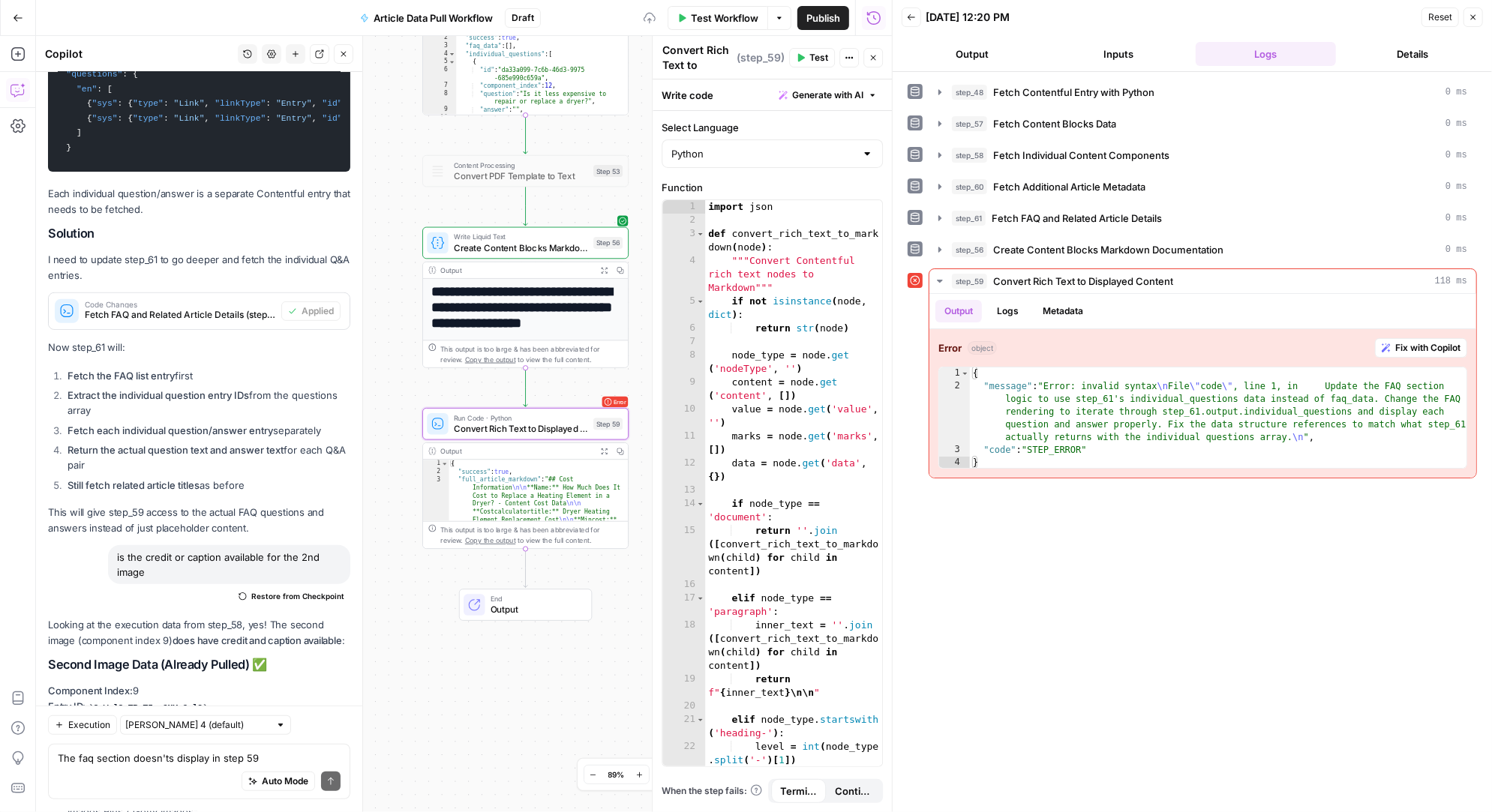
scroll to position [32994, 0]
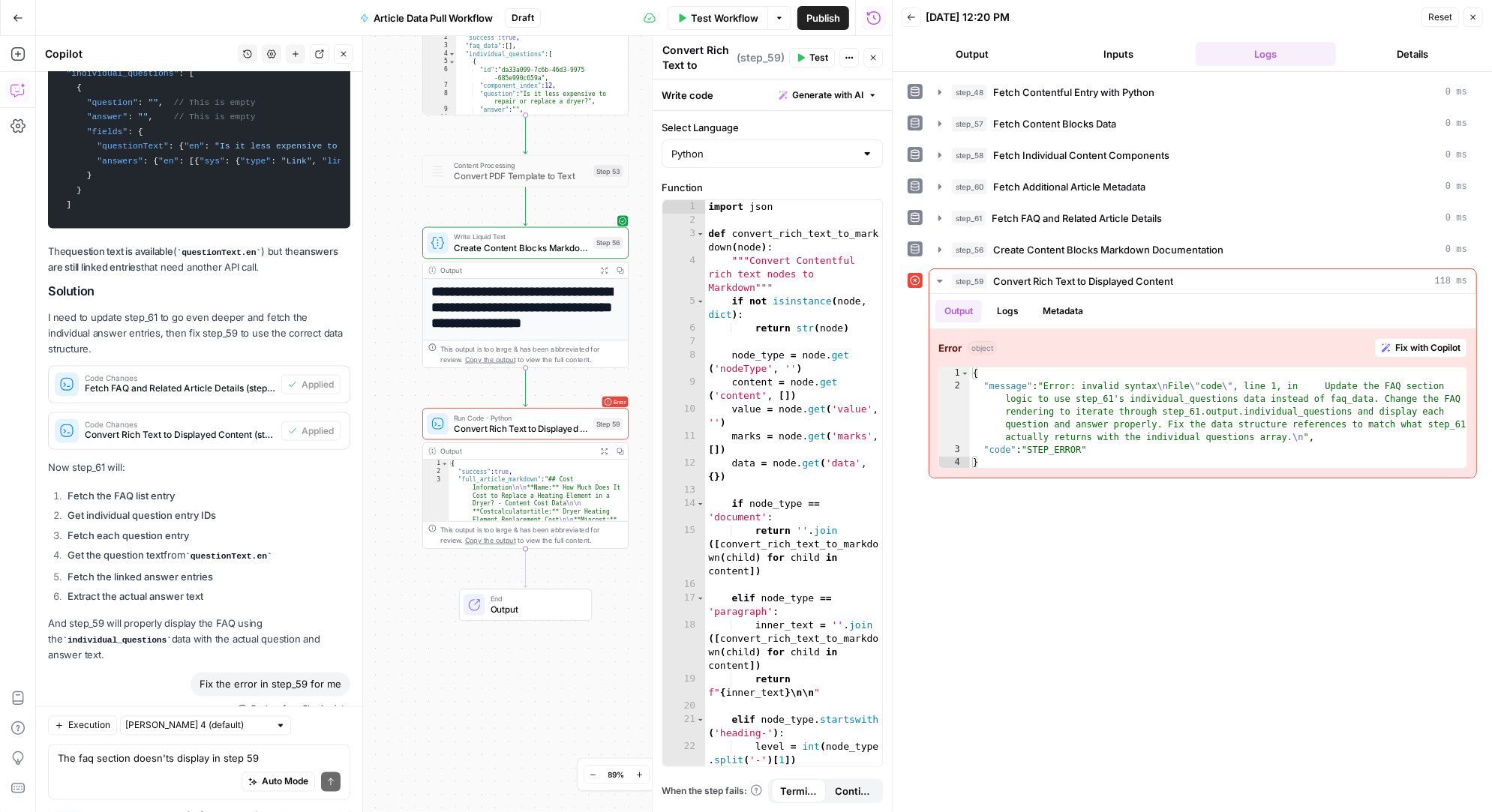
click at [813, 56] on span "Test" at bounding box center [818, 57] width 19 height 13
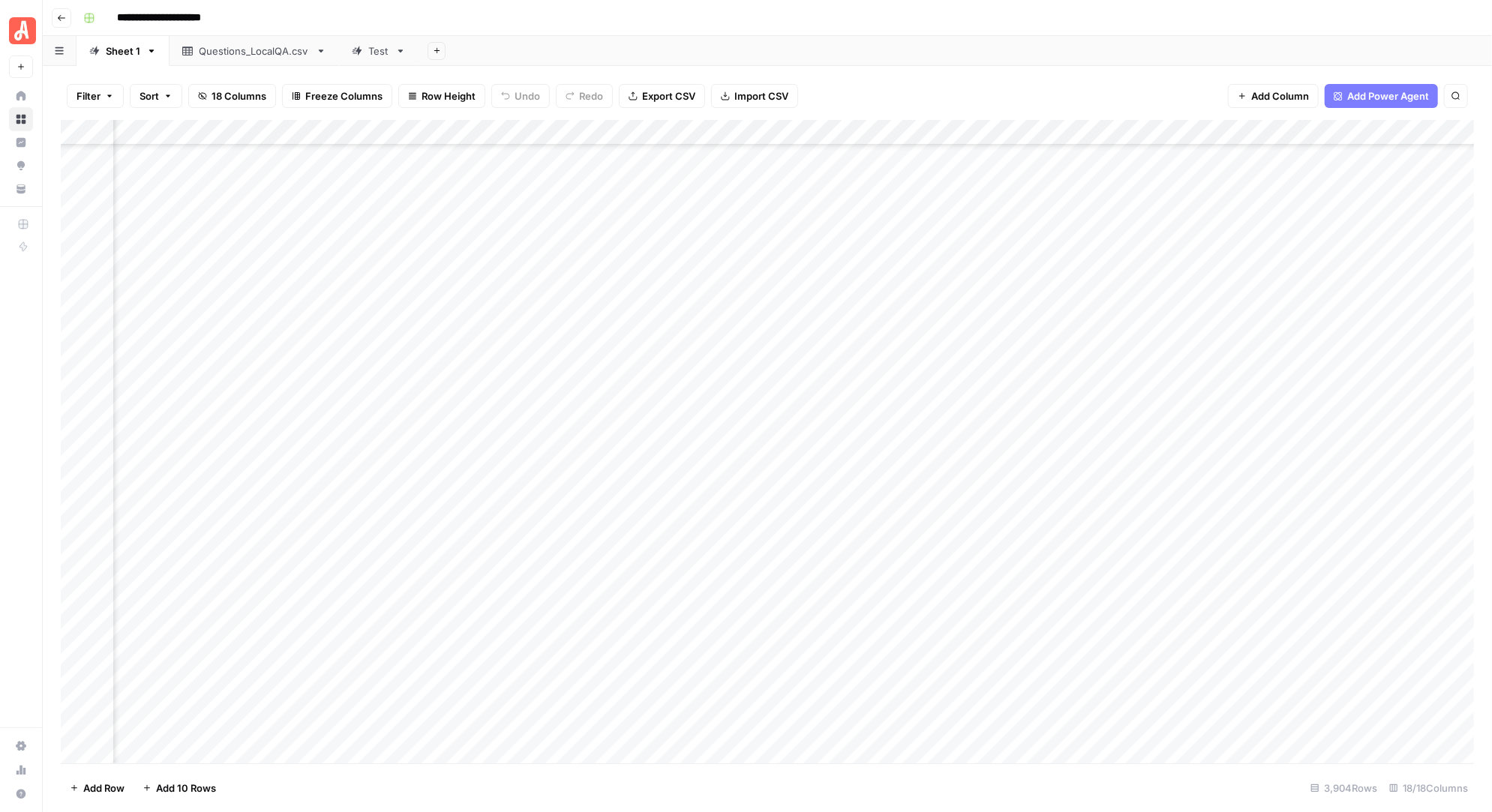
scroll to position [61678, 1311]
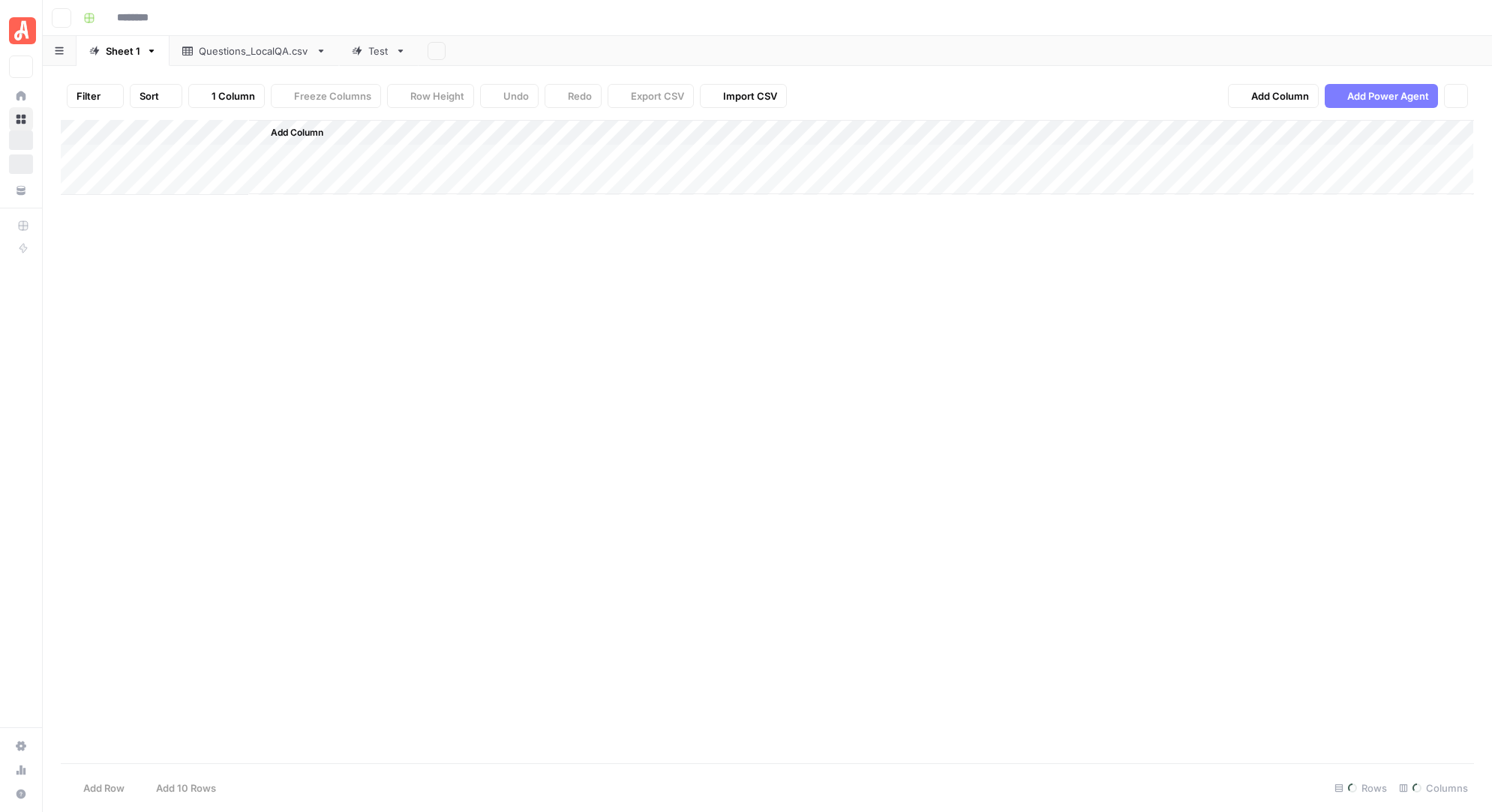
type input "**********"
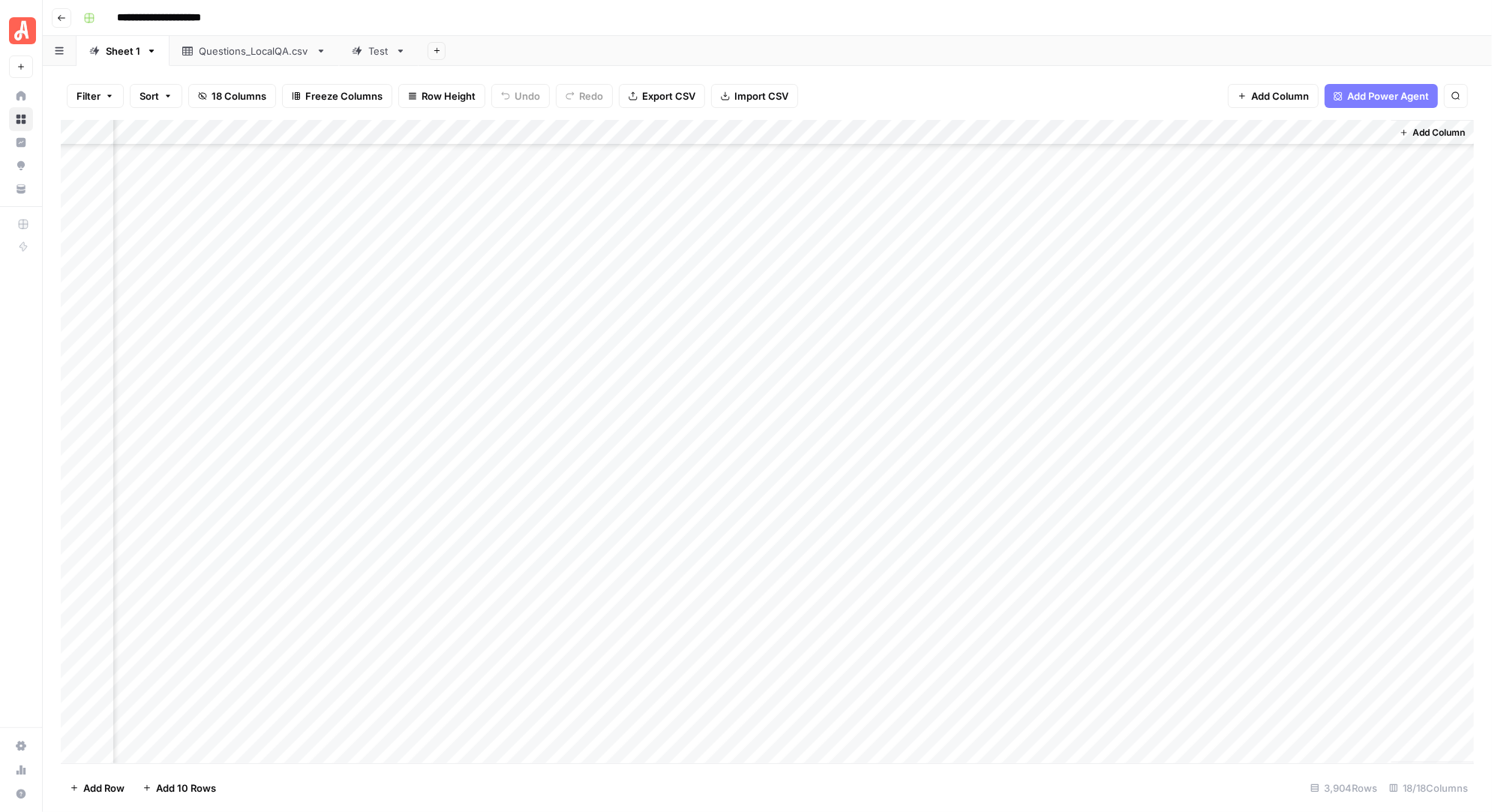
scroll to position [67890, 1398]
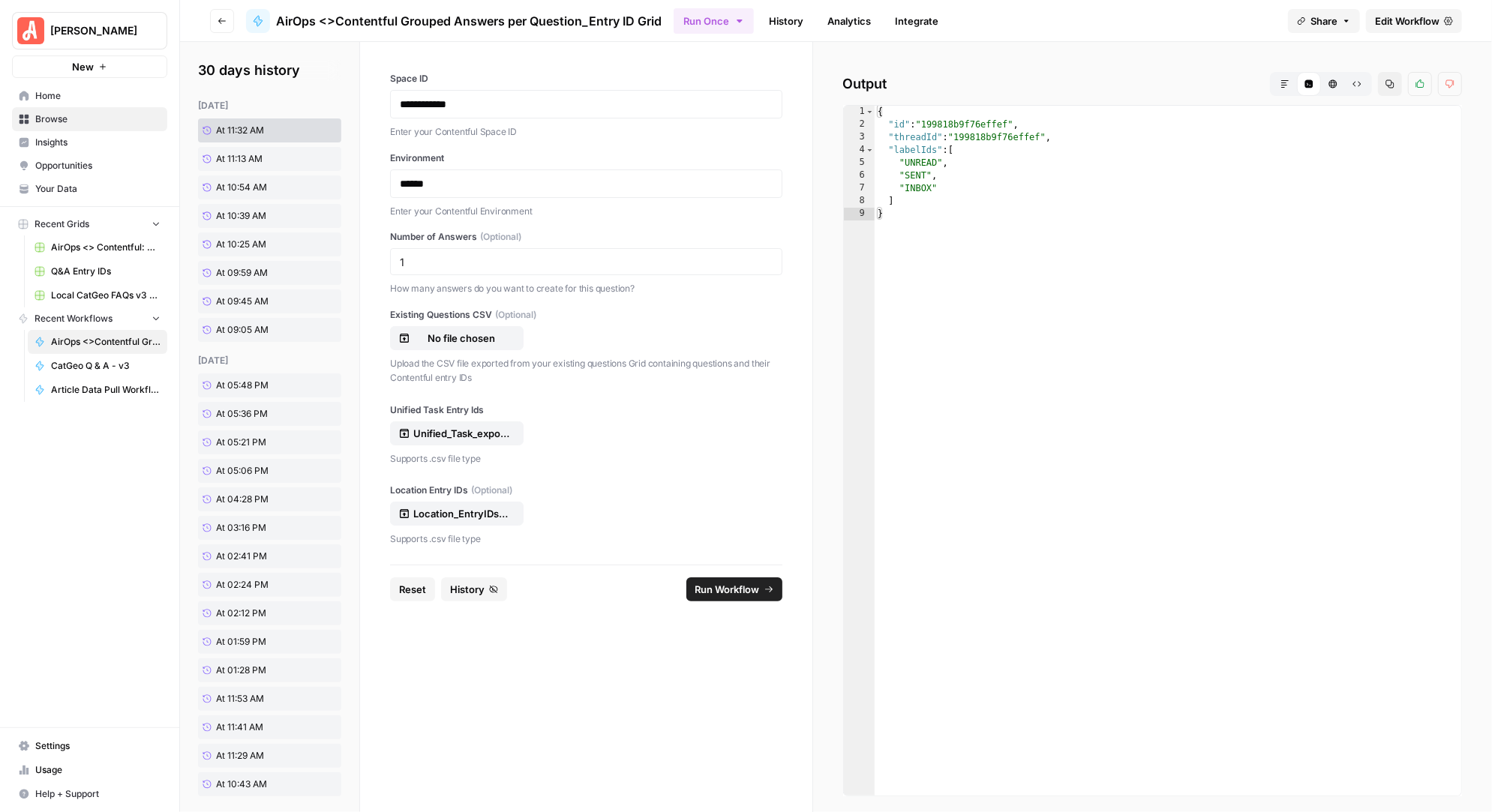
click at [741, 586] on span "Run Workflow" at bounding box center [728, 589] width 65 height 15
click at [744, 589] on span "Run Workflow" at bounding box center [728, 589] width 65 height 15
click at [728, 584] on span "Run Workflow" at bounding box center [728, 589] width 65 height 15
click at [736, 587] on span "Run Workflow" at bounding box center [728, 589] width 65 height 15
click at [714, 584] on span "Run Workflow" at bounding box center [728, 589] width 65 height 15
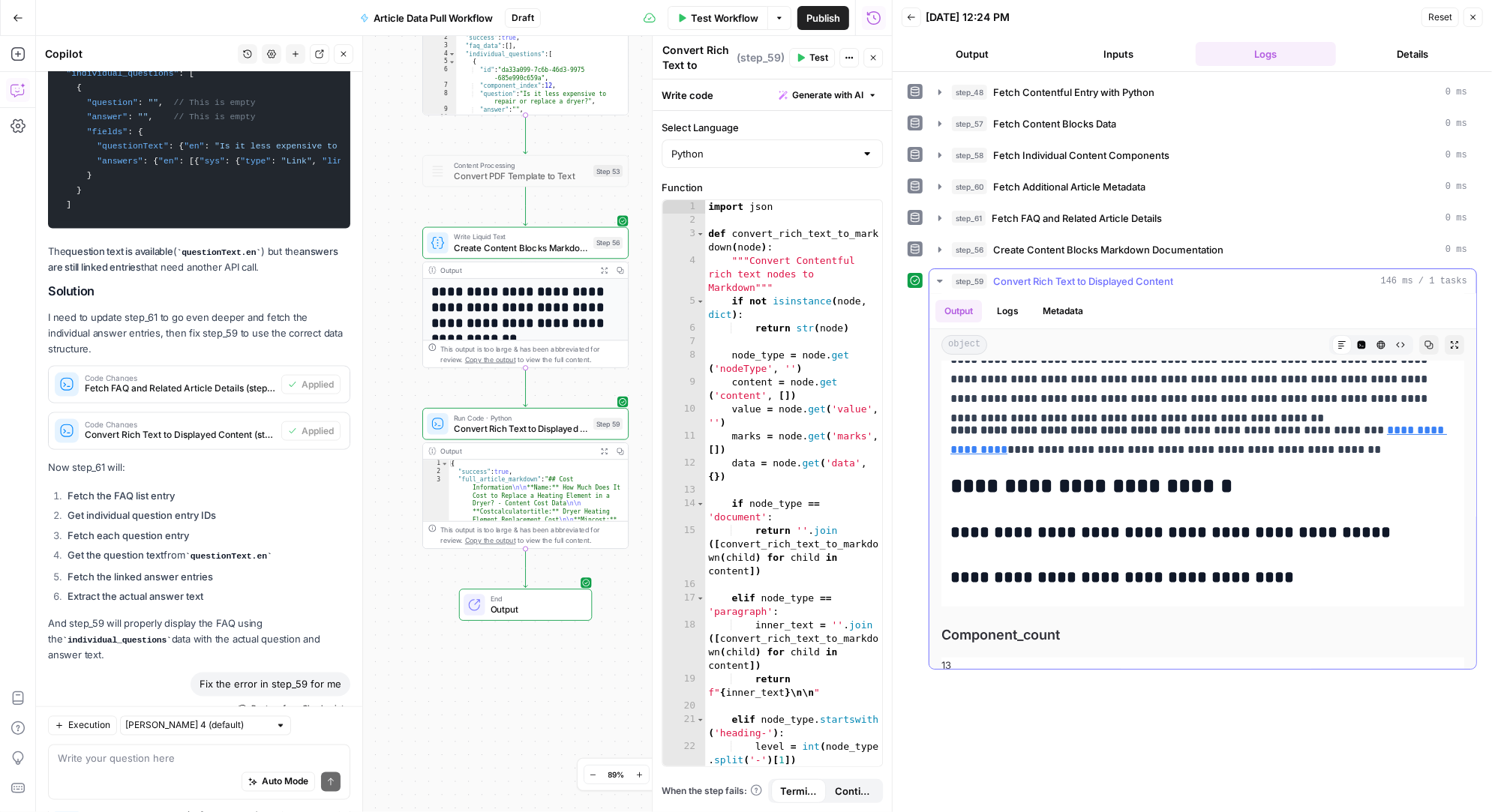
scroll to position [4741, 0]
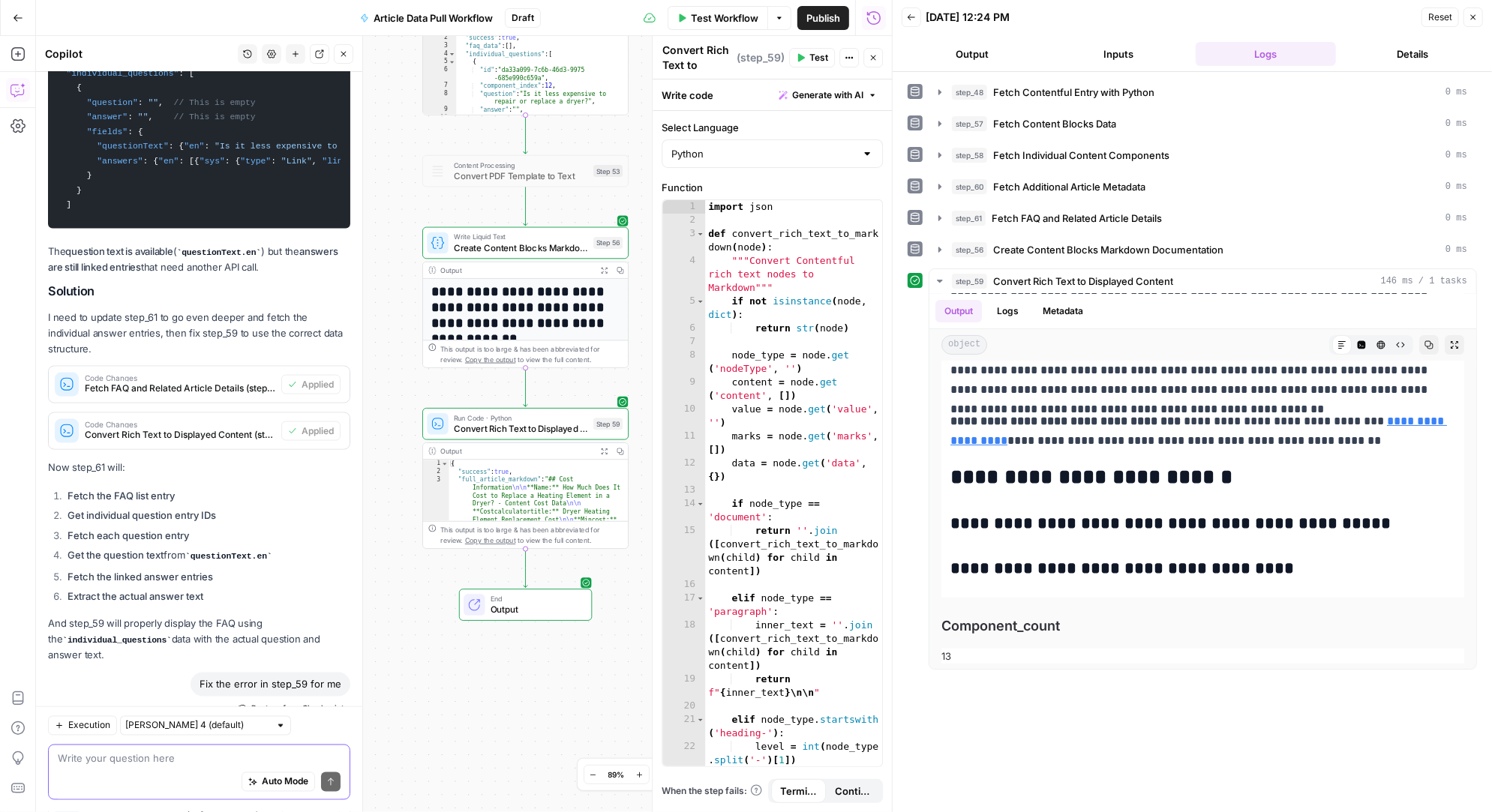
click at [93, 763] on textarea at bounding box center [199, 759] width 283 height 15
click at [190, 761] on textarea "are answers being pulled" at bounding box center [199, 759] width 283 height 15
type textarea "are answers being pulled for the faq also?"
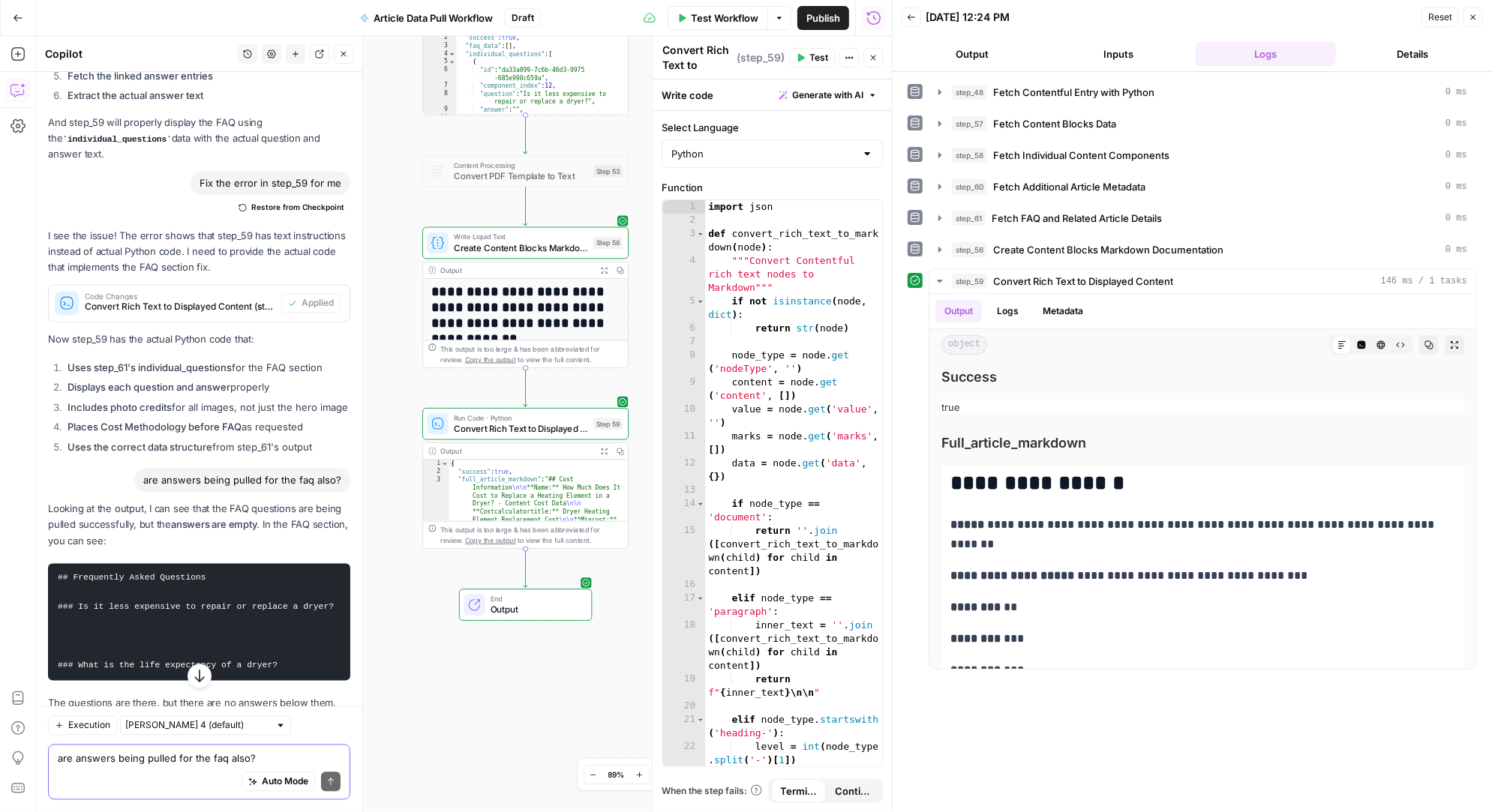
scroll to position [33399, 0]
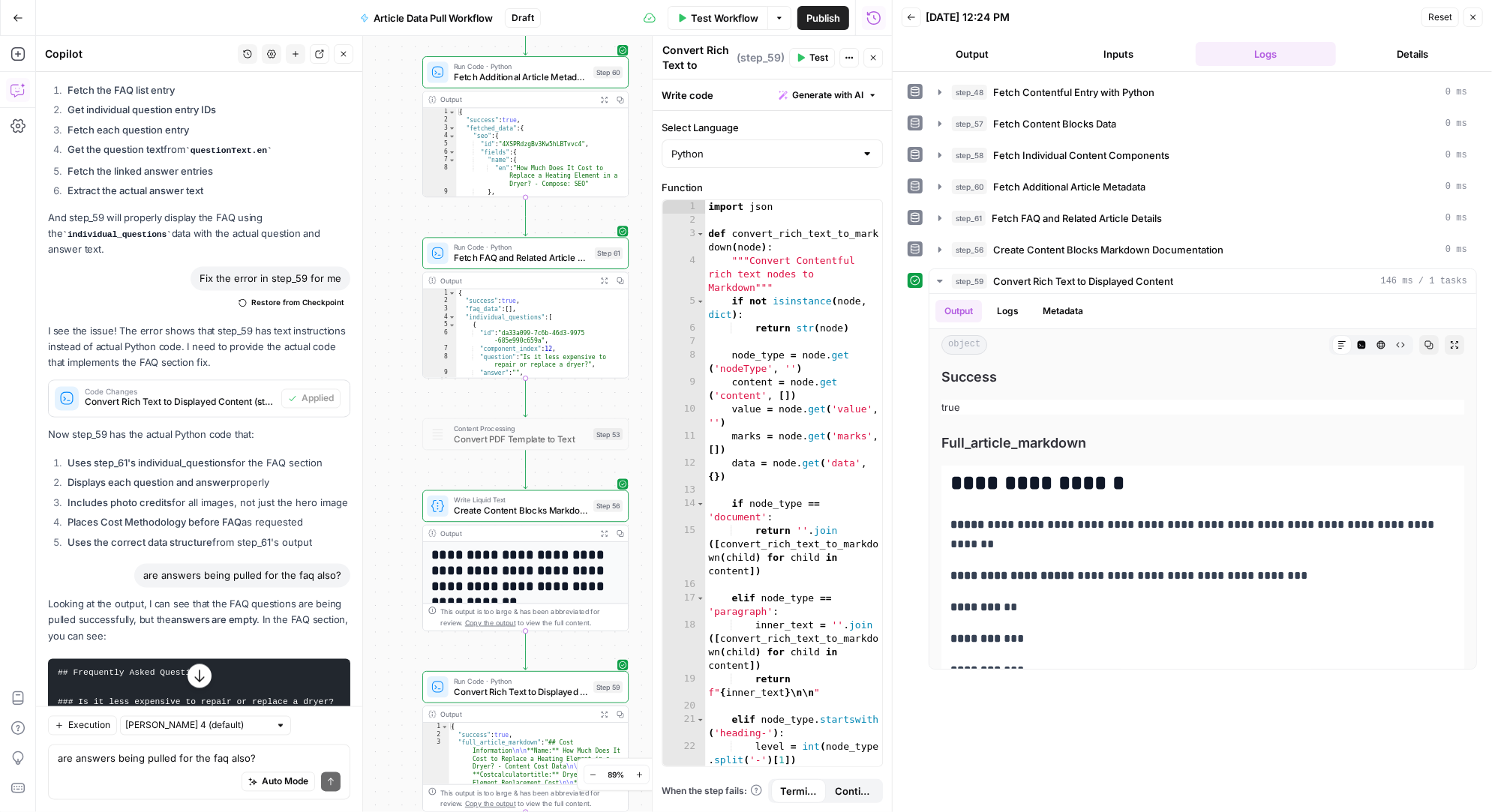
drag, startPoint x: 404, startPoint y: 137, endPoint x: 402, endPoint y: 429, distance: 292.0
click at [402, 429] on div "Workflow Set Inputs Inputs Run Code · Python Fetch Contentful Entry with Python…" at bounding box center [463, 424] width 856 height 776
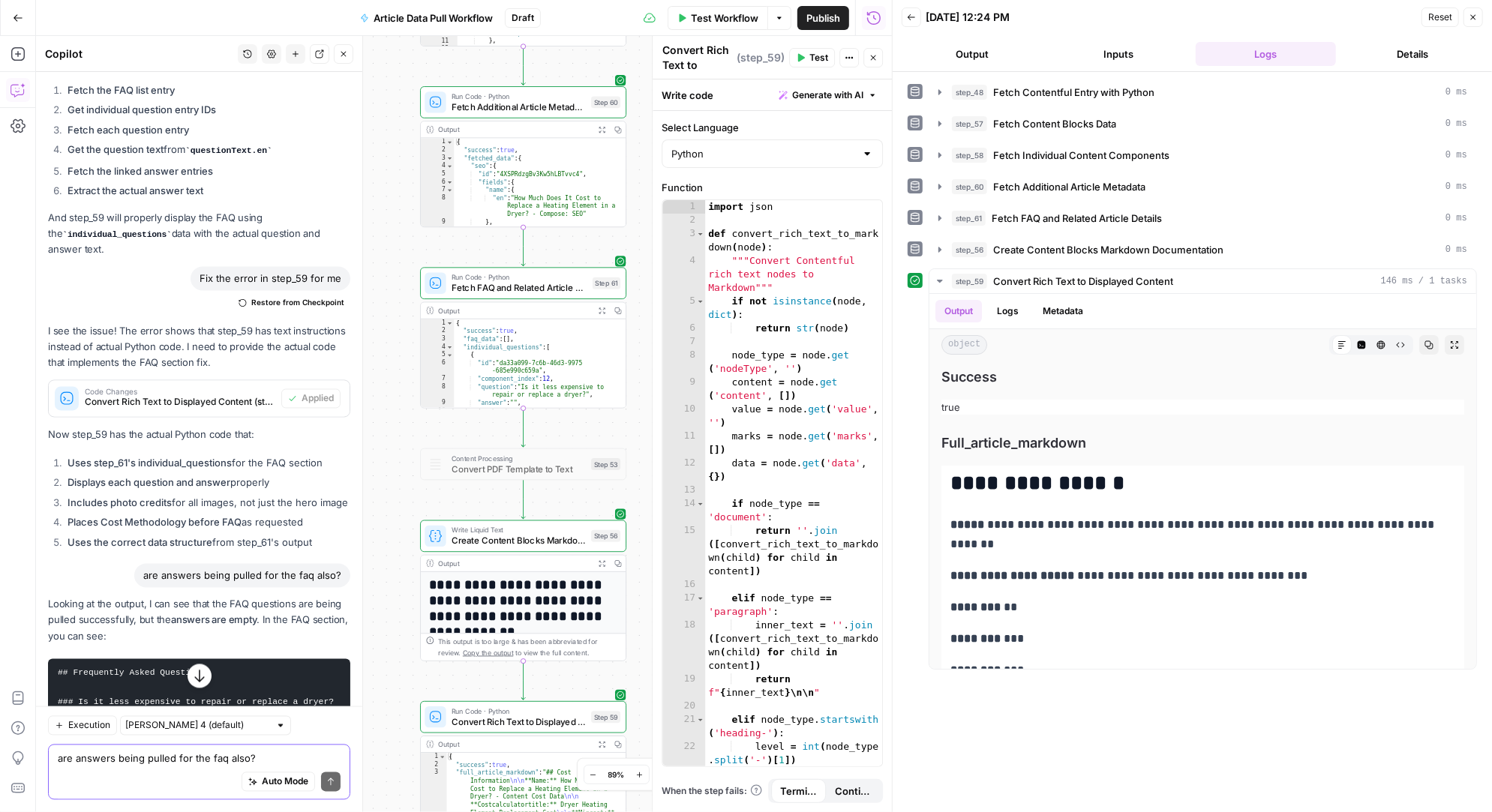
click at [120, 763] on textarea "are answers being pulled for the faq also?" at bounding box center [199, 759] width 283 height 15
type textarea "so step 61 needs the answer entry id, then create a new step to pull the answer"
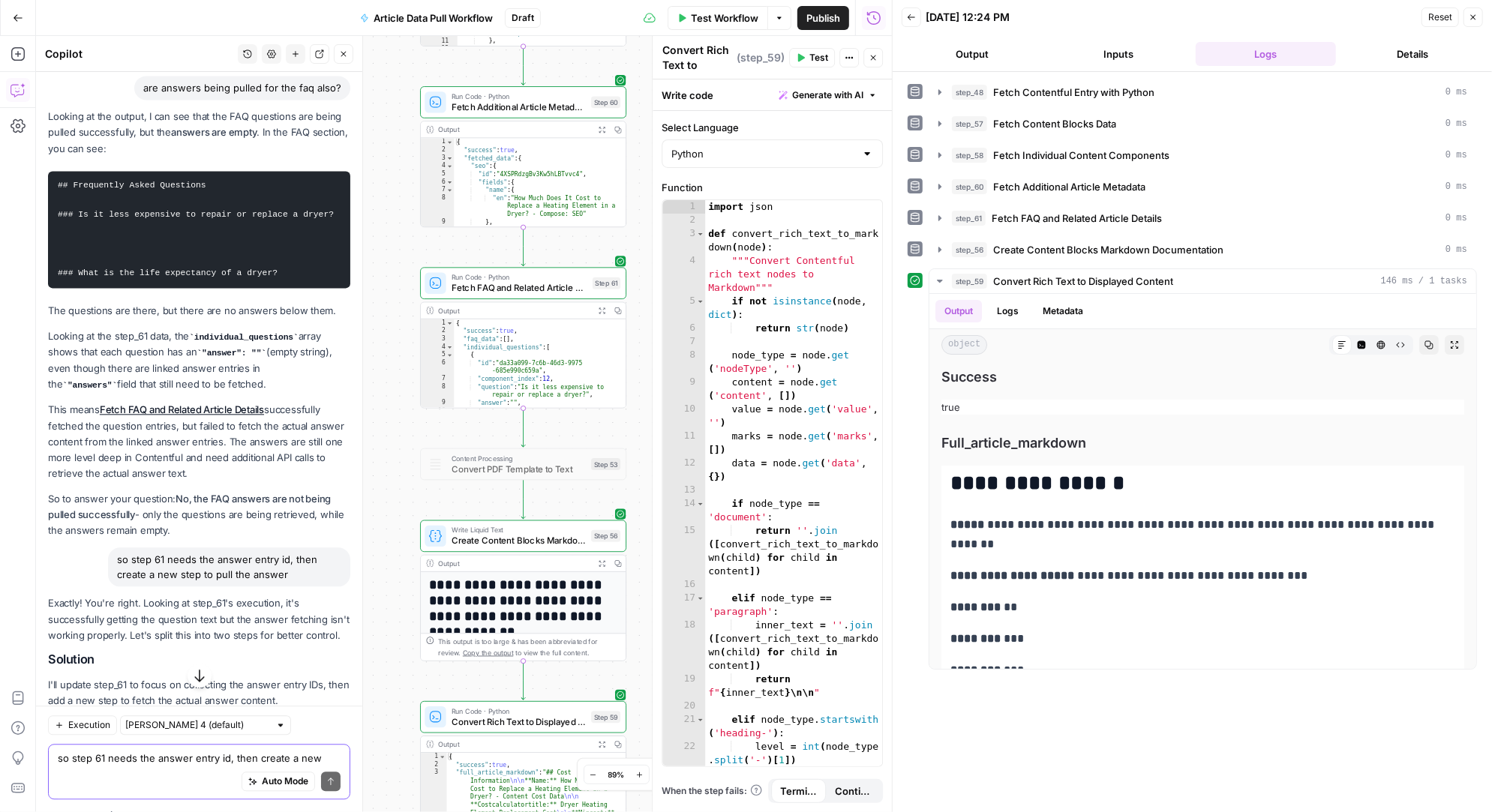
scroll to position [33889, 0]
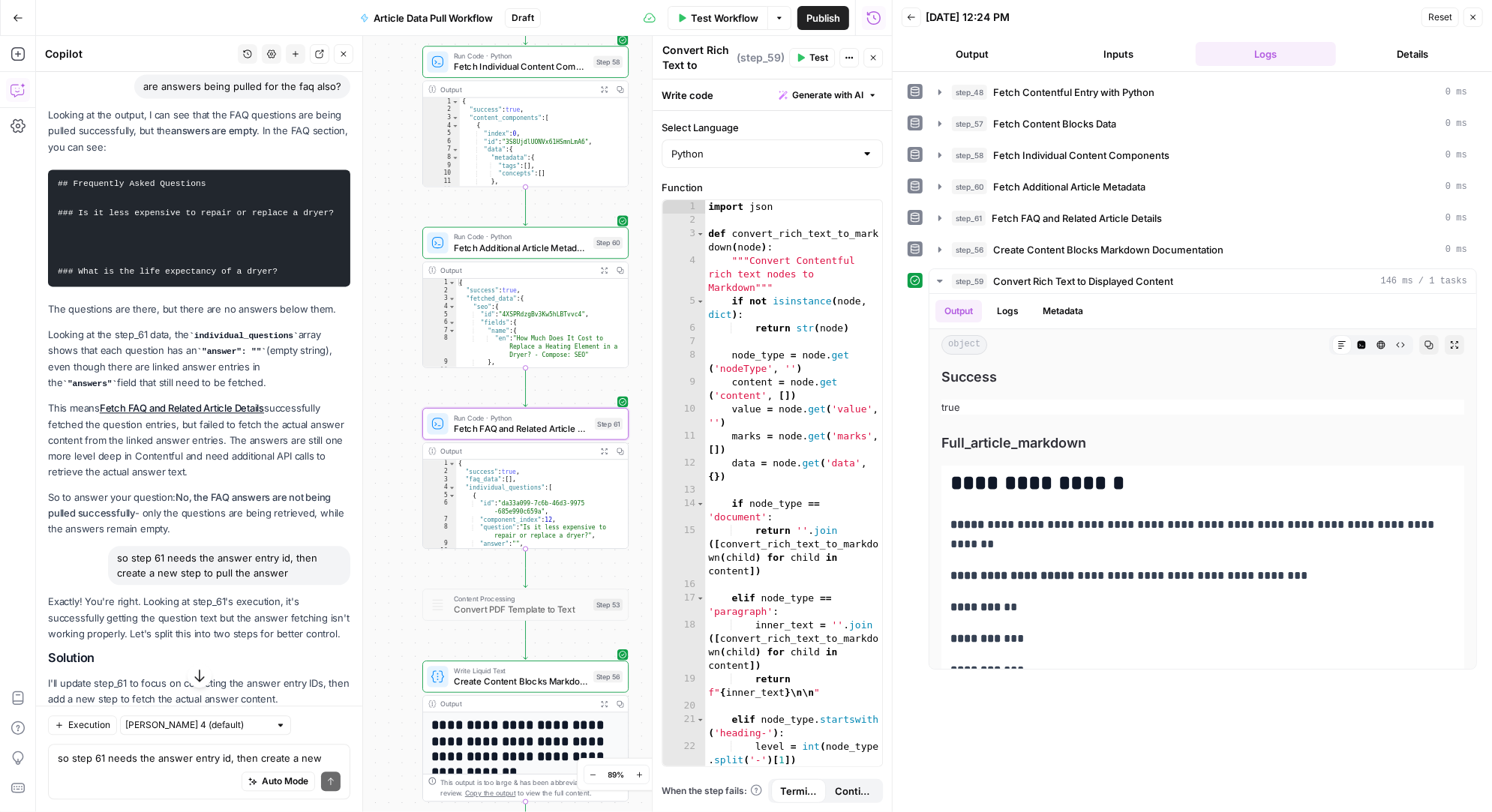
click at [319, 729] on span "Apply" at bounding box center [322, 736] width 25 height 13
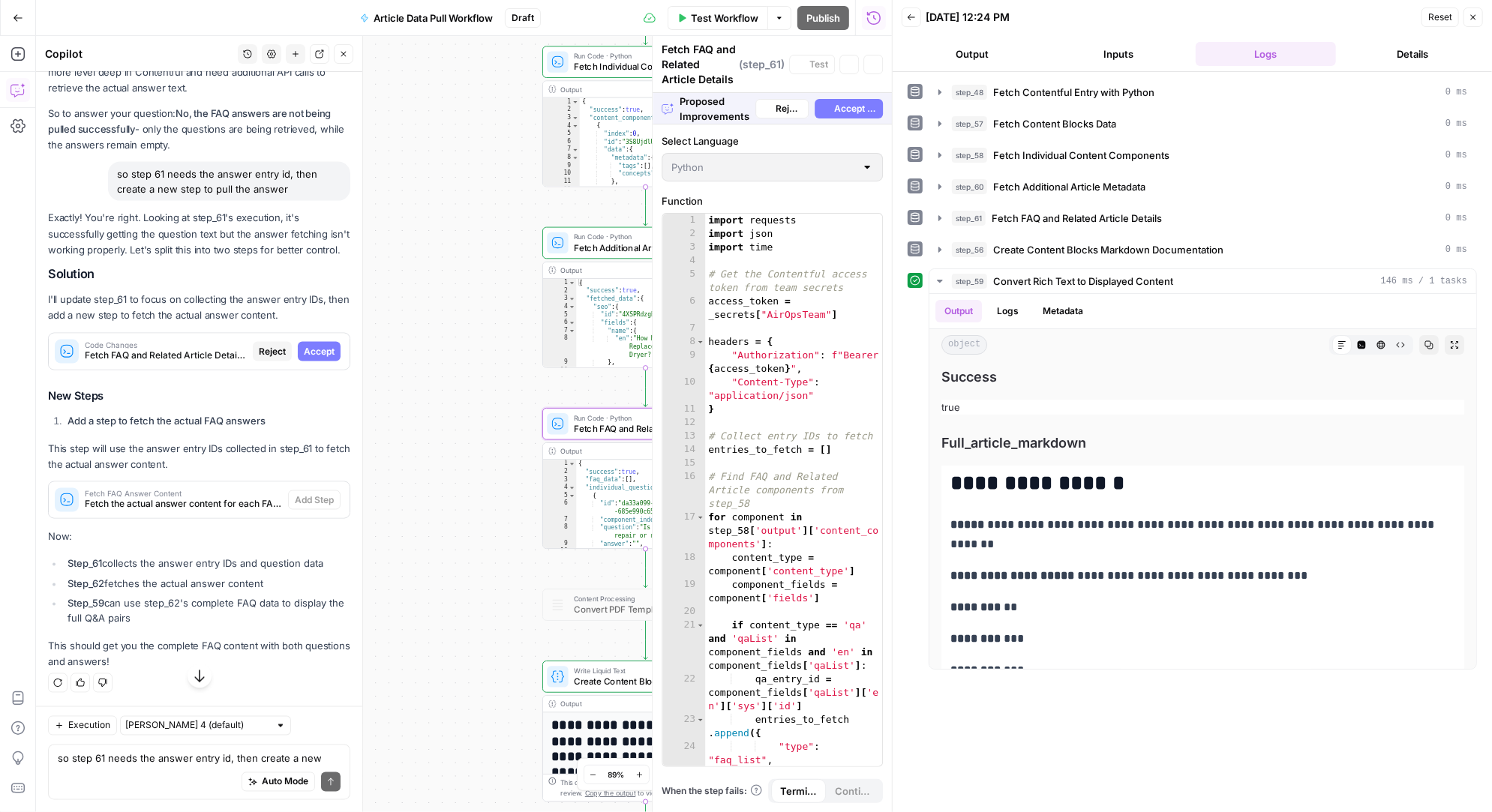
scroll to position [32689, 0]
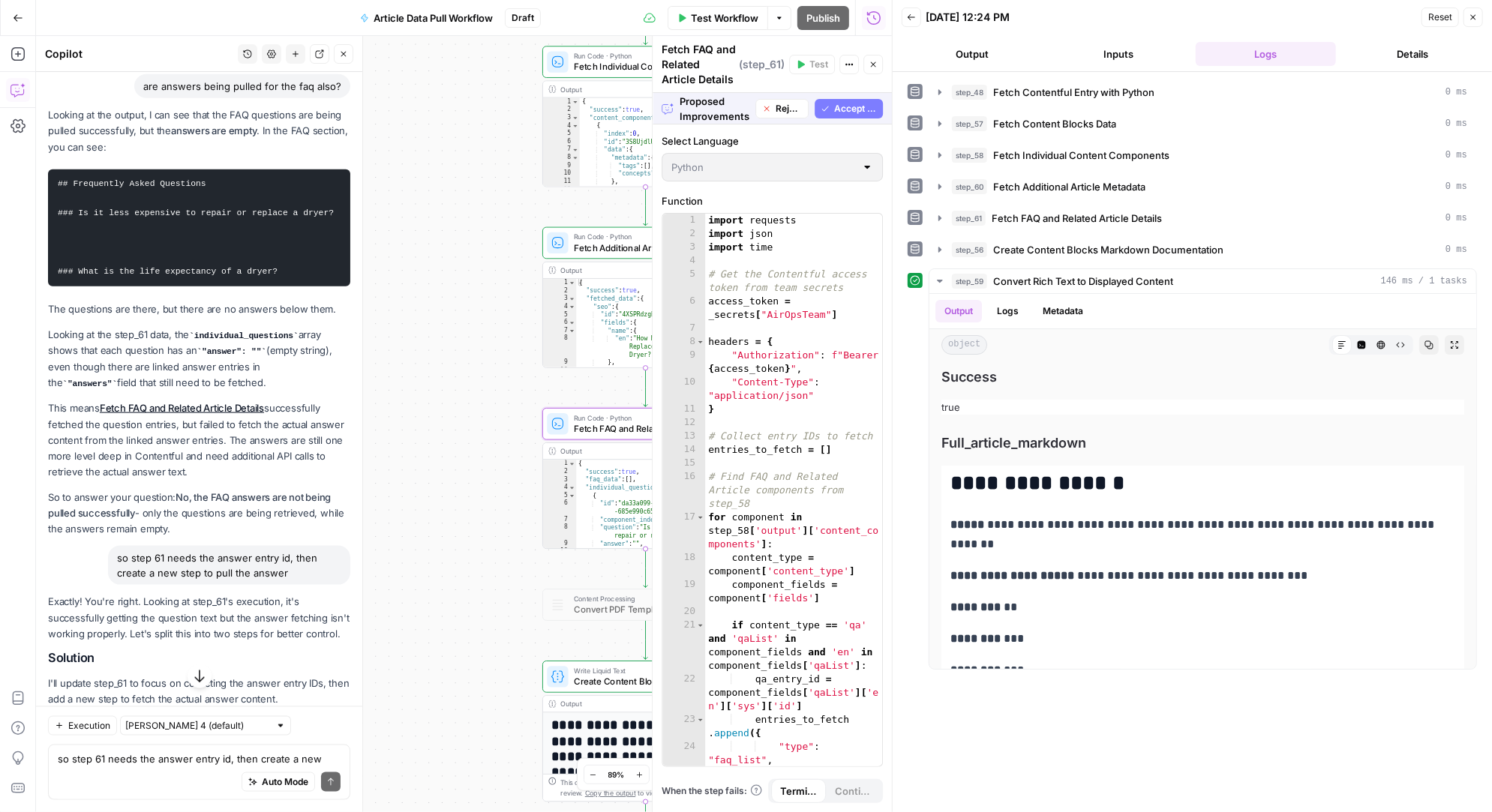
click at [322, 729] on span "Accept" at bounding box center [319, 736] width 31 height 13
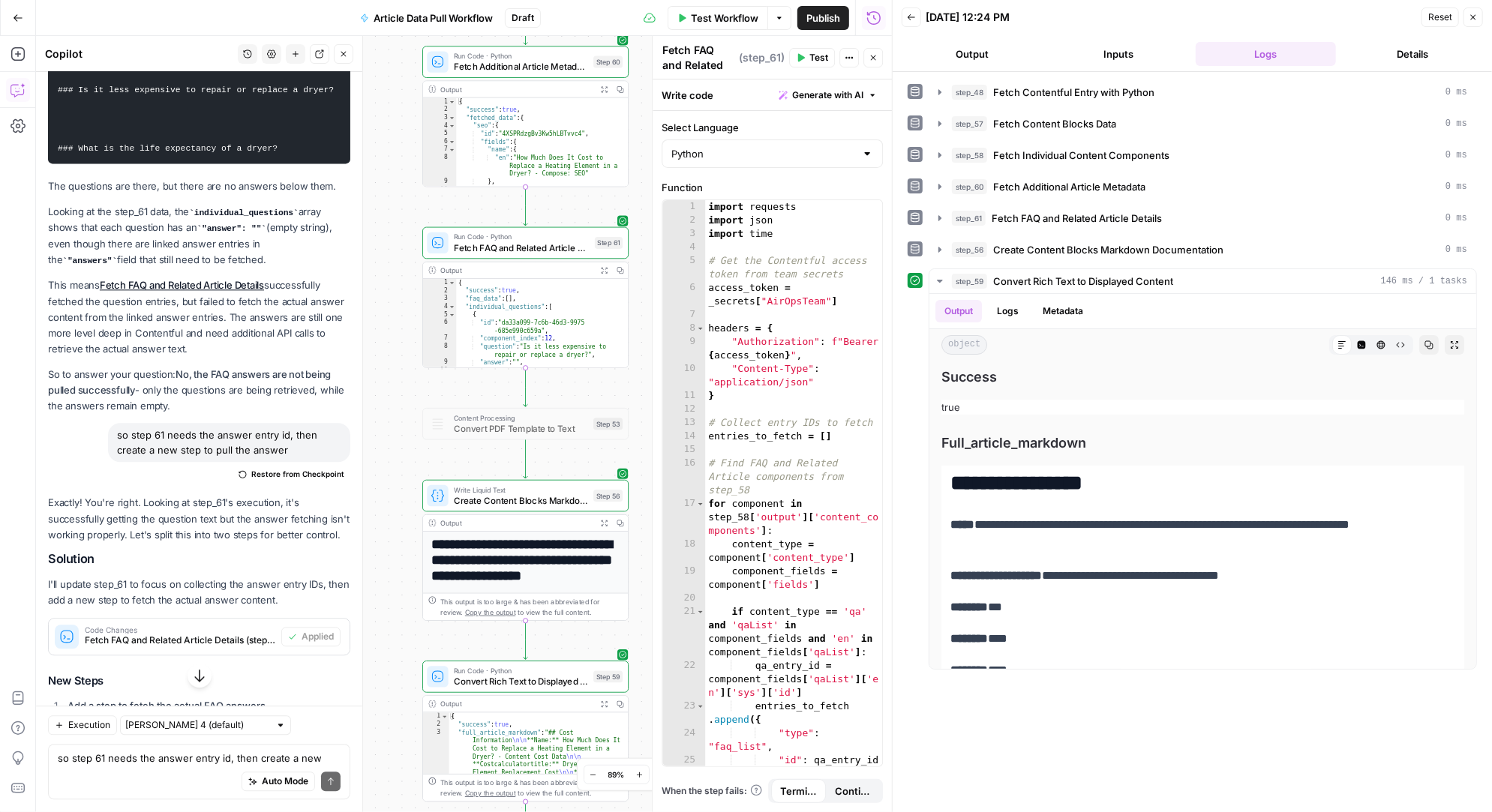
scroll to position [34058, 0]
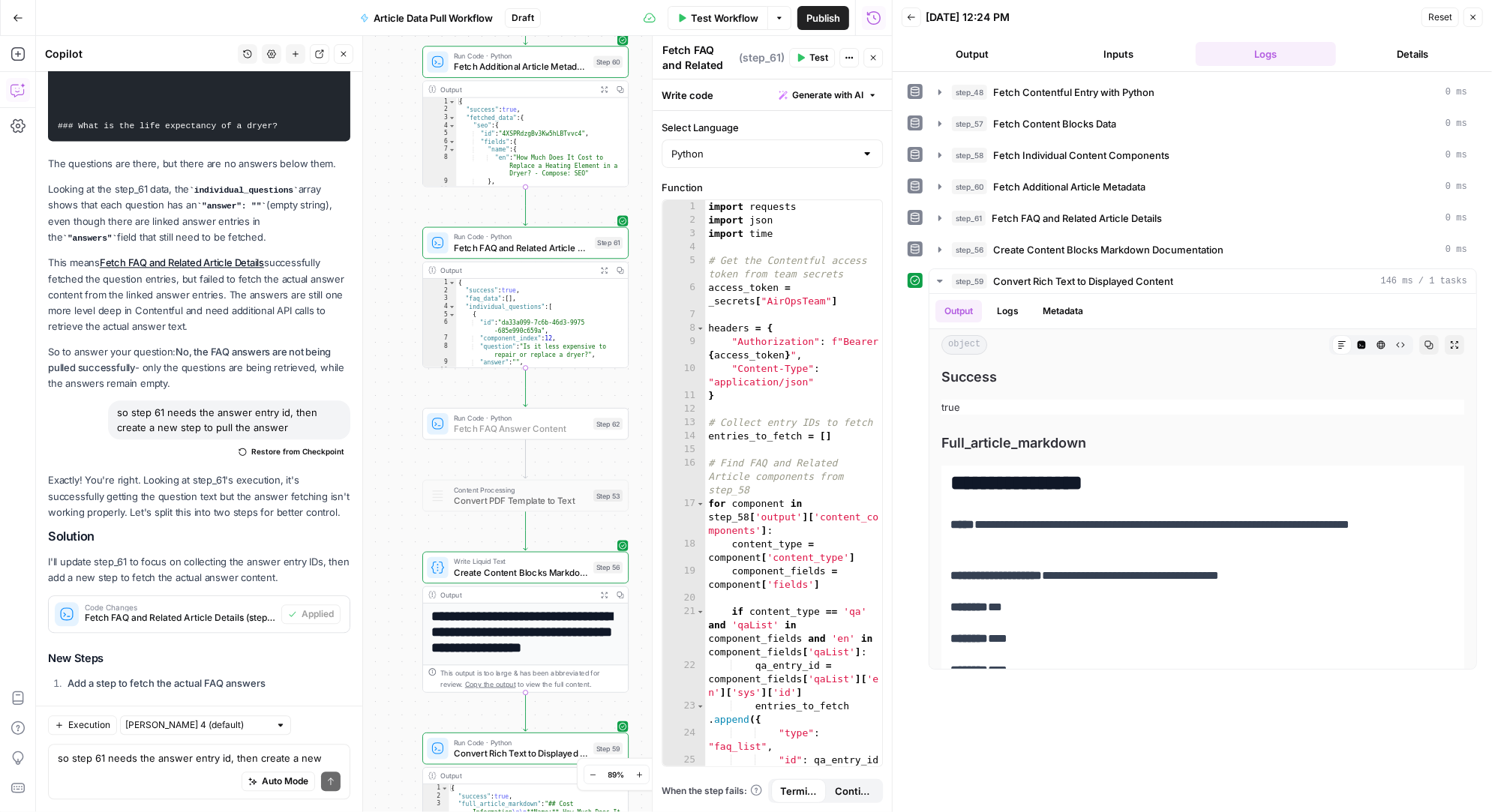
click at [319, 756] on span "Add Step" at bounding box center [313, 763] width 39 height 13
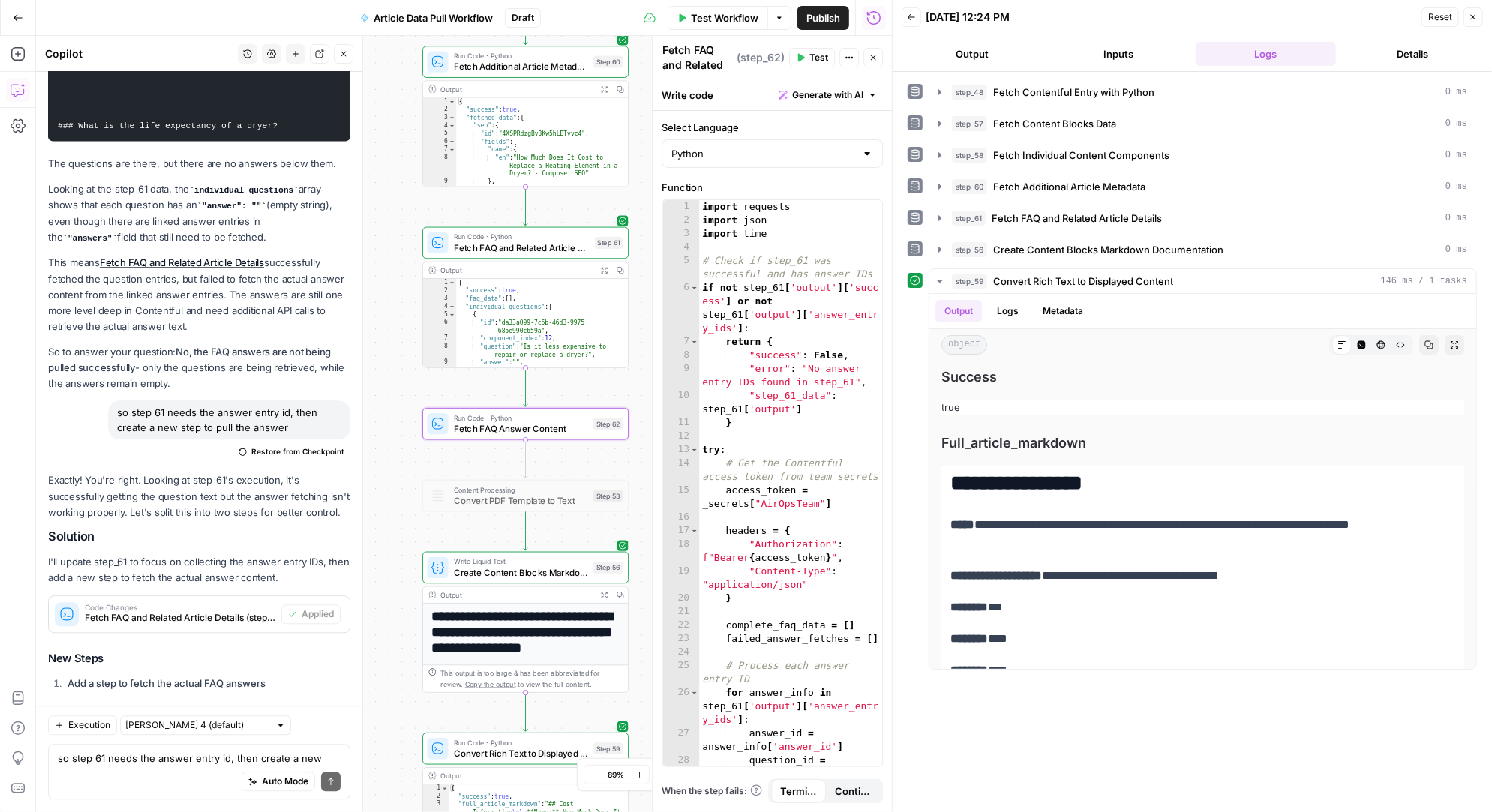
type textarea "Fetch FAQ Answer Content"
click at [559, 246] on span "Fetch FAQ and Related Article Details" at bounding box center [521, 247] width 136 height 13
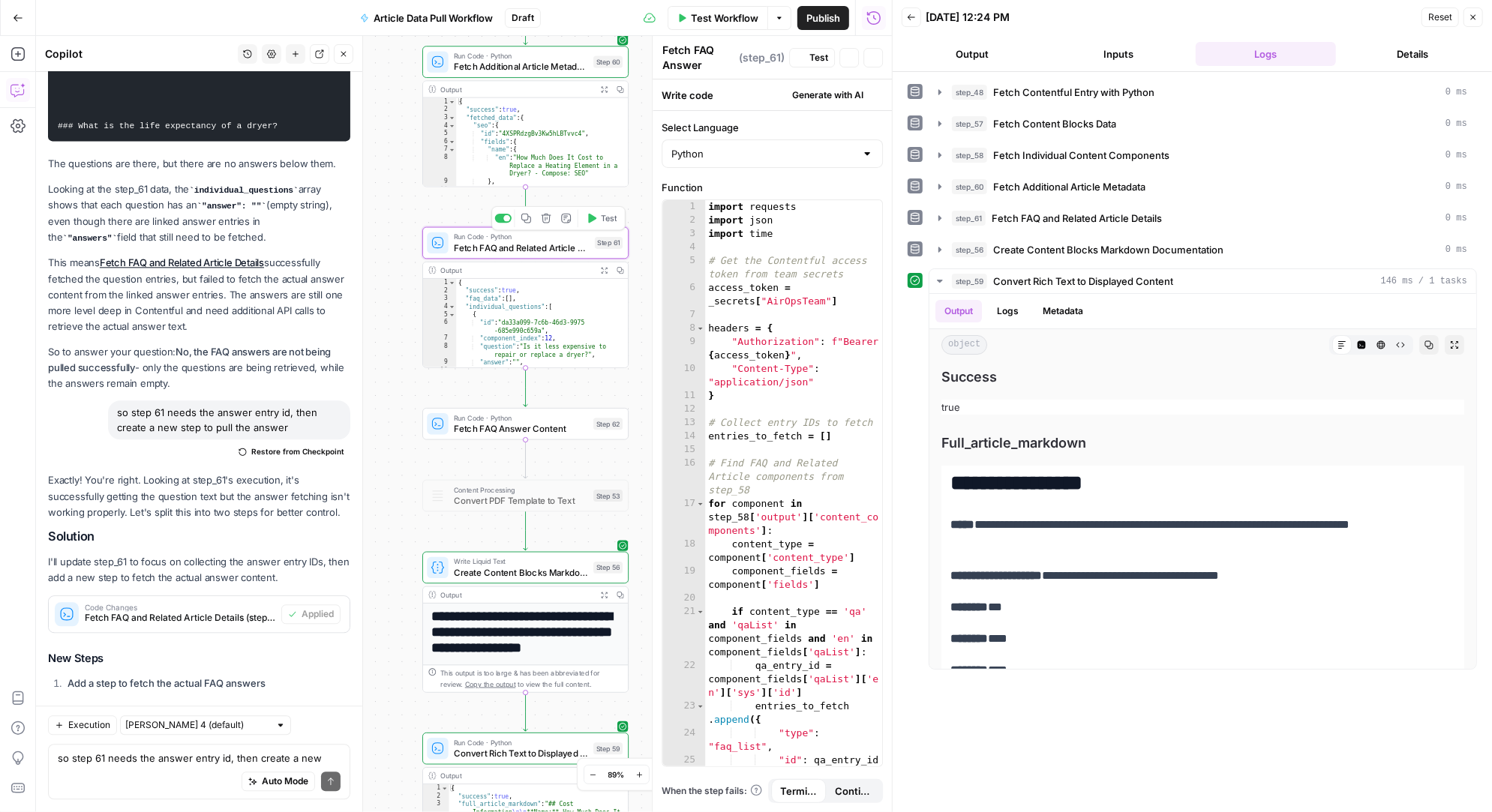
type textarea "Fetch FAQ and Related Article Details"
click at [818, 52] on span "Test" at bounding box center [818, 57] width 19 height 13
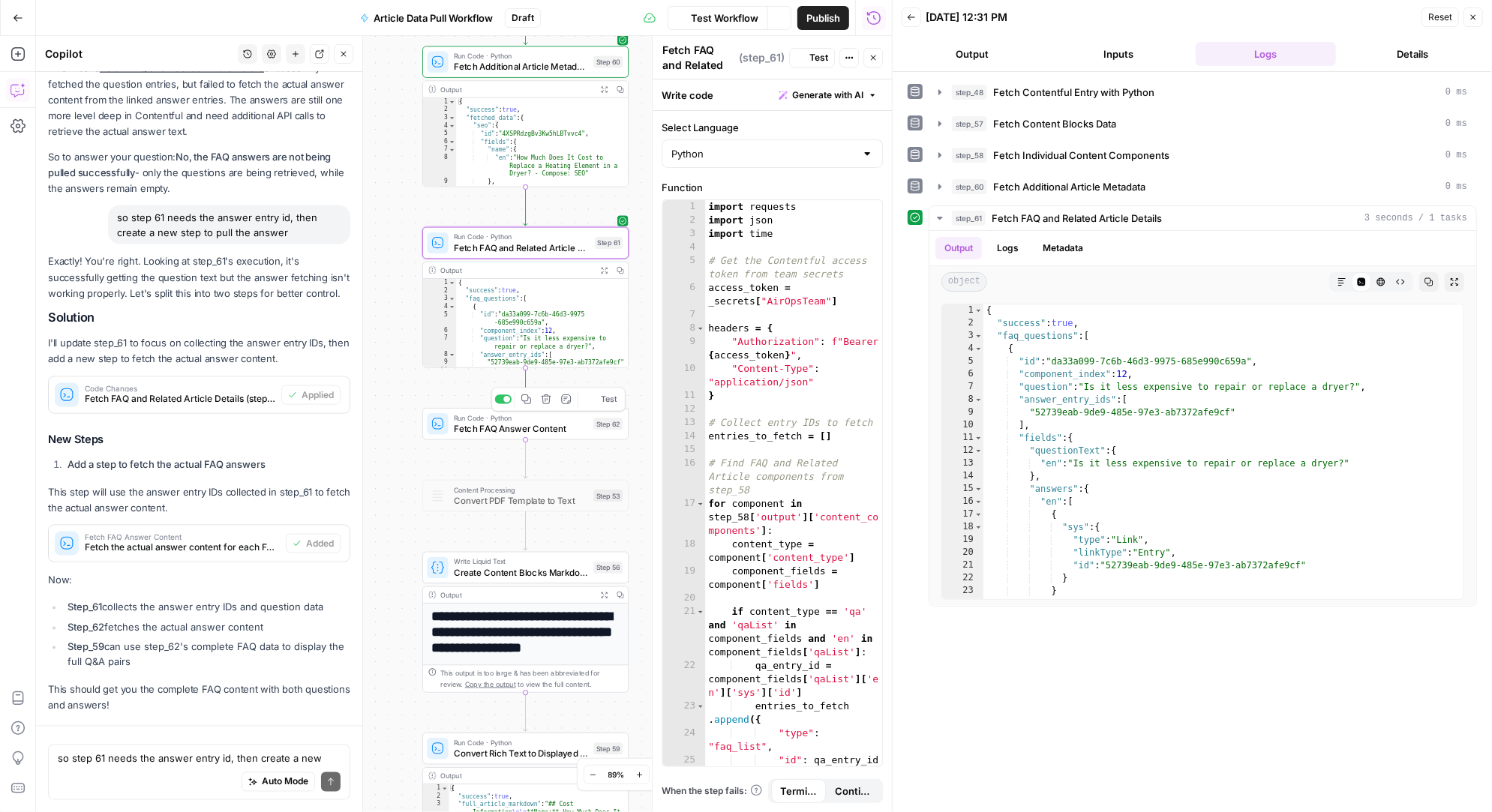
click at [548, 430] on span "Fetch FAQ Answer Content" at bounding box center [520, 428] width 134 height 13
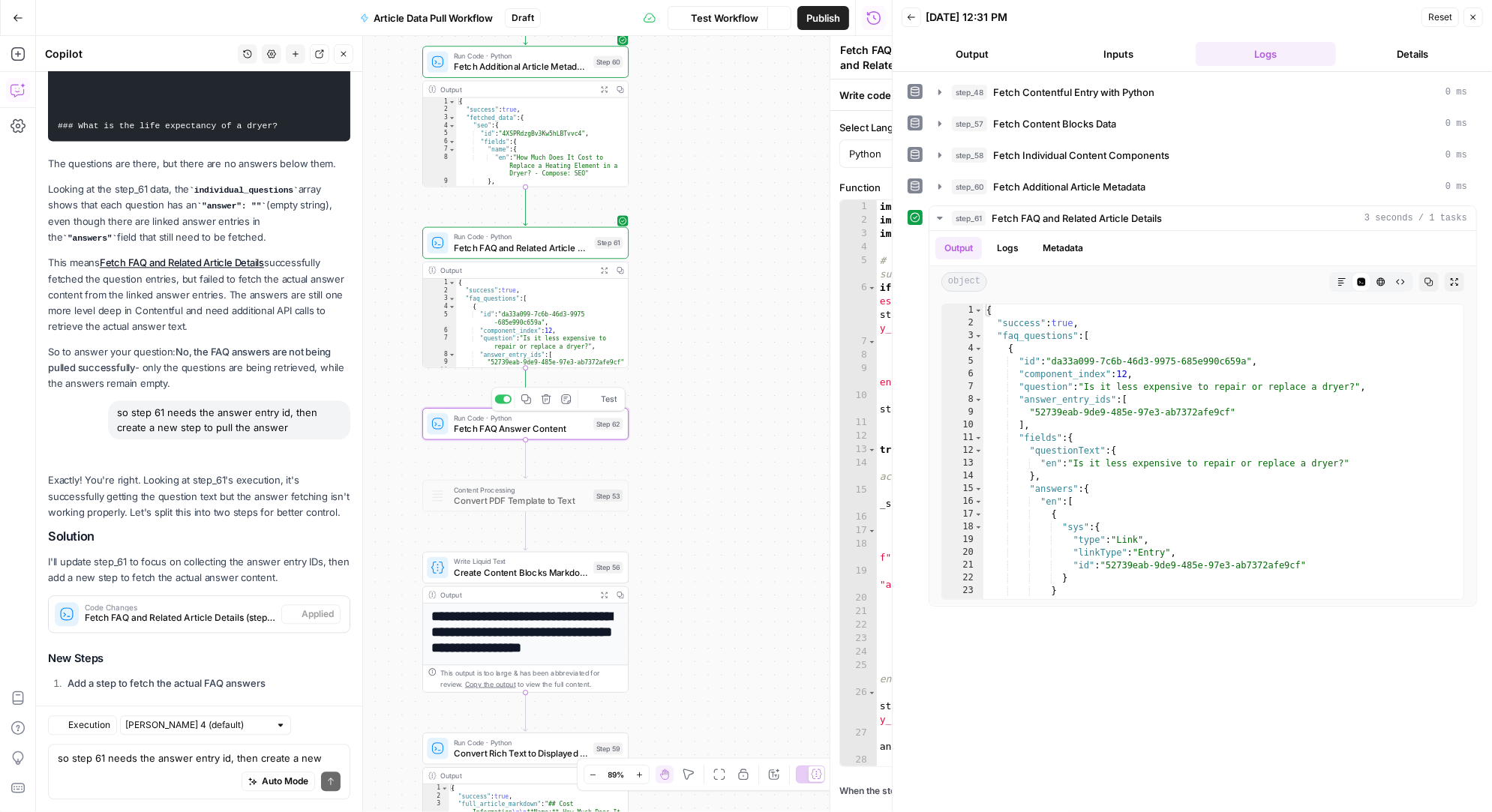
click at [594, 398] on icon "button" at bounding box center [592, 399] width 8 height 10
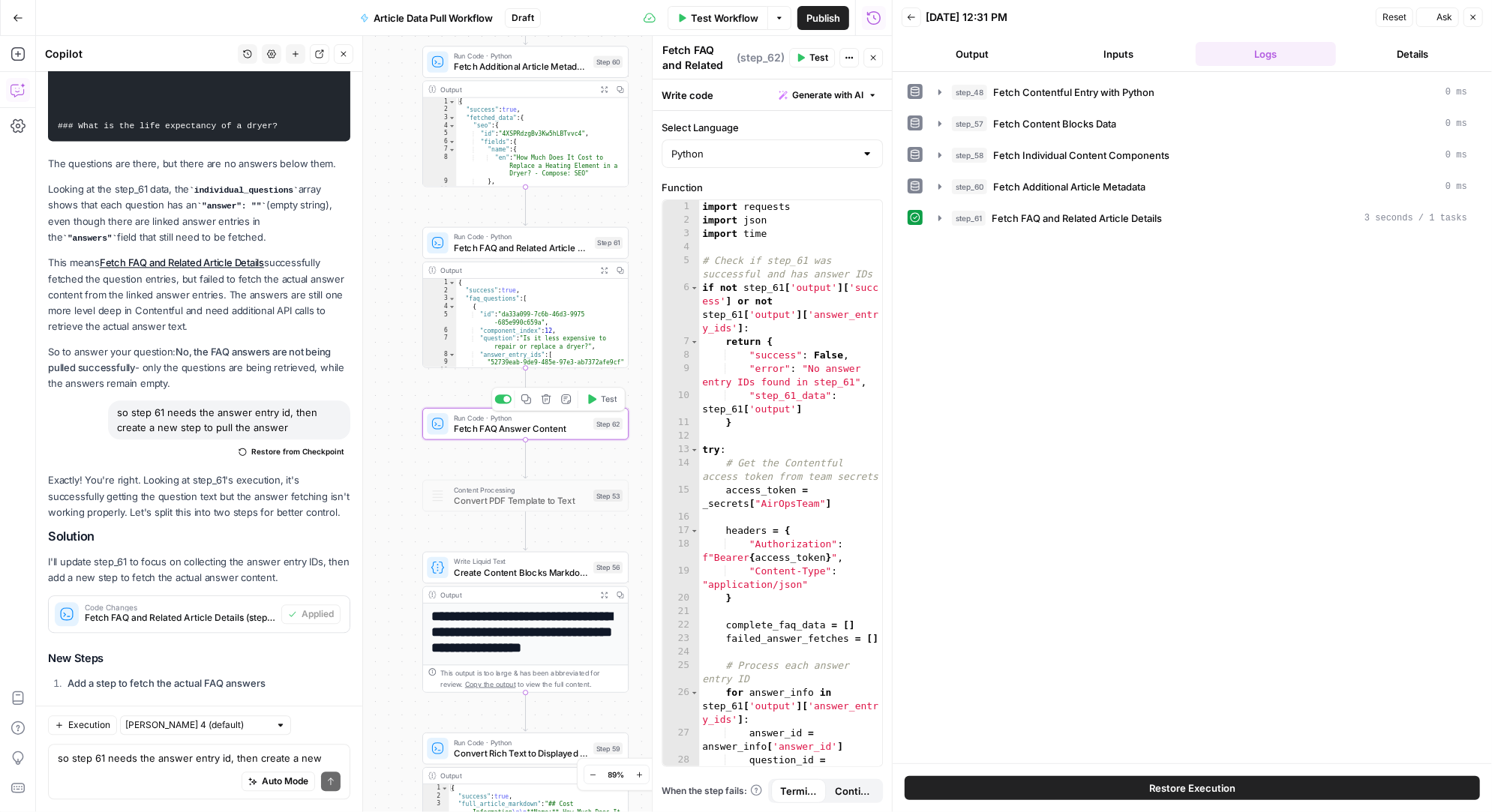
type textarea "Fetch FAQ Answer Content"
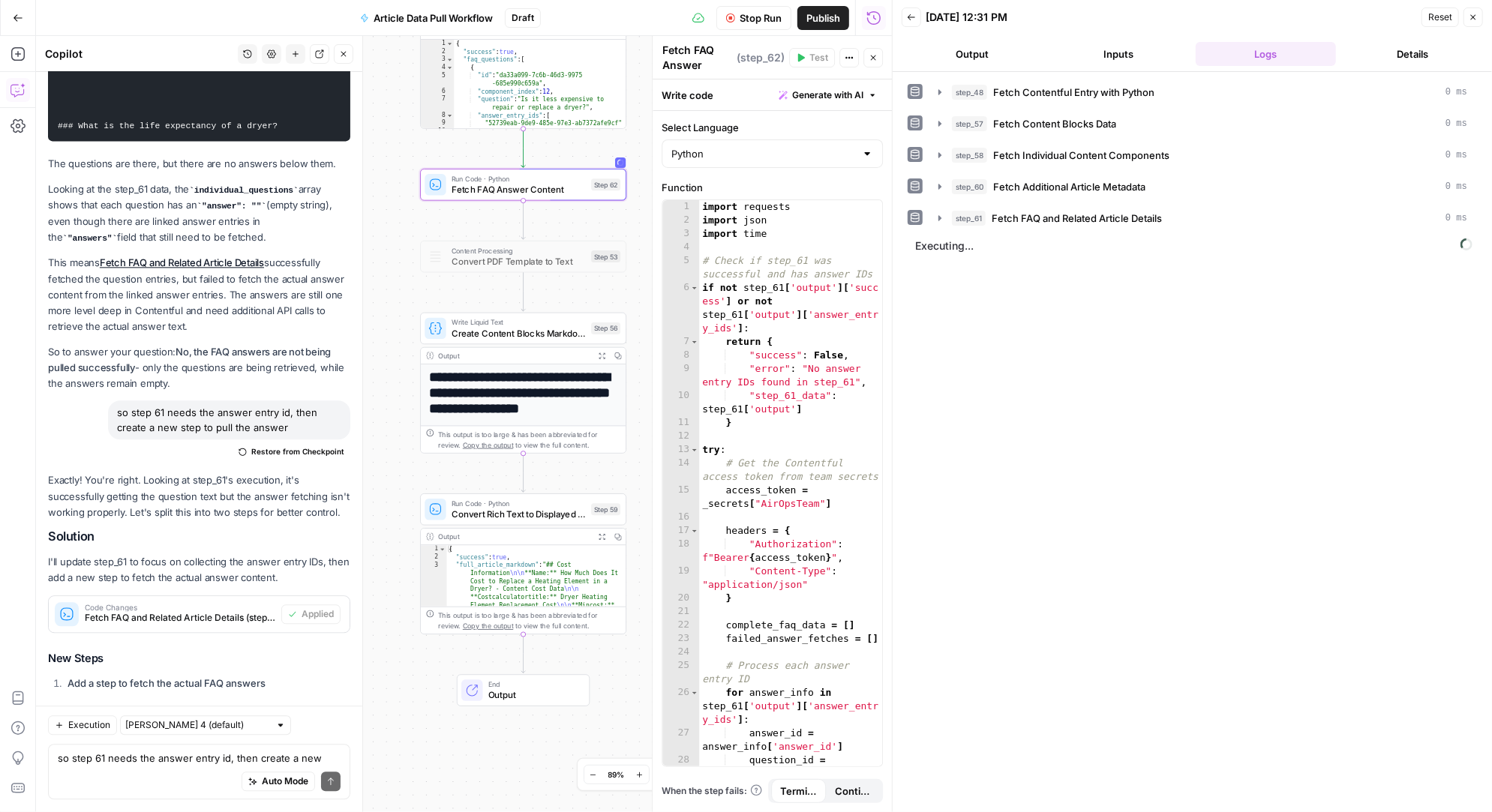
drag, startPoint x: 635, startPoint y: 444, endPoint x: 521, endPoint y: 290, distance: 191.6
click at [623, 257] on div "Workflow Set Inputs Inputs Run Code · Python Fetch Contentful Entry with Python…" at bounding box center [463, 424] width 856 height 776
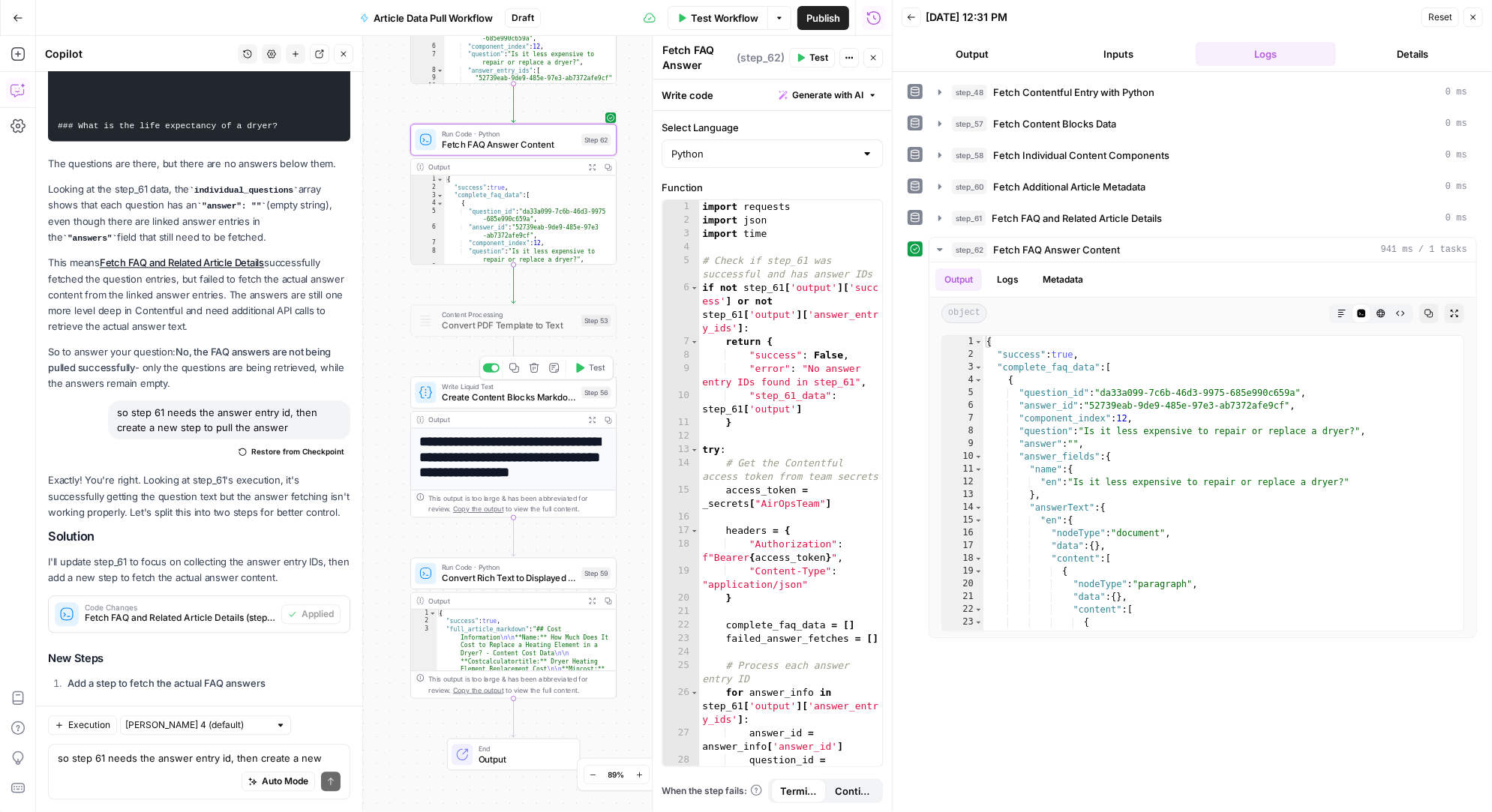
click at [582, 369] on icon "button" at bounding box center [580, 367] width 8 height 10
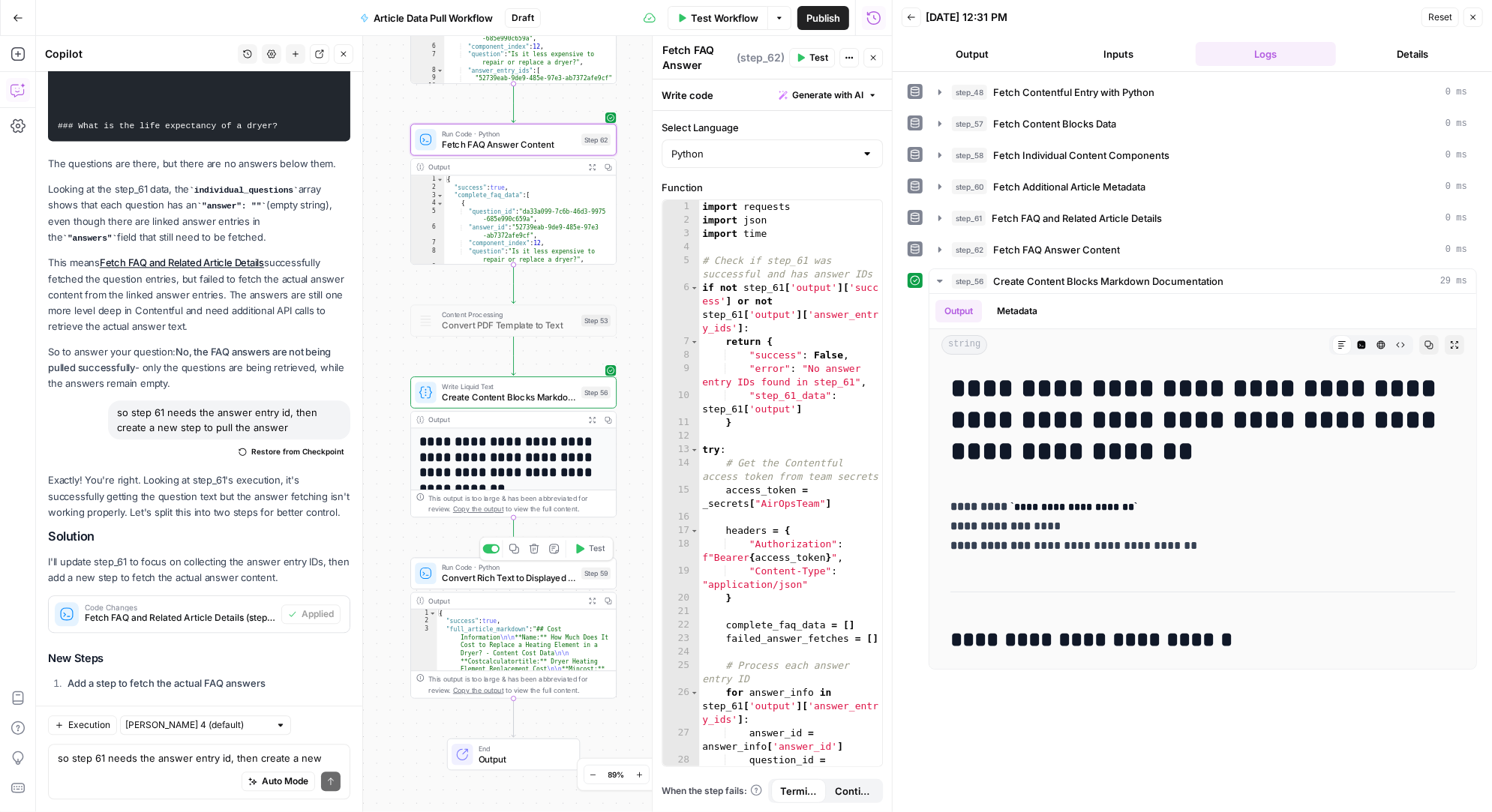
click at [585, 547] on button "Test" at bounding box center [589, 549] width 41 height 17
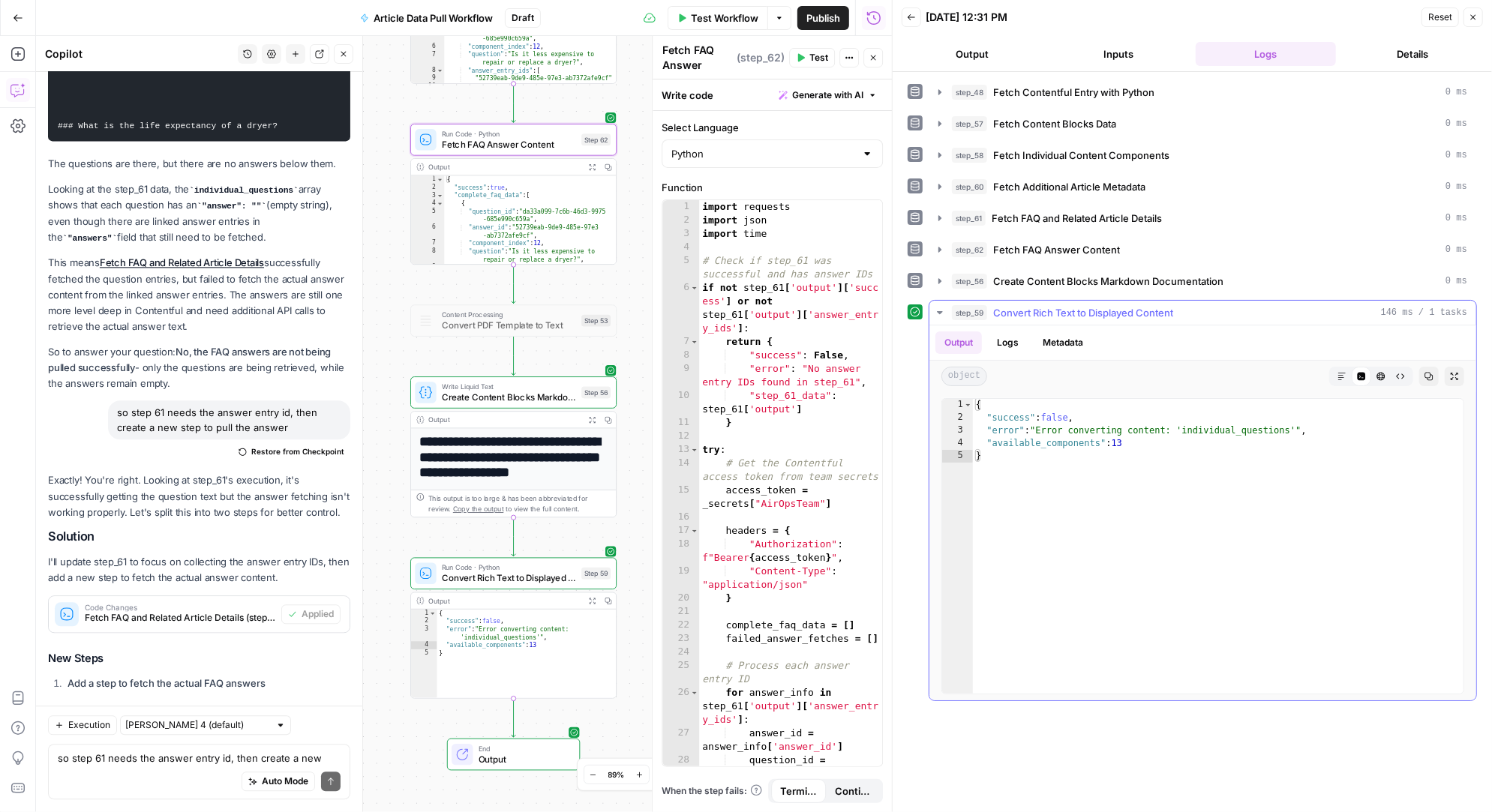
click at [939, 312] on icon "button" at bounding box center [940, 313] width 5 height 3
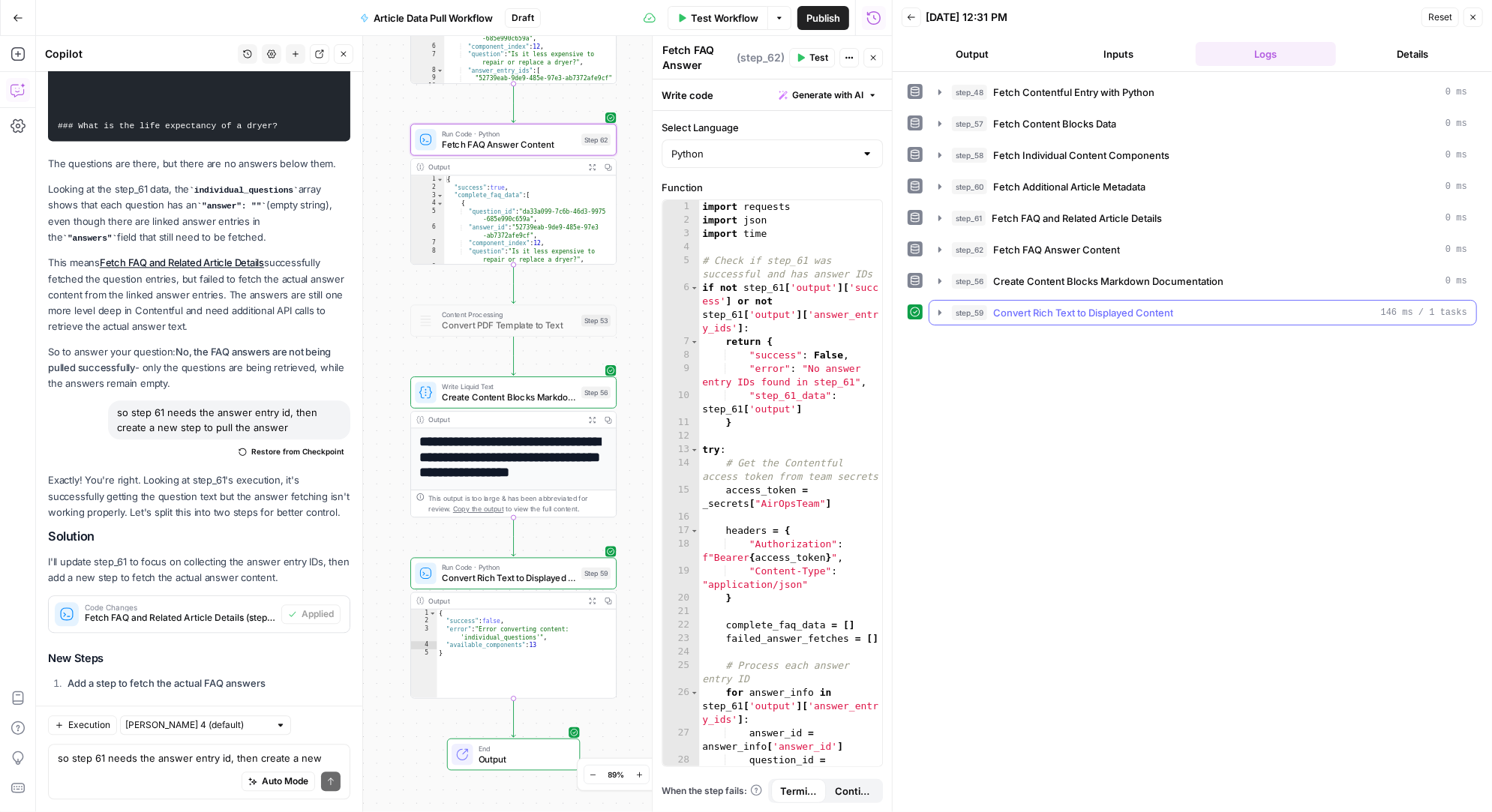
click at [939, 310] on icon "button" at bounding box center [940, 313] width 3 height 5
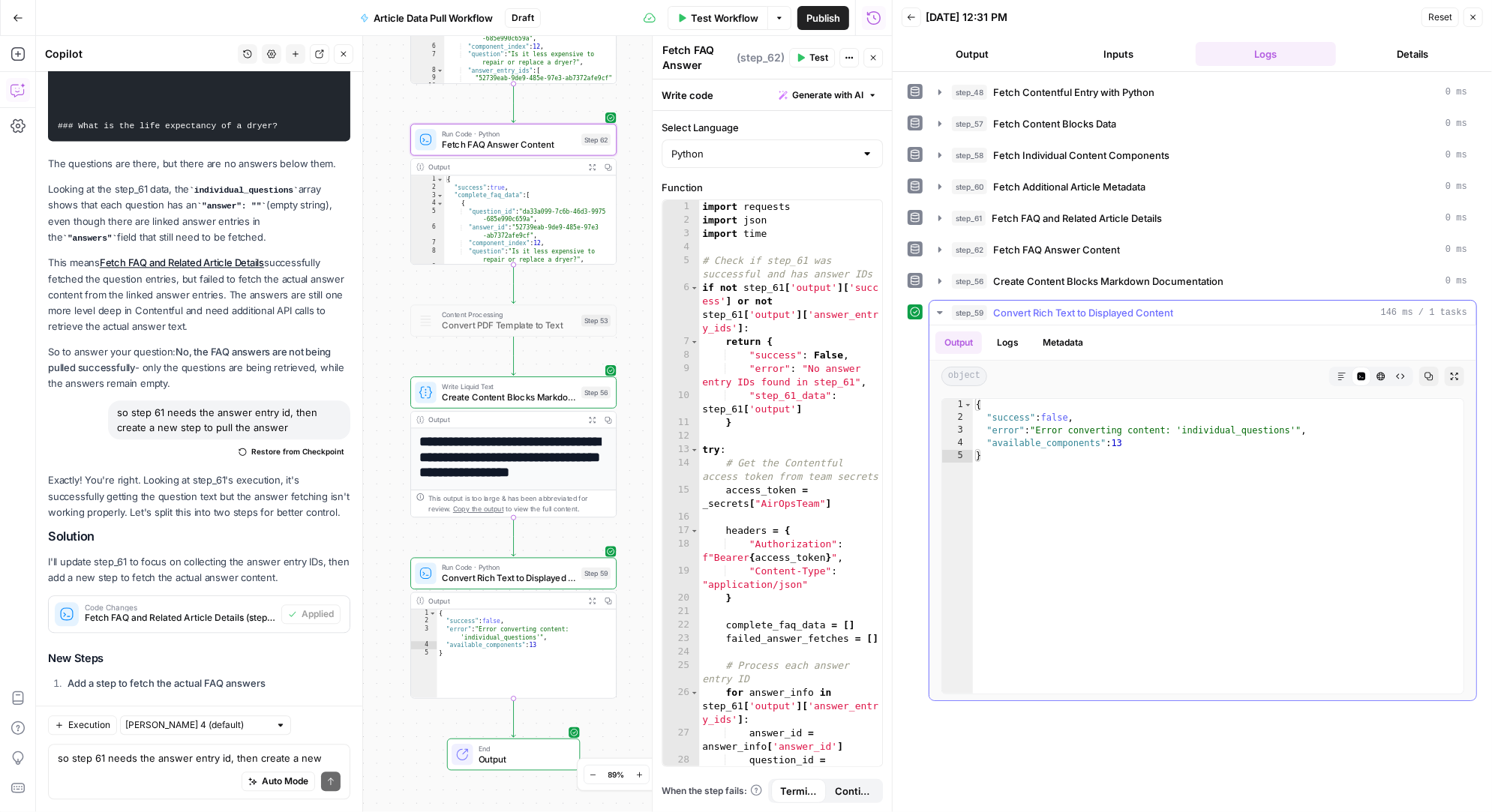
scroll to position [0, 0]
click at [162, 762] on textarea "so step 61 needs the answer entry id, then create a new step to pull the answer" at bounding box center [199, 759] width 283 height 15
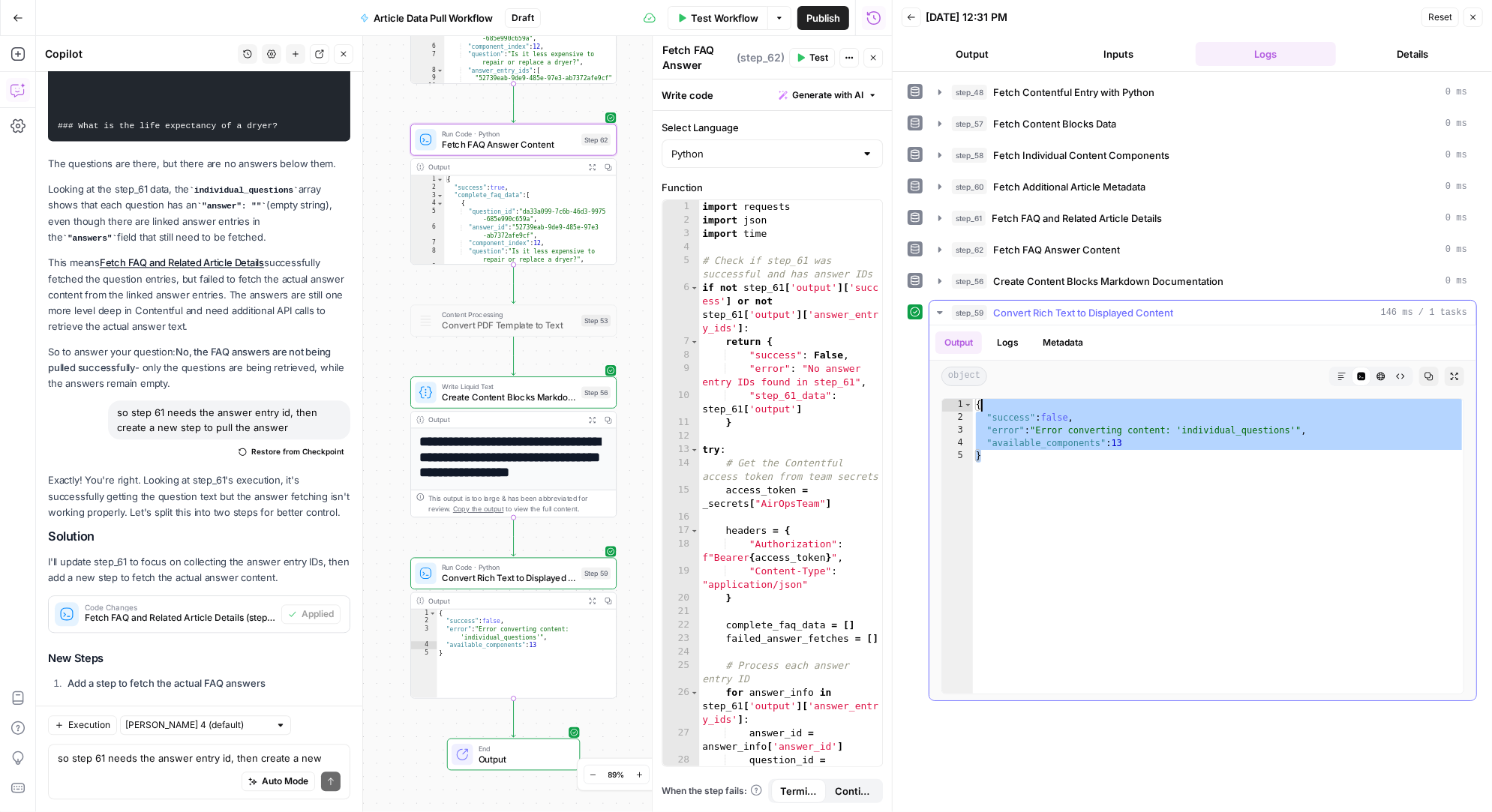
click at [979, 399] on div "{ "success" : false , "error" : "Error converting content: 'individual_question…" at bounding box center [1219, 559] width 492 height 321
type textarea "**********"
click at [111, 756] on textarea "so step 61 needs the answer entry id, then create a new step to pull the answer" at bounding box center [199, 759] width 283 height 15
paste textarea ""success": false, "error": "Error converting content: 'individual_questions'", …"
type textarea ""success": false, "error": "Error converting content: 'individual_questions'", …"
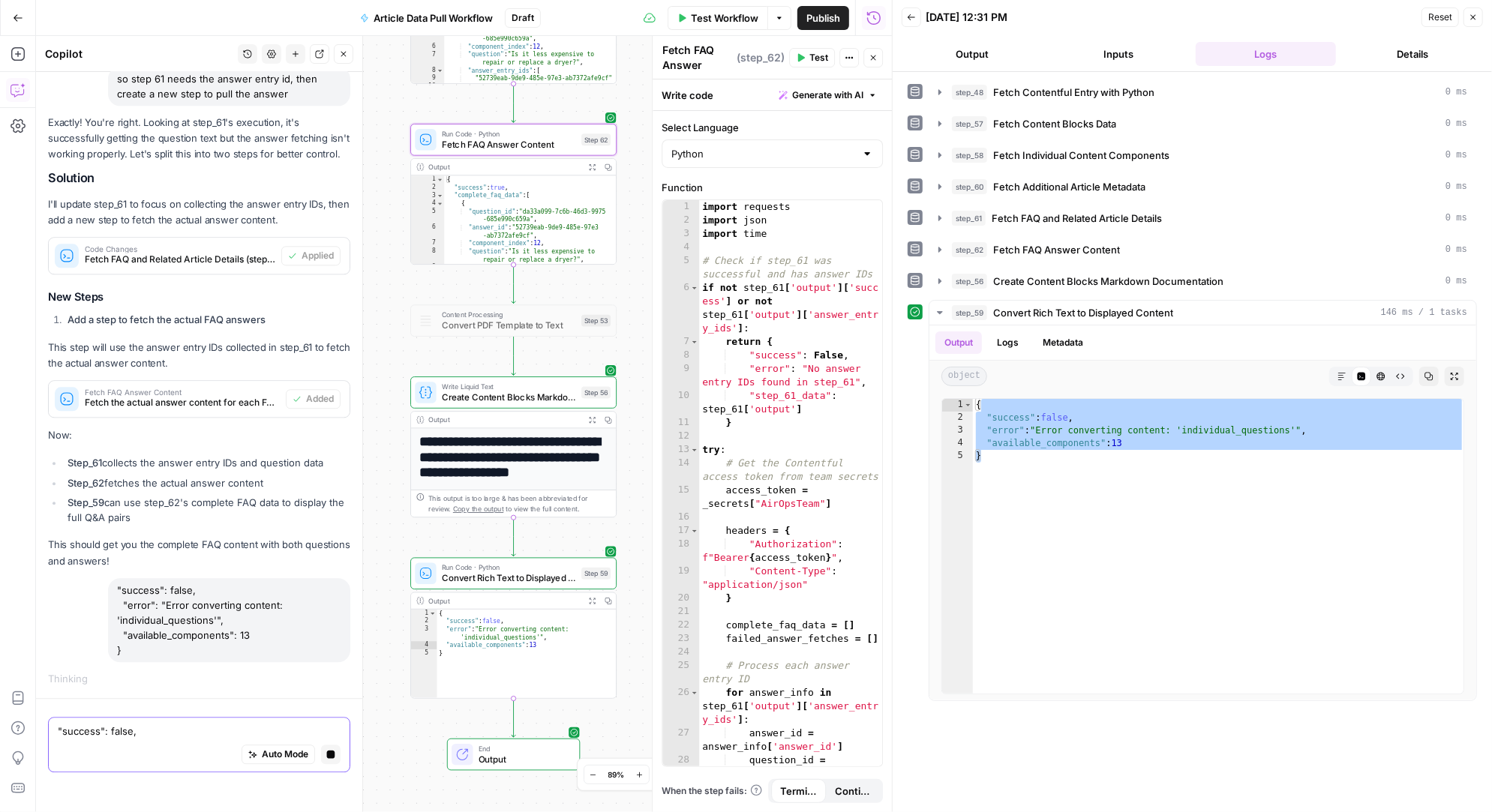
scroll to position [34857, 0]
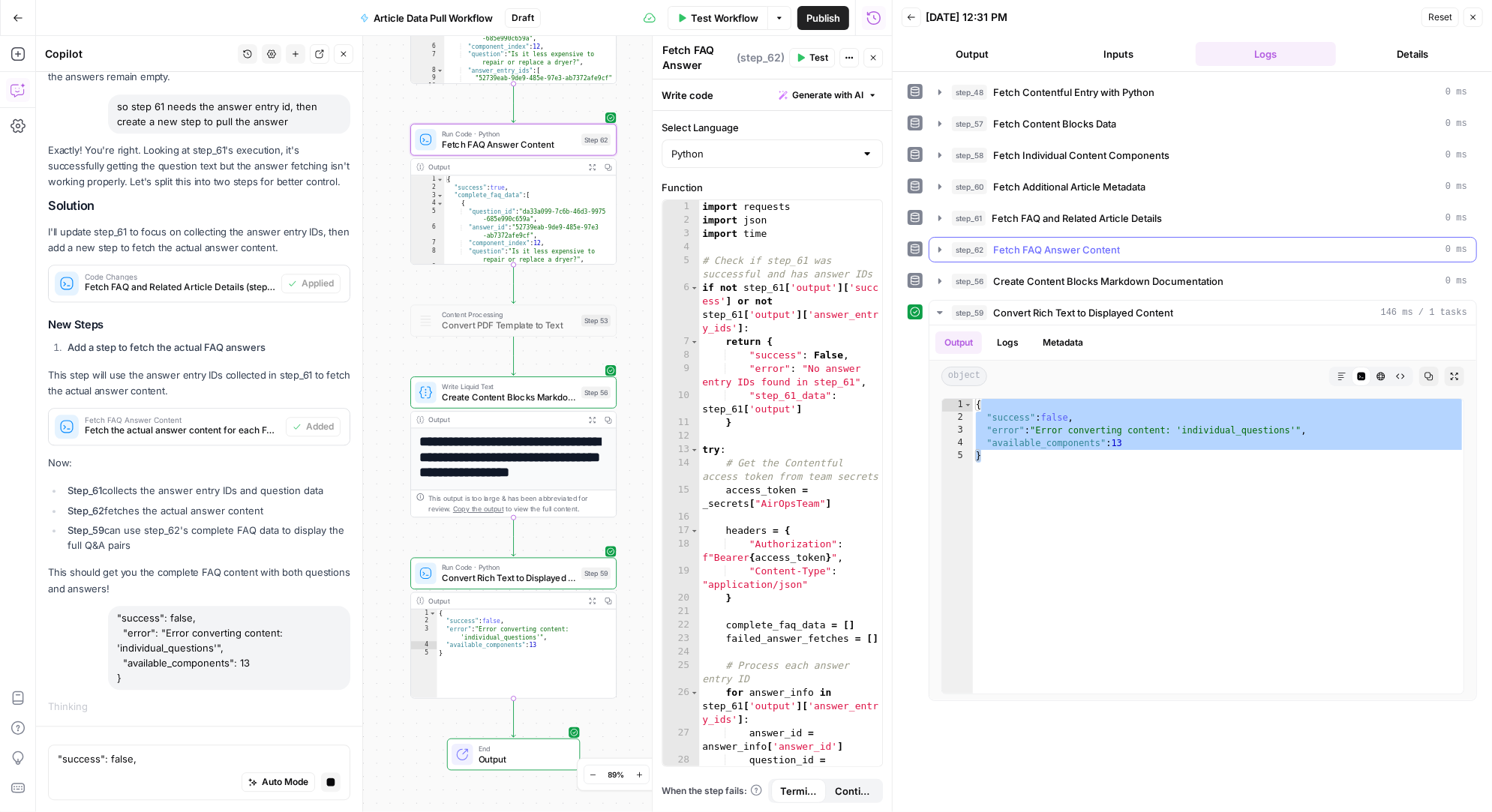
click at [939, 247] on icon "button" at bounding box center [940, 250] width 3 height 5
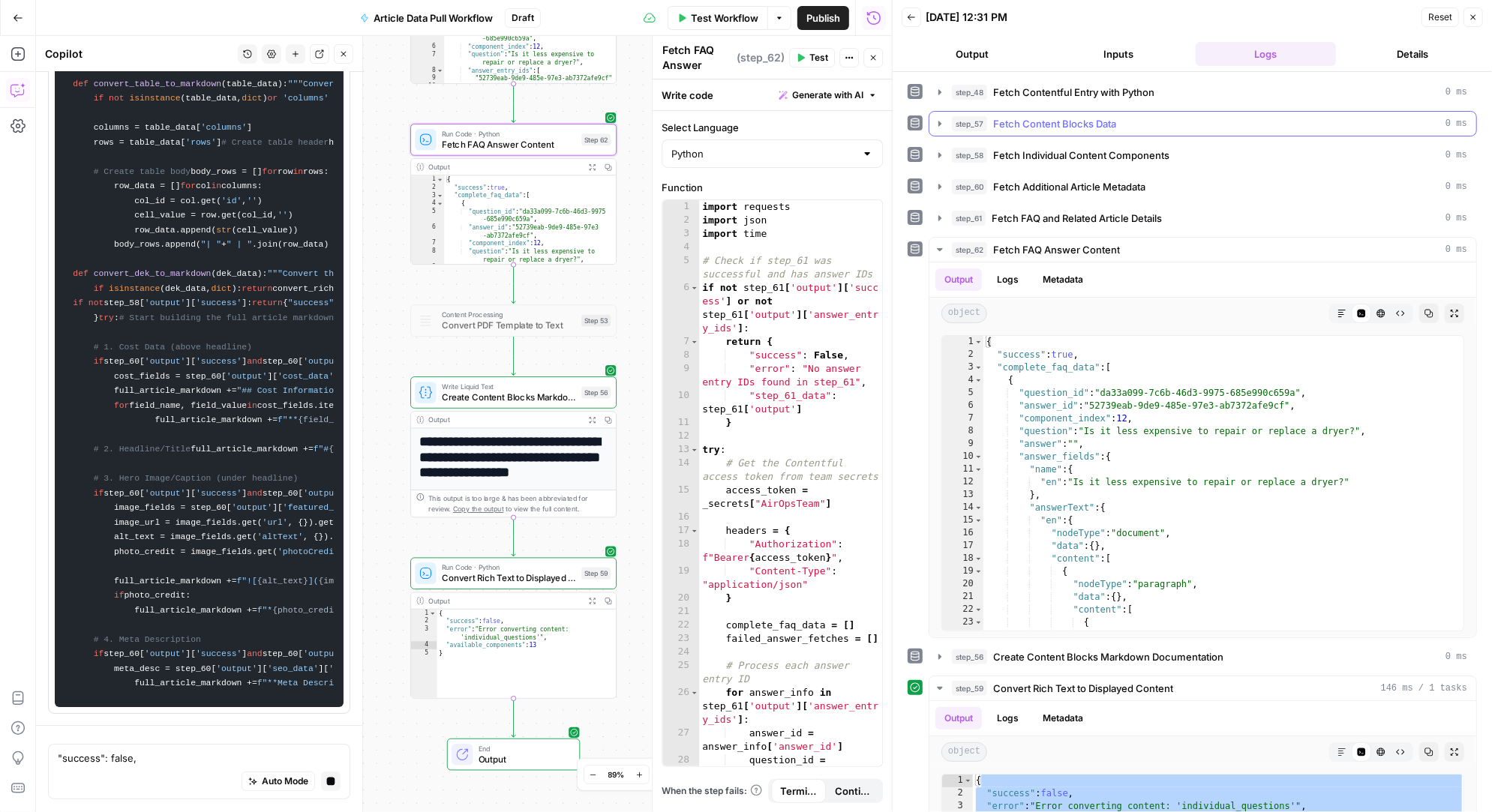
scroll to position [0, 0]
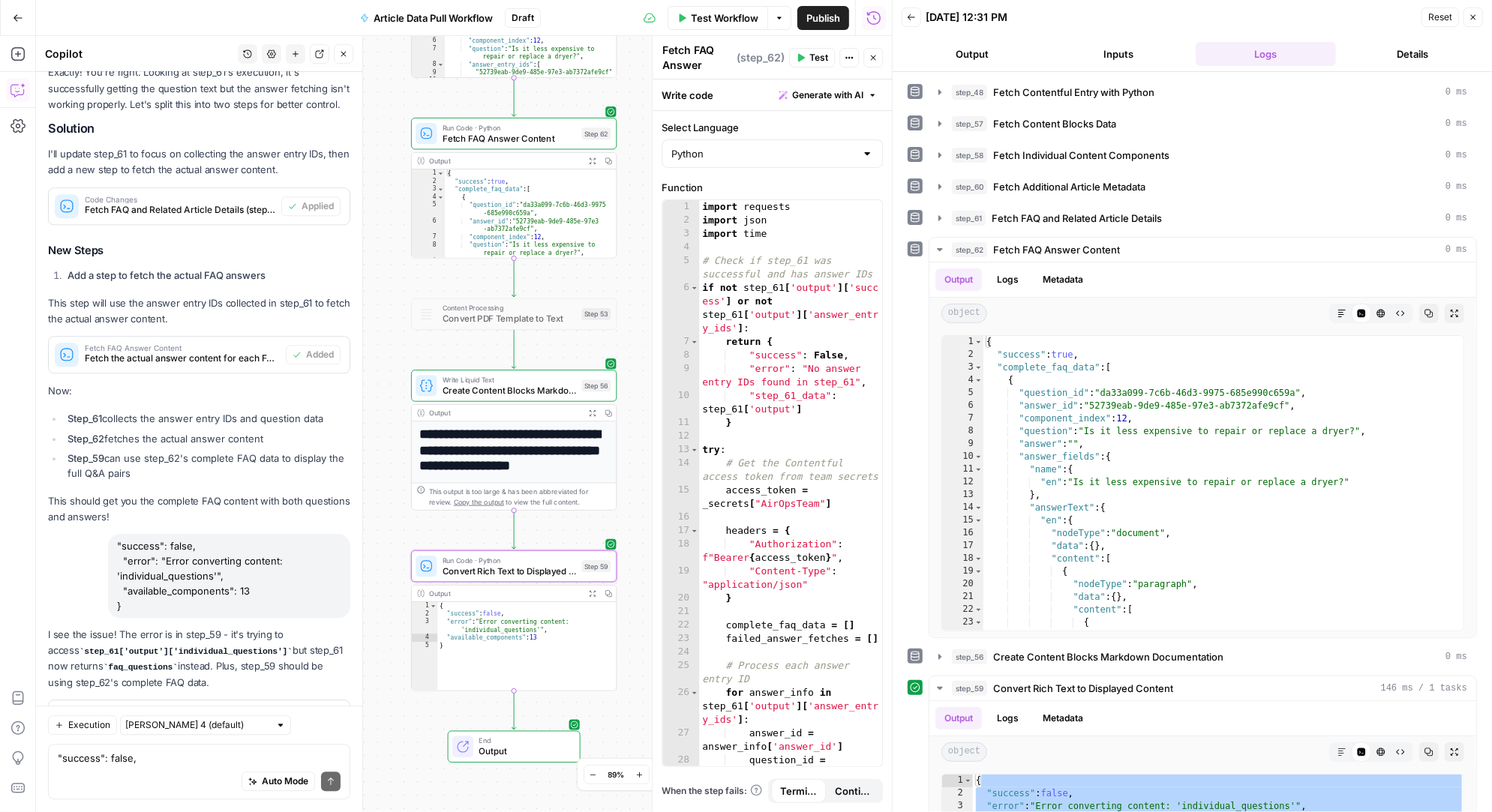
click at [323, 711] on span "Apply" at bounding box center [322, 718] width 25 height 13
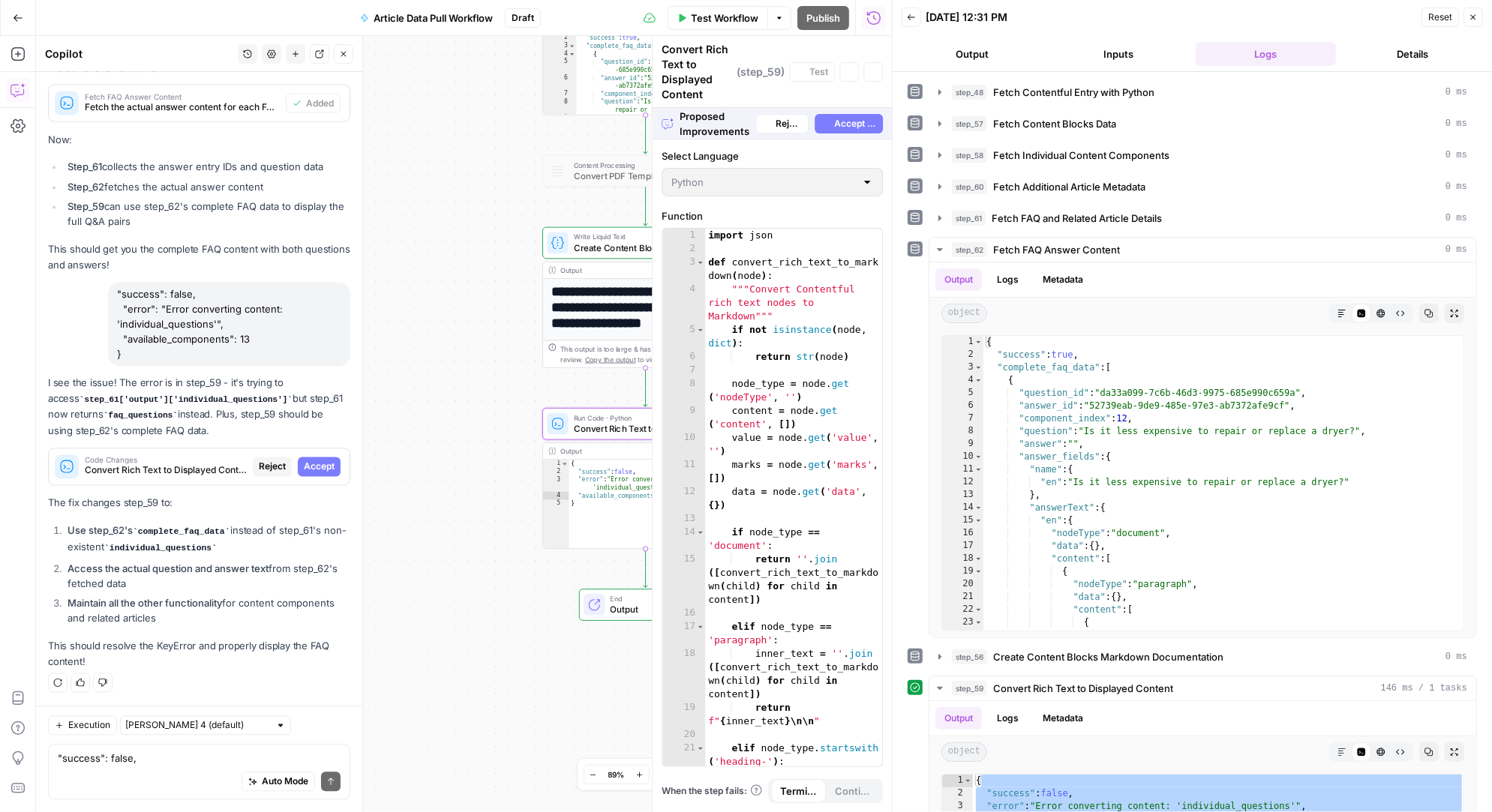
scroll to position [33218, 0]
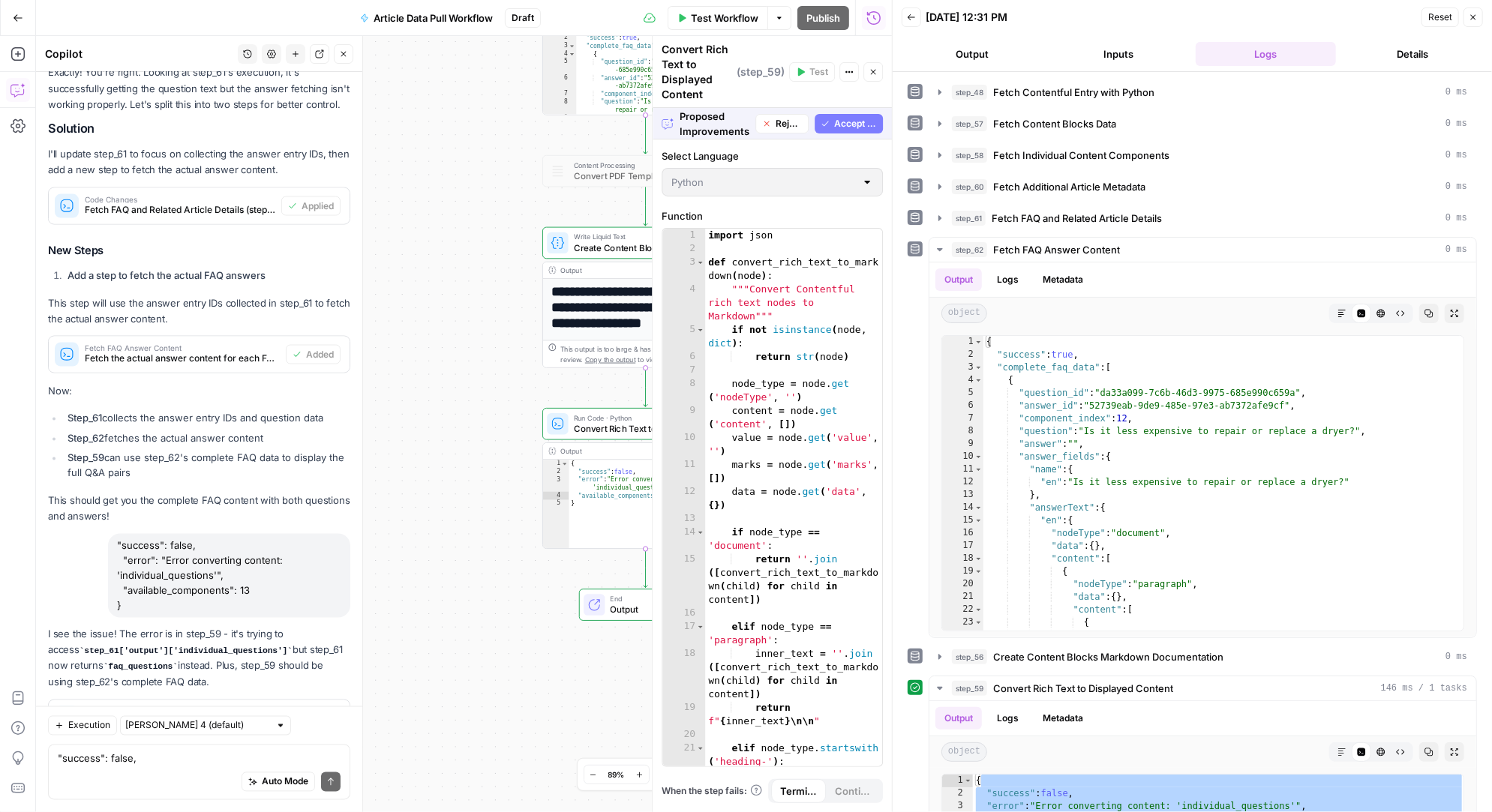
click at [853, 123] on span "Accept All" at bounding box center [855, 123] width 43 height 13
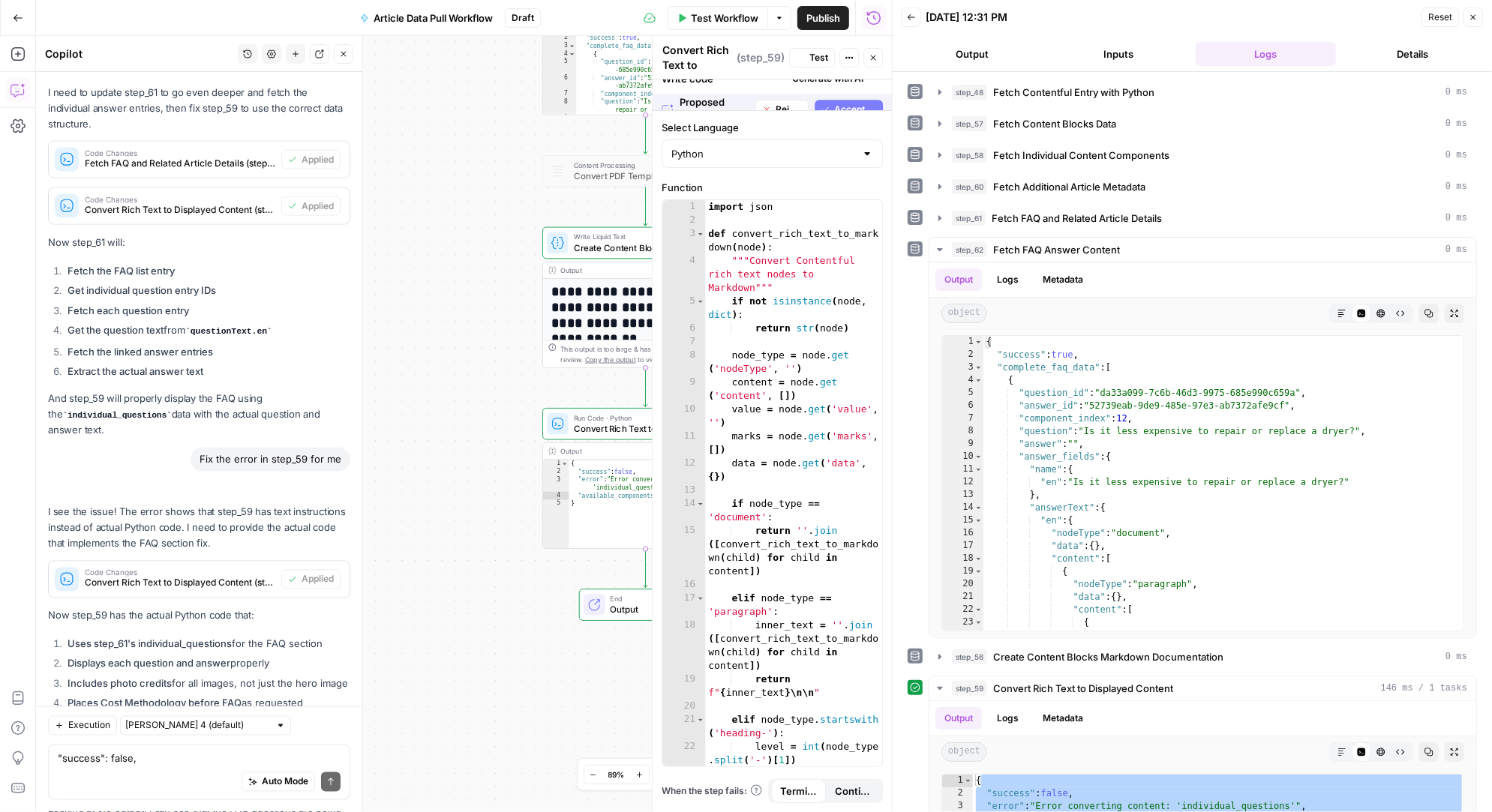
scroll to position [34490, 0]
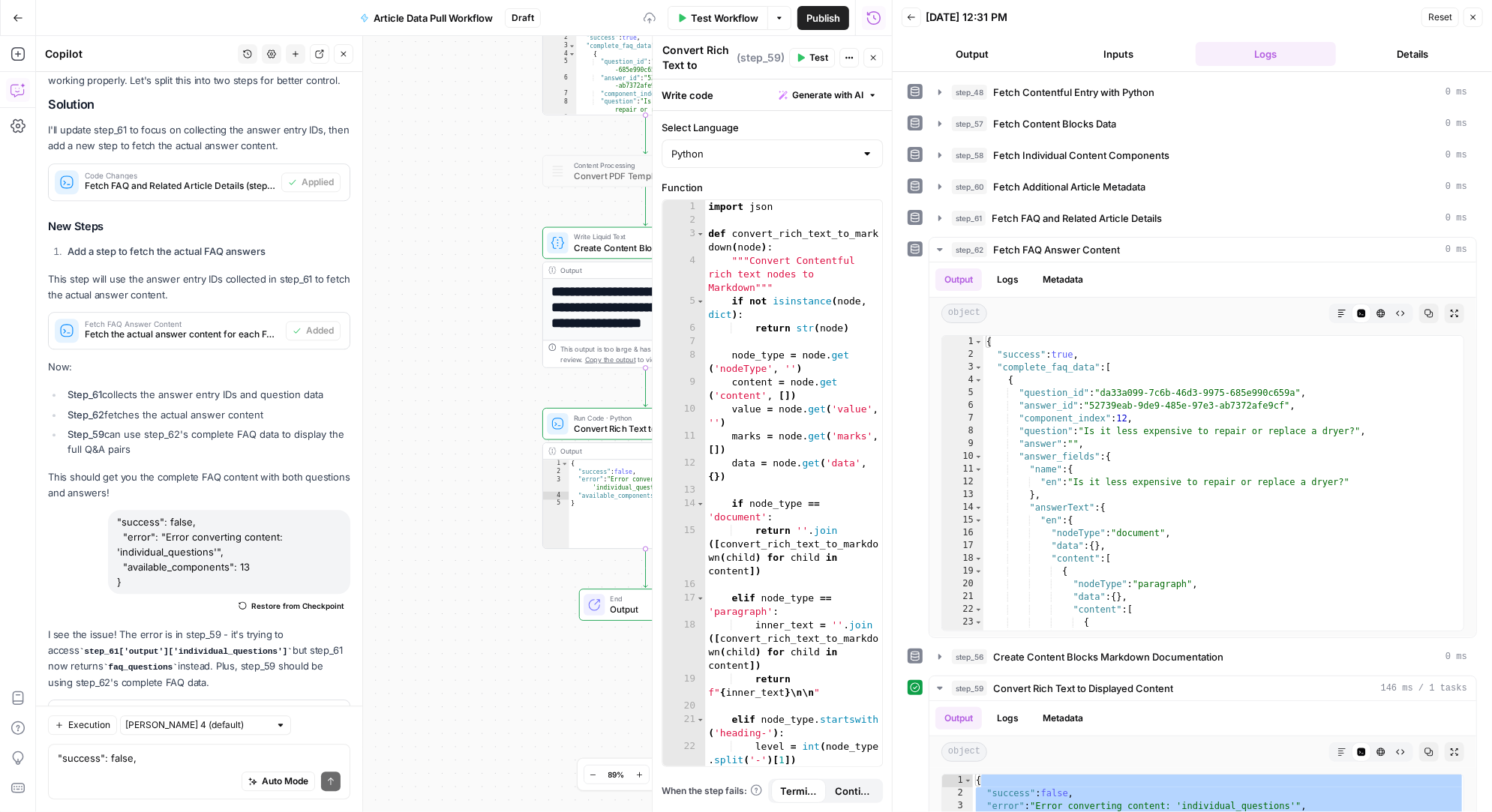
click at [816, 56] on span "Test" at bounding box center [818, 57] width 19 height 13
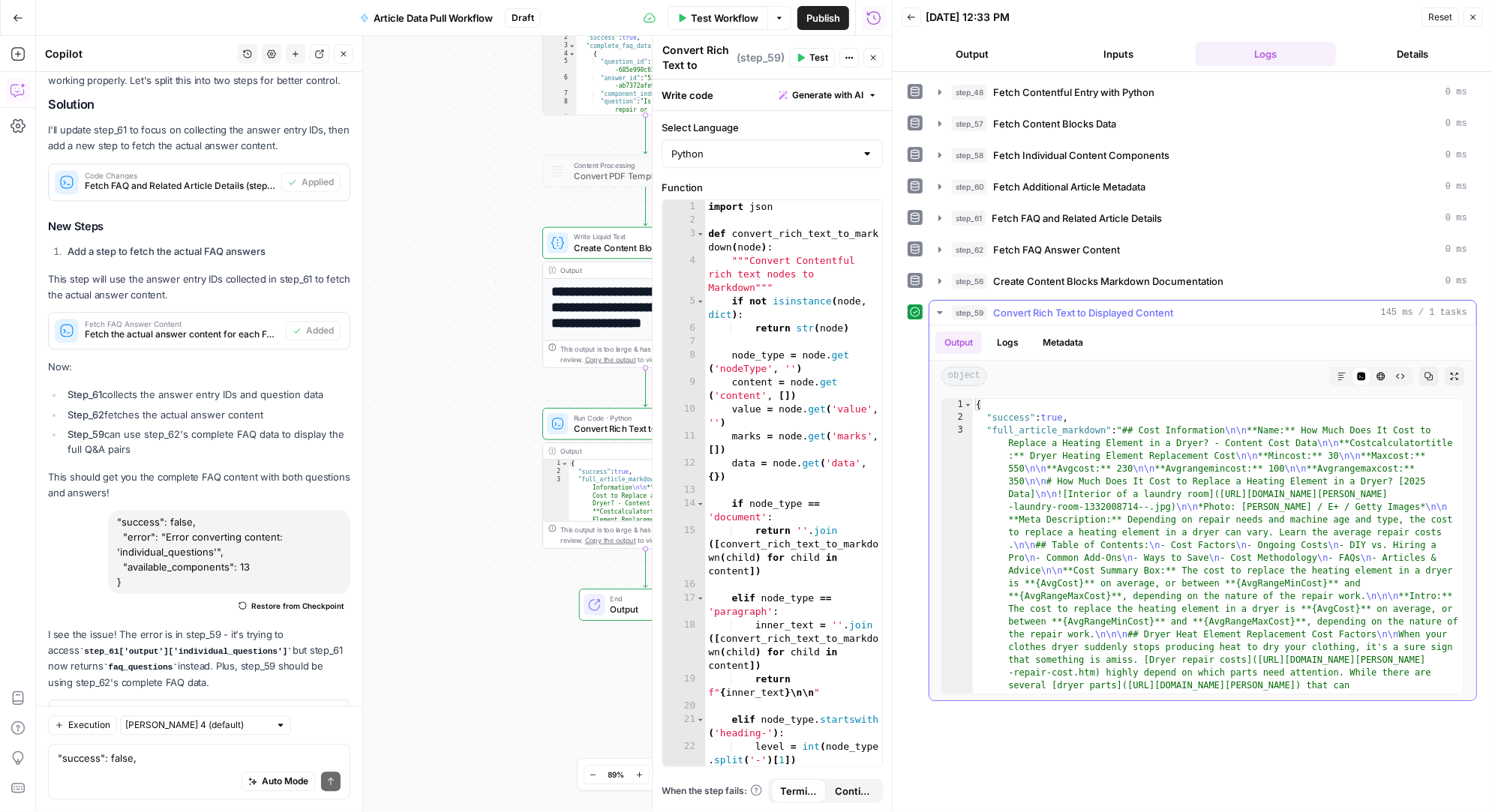
click at [1336, 370] on button "Markdown" at bounding box center [1342, 376] width 20 height 20
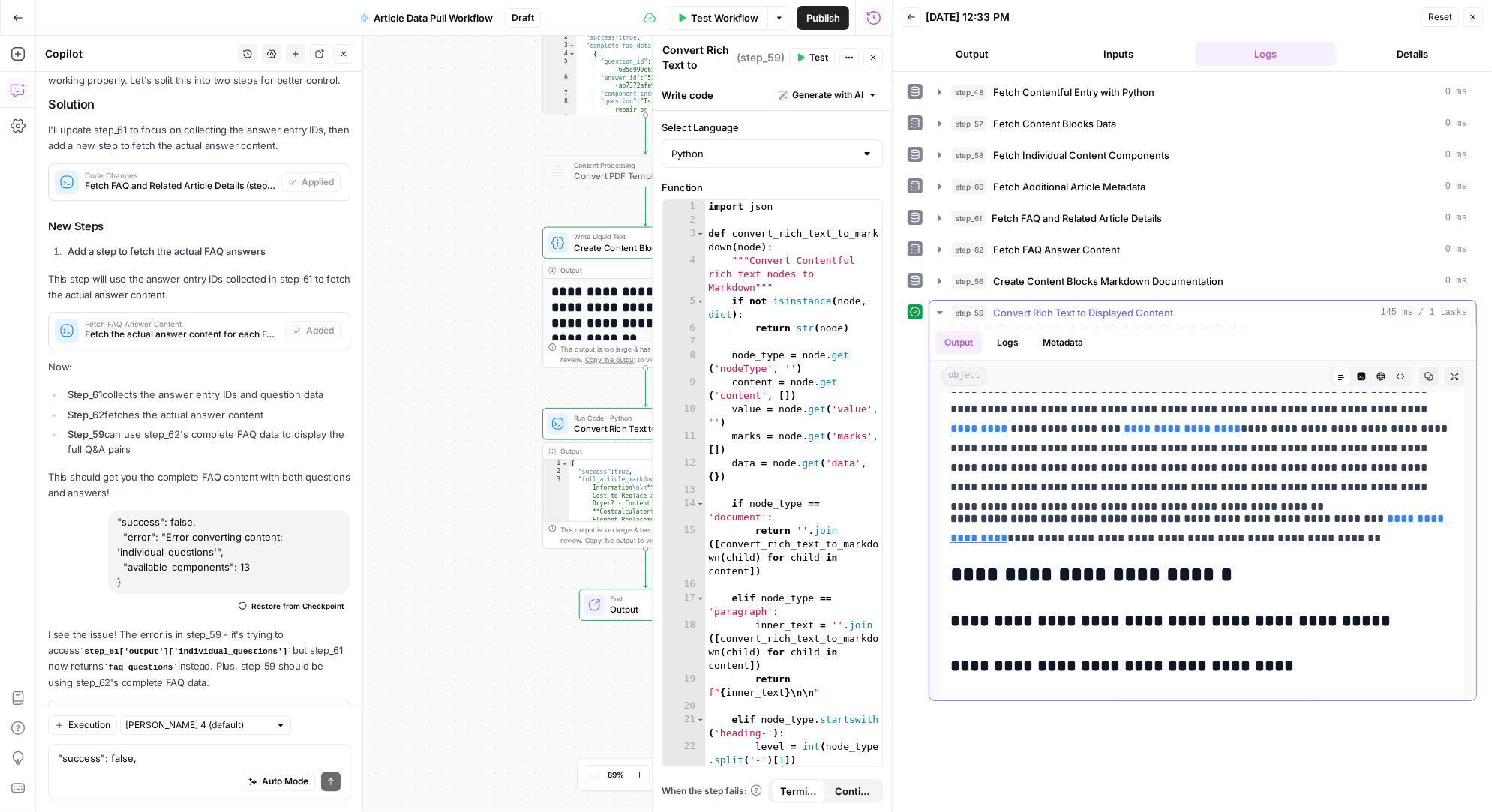
scroll to position [4741, 0]
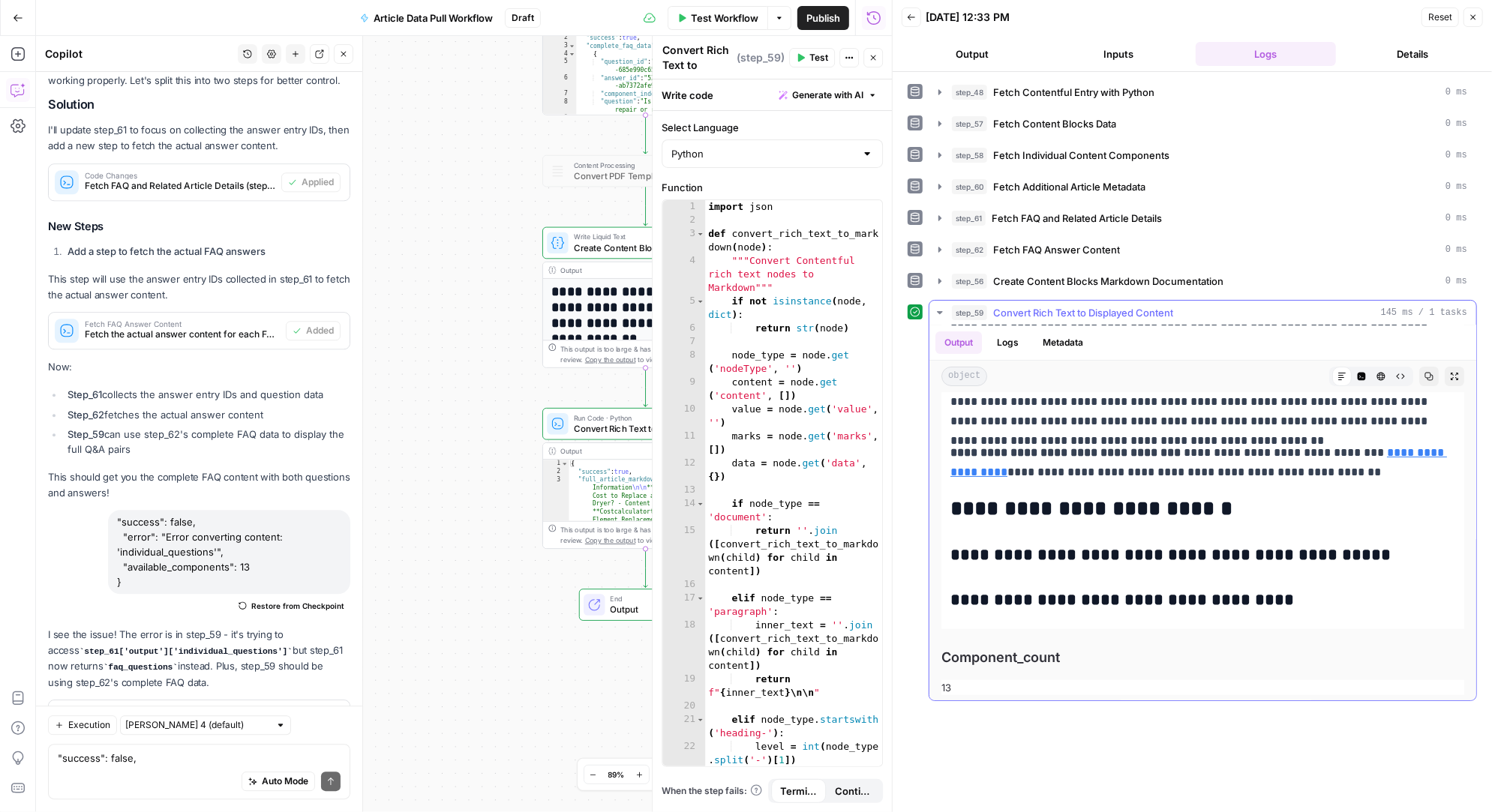
click at [940, 247] on icon "button" at bounding box center [940, 250] width 3 height 5
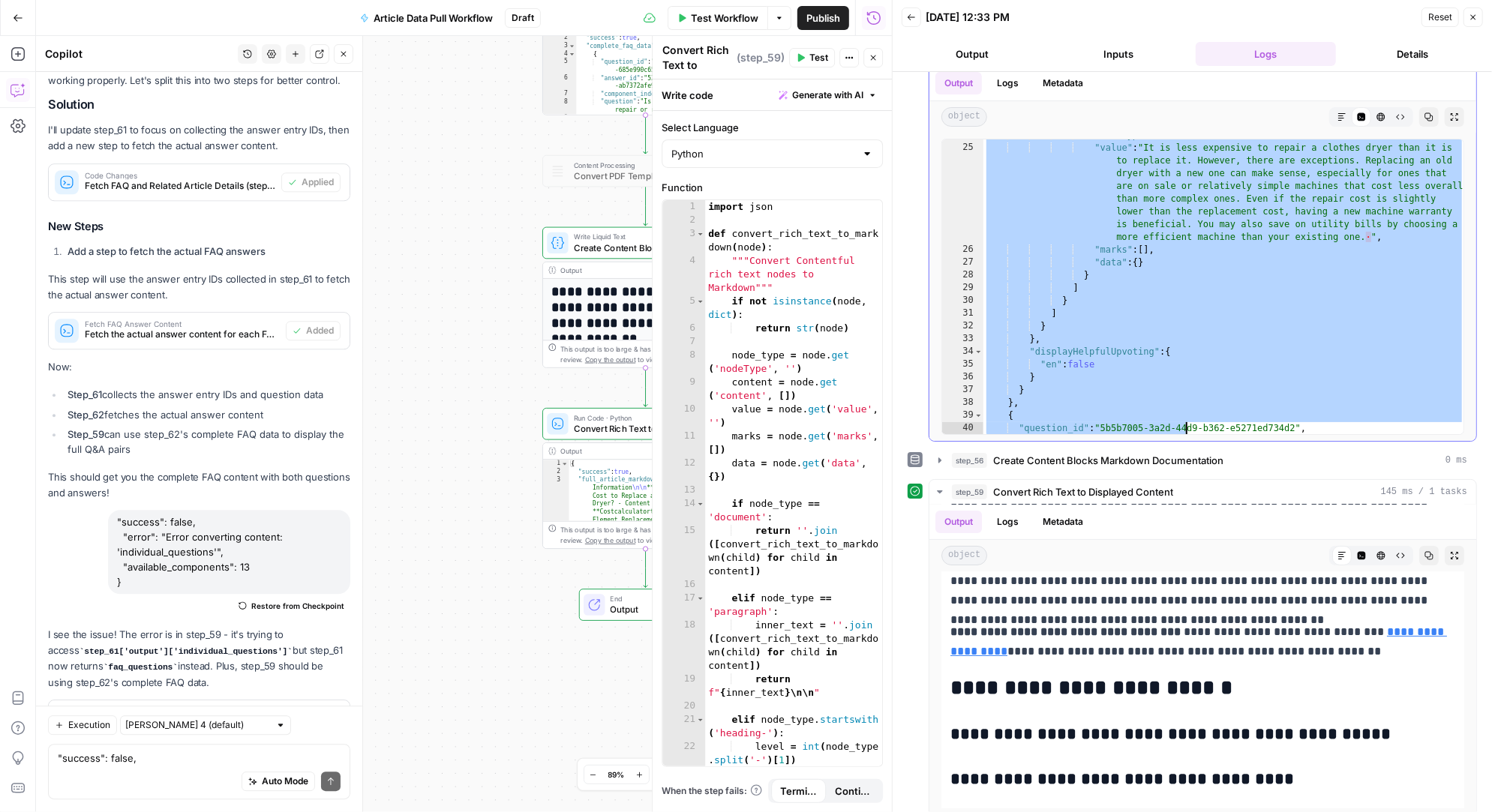
scroll to position [330, 0]
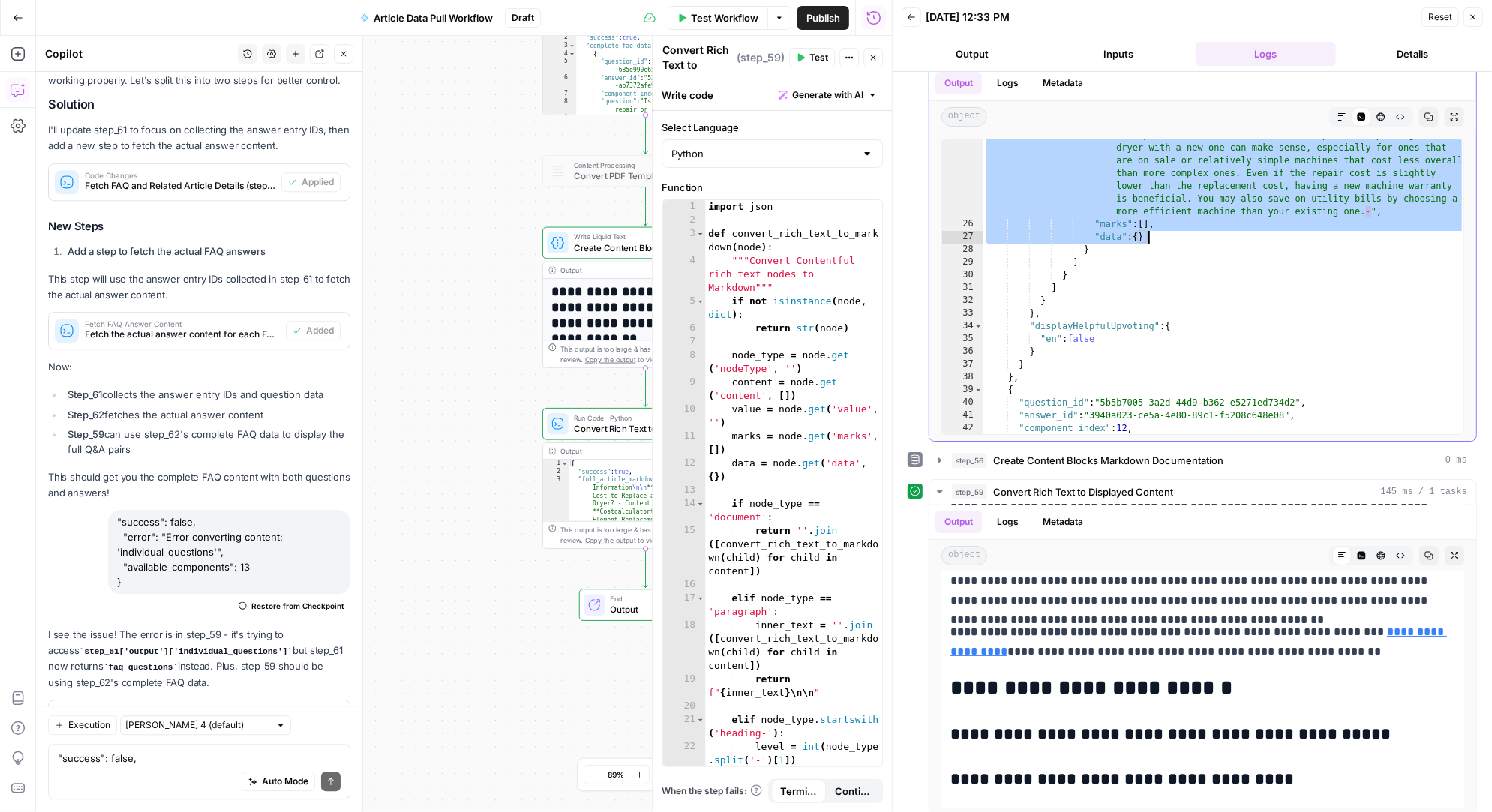
drag, startPoint x: 1016, startPoint y: 176, endPoint x: 1170, endPoint y: 231, distance: 163.5
click at [1170, 231] on div ""value" : "It is less expensive to repair a clothes dryer than it is to replace…" at bounding box center [1224, 321] width 481 height 410
type textarea "**********"
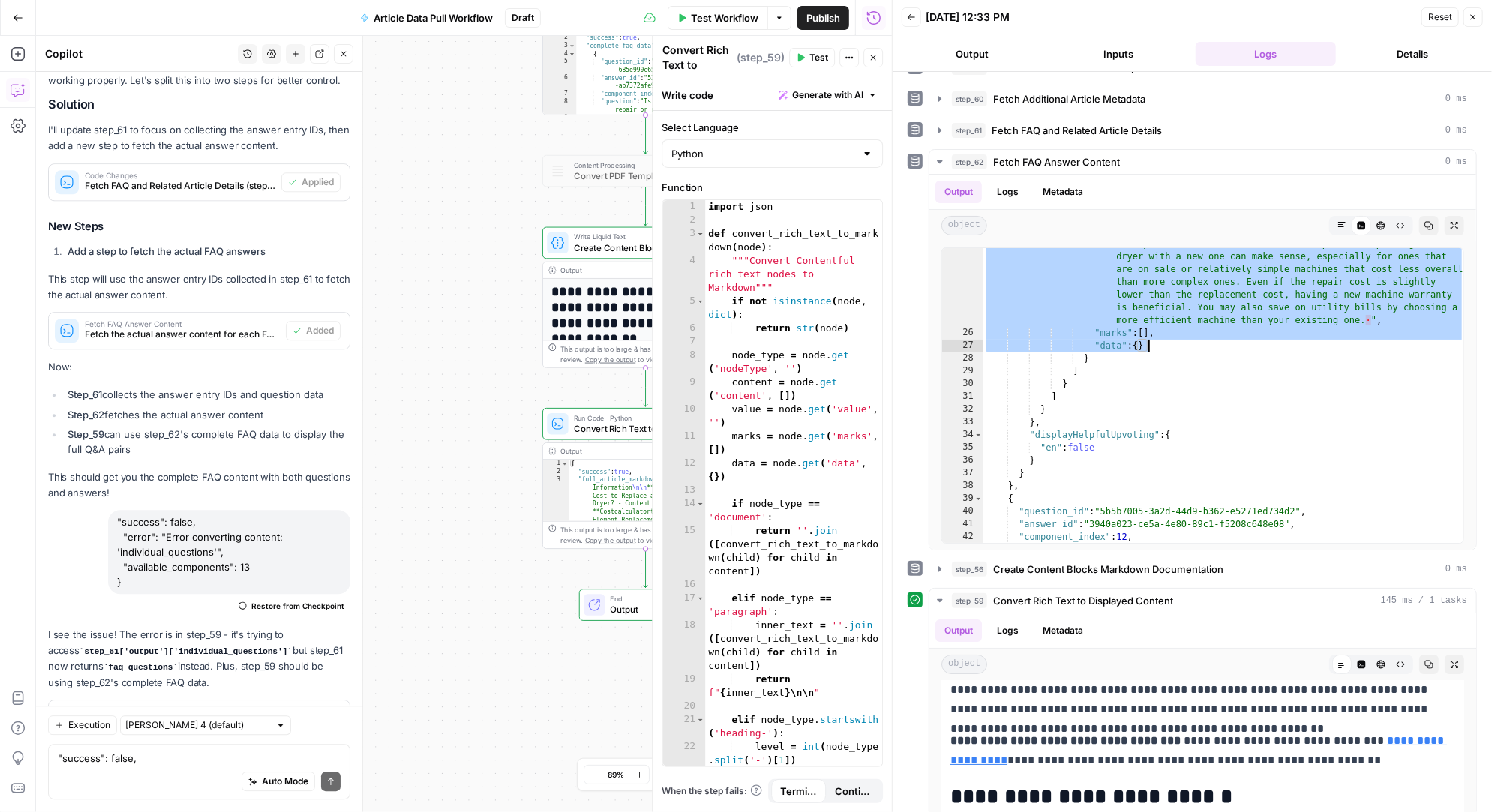
scroll to position [85, 0]
click at [93, 765] on textarea ""success": false, "error": "Error converting content: 'individual_questions'", …" at bounding box center [199, 759] width 283 height 15
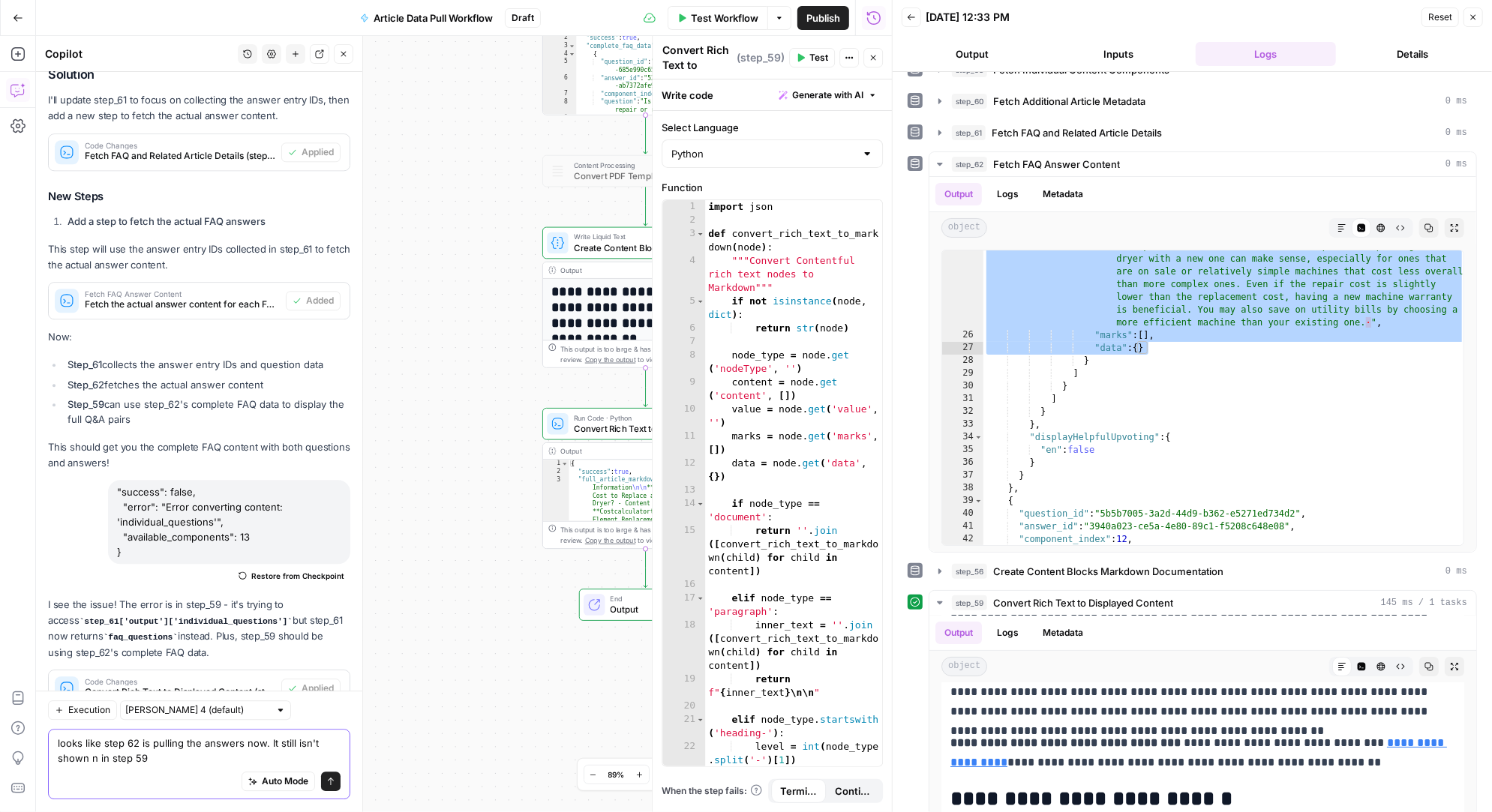
paste textarea ""answer_fields": { "name": { "en": "Is it less expensive to repair or replace a…"
type textarea "lorem ipsu dolo 97 si ametcon adi elitsed doe. Te incid utl'e dolor m al enim 7…"
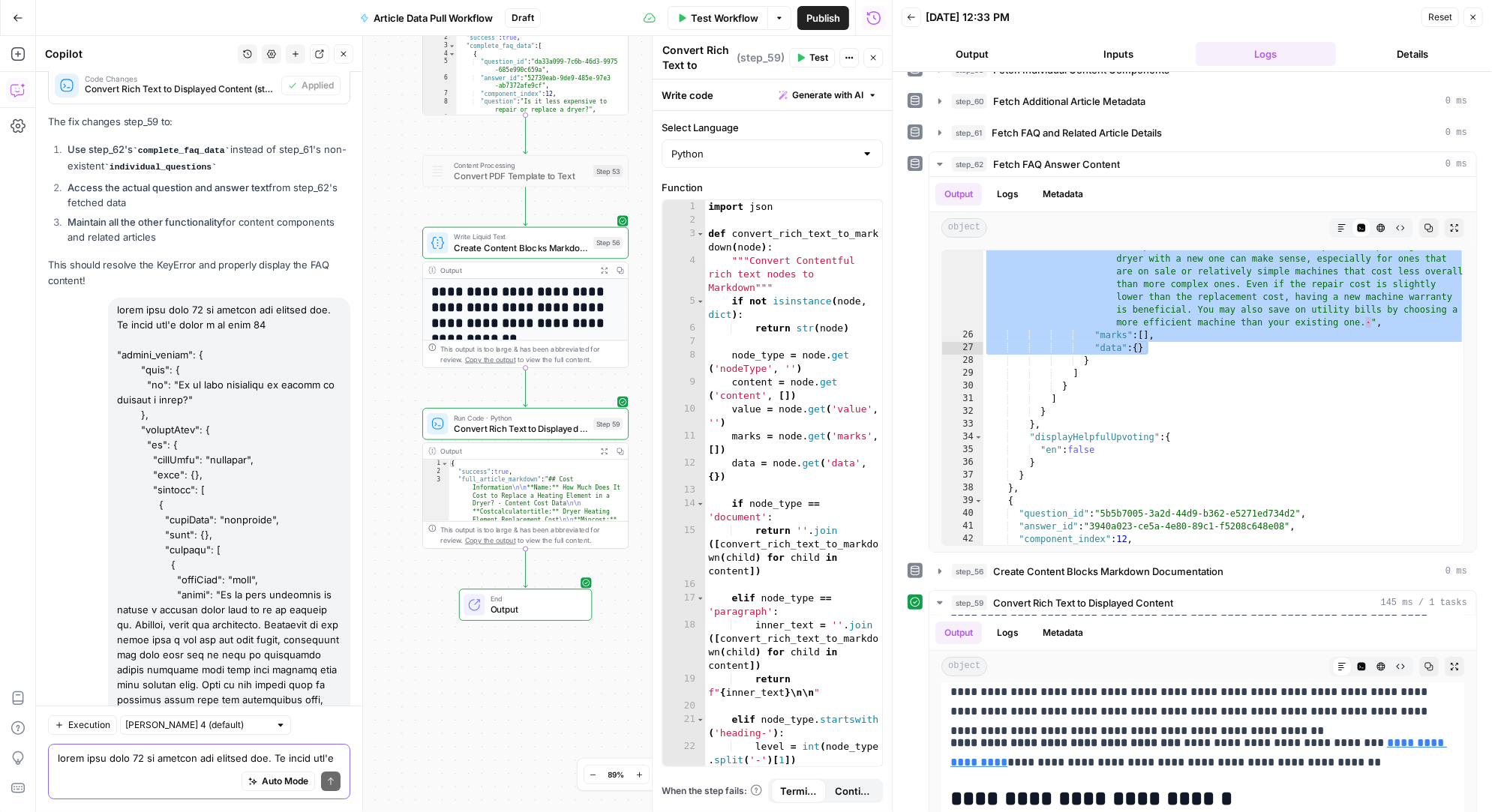
scroll to position [0, 0]
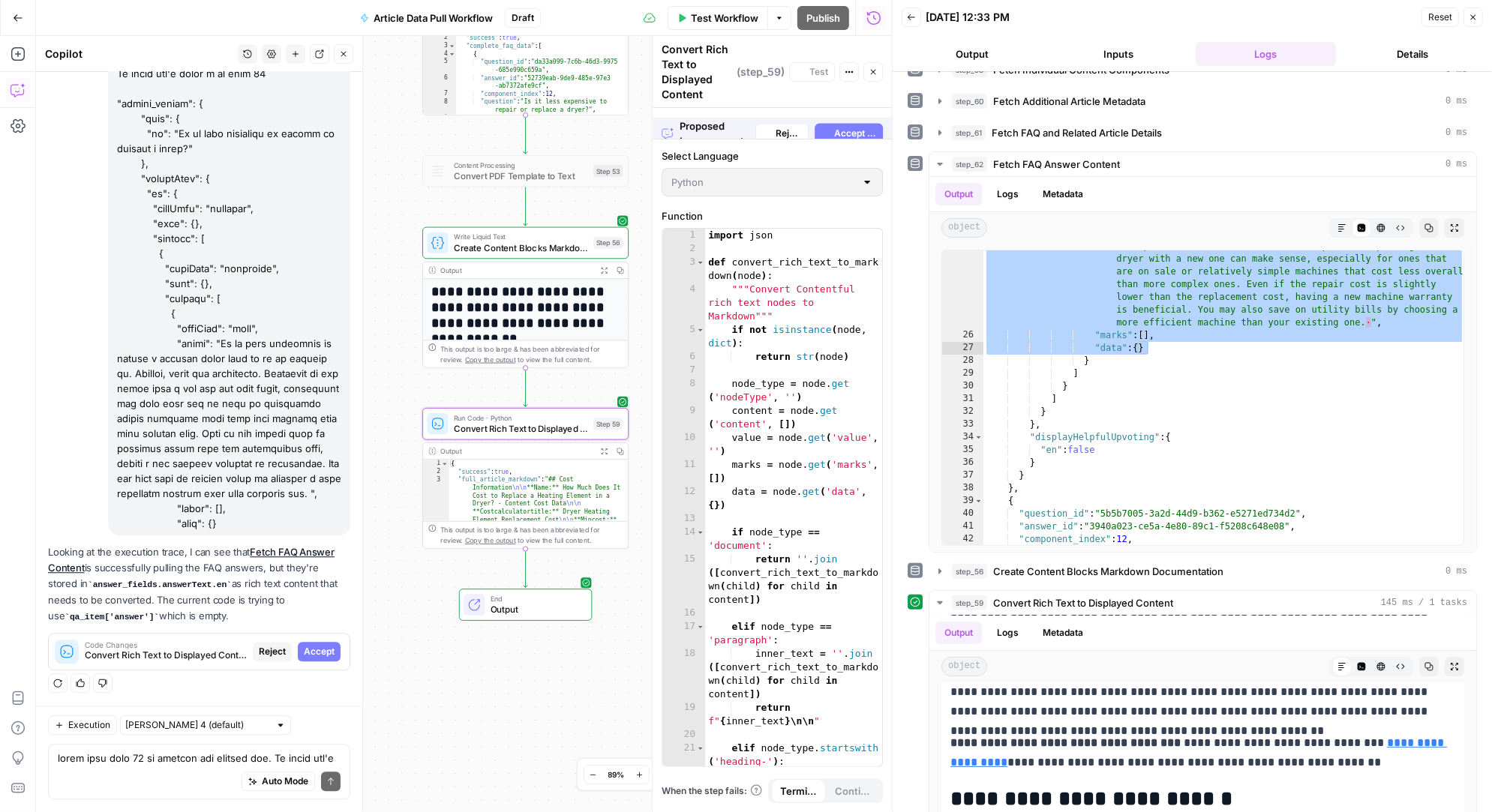
scroll to position [33852, 0]
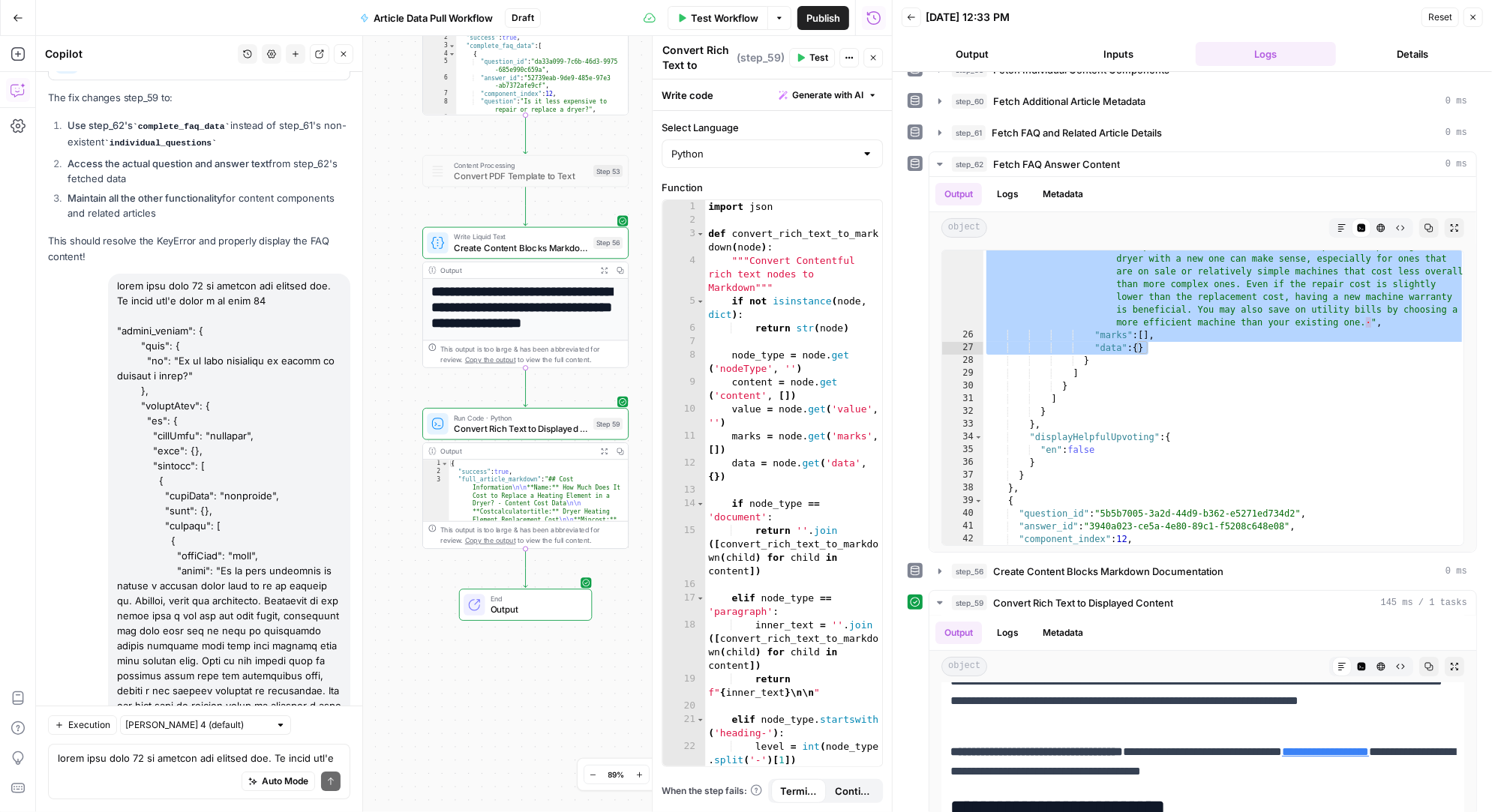
click at [813, 57] on span "Test" at bounding box center [818, 57] width 19 height 13
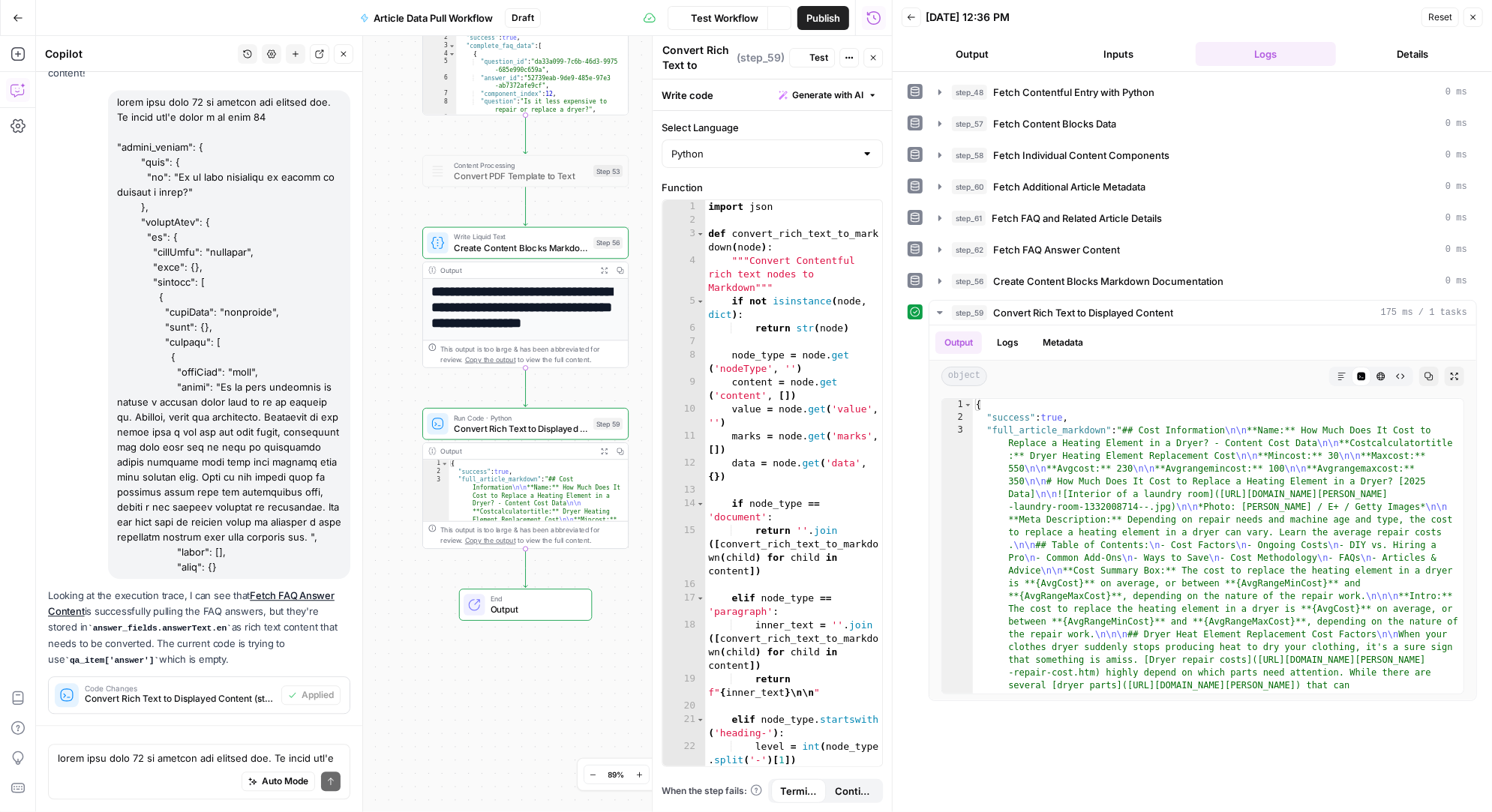
click at [1338, 373] on icon "button" at bounding box center [1342, 376] width 7 height 7
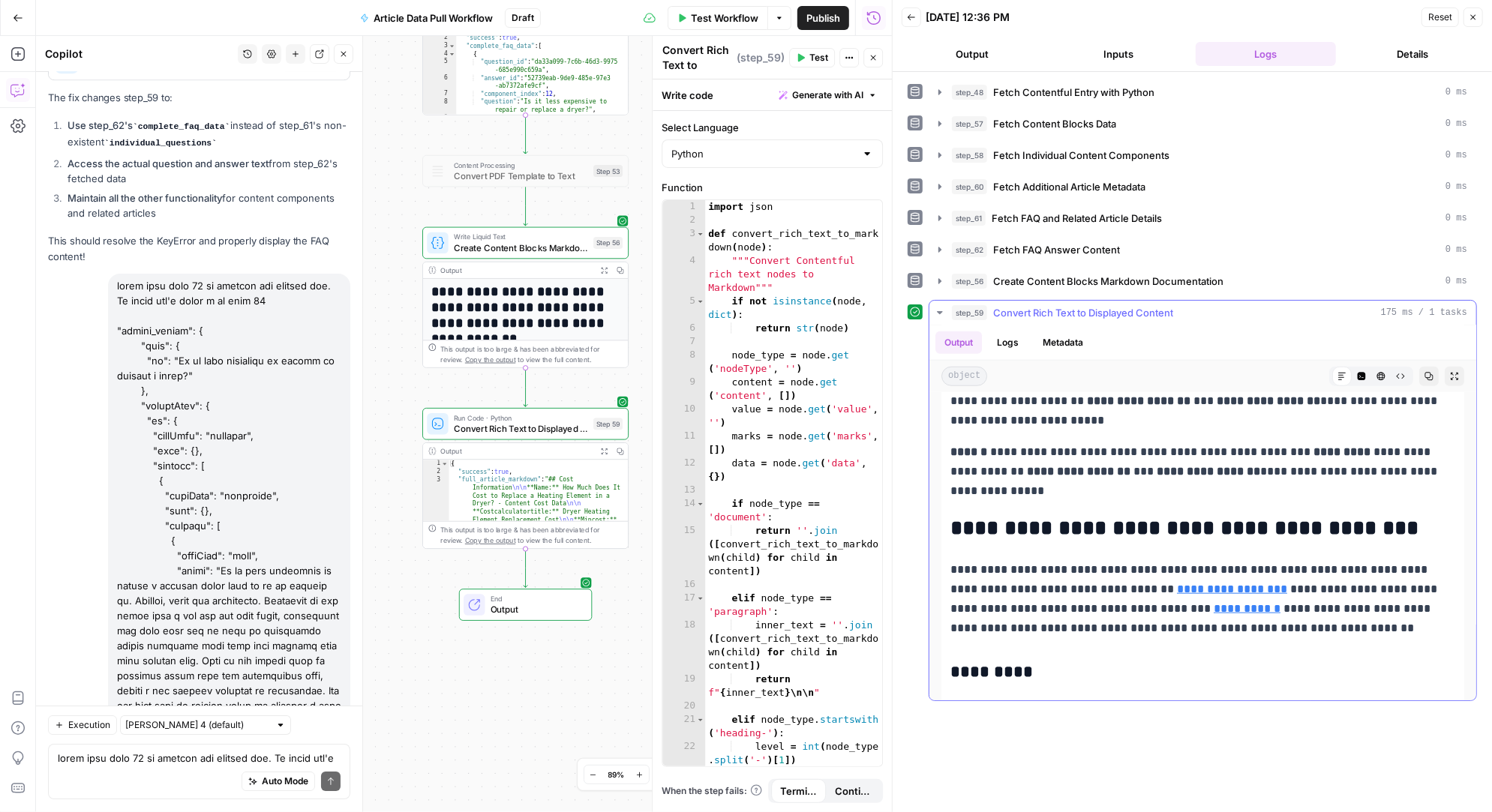
scroll to position [993, 0]
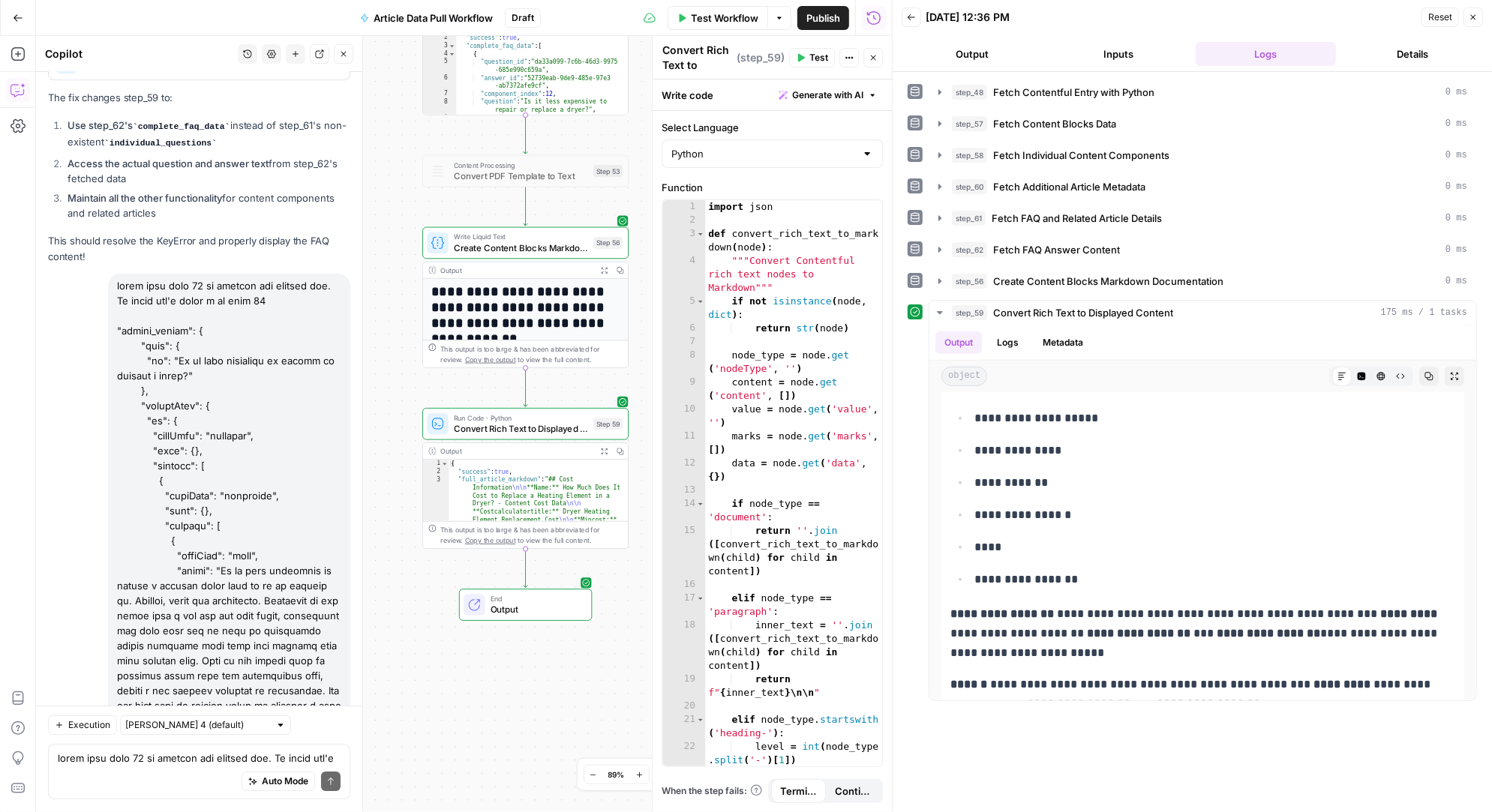
click at [1119, 55] on button "Inputs" at bounding box center [1118, 54] width 141 height 24
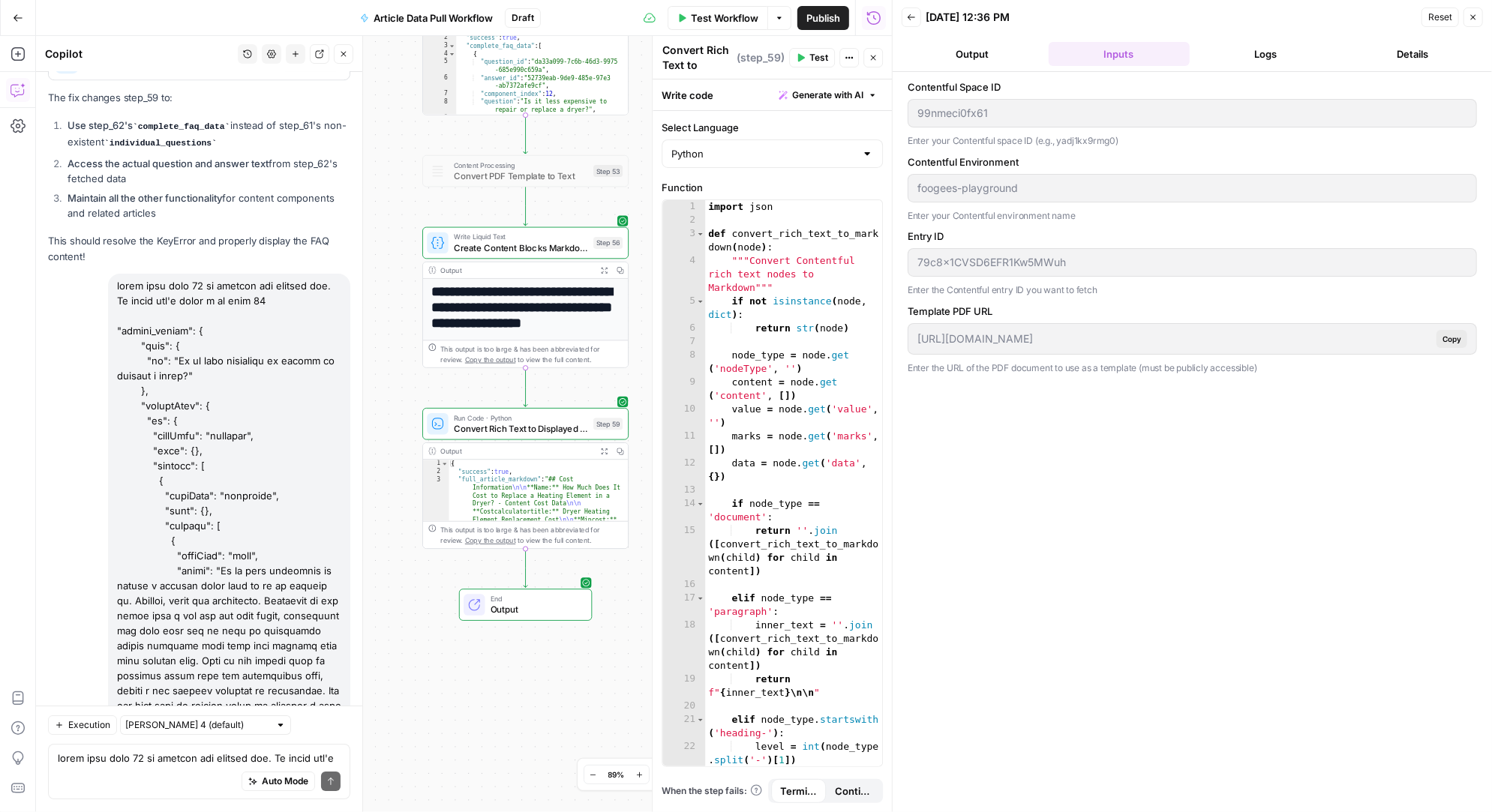
click at [911, 263] on div "79c8x1CVSD6EFR1Kw5MWuh" at bounding box center [1192, 262] width 569 height 29
click at [971, 55] on button "Output" at bounding box center [972, 54] width 141 height 24
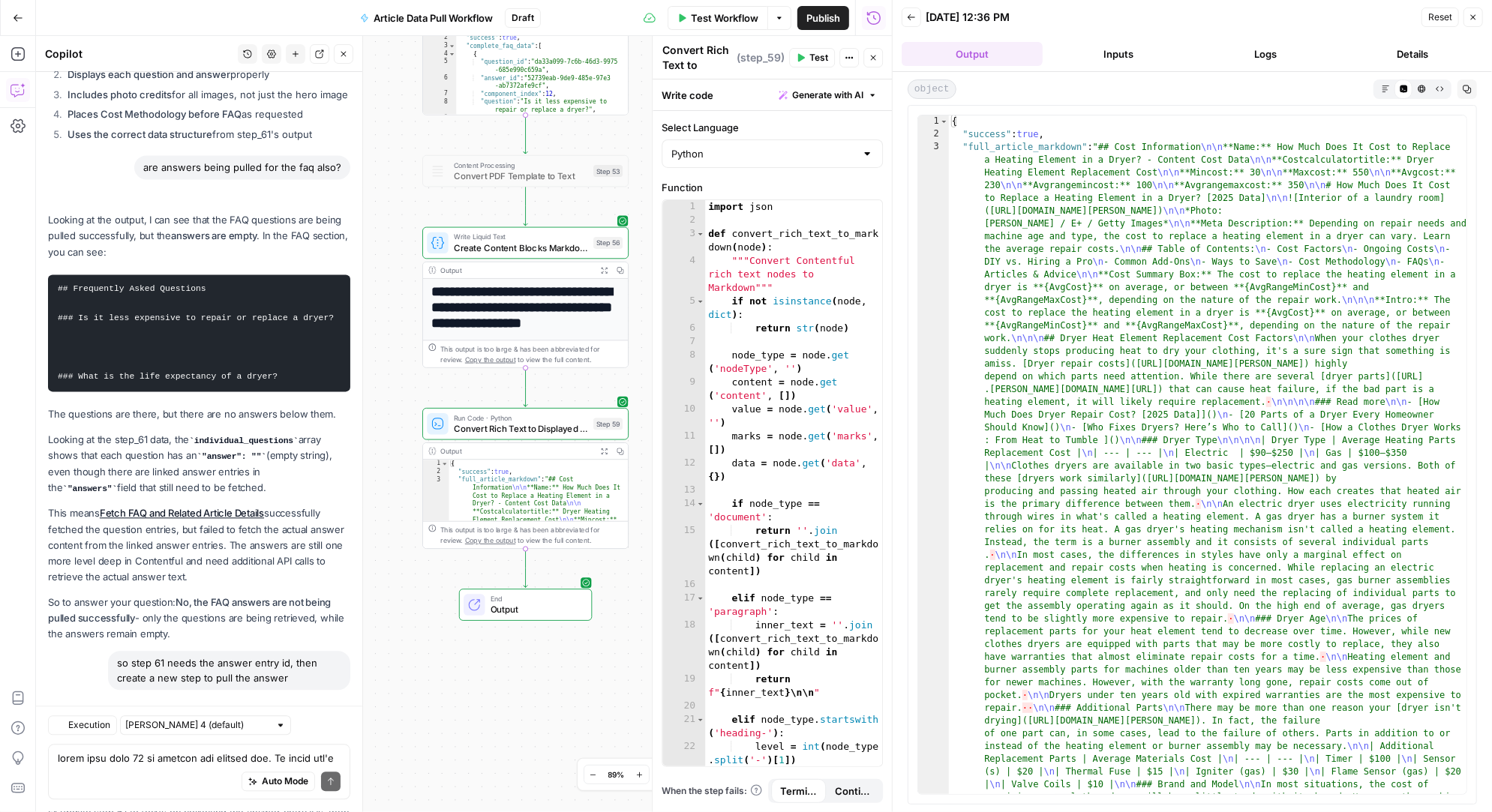
scroll to position [35148, 0]
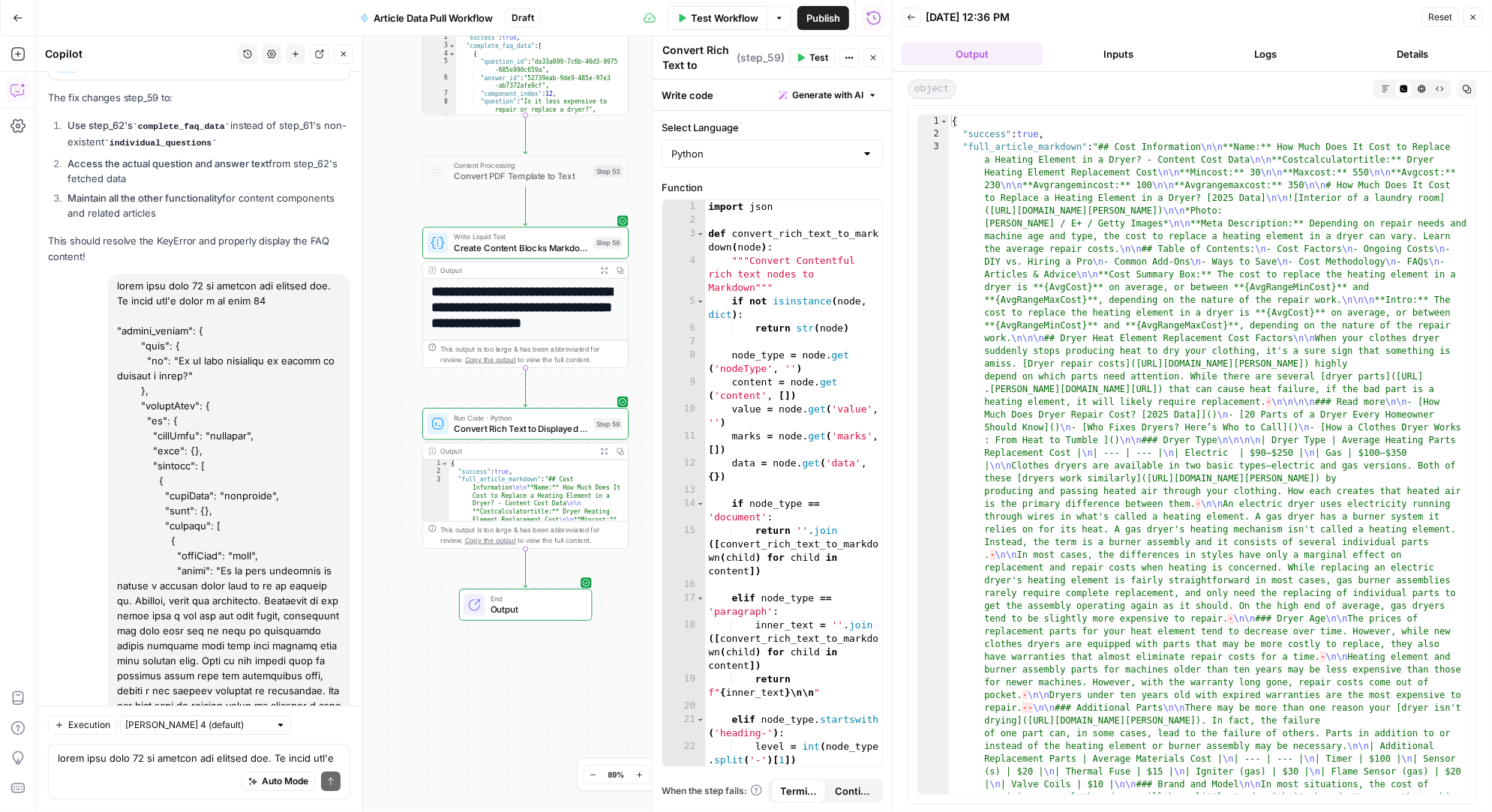
click at [1385, 89] on icon "button" at bounding box center [1385, 88] width 8 height 8
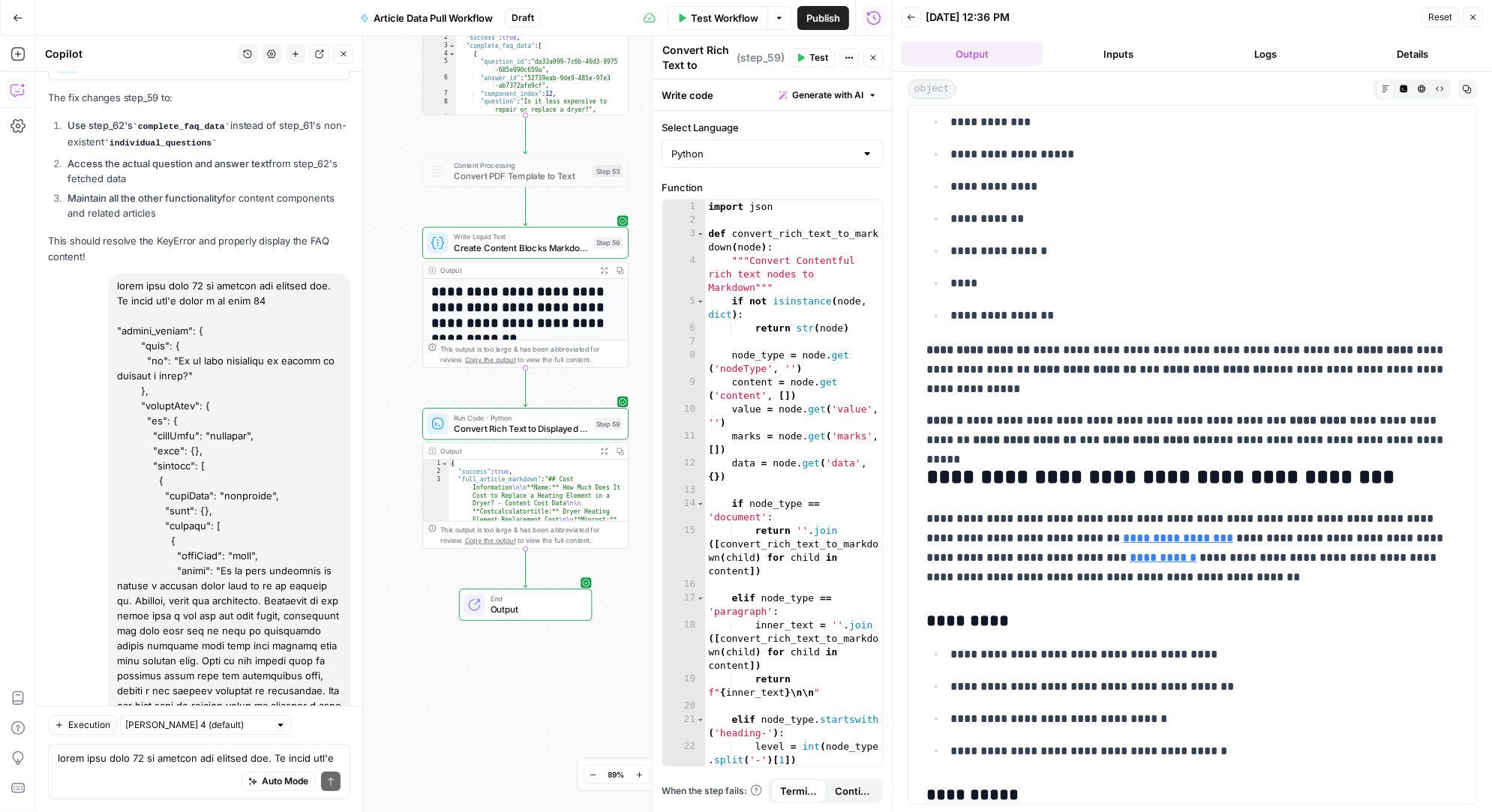
scroll to position [962, 0]
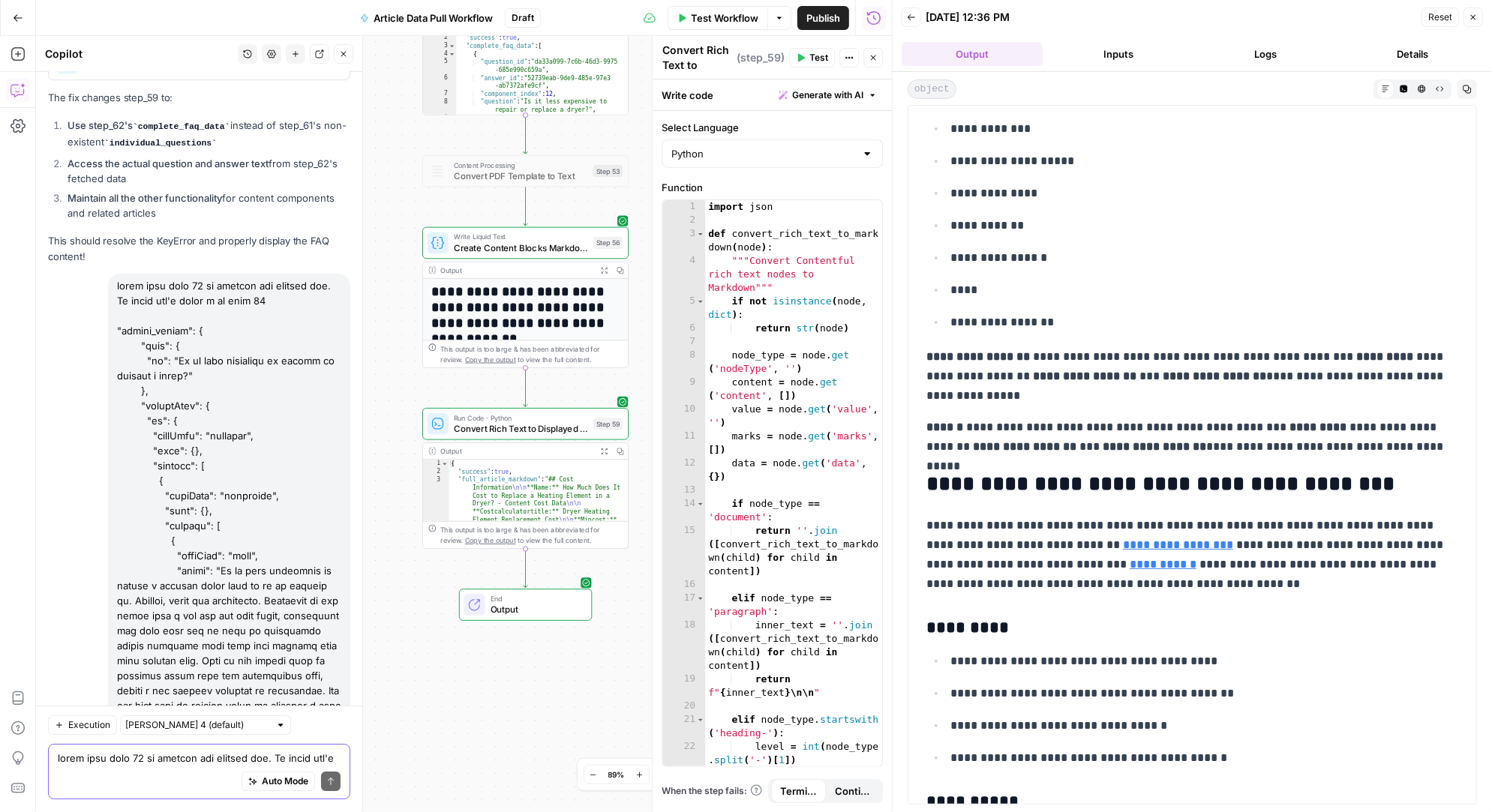
click at [124, 763] on textarea at bounding box center [199, 759] width 283 height 15
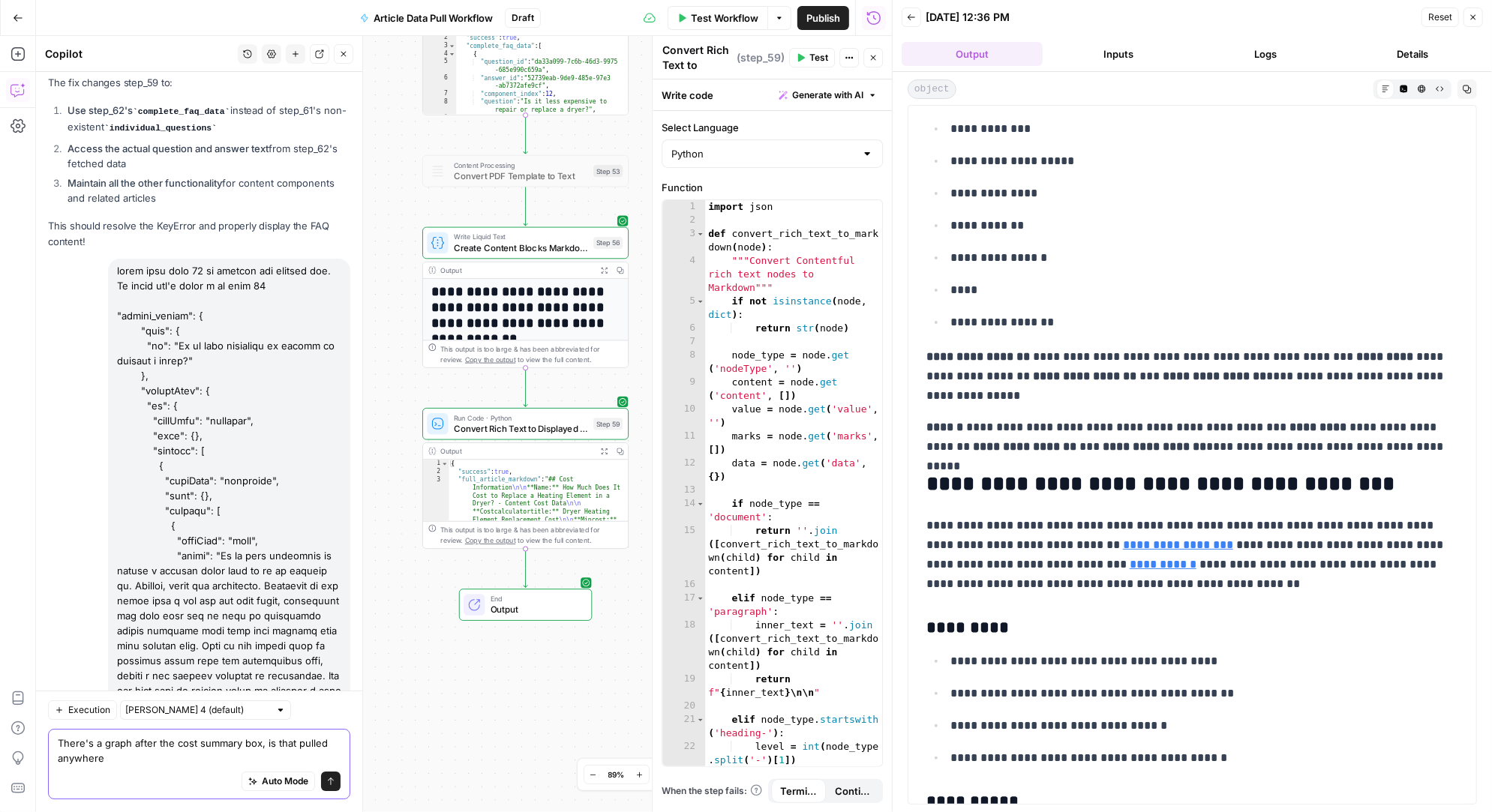
type textarea "There's a graph after the cost summary box, is that pulled anywhere?"
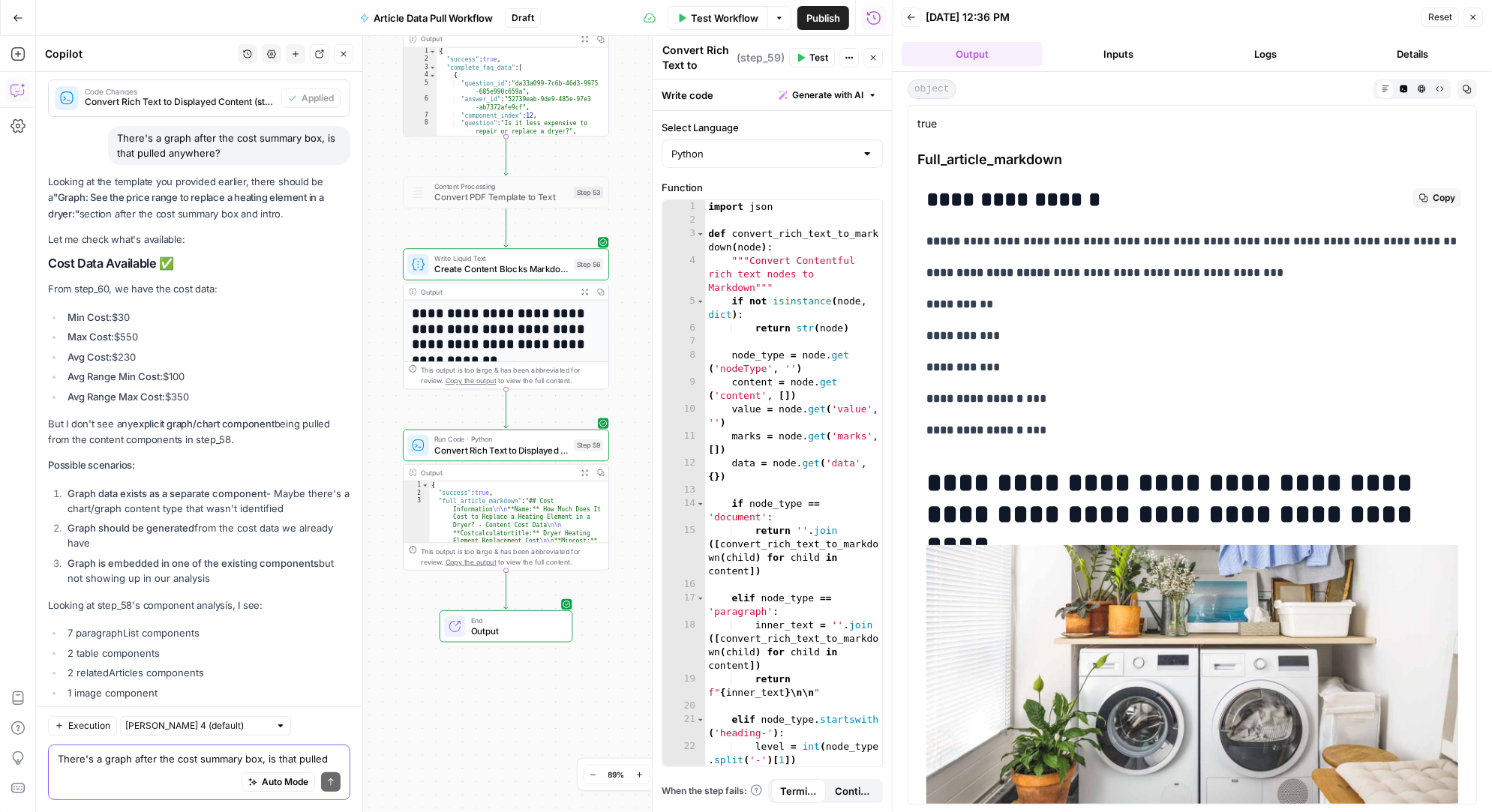
scroll to position [0, 0]
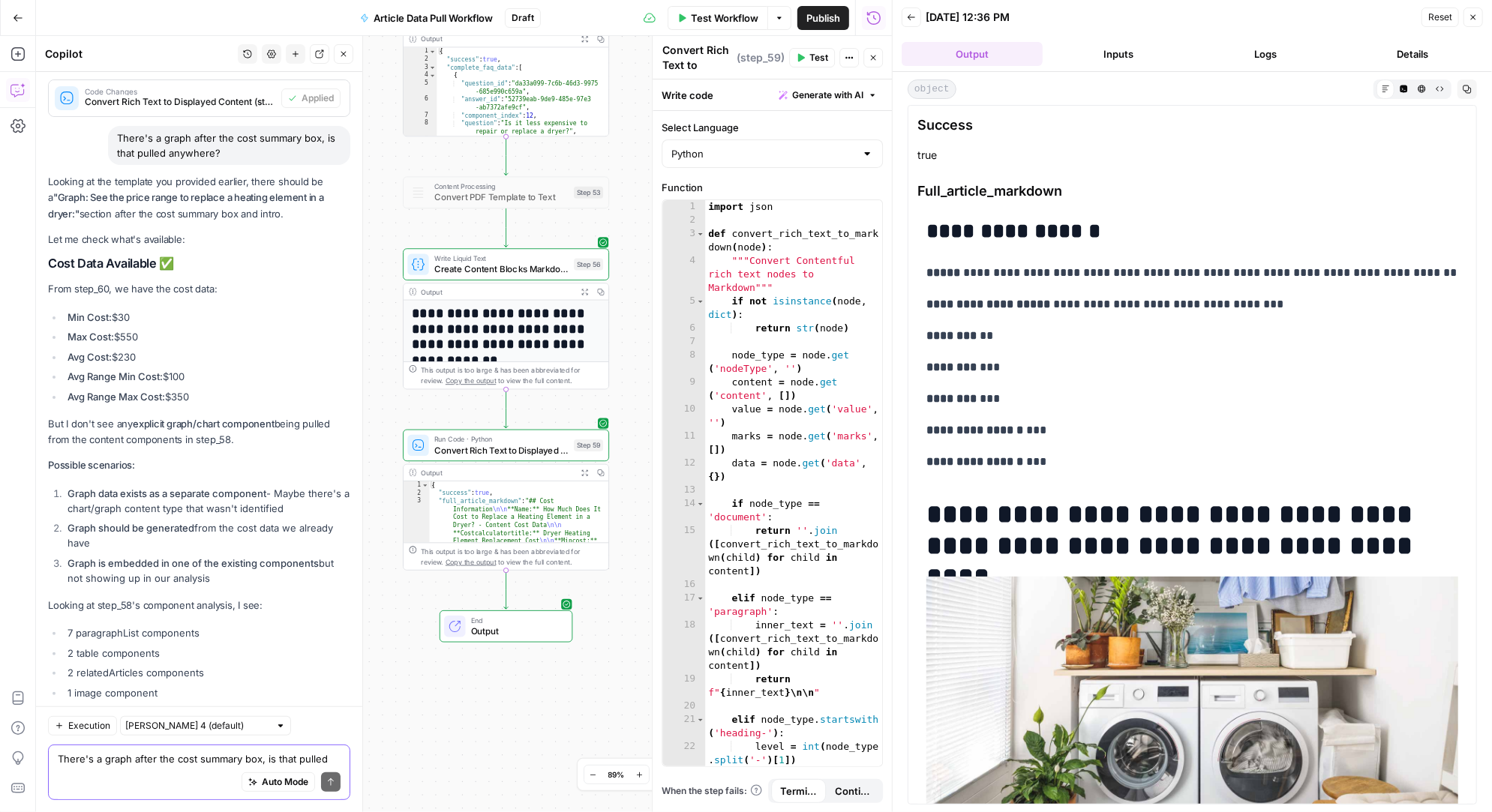
click at [102, 760] on textarea "There's a graph after the cost summary box, is that pulled anywhere?" at bounding box center [199, 759] width 283 height 15
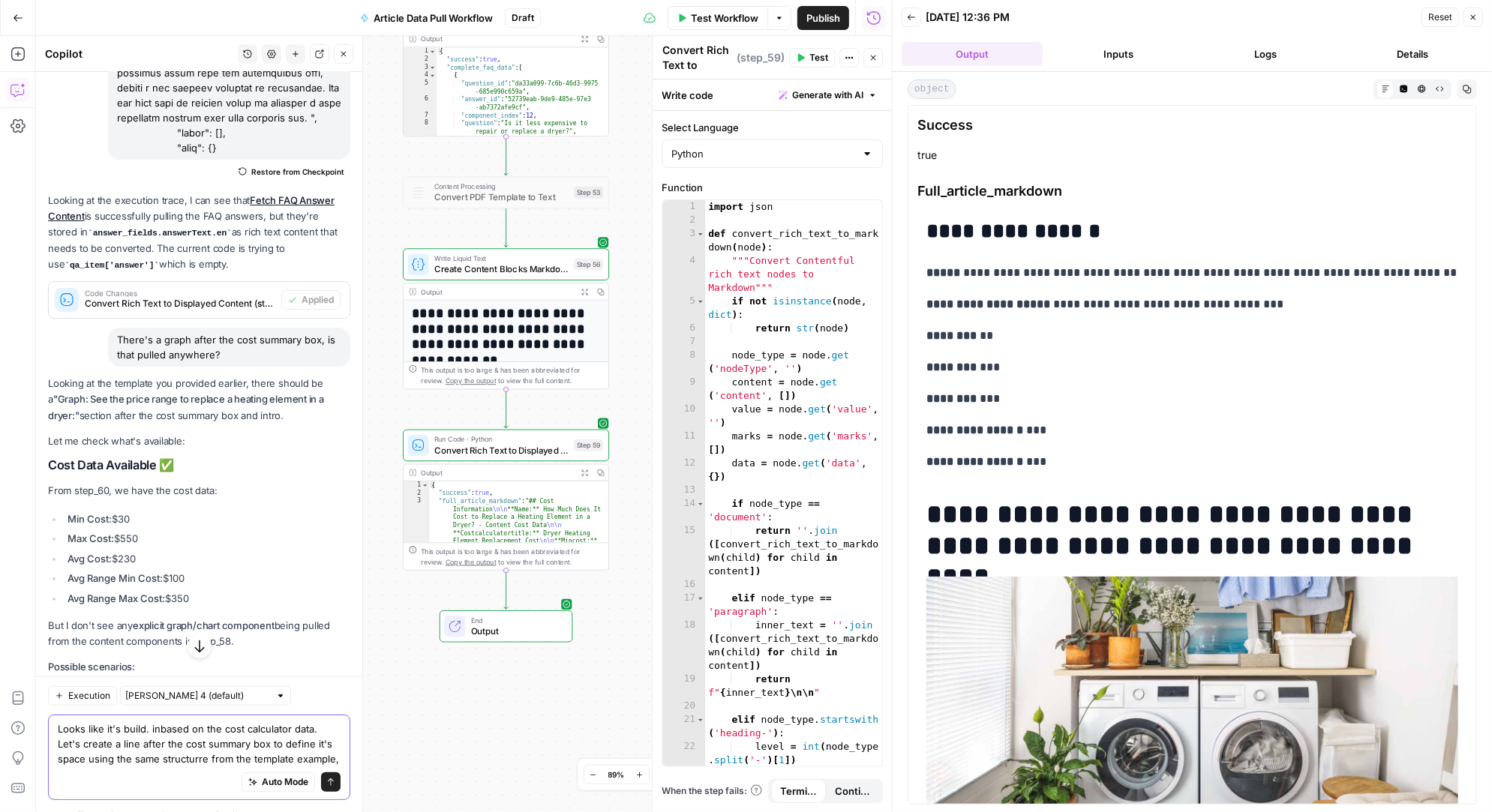
scroll to position [35746, 0]
drag, startPoint x: 74, startPoint y: 170, endPoint x: 53, endPoint y: 154, distance: 26.4
click at [53, 398] on strong ""Graph: See the price range to replace a heating element in a dryer:"" at bounding box center [185, 411] width 276 height 28
copy strong "Graph: See the price range to replace a heating element in a dryer:"
click at [315, 760] on textarea "Looks like it's build. inbased on the cost calculator data. Let's create a line…" at bounding box center [199, 744] width 283 height 45
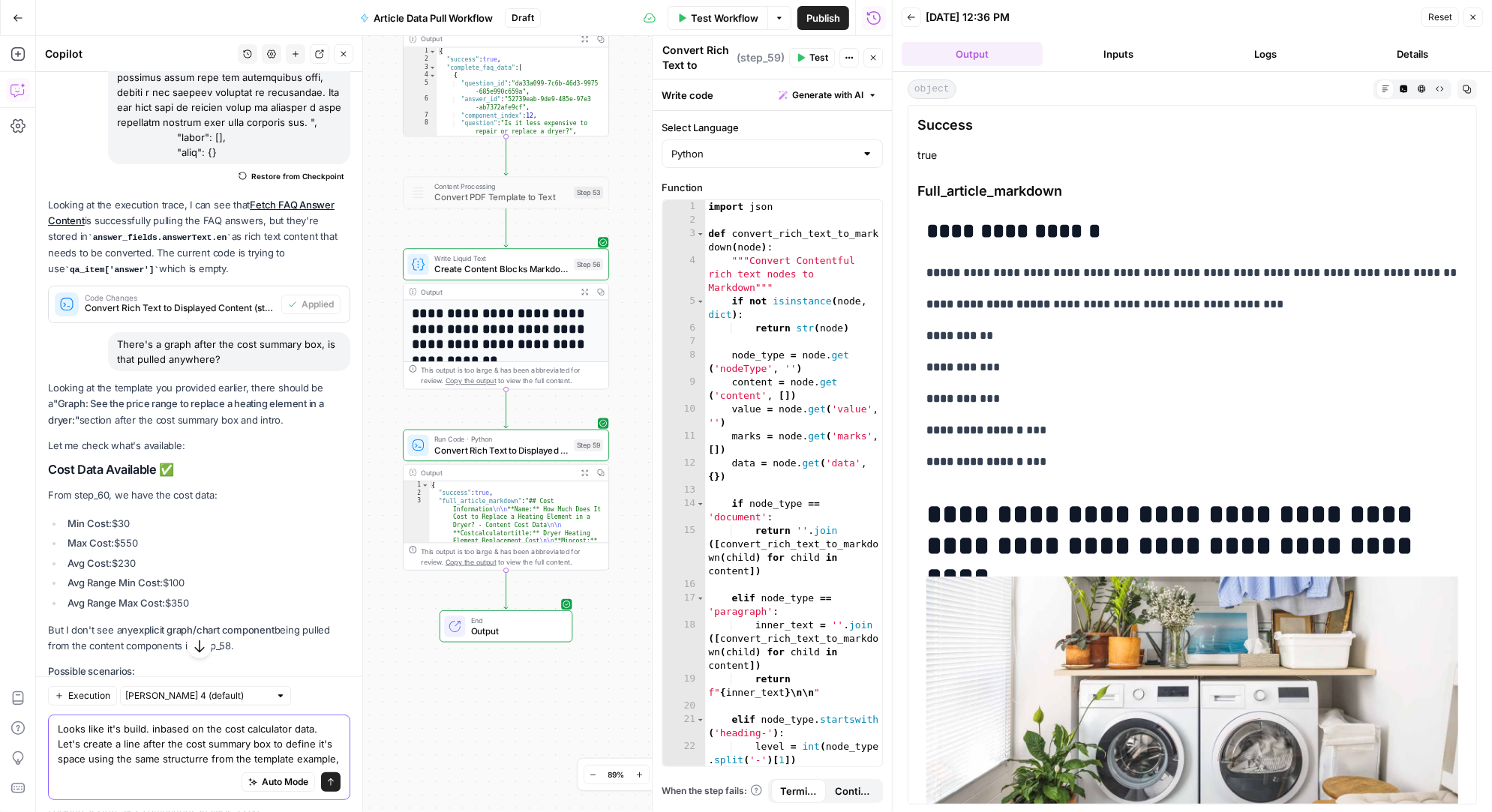
paste textarea "Graph: See the price range to replace a heating element in a dryer:"
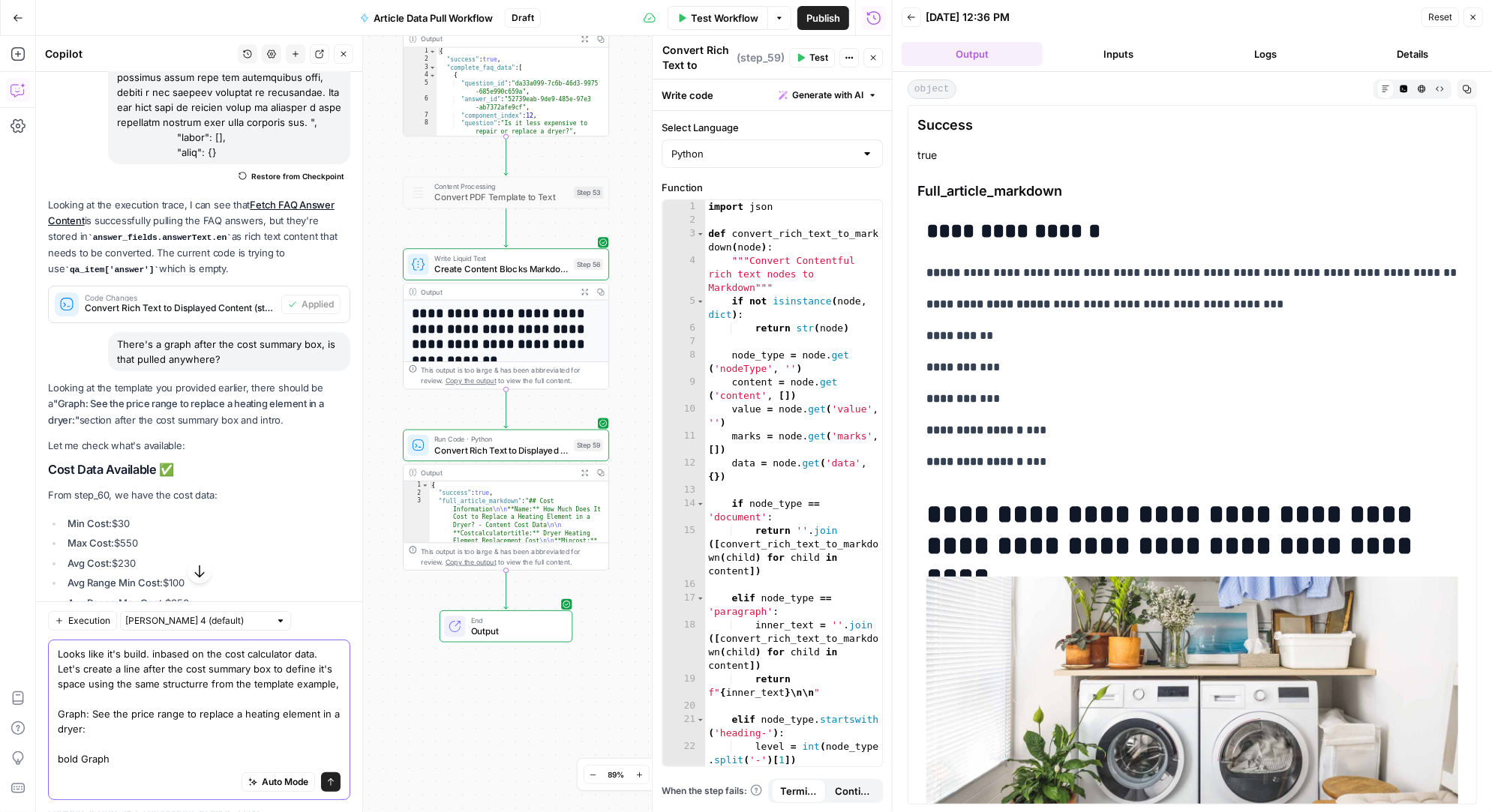
type textarea "Looks like it's build. inbased on the cost calculator data. Let's create a line…"
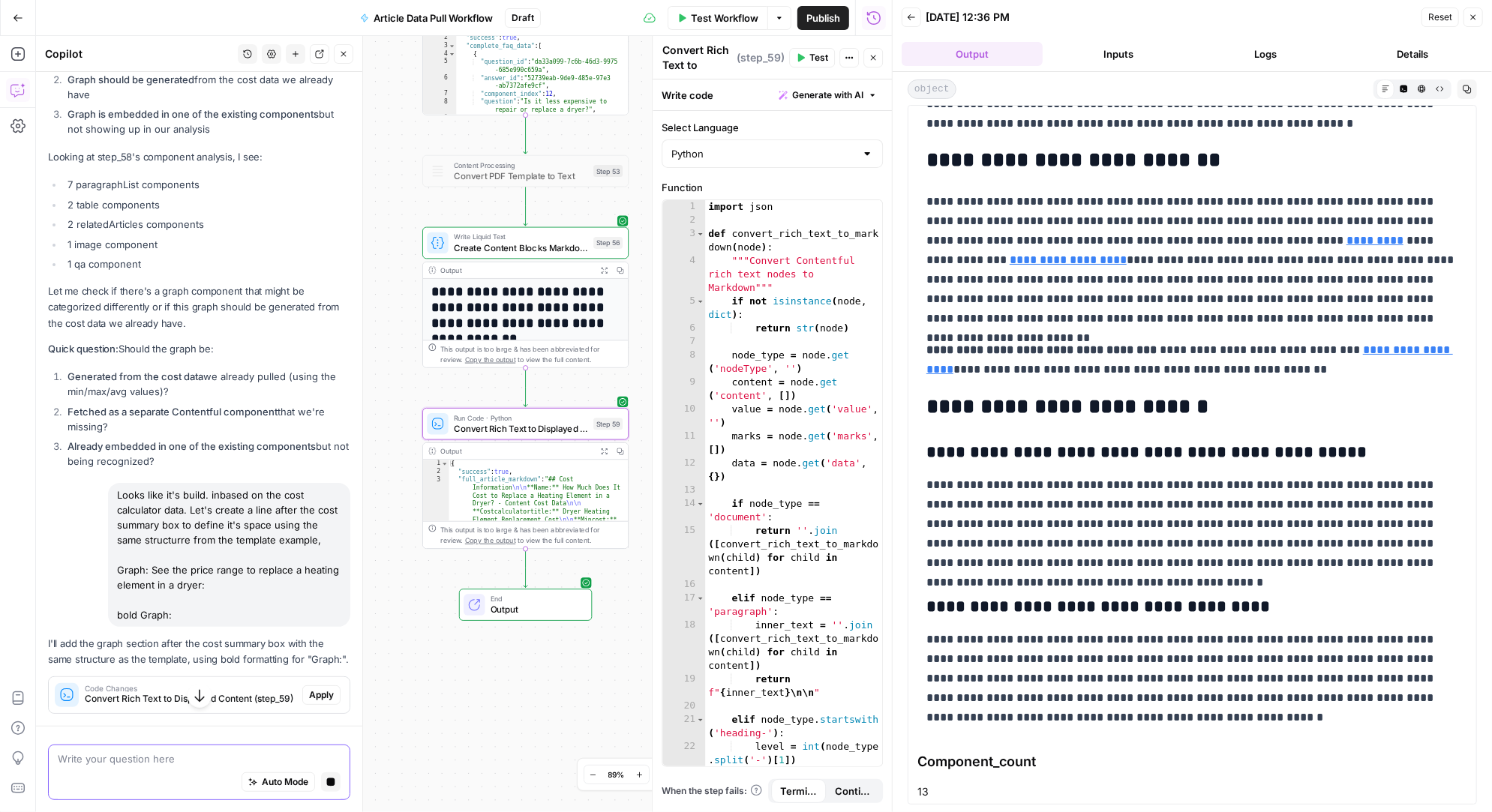
scroll to position [36809, 0]
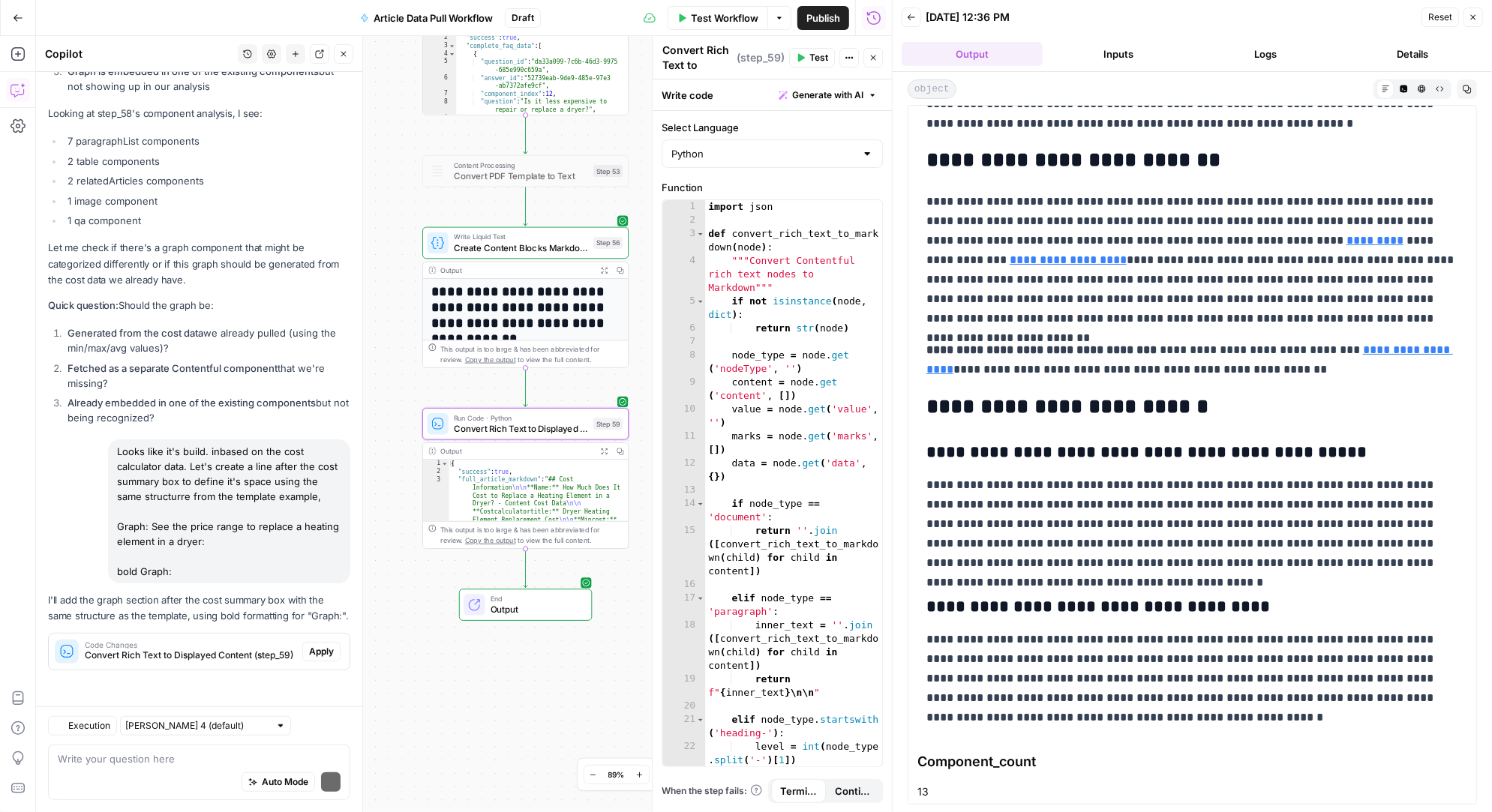
click at [330, 649] on span "Apply" at bounding box center [322, 651] width 25 height 13
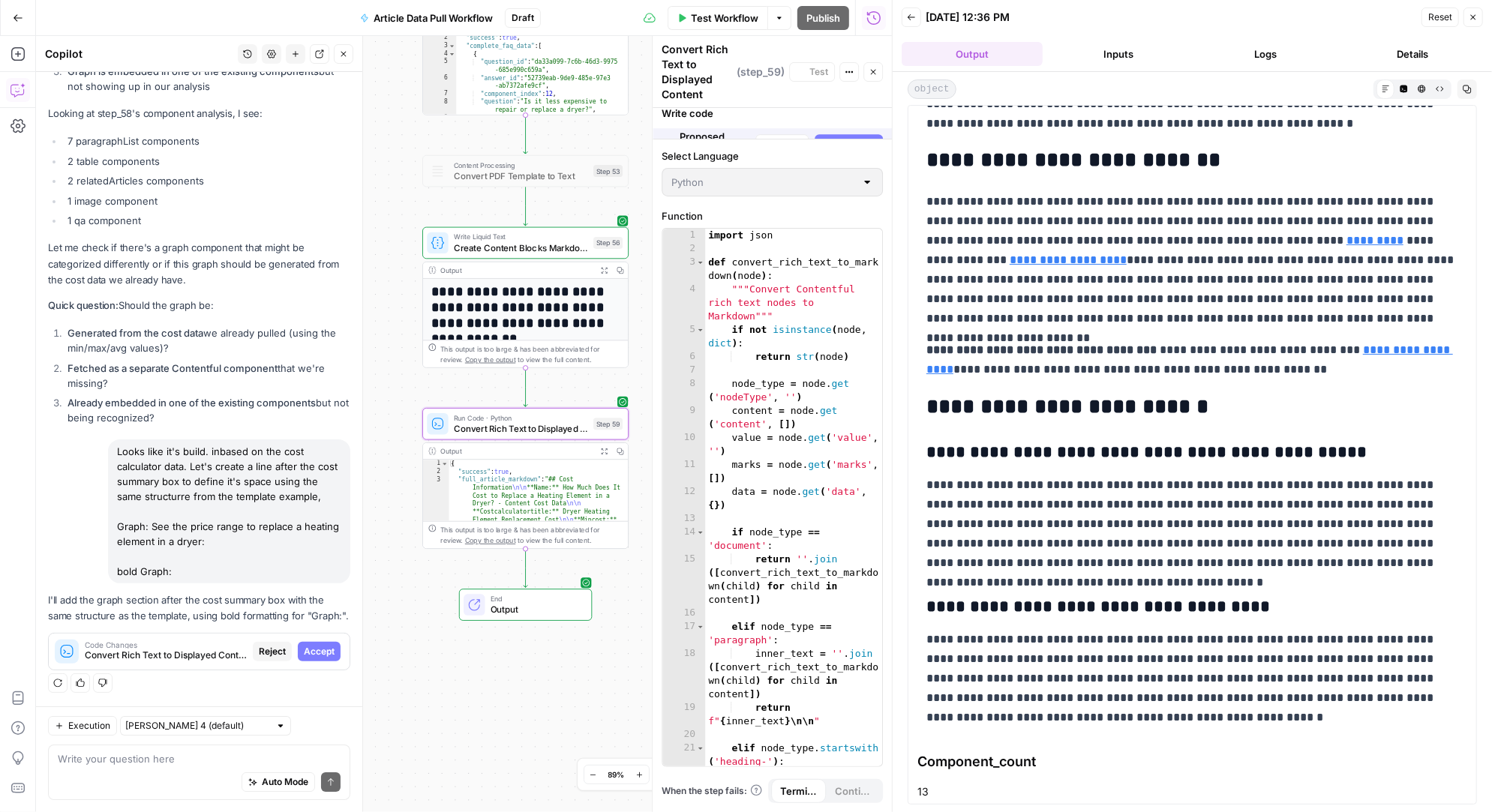
click at [320, 652] on span "Accept" at bounding box center [319, 651] width 31 height 13
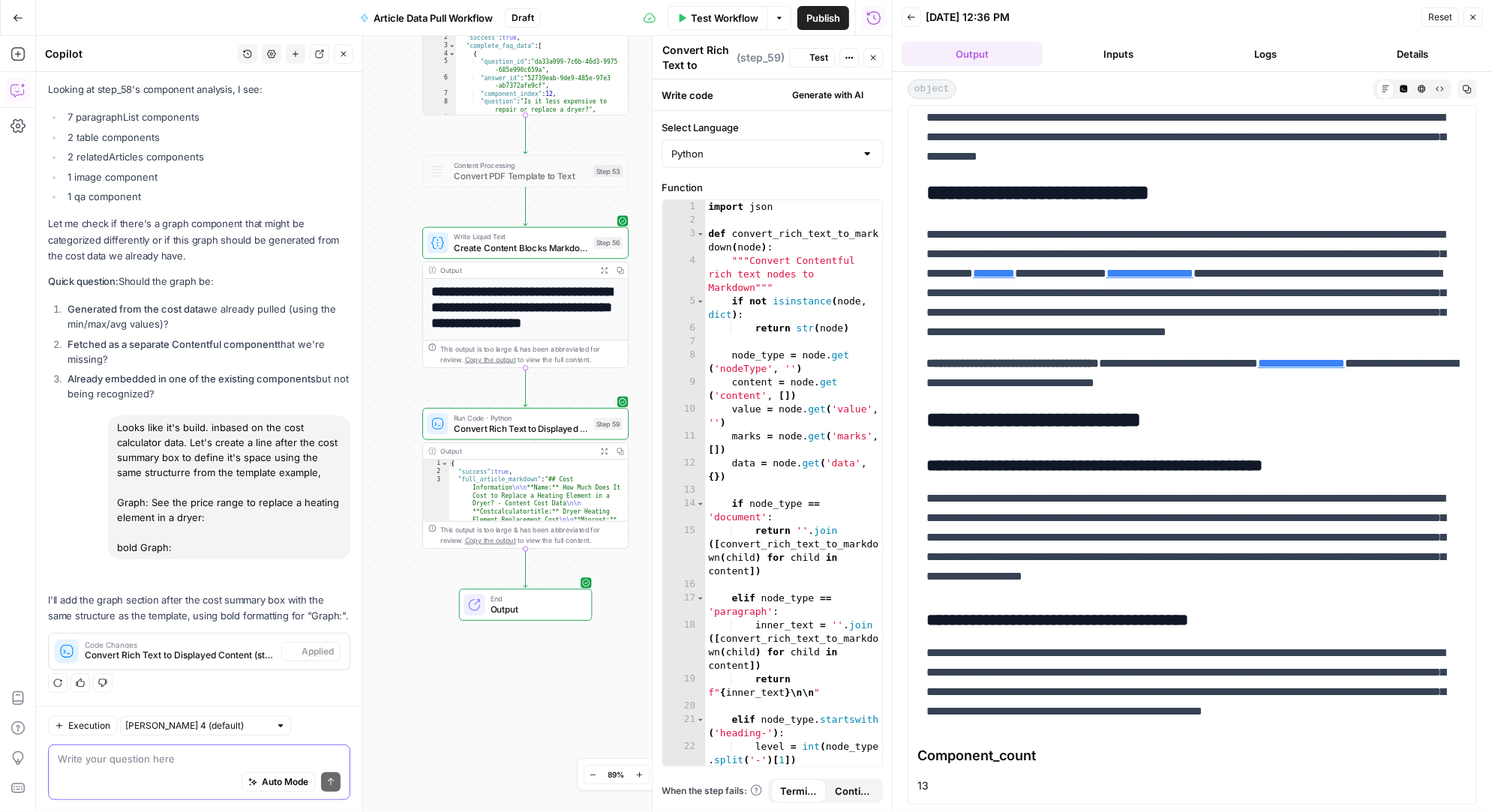
click at [176, 763] on textarea at bounding box center [199, 759] width 283 height 15
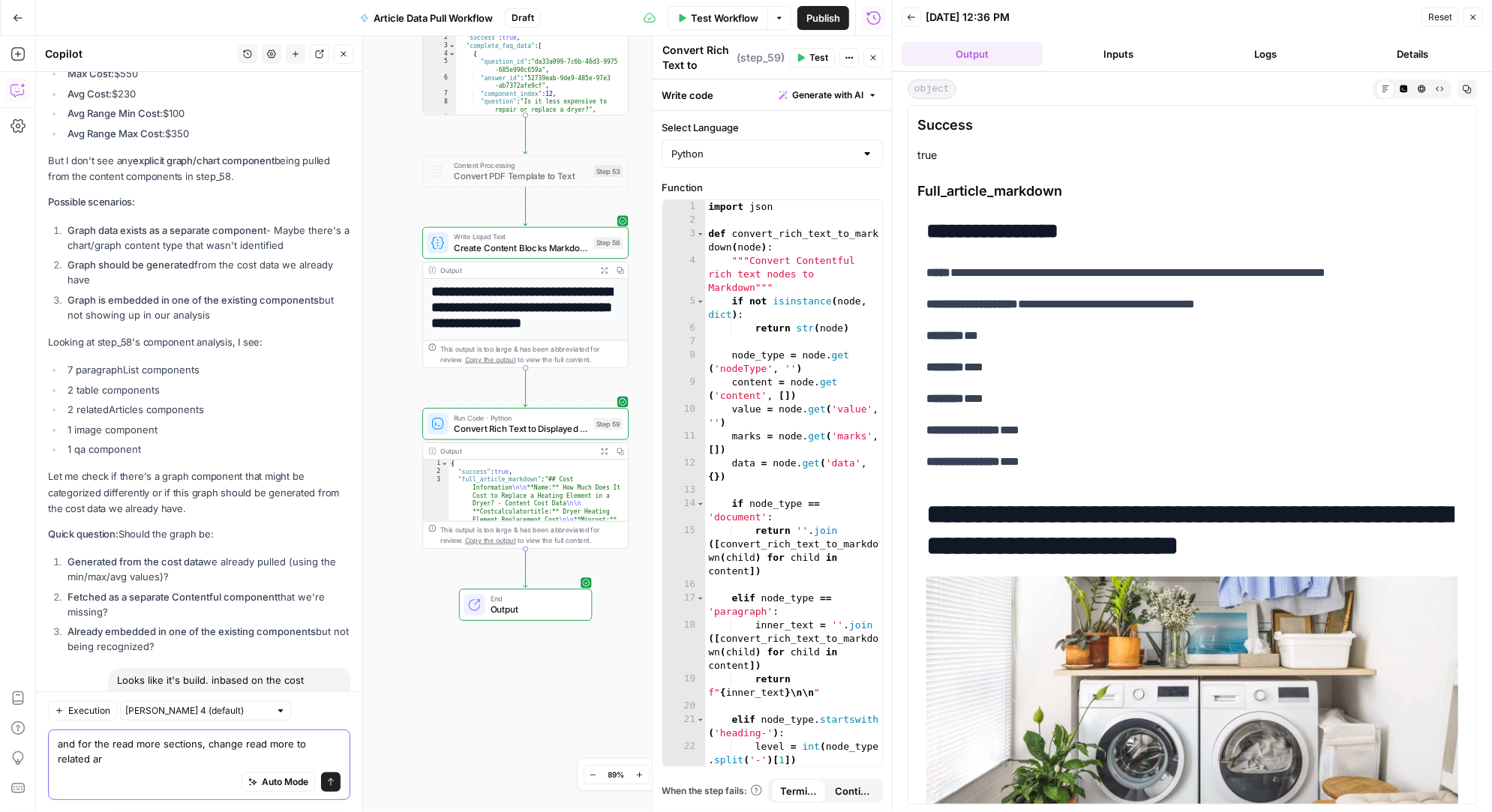
scroll to position [36254, 0]
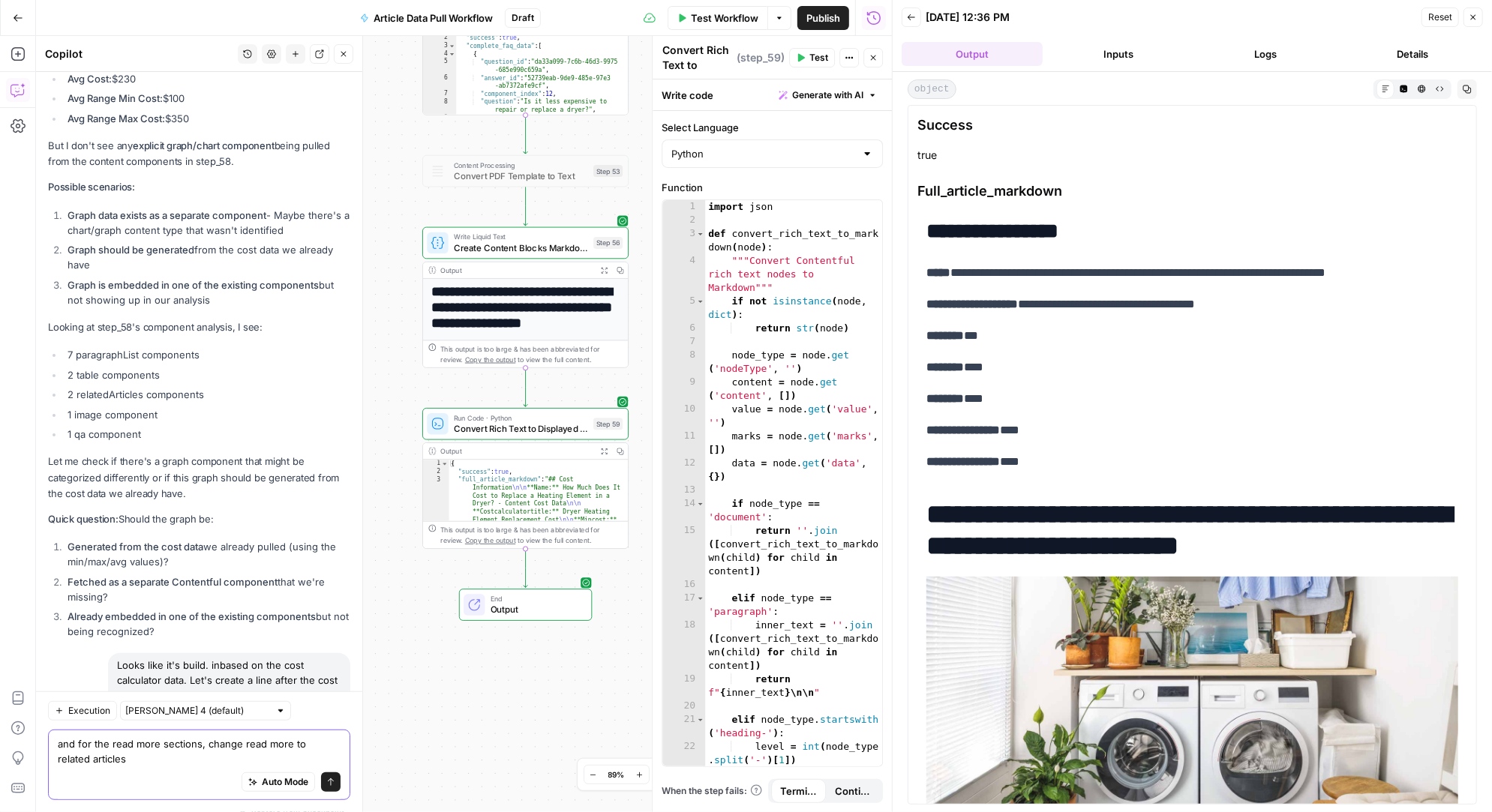
drag, startPoint x: 302, startPoint y: 743, endPoint x: 336, endPoint y: 756, distance: 36.4
click at [336, 756] on textarea "and for the read more sections, change read more to related articles" at bounding box center [199, 751] width 283 height 30
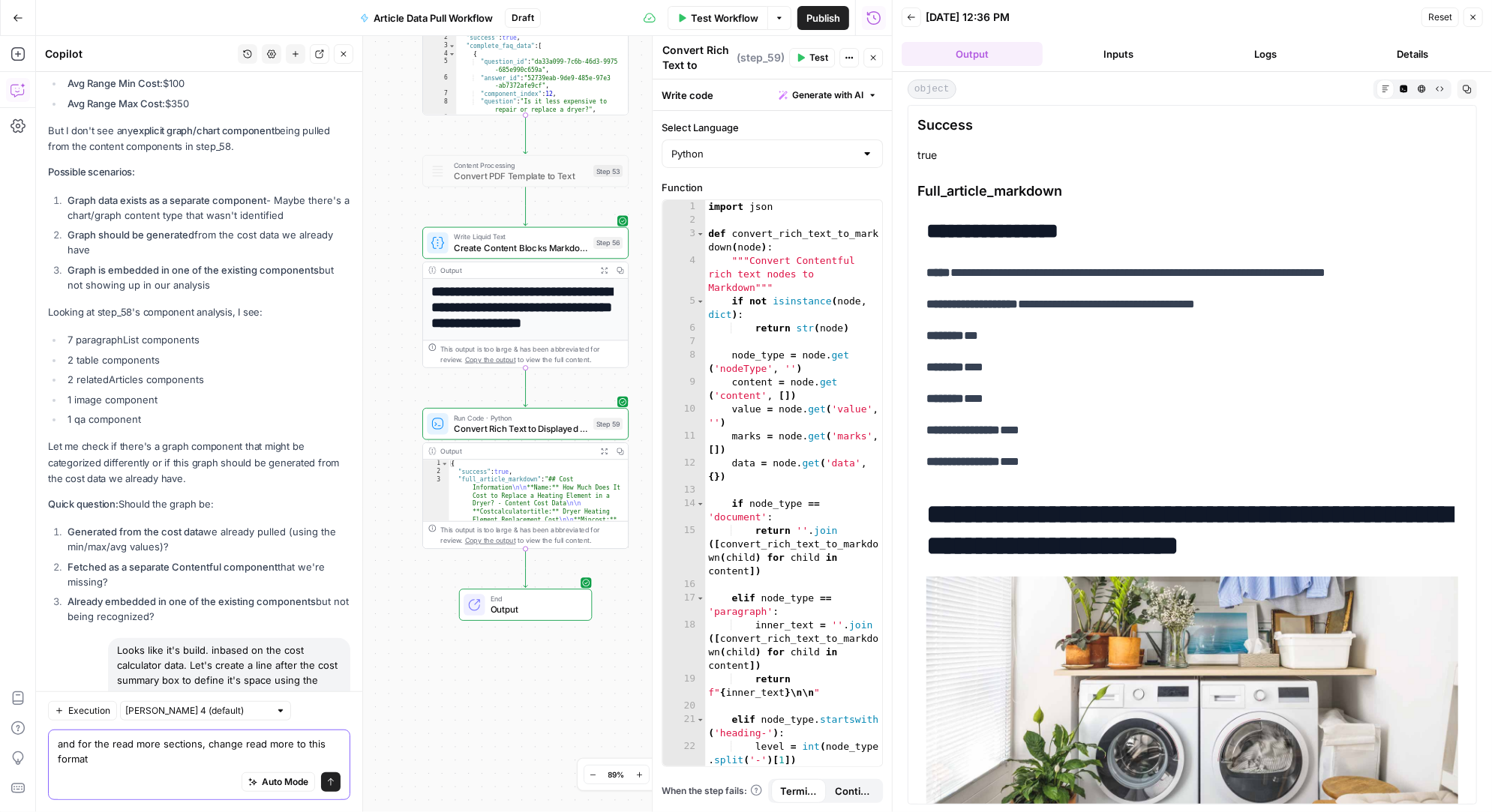
paste textarea "Article Block internal name: Related Articles to Cost to Replace Heating Elemen…"
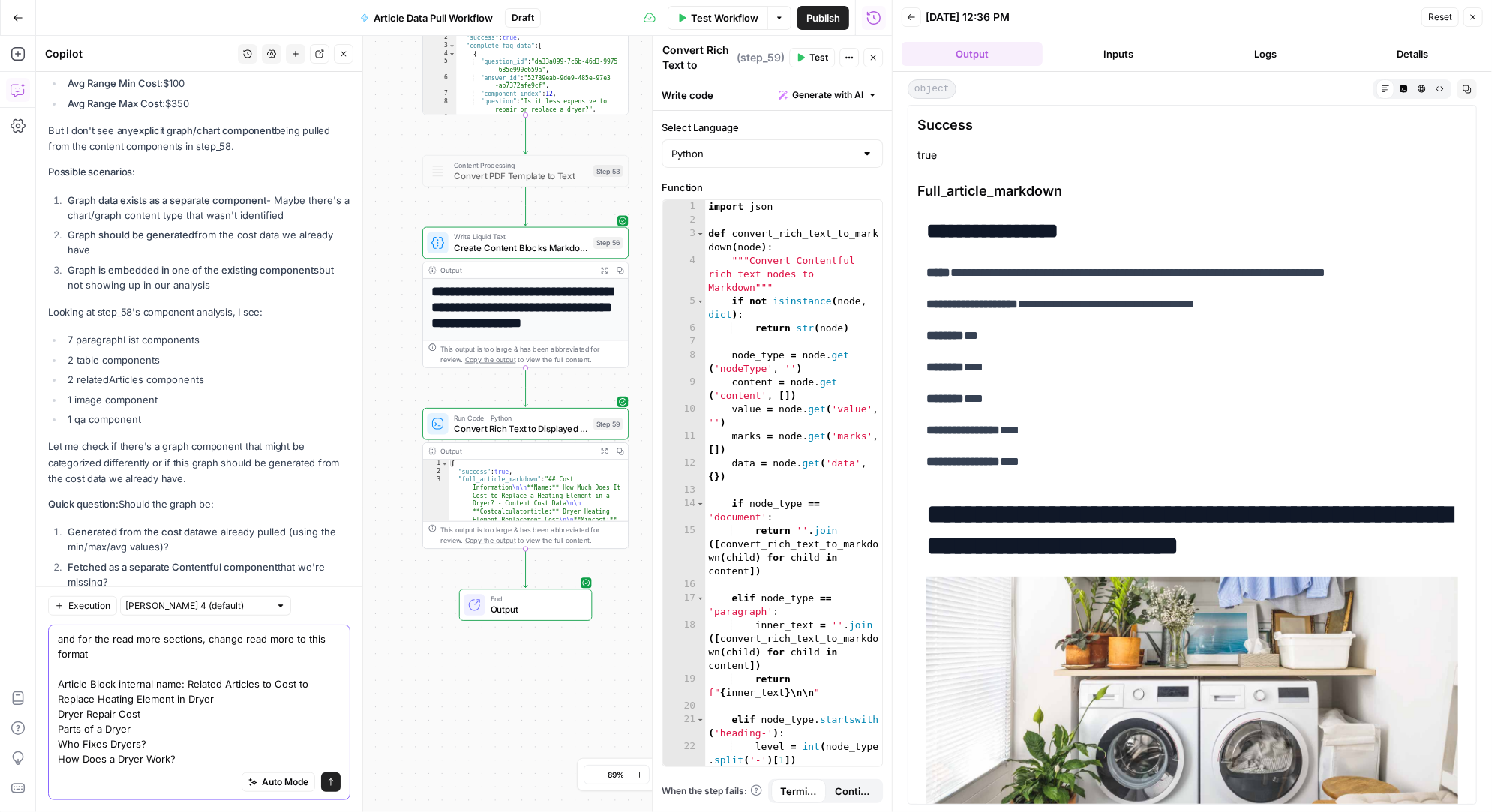
scroll to position [36359, 0]
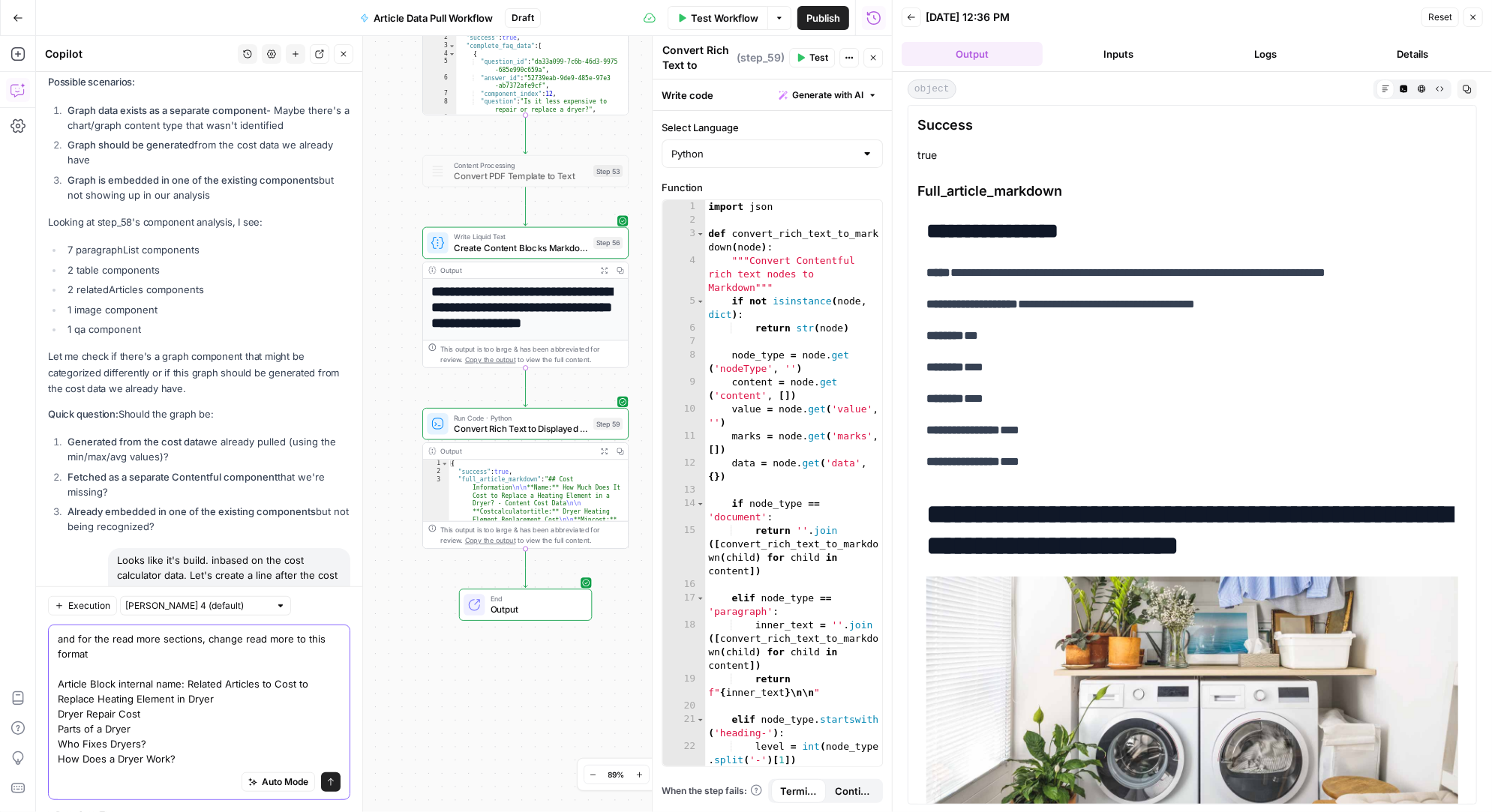
drag, startPoint x: 182, startPoint y: 684, endPoint x: 56, endPoint y: 687, distance: 126.0
click at [56, 687] on div "and for the read more sections, change read more to this format Article Block i…" at bounding box center [199, 712] width 302 height 175
drag, startPoint x: 302, startPoint y: 641, endPoint x: 322, endPoint y: 668, distance: 33.6
click at [323, 668] on textarea "and for the read more sections, change read more to this format Article Block i…" at bounding box center [199, 699] width 283 height 135
drag, startPoint x: 302, startPoint y: 634, endPoint x: 329, endPoint y: 653, distance: 33.0
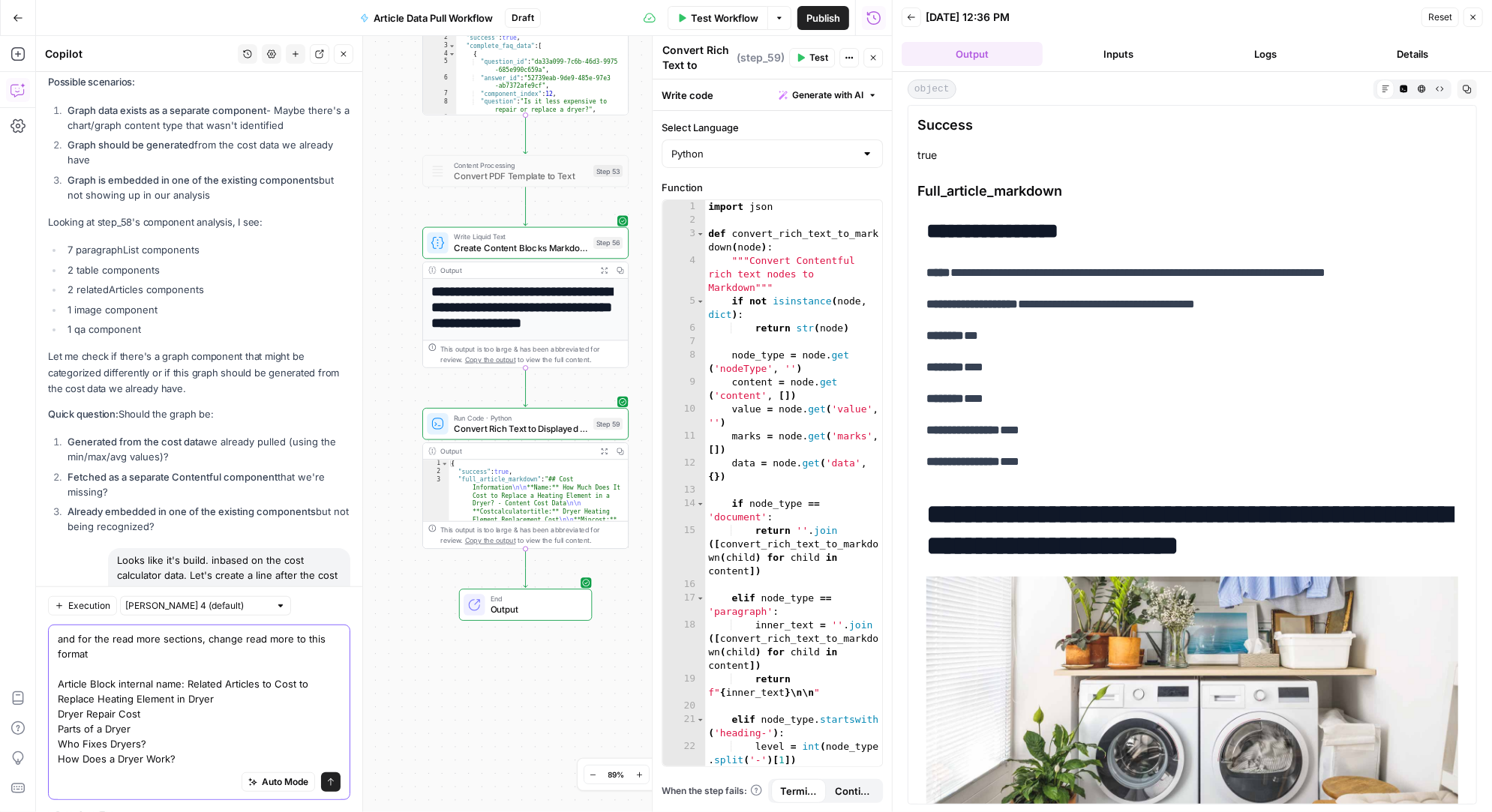
click at [330, 654] on textarea "and for the read more sections, change read more to this format Article Block i…" at bounding box center [199, 699] width 283 height 135
click at [302, 637] on textarea "and for the read more sections, change read more to this format Article Block i…" at bounding box center [199, 699] width 283 height 135
drag, startPoint x: 303, startPoint y: 640, endPoint x: 335, endPoint y: 768, distance: 131.9
click at [335, 768] on div "and for the read more sections, change read more to this format Article Block i…" at bounding box center [199, 712] width 302 height 175
paste textarea "Article Block internal name:"
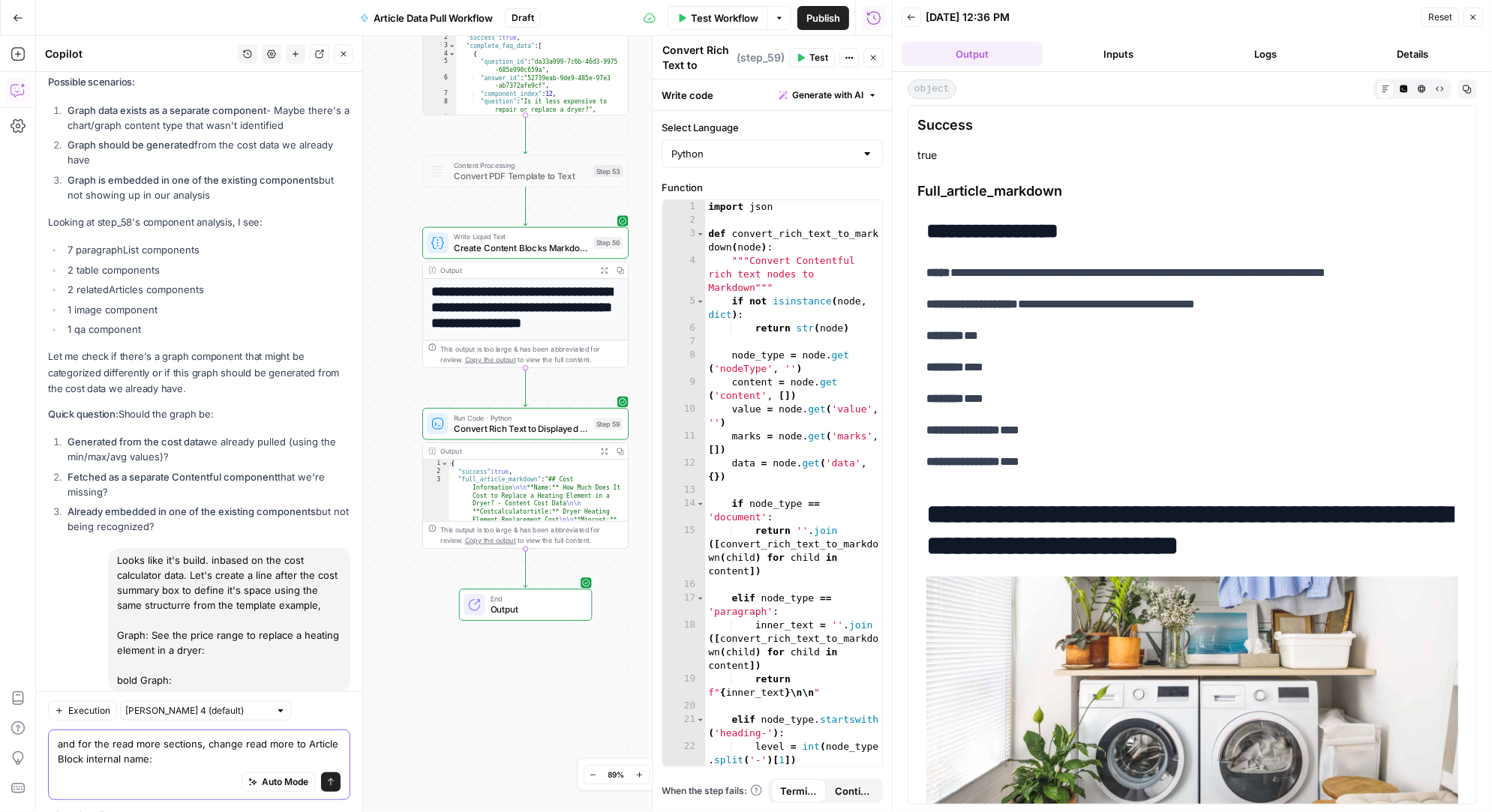
scroll to position [36254, 0]
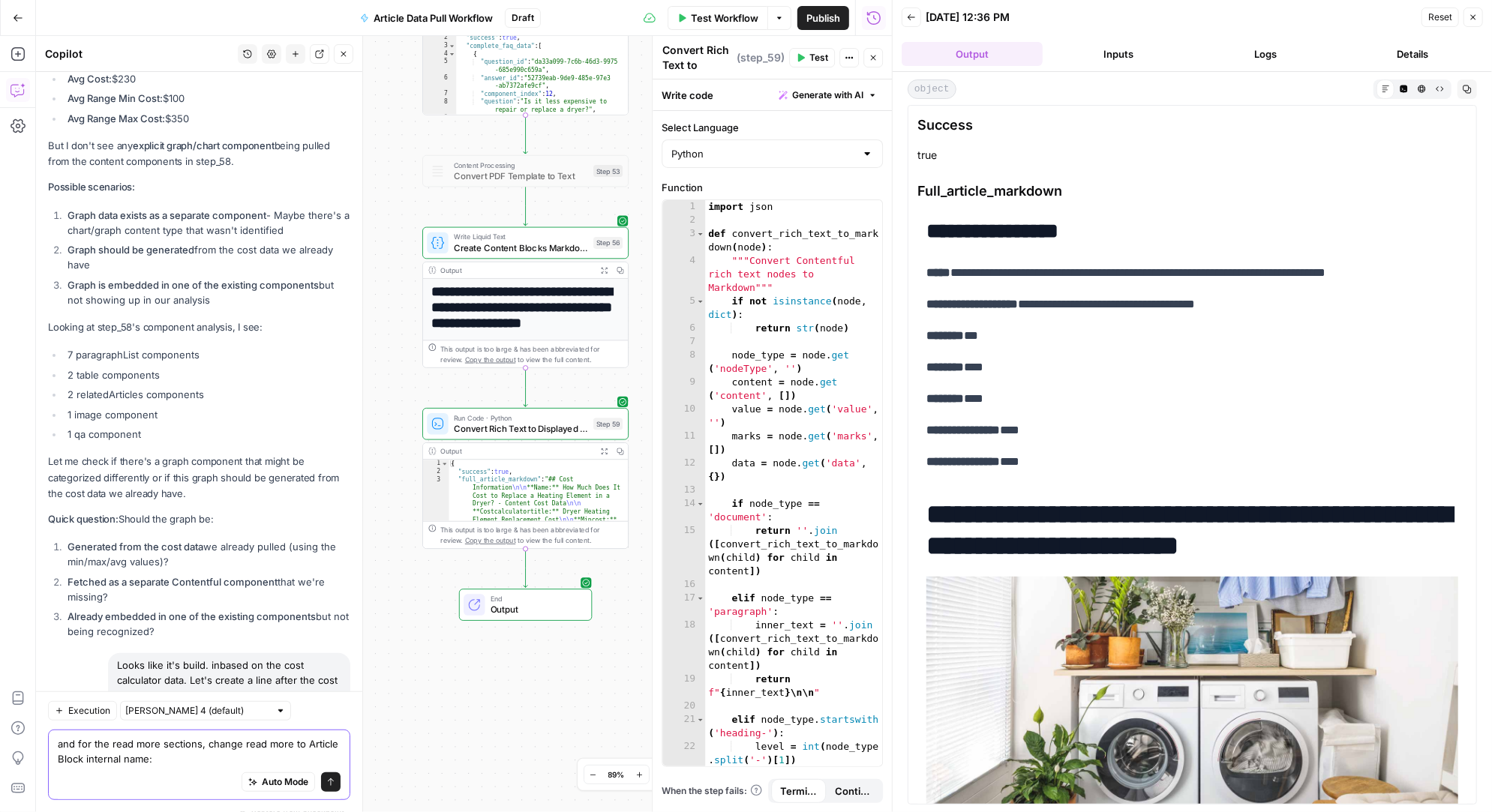
click at [302, 743] on textarea "and for the read more sections, change read more to Article Block internal name:" at bounding box center [199, 751] width 283 height 30
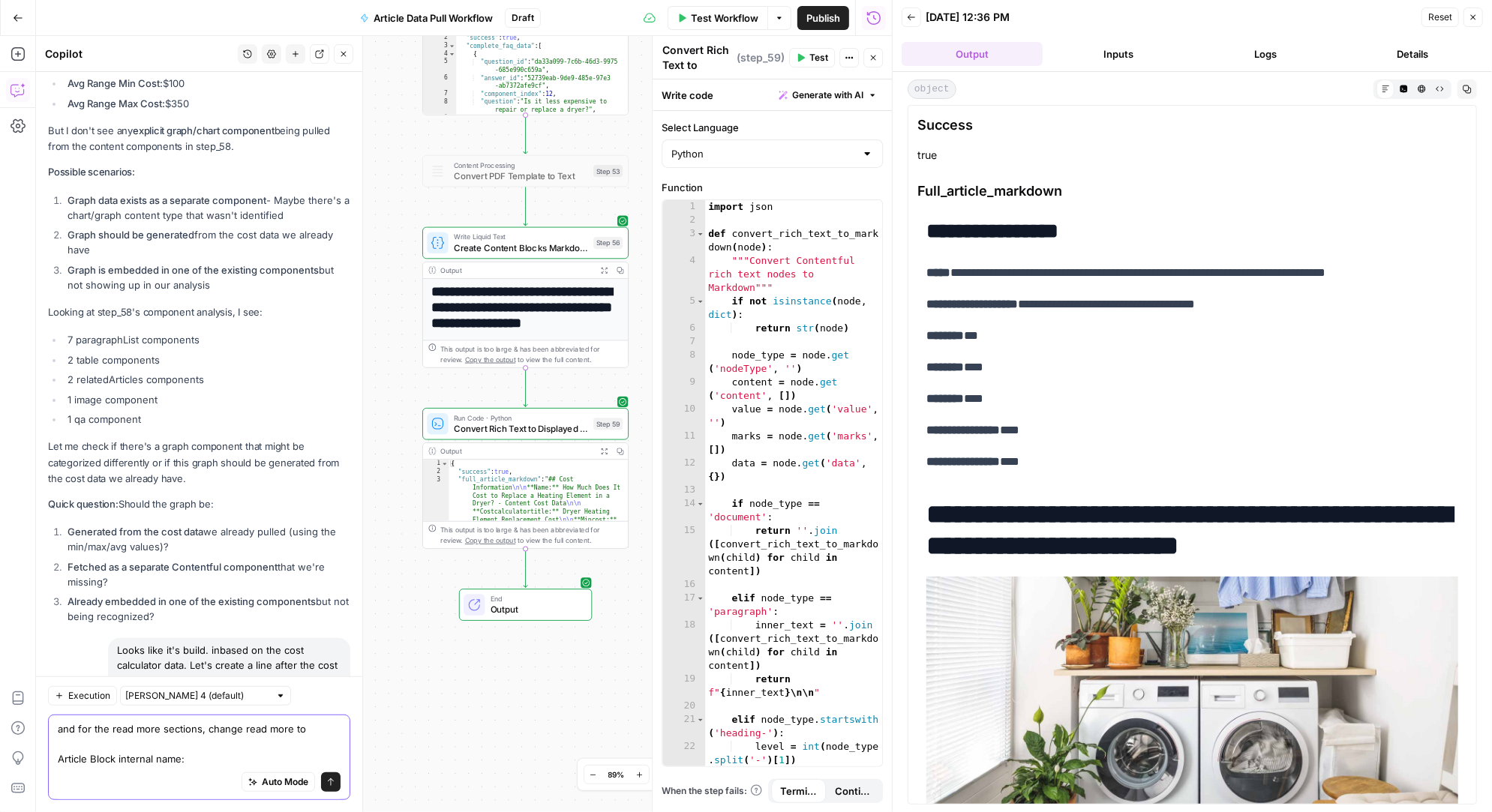
click at [292, 730] on textarea "and for the read more sections, change read more to Article Block internal name:" at bounding box center [199, 744] width 283 height 45
click at [223, 761] on textarea "and for the read more sections, change read more to Article Block internal name:" at bounding box center [199, 744] width 283 height 45
click at [111, 778] on div "Auto Mode Send" at bounding box center [199, 782] width 283 height 33
click at [303, 759] on textarea "and for the read more sections, change read more to Article Block internal name…" at bounding box center [199, 744] width 283 height 45
click at [239, 758] on textarea "and for the read more sections, change read more to Article Block internal name…" at bounding box center [199, 744] width 283 height 45
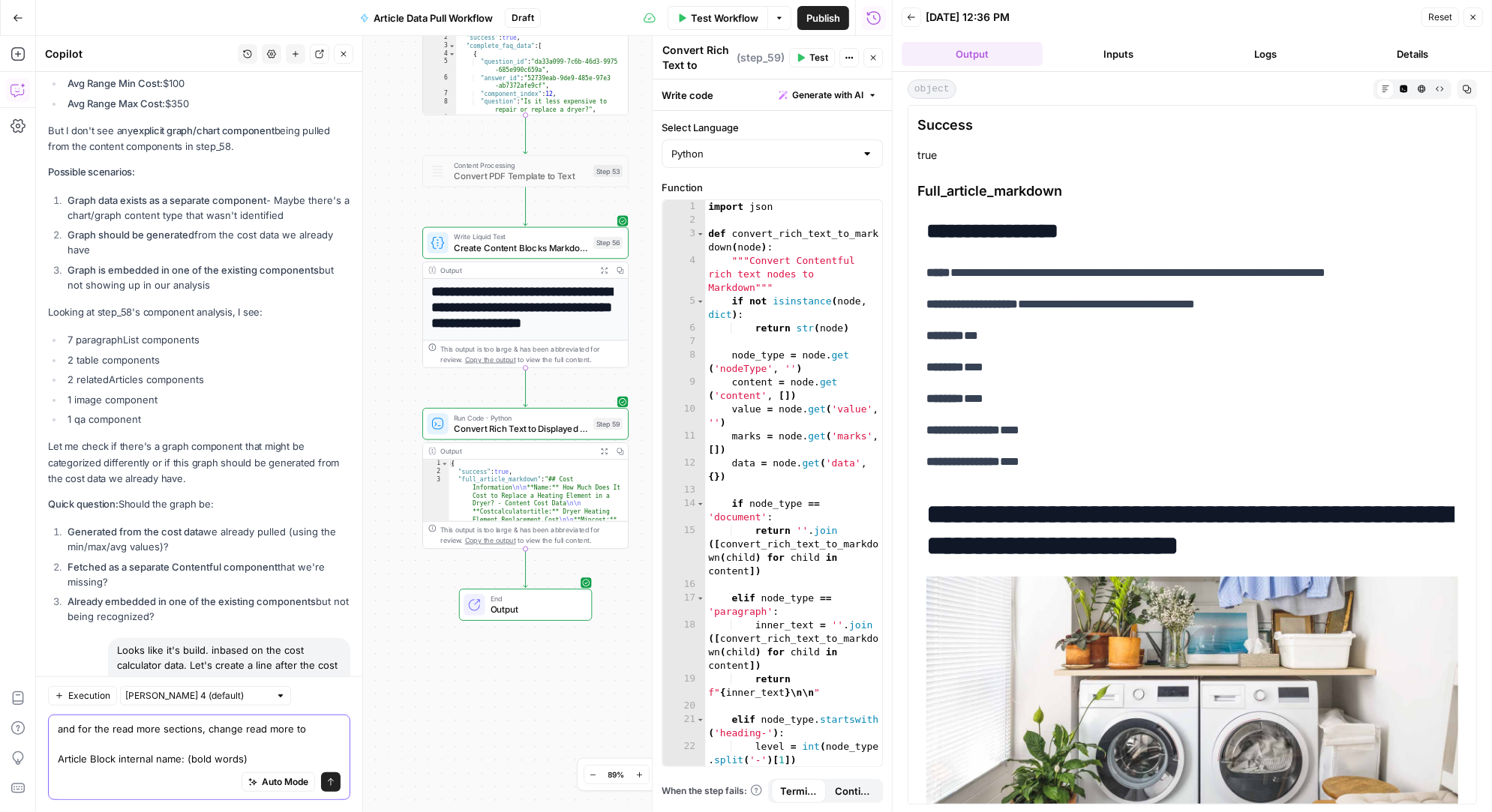
drag, startPoint x: 265, startPoint y: 763, endPoint x: 186, endPoint y: 760, distance: 79.1
click at [186, 760] on textarea "and for the read more sections, change read more to Article Block internal name…" at bounding box center [199, 744] width 283 height 45
click at [269, 757] on textarea "and for the read more sections, change read more to Article Block internal name…" at bounding box center [199, 744] width 283 height 45
type textarea "and for the read more sections, change read more to Article Block internal name…"
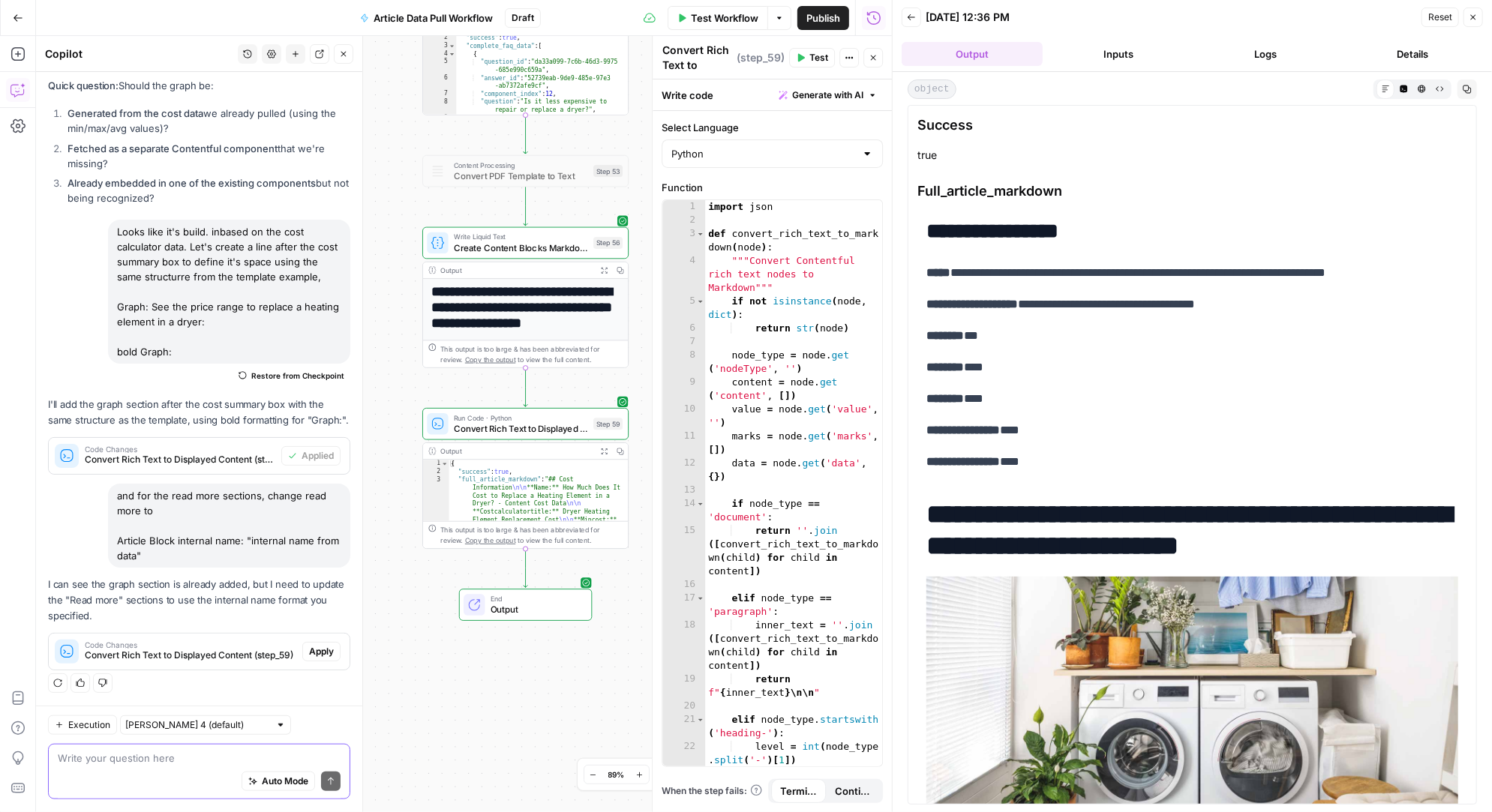
scroll to position [36435, 0]
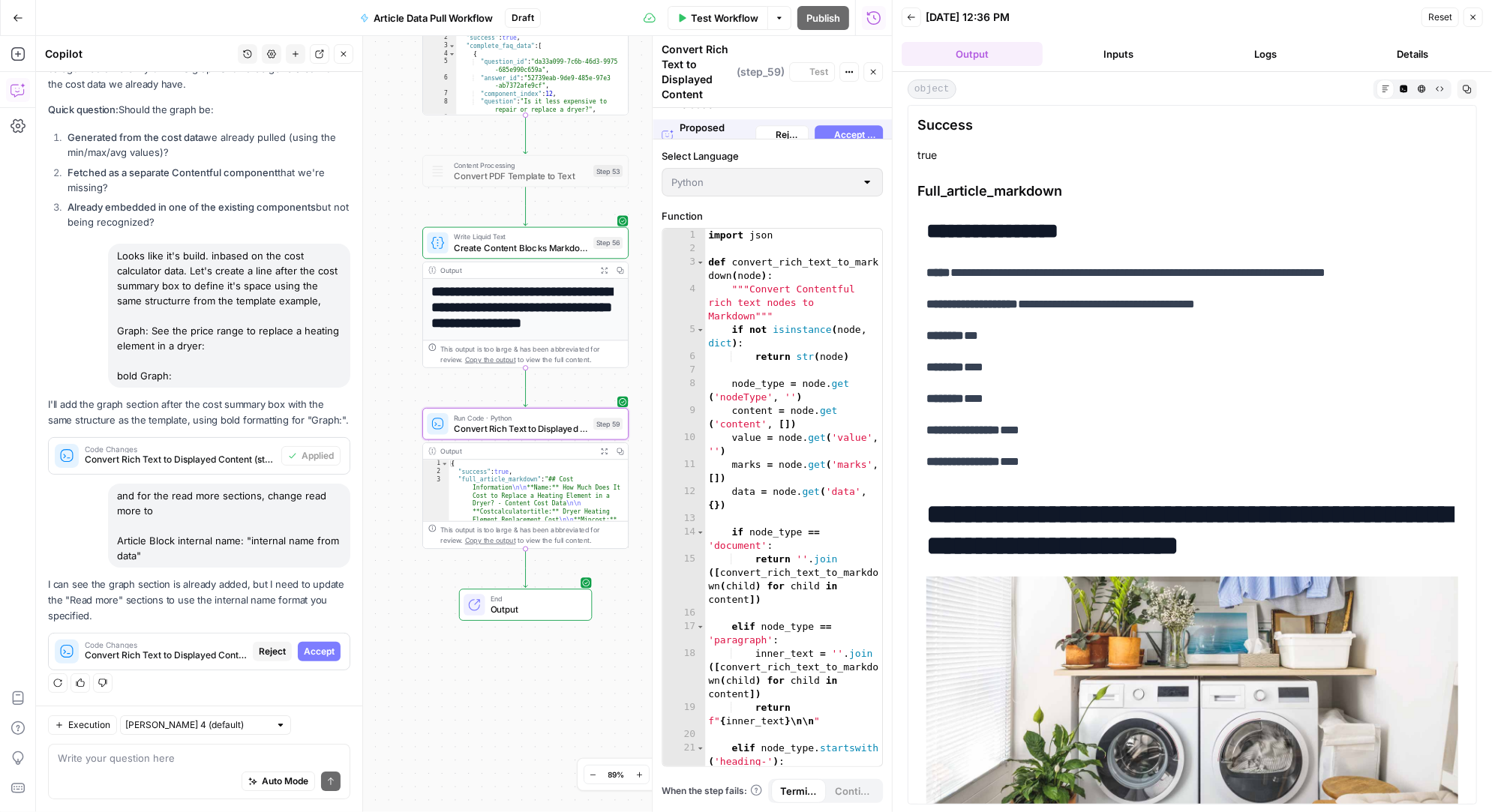
scroll to position [35091, 0]
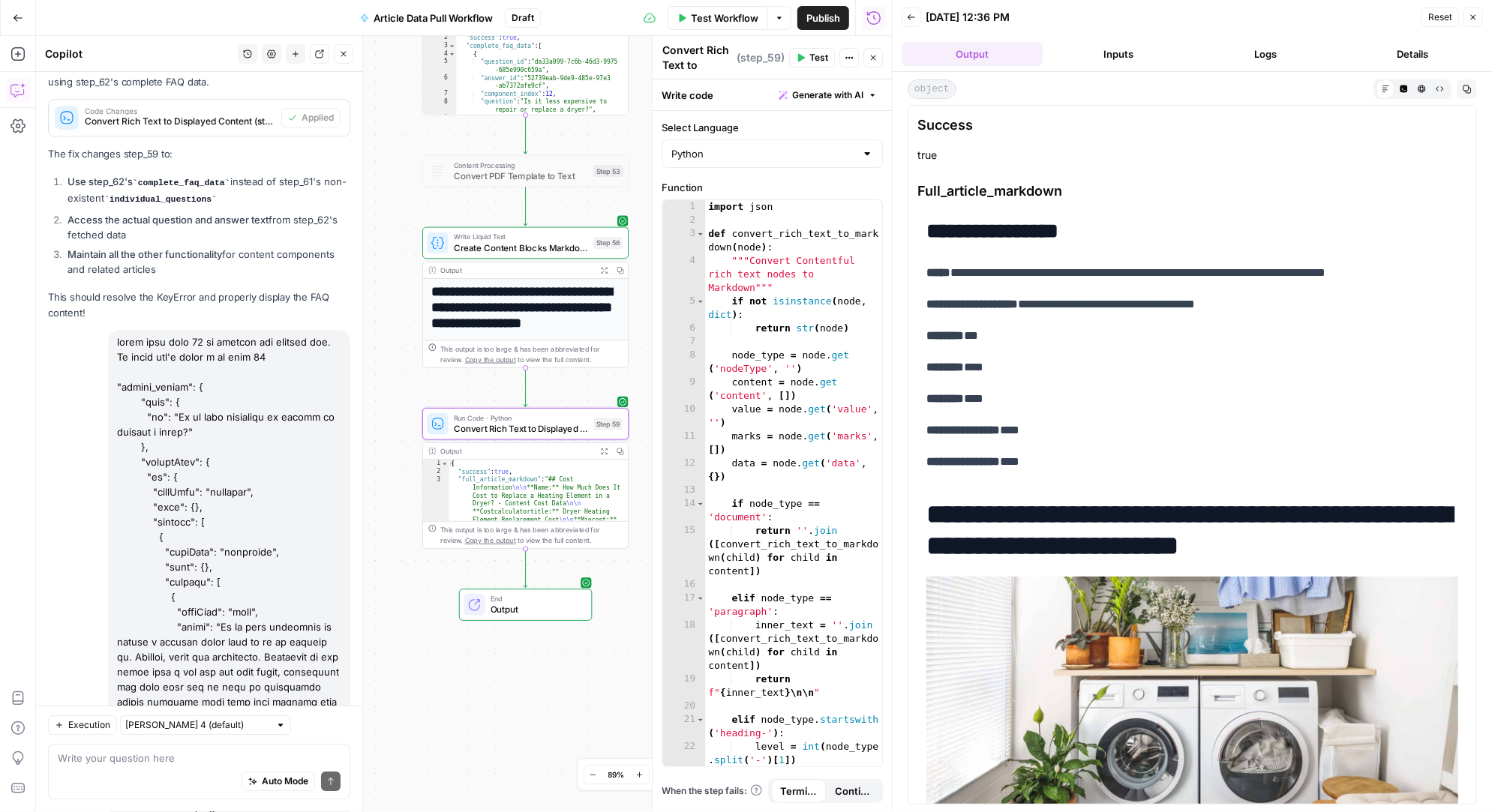
scroll to position [36459, 0]
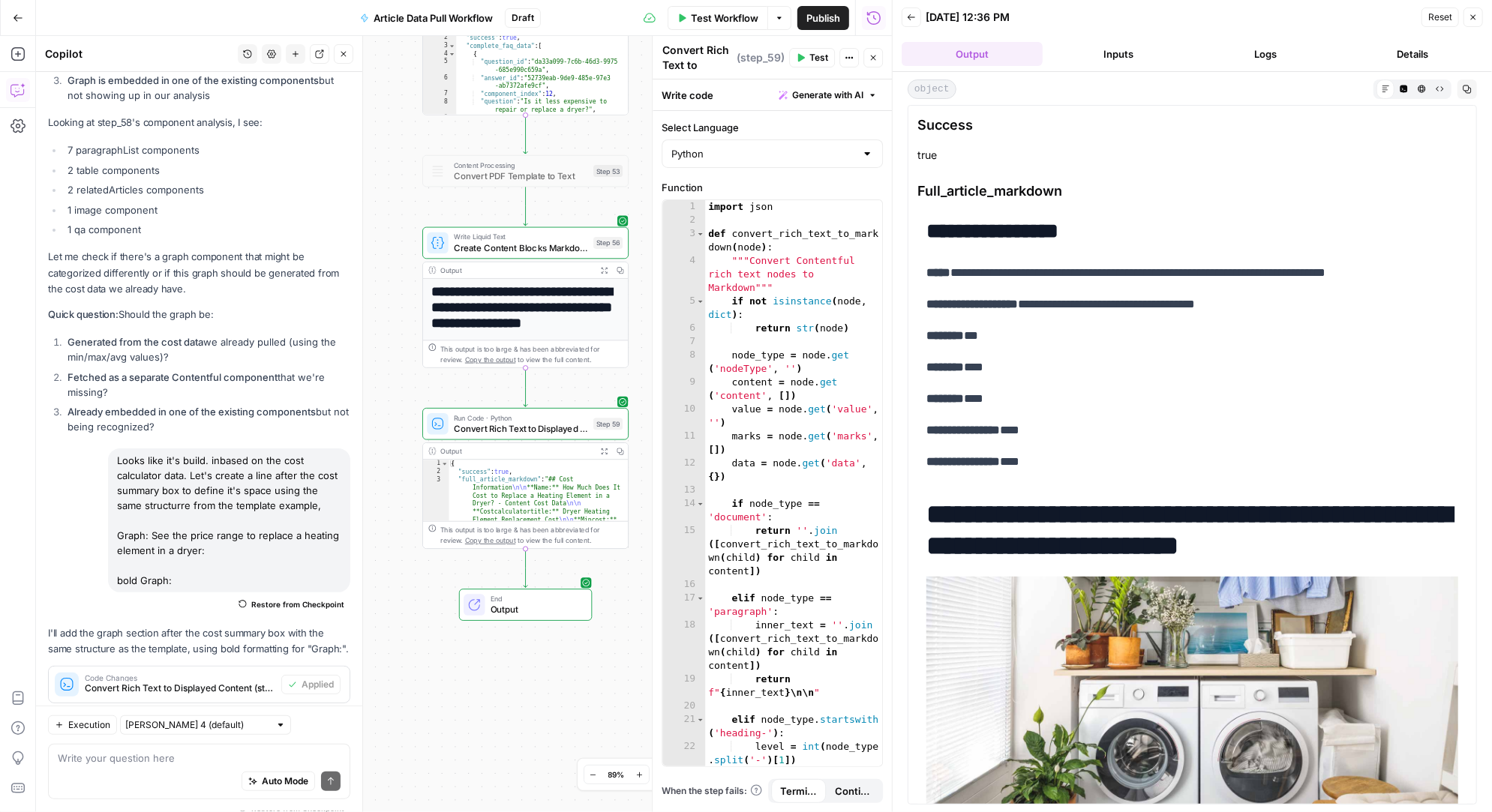
click at [812, 58] on span "Test" at bounding box center [818, 57] width 19 height 13
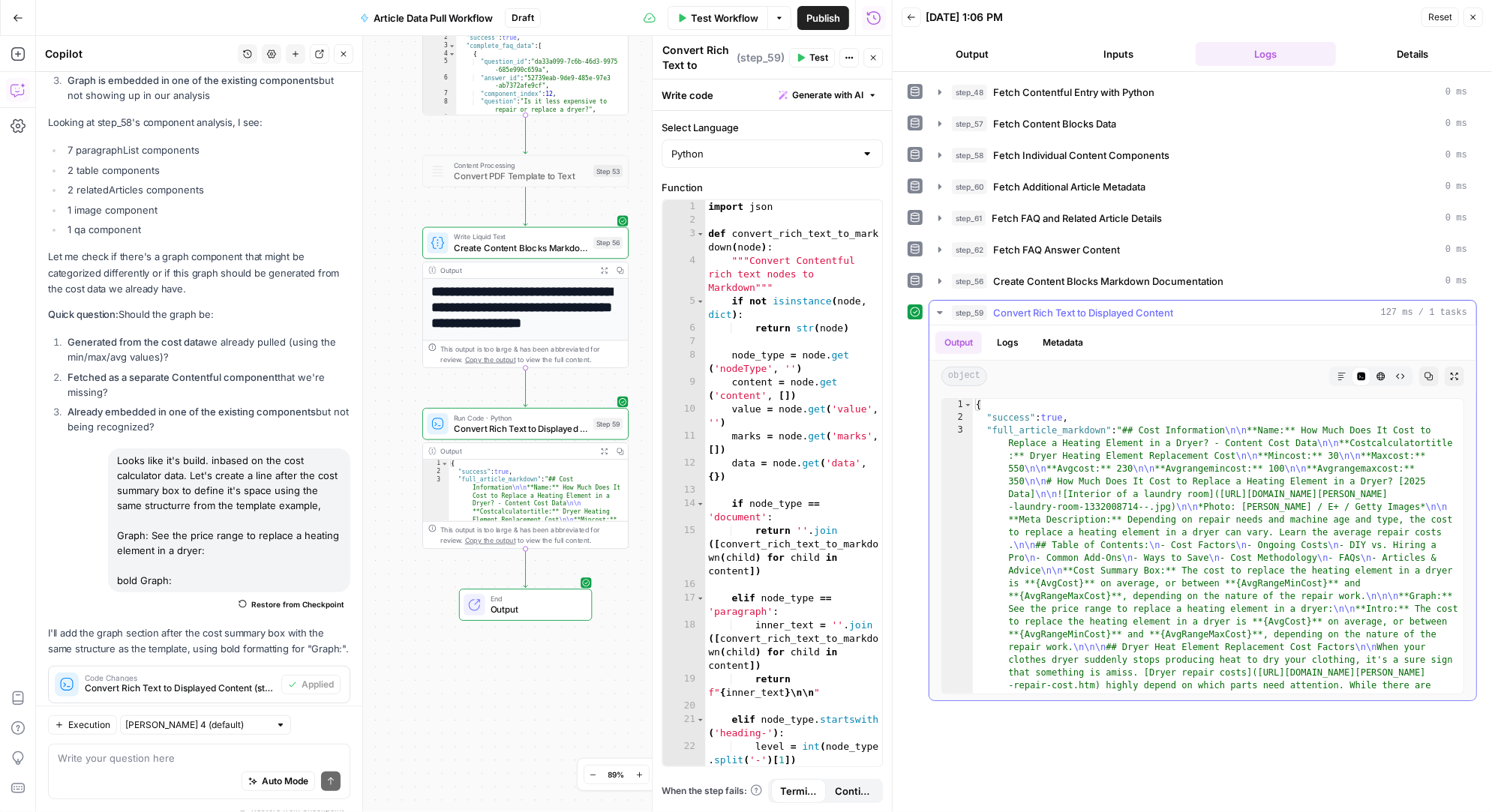
click at [1342, 373] on icon "button" at bounding box center [1342, 376] width 7 height 7
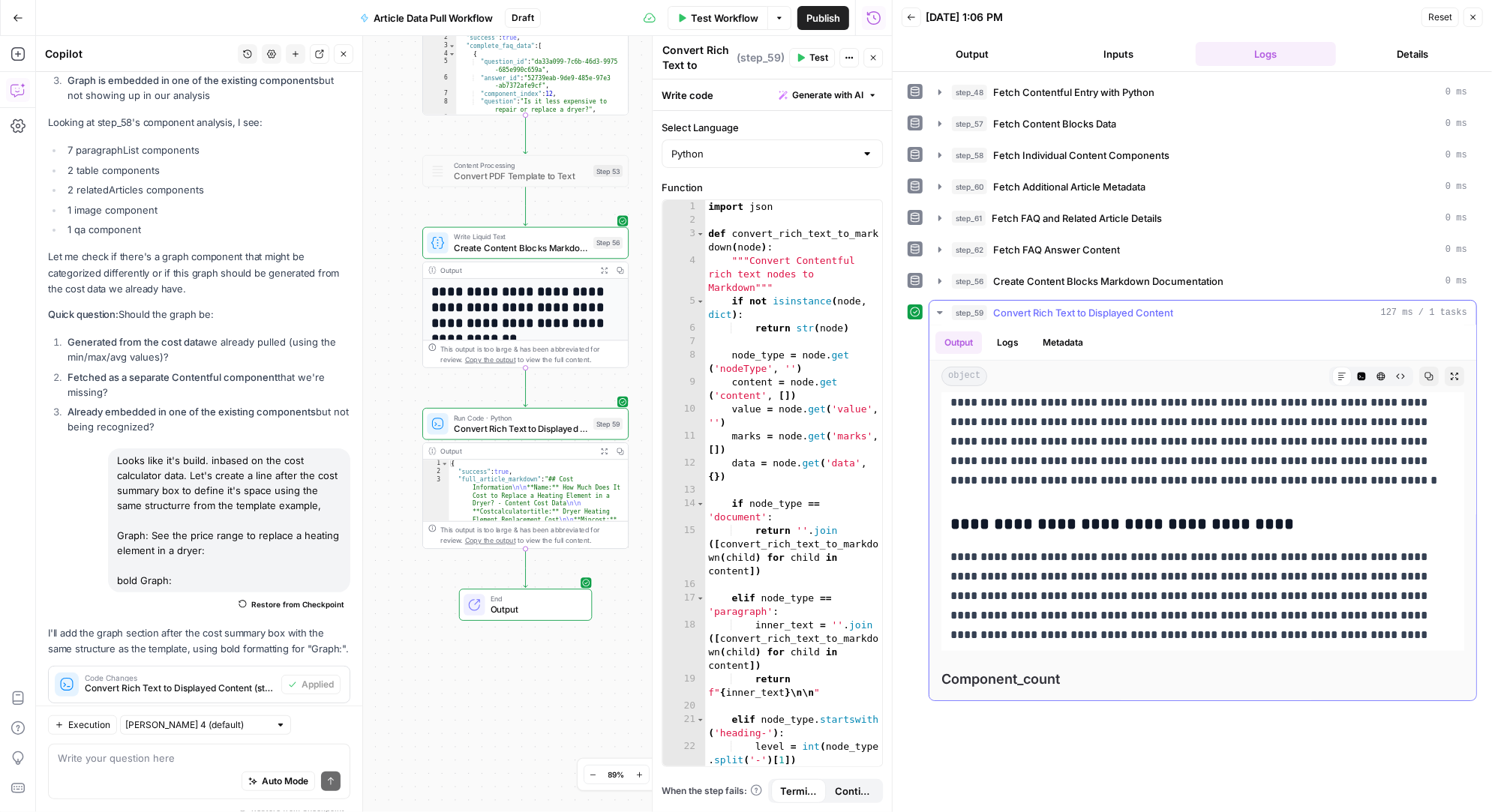
scroll to position [4978, 0]
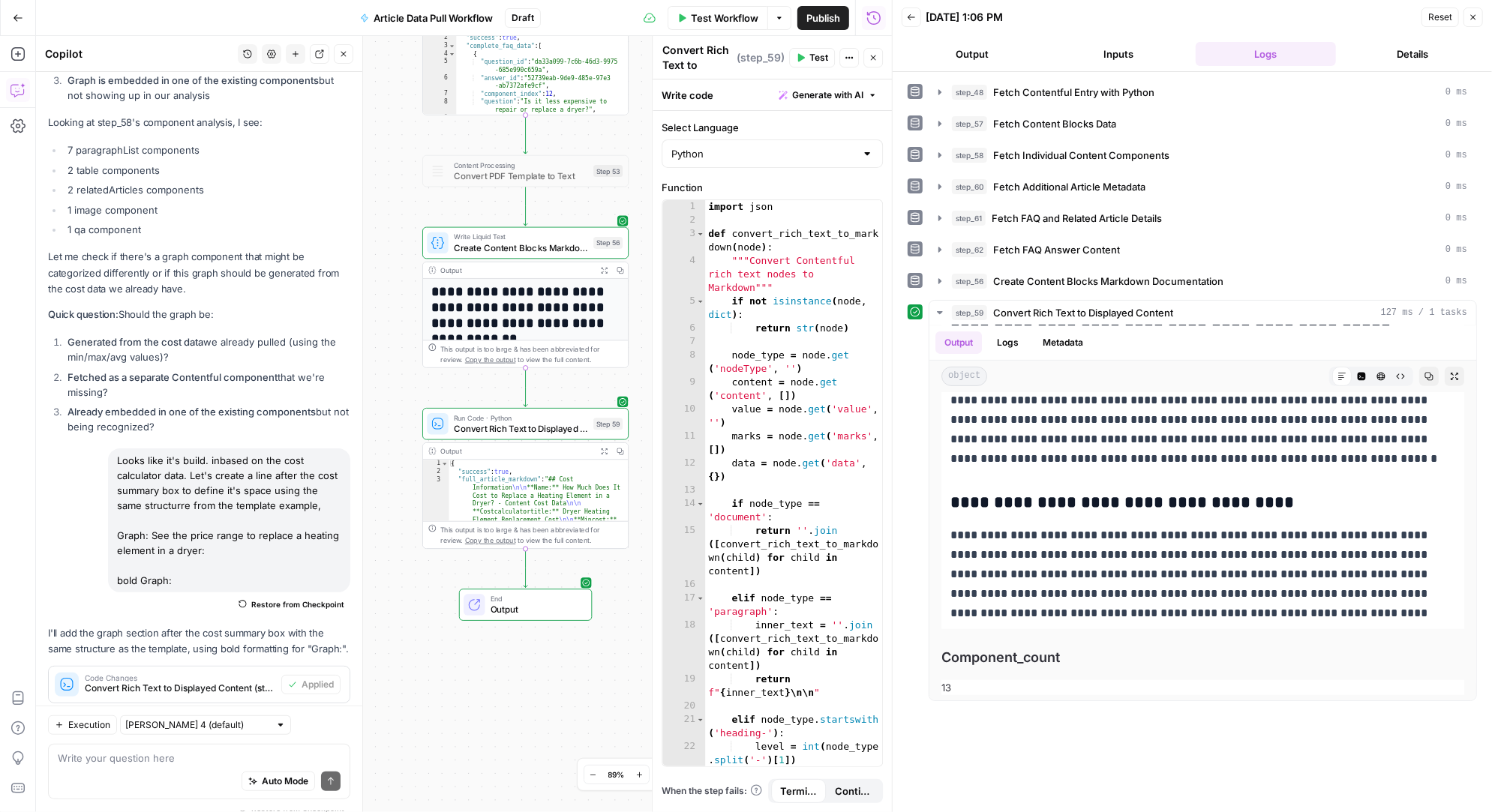
click at [140, 766] on div "Auto Mode Send" at bounding box center [199, 782] width 283 height 33
type textarea "looks like the related articles element just drop instead of making the update"
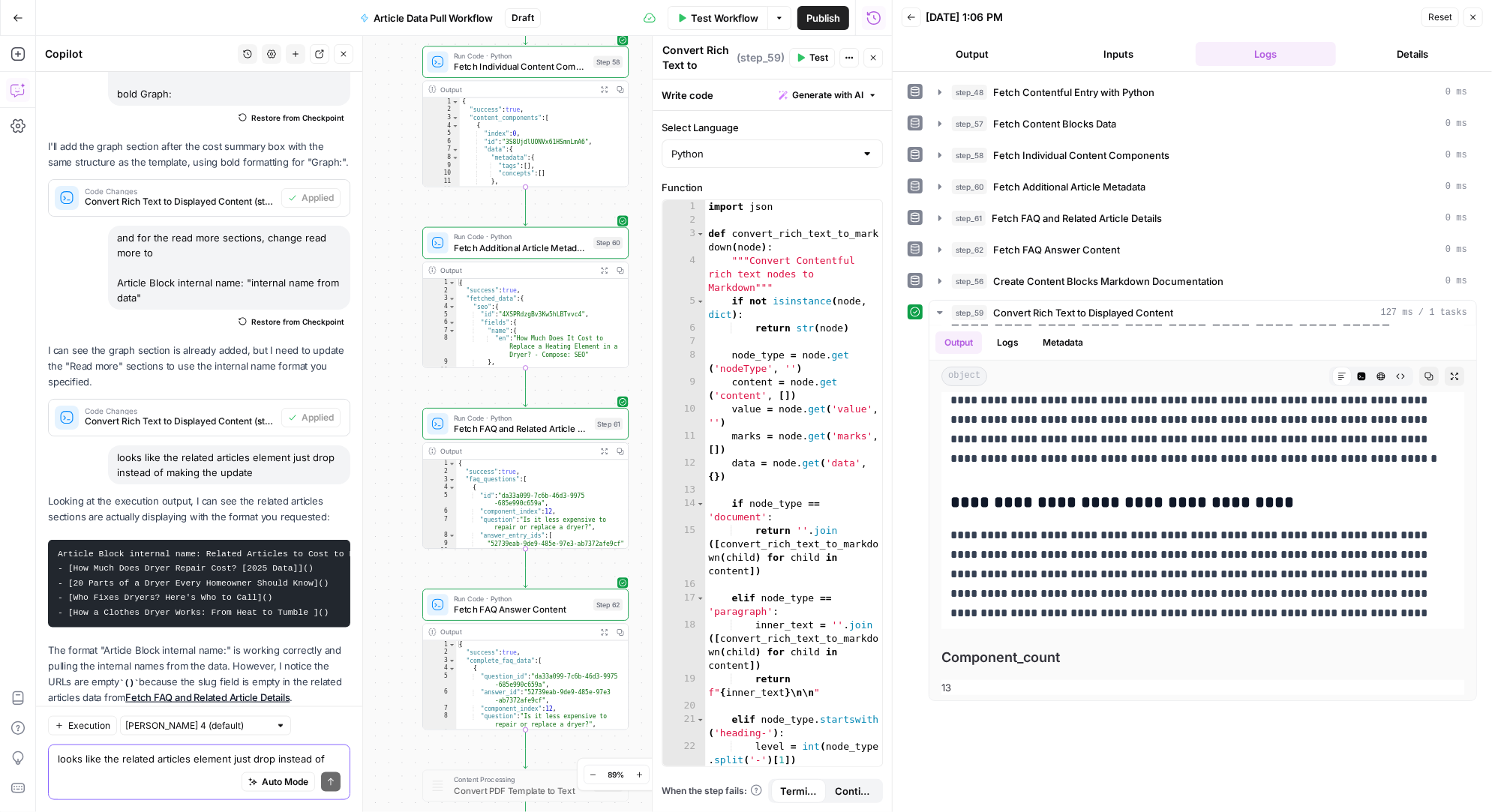
click at [152, 755] on textarea "looks like the related articles element just drop instead of making the update" at bounding box center [199, 759] width 283 height 15
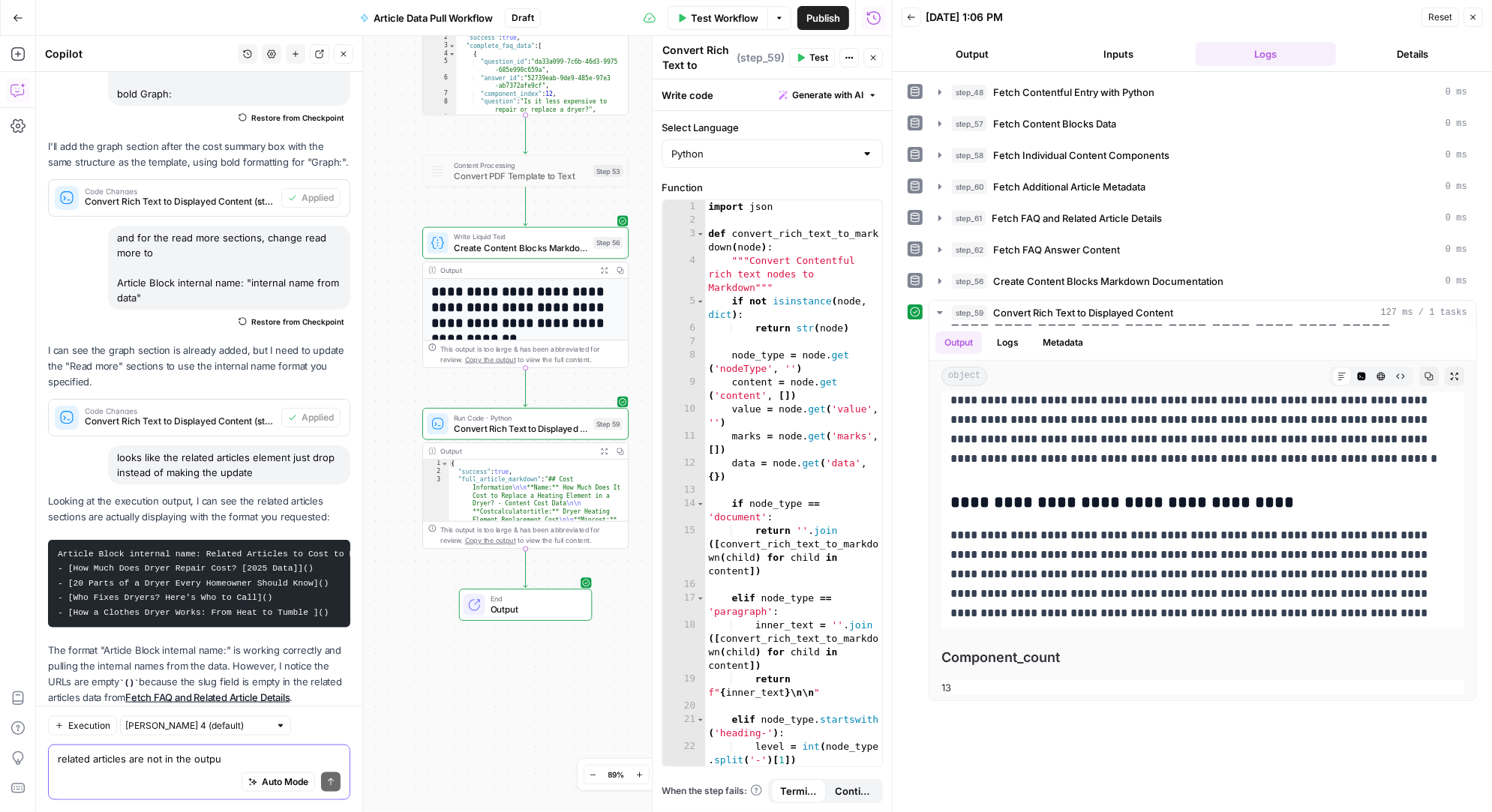
type textarea "related articles are not in the output"
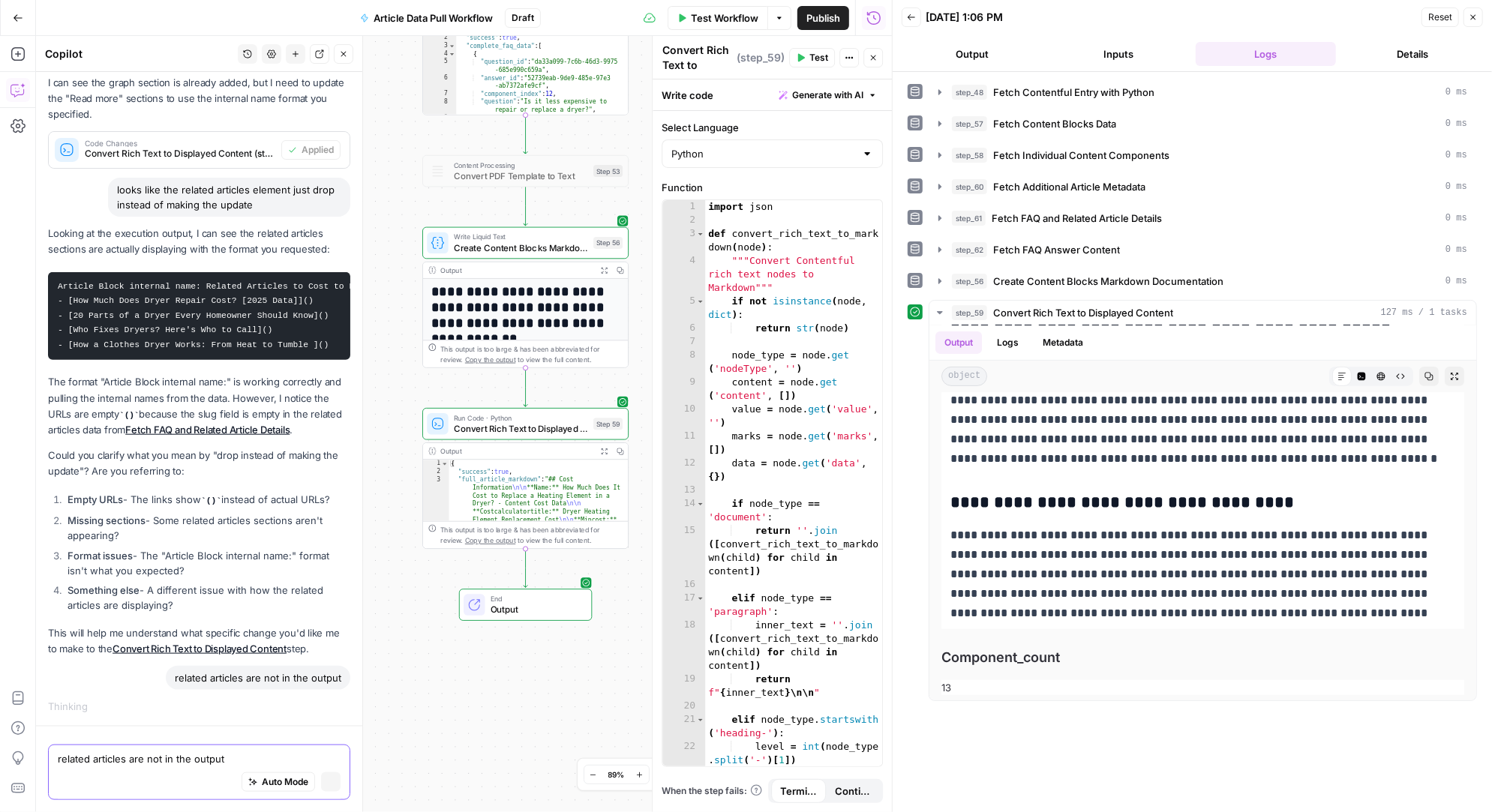
scroll to position [37549, 0]
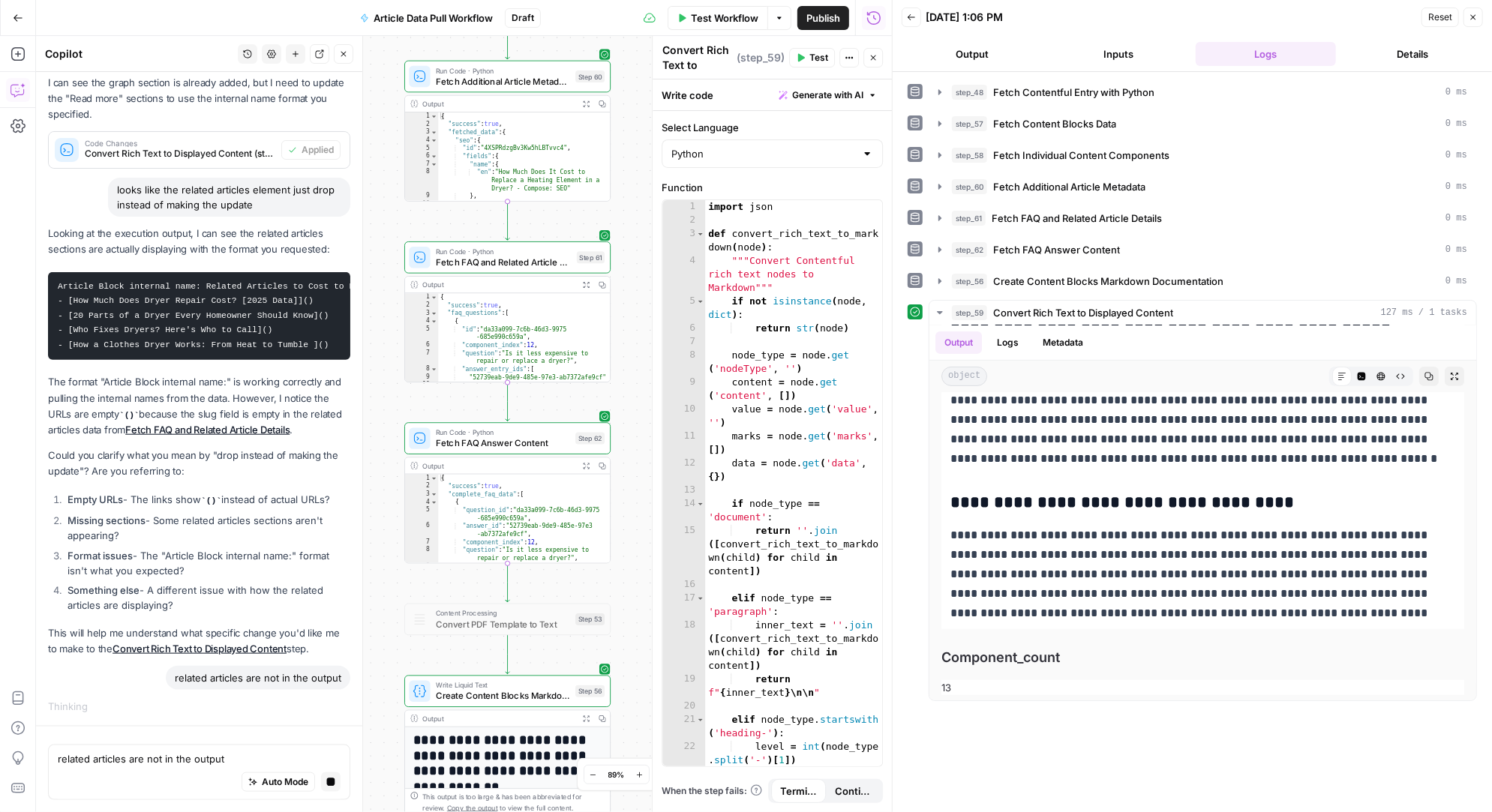
drag, startPoint x: 389, startPoint y: 561, endPoint x: 371, endPoint y: 384, distance: 177.9
click at [371, 384] on div "Workflow Set Inputs Inputs Run Code · Python Fetch Contentful Entry with Python…" at bounding box center [463, 424] width 856 height 776
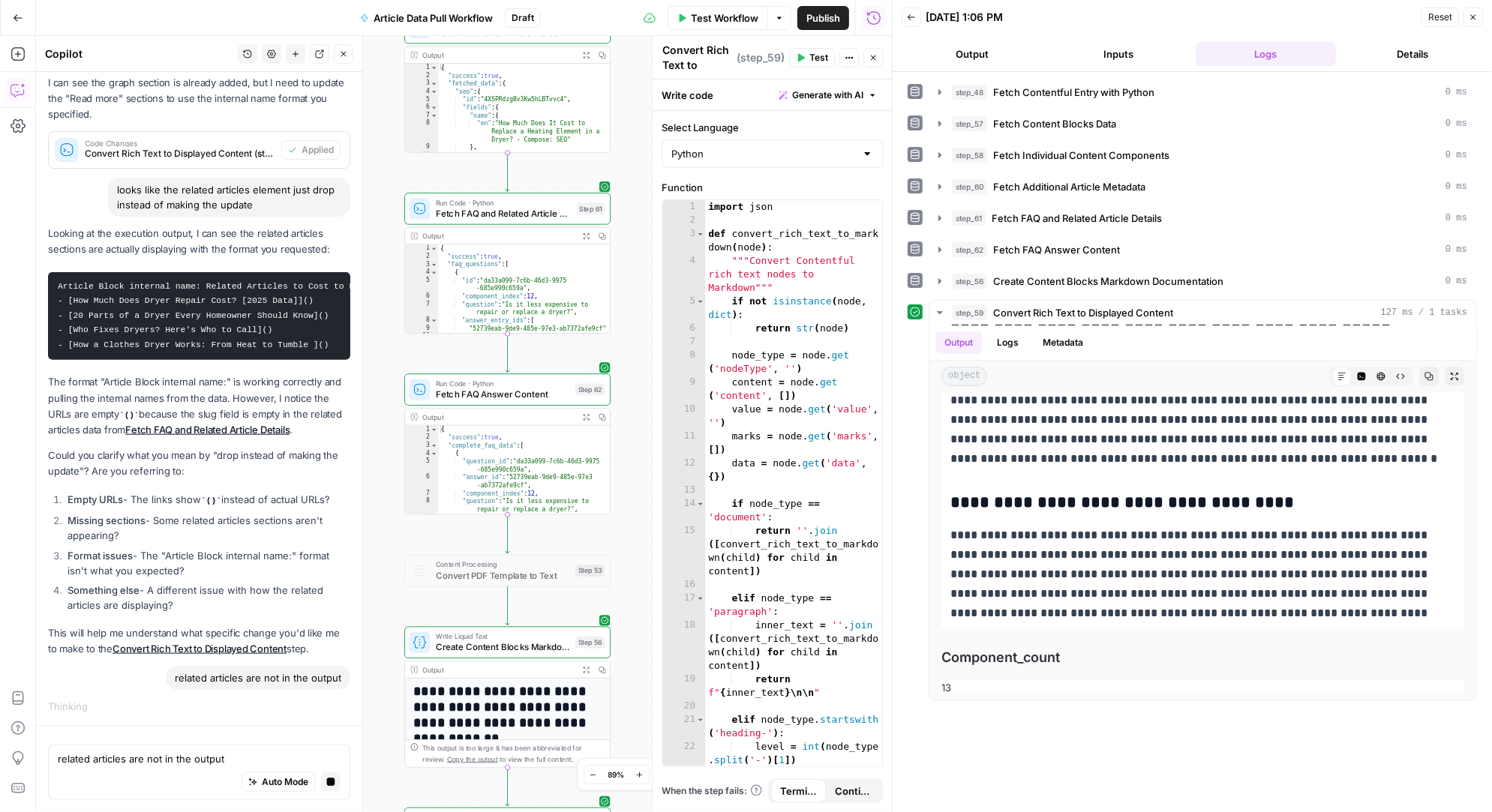
drag, startPoint x: 378, startPoint y: 493, endPoint x: 378, endPoint y: 451, distance: 42.0
click at [378, 452] on div "Workflow Set Inputs Inputs Run Code · Python Fetch Contentful Entry with Python…" at bounding box center [463, 424] width 856 height 776
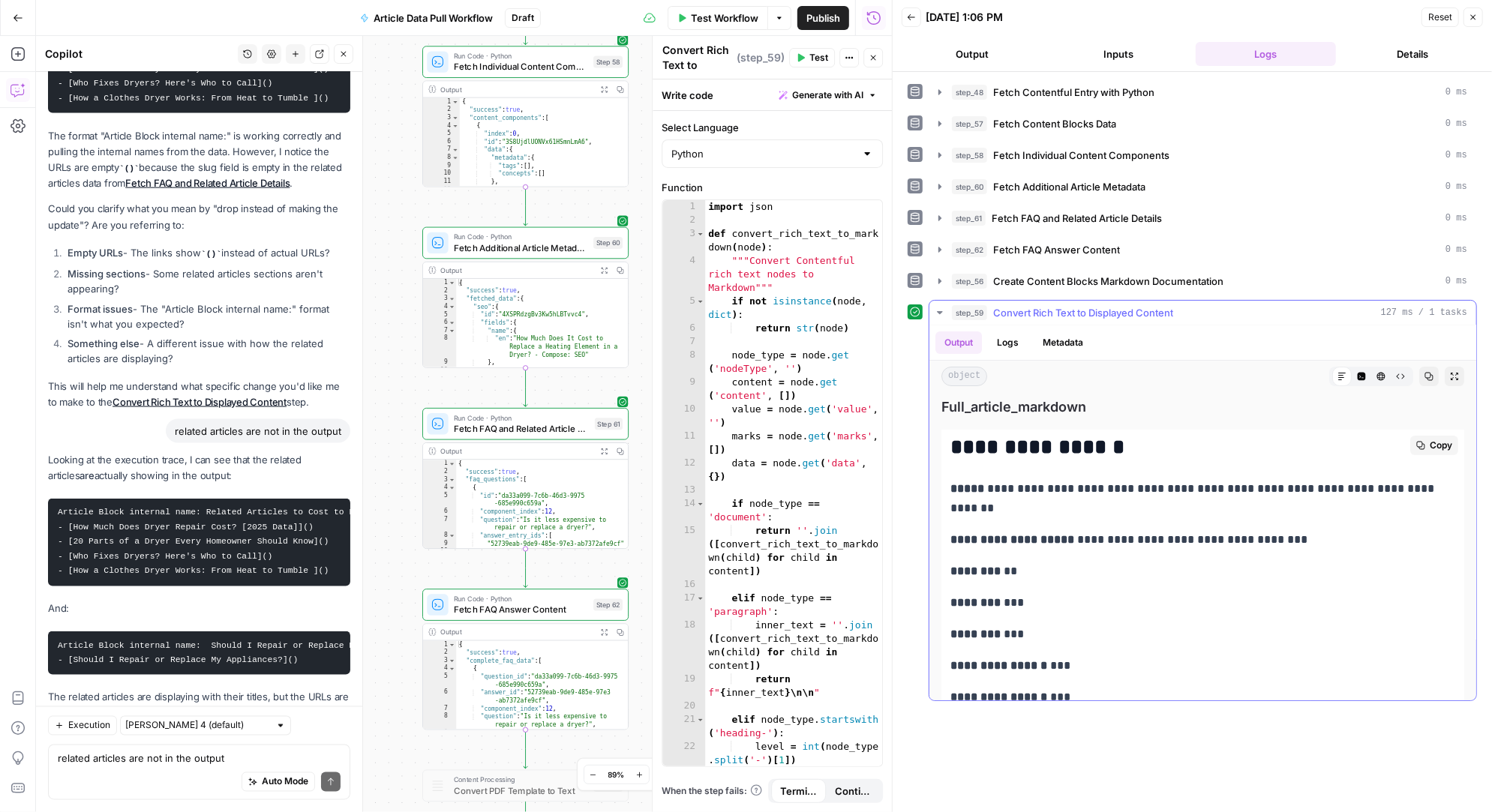
scroll to position [0, 0]
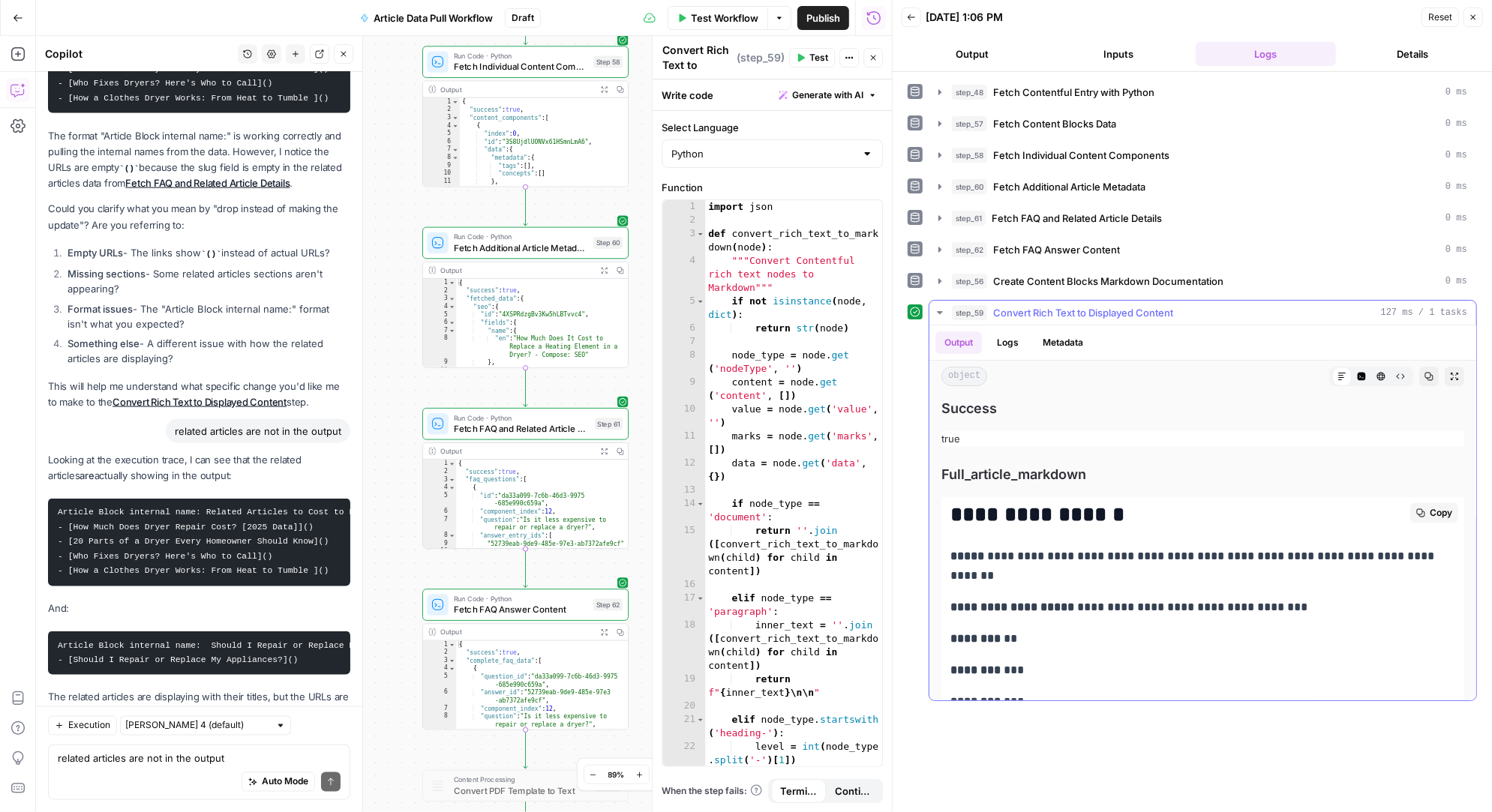
click at [1440, 507] on span "Copy" at bounding box center [1440, 513] width 22 height 13
click at [139, 760] on textarea "related articles are not in the output" at bounding box center [199, 759] width 283 height 15
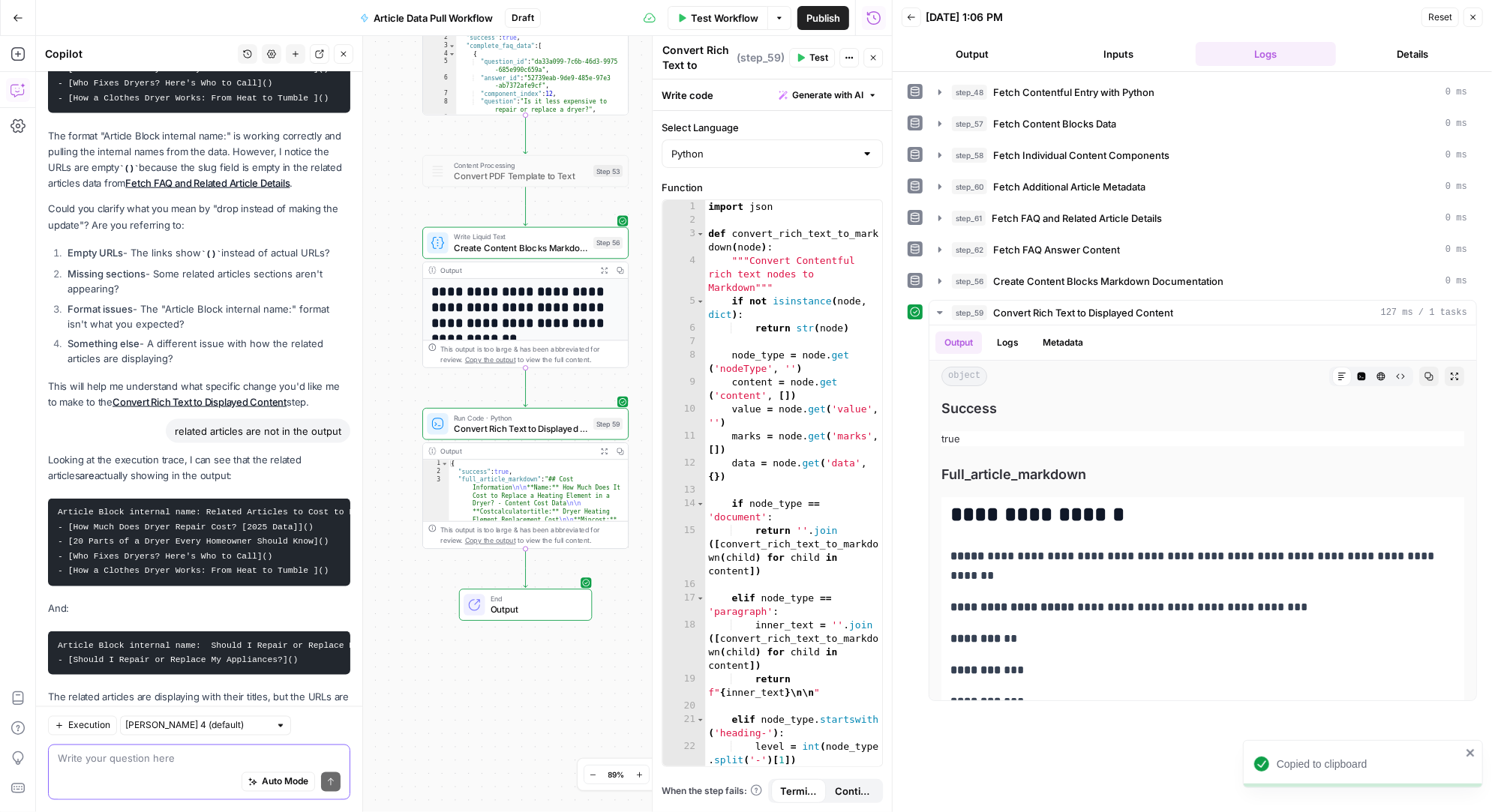
paste textarea "## Cost Information **Name:** How Much Does It Cost to Replace a Heating Elemen…"
type textarea "## Cost Information **Name:** How Much Does It Cost to Replace a Heating Elemen…"
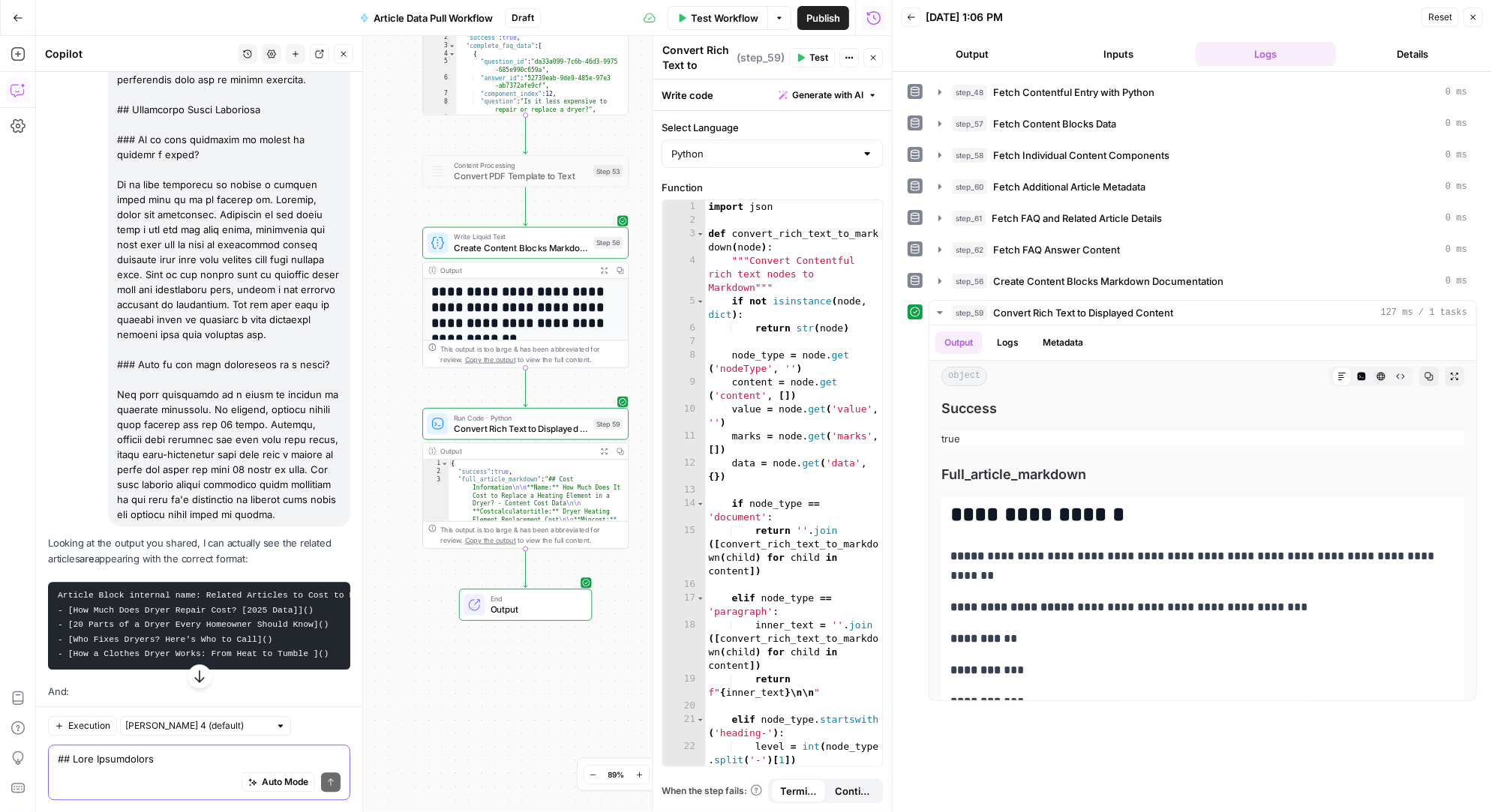
scroll to position [43225, 0]
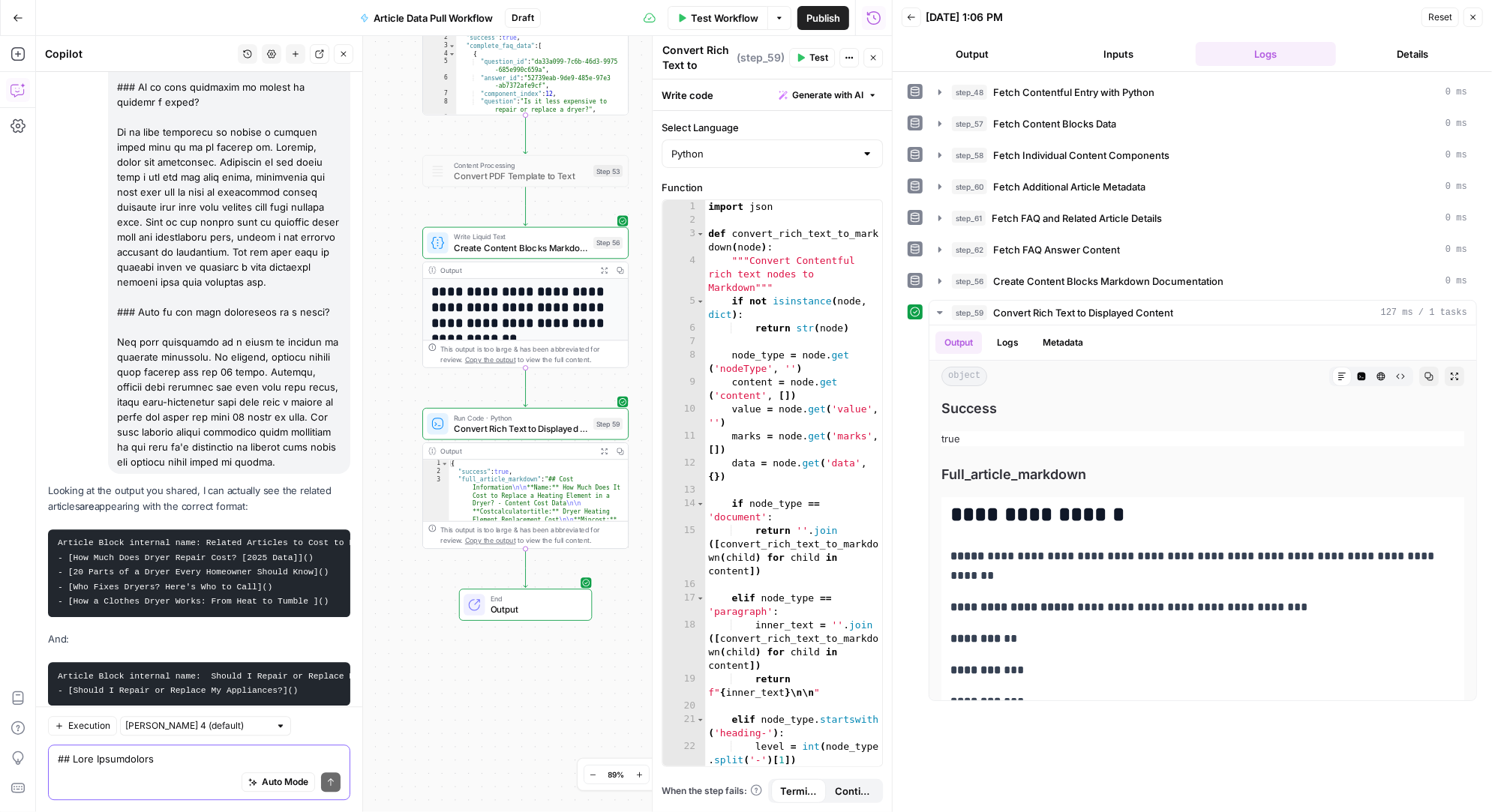
click at [111, 760] on textarea at bounding box center [199, 759] width 283 height 15
type textarea "Look again you are wrong"
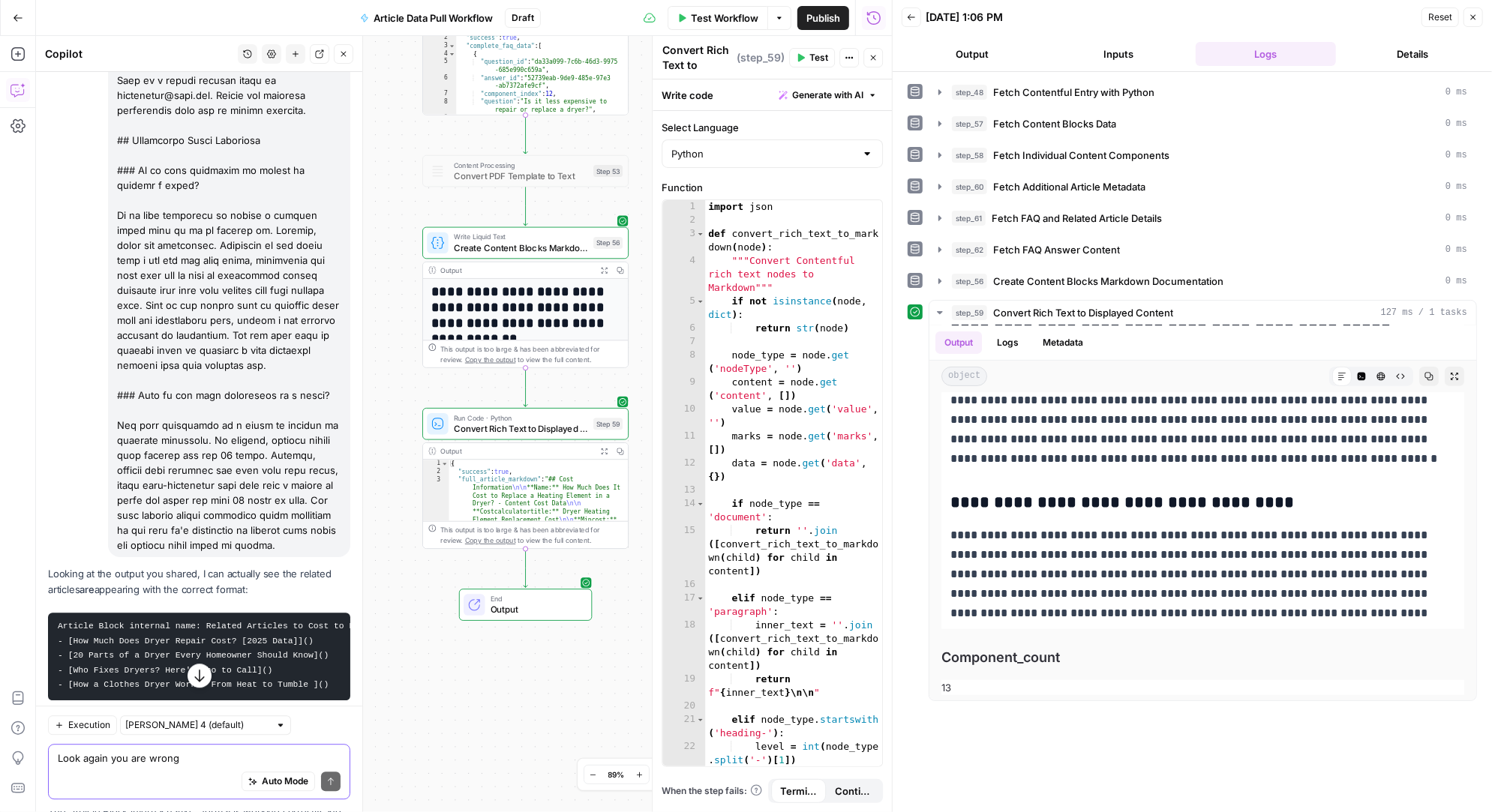
scroll to position [43665, 0]
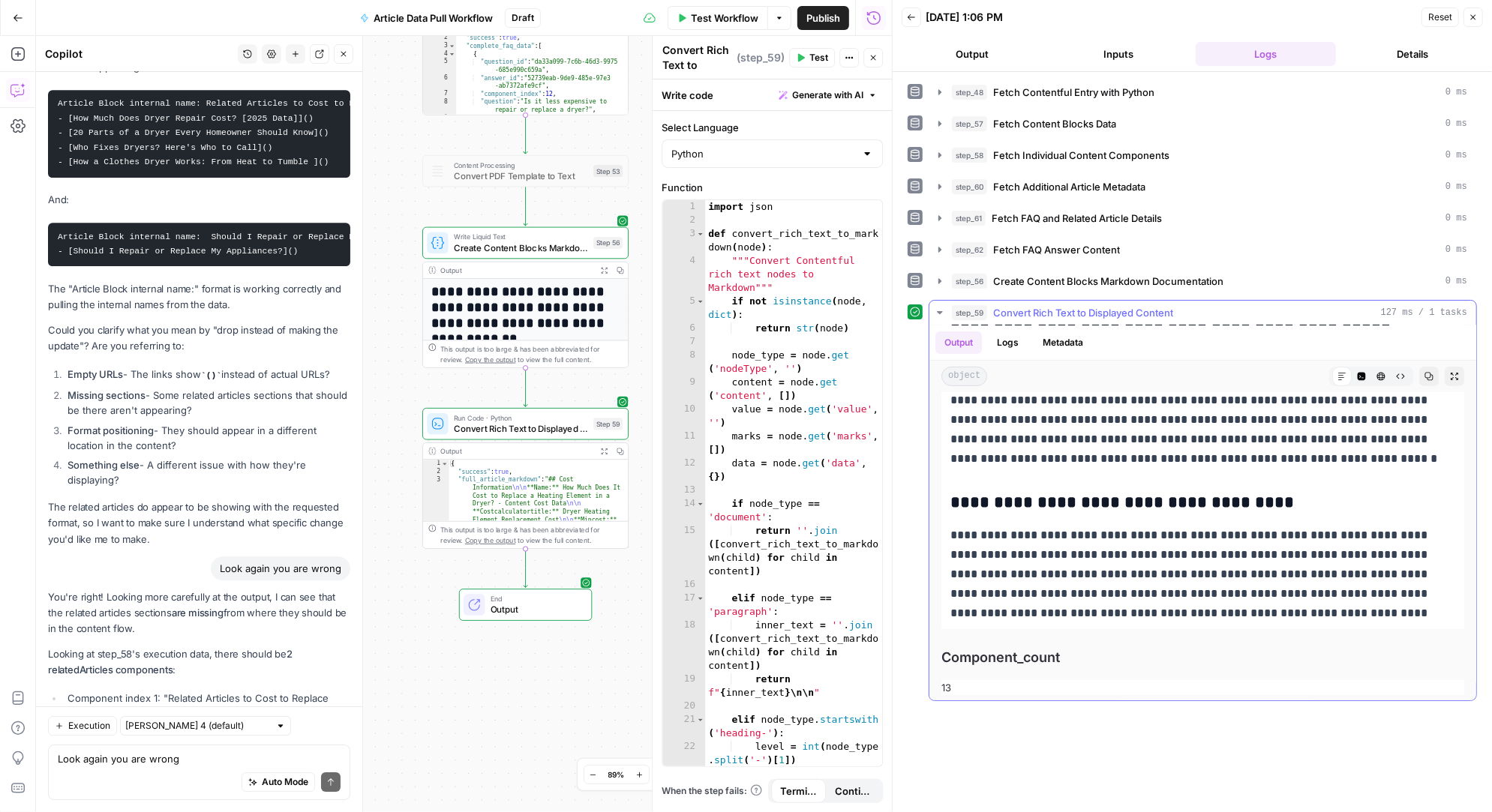
click at [940, 310] on icon "button" at bounding box center [940, 312] width 12 height 12
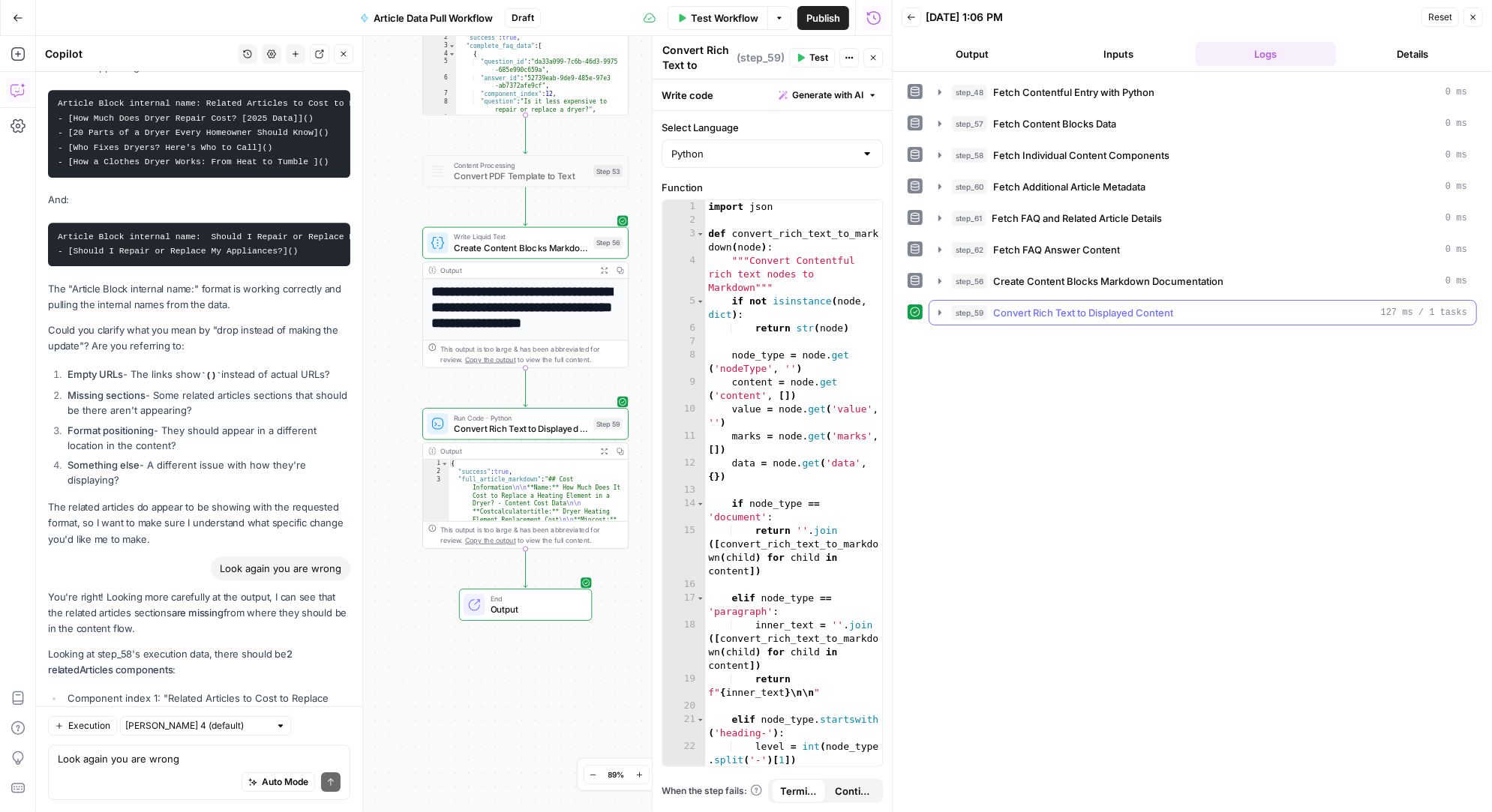
click at [940, 310] on icon "button" at bounding box center [940, 312] width 12 height 12
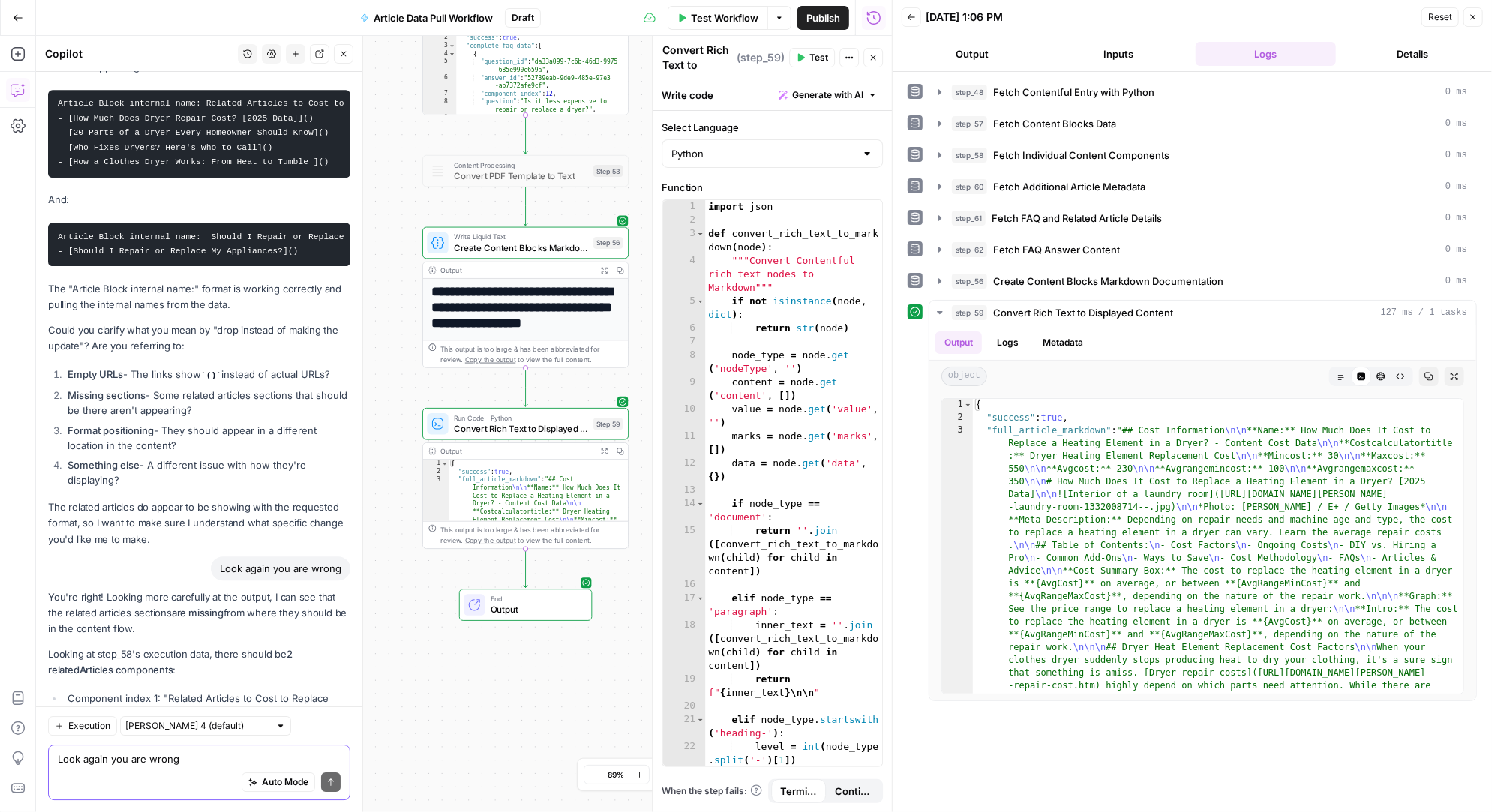
click at [166, 761] on textarea "Look again you are wrong" at bounding box center [199, 759] width 283 height 15
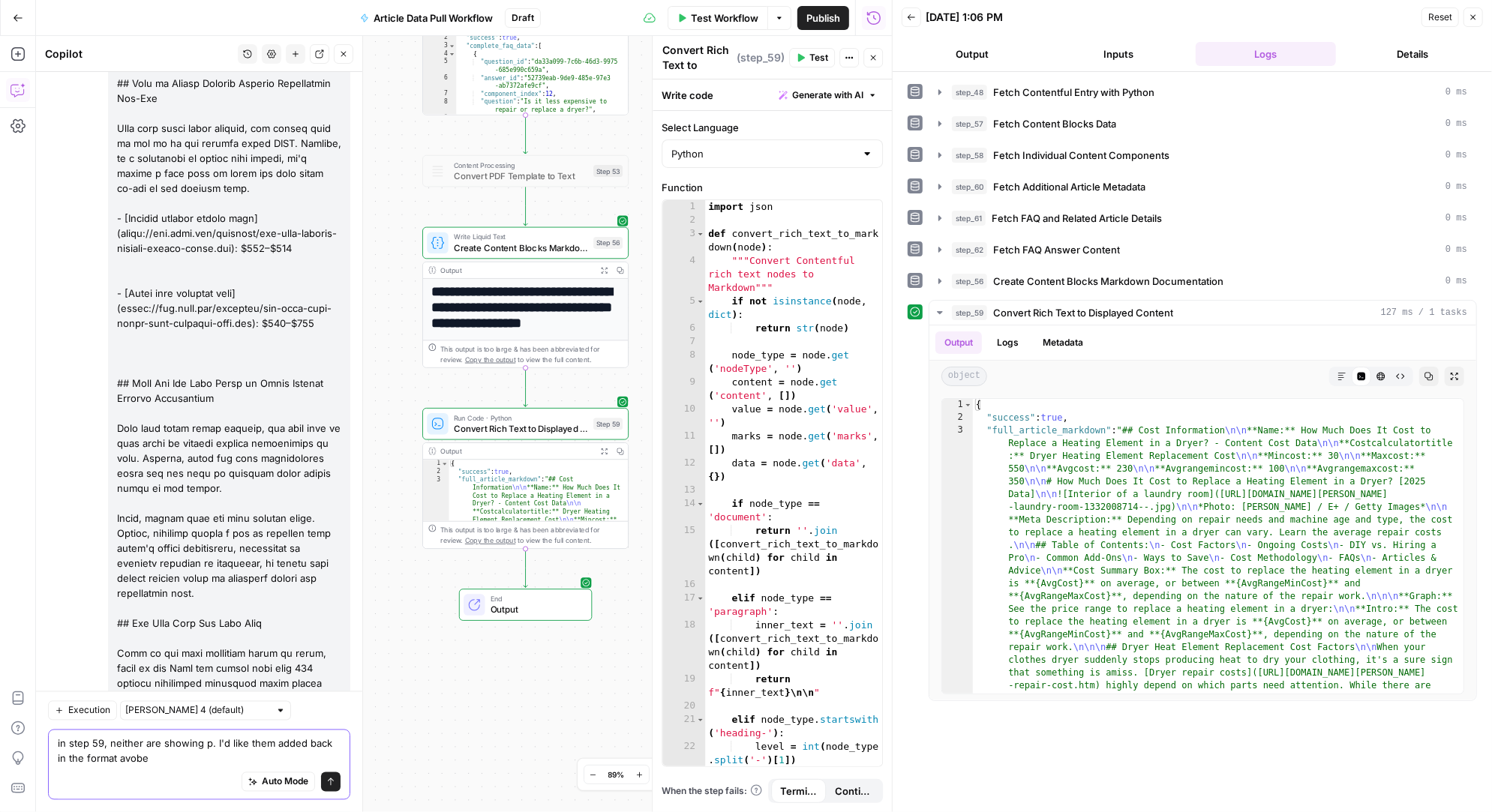
scroll to position [43679, 0]
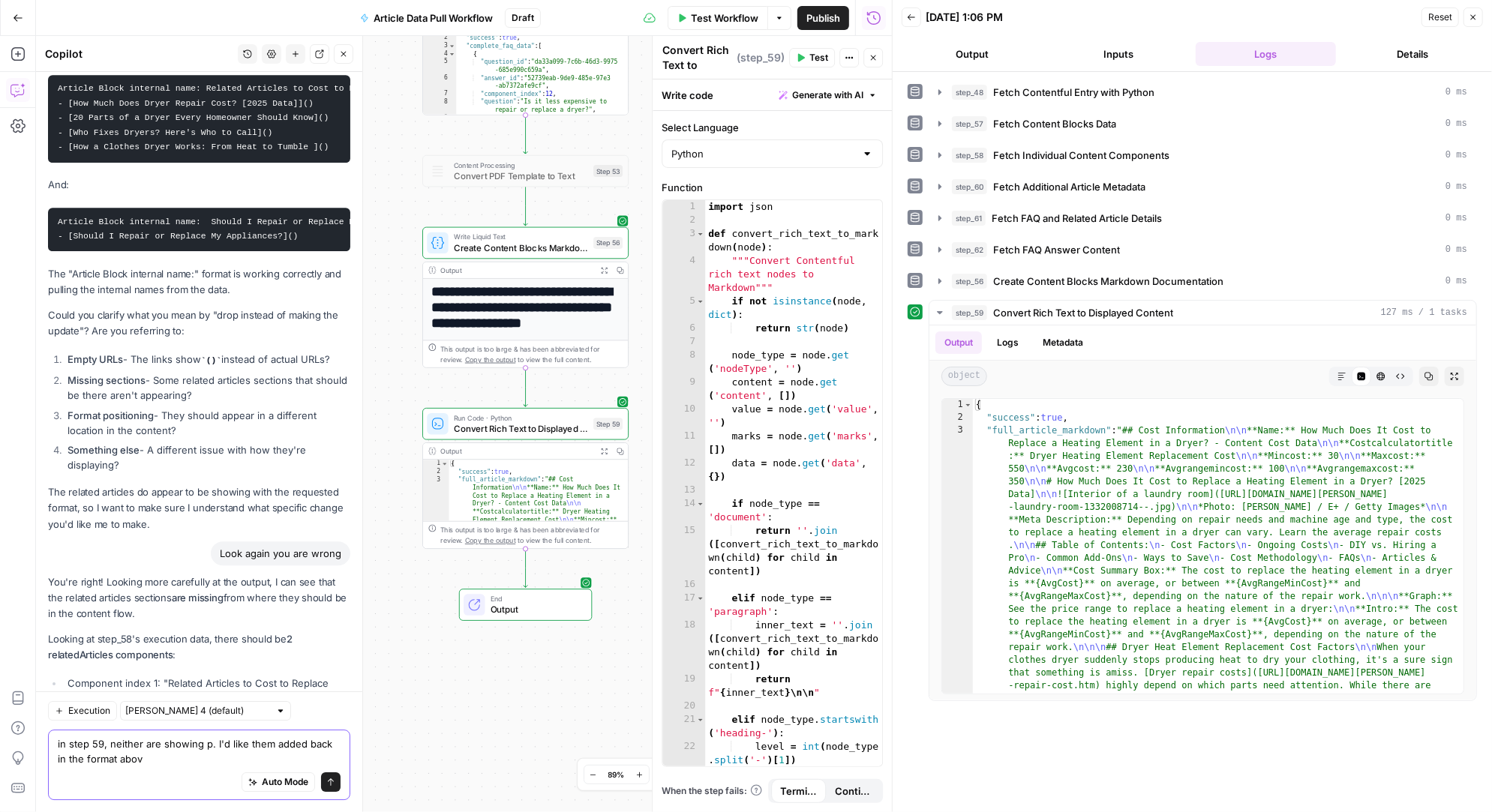
type textarea "in step 59, neither are showing p. I'd like them added back in the format above"
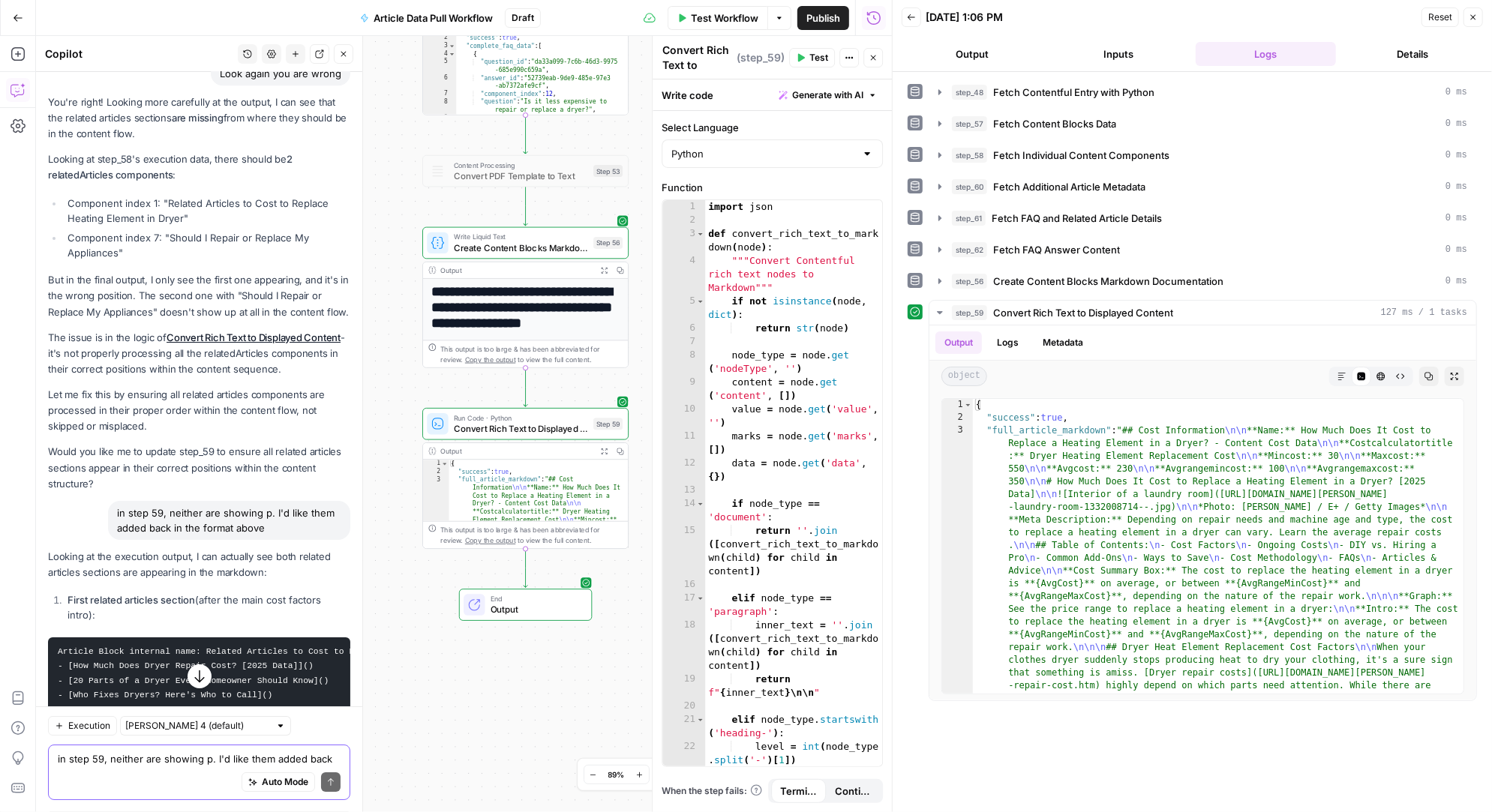
scroll to position [44224, 0]
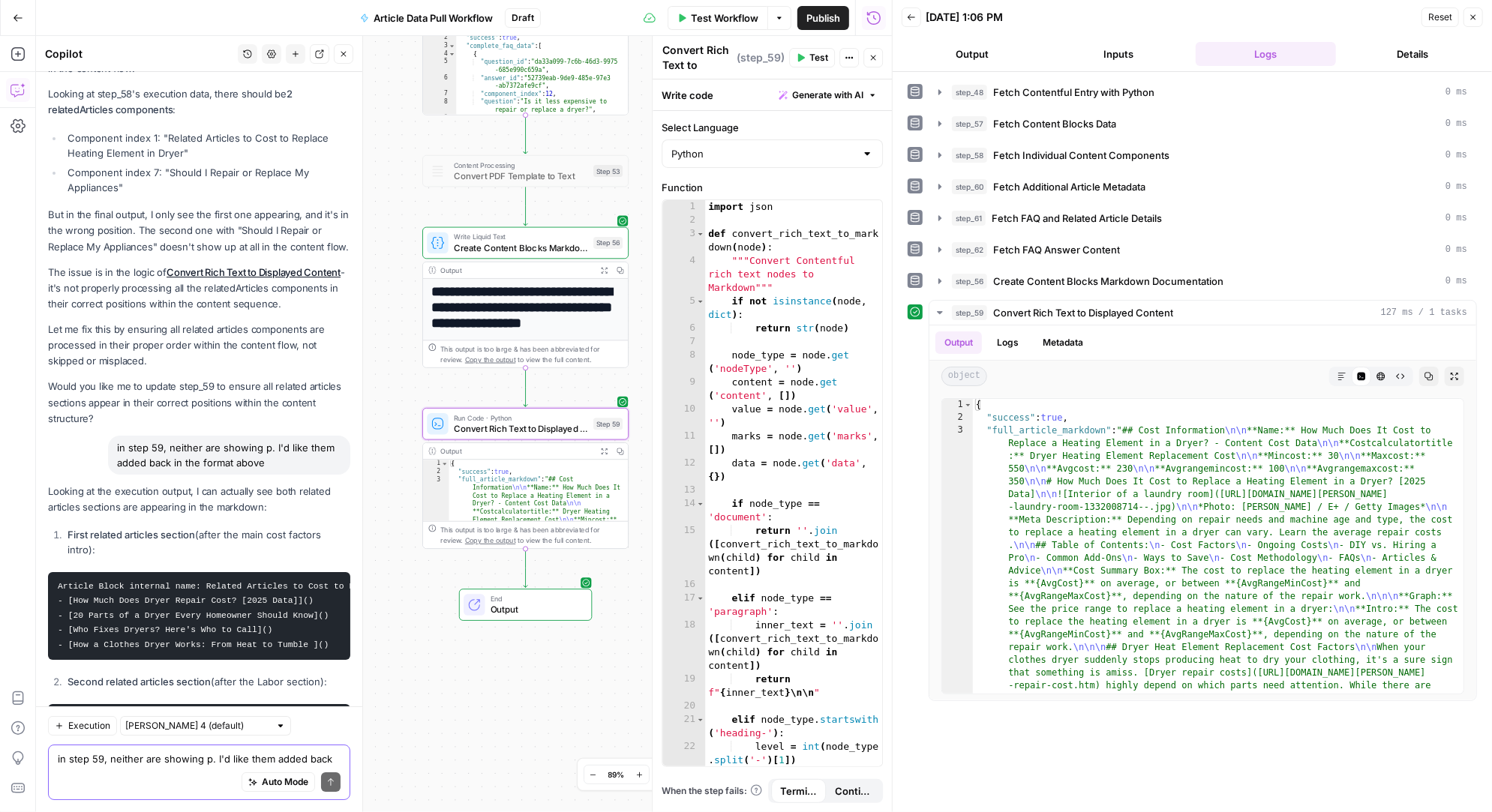
click at [157, 756] on textarea "in step 59, neither are showing p. I'd like them added back in the format above" at bounding box center [199, 759] width 283 height 15
type textarea "we did this before stop hallucinating. neither are there add them back in the a…"
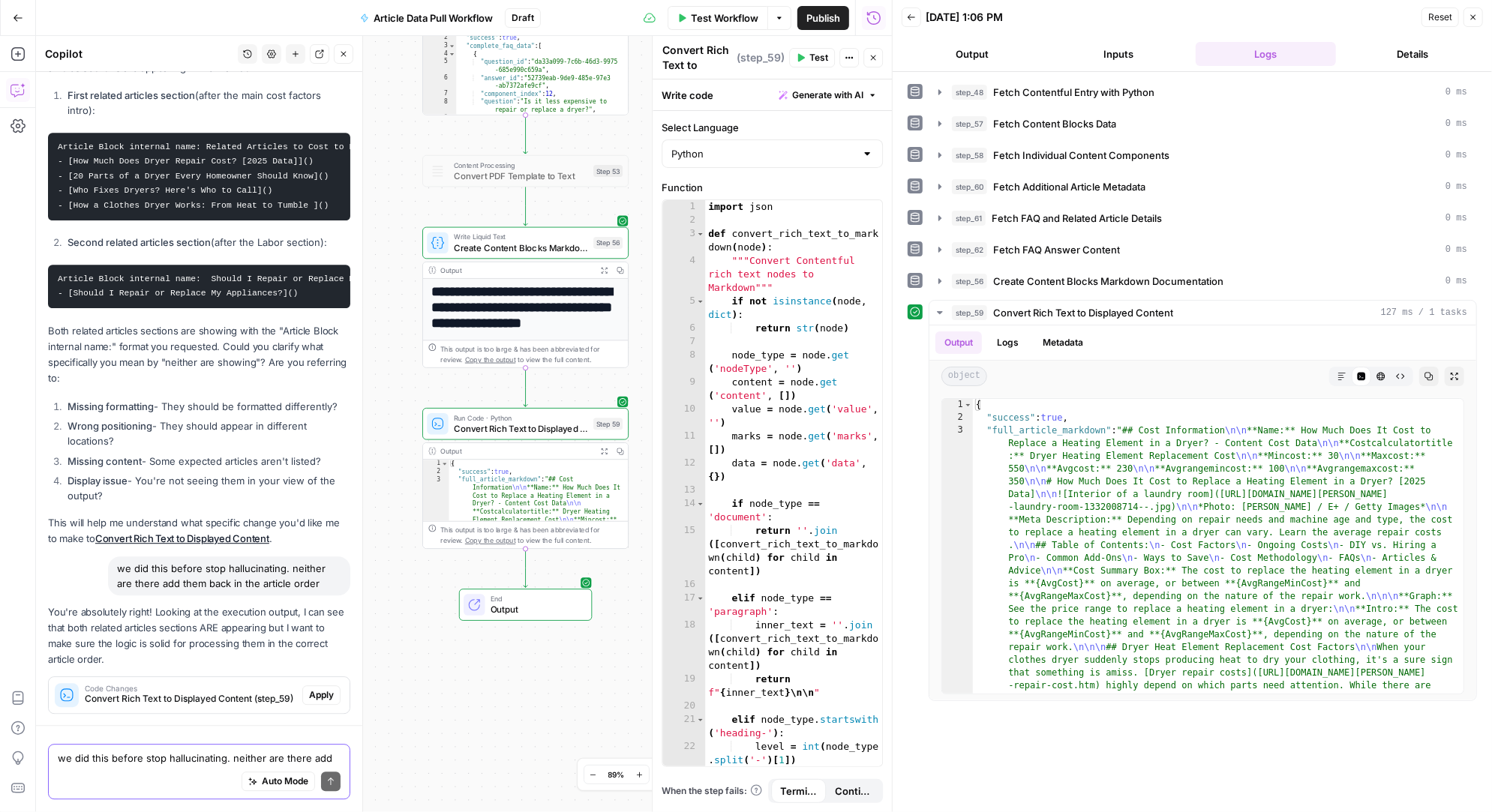
scroll to position [44391, 0]
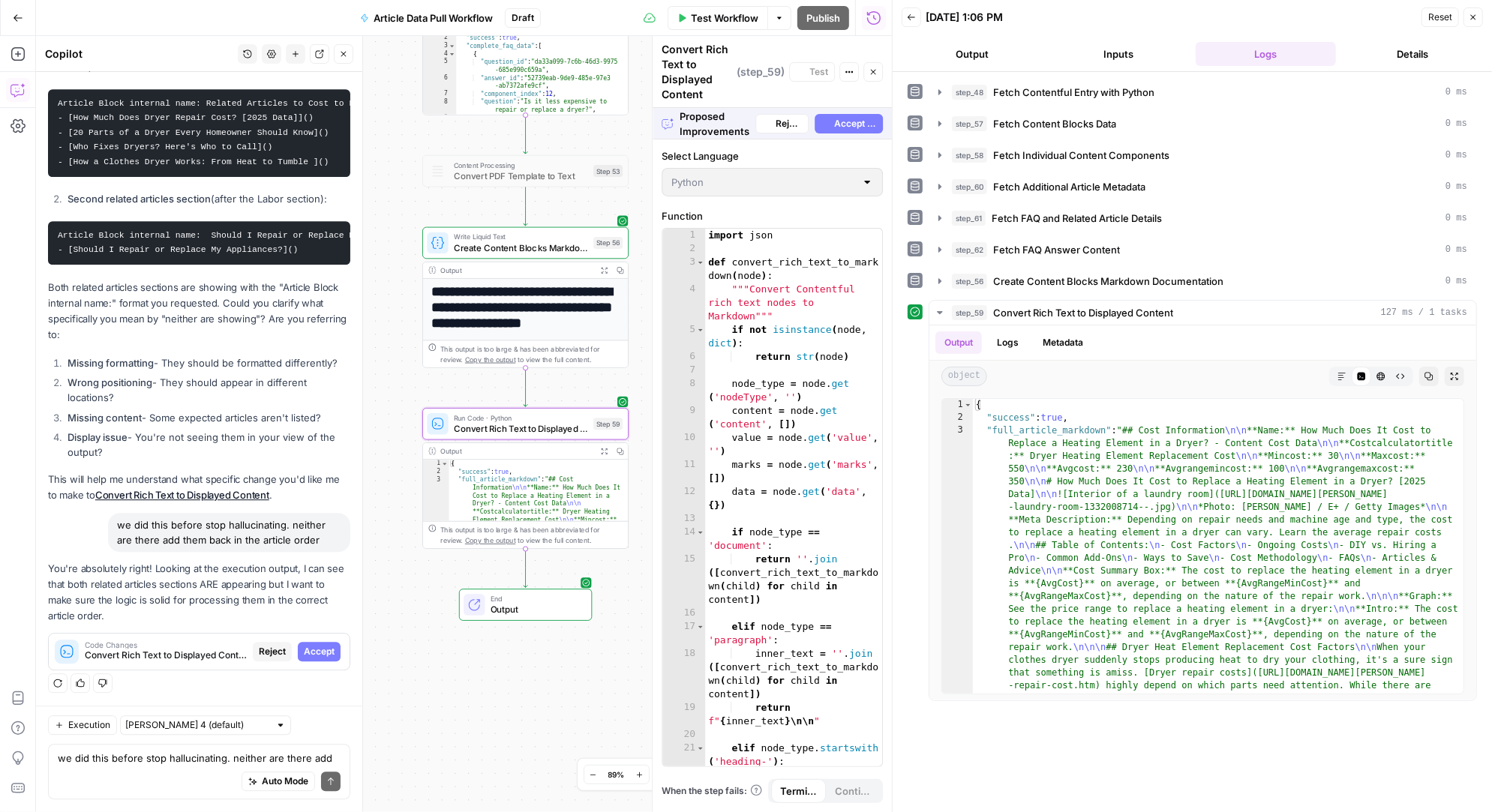
scroll to position [43023, 0]
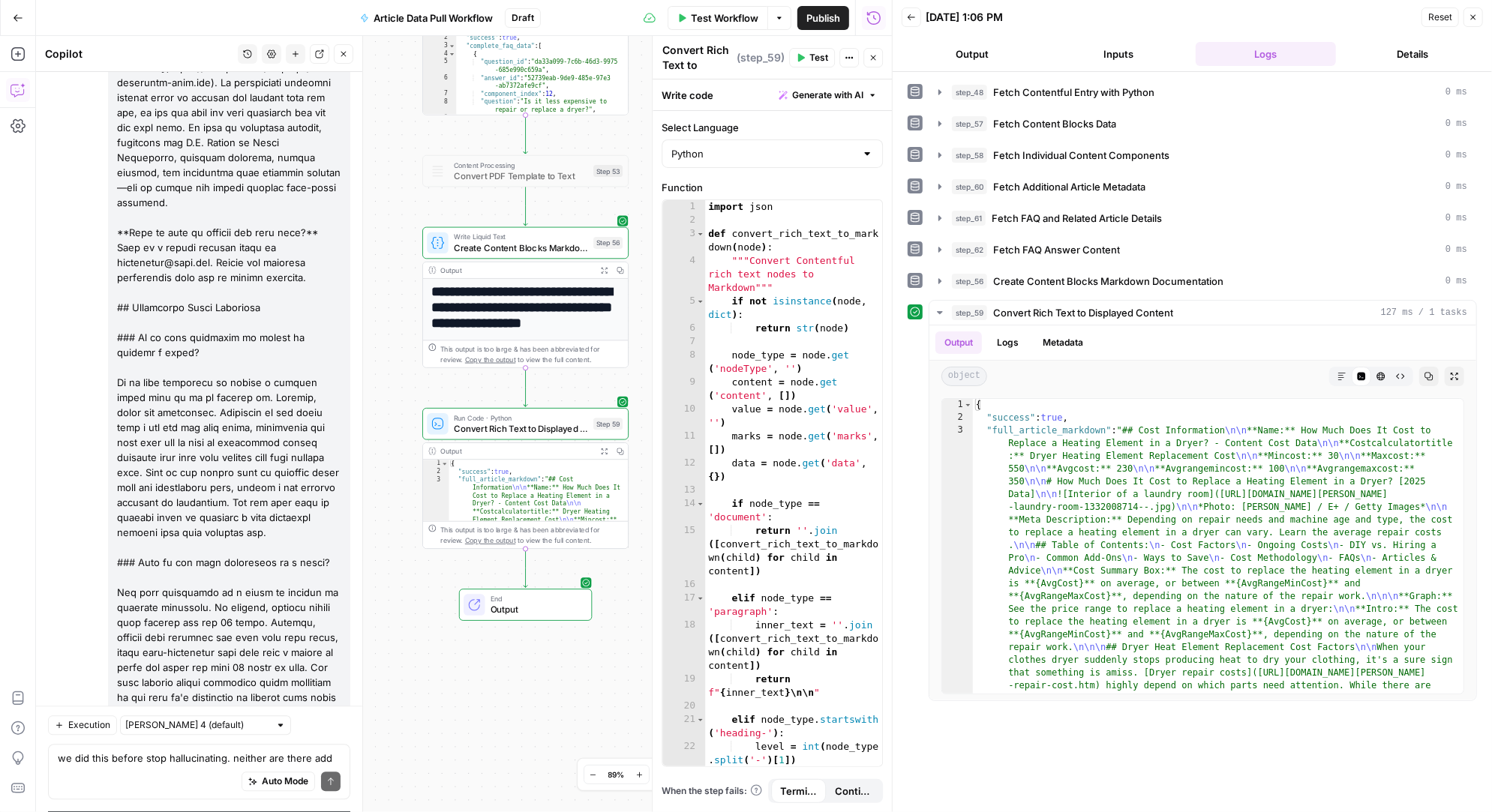
scroll to position [44534, 0]
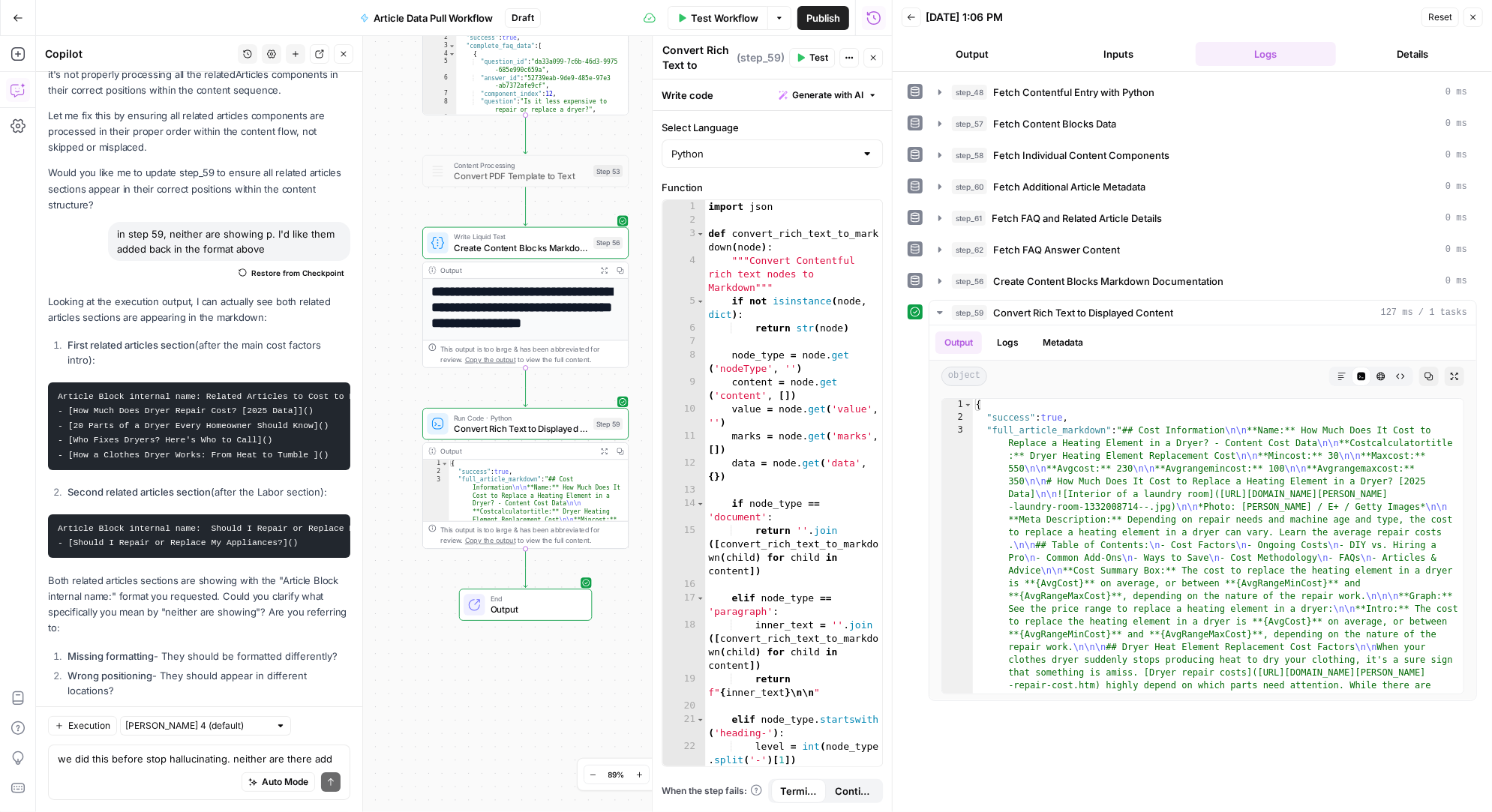
click at [817, 58] on span "Test" at bounding box center [818, 57] width 19 height 13
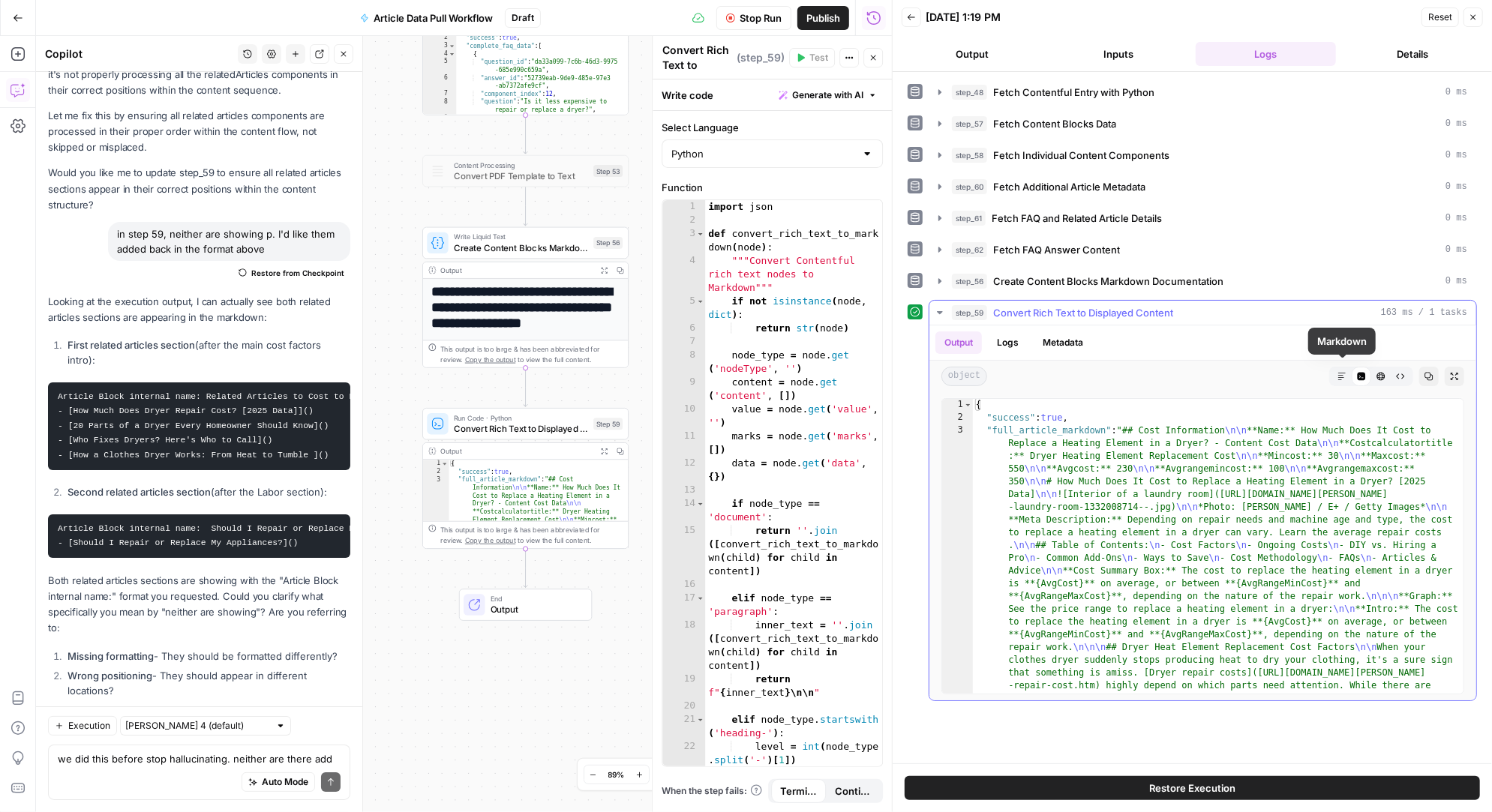
click at [1340, 374] on icon "button" at bounding box center [1342, 376] width 9 height 9
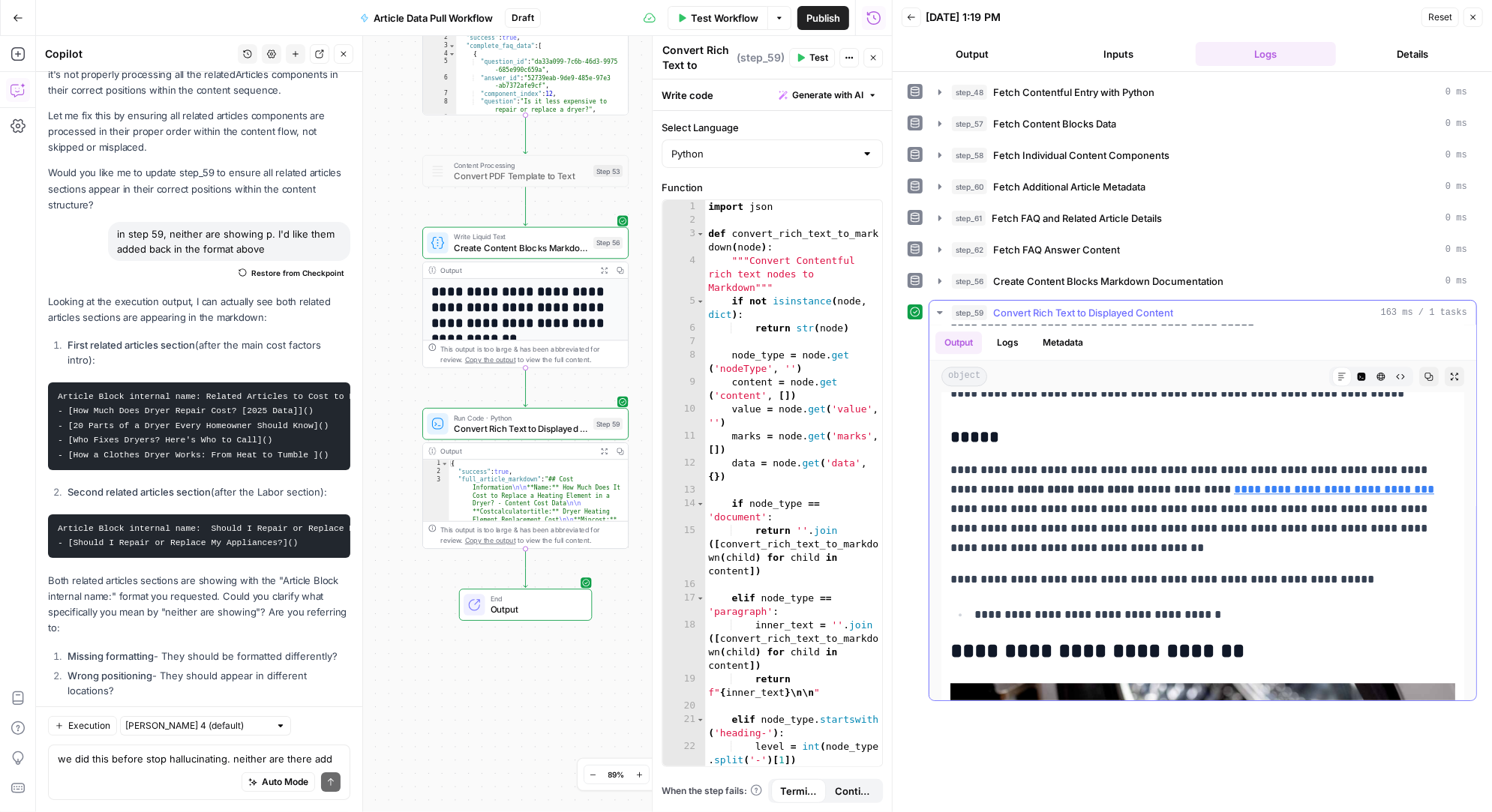
scroll to position [2844, 0]
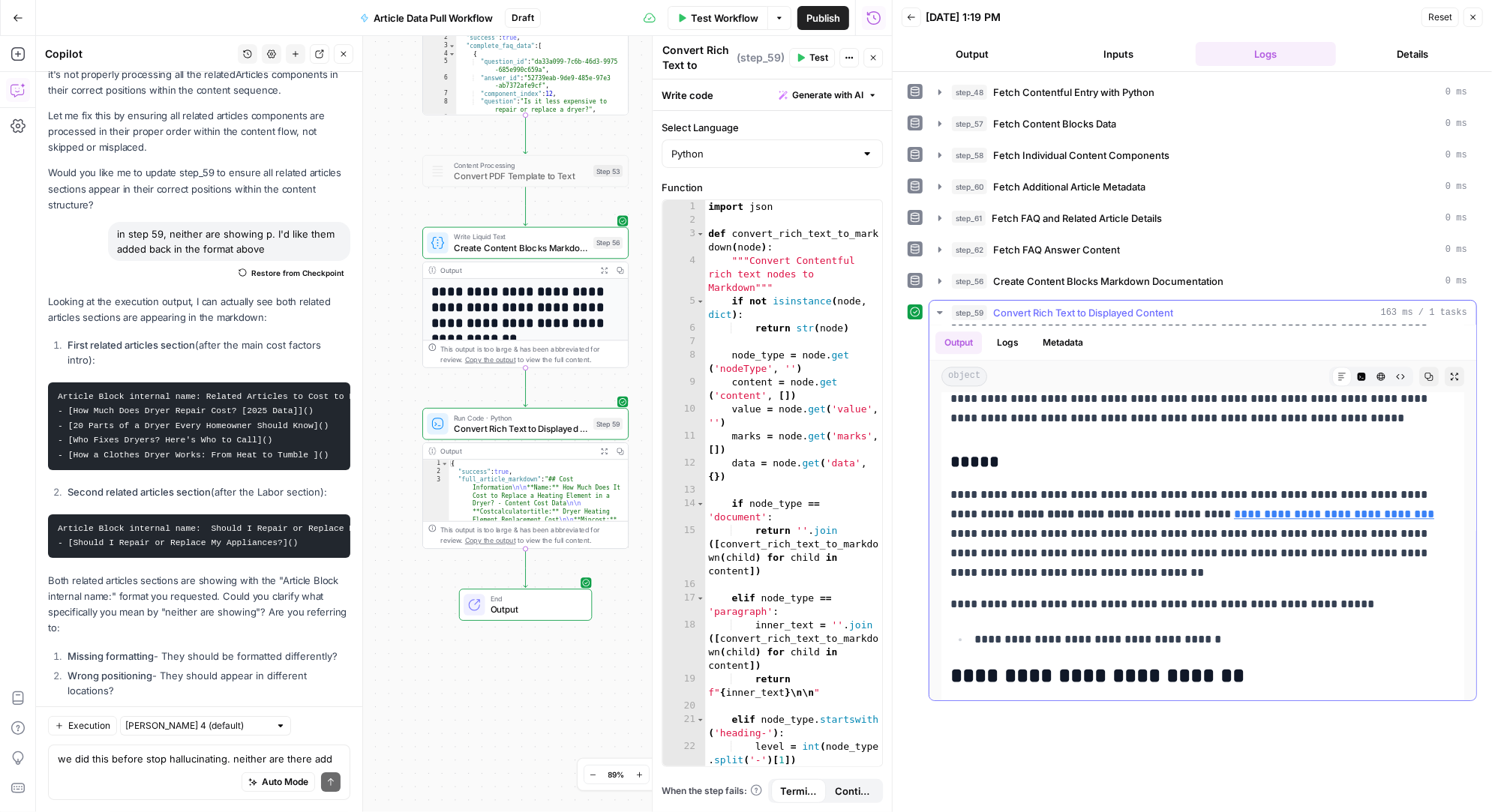
drag, startPoint x: 1101, startPoint y: 597, endPoint x: 947, endPoint y: 588, distance: 154.3
click at [947, 588] on div "**********" at bounding box center [1203, 207] width 523 height 5110
copy p "**********"
click at [123, 762] on textarea "we did this before stop hallucinating. neither are there add them back in the a…" at bounding box center [199, 759] width 283 height 15
paste textarea "Article Block internal name:"
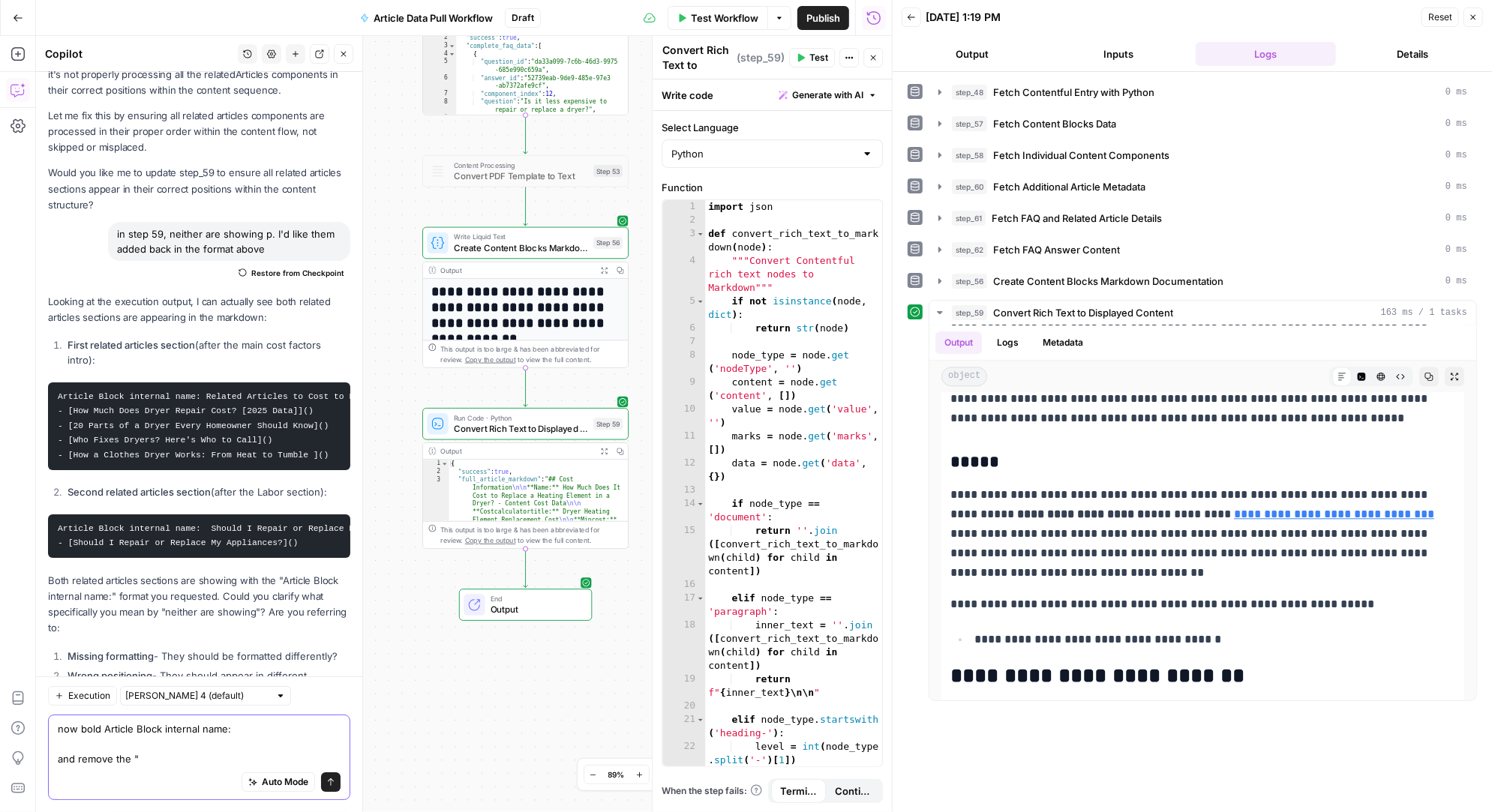
scroll to position [44564, 0]
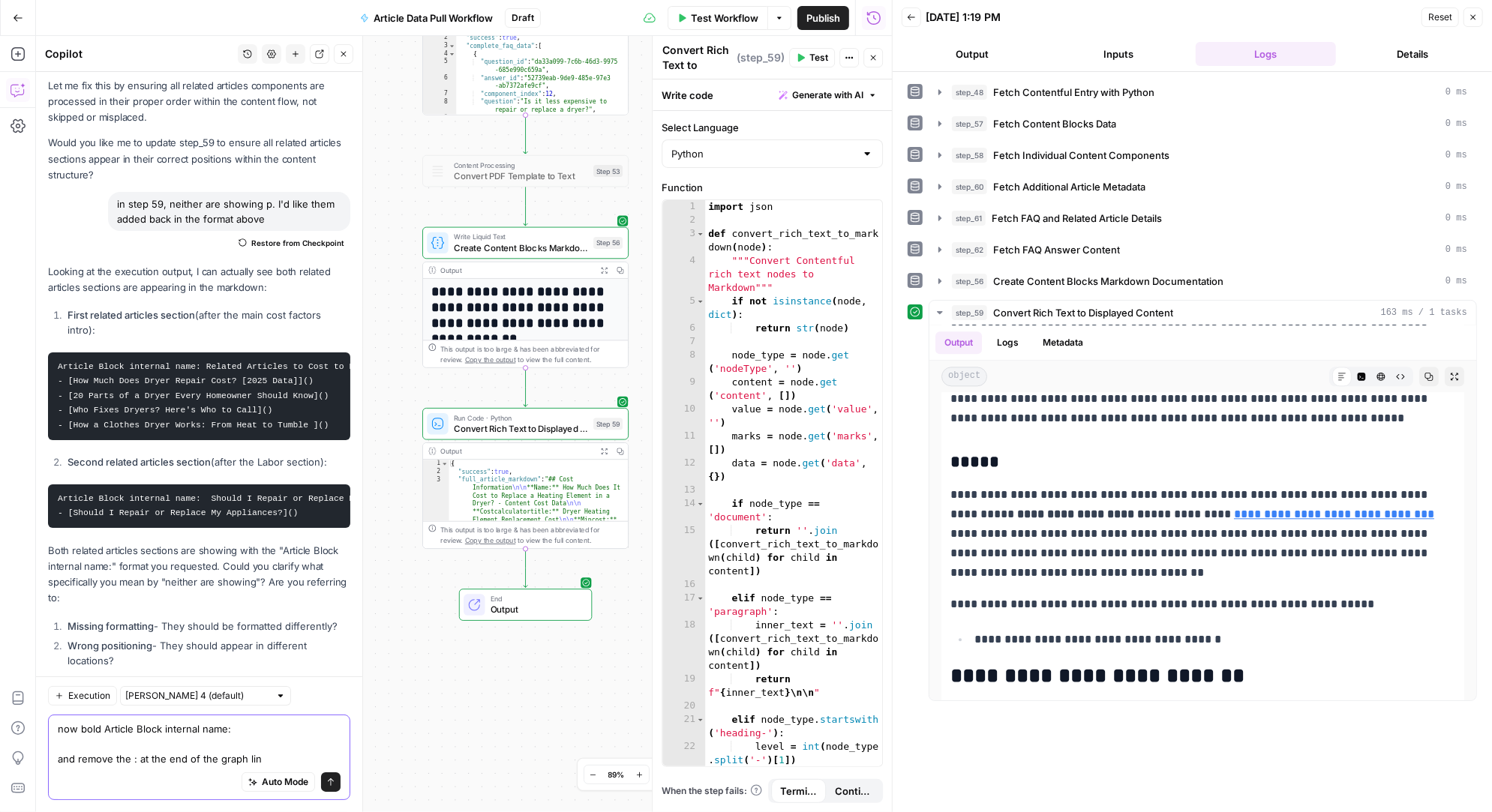
type textarea "now bold Article Block internal name: and remove the : at the end of the graph …"
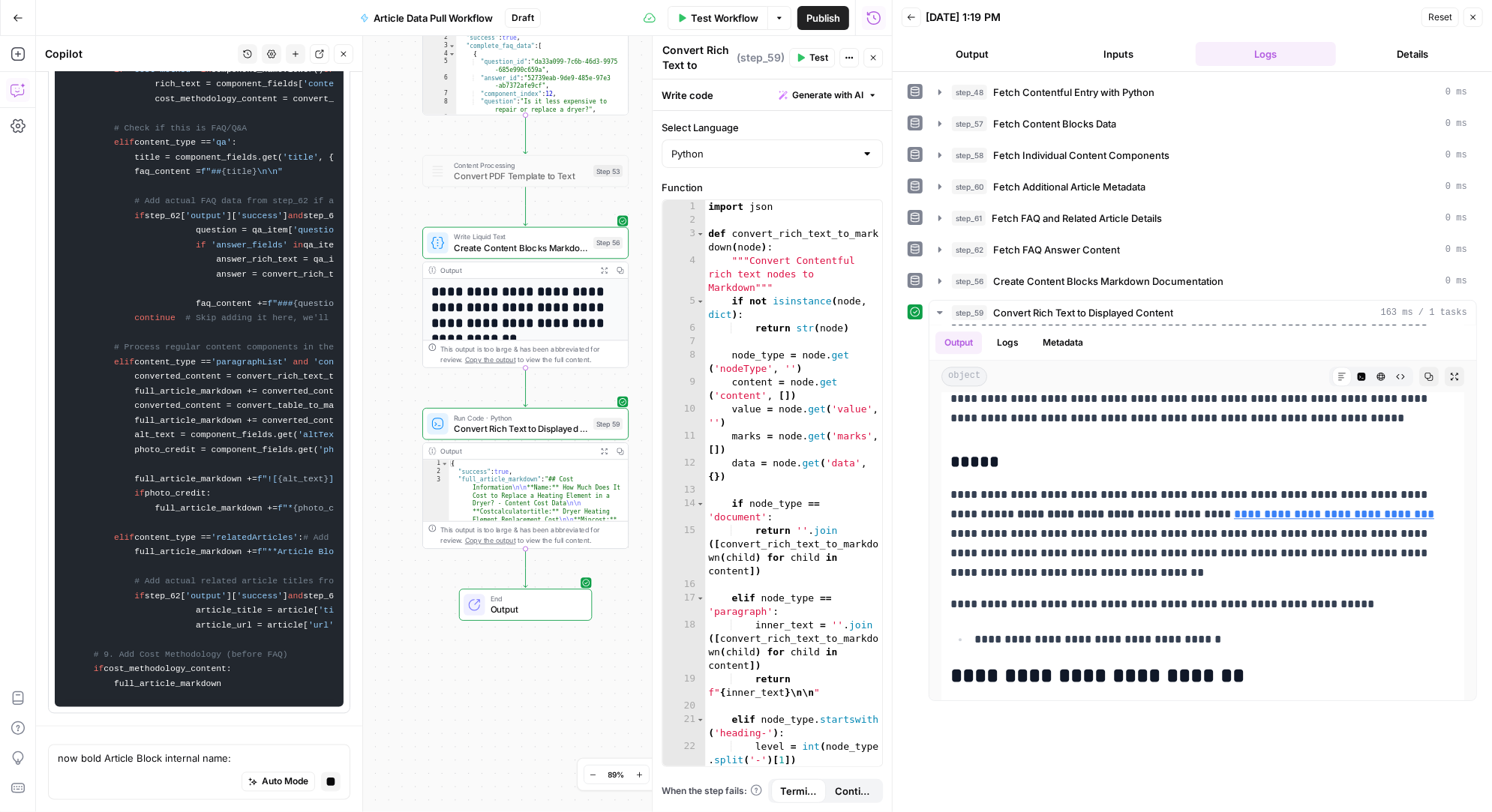
scroll to position [48480, 0]
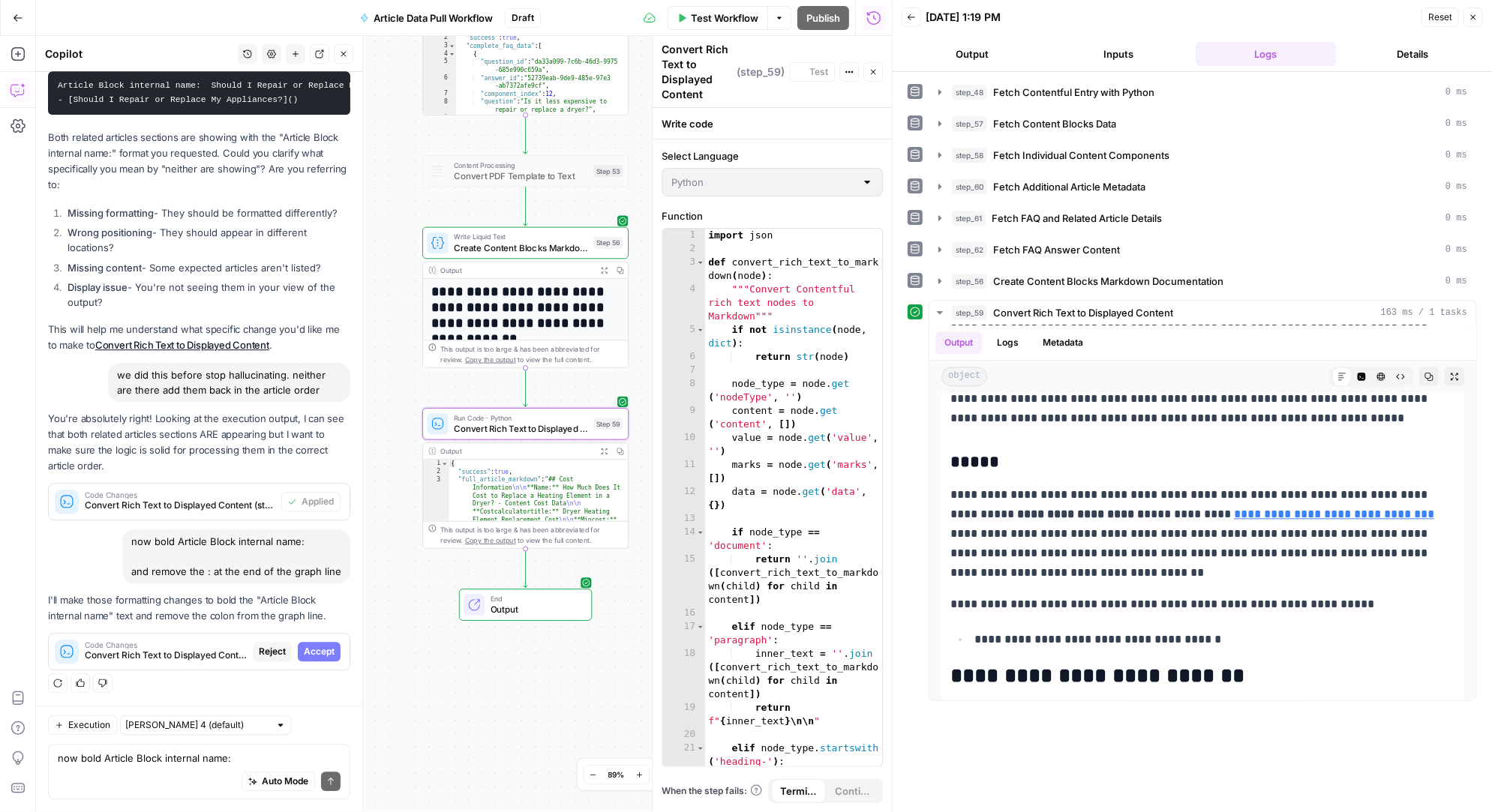
scroll to position [43173, 0]
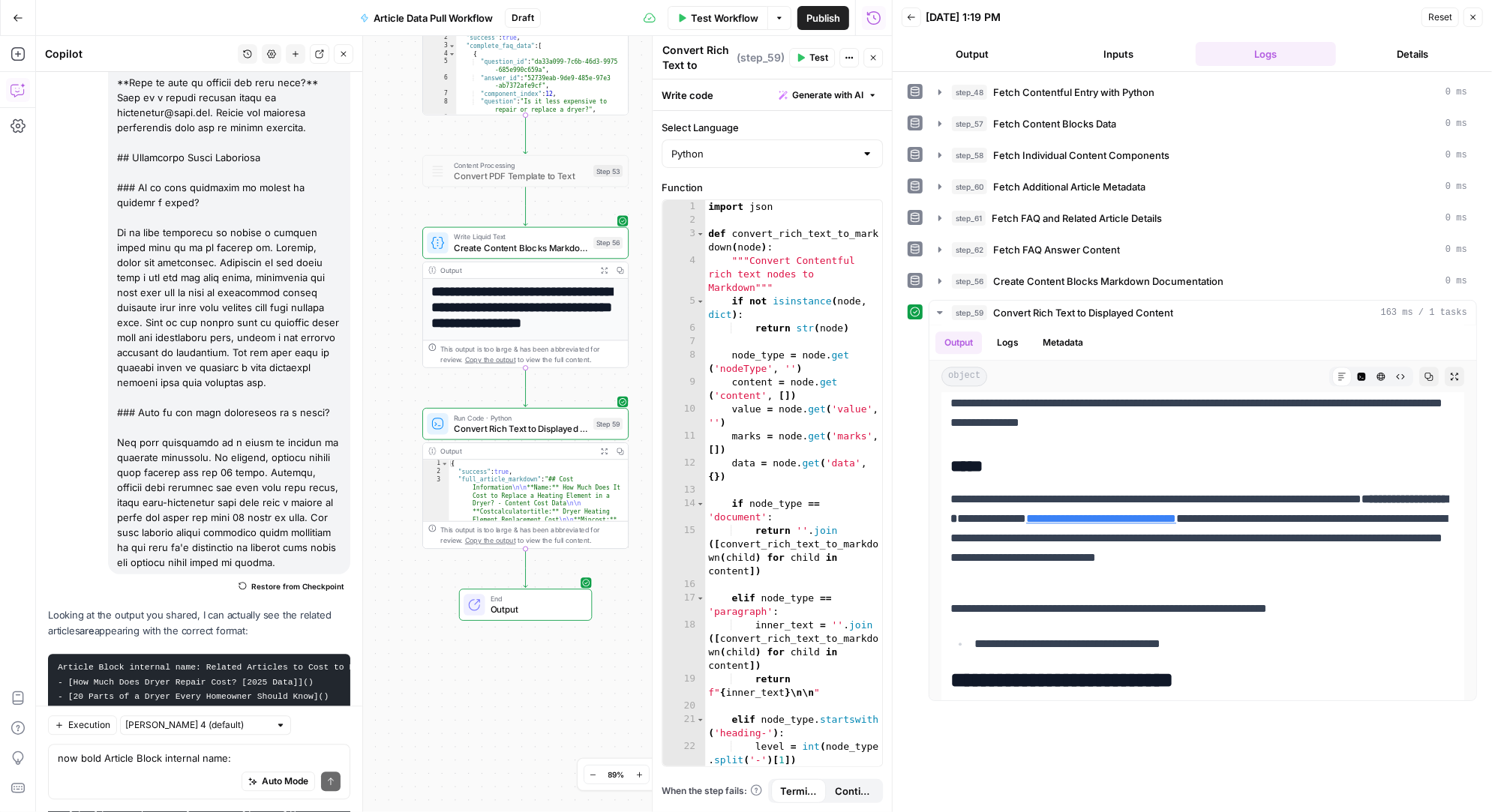
scroll to position [44709, 0]
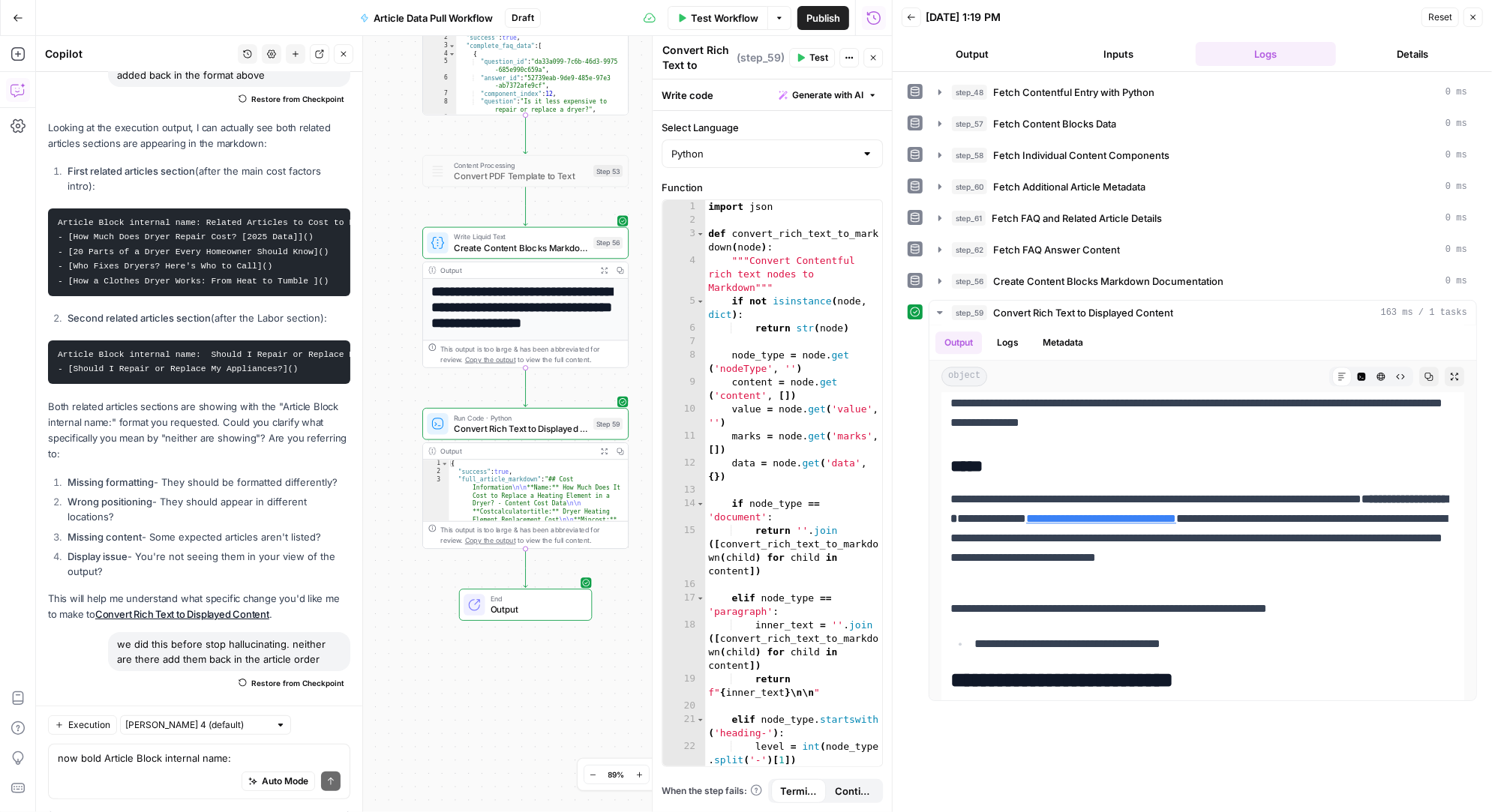
click at [816, 51] on span "Test" at bounding box center [818, 57] width 19 height 13
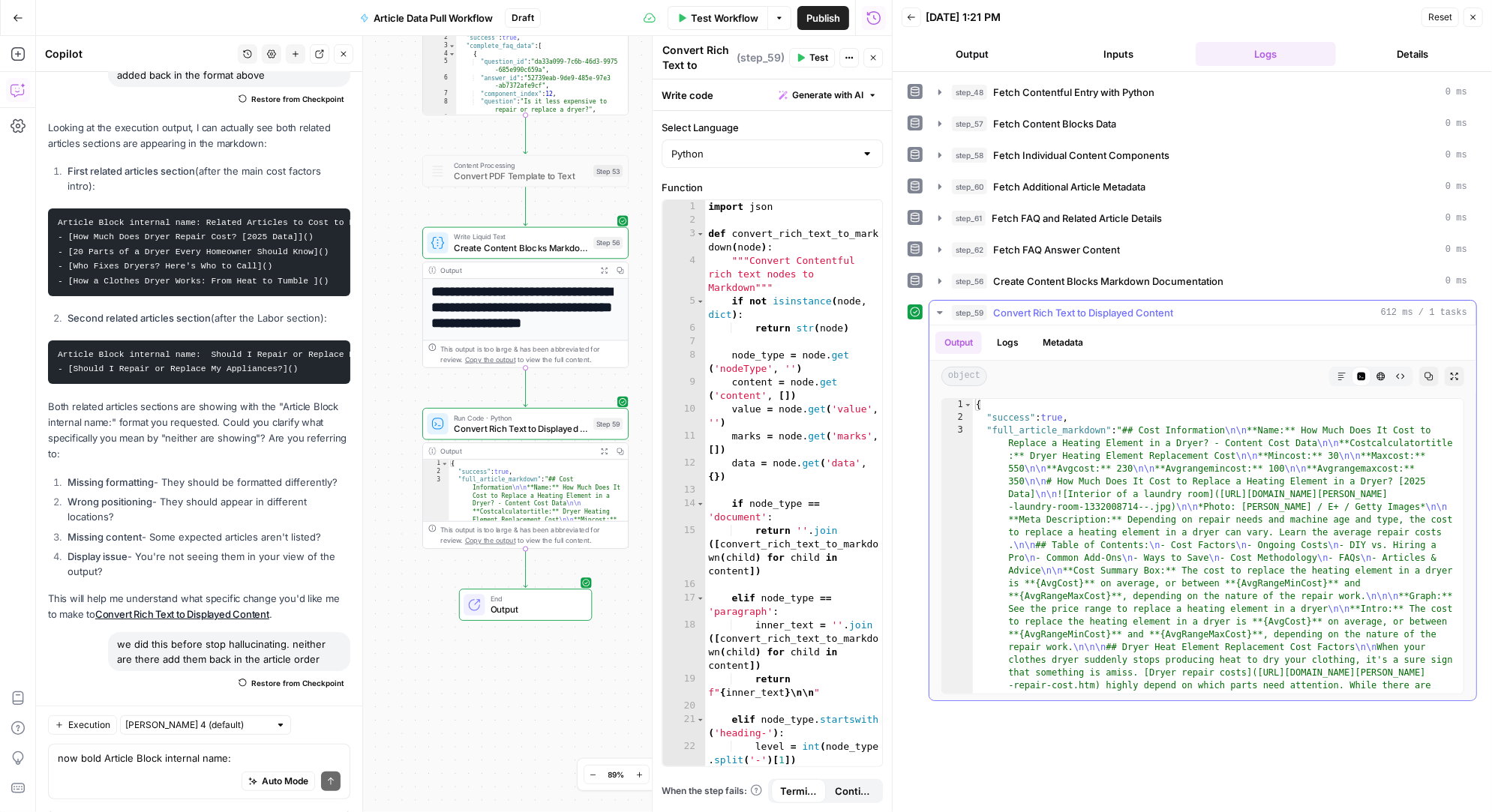
click at [1344, 373] on icon "button" at bounding box center [1342, 376] width 7 height 7
